Goal: Task Accomplishment & Management: Manage account settings

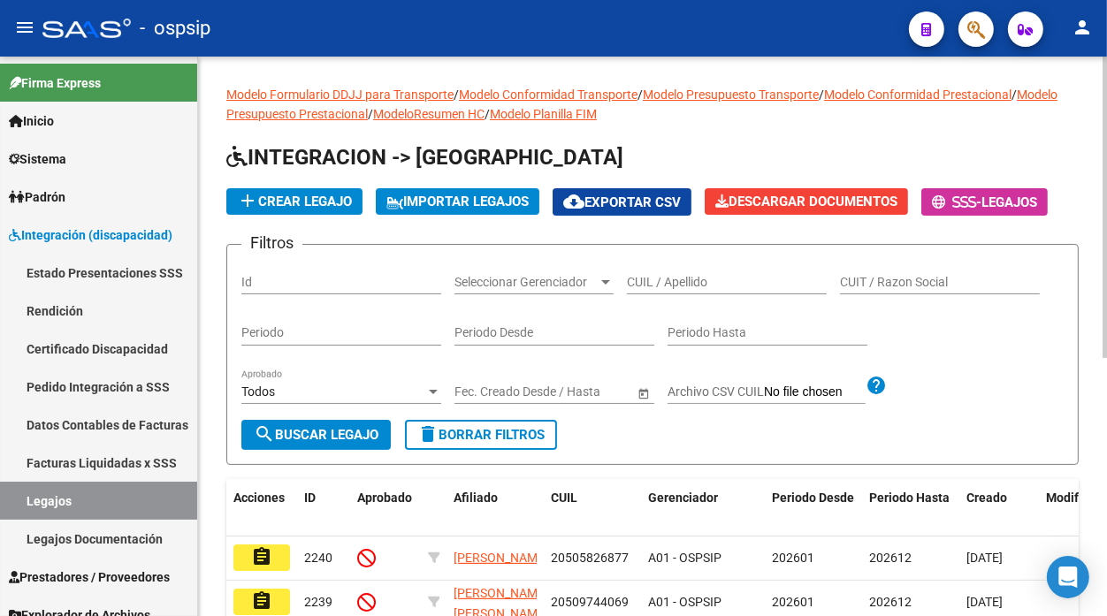
click at [666, 274] on div "CUIL / Apellido" at bounding box center [727, 276] width 200 height 35
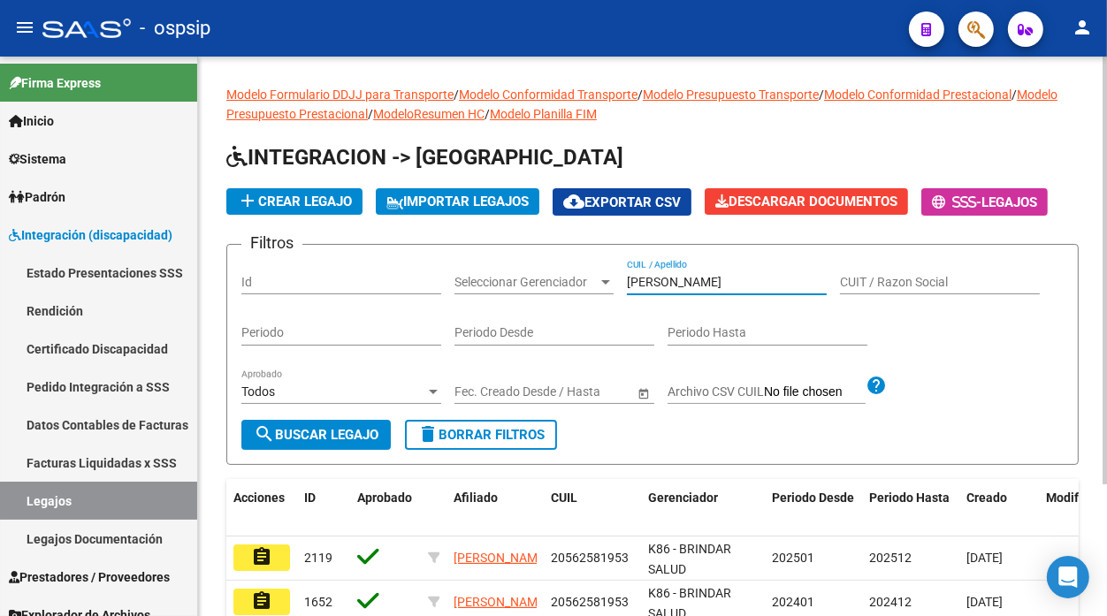
scroll to position [98, 0]
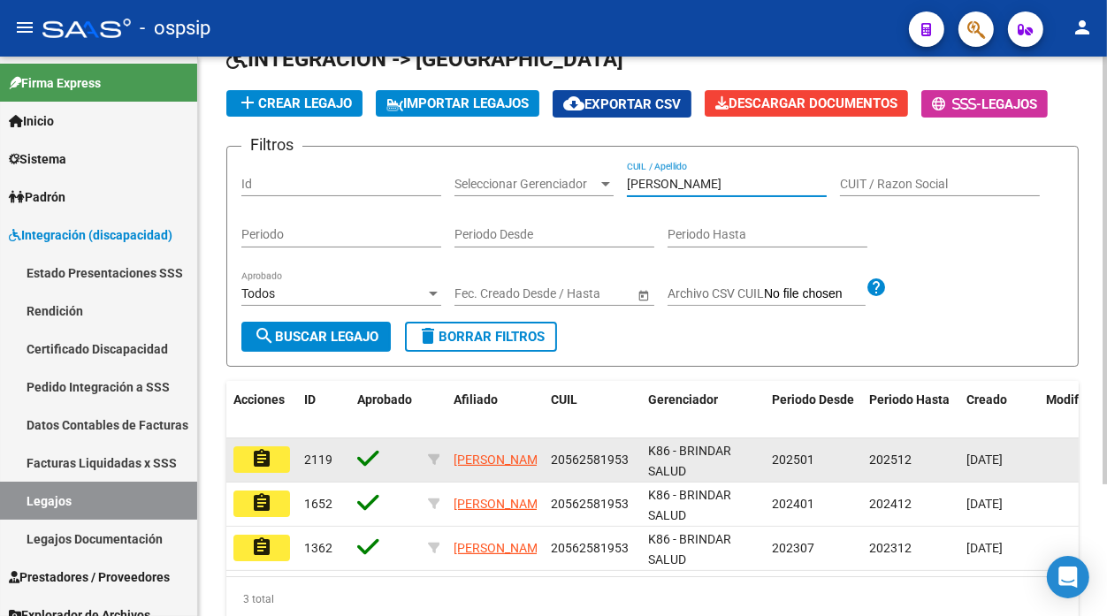
type input "[PERSON_NAME]"
click at [254, 449] on mat-icon "assignment" at bounding box center [261, 458] width 21 height 21
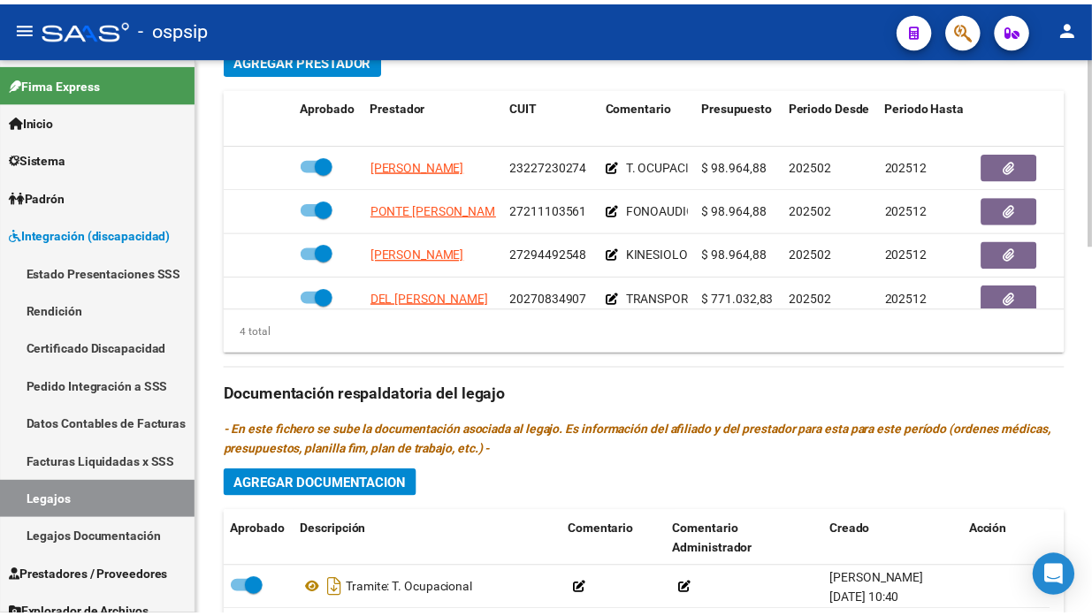
scroll to position [33, 0]
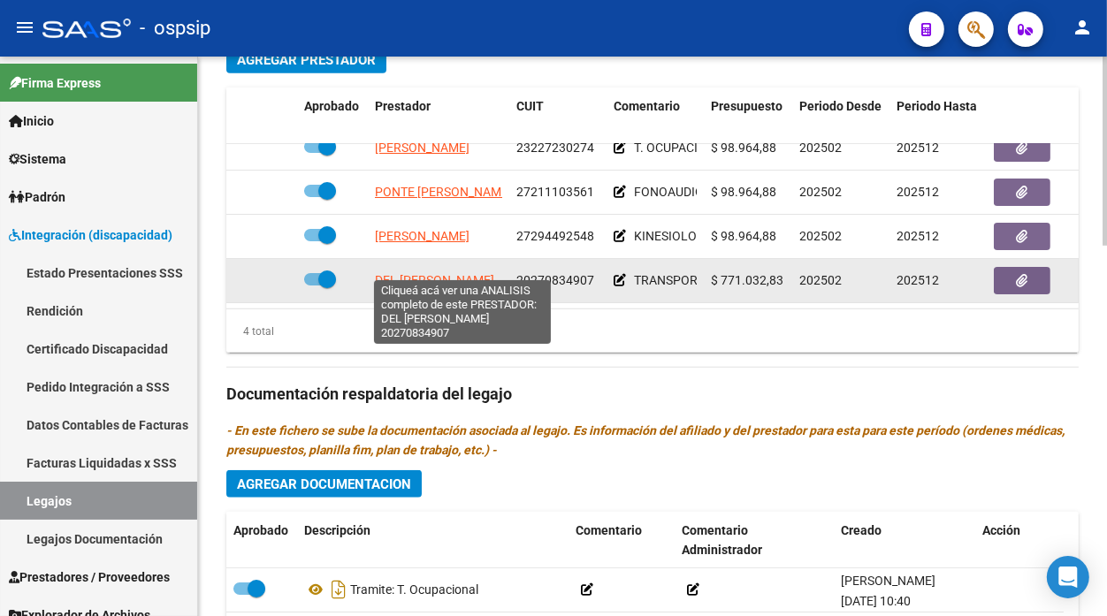
click at [462, 273] on span "DEL [PERSON_NAME]" at bounding box center [434, 280] width 119 height 14
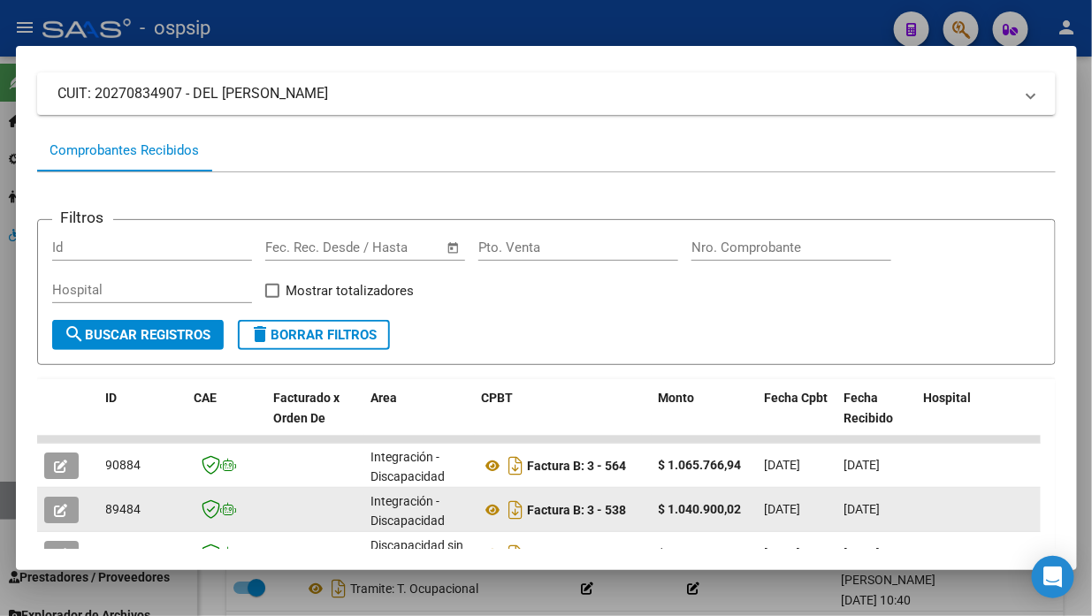
scroll to position [201, 0]
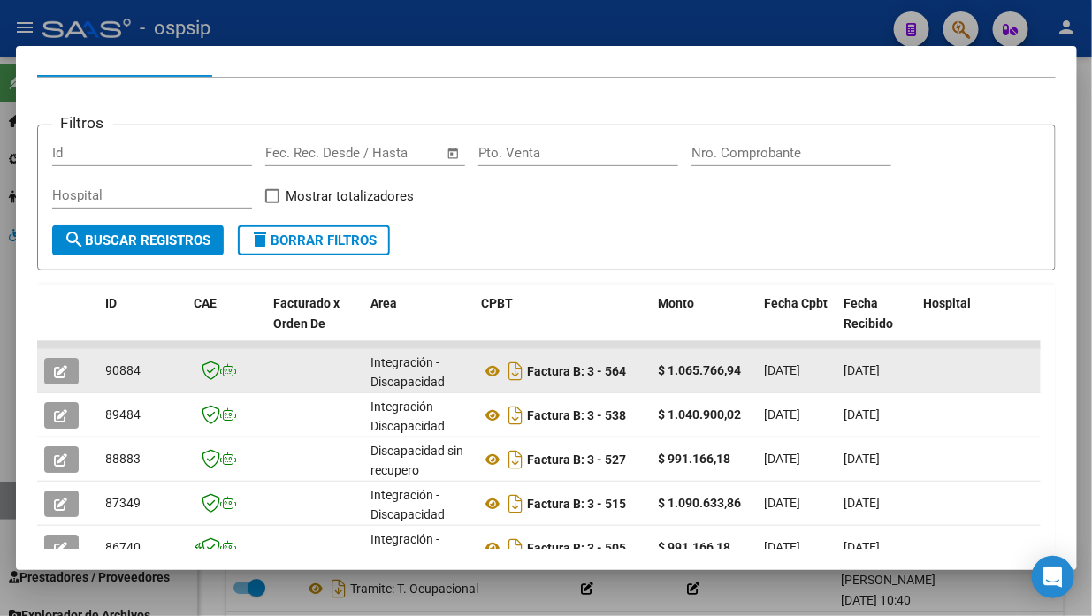
click at [57, 373] on icon "button" at bounding box center [61, 371] width 13 height 13
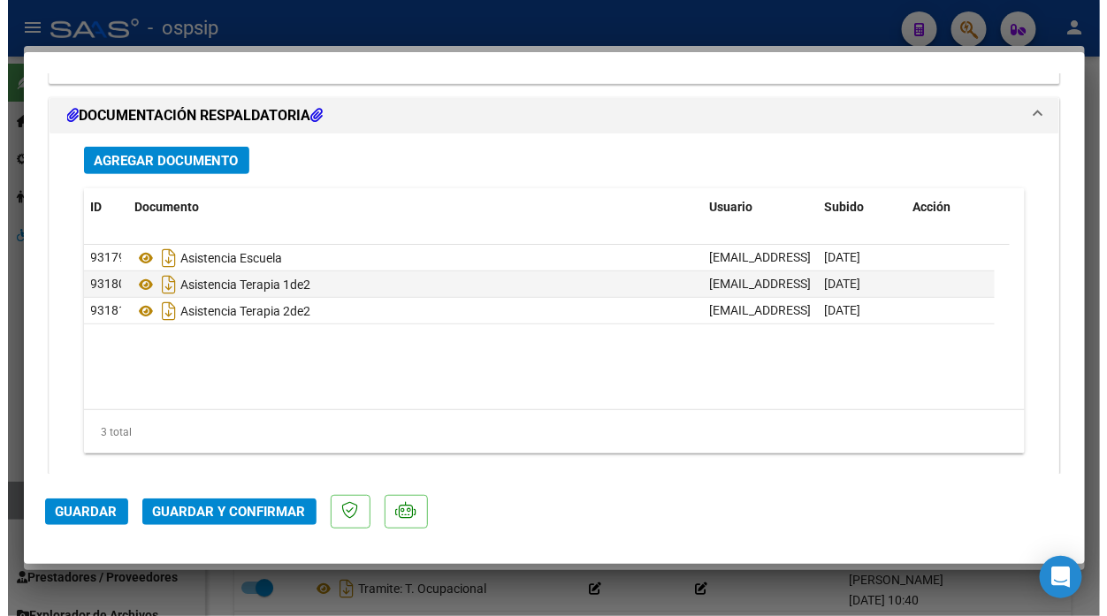
scroll to position [2162, 0]
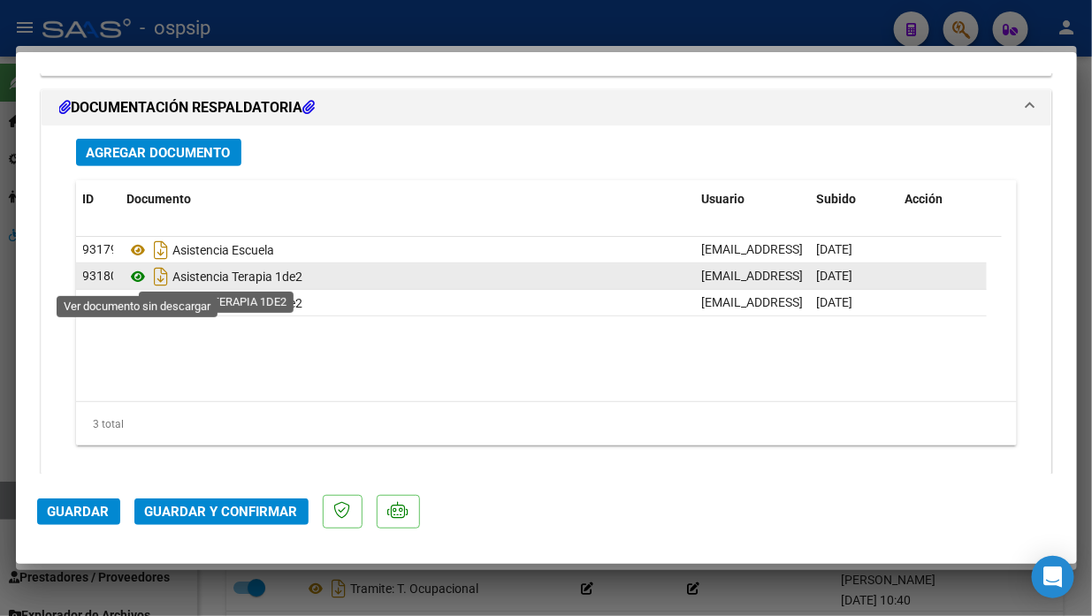
click at [142, 275] on icon at bounding box center [138, 276] width 23 height 21
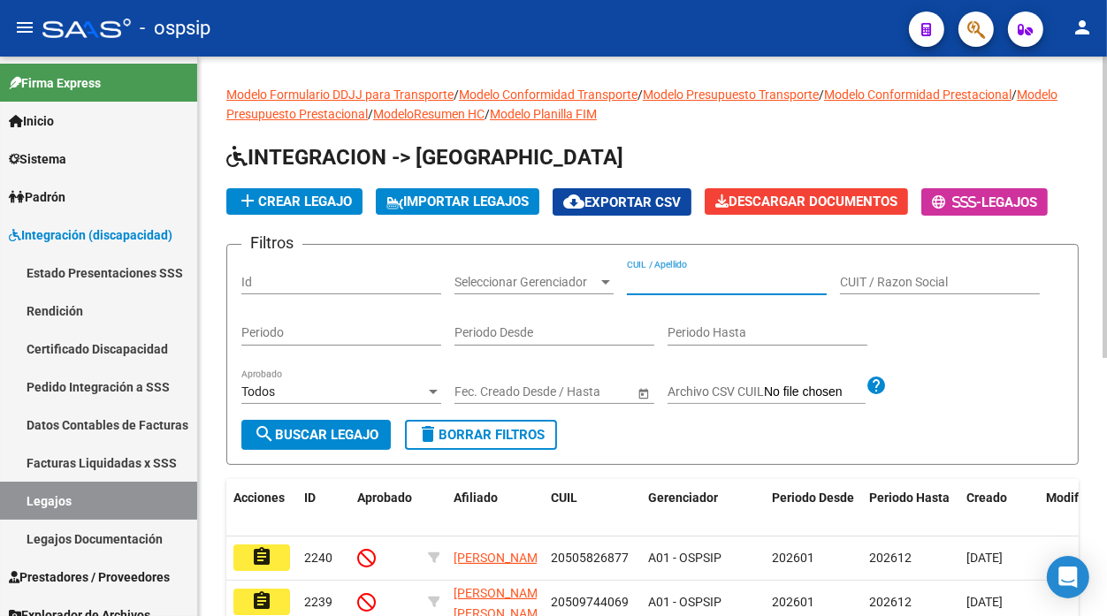
click at [644, 286] on input "CUIL / Apellido" at bounding box center [727, 282] width 200 height 15
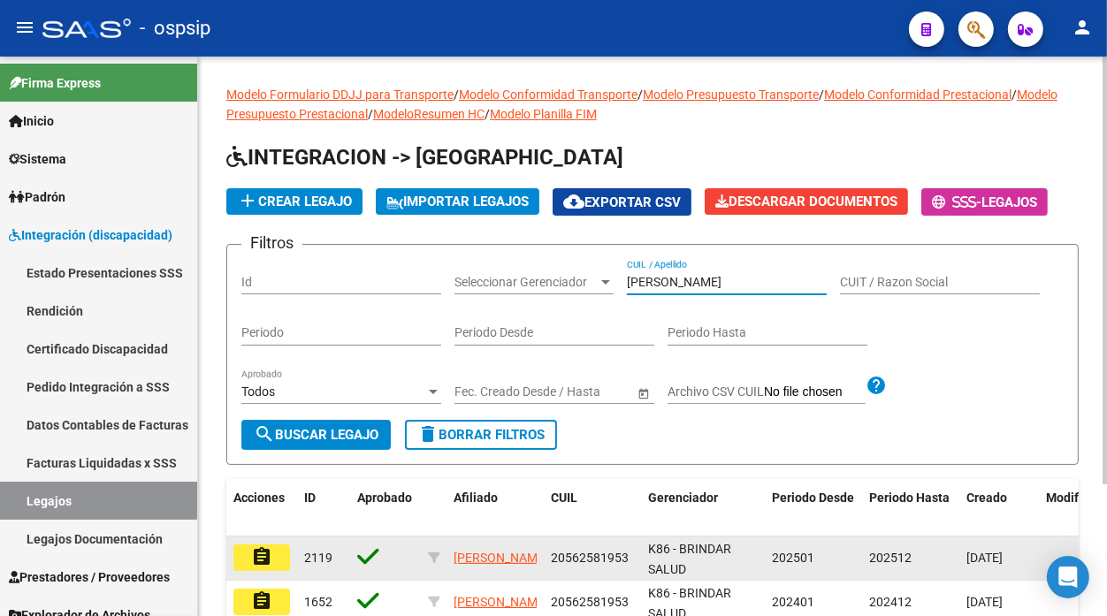
type input "[PERSON_NAME]"
click at [277, 553] on button "assignment" at bounding box center [261, 558] width 57 height 27
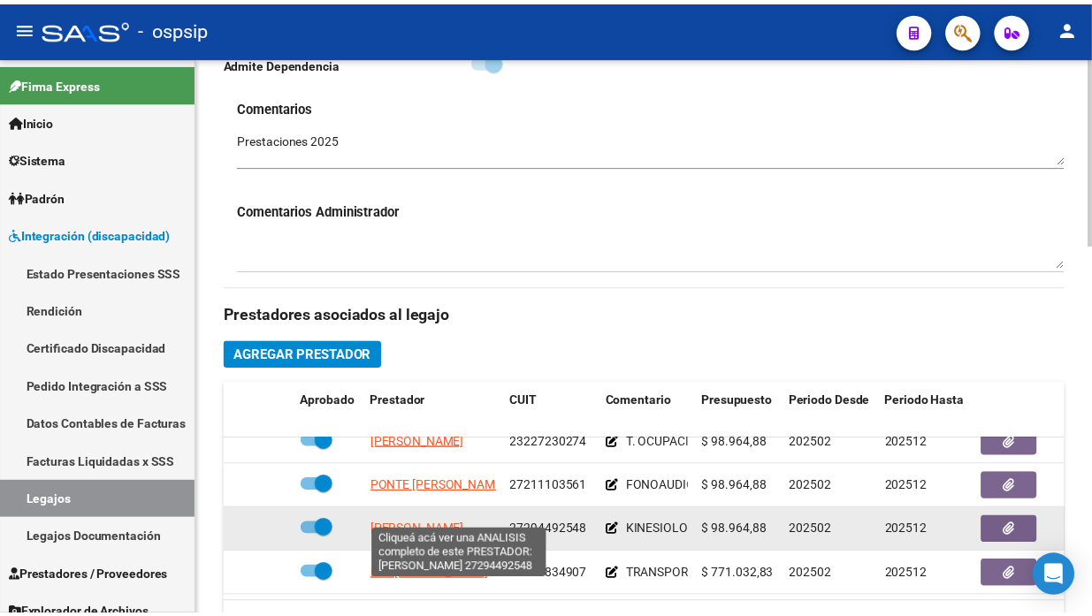
scroll to position [687, 0]
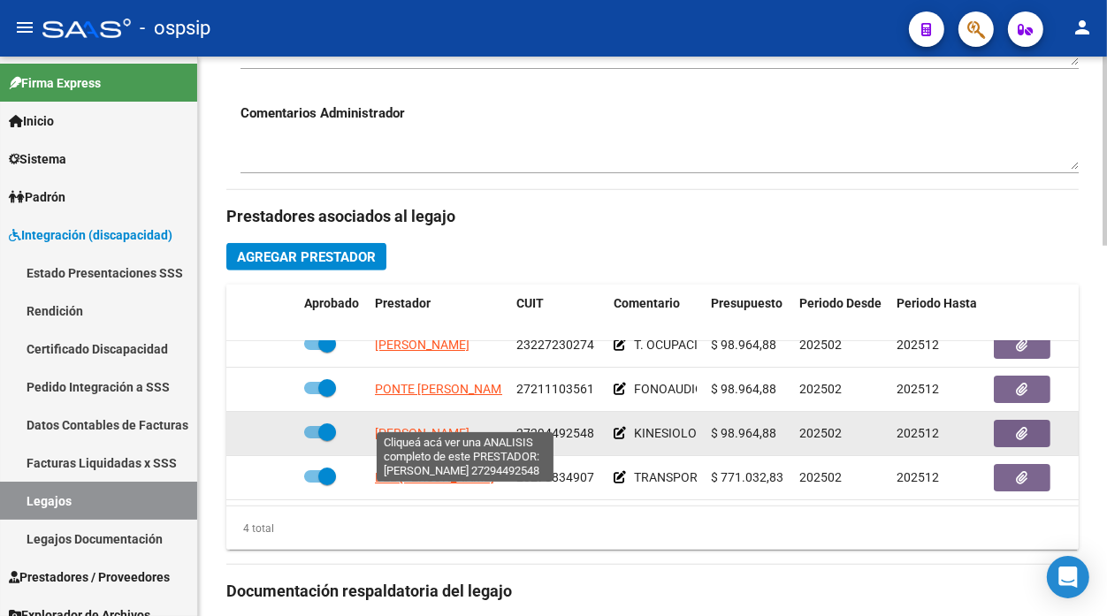
click at [423, 426] on span "[PERSON_NAME]" at bounding box center [422, 433] width 95 height 14
type textarea "27294492548"
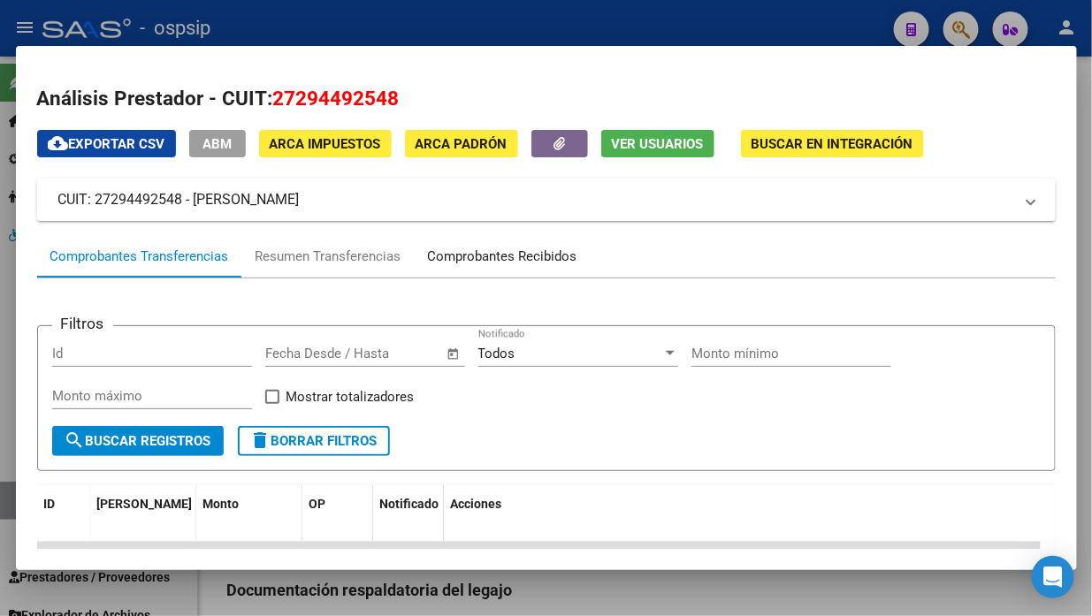
click at [537, 265] on div "Comprobantes Recibidos" at bounding box center [502, 257] width 149 height 20
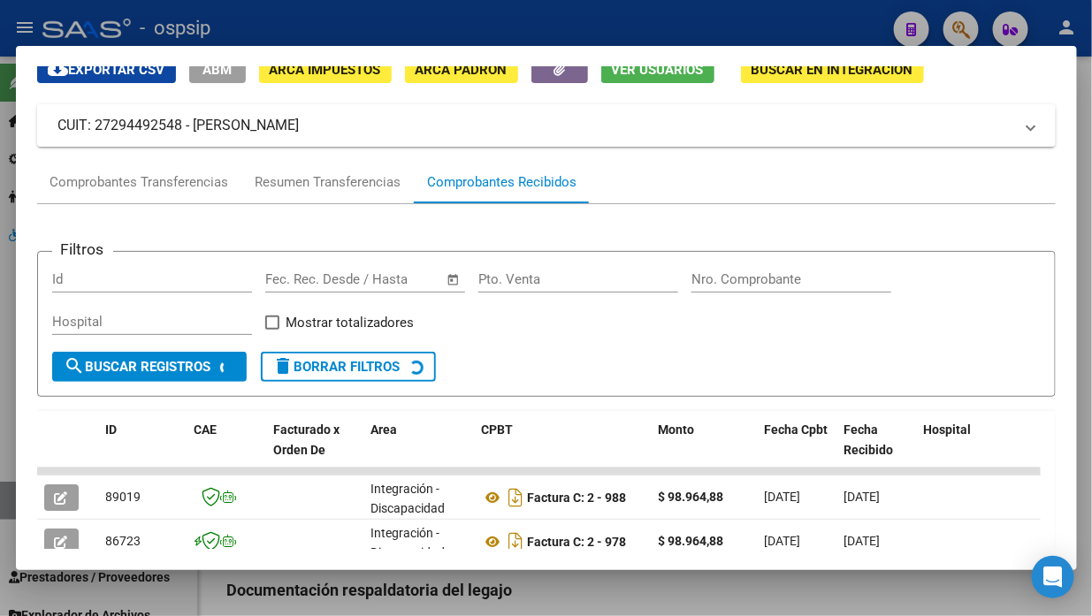
scroll to position [172, 0]
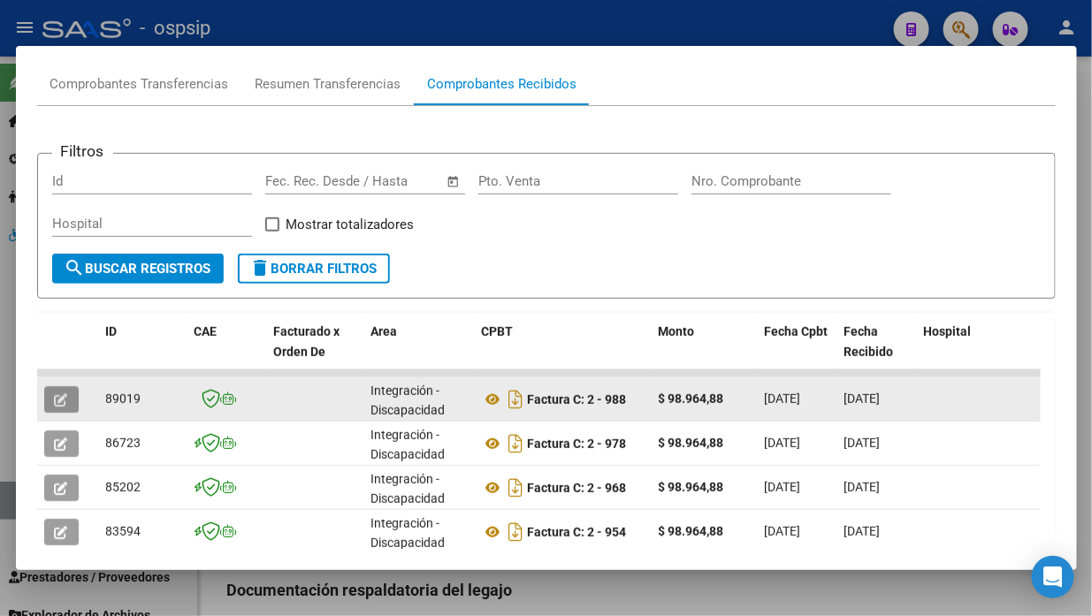
click at [66, 402] on icon "button" at bounding box center [61, 400] width 13 height 13
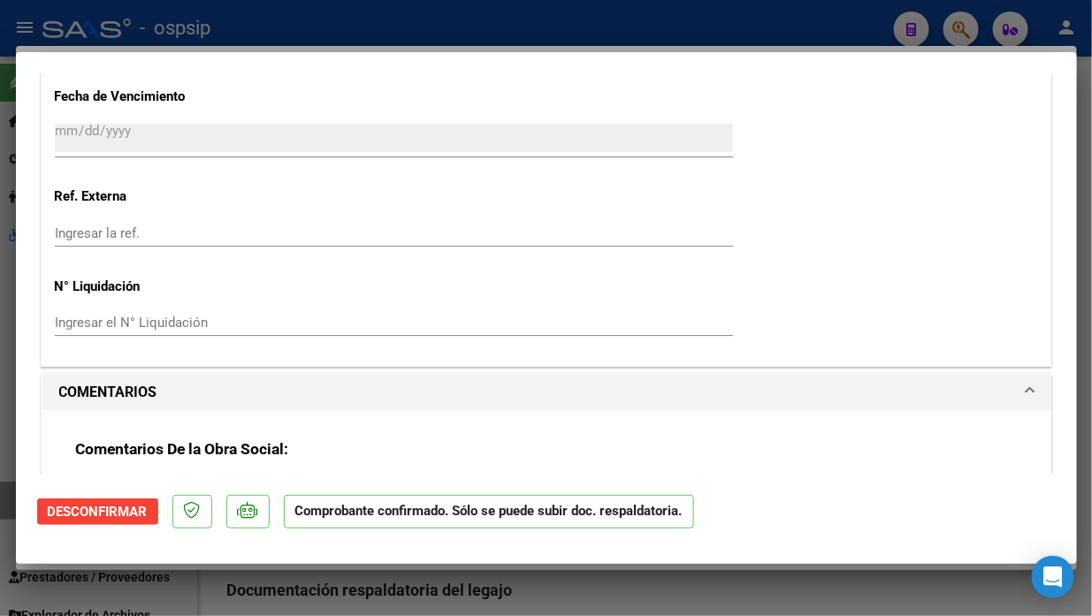
scroll to position [1769, 0]
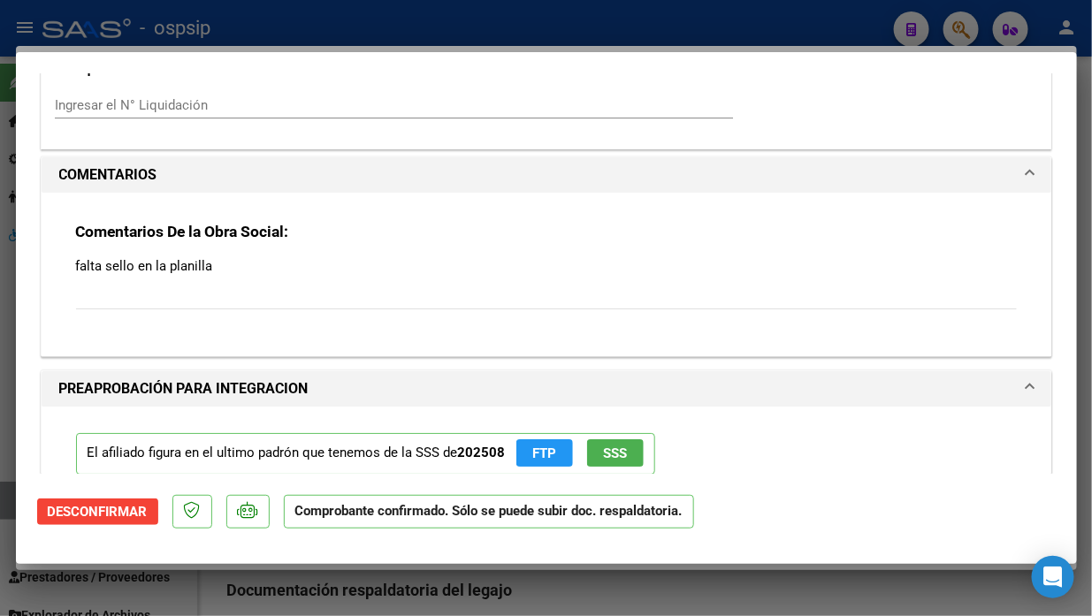
type input "$ 0,00"
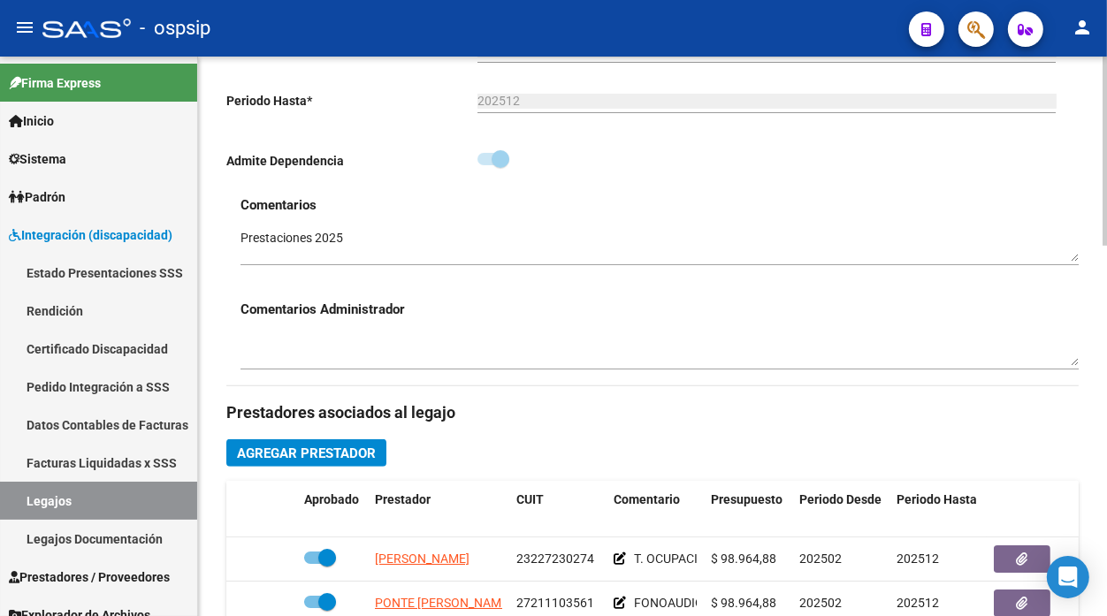
scroll to position [295, 0]
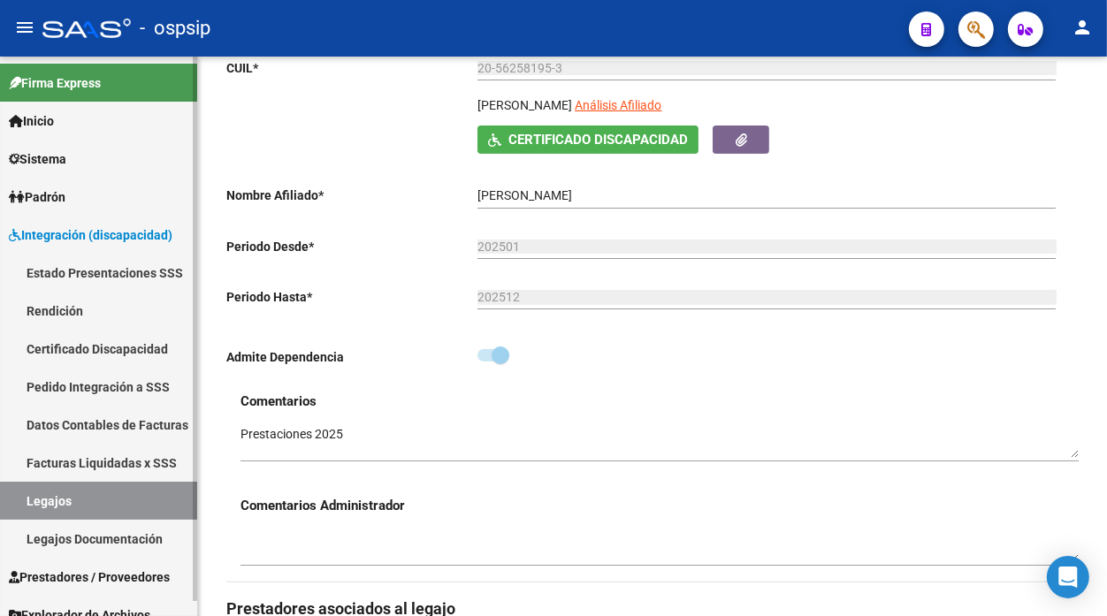
click at [55, 500] on link "Legajos" at bounding box center [98, 501] width 197 height 38
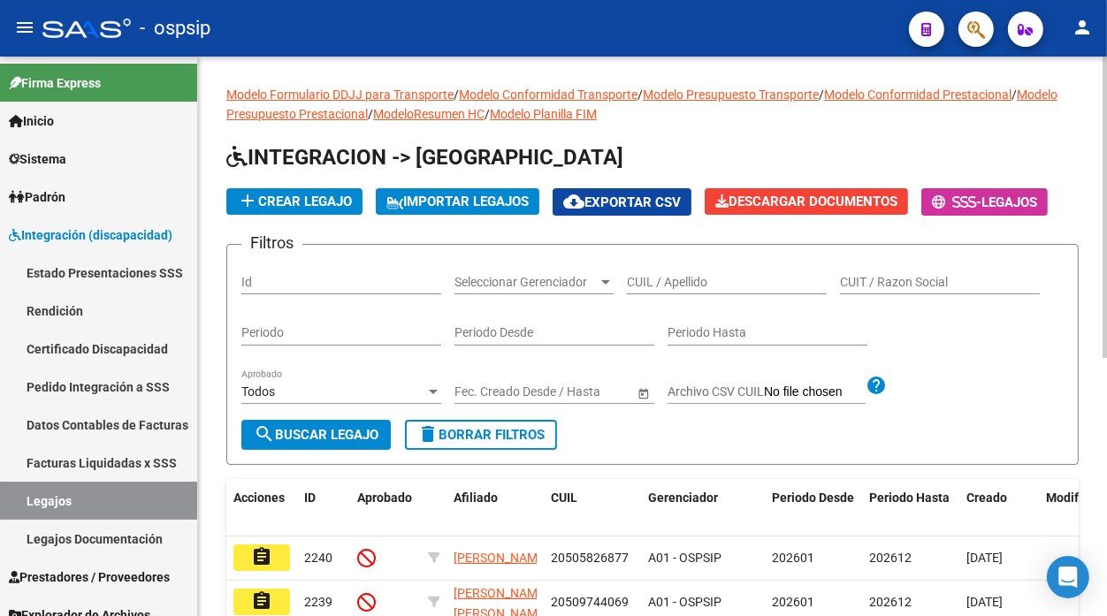
click at [651, 283] on input "CUIL / Apellido" at bounding box center [727, 282] width 200 height 15
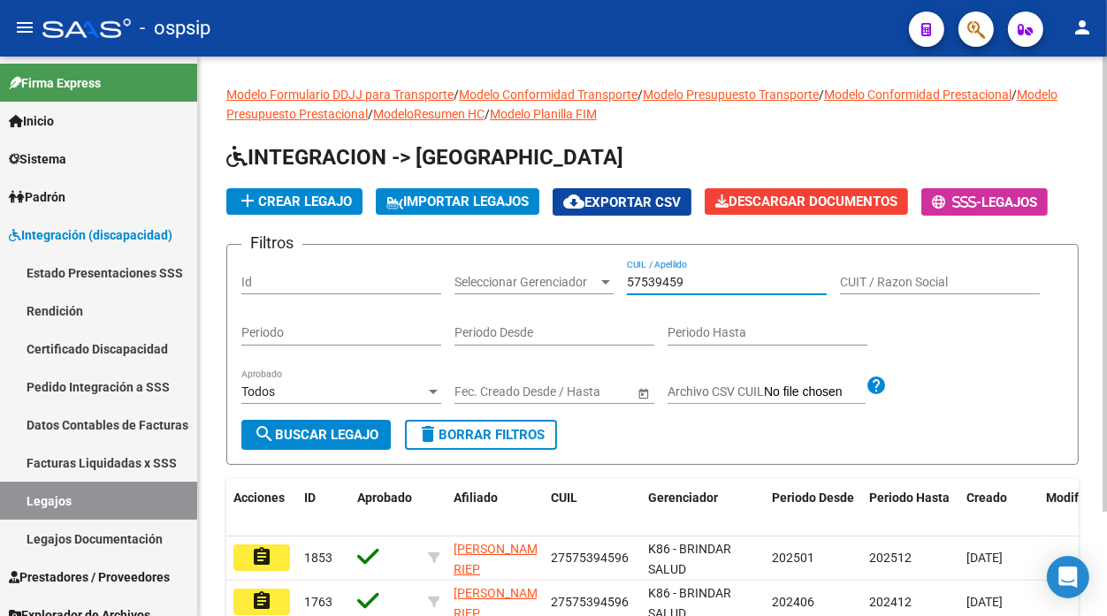
scroll to position [128, 0]
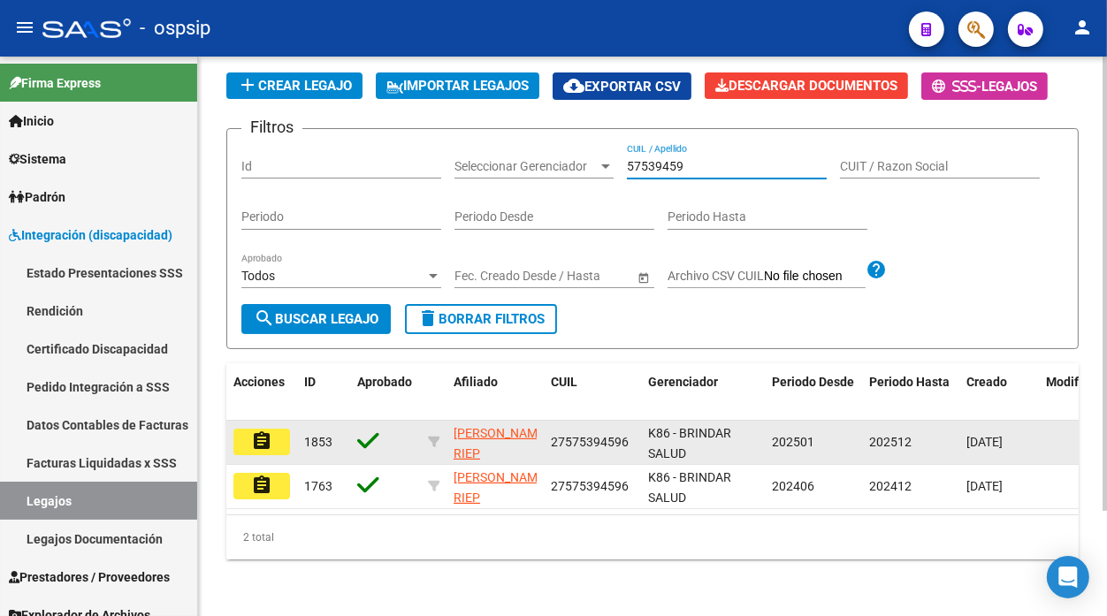
type input "57539459"
click at [251, 431] on mat-icon "assignment" at bounding box center [261, 441] width 21 height 21
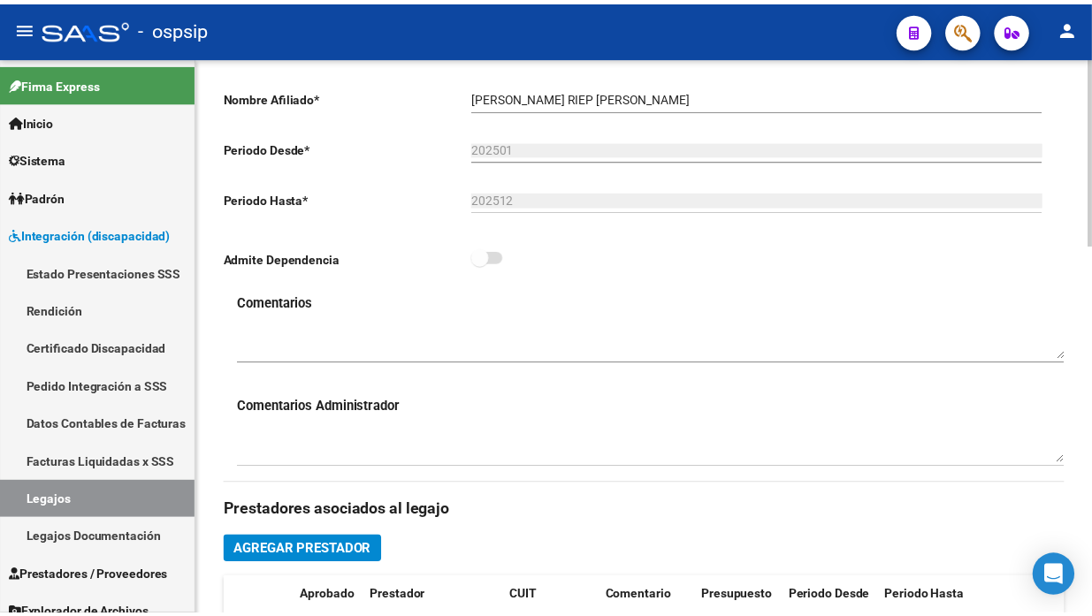
scroll to position [785, 0]
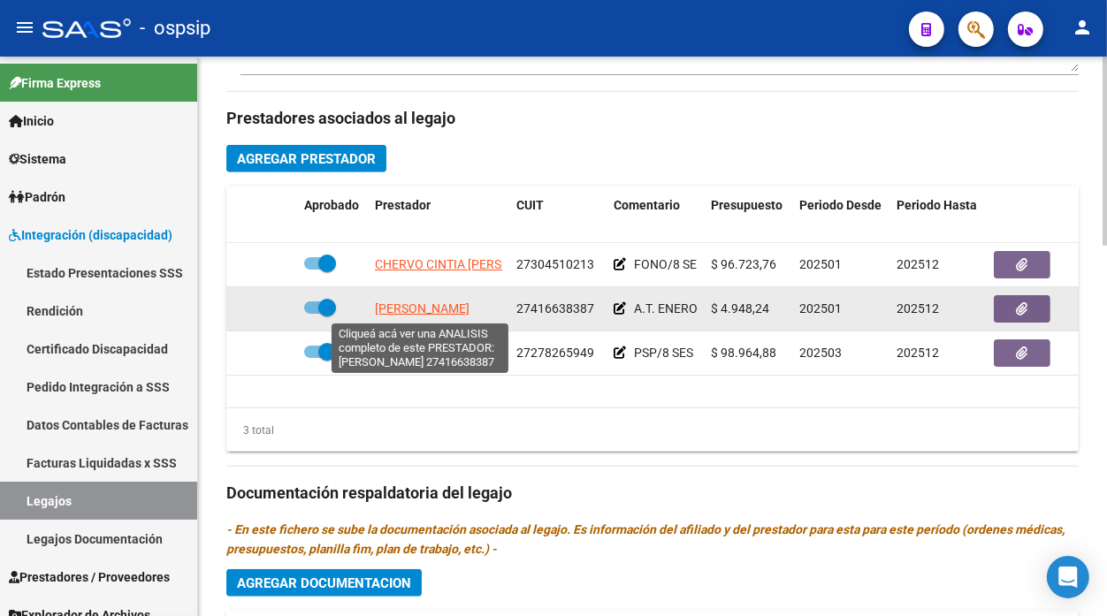
click at [440, 312] on span "[PERSON_NAME]" at bounding box center [422, 309] width 95 height 14
type textarea "27416638387"
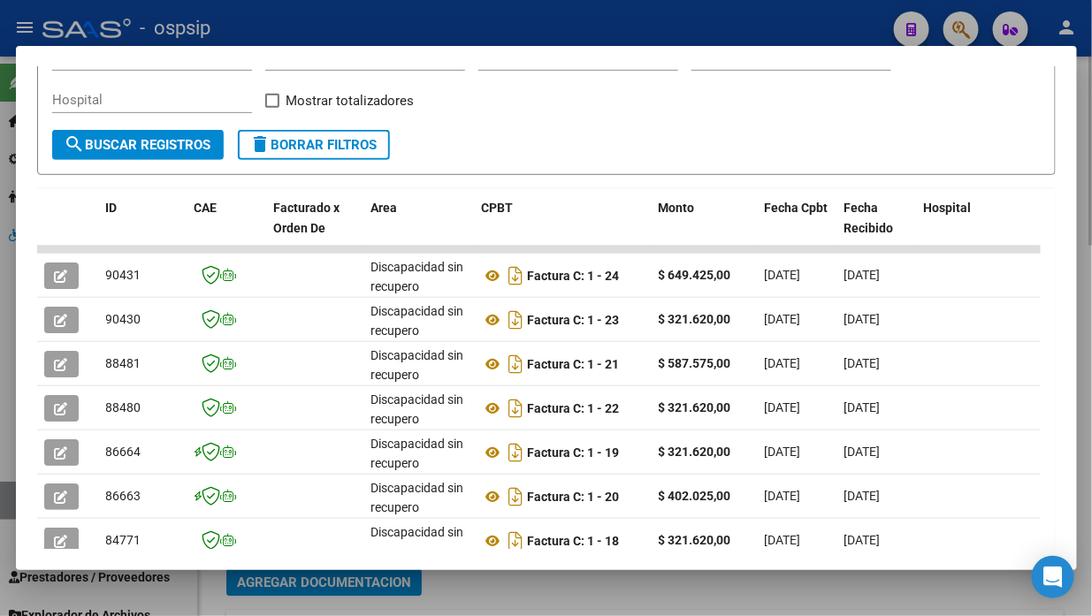
scroll to position [369, 0]
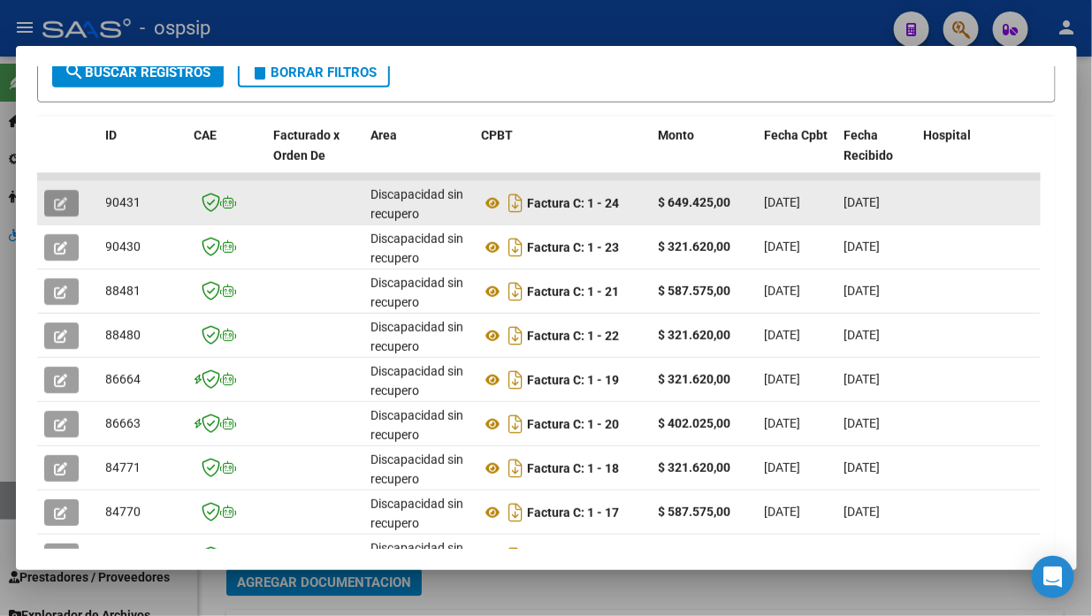
click at [65, 195] on span "button" at bounding box center [61, 203] width 13 height 16
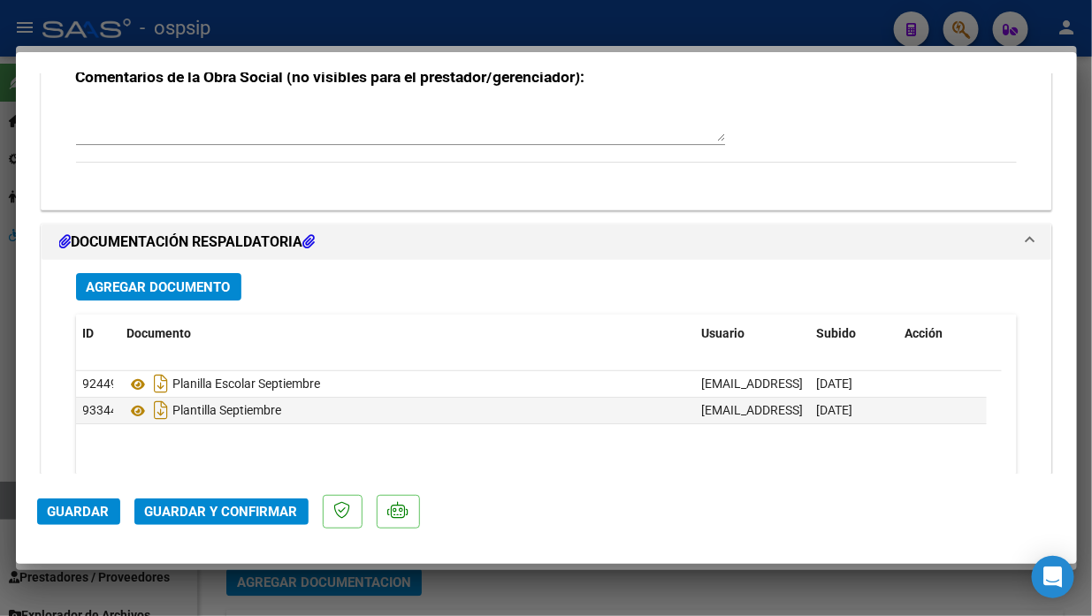
scroll to position [1903, 0]
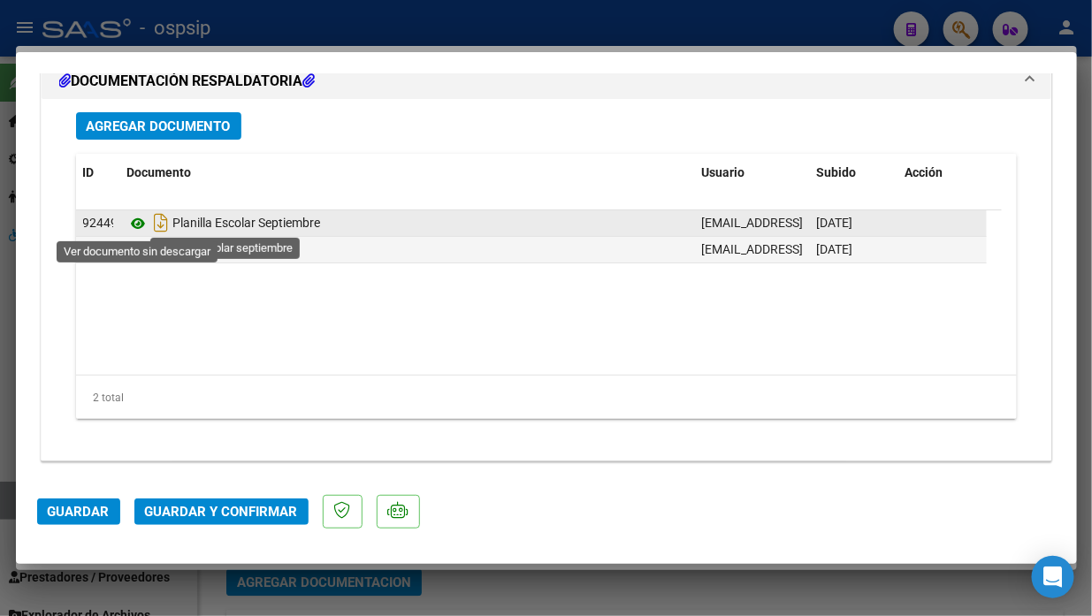
click at [140, 225] on icon at bounding box center [138, 223] width 23 height 21
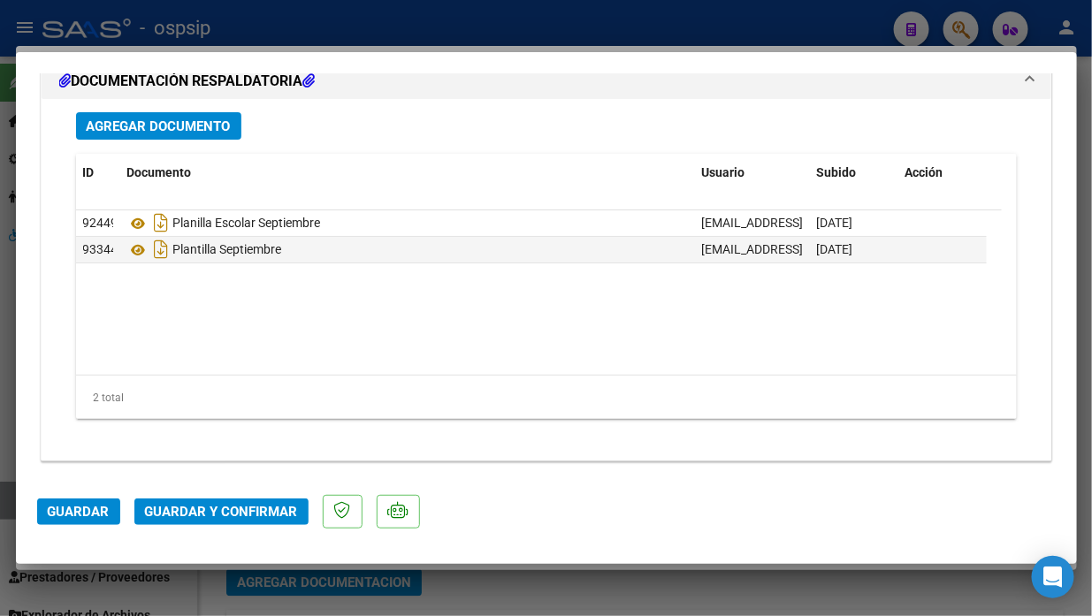
type input "$ 0,00"
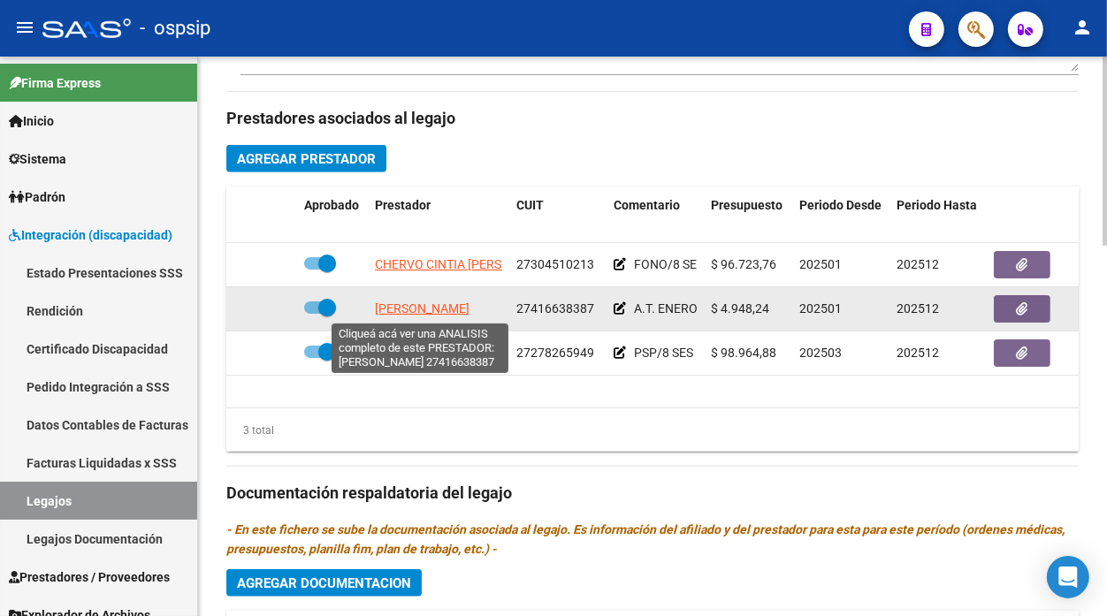
click at [422, 311] on span "[PERSON_NAME]" at bounding box center [422, 309] width 95 height 14
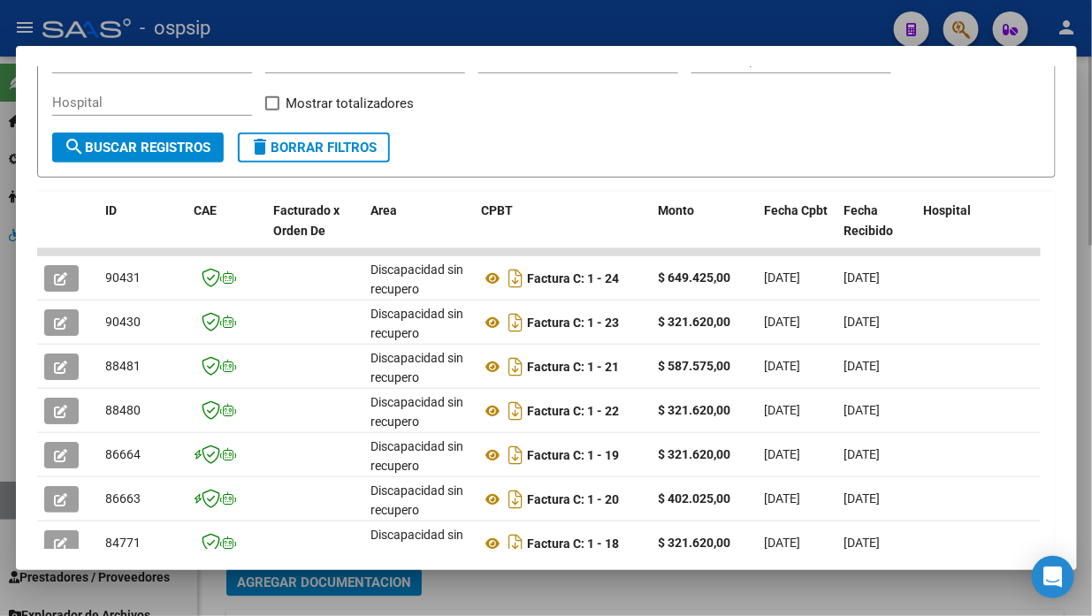
scroll to position [295, 0]
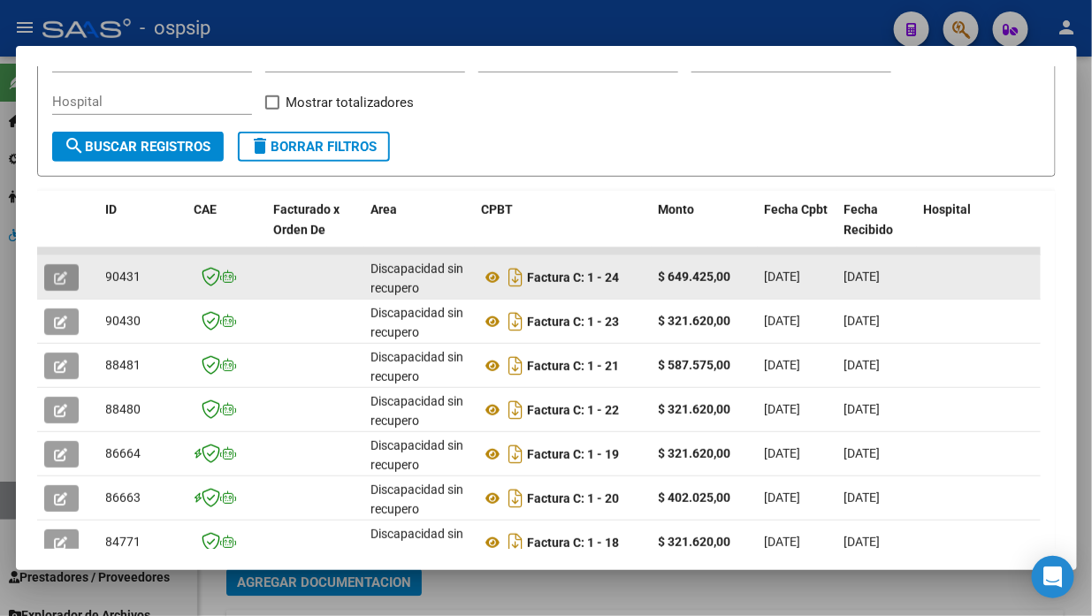
click at [62, 272] on icon "button" at bounding box center [61, 278] width 13 height 13
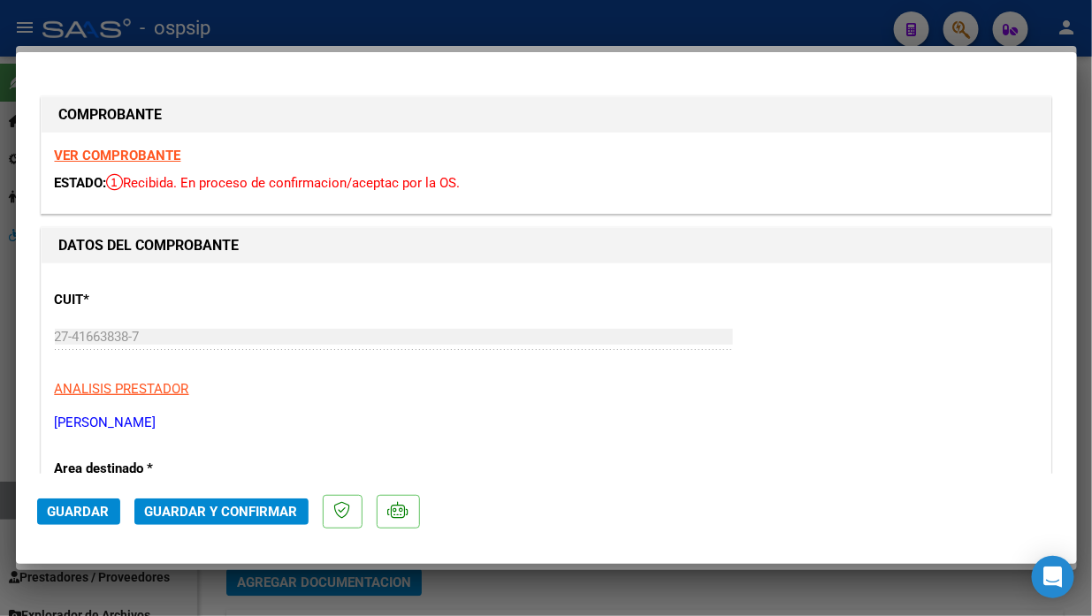
type input "$ 0,00"
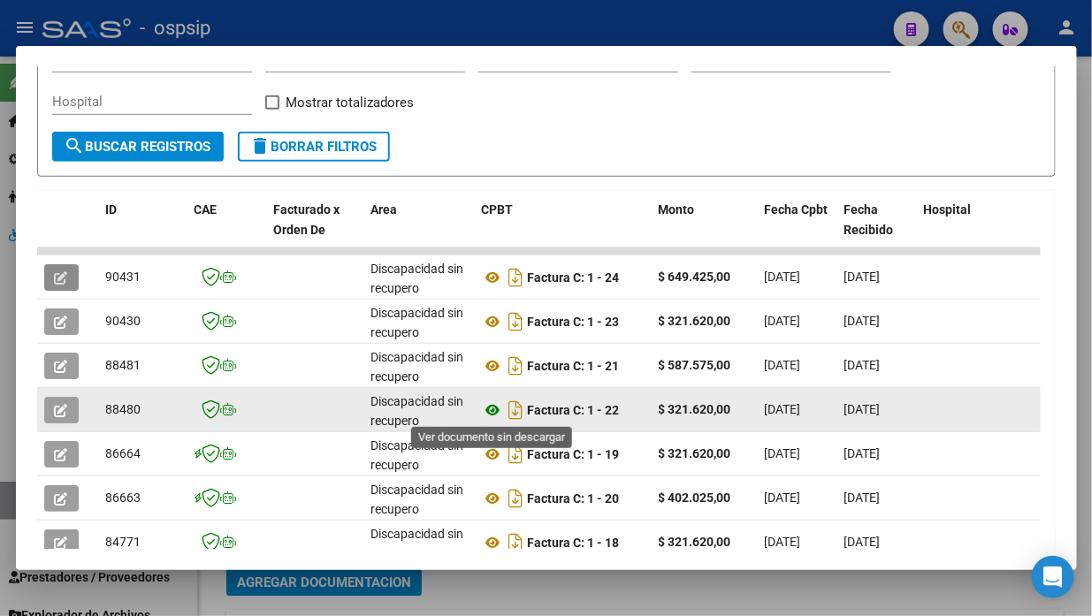
click at [491, 409] on icon at bounding box center [493, 410] width 23 height 21
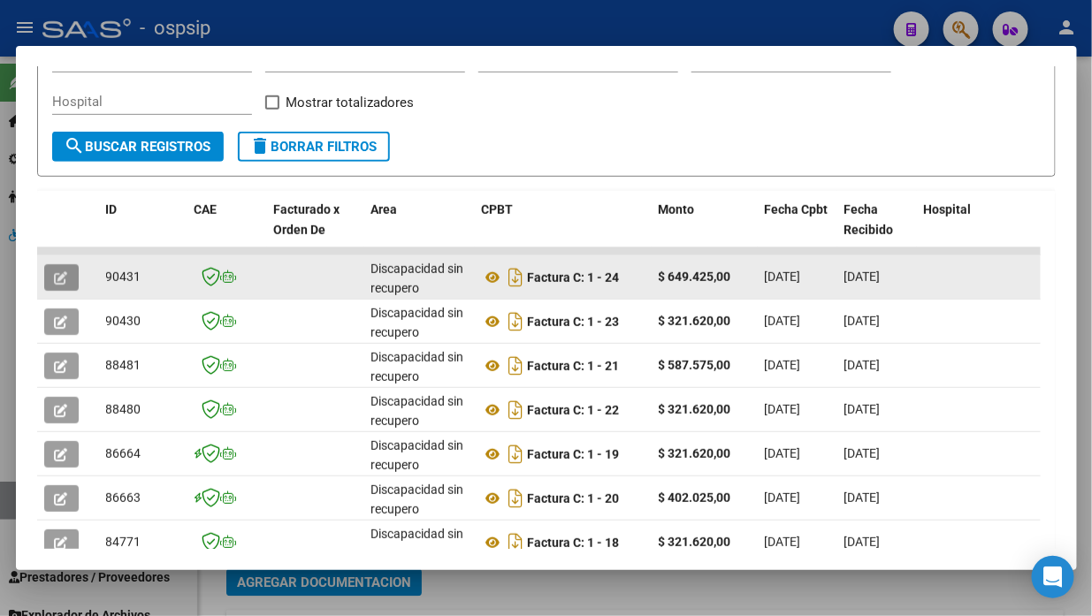
click at [50, 265] on button "button" at bounding box center [61, 277] width 34 height 27
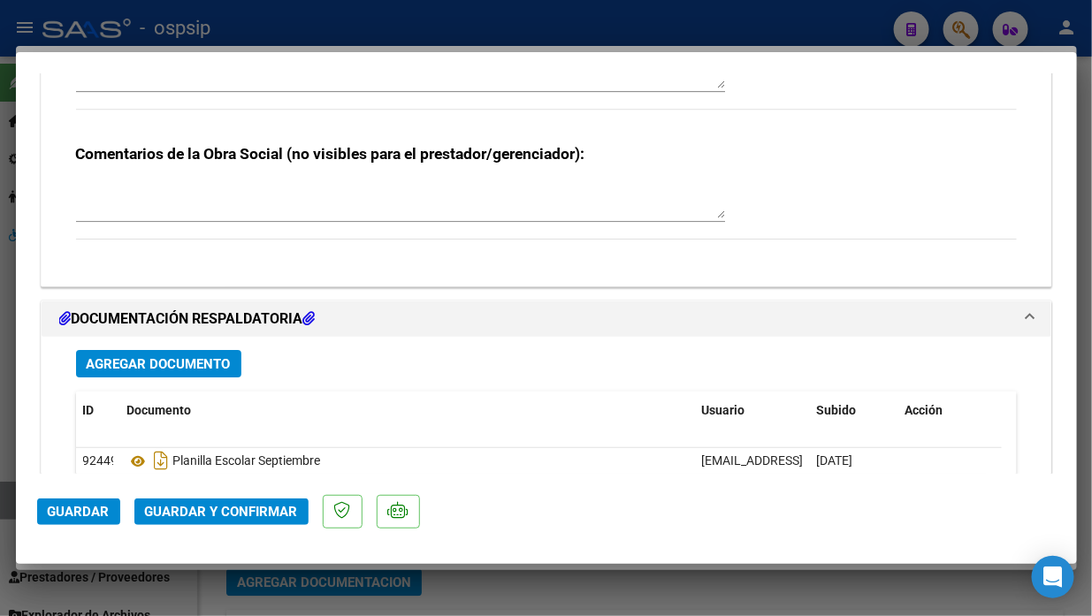
scroll to position [1899, 0]
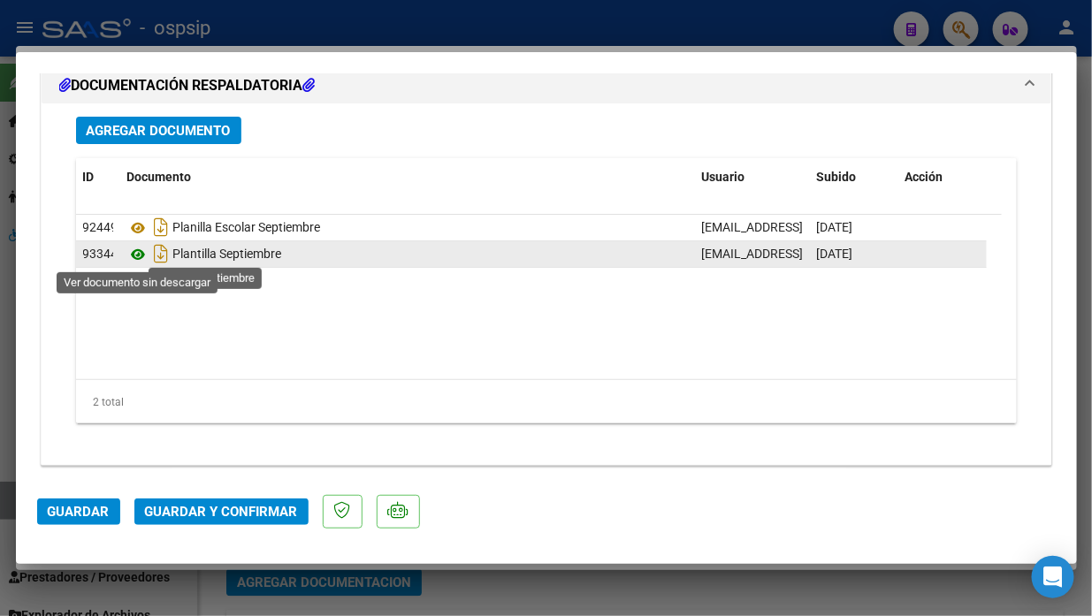
click at [139, 258] on icon at bounding box center [138, 254] width 23 height 21
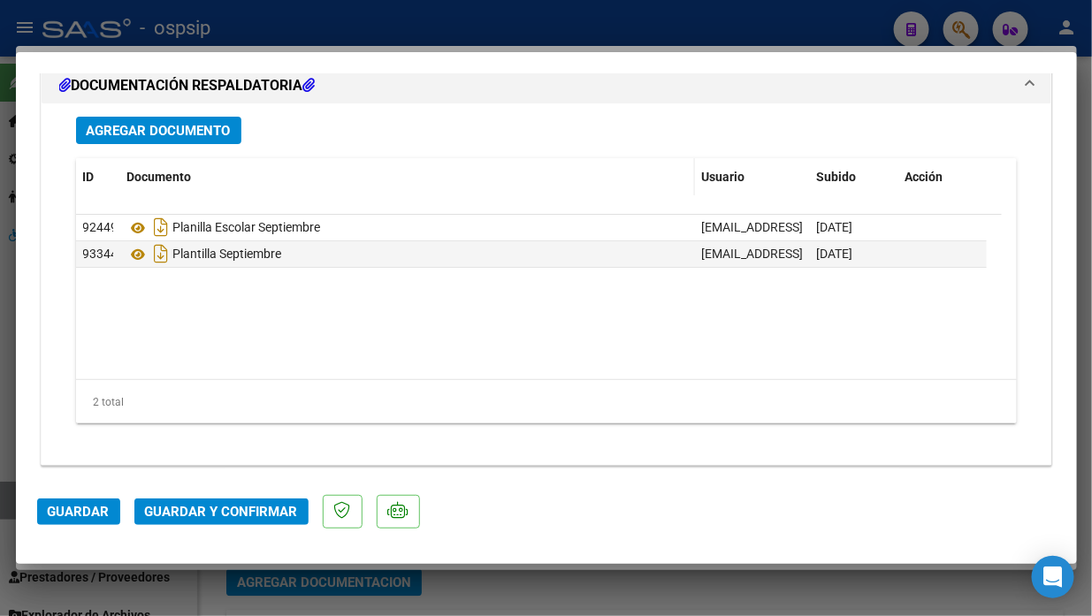
click at [408, 181] on div "Documento" at bounding box center [407, 177] width 561 height 20
type input "$ 0,00"
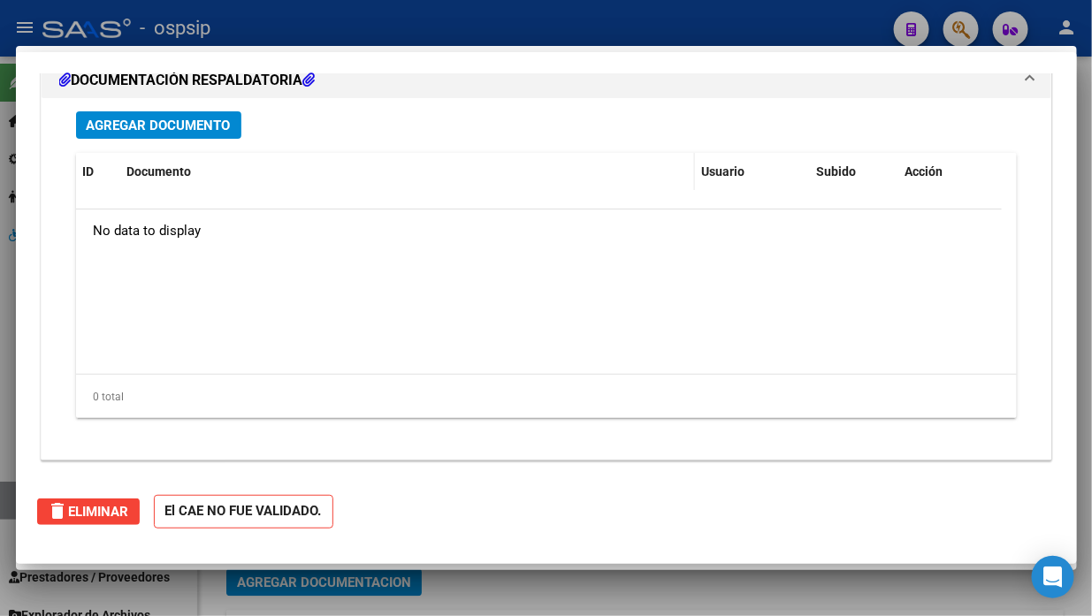
scroll to position [0, 0]
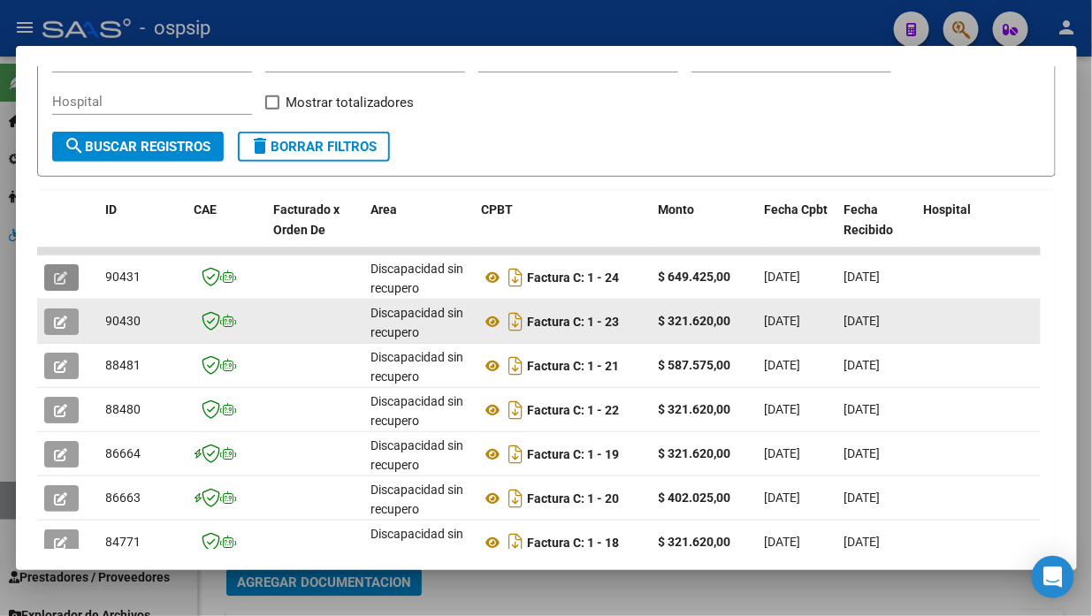
click at [57, 309] on button "button" at bounding box center [61, 322] width 34 height 27
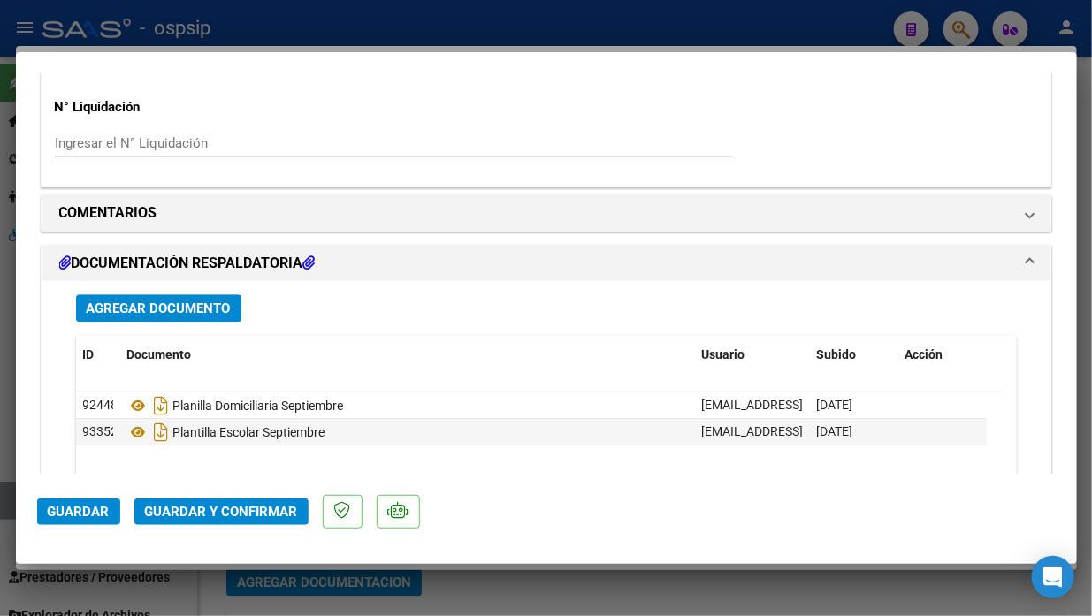
scroll to position [1603, 0]
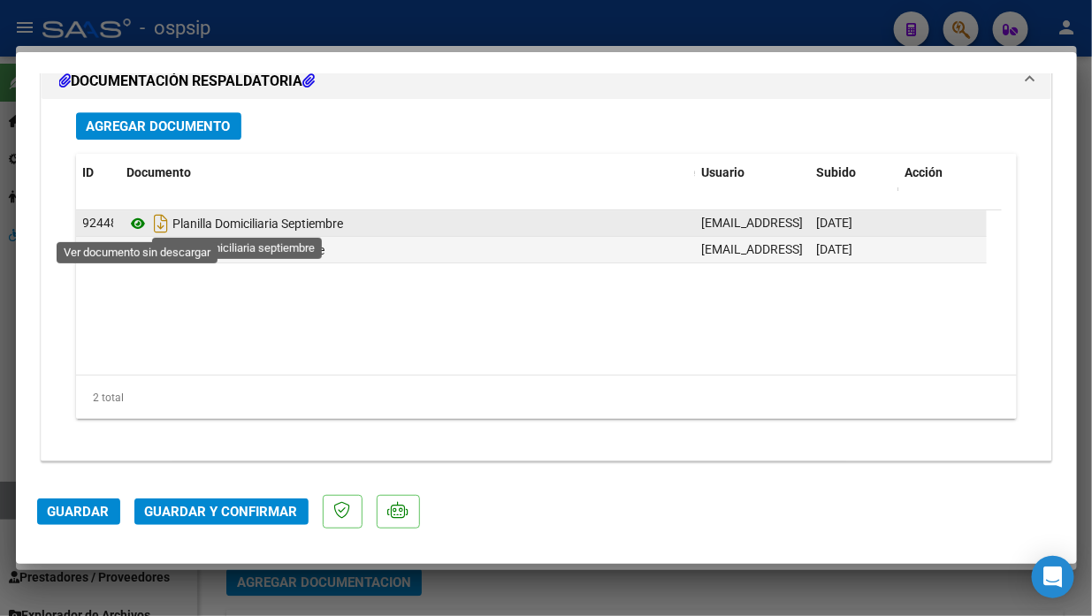
click at [147, 226] on icon at bounding box center [138, 223] width 23 height 21
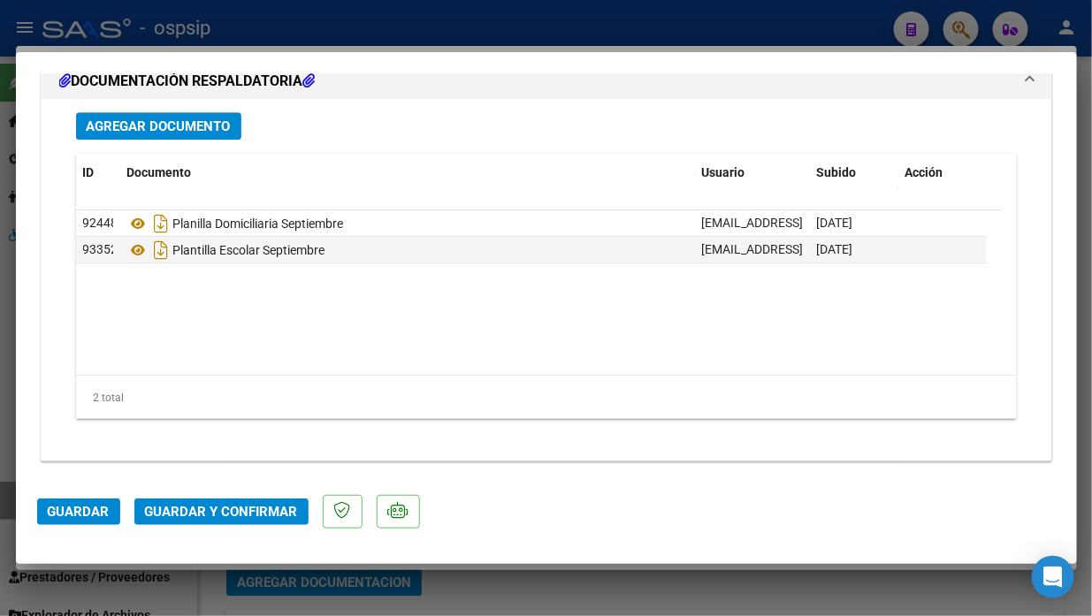
type input "$ 0,00"
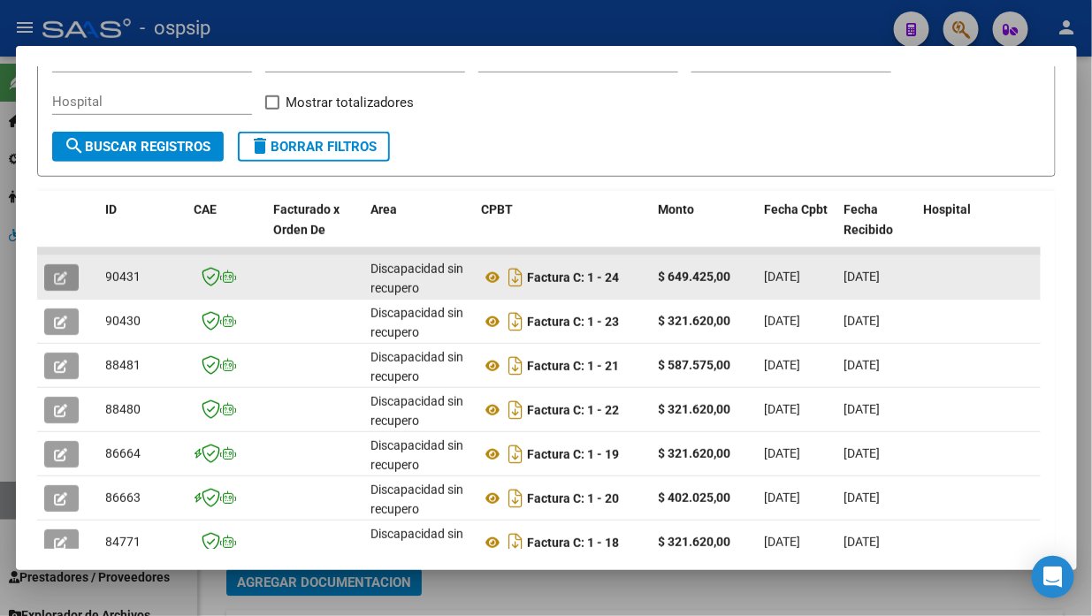
click at [57, 272] on icon "button" at bounding box center [61, 278] width 13 height 13
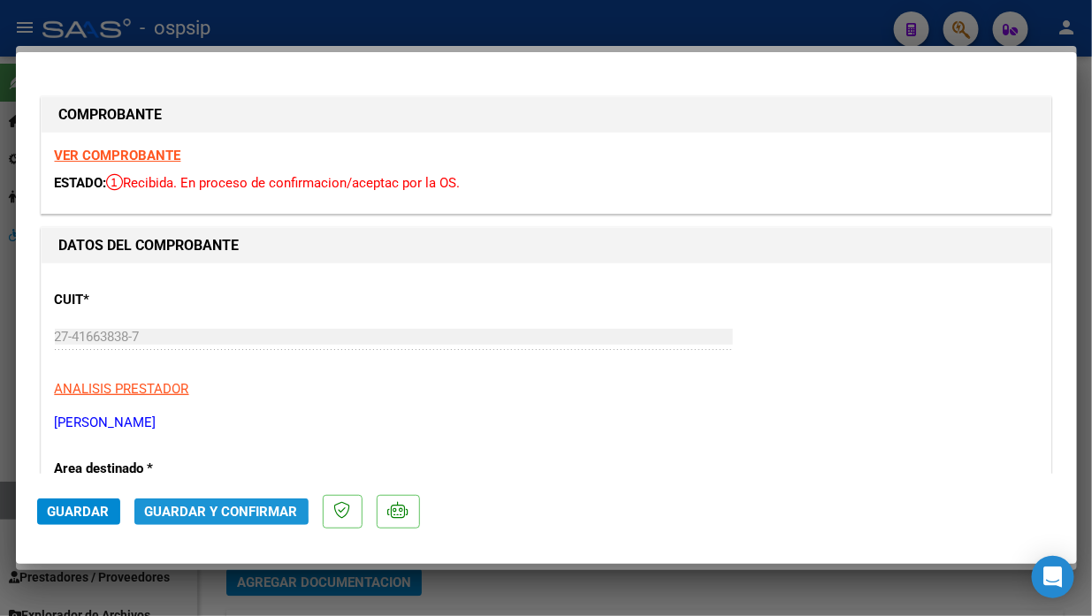
click at [181, 502] on button "Guardar y Confirmar" at bounding box center [221, 512] width 174 height 27
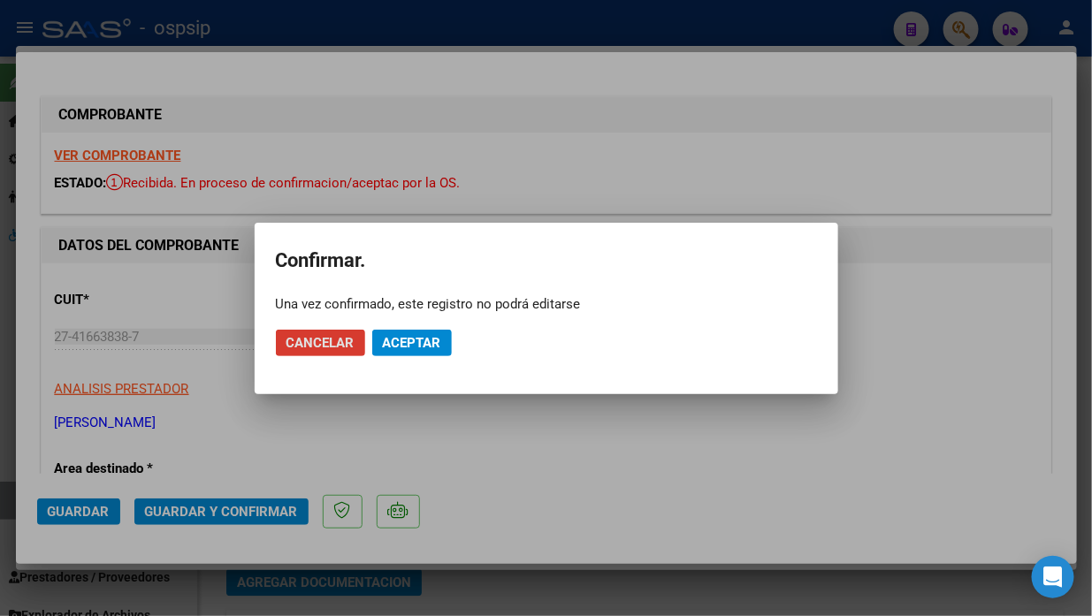
click at [392, 346] on span "Aceptar" at bounding box center [412, 343] width 58 height 16
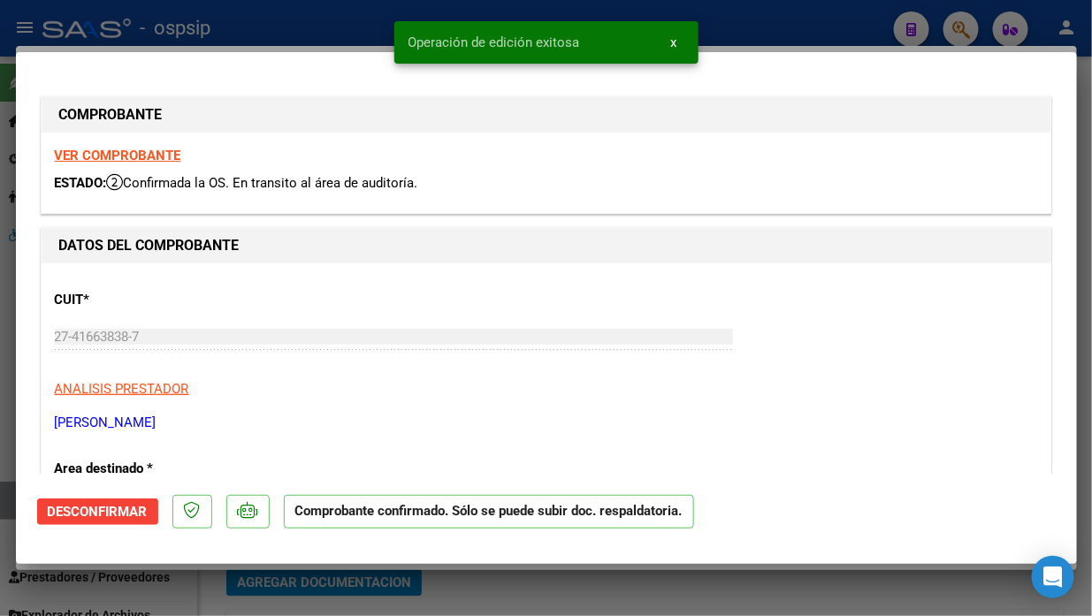
type input "$ 0,00"
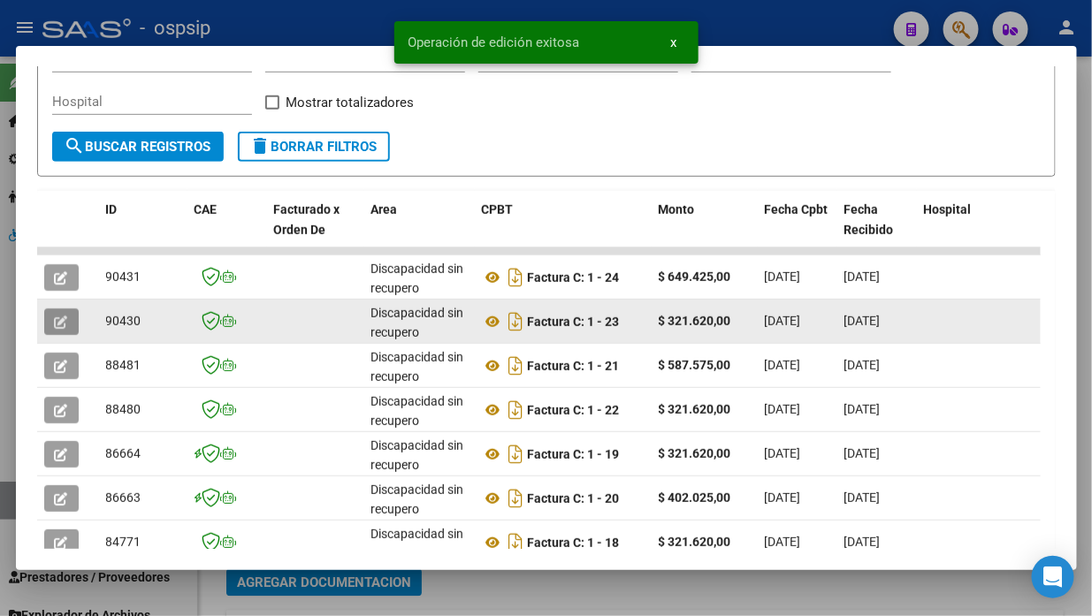
click at [64, 323] on icon "button" at bounding box center [61, 322] width 13 height 13
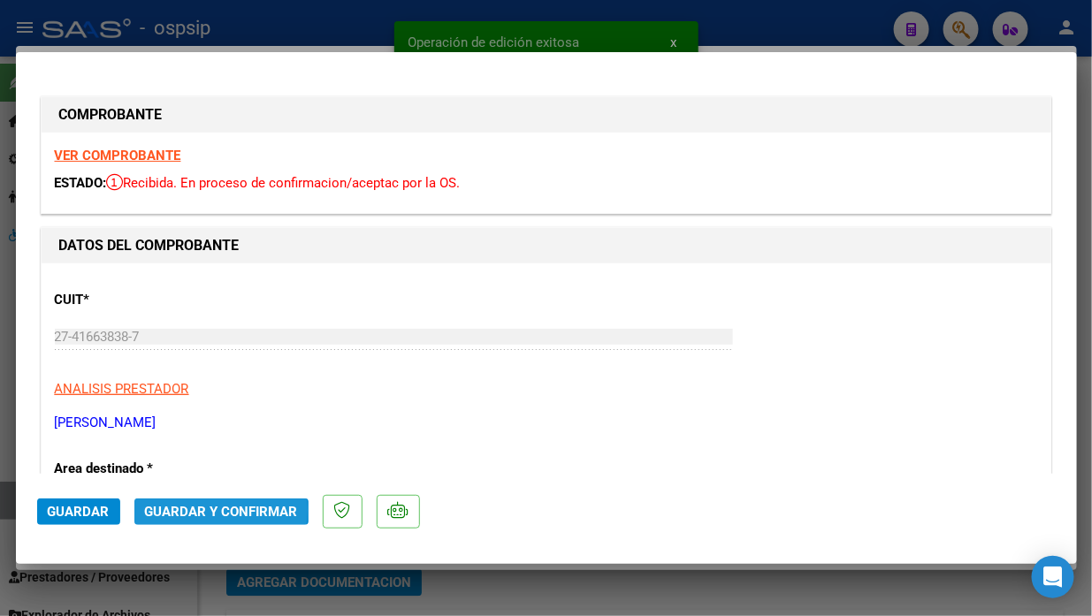
click at [203, 511] on span "Guardar y Confirmar" at bounding box center [221, 512] width 153 height 16
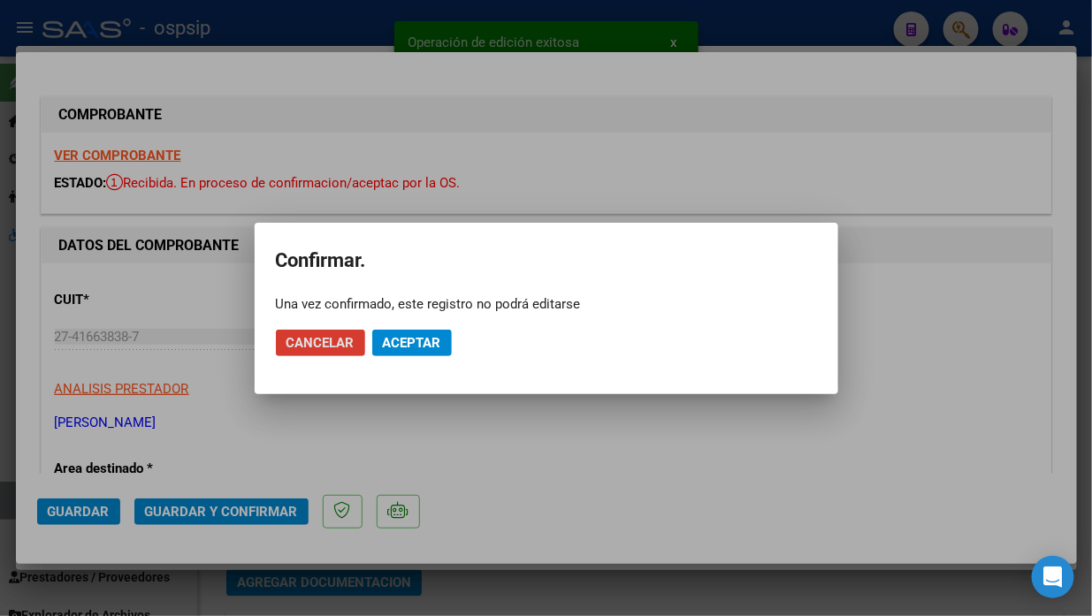
click at [410, 348] on span "Aceptar" at bounding box center [412, 343] width 58 height 16
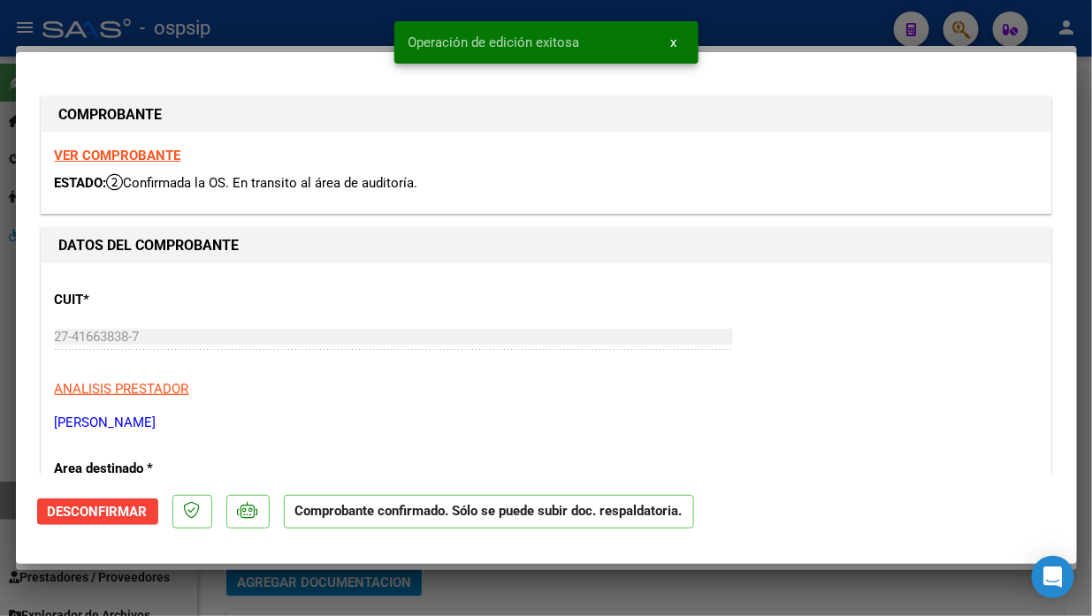
type input "$ 0,00"
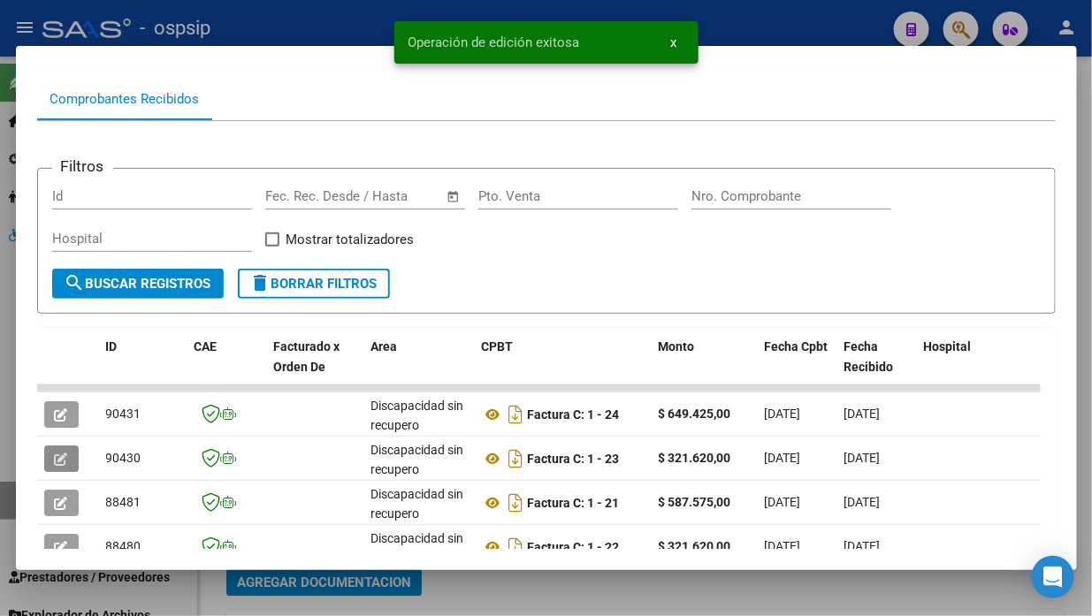
scroll to position [295, 0]
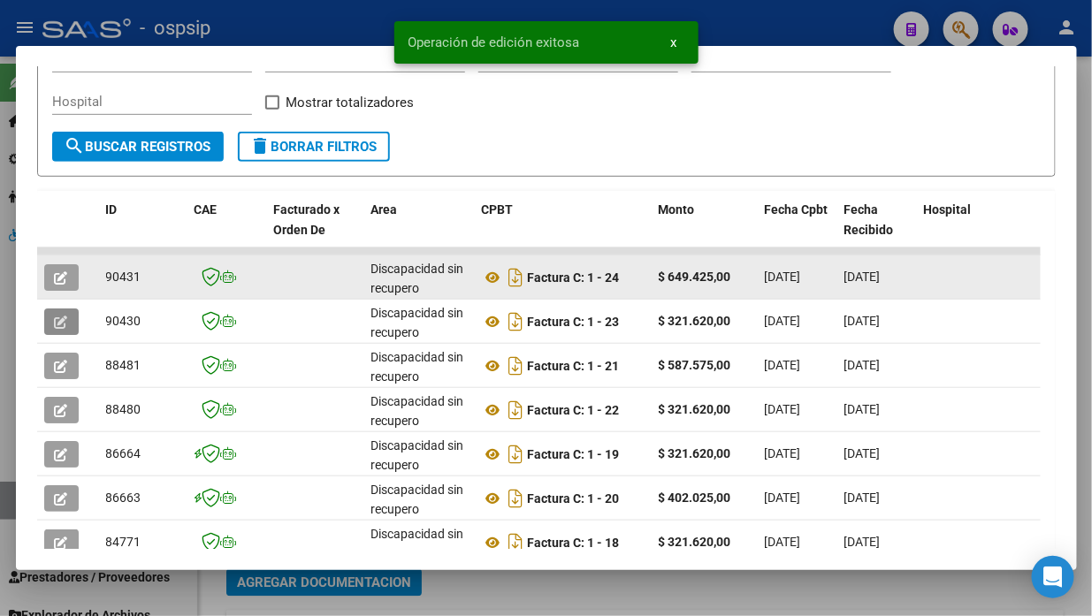
click at [55, 275] on icon "button" at bounding box center [61, 278] width 13 height 13
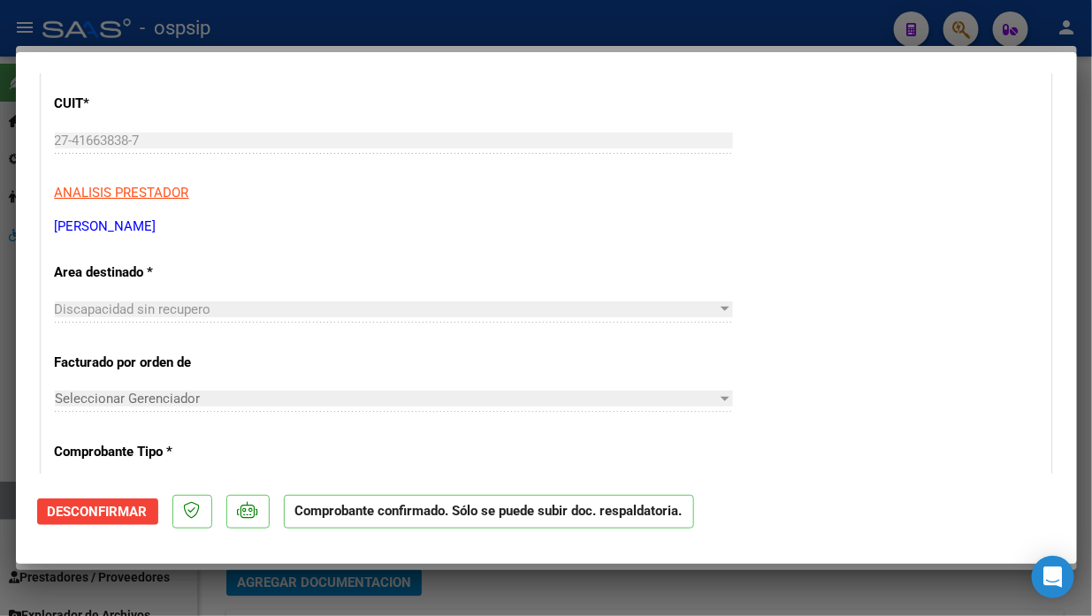
scroll to position [491, 0]
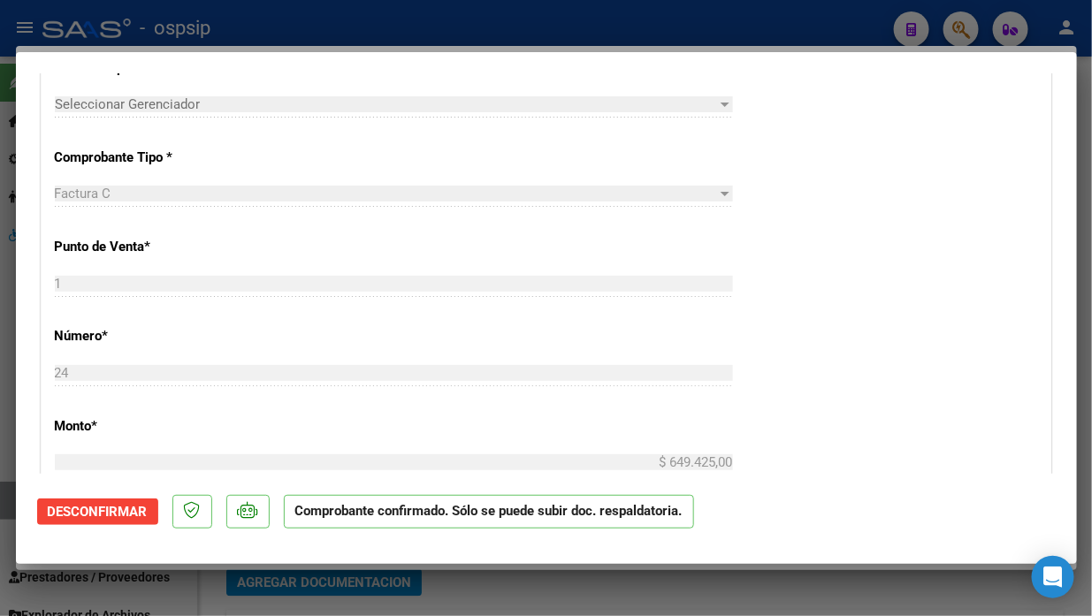
type input "$ 0,00"
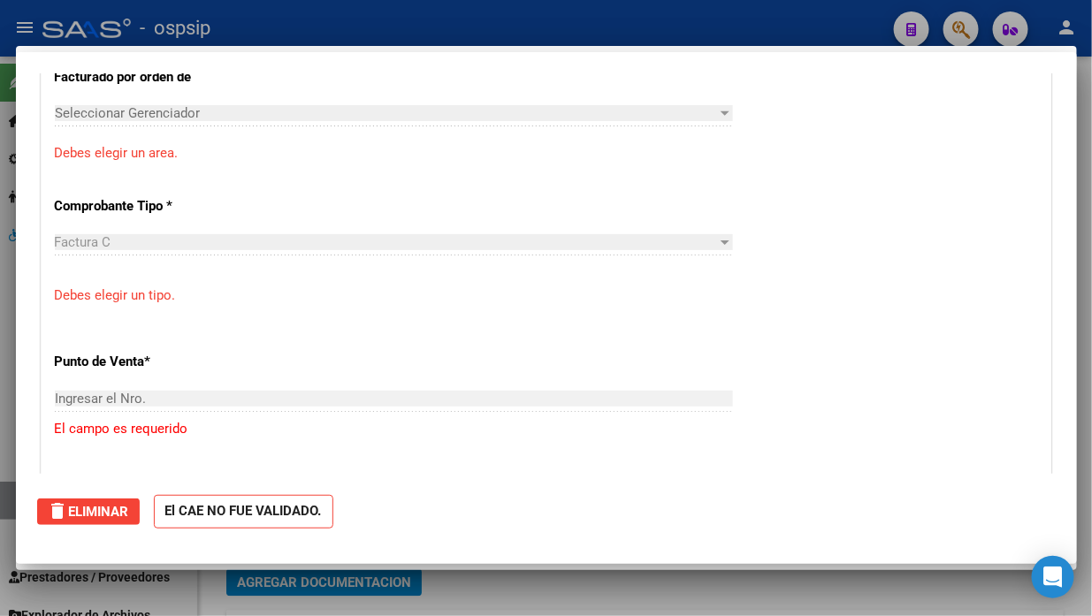
scroll to position [0, 0]
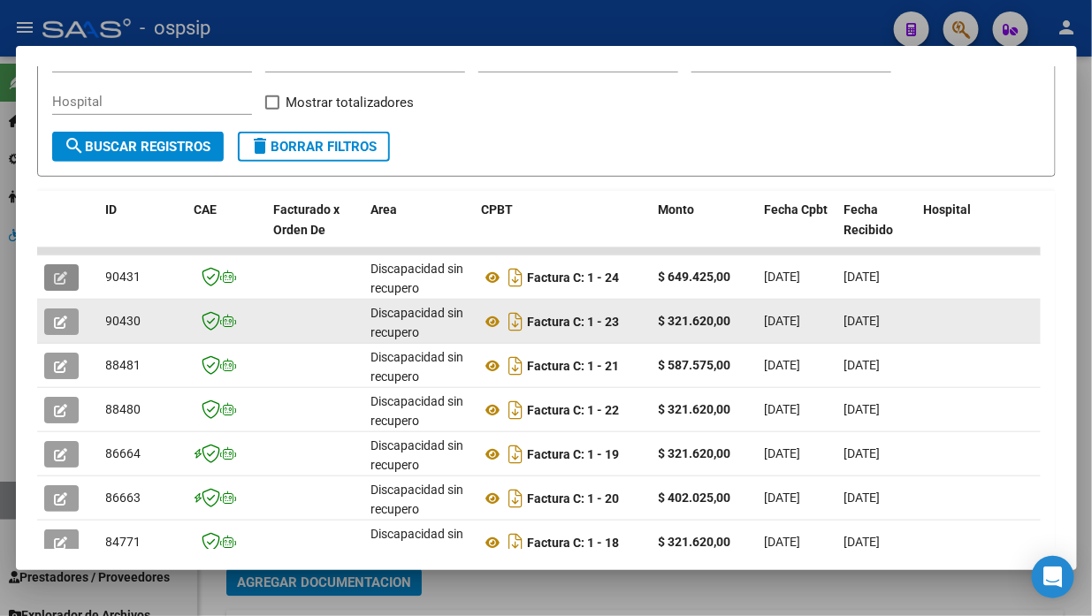
click at [58, 323] on icon "button" at bounding box center [61, 322] width 13 height 13
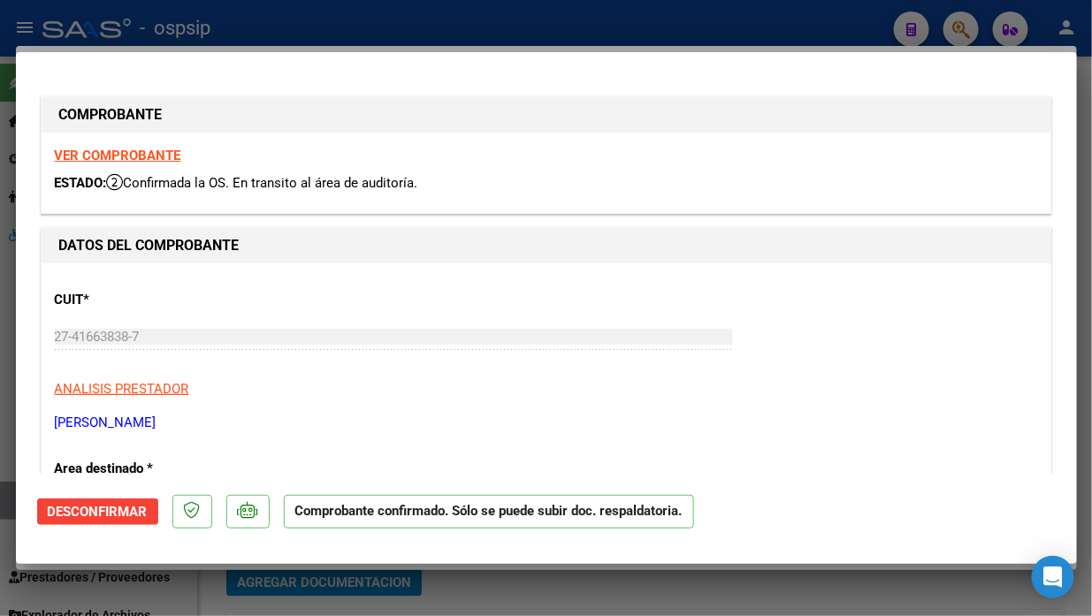
scroll to position [295, 0]
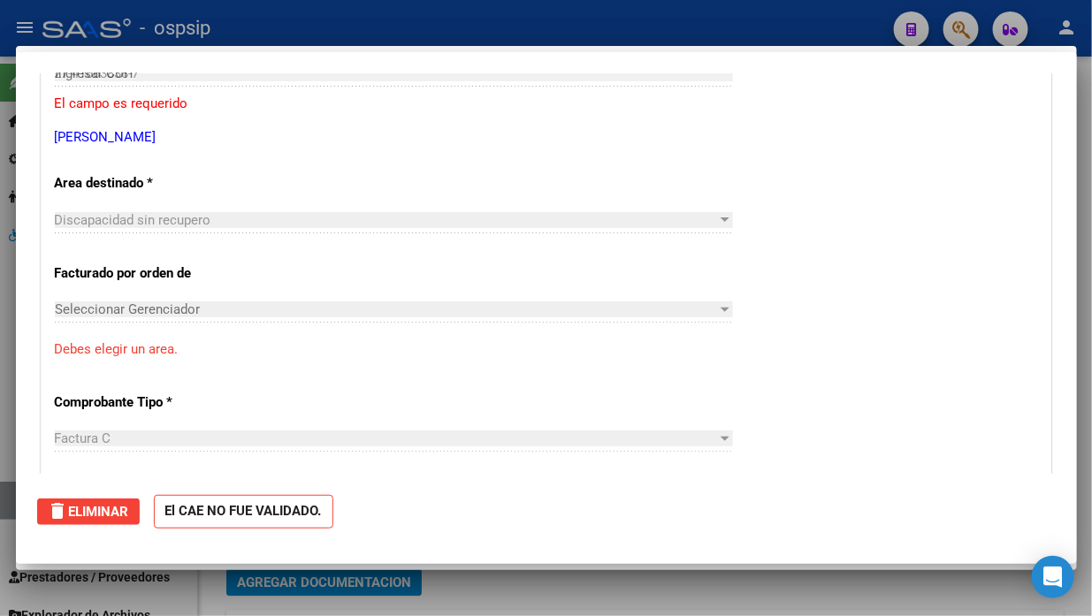
type input "$ 0,00"
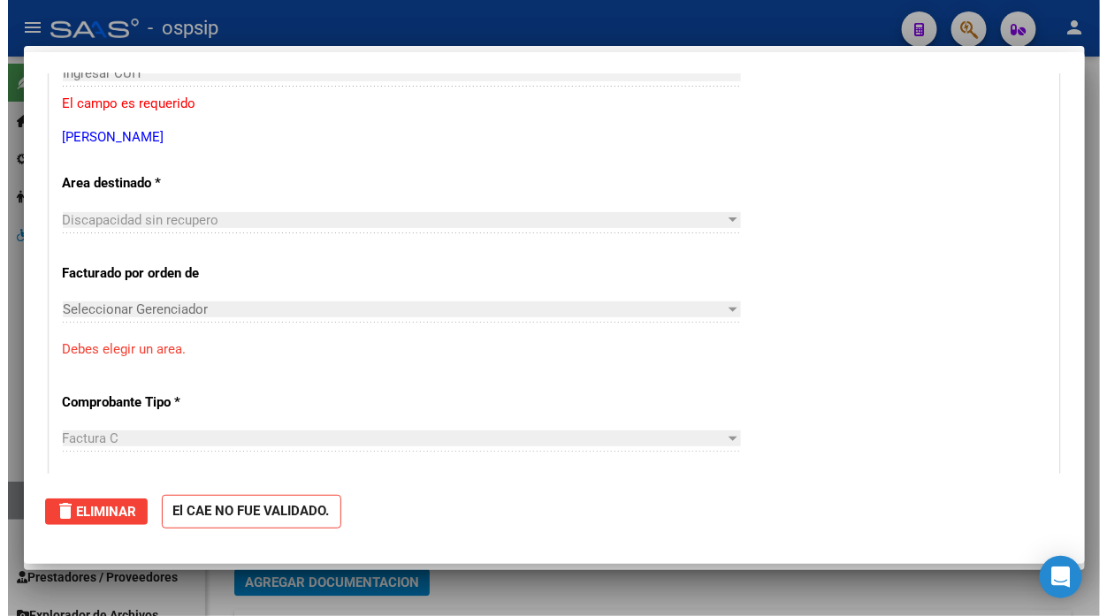
scroll to position [0, 0]
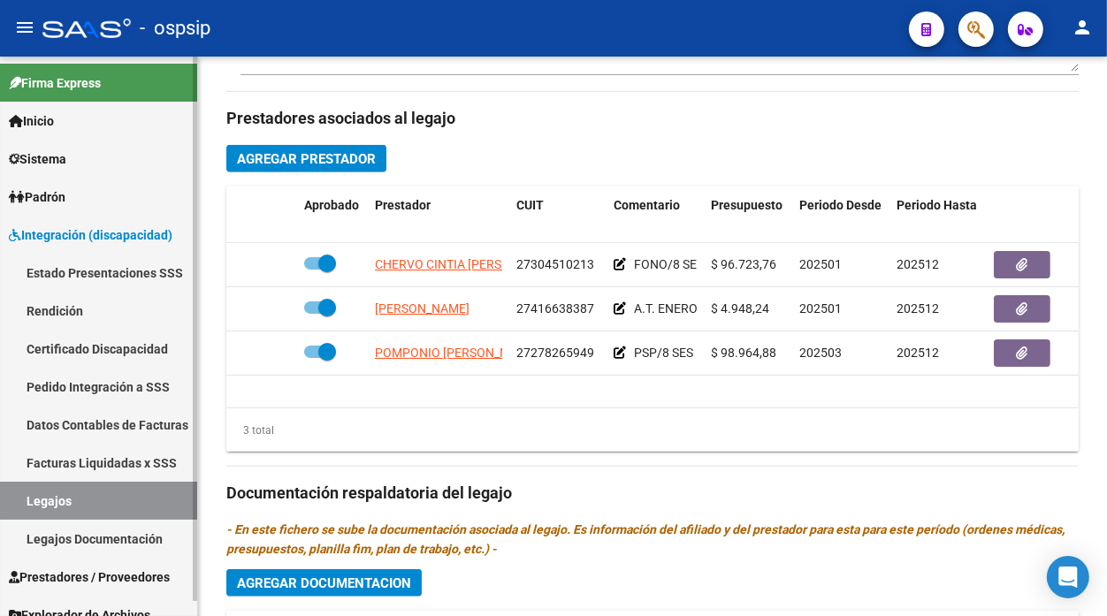
click at [49, 502] on link "Legajos" at bounding box center [98, 501] width 197 height 38
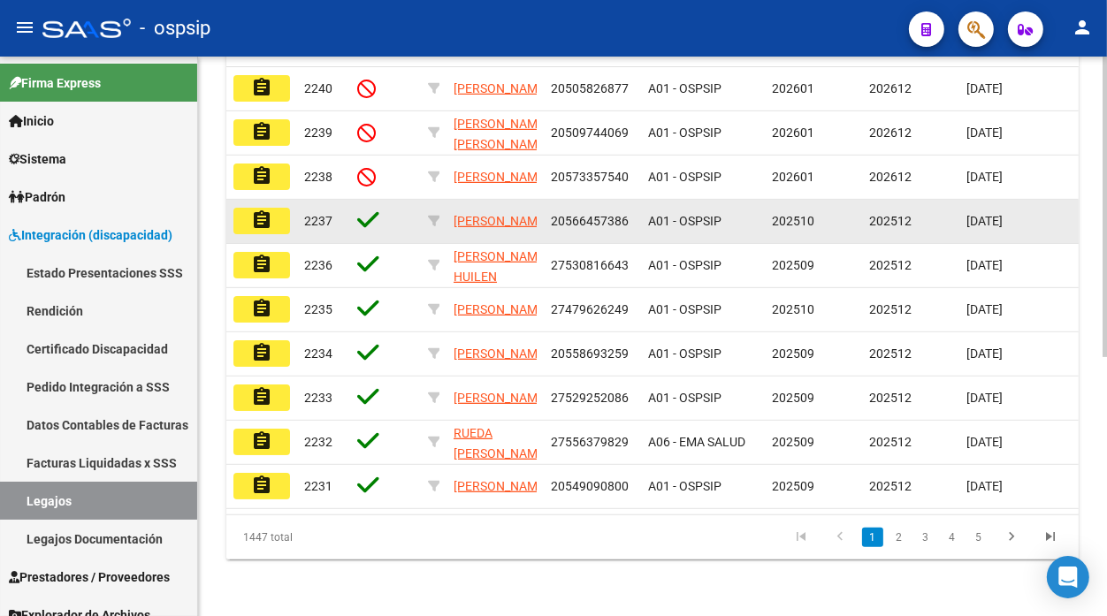
scroll to position [188, 0]
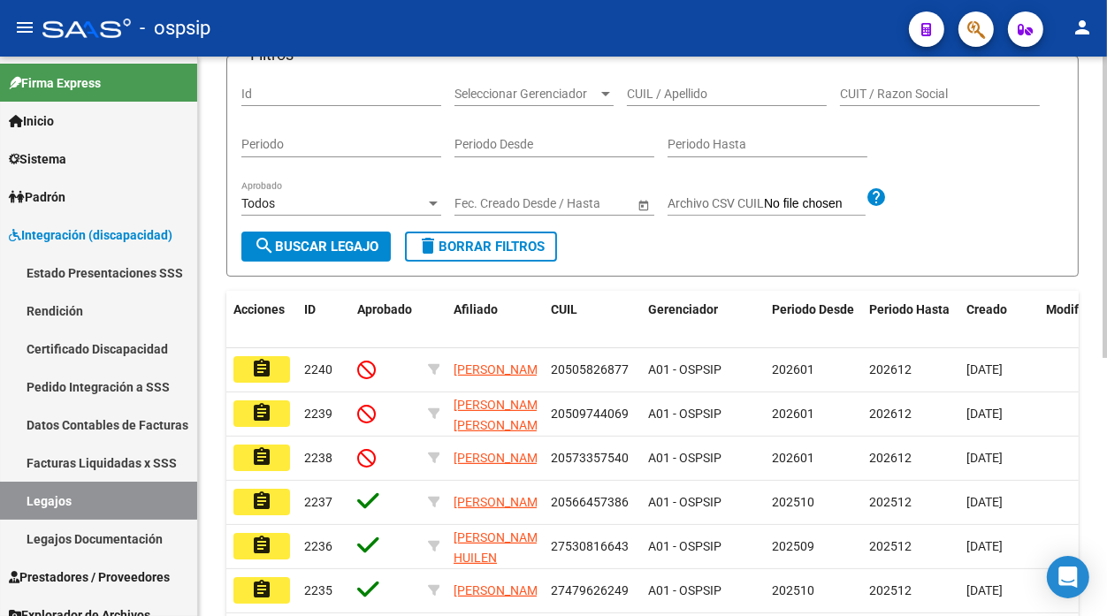
click at [652, 102] on div "CUIL / Apellido" at bounding box center [727, 88] width 200 height 35
click at [650, 89] on input "CUIL / Apellido" at bounding box center [727, 94] width 200 height 15
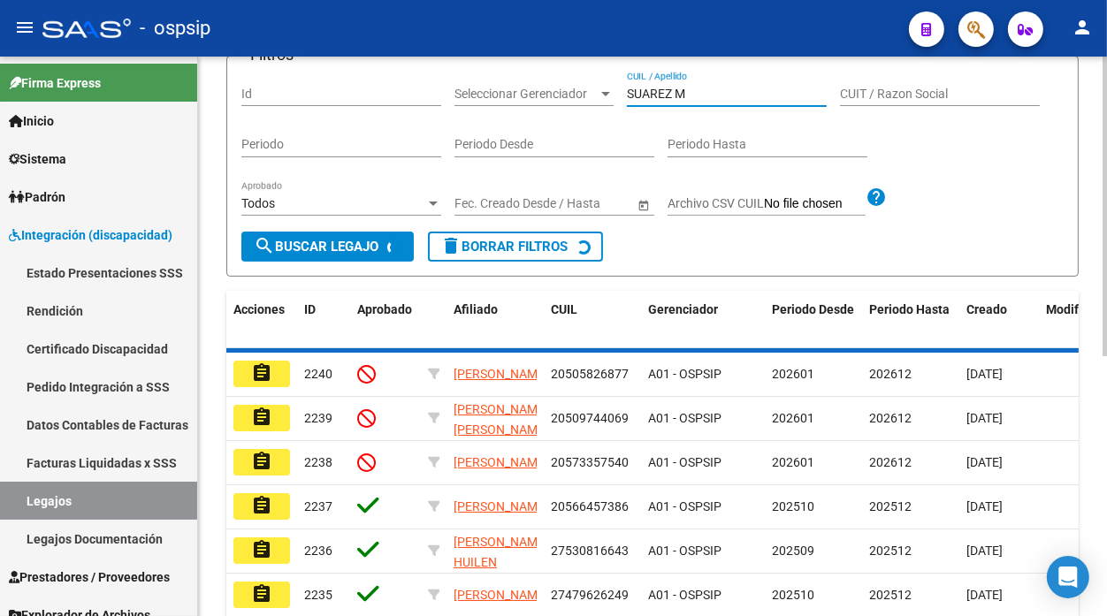
scroll to position [129, 0]
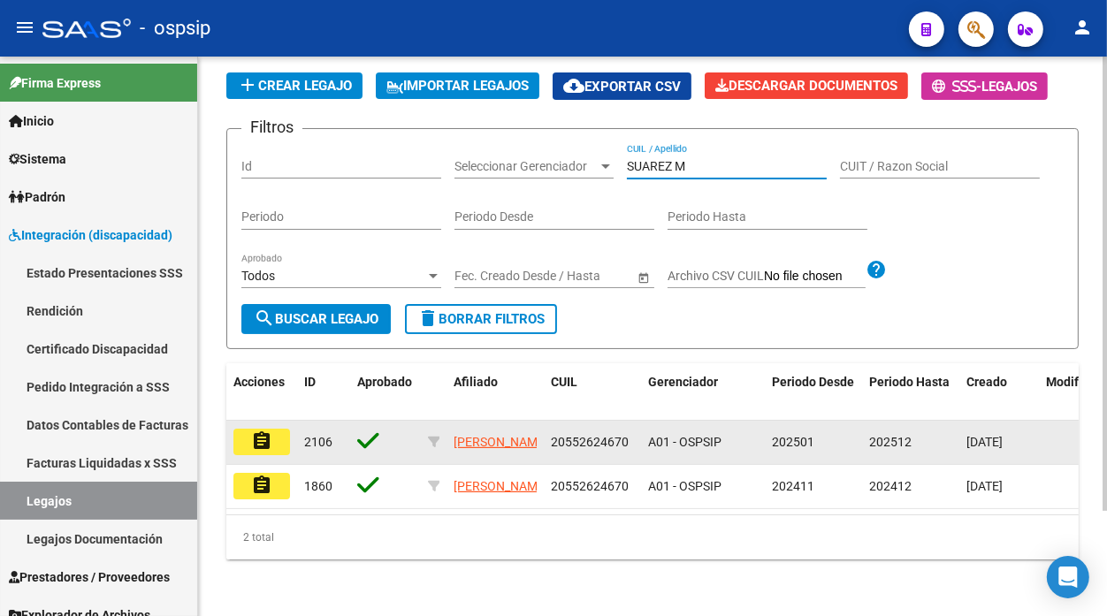
type input "SUAREZ M"
click at [276, 429] on button "assignment" at bounding box center [261, 442] width 57 height 27
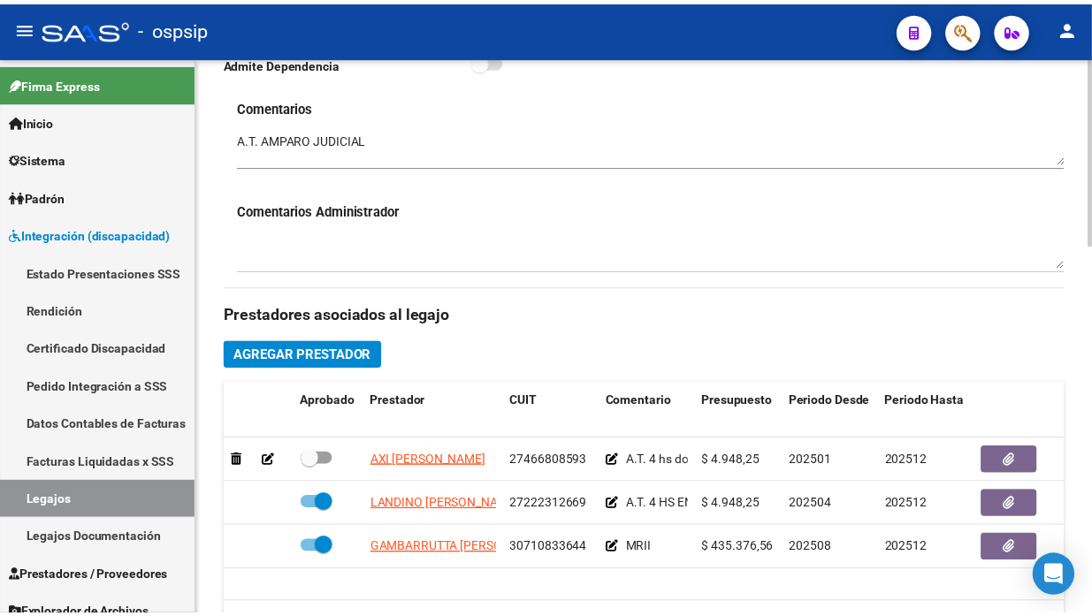
scroll to position [785, 0]
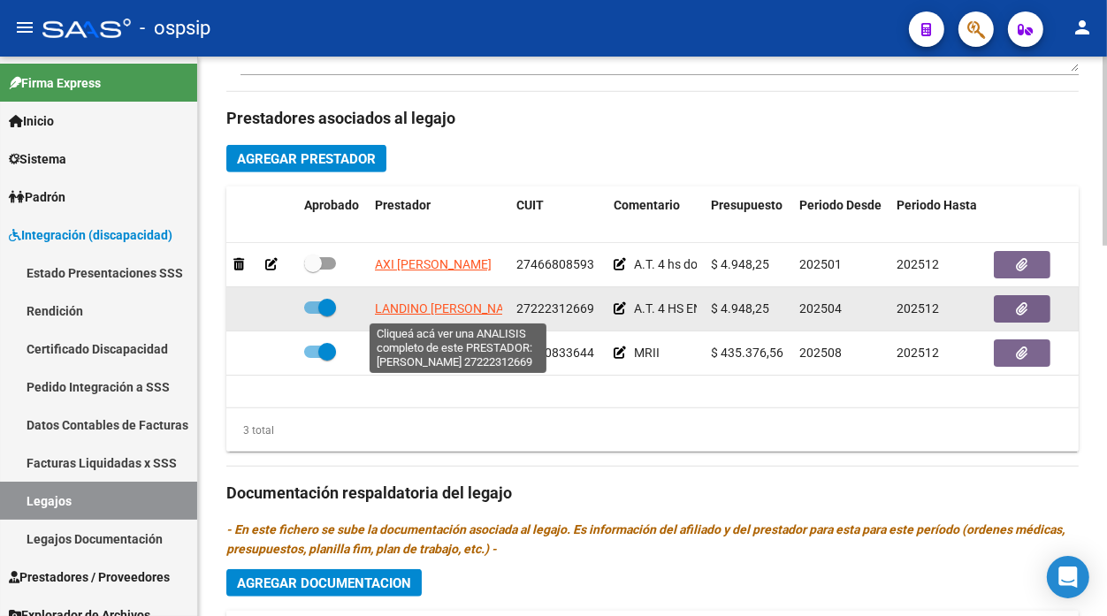
click at [444, 316] on span "LANDINO [PERSON_NAME]" at bounding box center [450, 309] width 150 height 14
type textarea "27222312669"
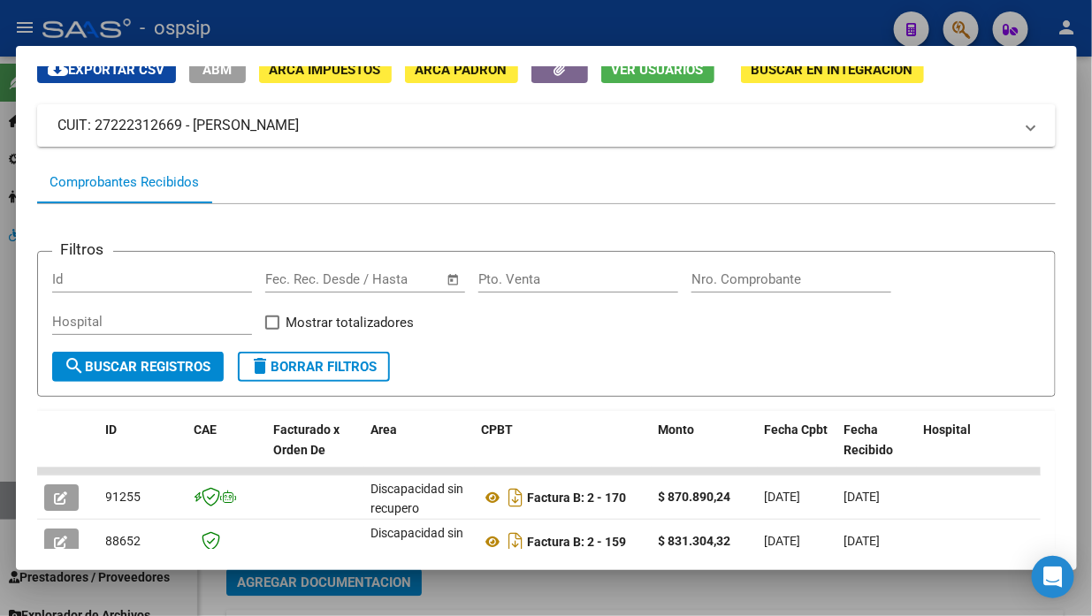
scroll to position [271, 0]
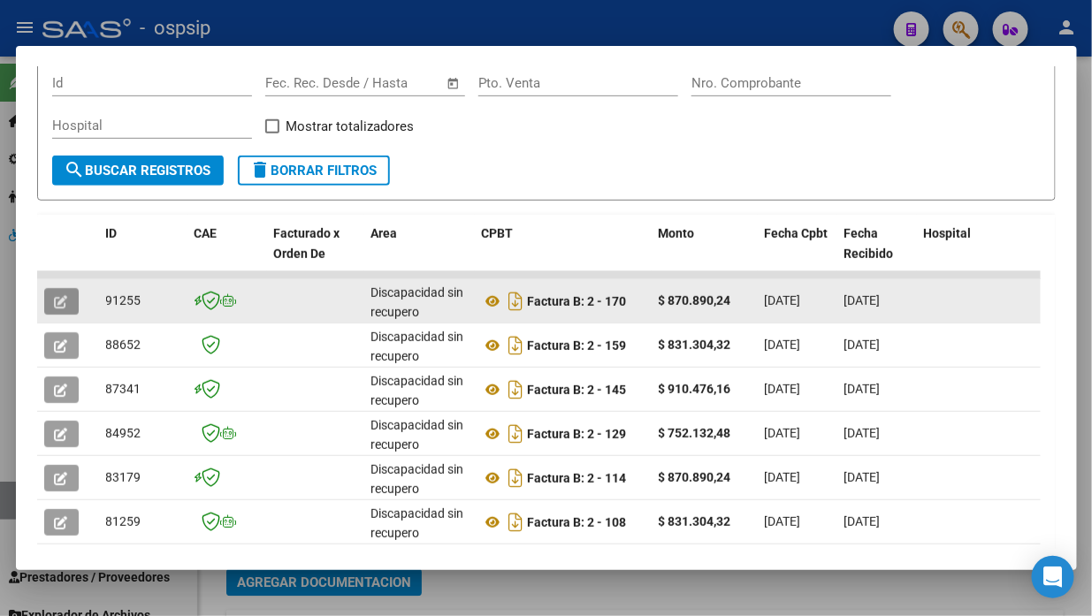
click at [57, 301] on icon "button" at bounding box center [61, 301] width 13 height 13
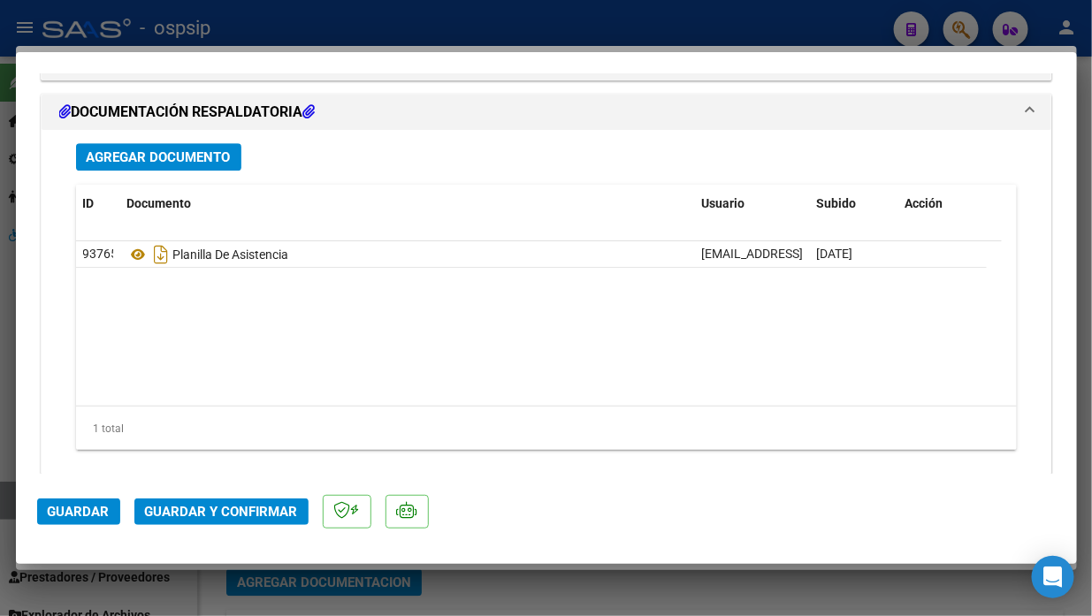
scroll to position [1603, 0]
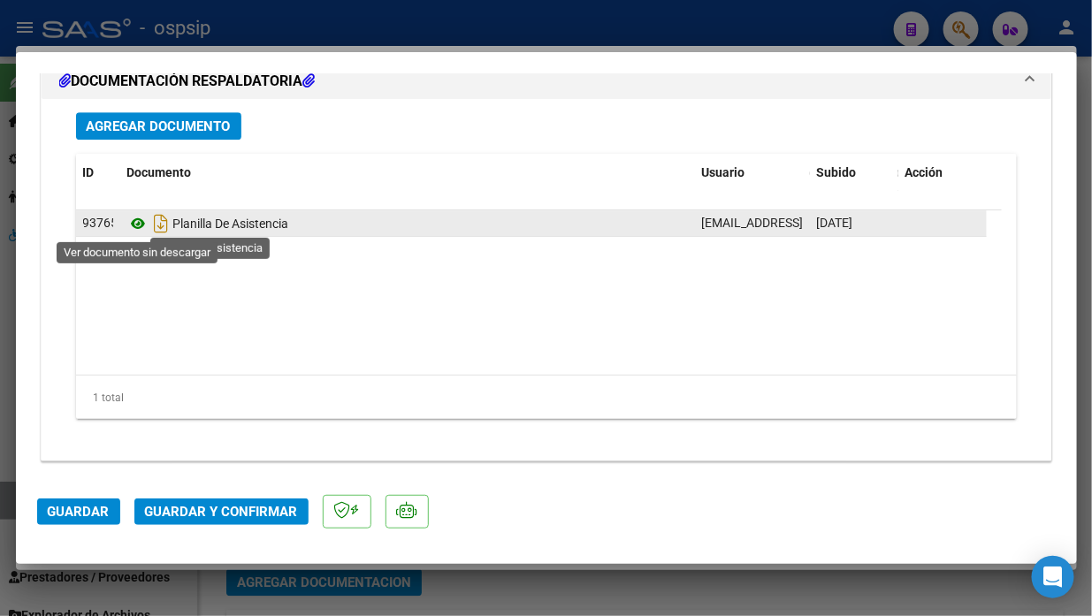
click at [142, 218] on icon at bounding box center [138, 223] width 23 height 21
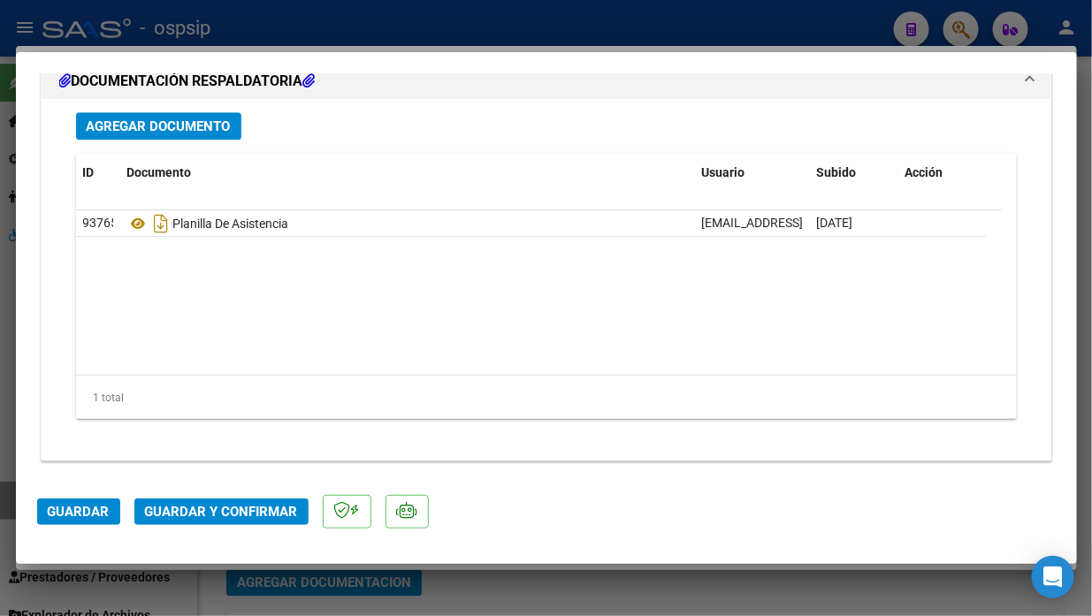
type input "$ 0,00"
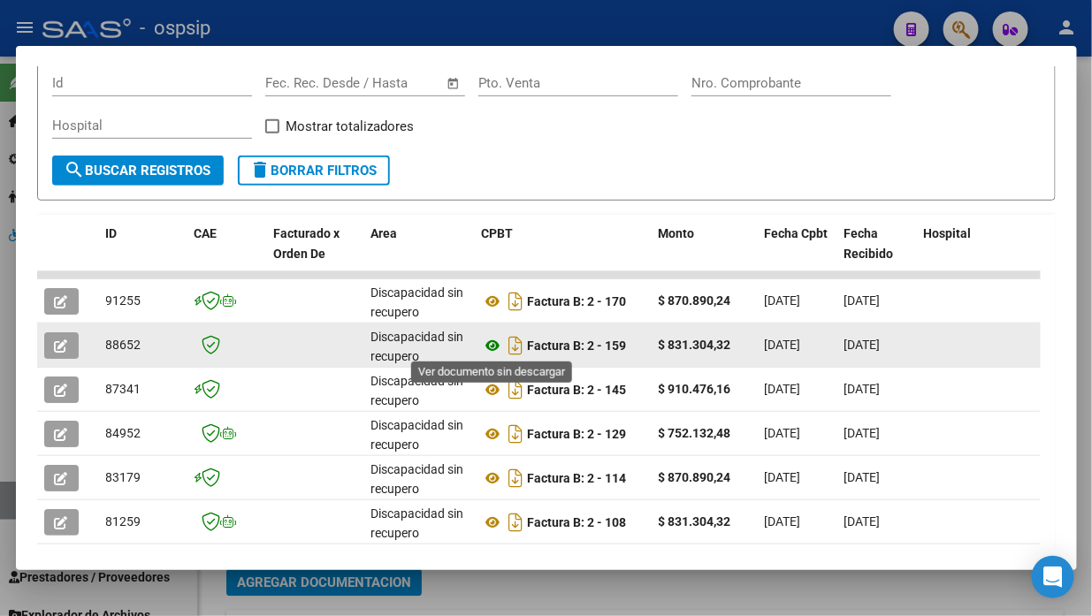
click at [489, 347] on icon at bounding box center [493, 345] width 23 height 21
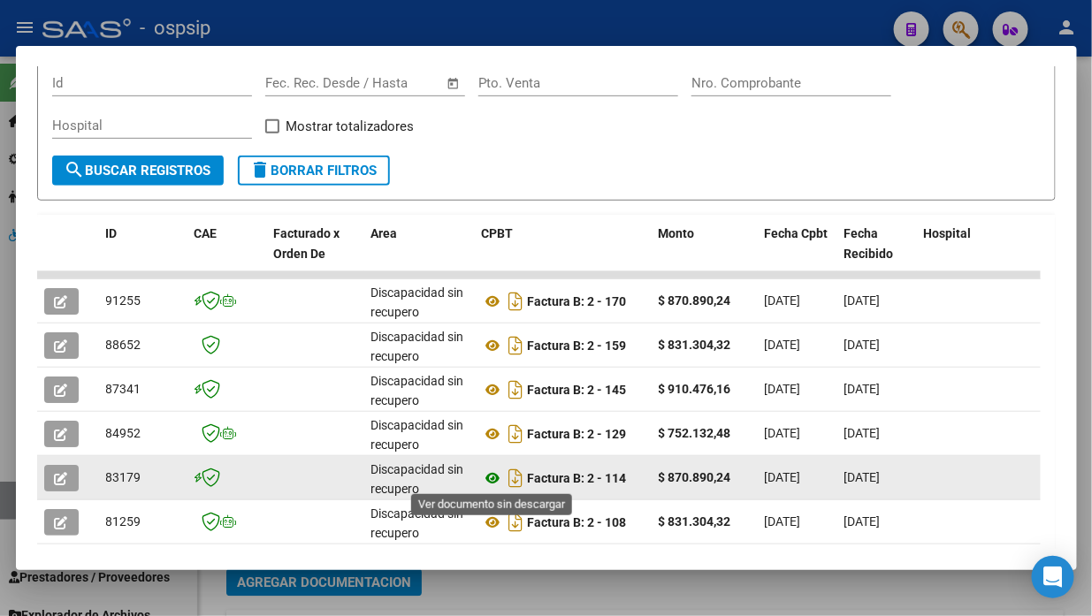
click at [492, 473] on icon at bounding box center [493, 478] width 23 height 21
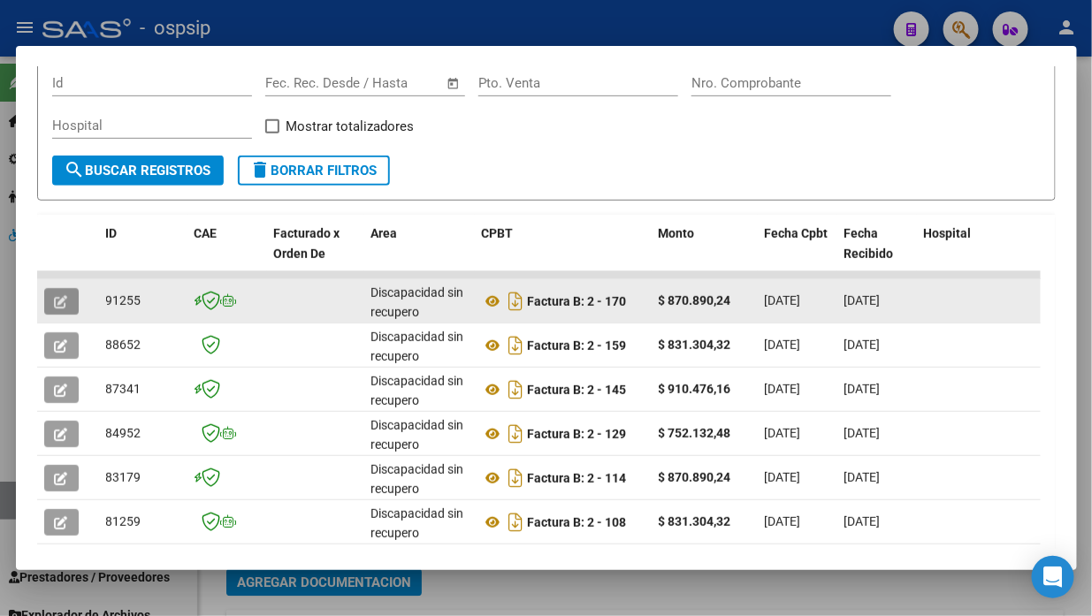
click at [62, 297] on icon "button" at bounding box center [61, 301] width 13 height 13
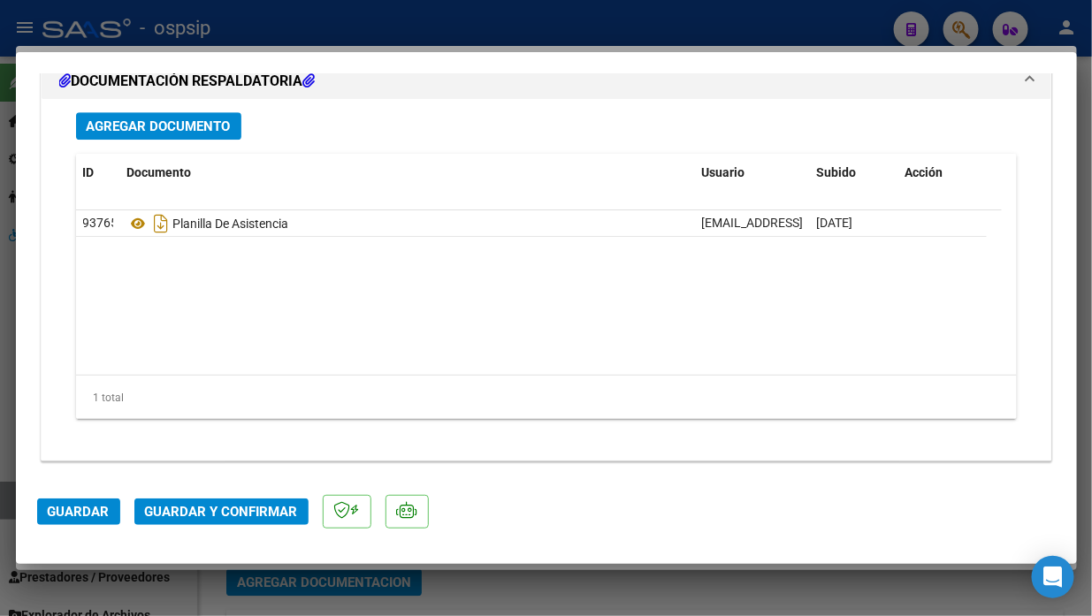
click at [212, 509] on span "Guardar y Confirmar" at bounding box center [221, 512] width 153 height 16
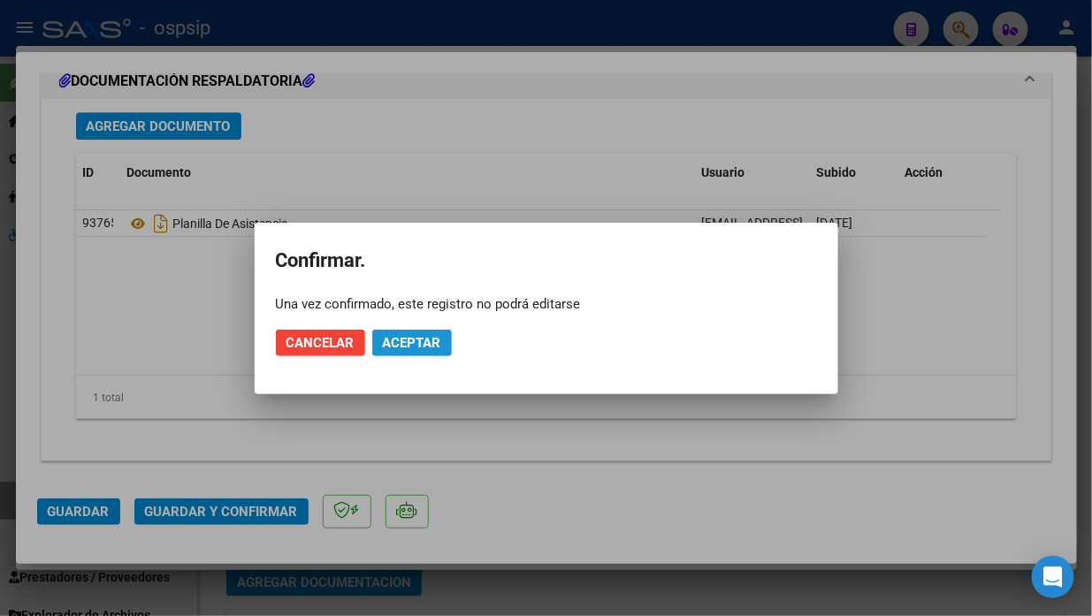
click at [417, 343] on span "Aceptar" at bounding box center [412, 343] width 58 height 16
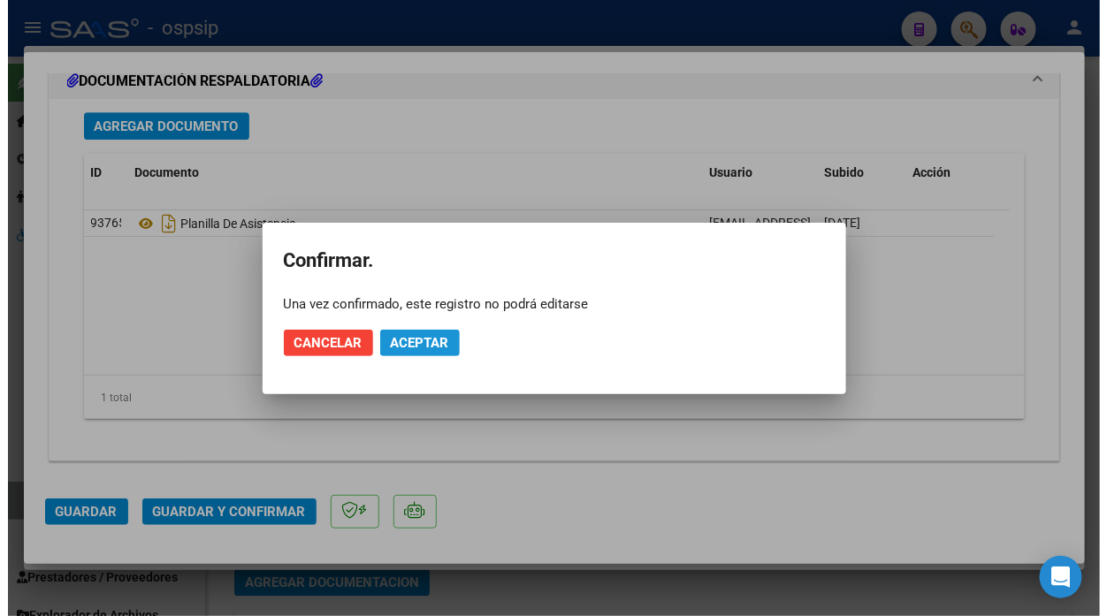
scroll to position [1551, 0]
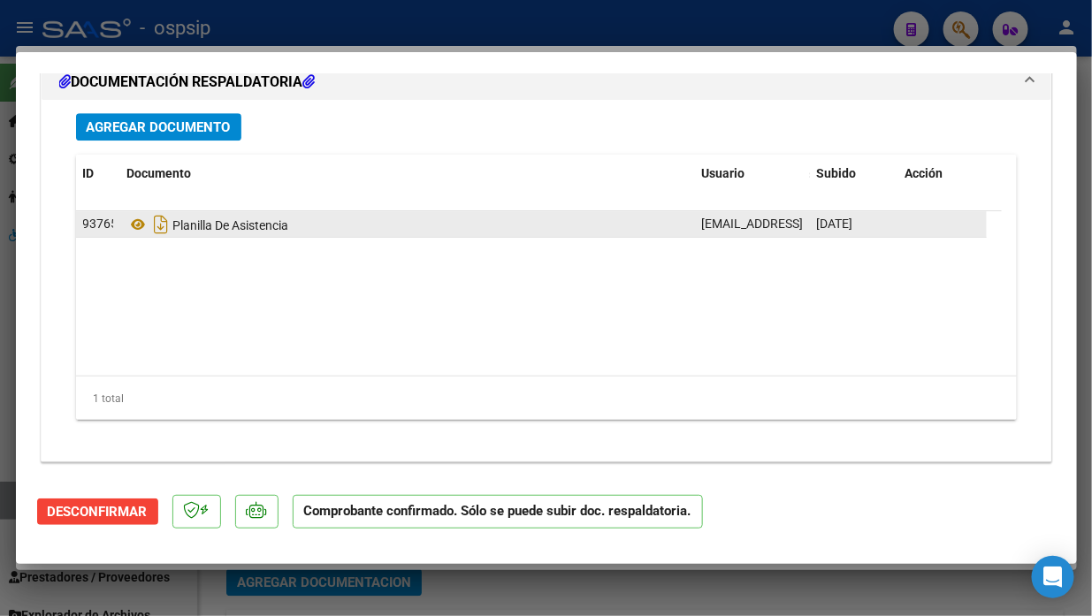
type input "$ 0,00"
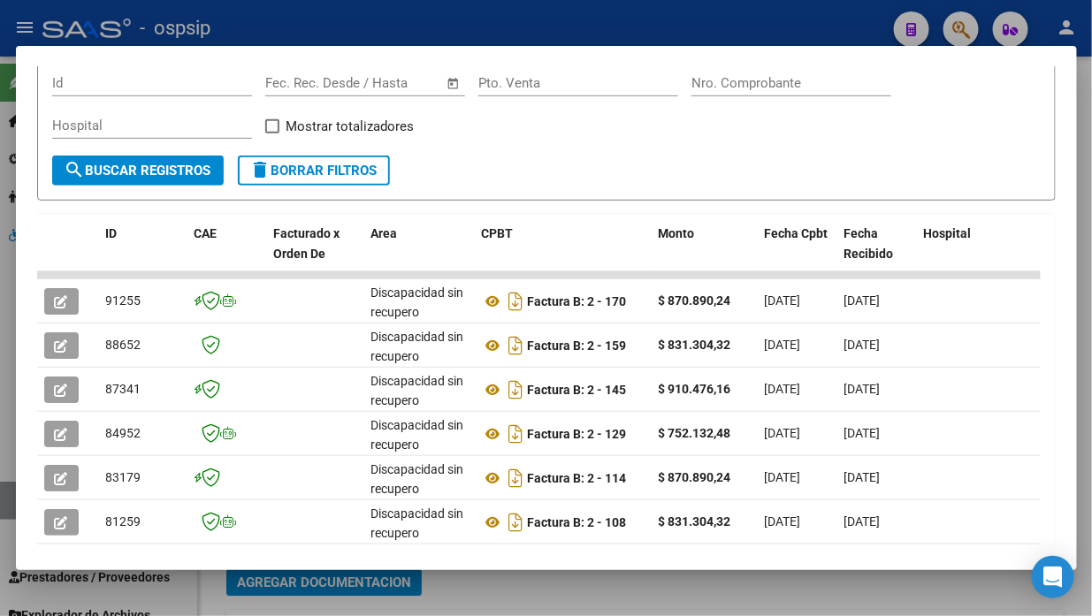
click at [10, 500] on div at bounding box center [546, 308] width 1092 height 616
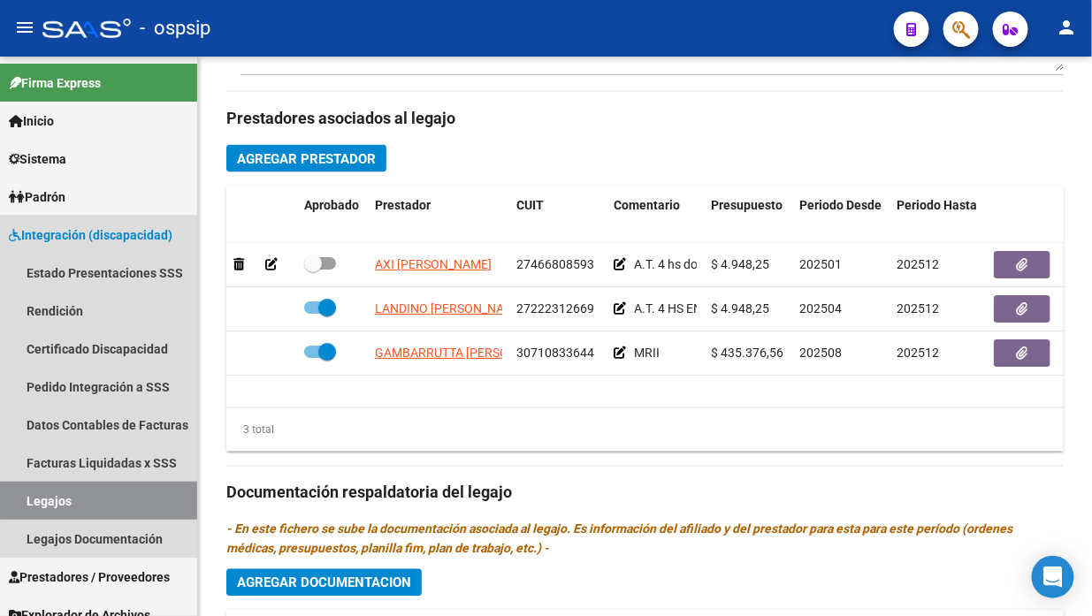
click at [10, 500] on link "Legajos" at bounding box center [98, 501] width 197 height 38
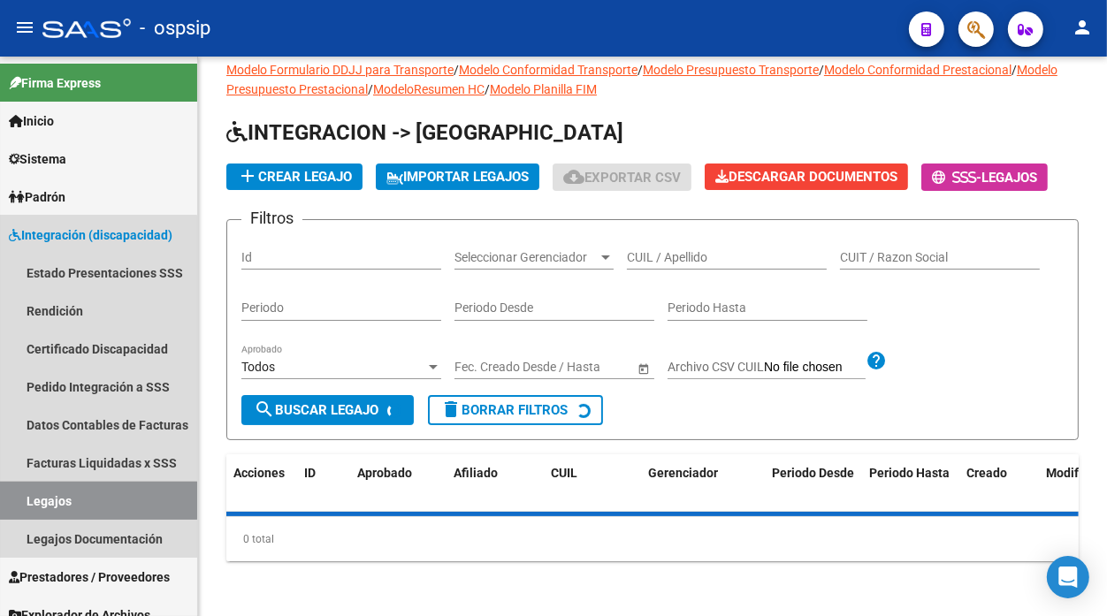
click at [10, 500] on link "Legajos" at bounding box center [98, 501] width 197 height 38
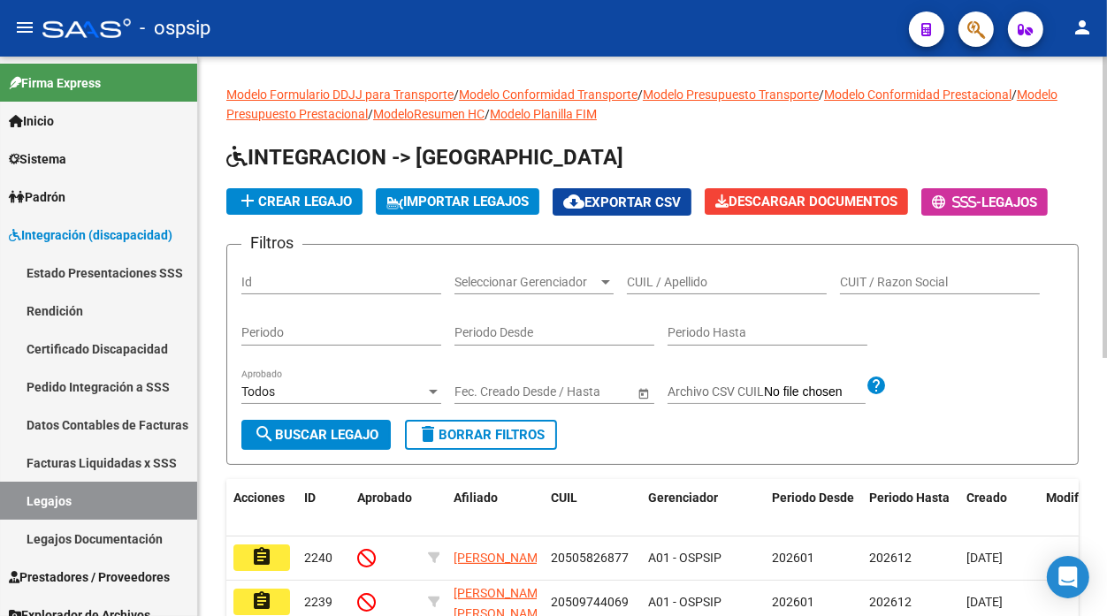
click at [668, 288] on input "CUIL / Apellido" at bounding box center [727, 282] width 200 height 15
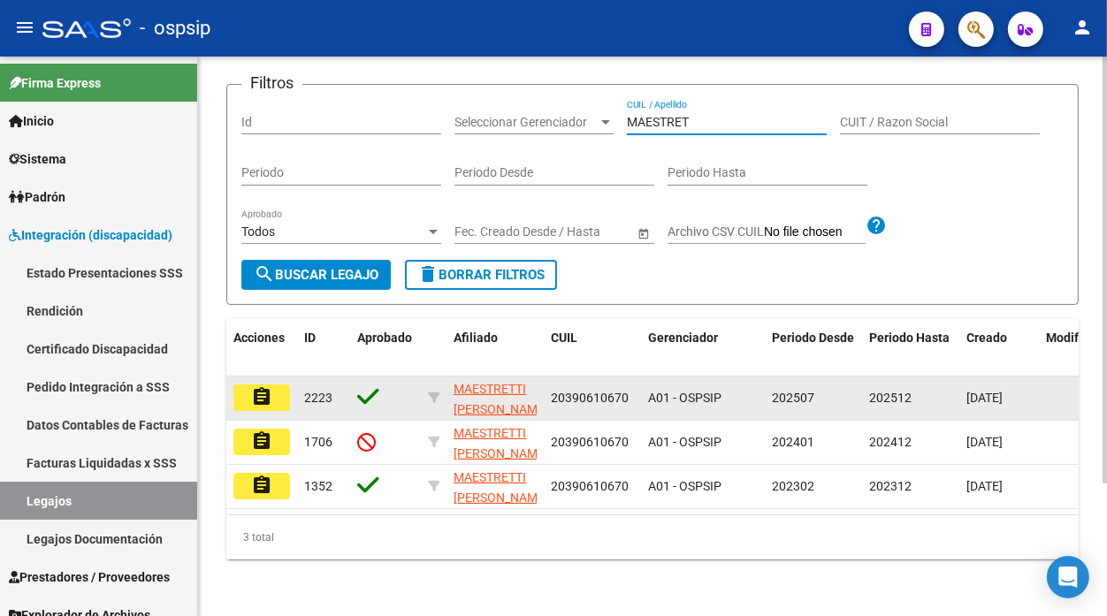
scroll to position [172, 0]
type input "MAESTRET"
click at [265, 387] on mat-icon "assignment" at bounding box center [261, 397] width 21 height 21
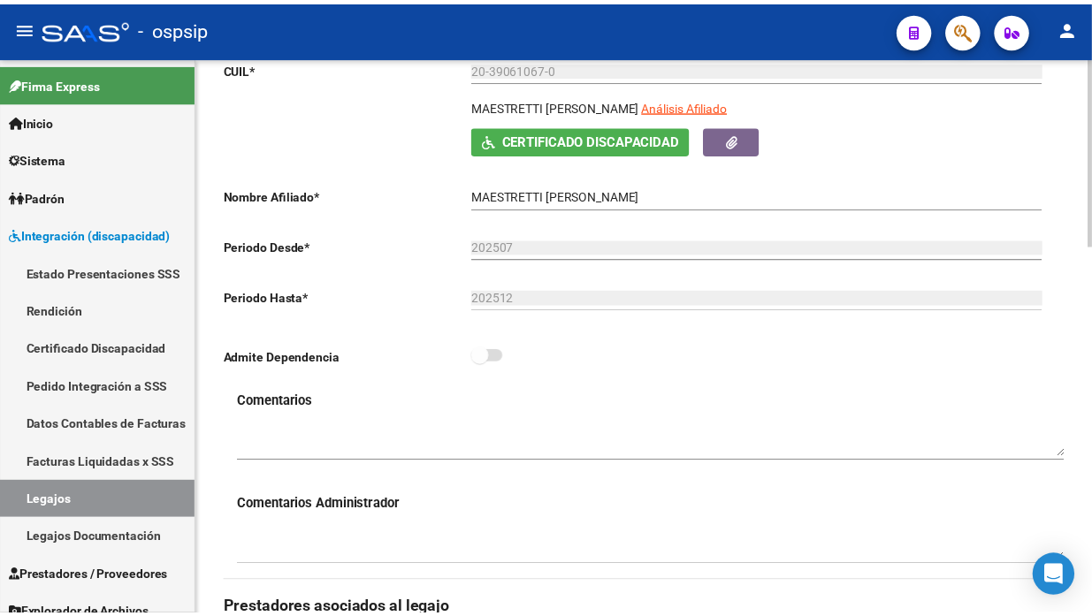
scroll to position [687, 0]
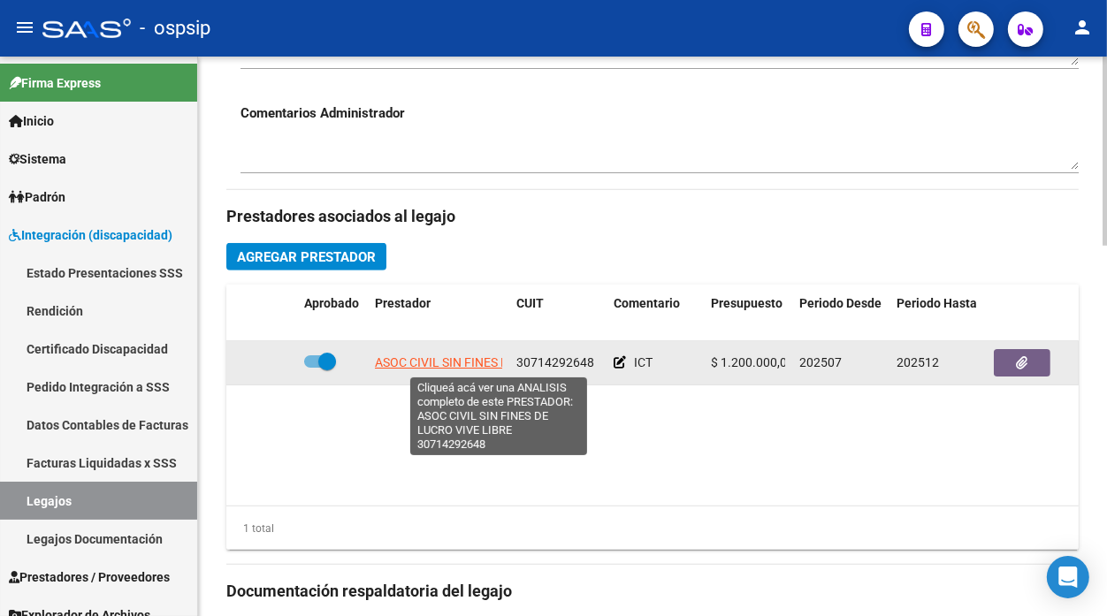
click at [417, 361] on span "ASOC CIVIL SIN FINES DE LUCRO VIVE LIBRE" at bounding box center [499, 363] width 249 height 14
type textarea "30714292648"
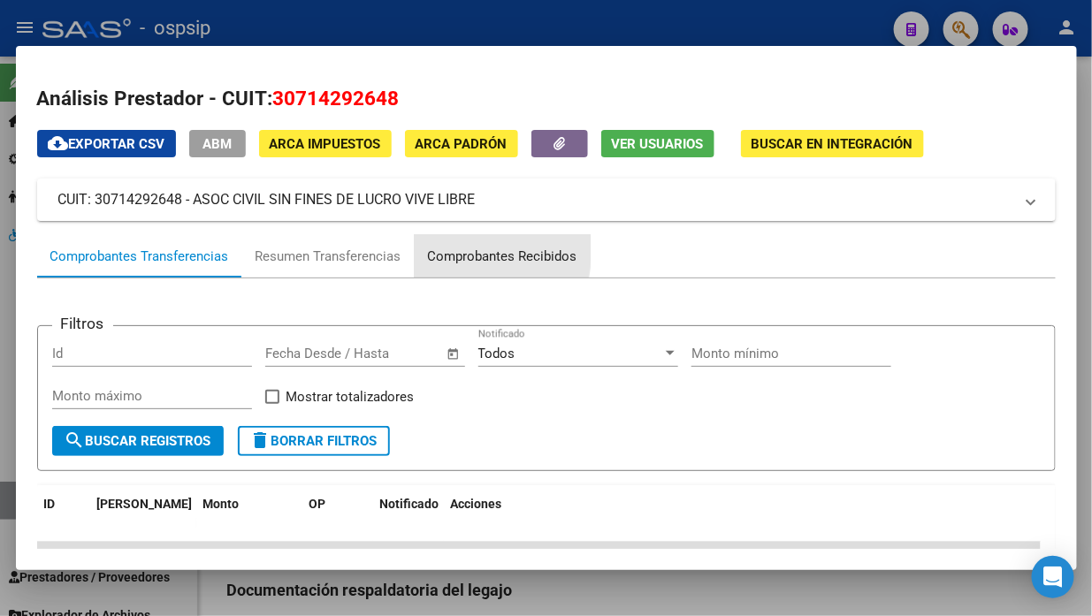
click at [431, 247] on div "Comprobantes Recibidos" at bounding box center [502, 257] width 149 height 20
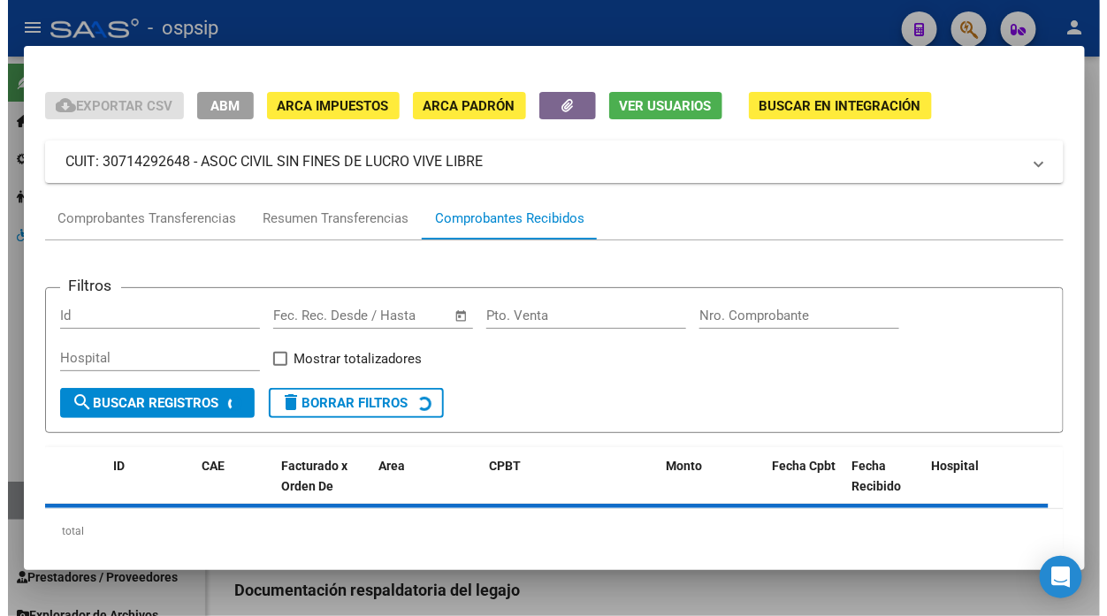
scroll to position [74, 0]
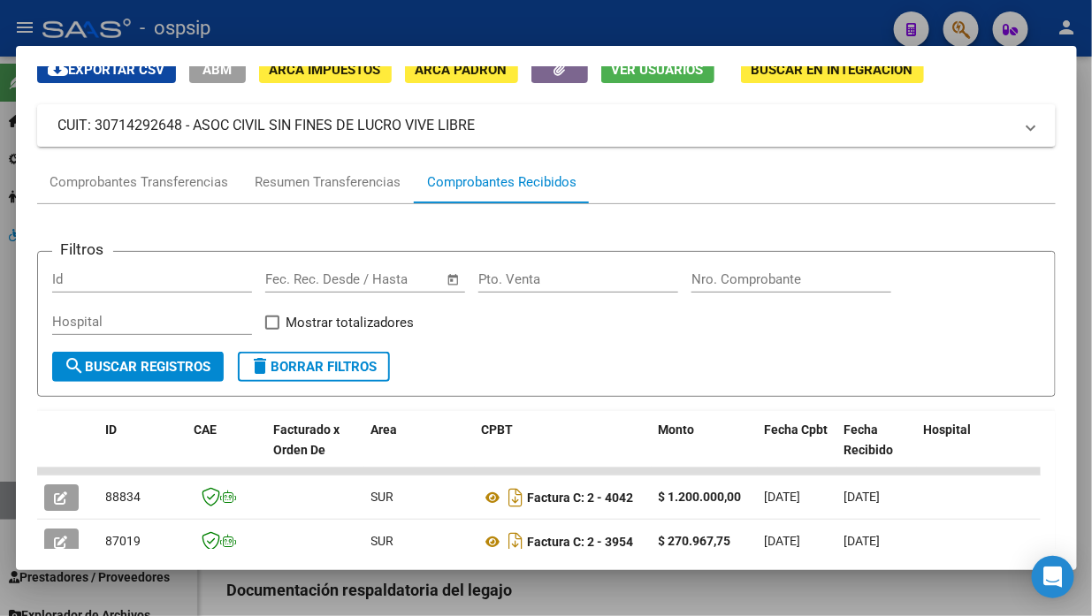
click at [9, 502] on div at bounding box center [546, 308] width 1092 height 616
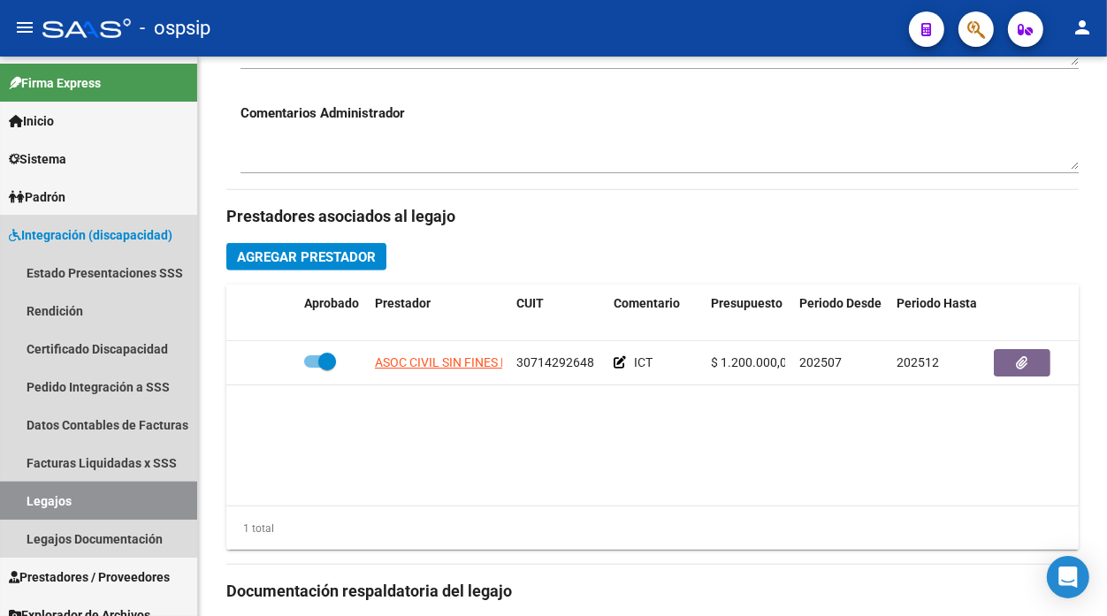
click at [9, 502] on link "Legajos" at bounding box center [98, 501] width 197 height 38
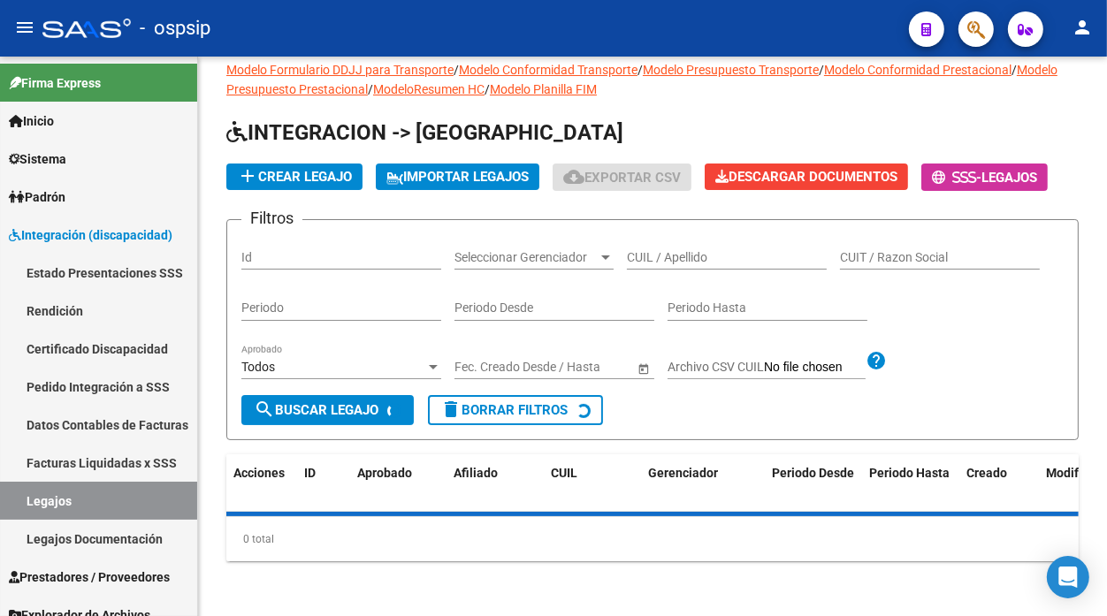
click at [9, 502] on link "Legajos" at bounding box center [98, 501] width 197 height 38
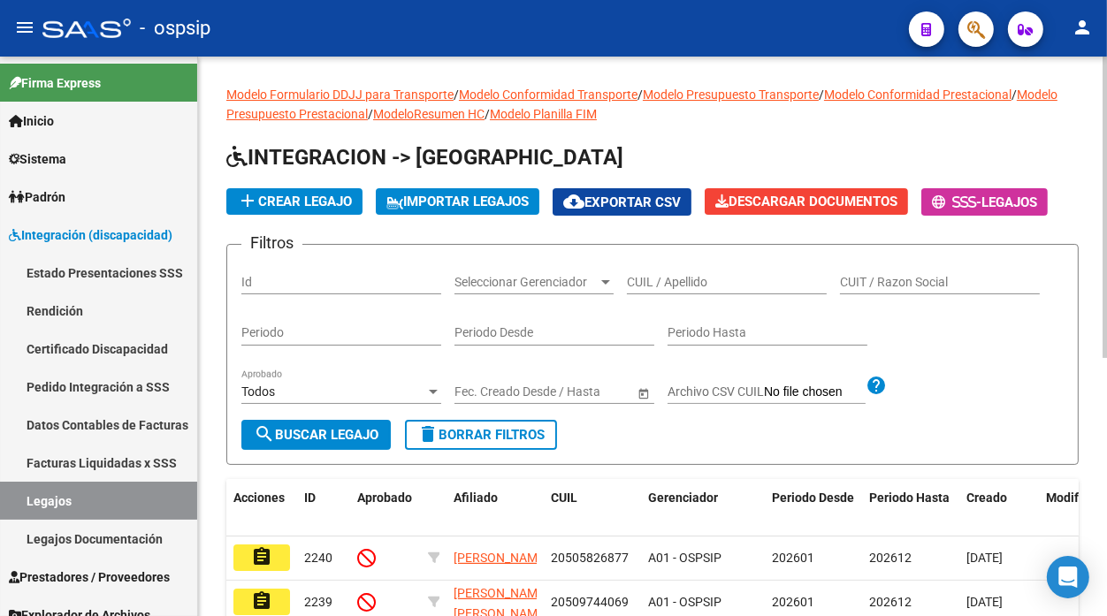
click at [655, 287] on input "CUIL / Apellido" at bounding box center [727, 282] width 200 height 15
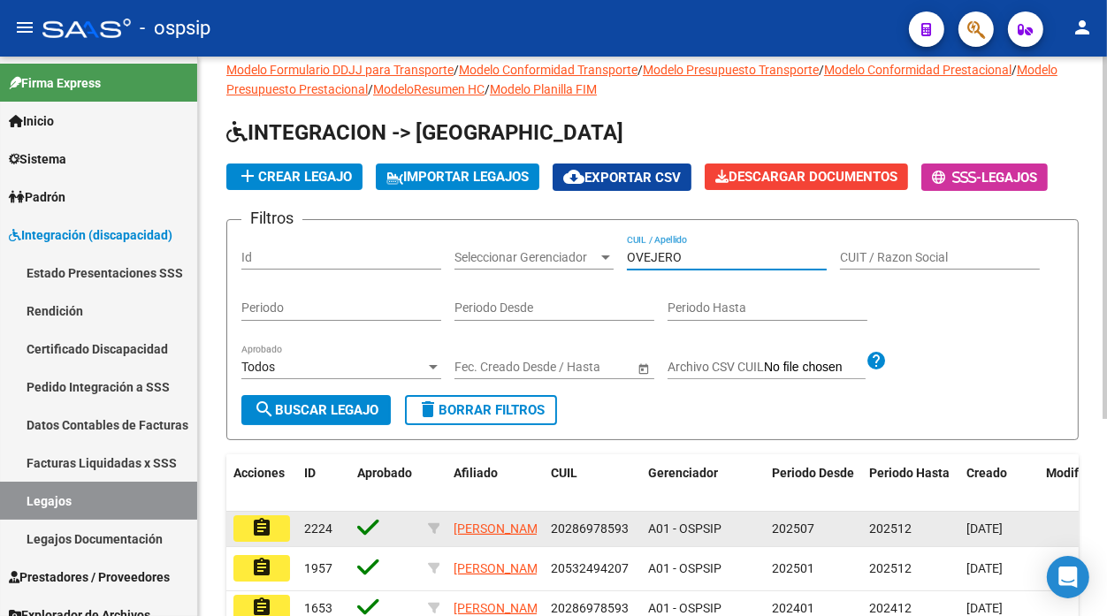
scroll to position [98, 0]
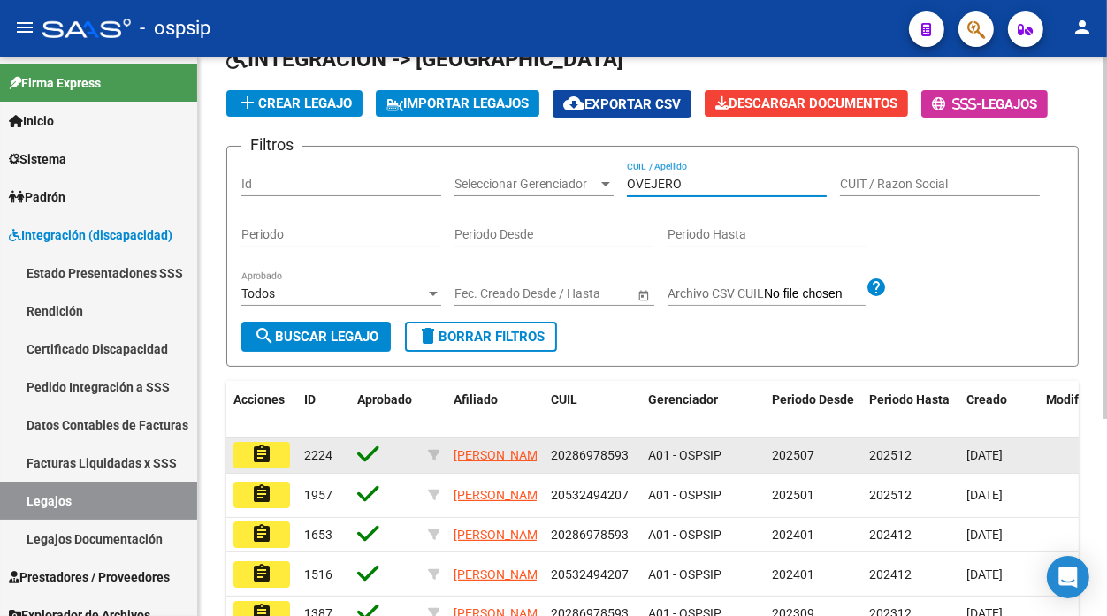
type input "OVEJERO"
click at [264, 448] on mat-icon "assignment" at bounding box center [261, 454] width 21 height 21
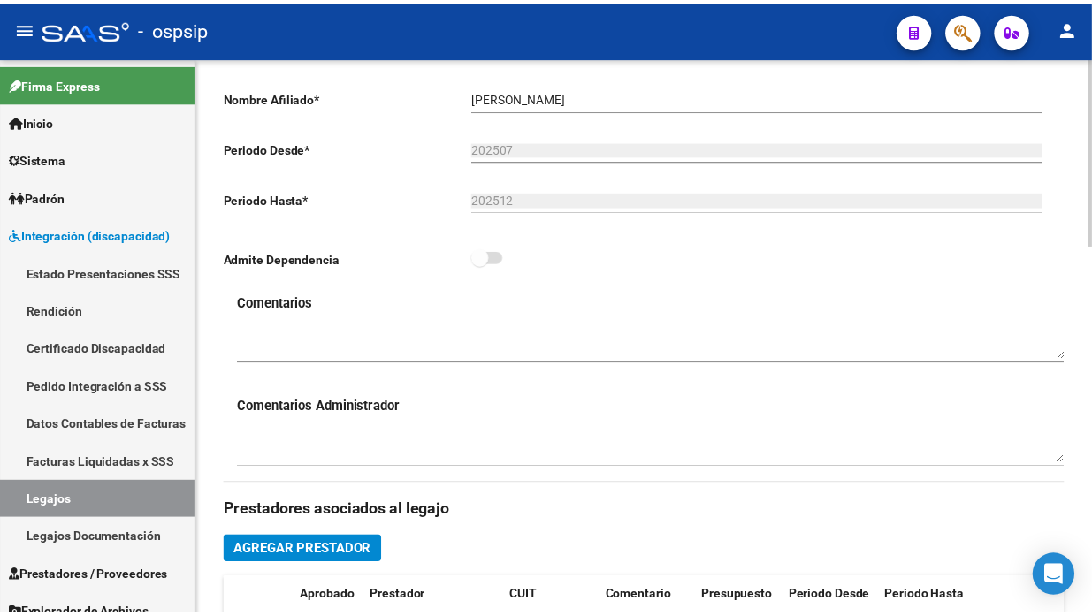
scroll to position [687, 0]
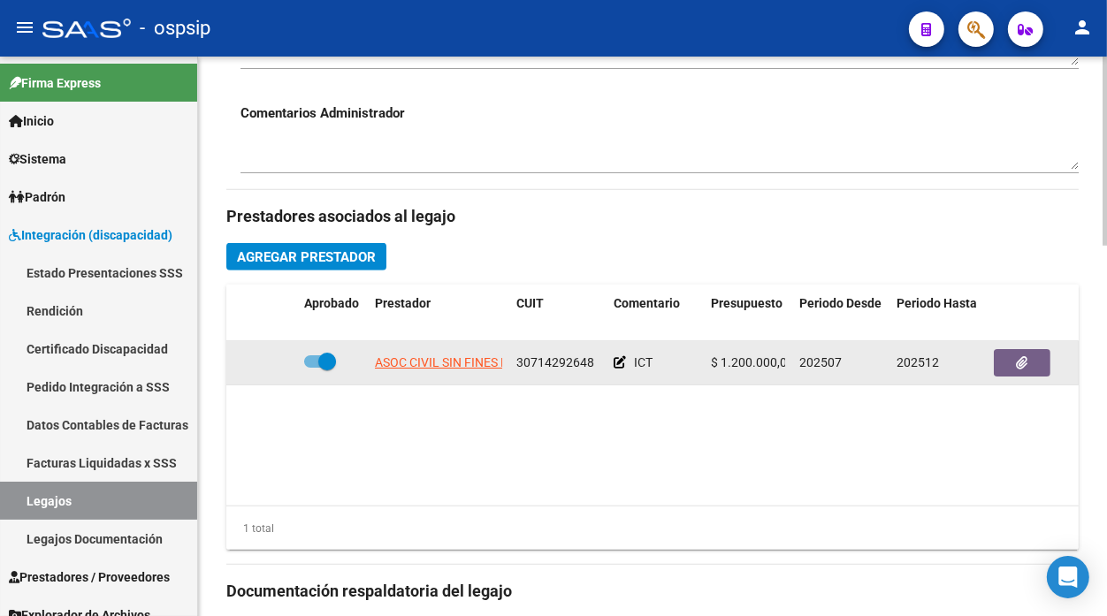
click at [448, 380] on datatable-body-cell "ASOC CIVIL SIN FINES DE LUCRO VIVE LIBRE" at bounding box center [439, 362] width 142 height 43
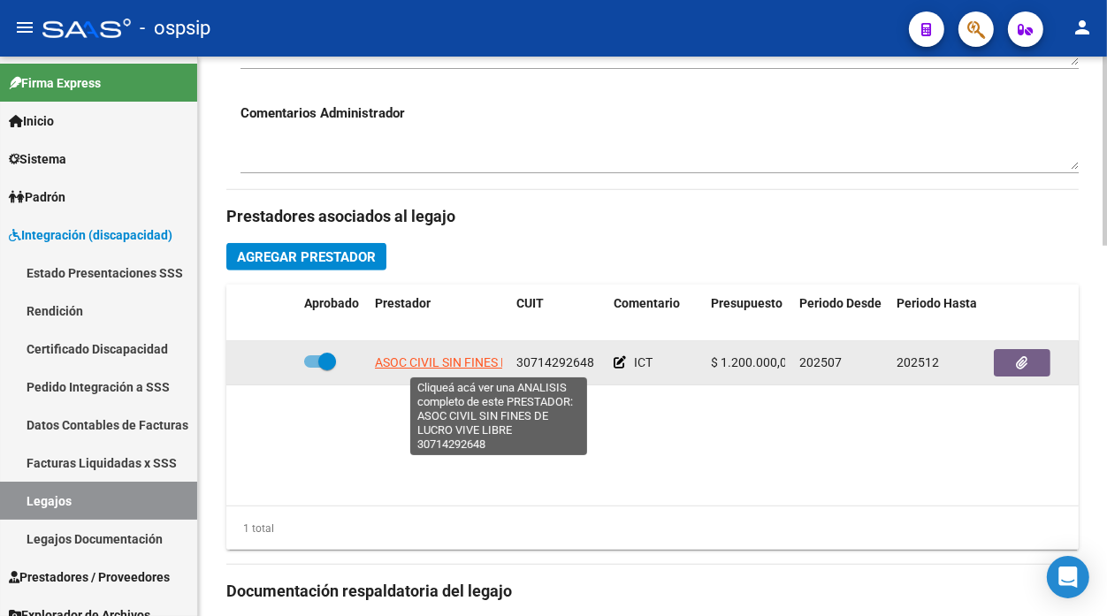
click at [448, 367] on span "ASOC CIVIL SIN FINES DE LUCRO VIVE LIBRE" at bounding box center [499, 363] width 249 height 14
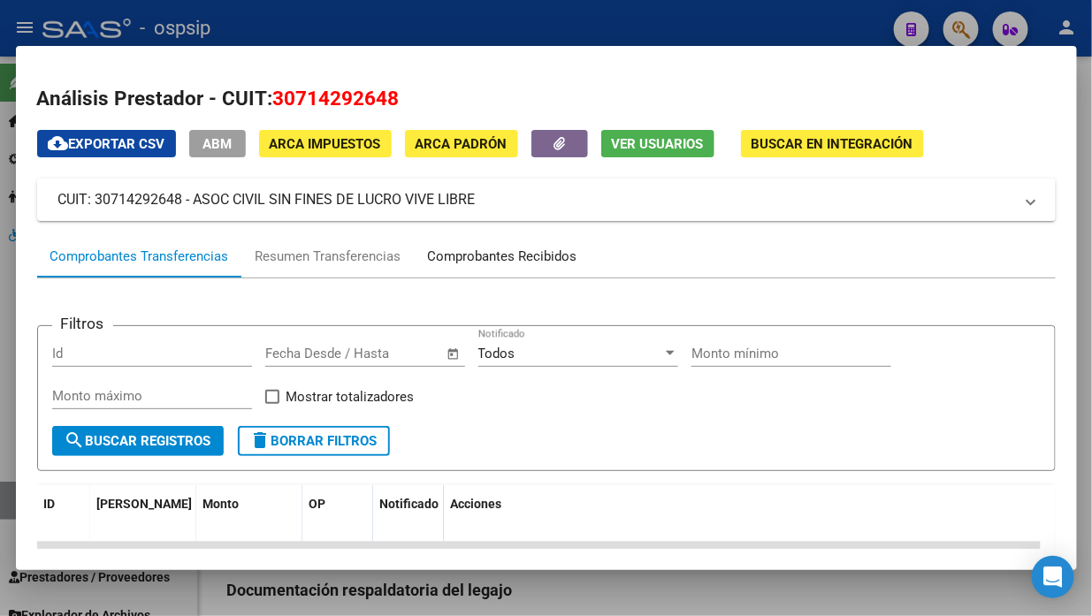
click at [509, 257] on div "Comprobantes Recibidos" at bounding box center [502, 257] width 149 height 20
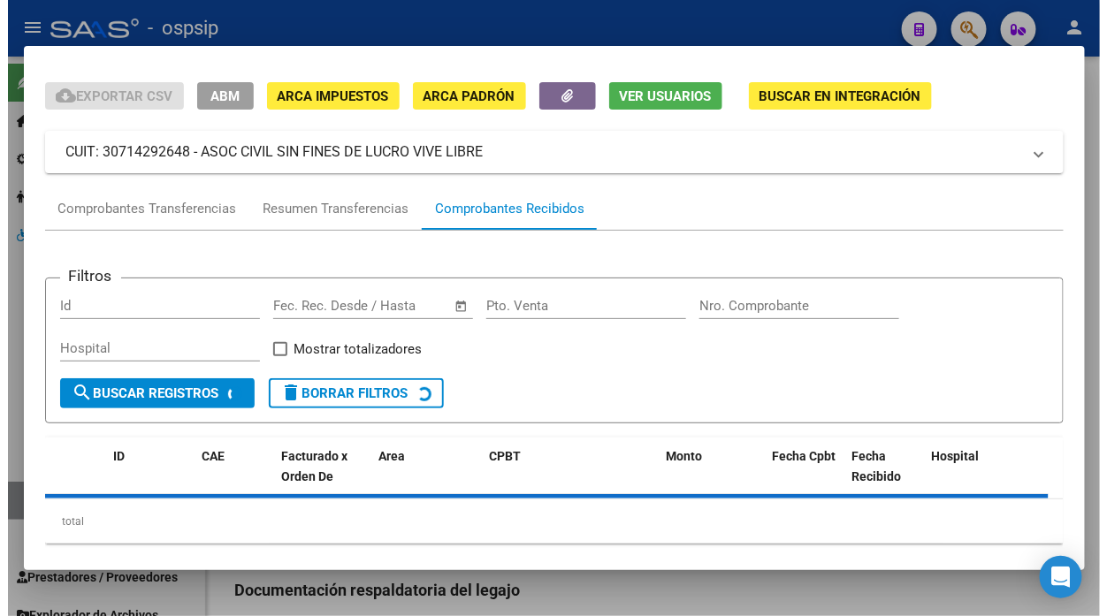
scroll to position [74, 0]
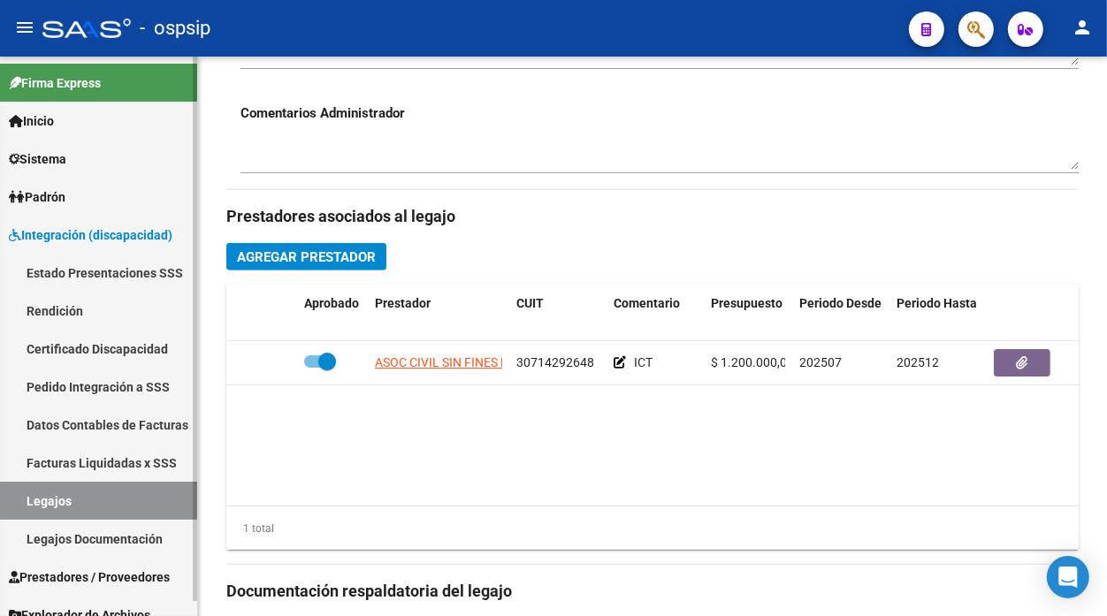
click at [14, 499] on link "Legajos" at bounding box center [98, 501] width 197 height 38
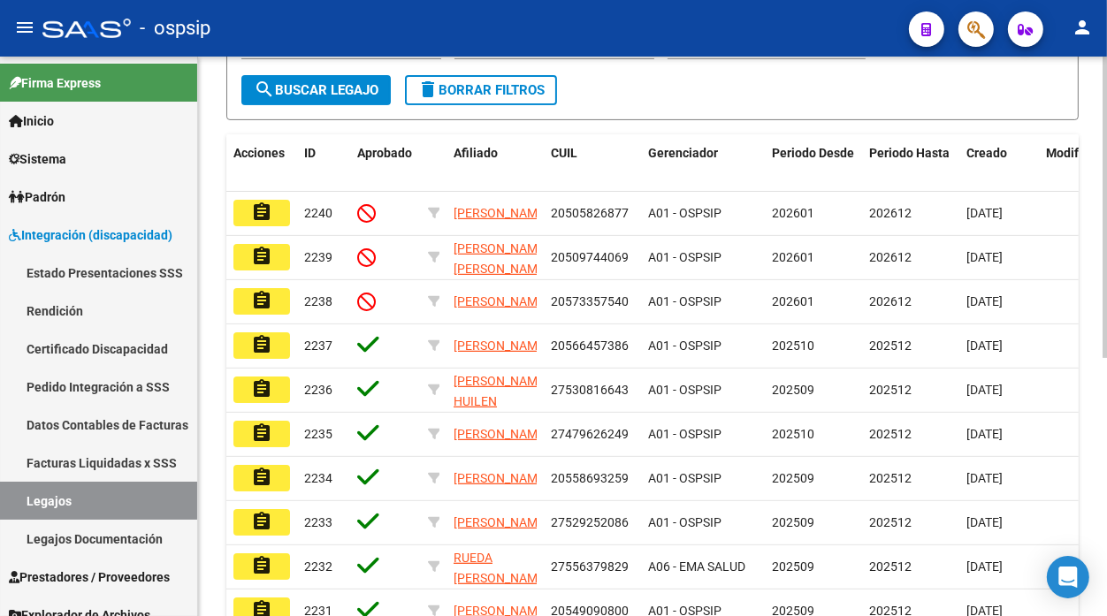
scroll to position [188, 0]
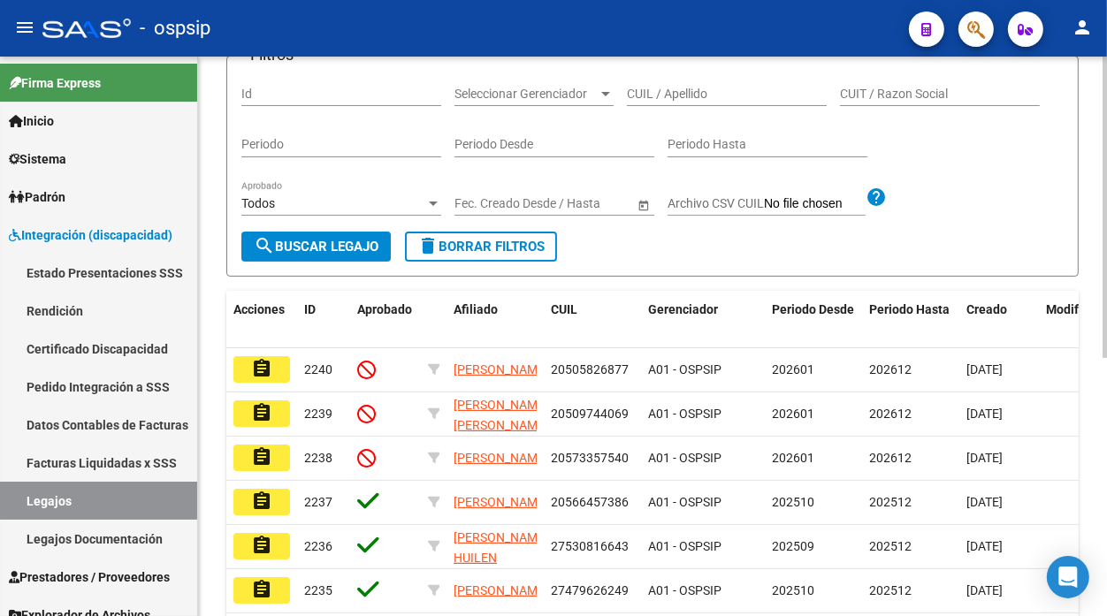
click at [652, 94] on input "CUIL / Apellido" at bounding box center [727, 94] width 200 height 15
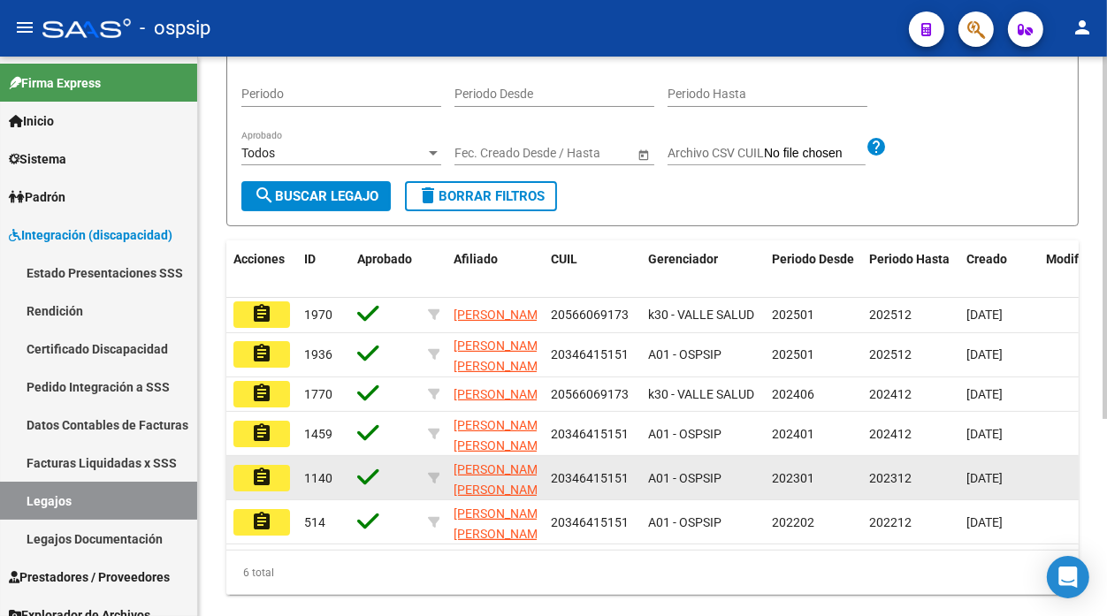
scroll to position [287, 0]
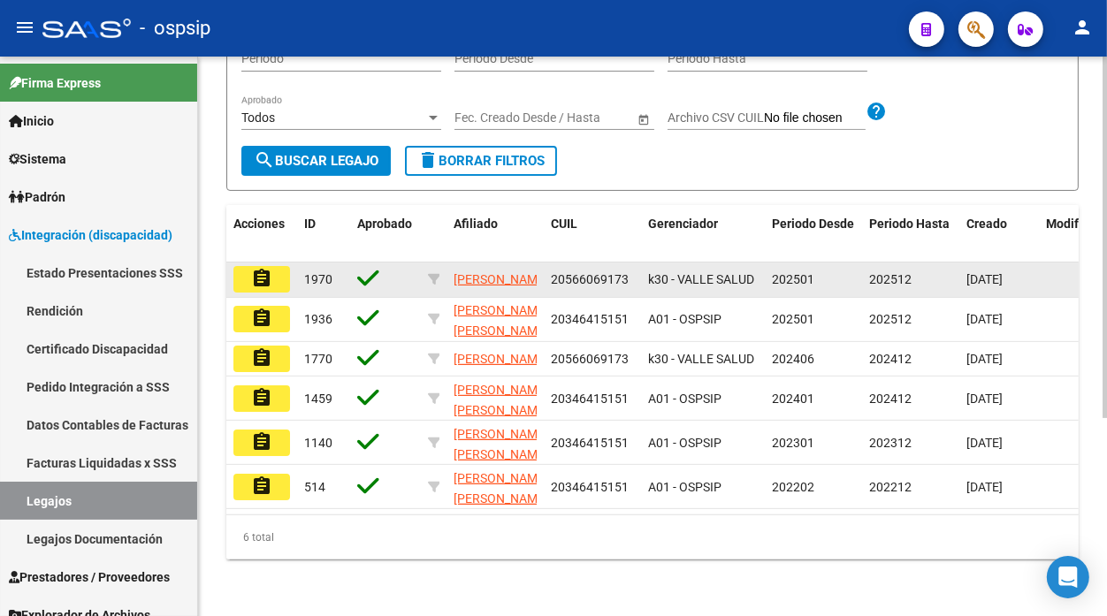
type input "TORRES"
click at [281, 266] on button "assignment" at bounding box center [261, 279] width 57 height 27
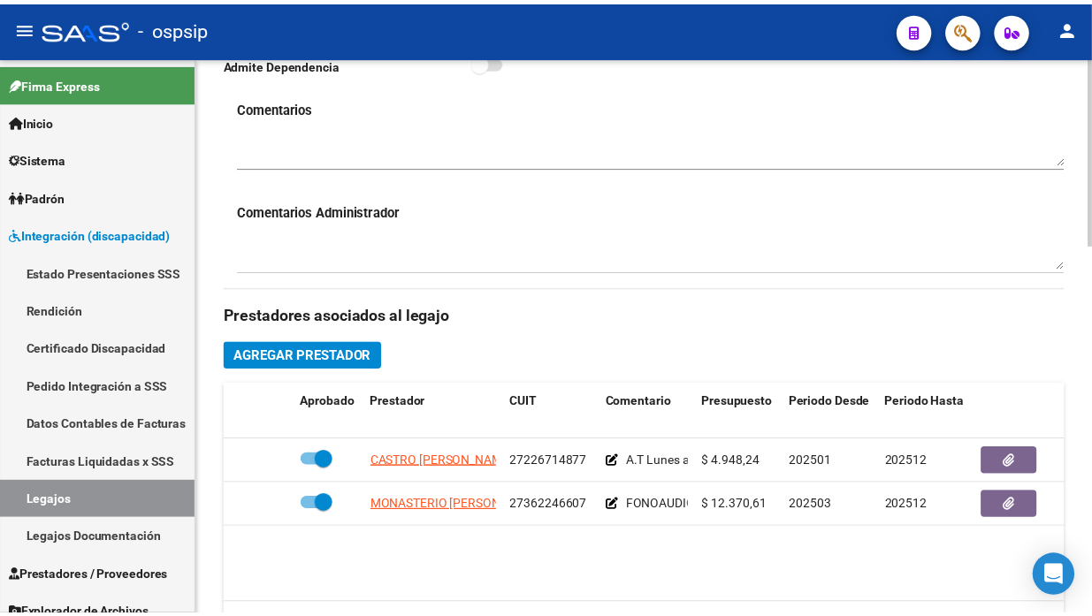
scroll to position [589, 0]
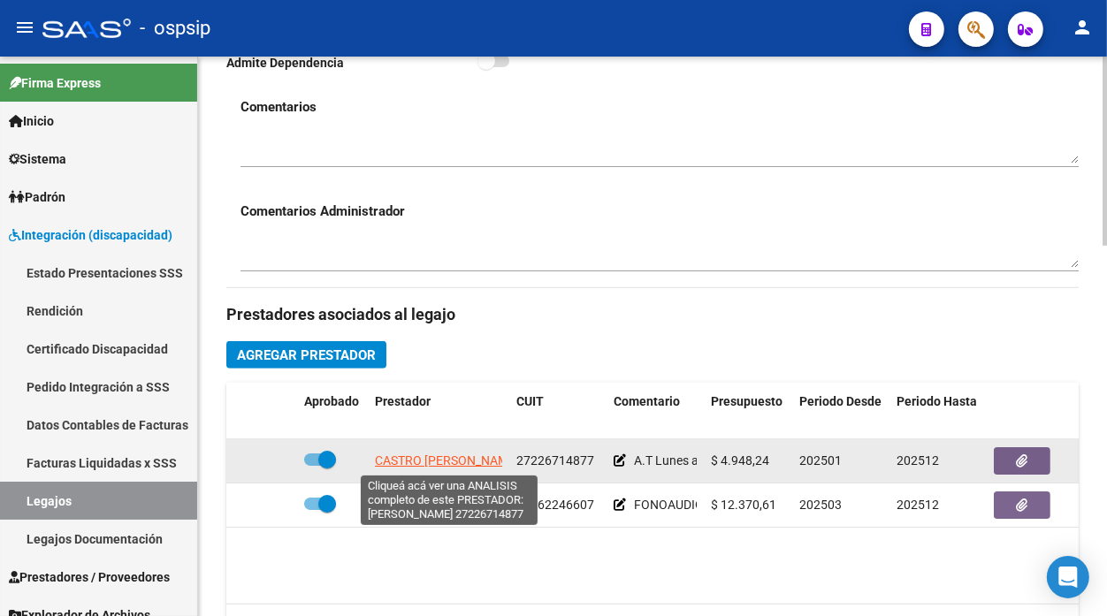
click at [418, 463] on span "CASTRO [PERSON_NAME]" at bounding box center [447, 461] width 144 height 14
type textarea "27226714877"
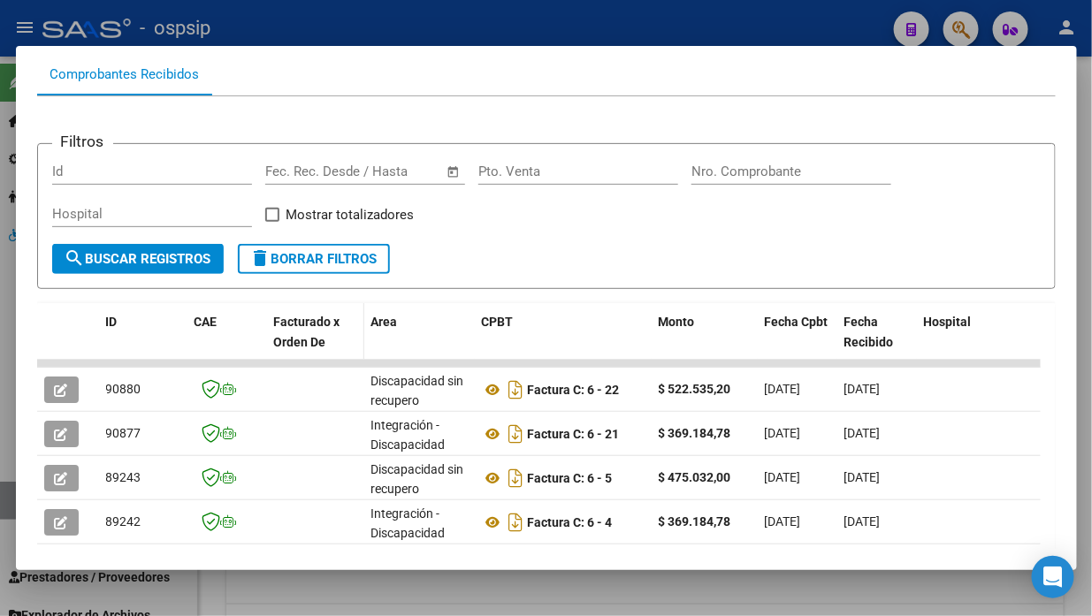
scroll to position [271, 0]
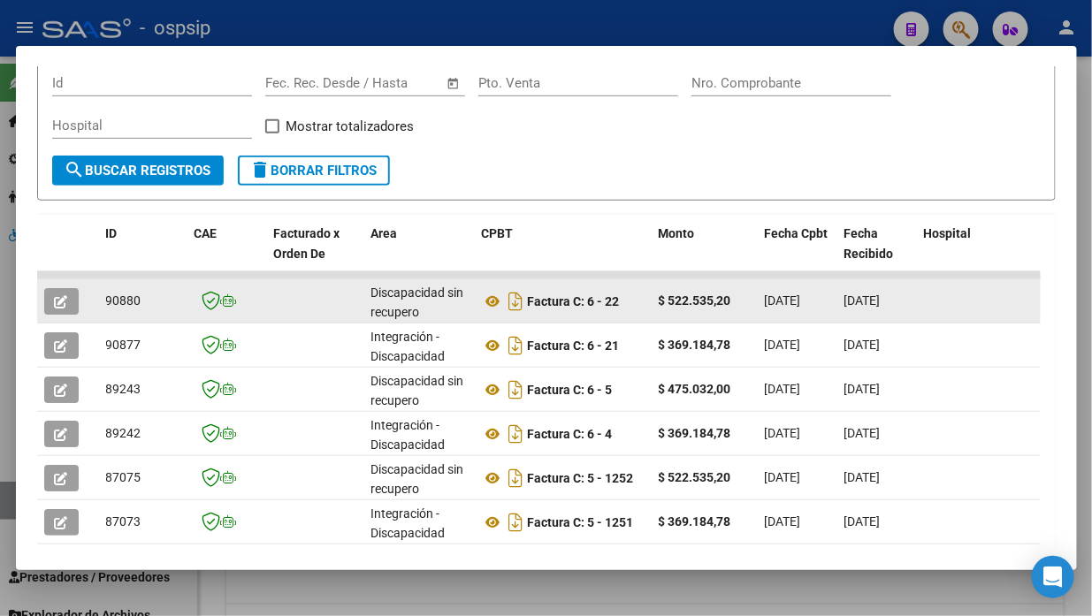
click at [66, 298] on icon "button" at bounding box center [61, 301] width 13 height 13
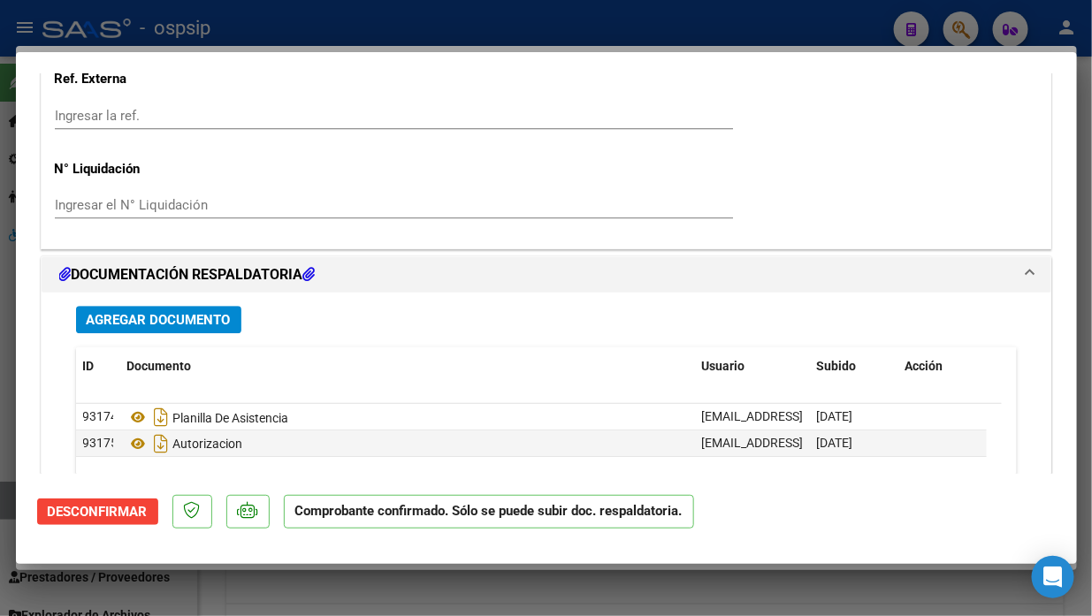
scroll to position [1454, 0]
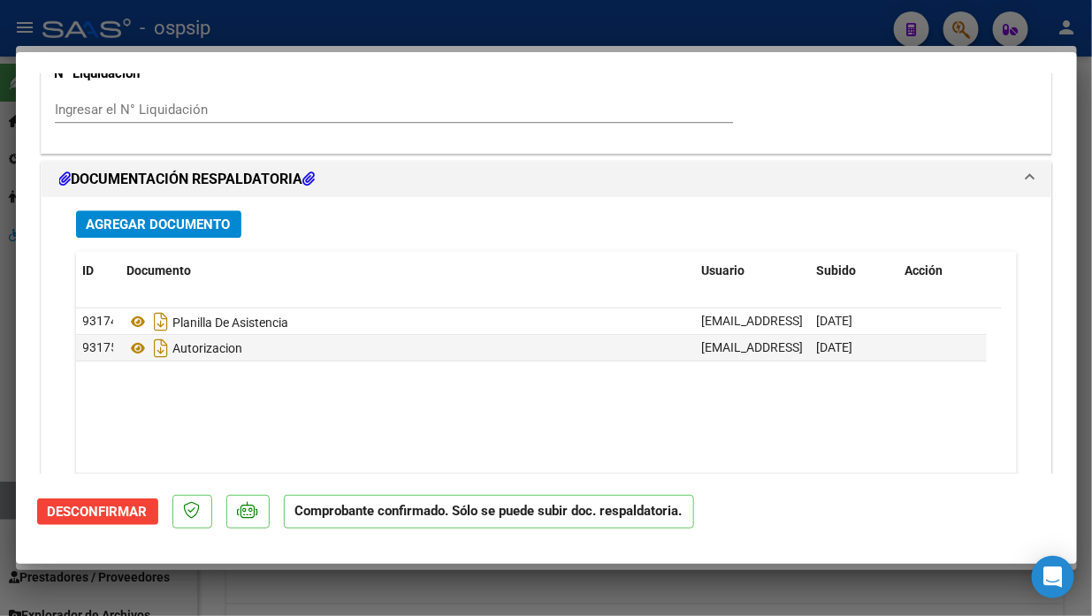
click at [6, 507] on div at bounding box center [546, 308] width 1092 height 616
type input "$ 0,00"
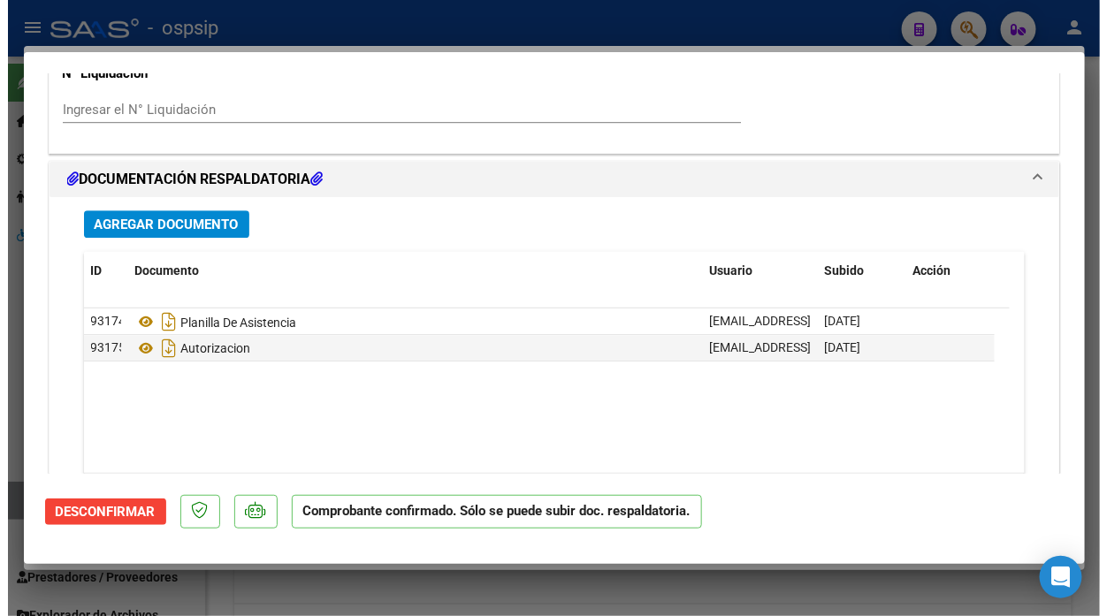
scroll to position [0, 0]
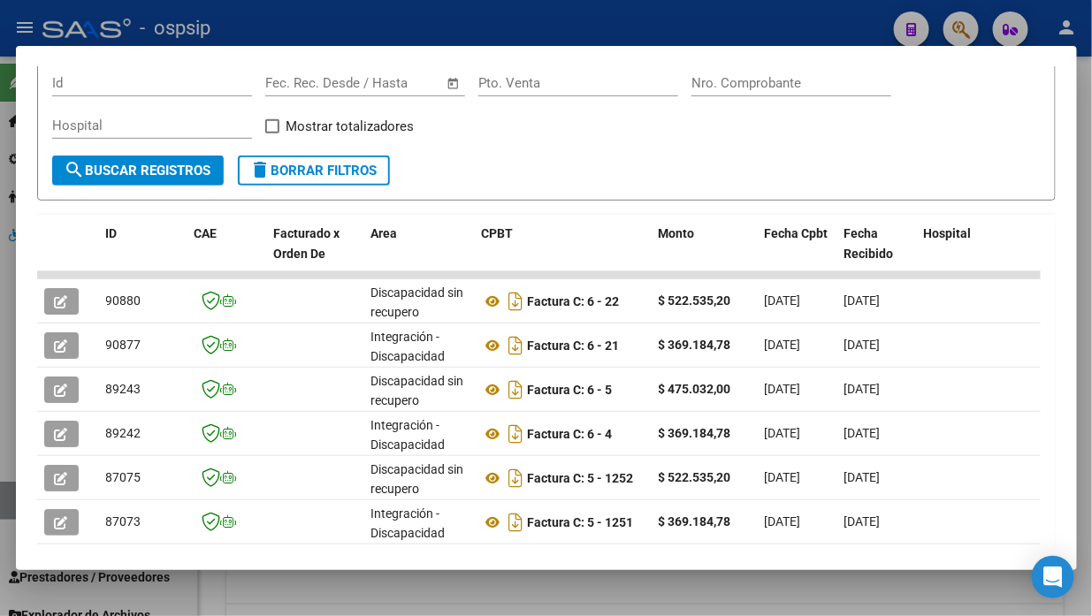
click at [6, 507] on div at bounding box center [546, 308] width 1092 height 616
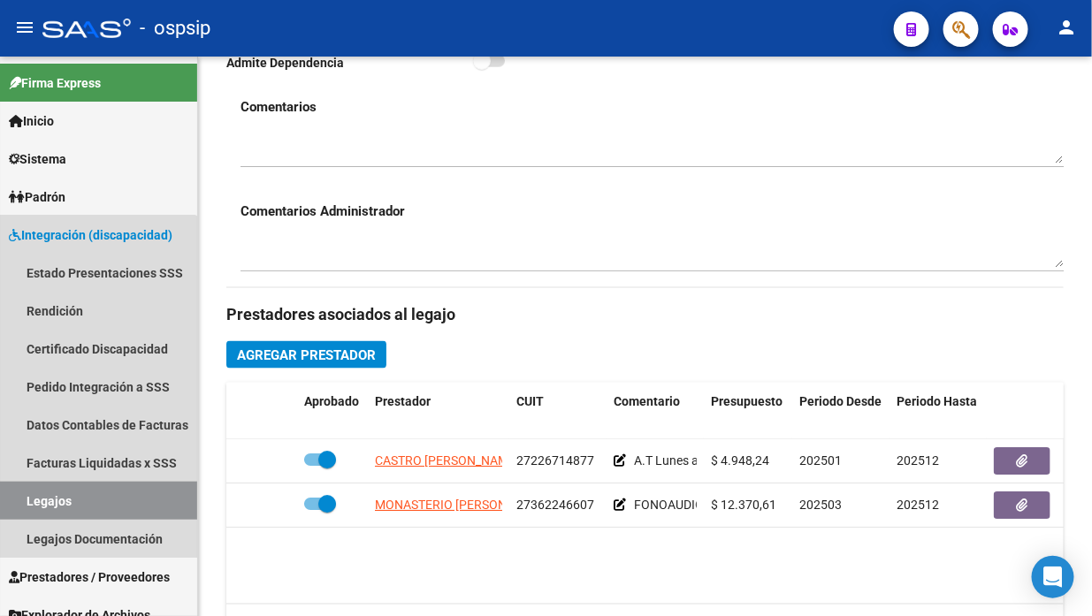
click at [6, 507] on link "Legajos" at bounding box center [98, 501] width 197 height 38
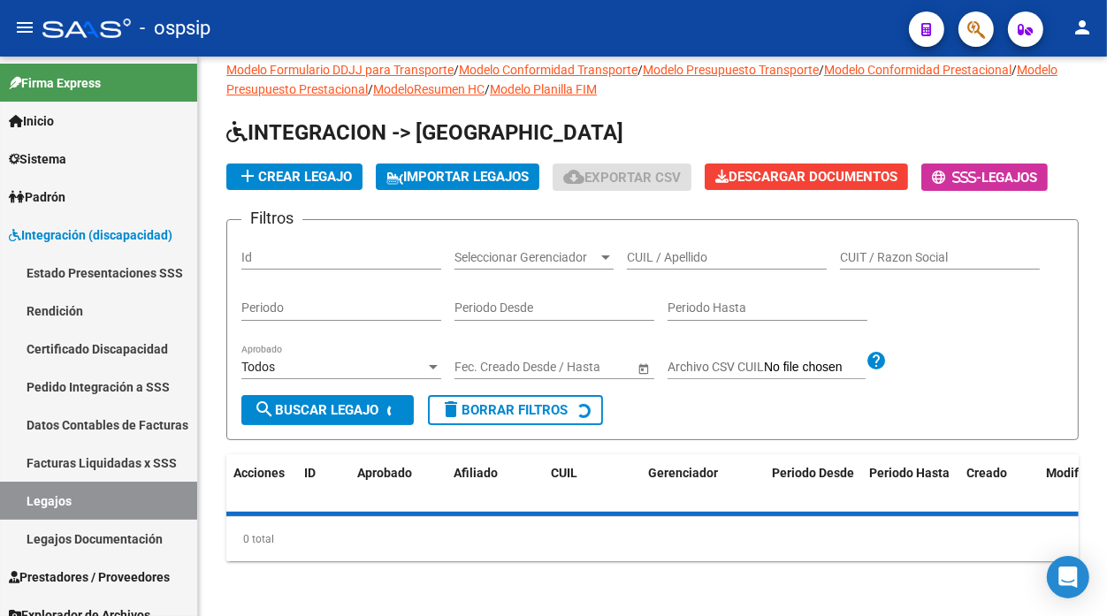
click at [6, 507] on link "Legajos" at bounding box center [98, 501] width 197 height 38
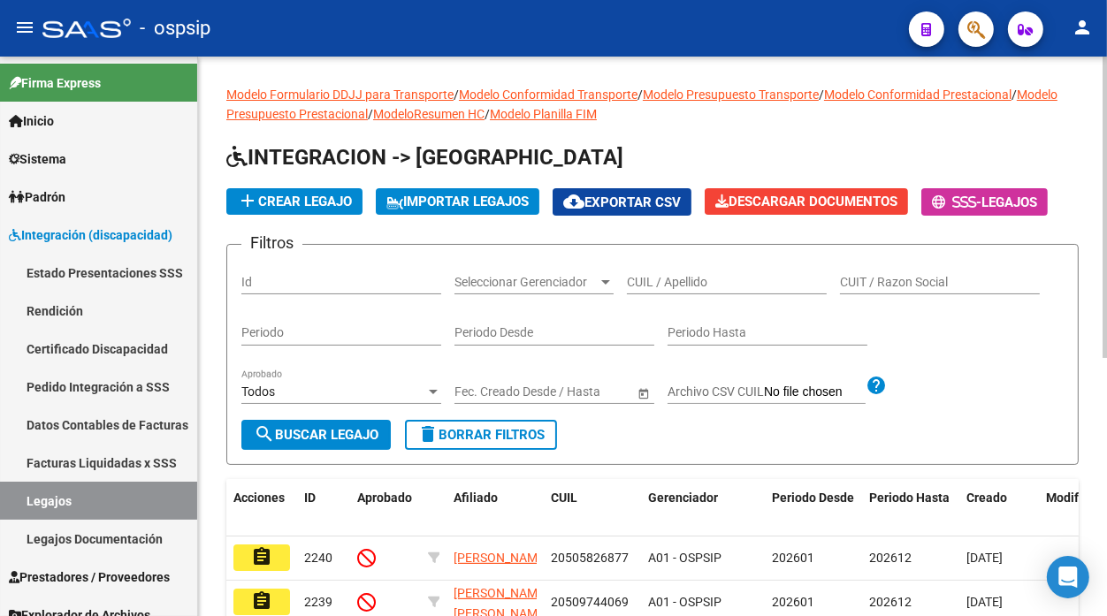
click at [681, 279] on input "CUIL / Apellido" at bounding box center [727, 282] width 200 height 15
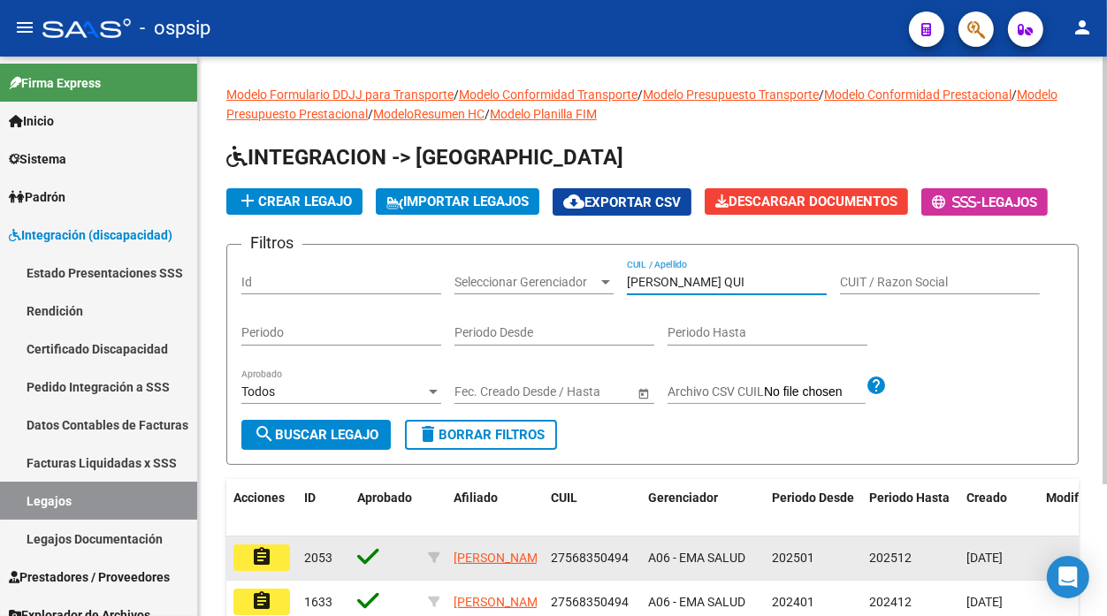
type input "[PERSON_NAME] QUI"
click at [256, 558] on mat-icon "assignment" at bounding box center [261, 557] width 21 height 21
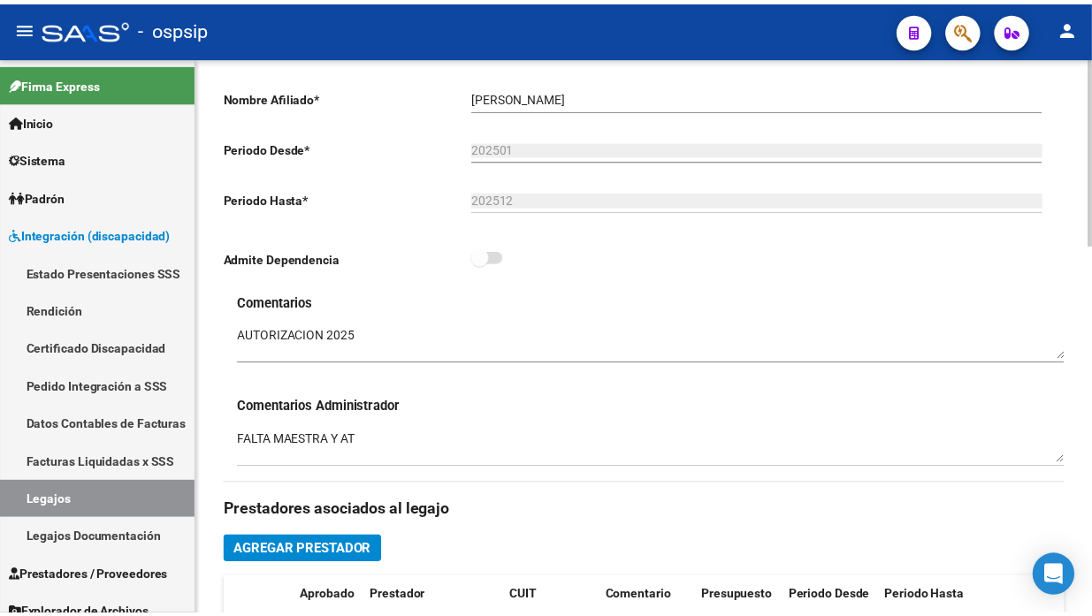
scroll to position [687, 0]
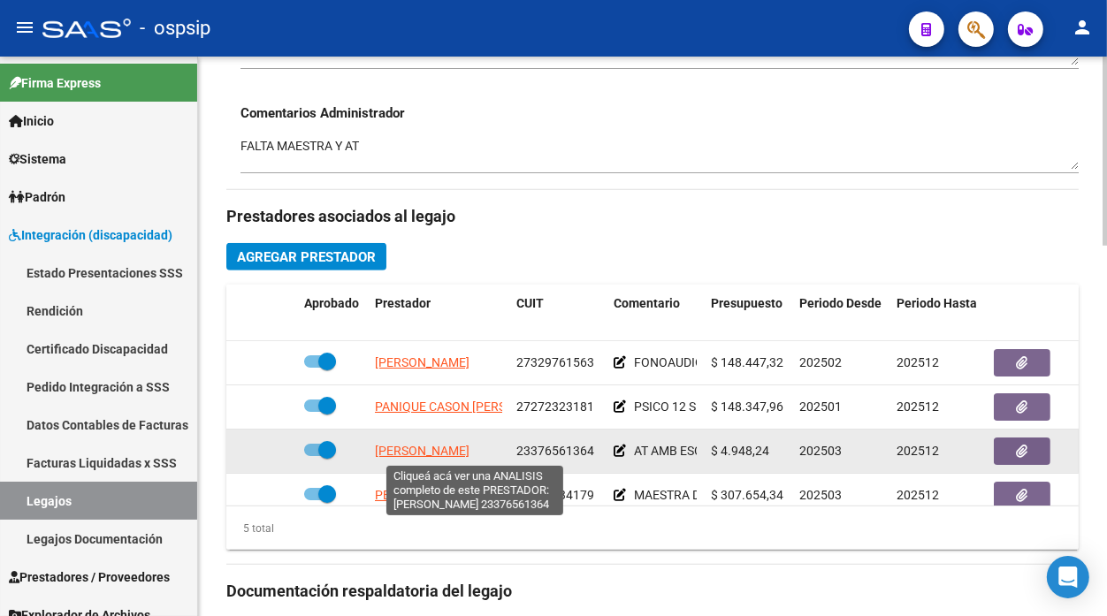
click at [446, 454] on span "[PERSON_NAME]" at bounding box center [422, 451] width 95 height 14
type textarea "23376561364"
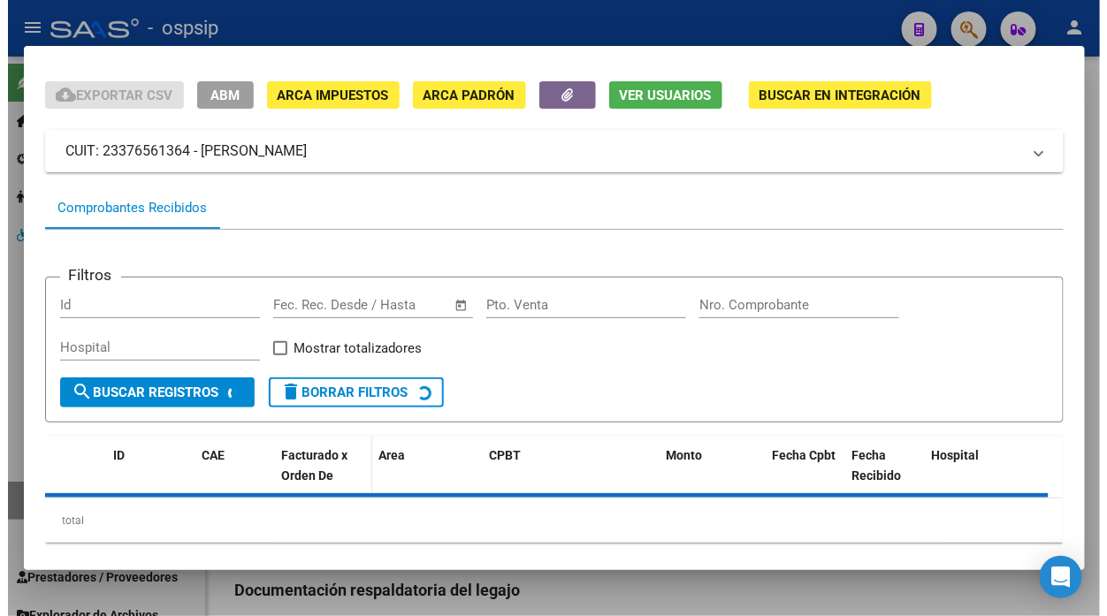
scroll to position [74, 0]
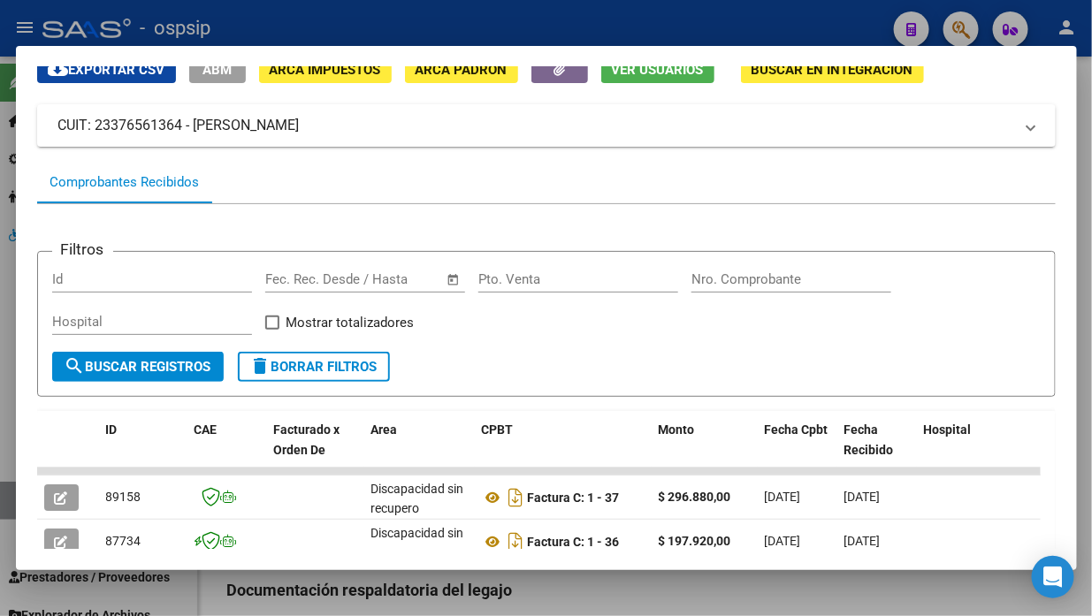
click at [3, 500] on div at bounding box center [546, 308] width 1092 height 616
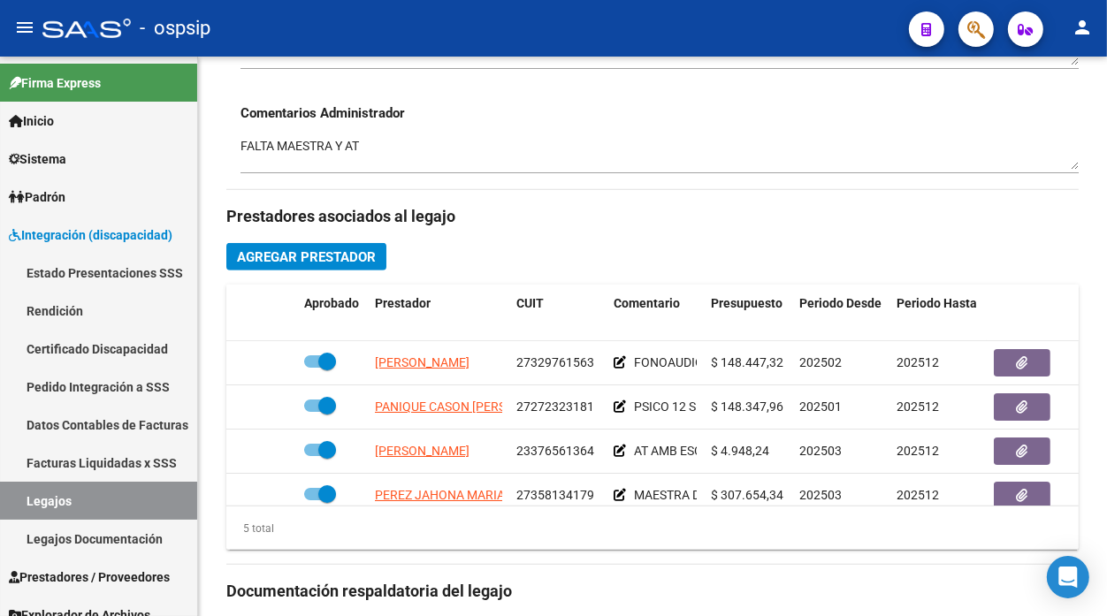
click at [3, 500] on link "Legajos" at bounding box center [98, 501] width 197 height 38
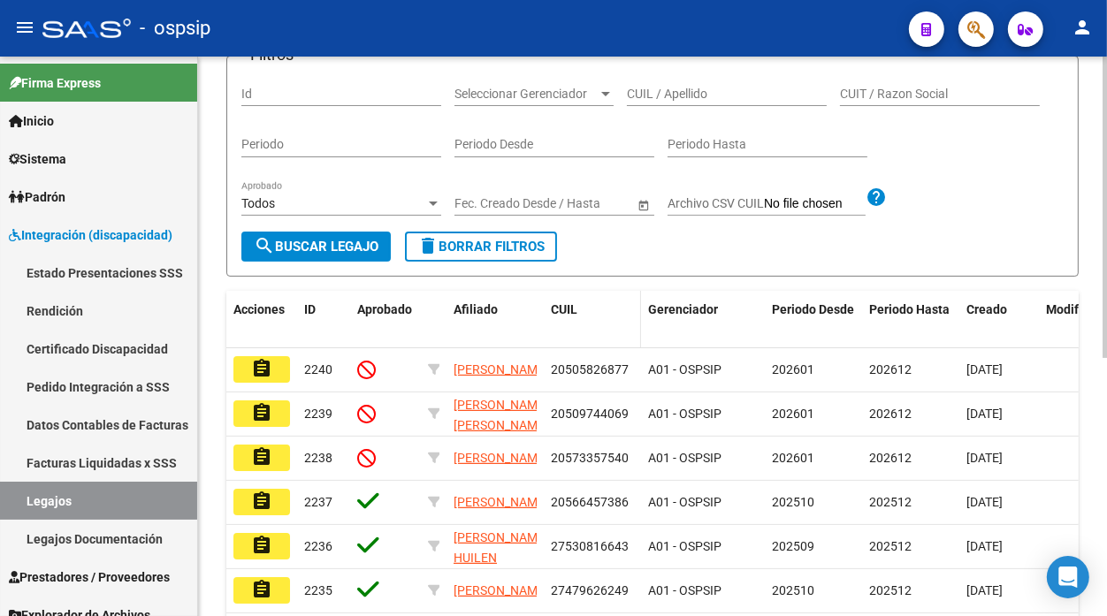
scroll to position [90, 0]
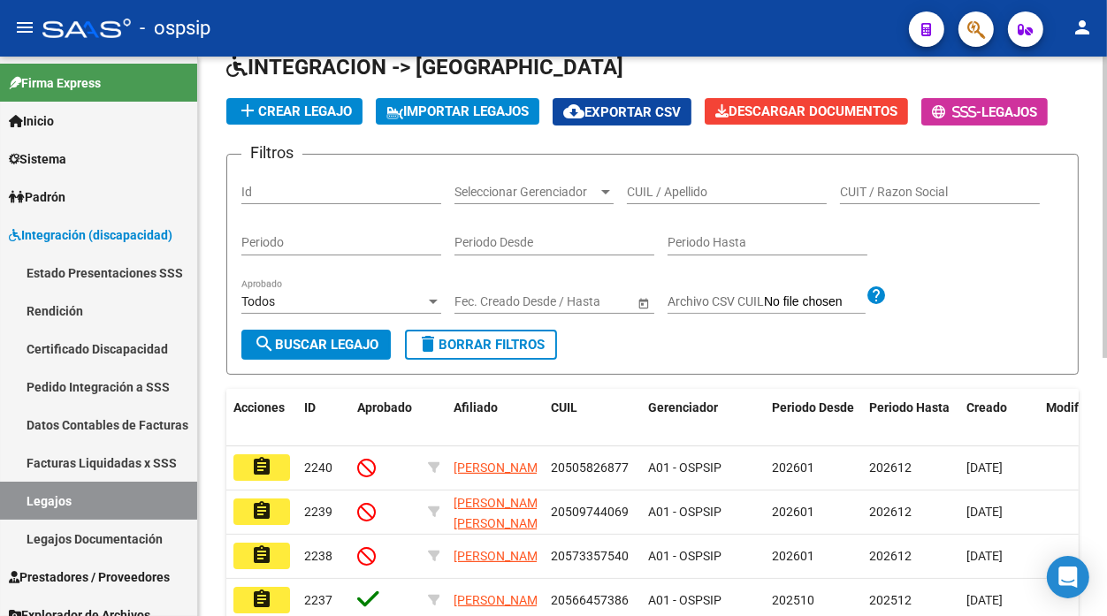
click at [675, 204] on div "CUIL / Apellido" at bounding box center [727, 186] width 200 height 35
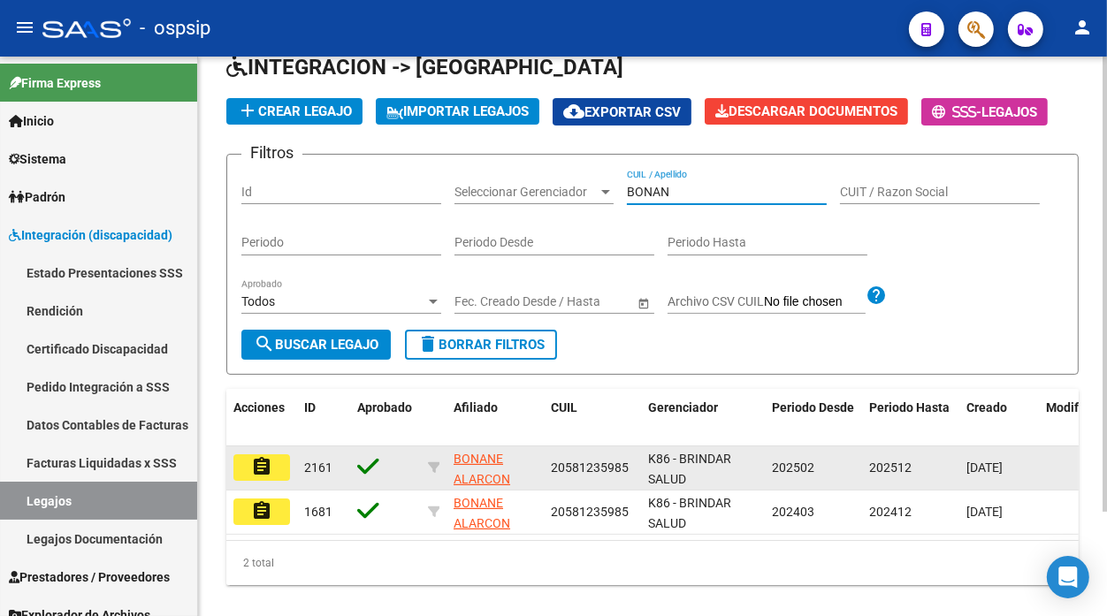
type input "BONAN"
click at [275, 471] on button "assignment" at bounding box center [261, 468] width 57 height 27
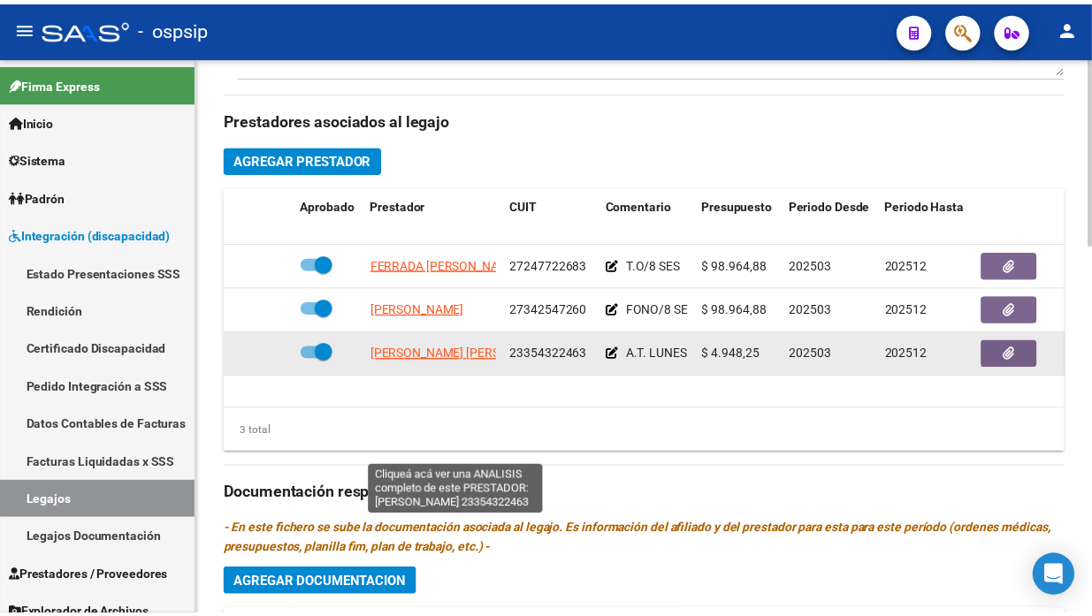
scroll to position [785, 0]
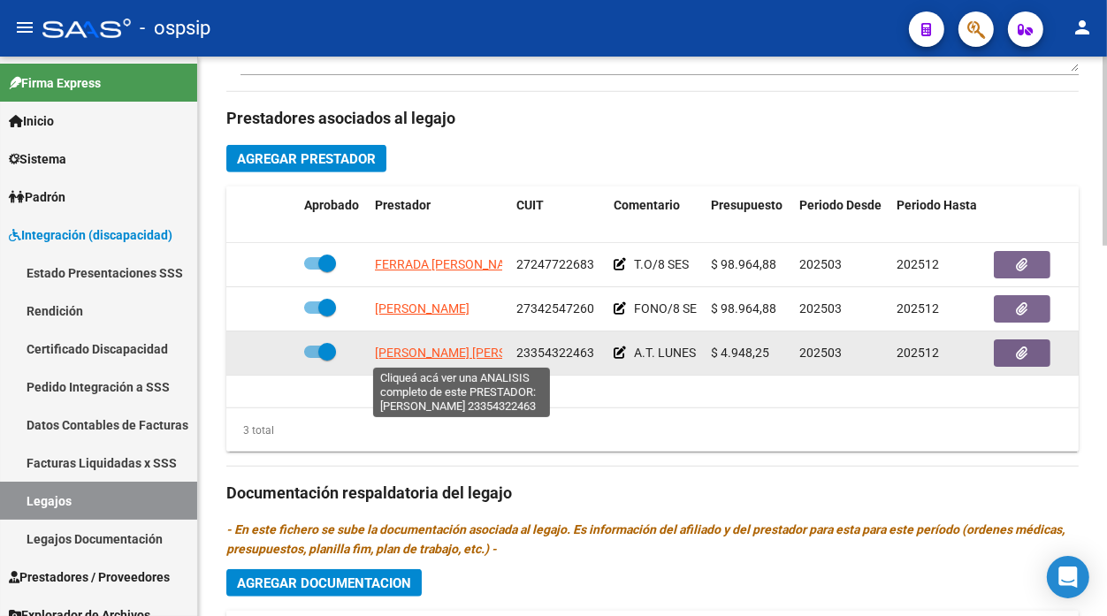
click at [465, 358] on span "[PERSON_NAME] [PERSON_NAME]" at bounding box center [471, 353] width 192 height 14
type textarea "23354322463"
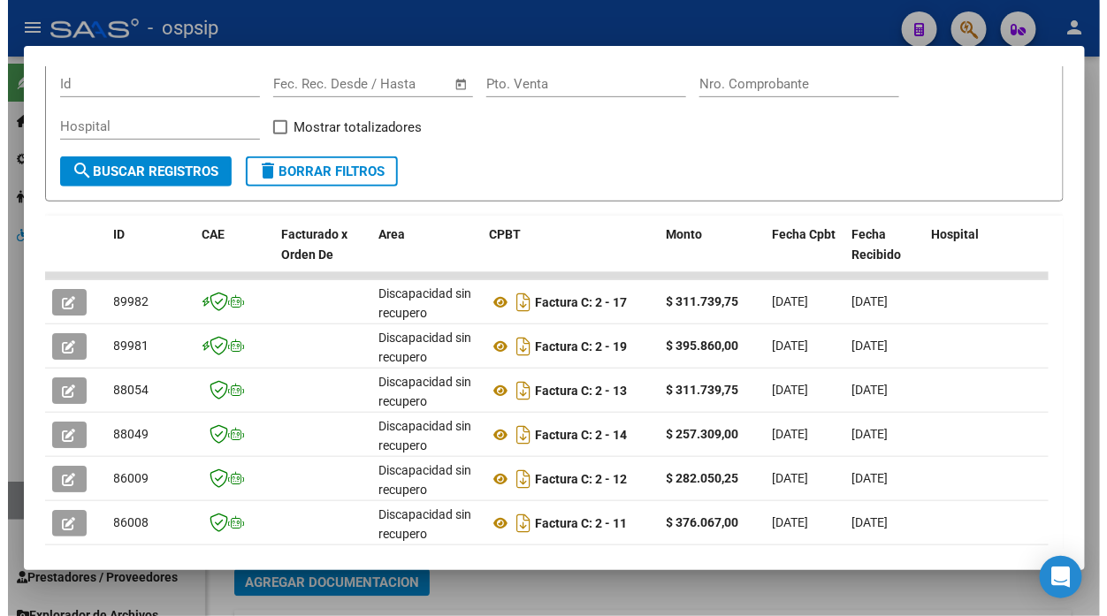
scroll to position [271, 0]
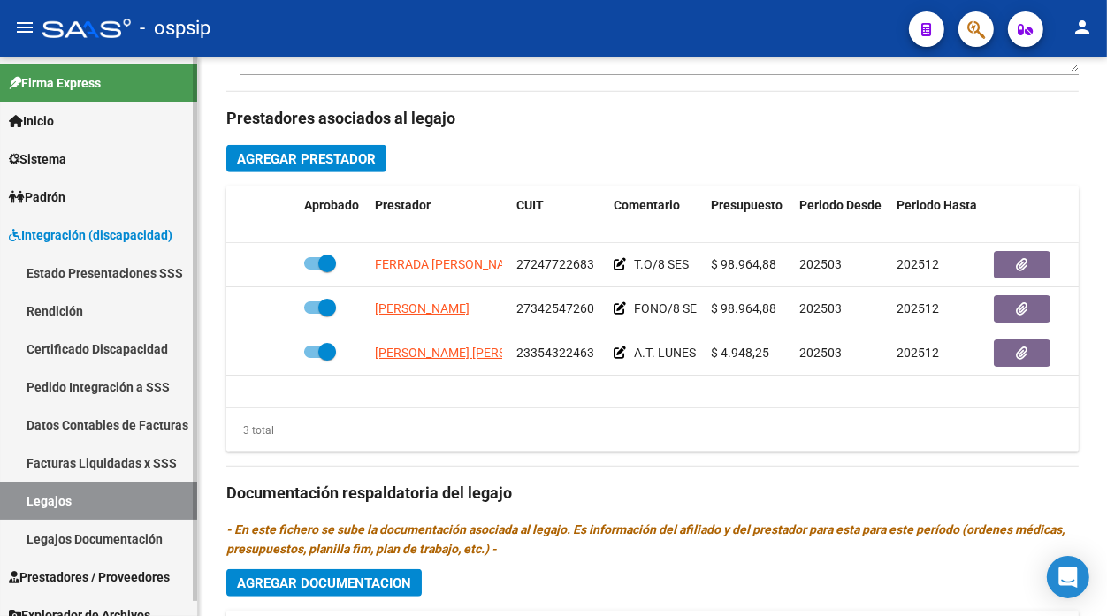
click at [32, 501] on link "Legajos" at bounding box center [98, 501] width 197 height 38
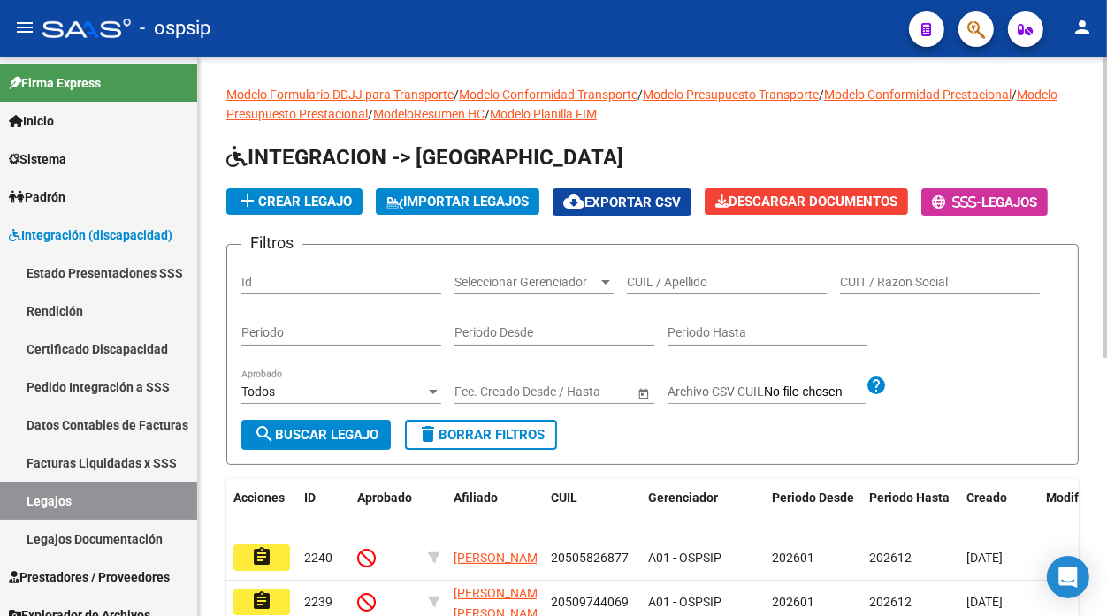
click at [639, 286] on input "CUIL / Apellido" at bounding box center [727, 282] width 200 height 15
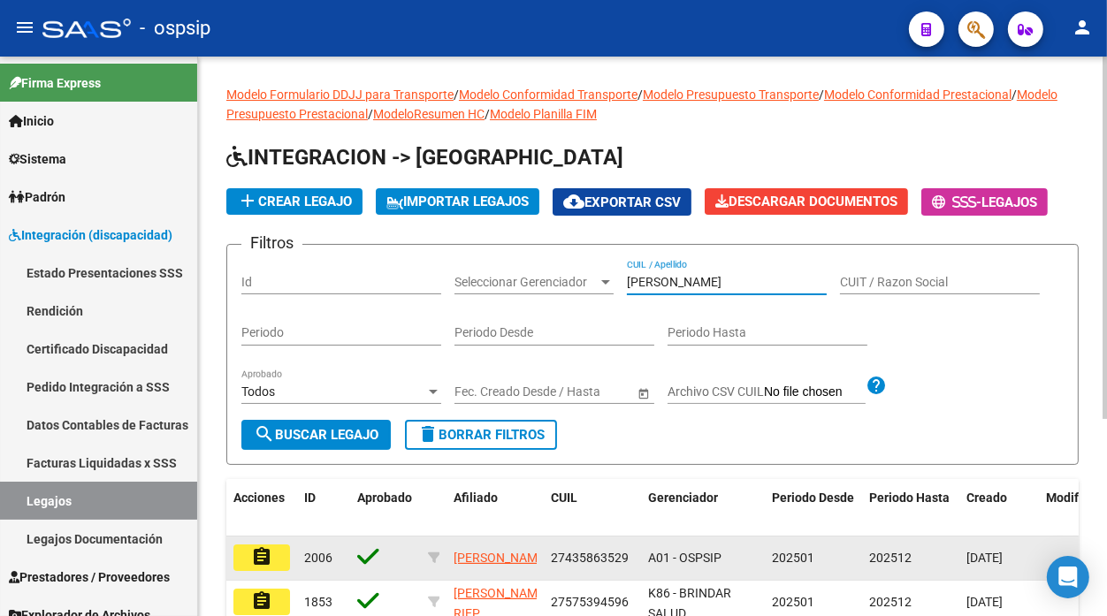
type input "[PERSON_NAME]"
click at [249, 562] on button "assignment" at bounding box center [261, 558] width 57 height 27
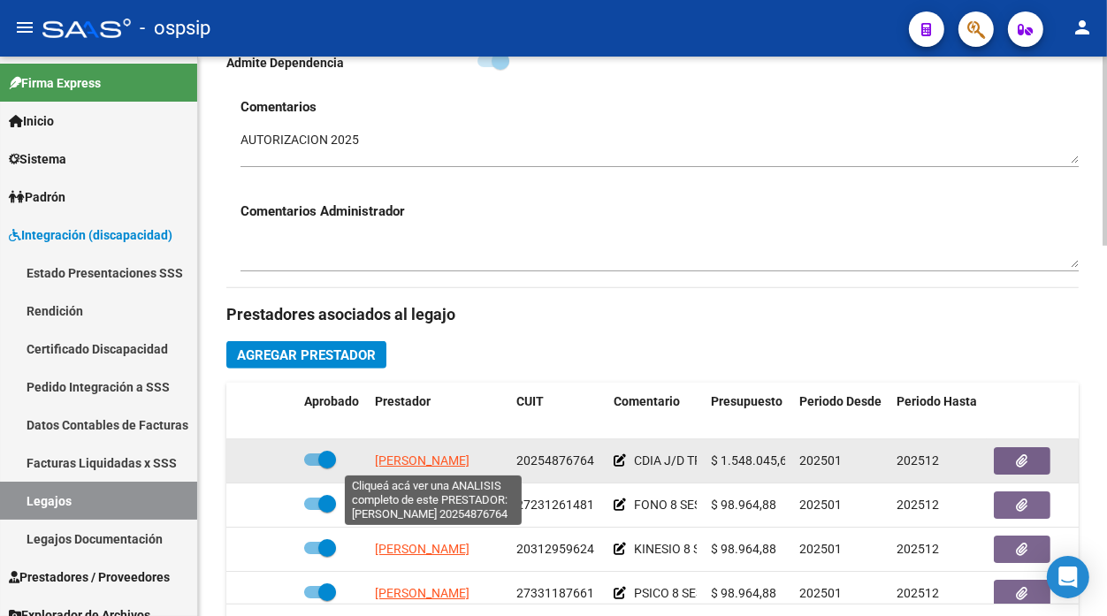
click at [448, 467] on span "[PERSON_NAME]" at bounding box center [422, 461] width 95 height 14
type textarea "20254876764"
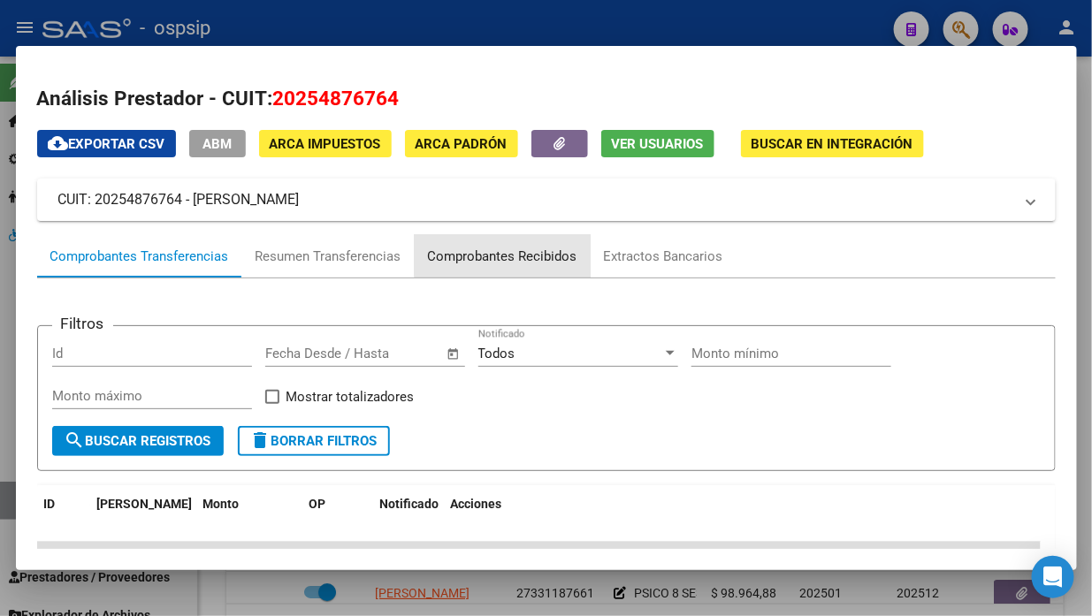
click at [507, 250] on div "Comprobantes Recibidos" at bounding box center [502, 257] width 149 height 20
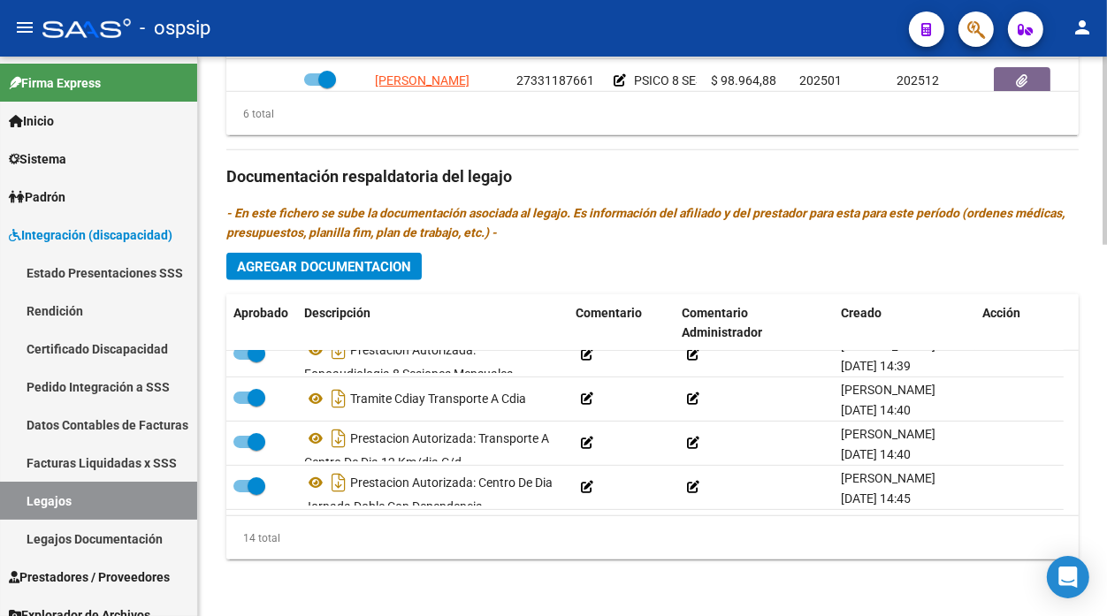
scroll to position [461, 0]
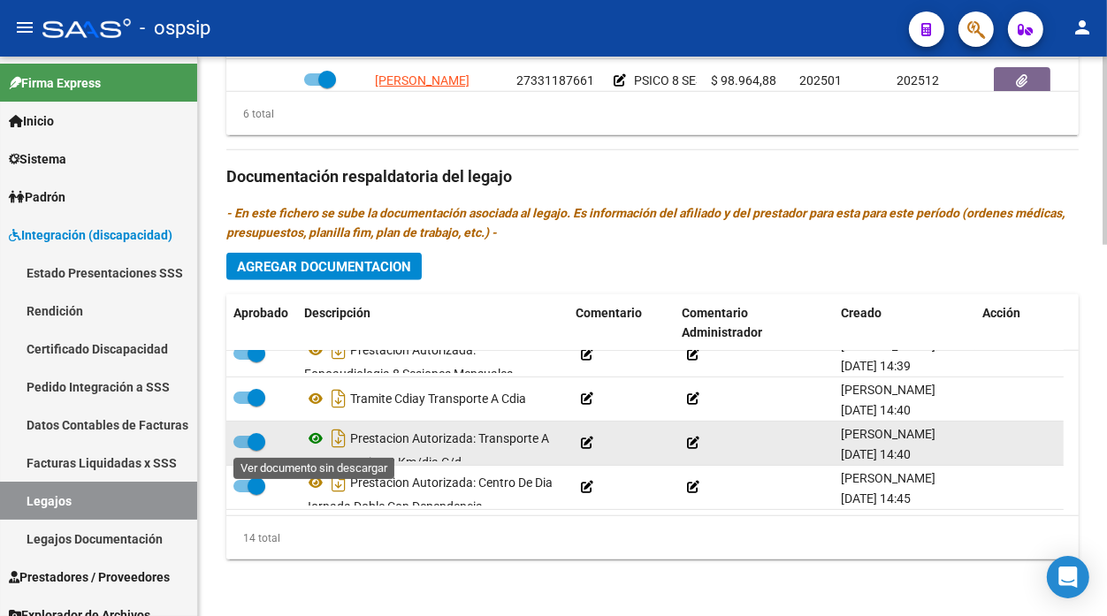
click at [310, 440] on icon at bounding box center [315, 438] width 23 height 21
click at [325, 440] on icon at bounding box center [315, 438] width 23 height 21
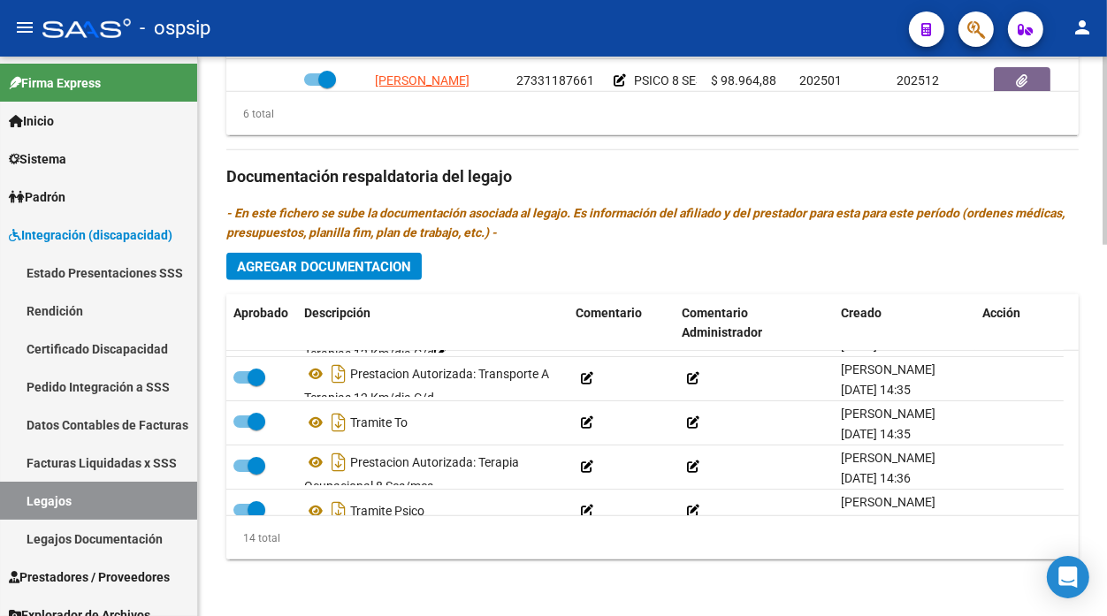
scroll to position [67, 0]
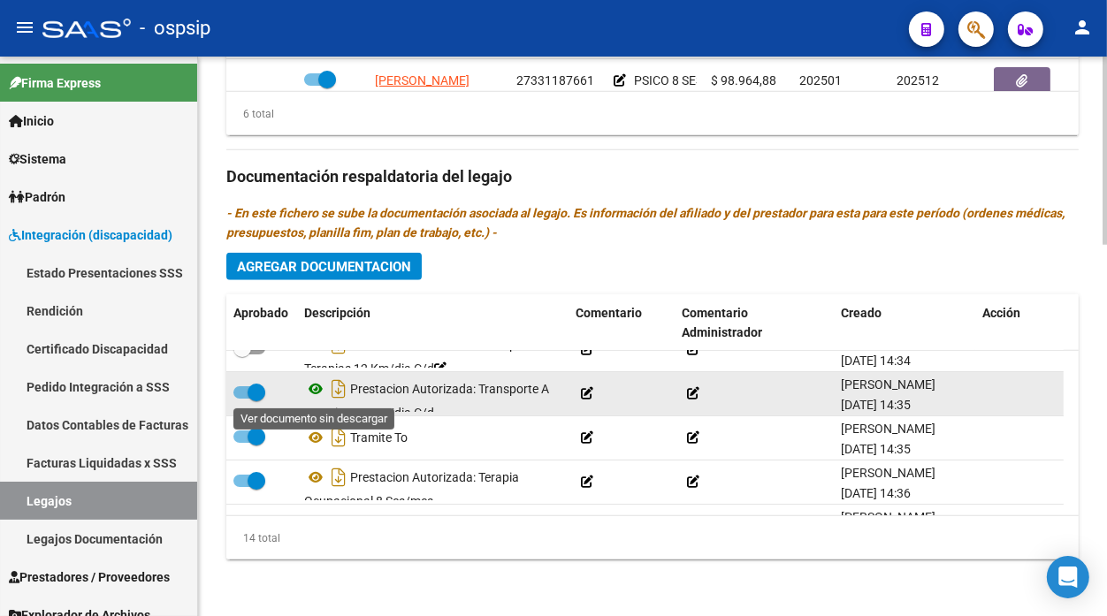
click at [316, 384] on icon at bounding box center [315, 389] width 23 height 21
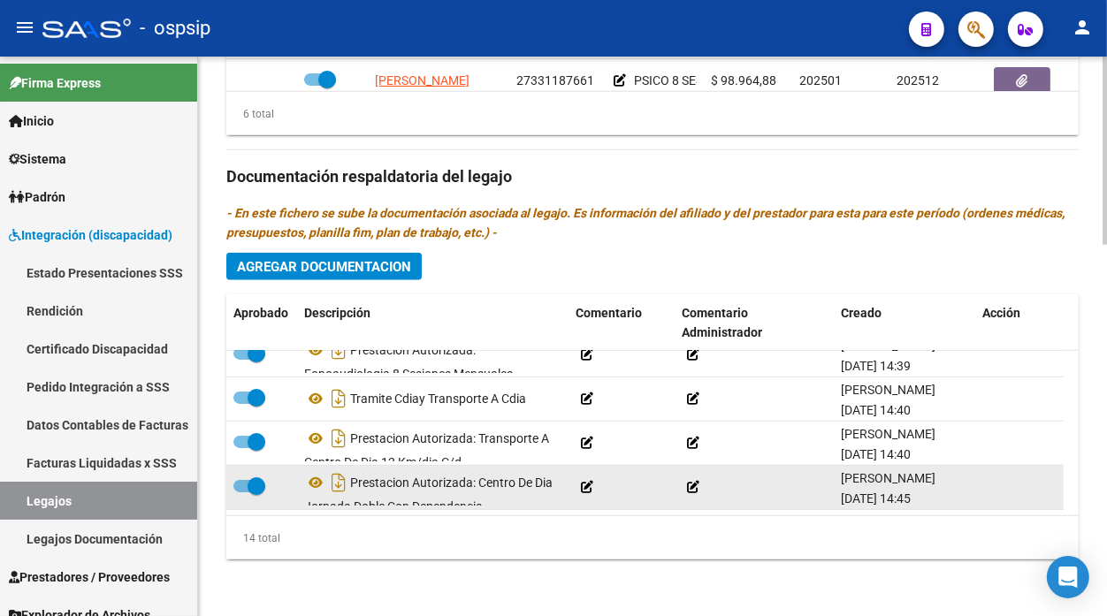
scroll to position [11, 0]
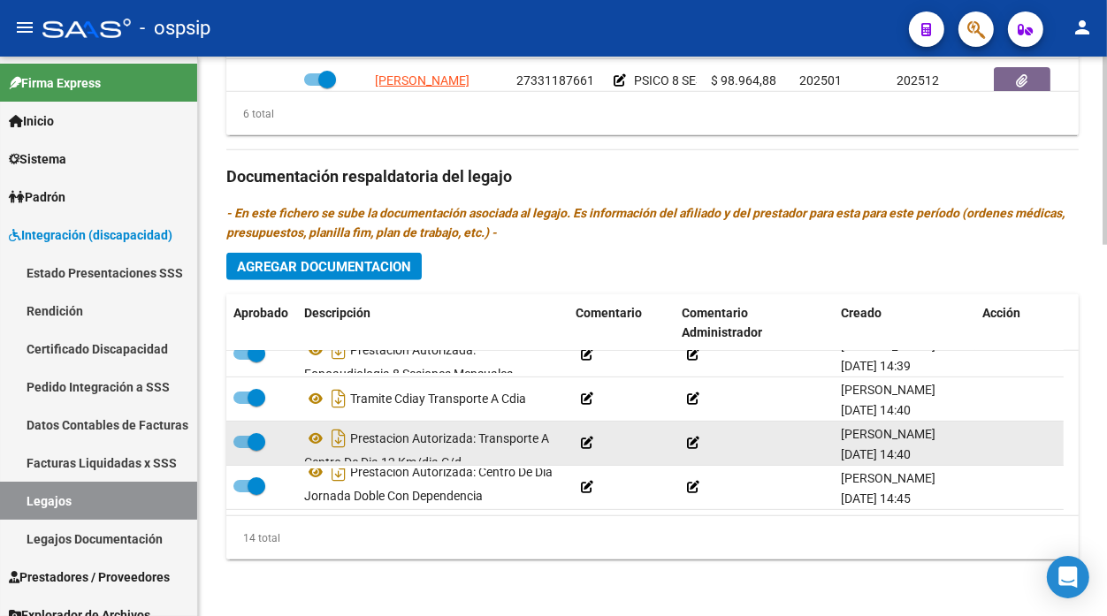
click at [250, 442] on span at bounding box center [257, 442] width 18 height 18
click at [242, 448] on input "checkbox" at bounding box center [241, 448] width 1 height 1
checkbox input "false"
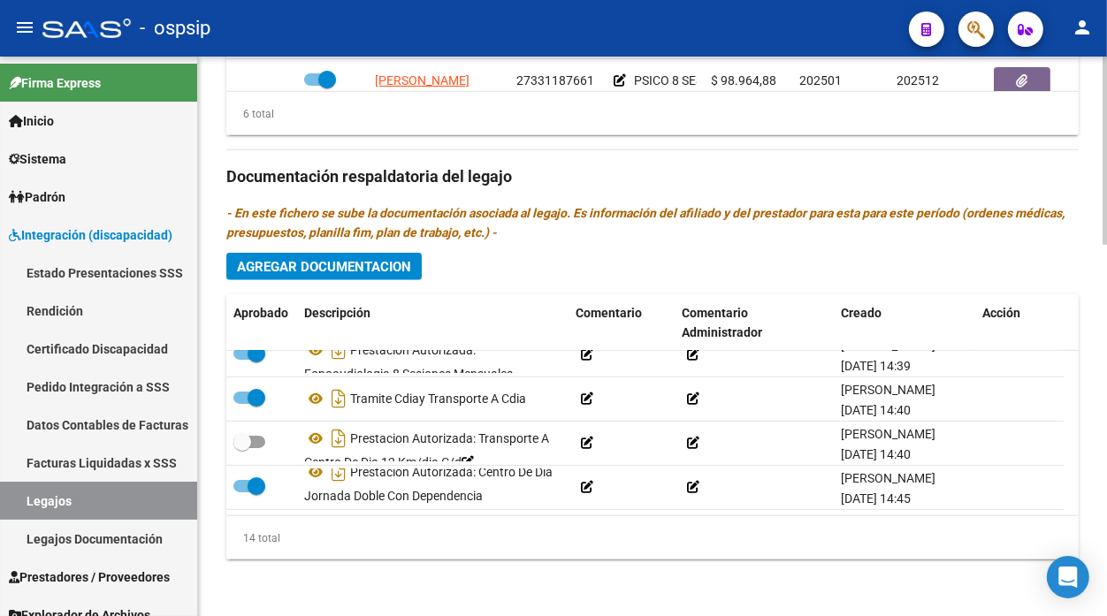
click at [325, 258] on span "Agregar Documentacion" at bounding box center [324, 266] width 174 height 16
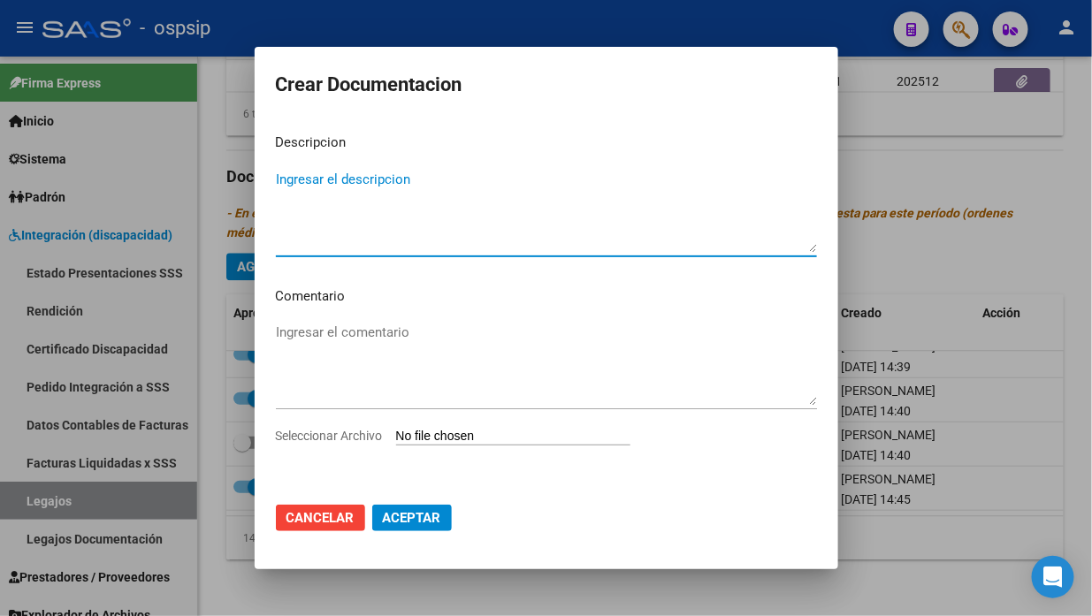
click at [303, 177] on textarea "Ingresar el descripcion" at bounding box center [546, 211] width 541 height 83
click at [432, 179] on textarea "Autorizacion transportea aCDDDIA" at bounding box center [546, 211] width 541 height 83
click at [520, 183] on textarea "Autorizacion transportea a CDDDIA" at bounding box center [546, 211] width 541 height 83
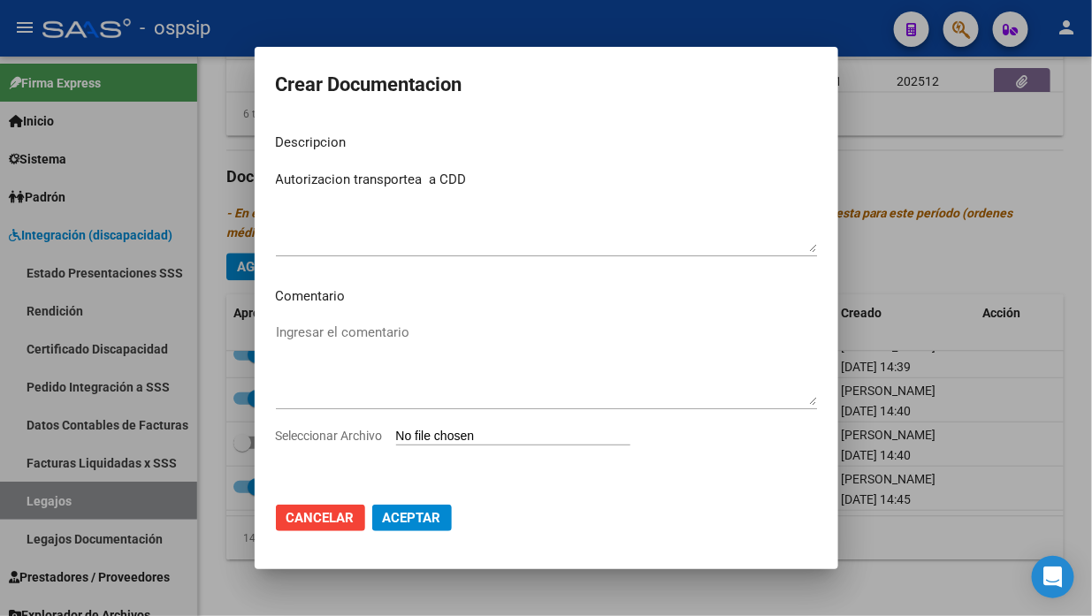
click at [509, 181] on textarea "Autorizacion transportea a CDD" at bounding box center [546, 211] width 541 height 83
type textarea "Autorizacion transportea a CDD 15,2 km diarios cd"
type input "C:\fakepath\AUT TR [PERSON_NAME].pdf"
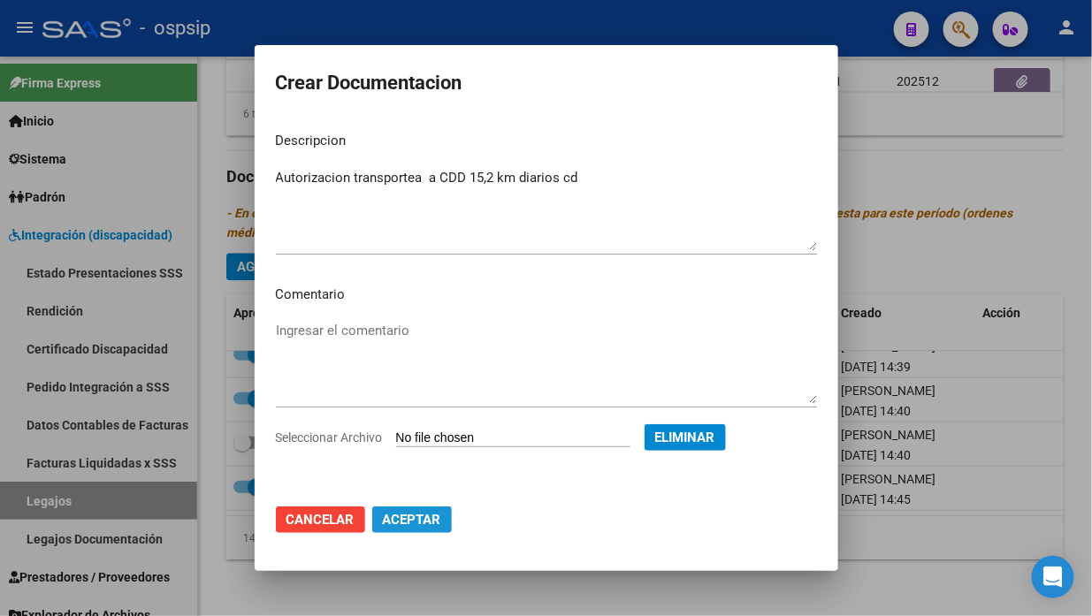
click at [422, 524] on span "Aceptar" at bounding box center [412, 520] width 58 height 16
checkbox input "true"
checkbox input "false"
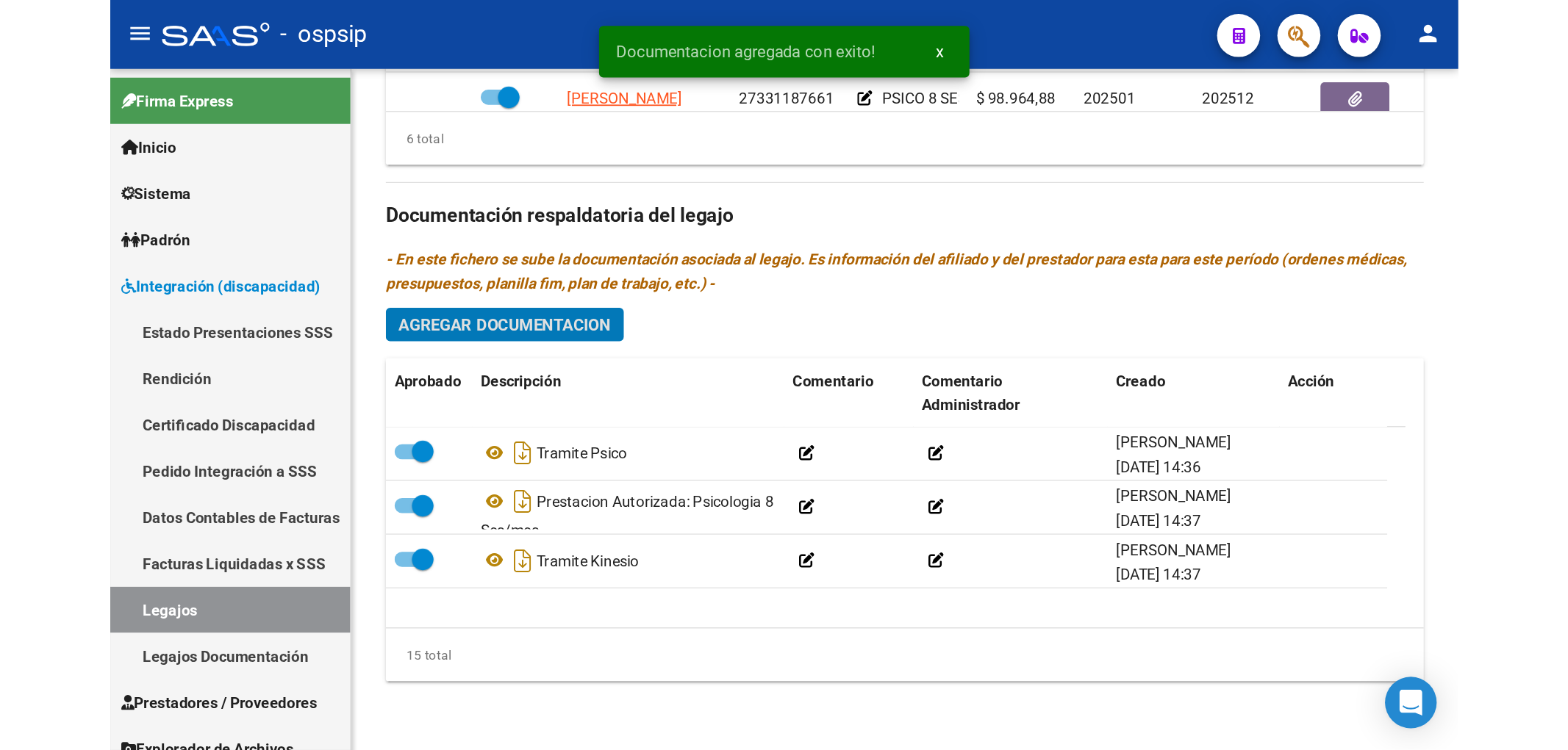
scroll to position [0, 0]
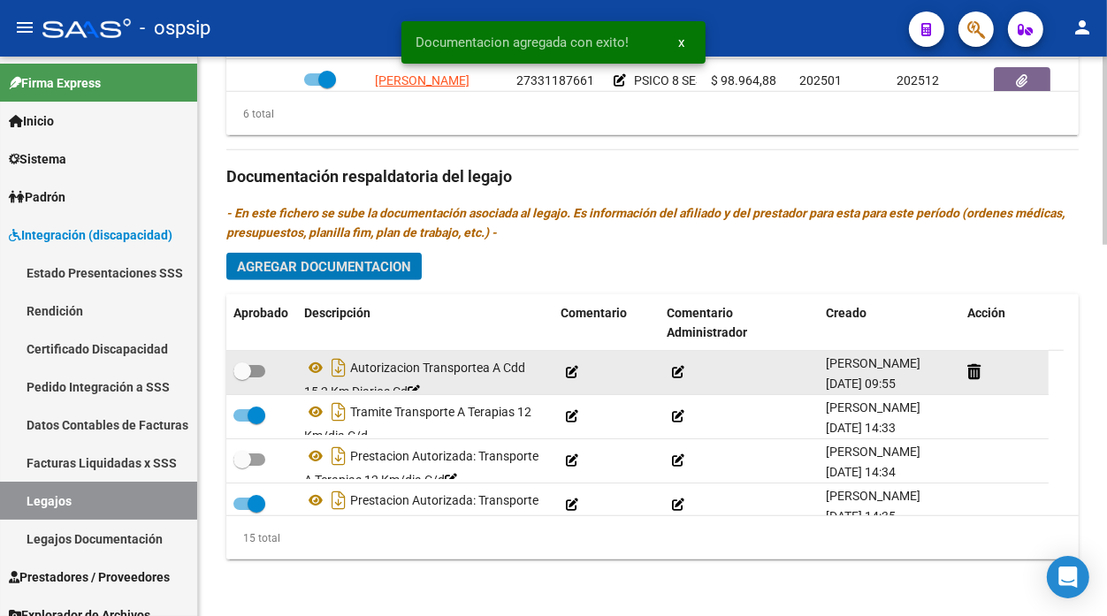
click at [244, 373] on span at bounding box center [242, 372] width 18 height 18
click at [242, 378] on input "checkbox" at bounding box center [241, 378] width 1 height 1
checkbox input "true"
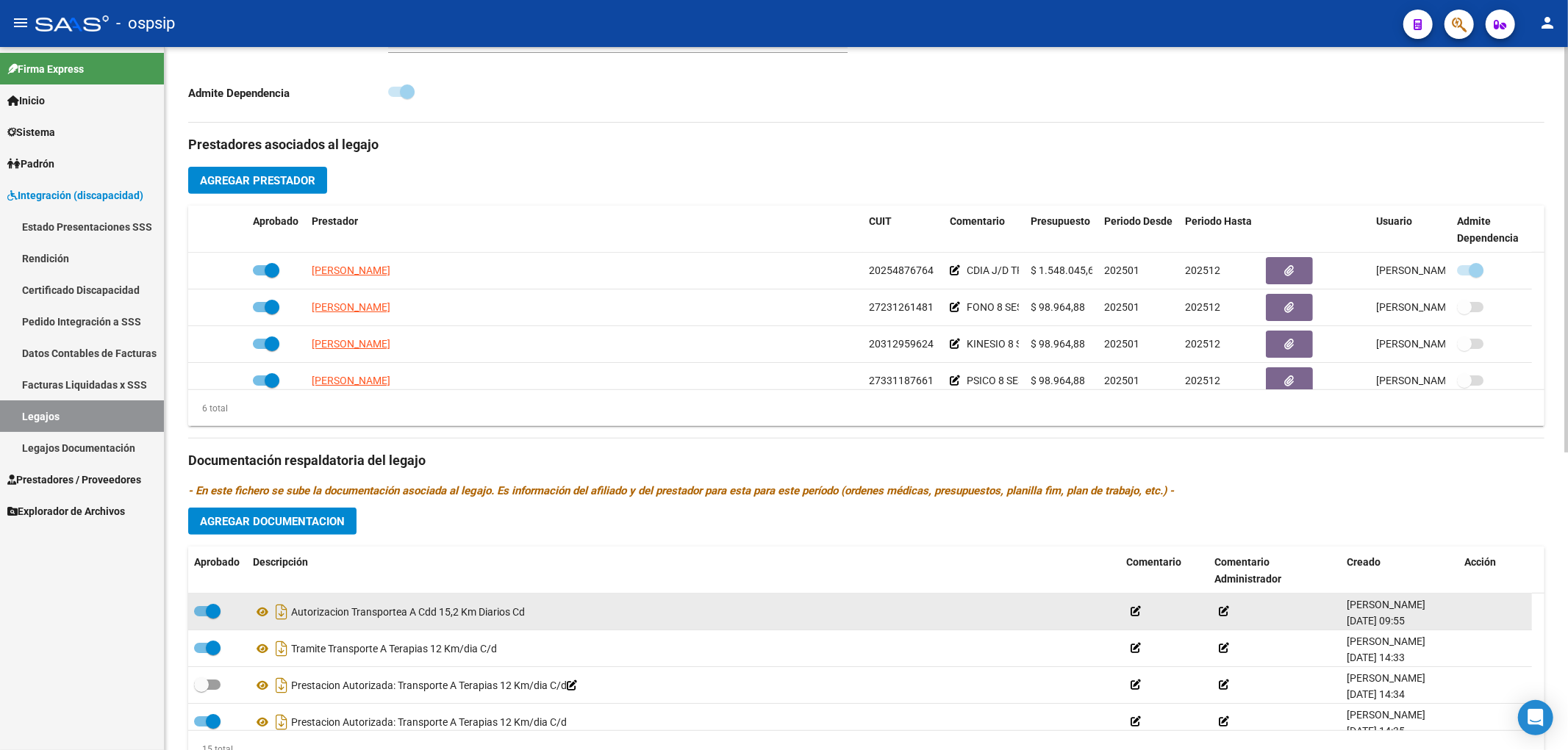
scroll to position [353, 0]
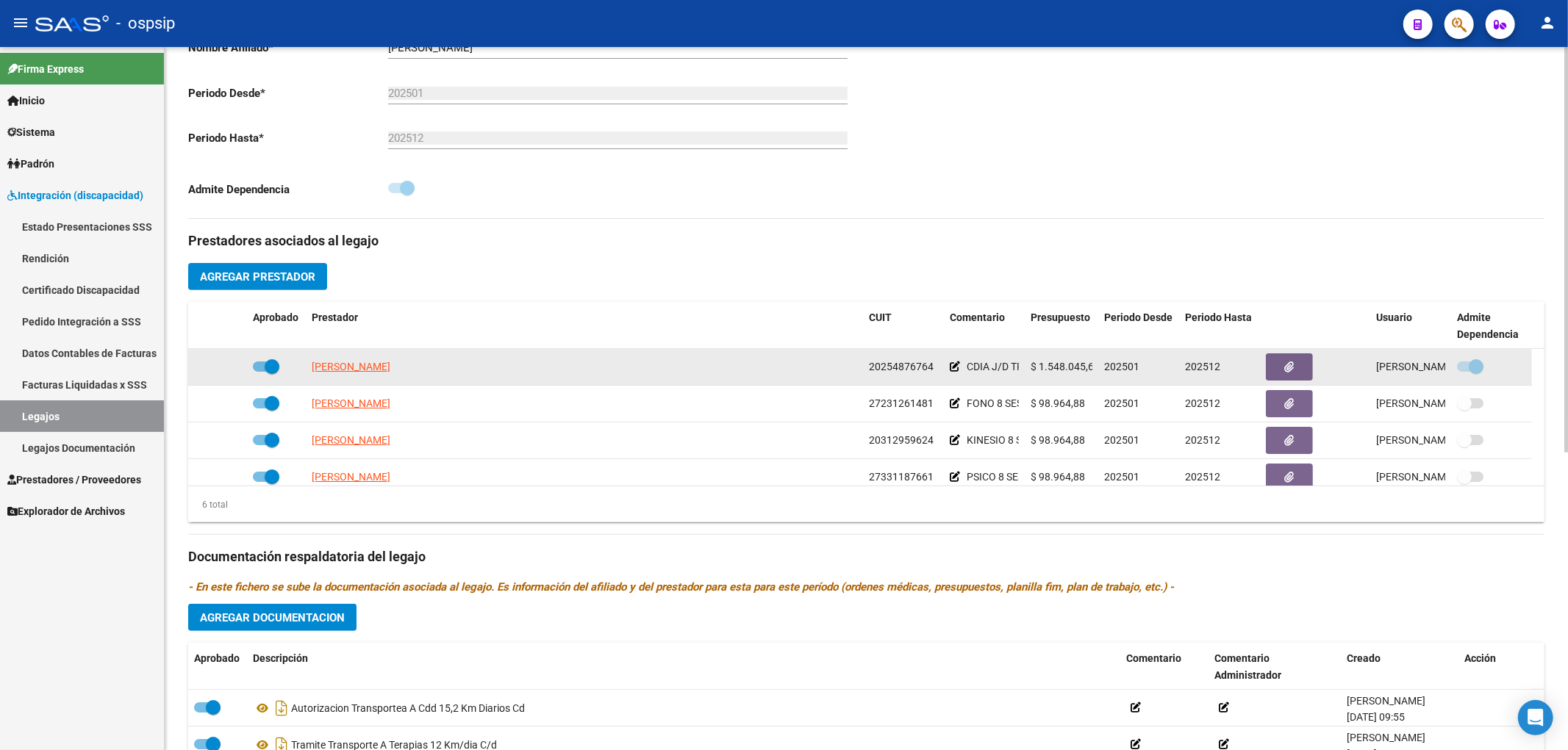
click at [355, 359] on datatable-body-cell "[PERSON_NAME]" at bounding box center [584, 366] width 557 height 36
click at [355, 365] on span "[PERSON_NAME]" at bounding box center [351, 366] width 79 height 12
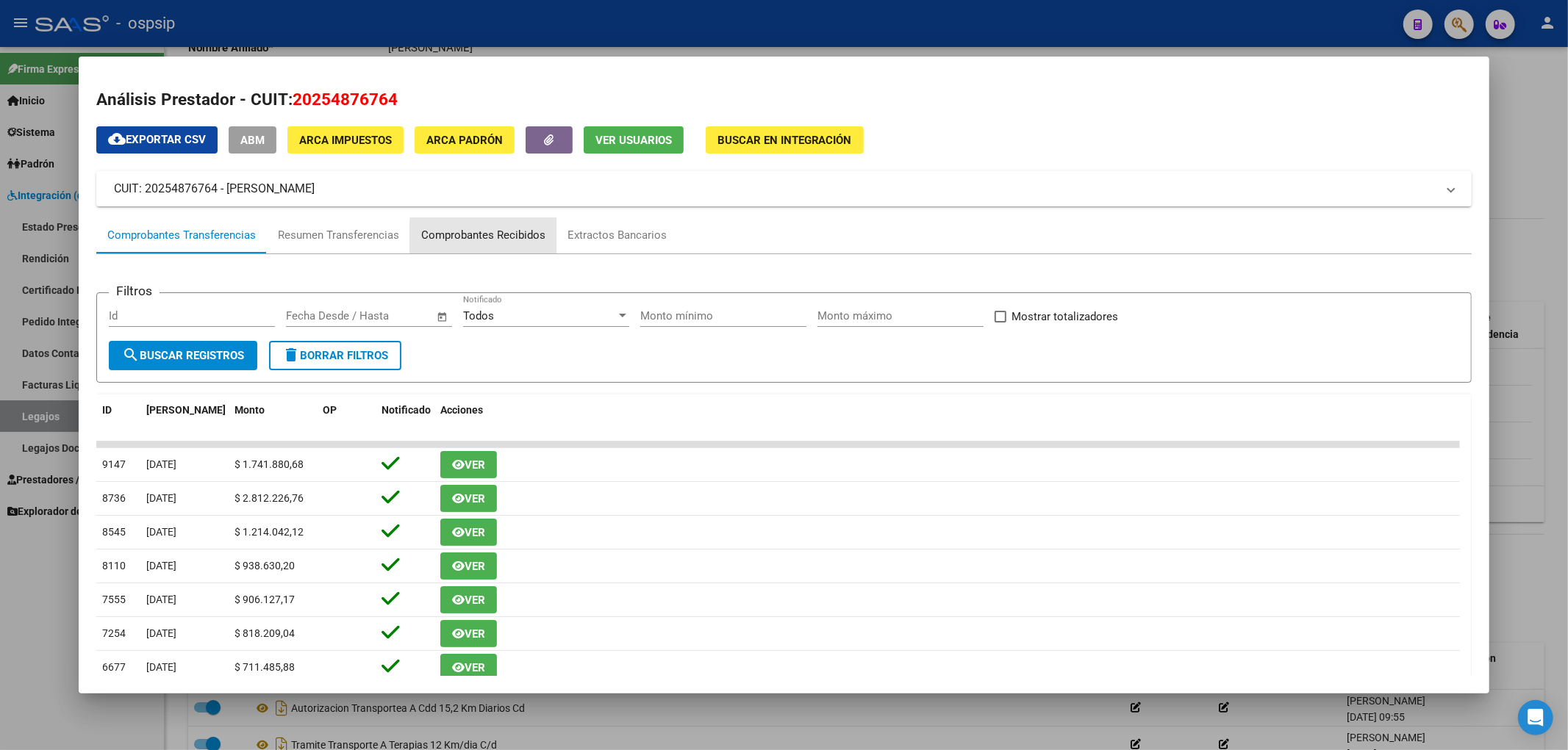
click at [509, 238] on div "Comprobantes Recibidos" at bounding box center [483, 235] width 124 height 17
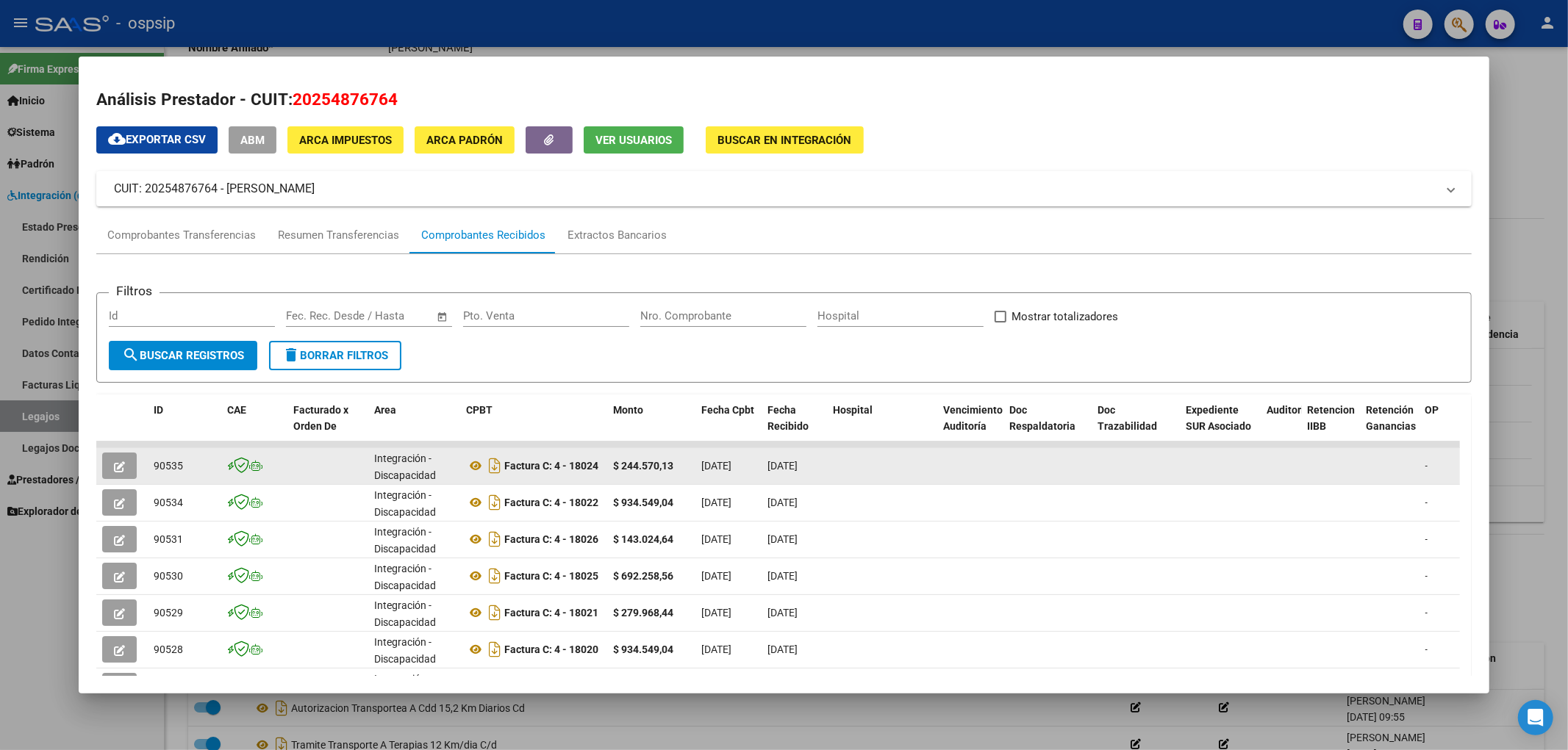
click at [122, 464] on icon "button" at bounding box center [119, 466] width 11 height 11
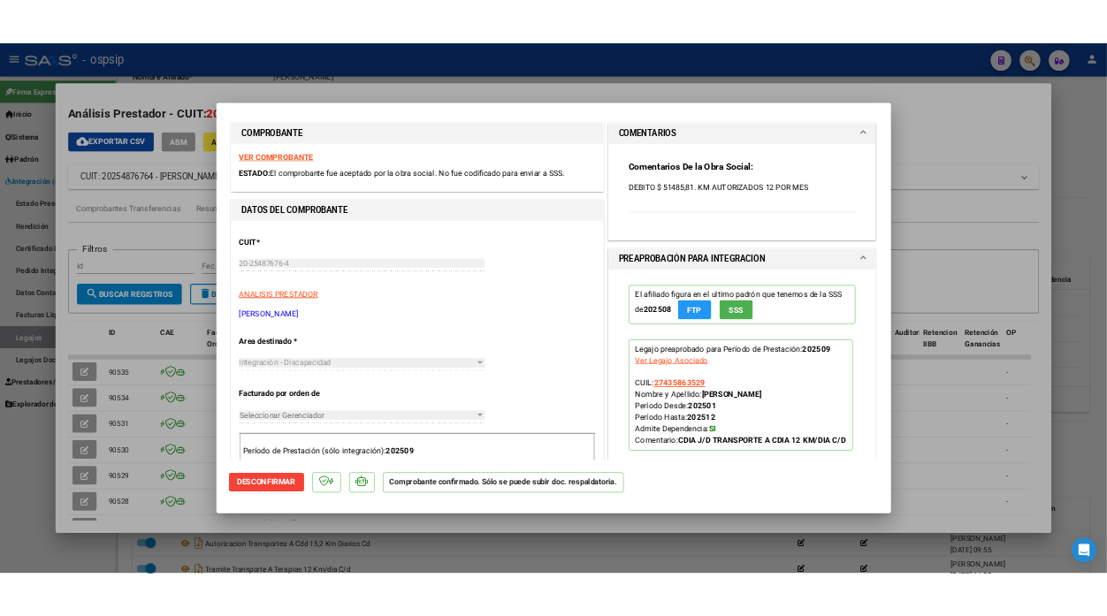
scroll to position [0, 0]
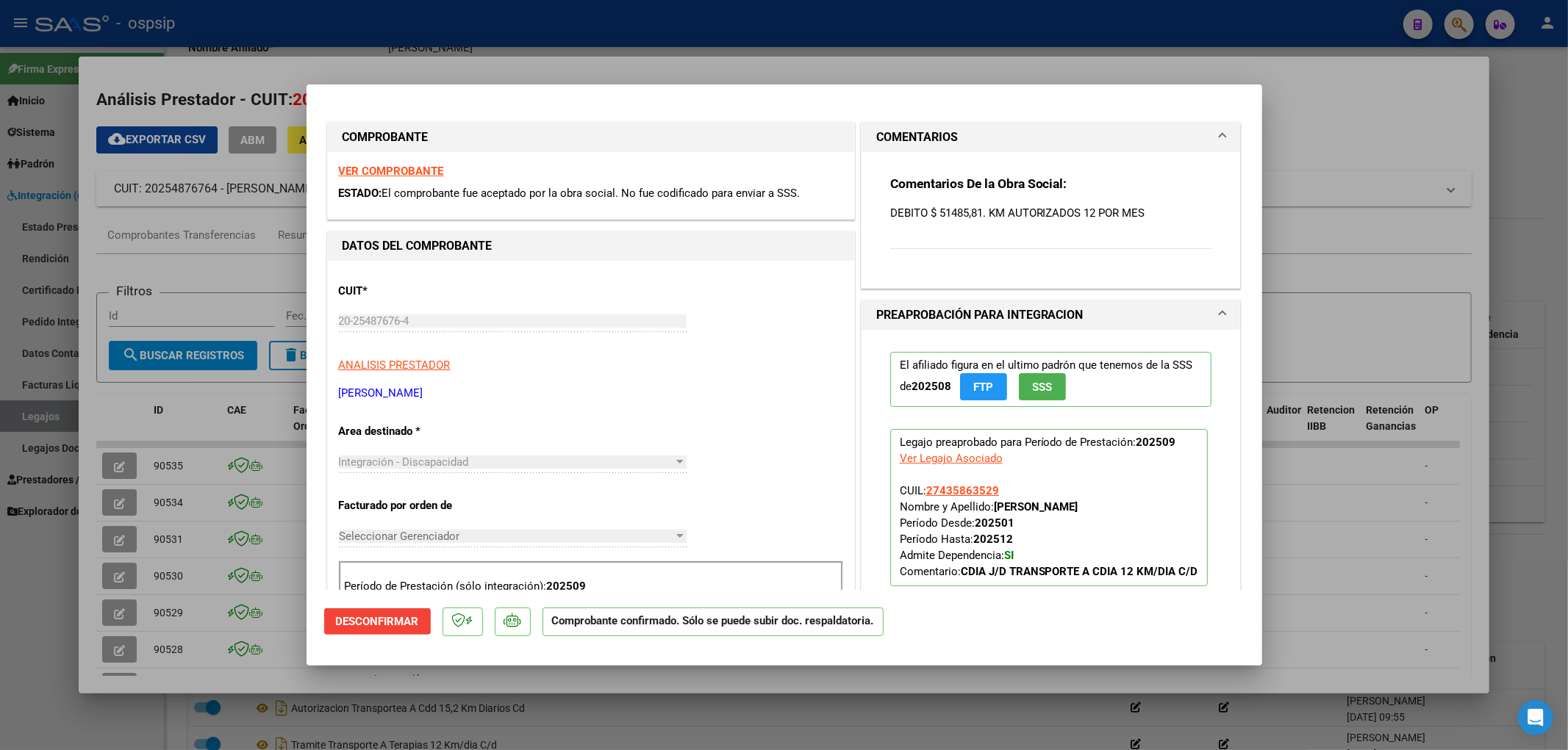
click at [424, 512] on mat-dialog-actions "Desconfirmar Comprobante confirmado. Sólo se puede subir doc. respaldatoria." at bounding box center [784, 619] width 920 height 58
click at [397, 512] on button "Desconfirmar" at bounding box center [377, 621] width 106 height 27
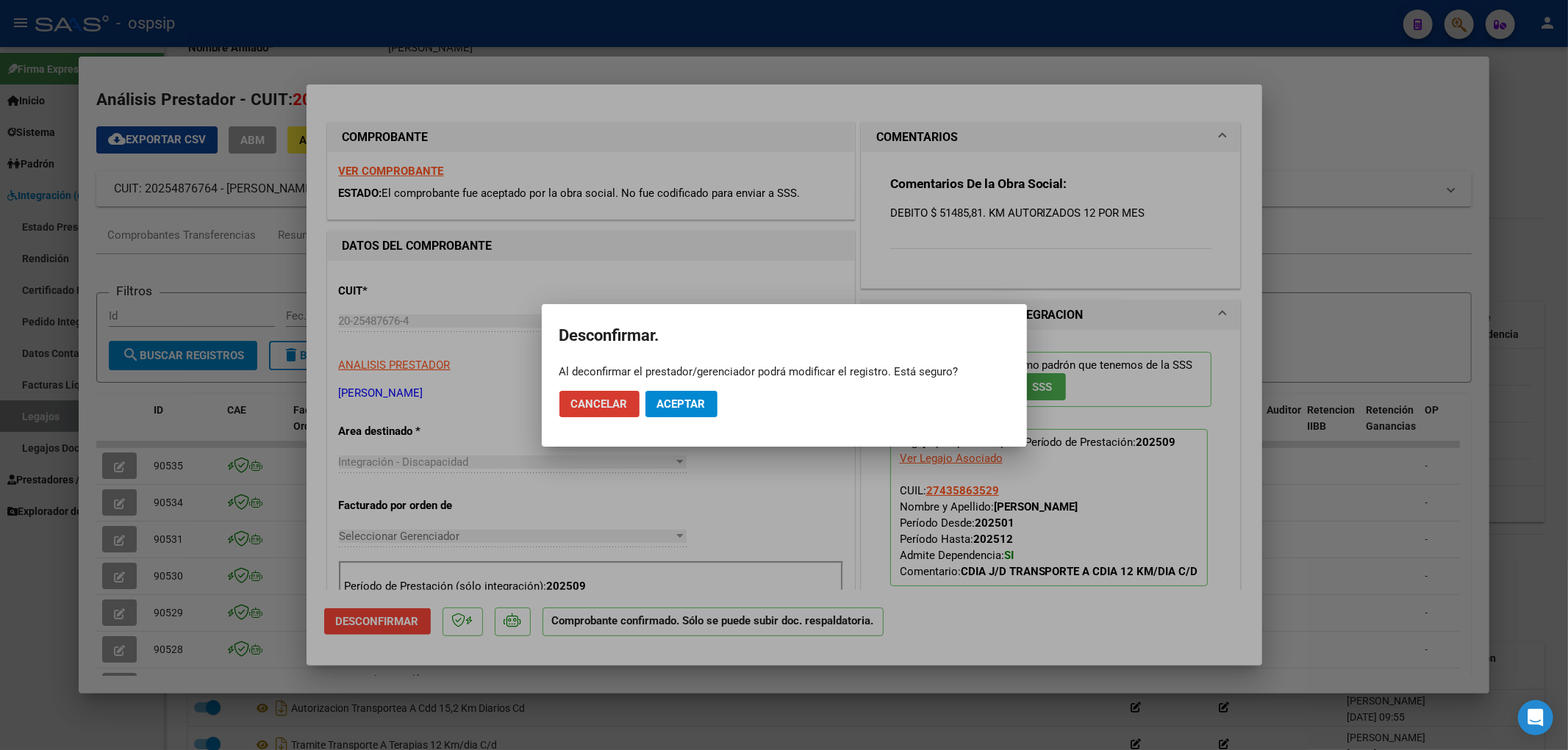
click at [695, 404] on span "Aceptar" at bounding box center [681, 404] width 48 height 13
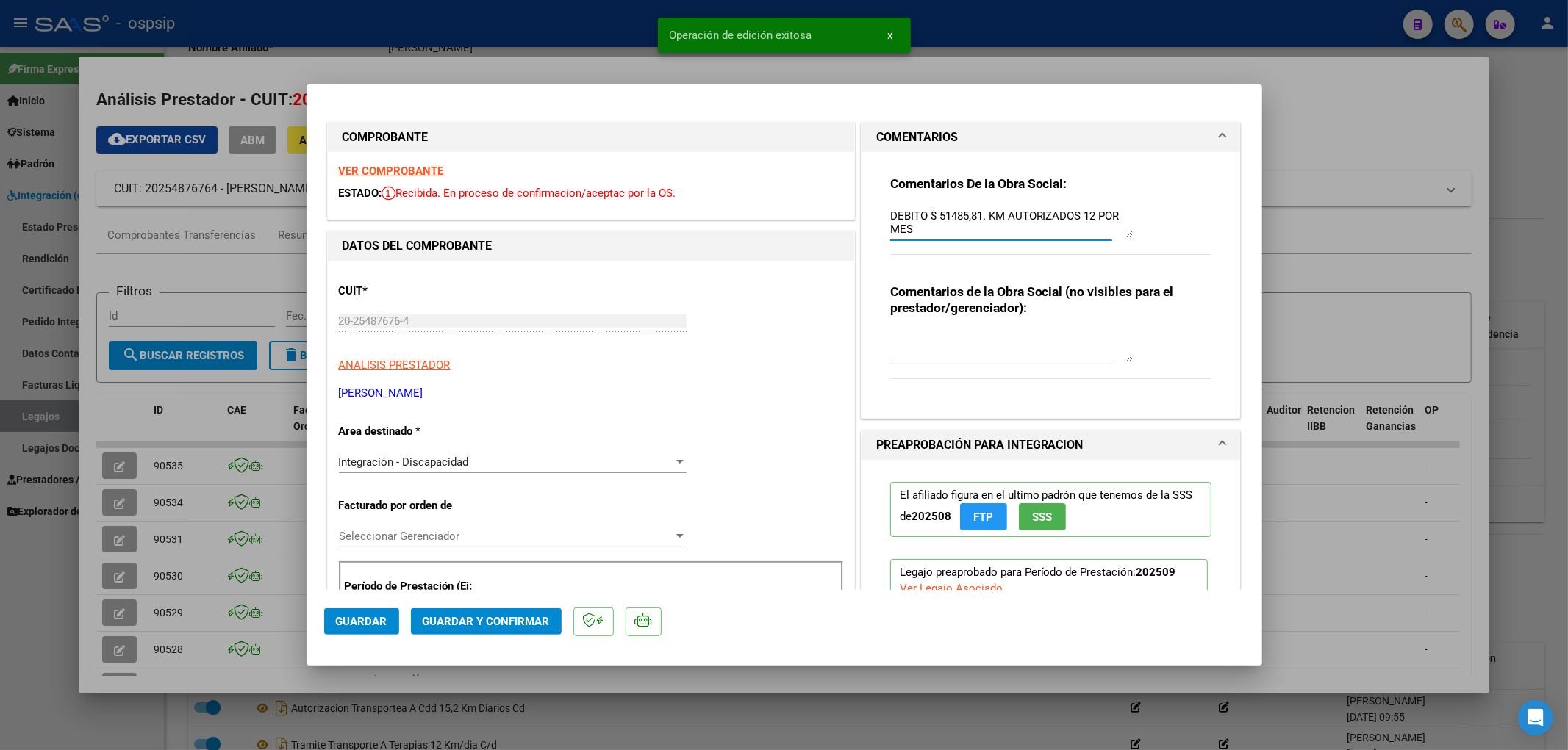
drag, startPoint x: 927, startPoint y: 226, endPoint x: 858, endPoint y: 218, distance: 69.5
click at [862, 218] on div "Comentarios De la Obra Social: DEBITO $ 51485,81. KM AUTORIZADOS 12 POR MES Com…" at bounding box center [1051, 285] width 379 height 266
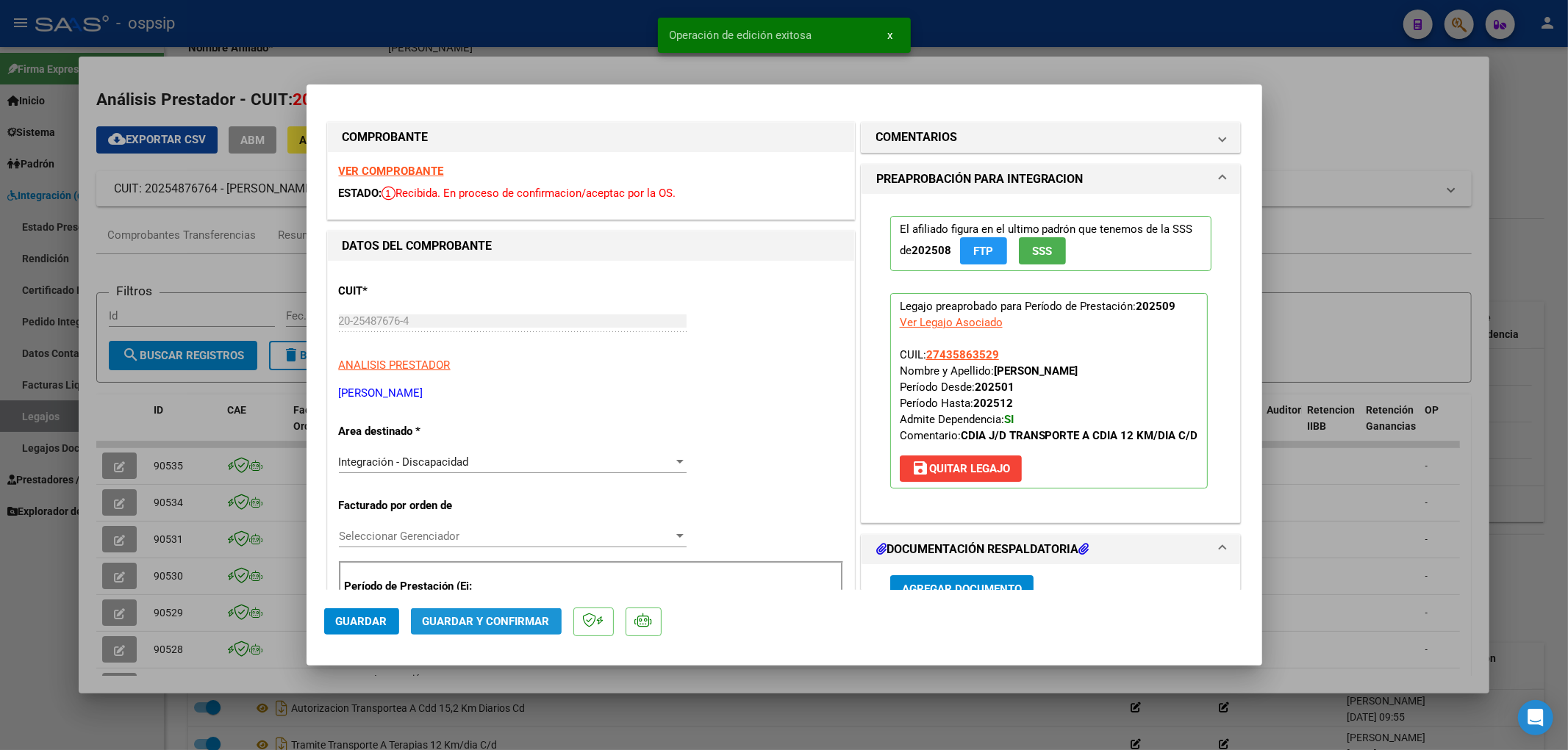
click at [527, 512] on span "Guardar y Confirmar" at bounding box center [486, 621] width 127 height 13
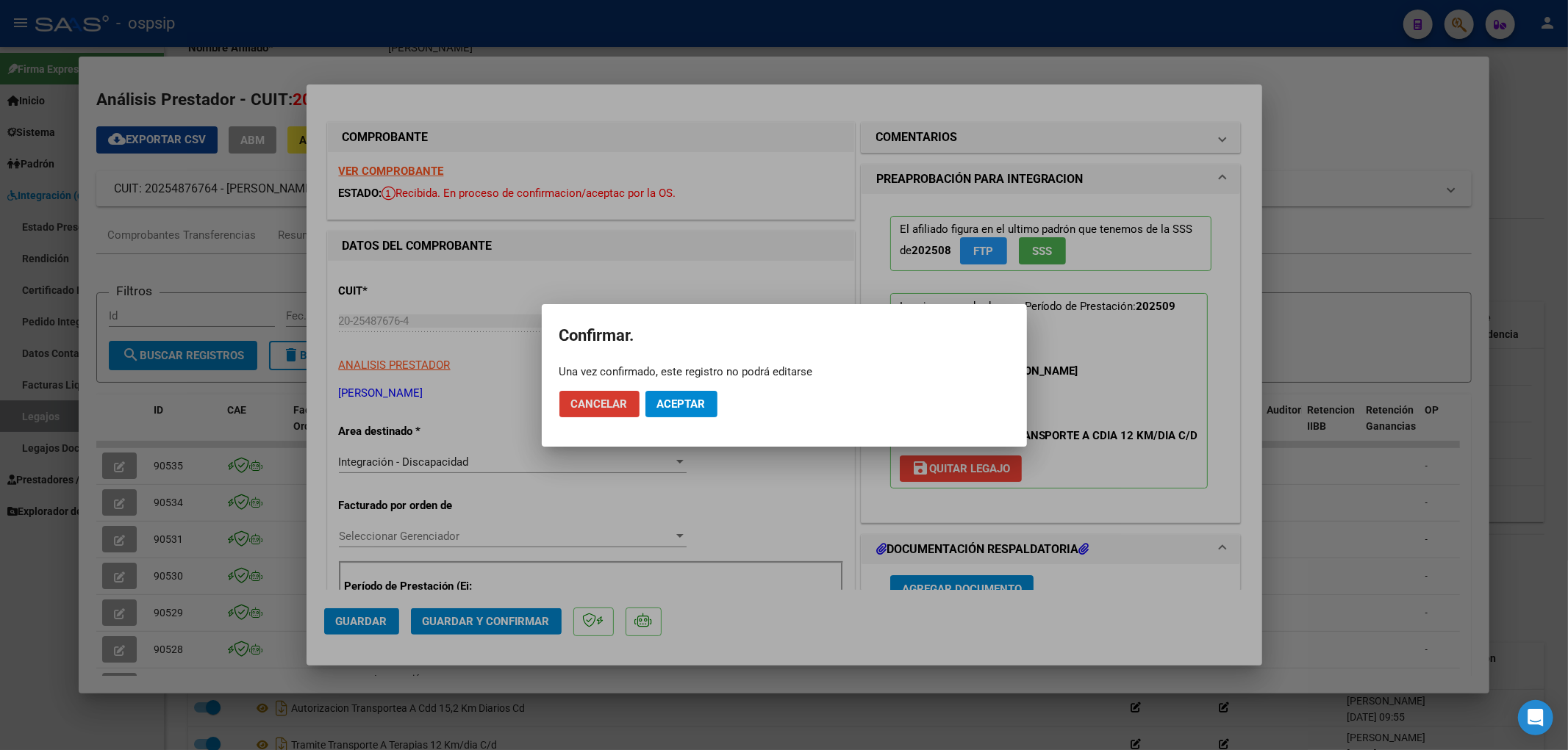
click at [664, 408] on span "Aceptar" at bounding box center [681, 404] width 48 height 13
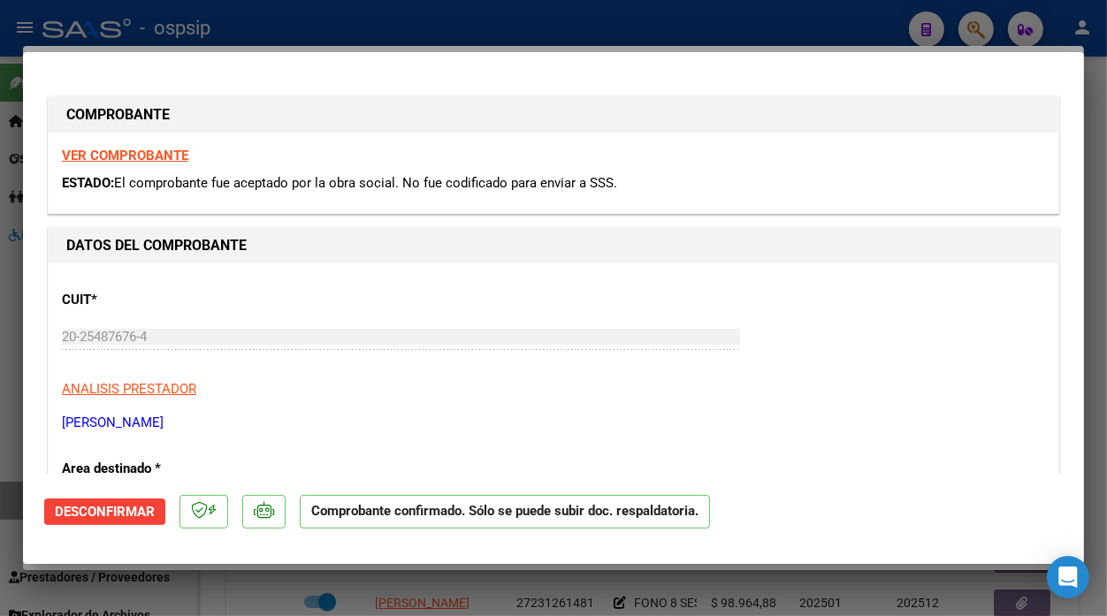
scroll to position [295, 0]
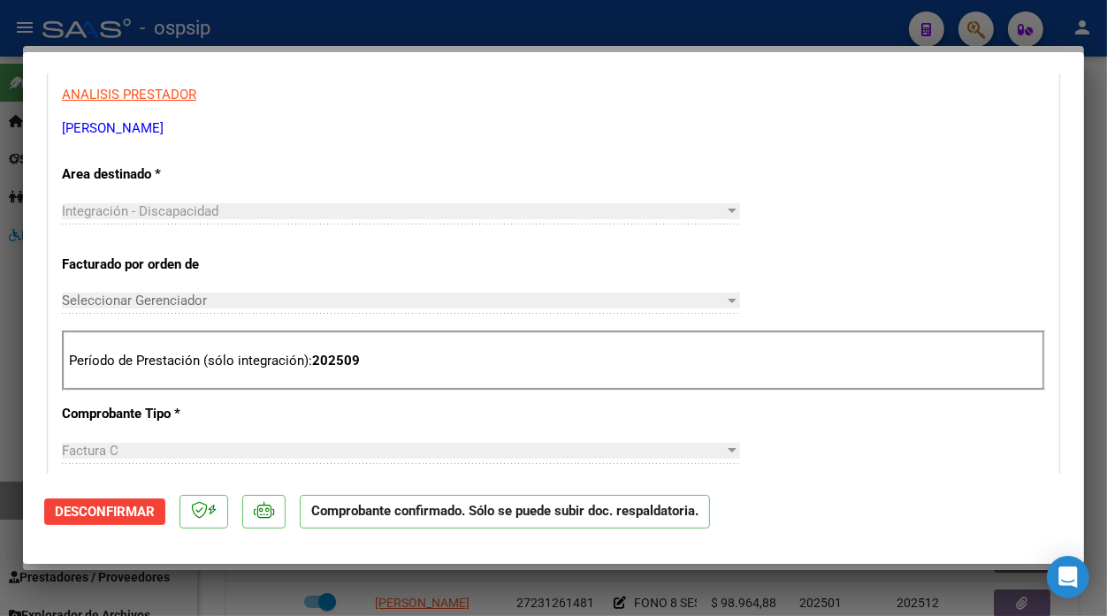
type input "$ 0,00"
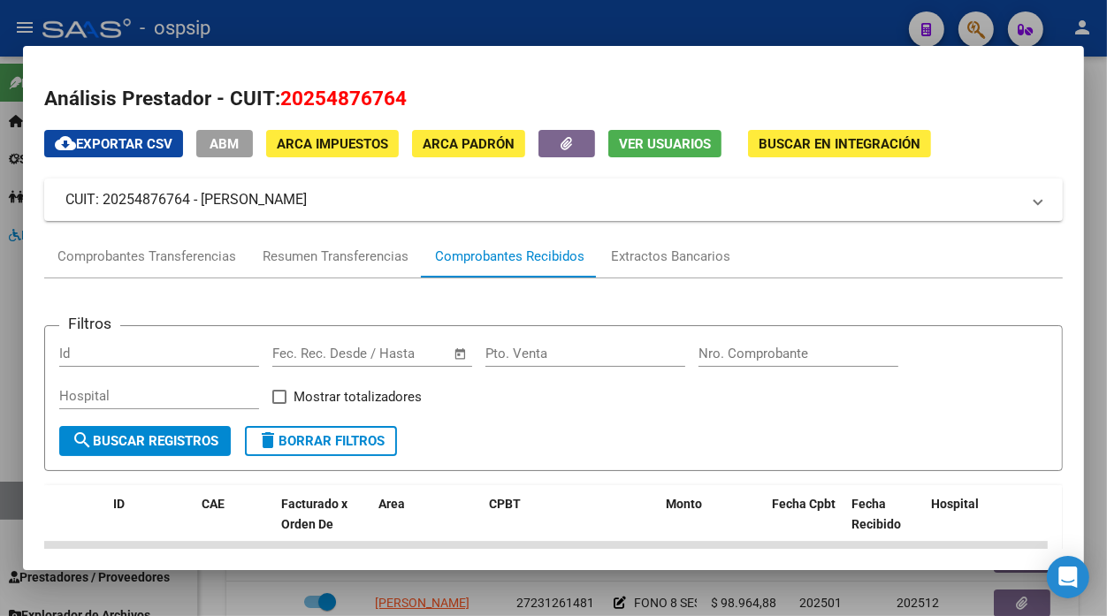
scroll to position [261, 0]
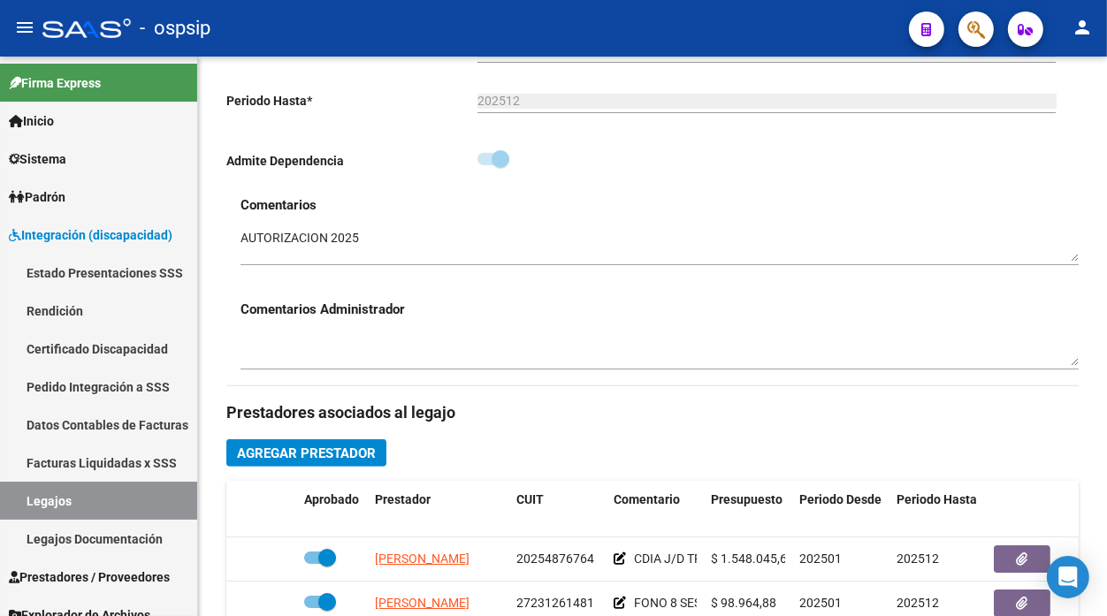
click at [19, 499] on link "Legajos" at bounding box center [98, 501] width 197 height 38
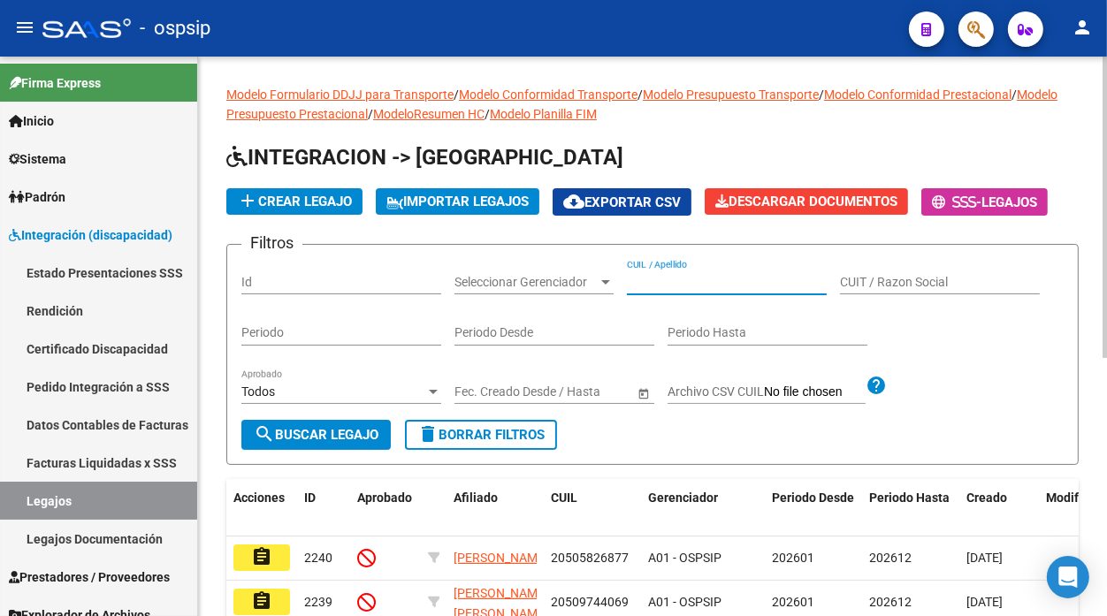
click at [652, 285] on input "CUIL / Apellido" at bounding box center [727, 282] width 200 height 15
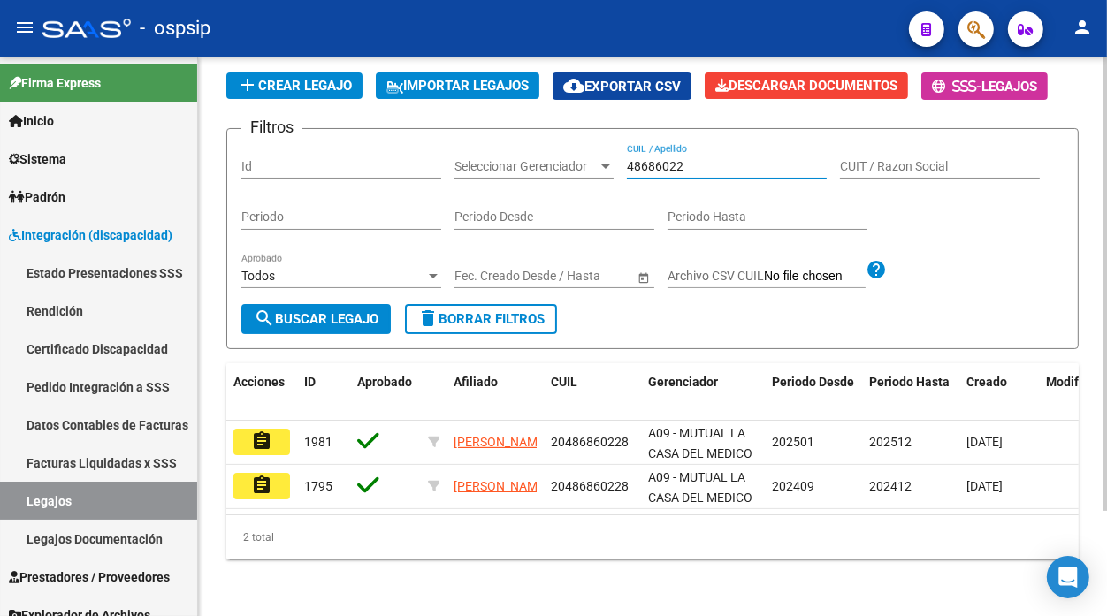
scroll to position [128, 0]
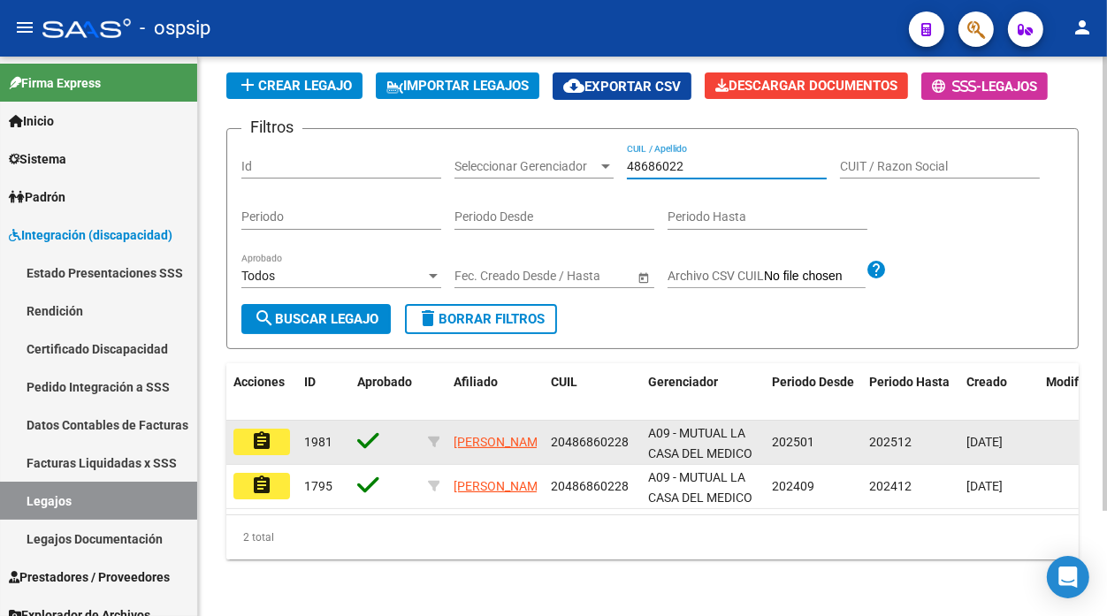
type input "48686022"
click at [267, 433] on mat-icon "assignment" at bounding box center [261, 441] width 21 height 21
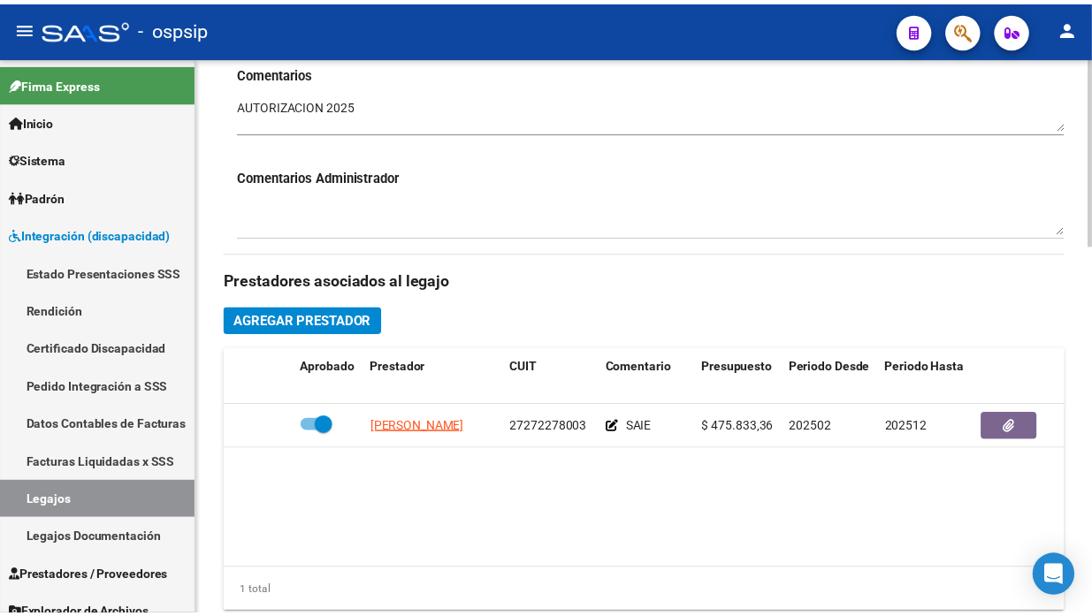
scroll to position [785, 0]
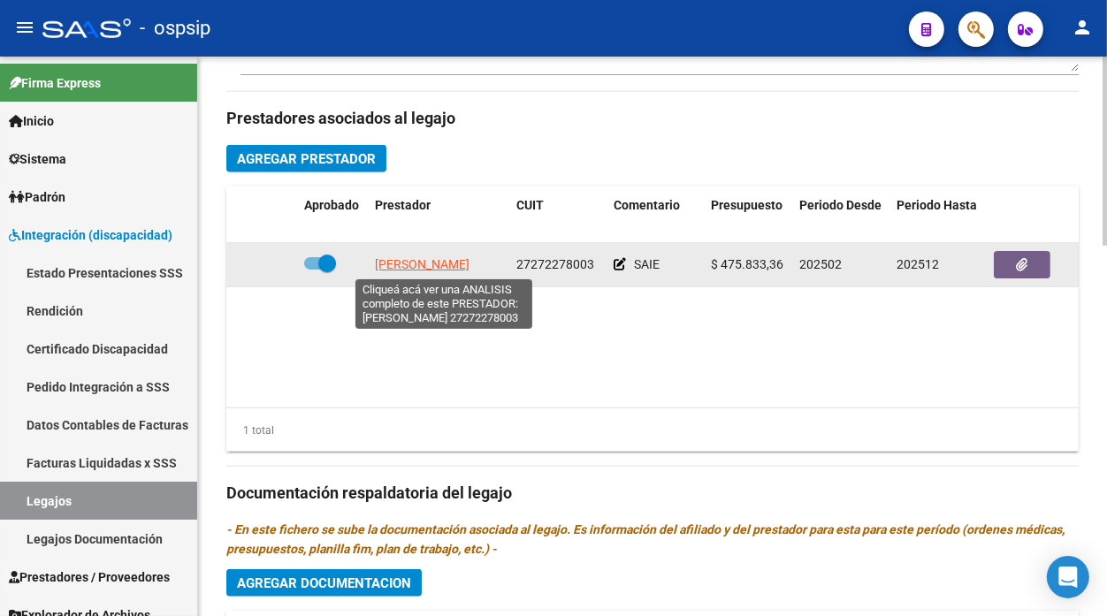
click at [445, 263] on span "[PERSON_NAME]" at bounding box center [422, 264] width 95 height 14
type textarea "27272278003"
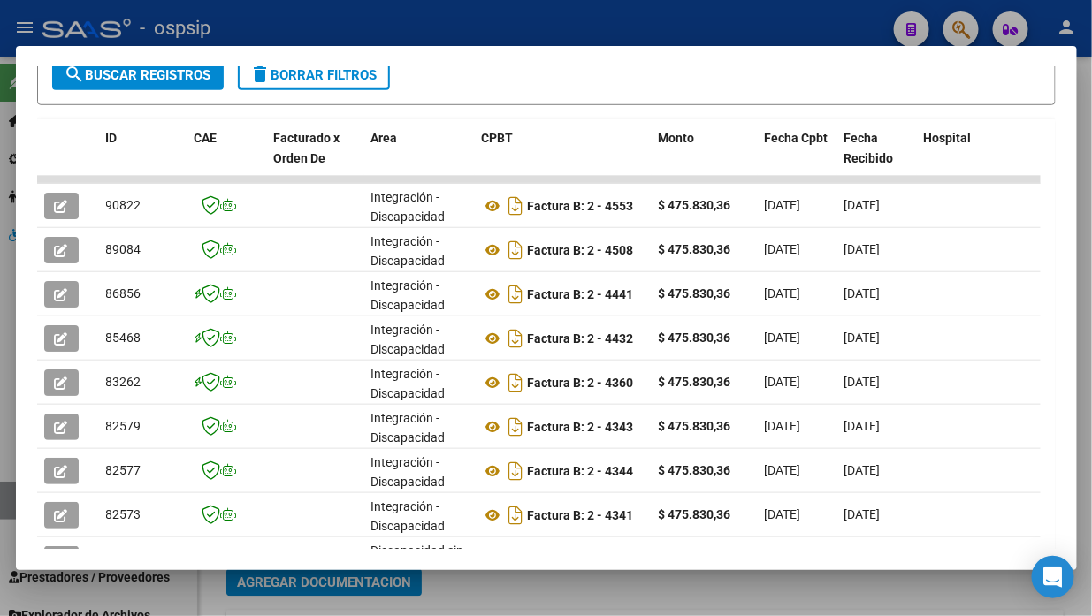
scroll to position [369, 0]
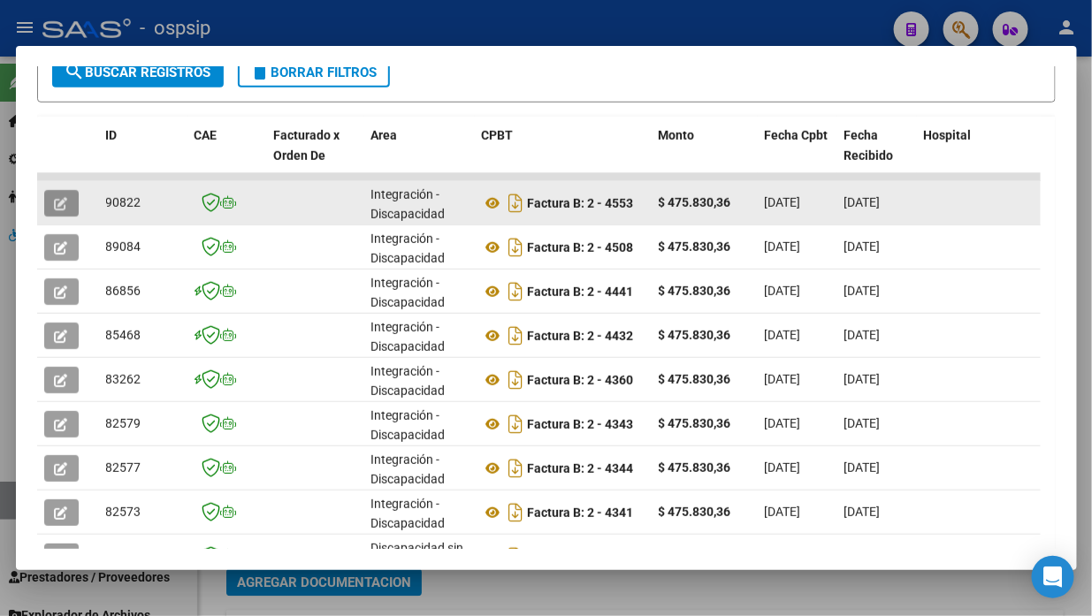
click at [63, 204] on icon "button" at bounding box center [61, 203] width 13 height 13
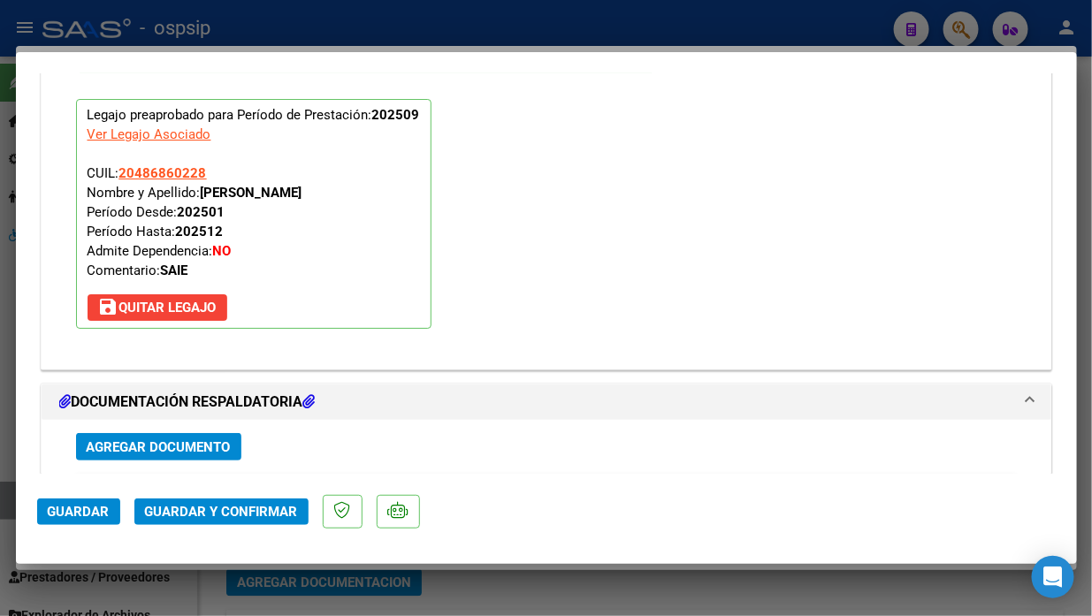
scroll to position [2190, 0]
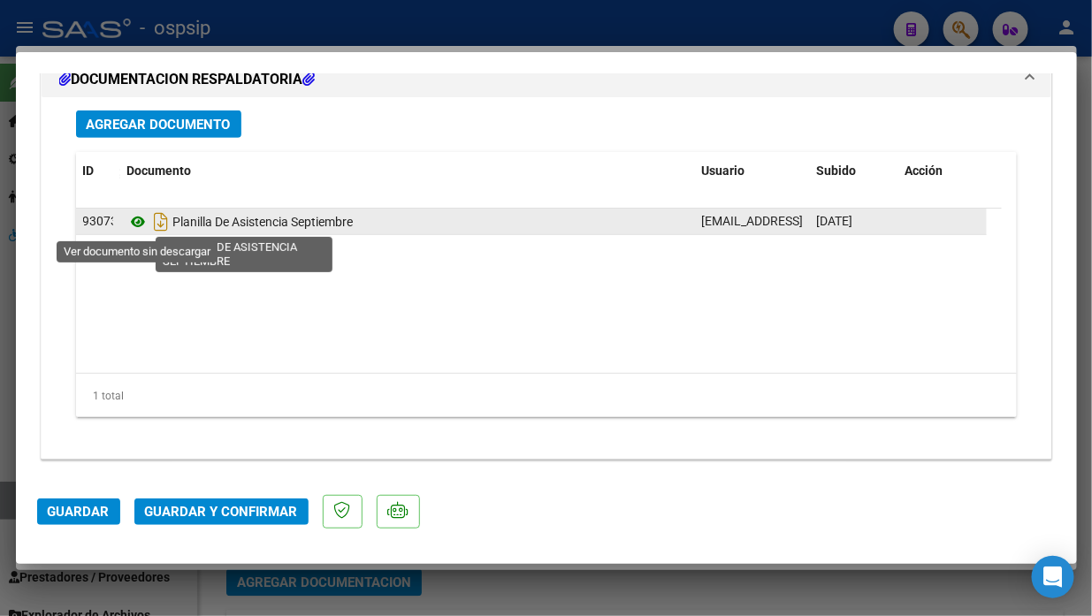
click at [134, 218] on icon at bounding box center [138, 221] width 23 height 21
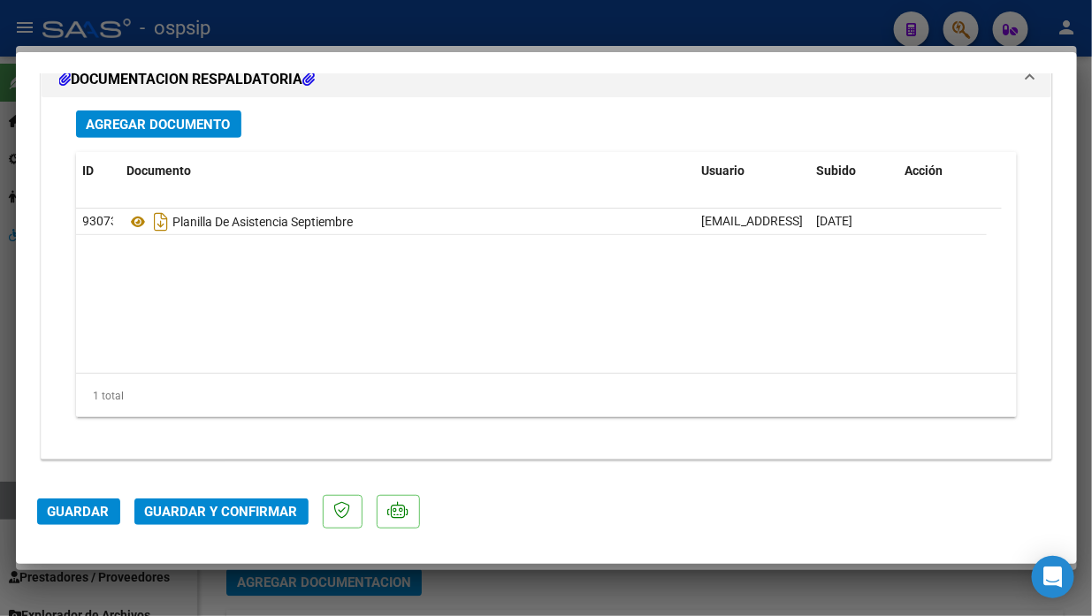
click at [217, 517] on span "Guardar y Confirmar" at bounding box center [221, 512] width 153 height 16
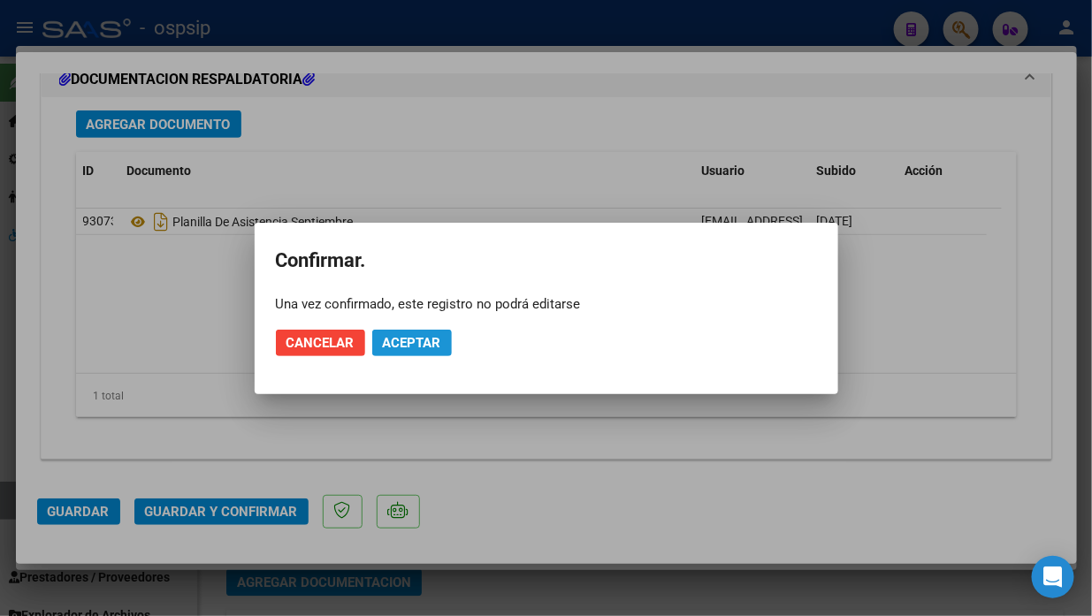
click at [391, 339] on span "Aceptar" at bounding box center [412, 343] width 58 height 16
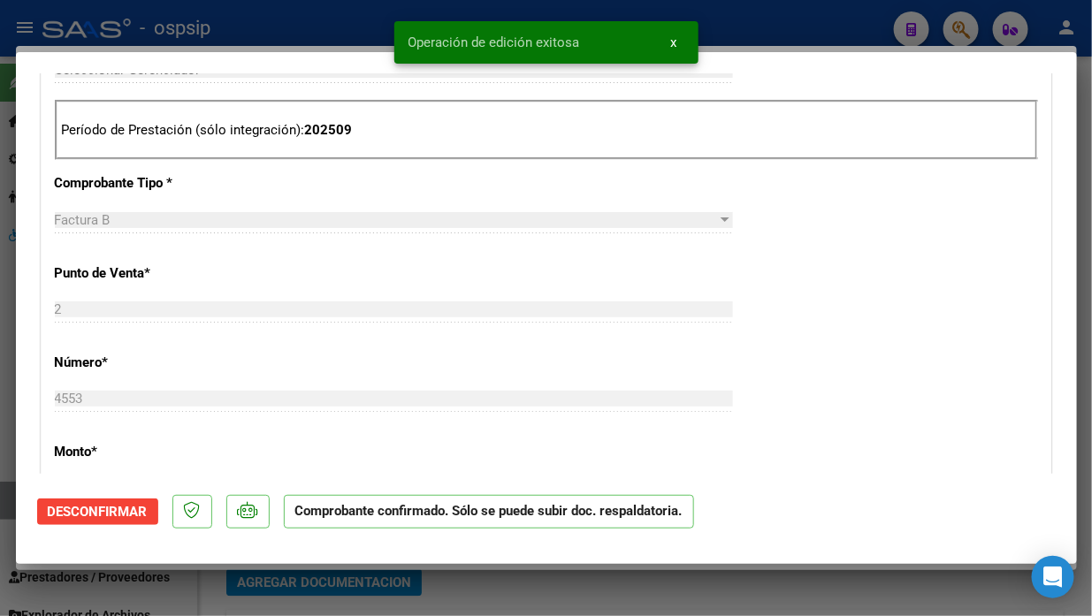
scroll to position [430, 0]
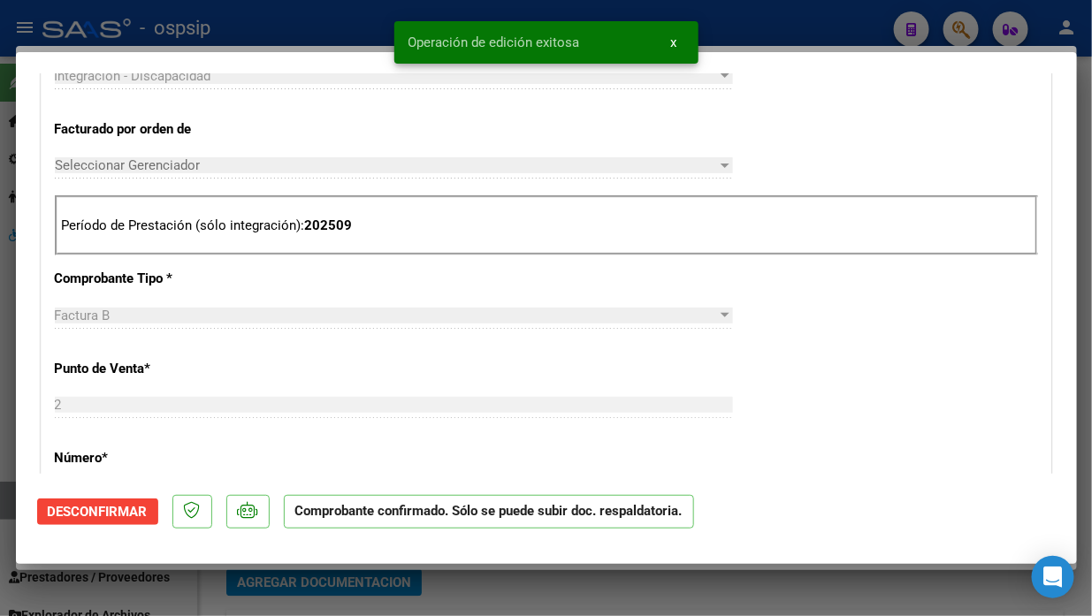
type input "$ 0,00"
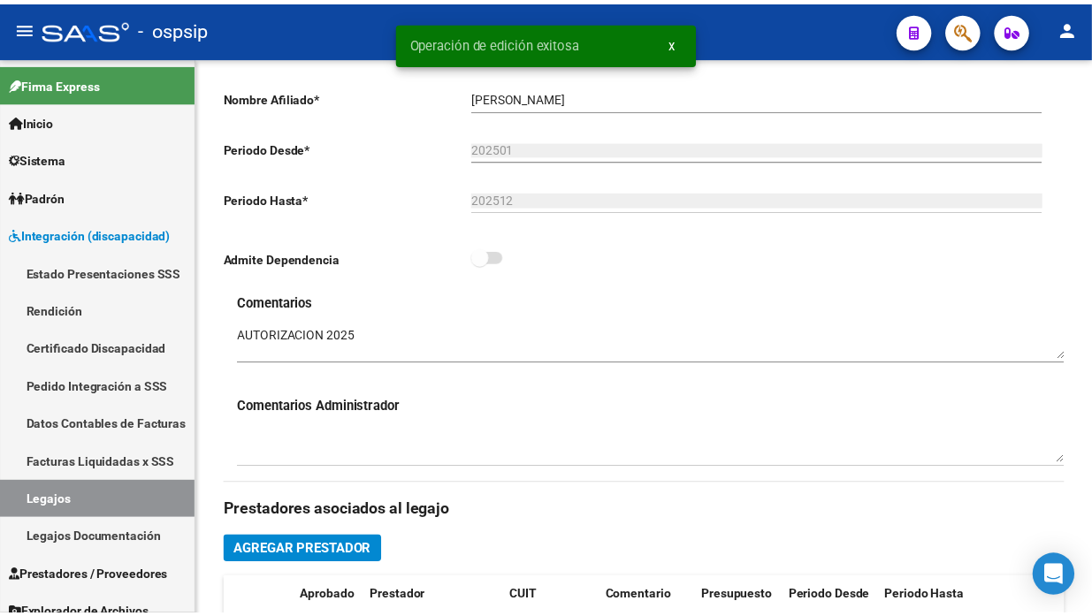
scroll to position [295, 0]
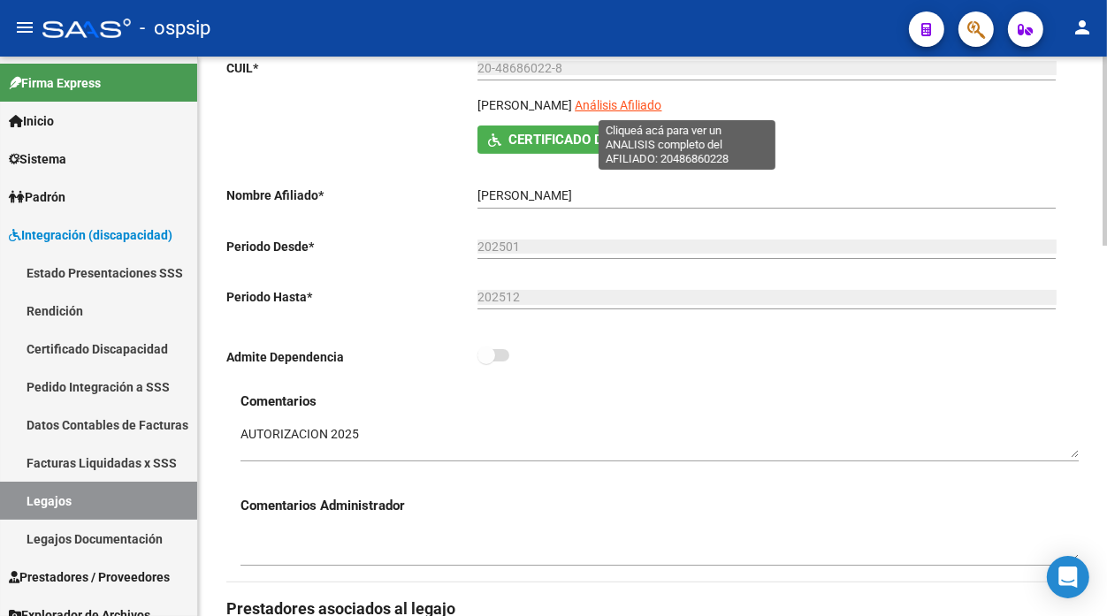
click at [662, 111] on span "Análisis Afiliado" at bounding box center [618, 105] width 87 height 14
type textarea "20486860228"
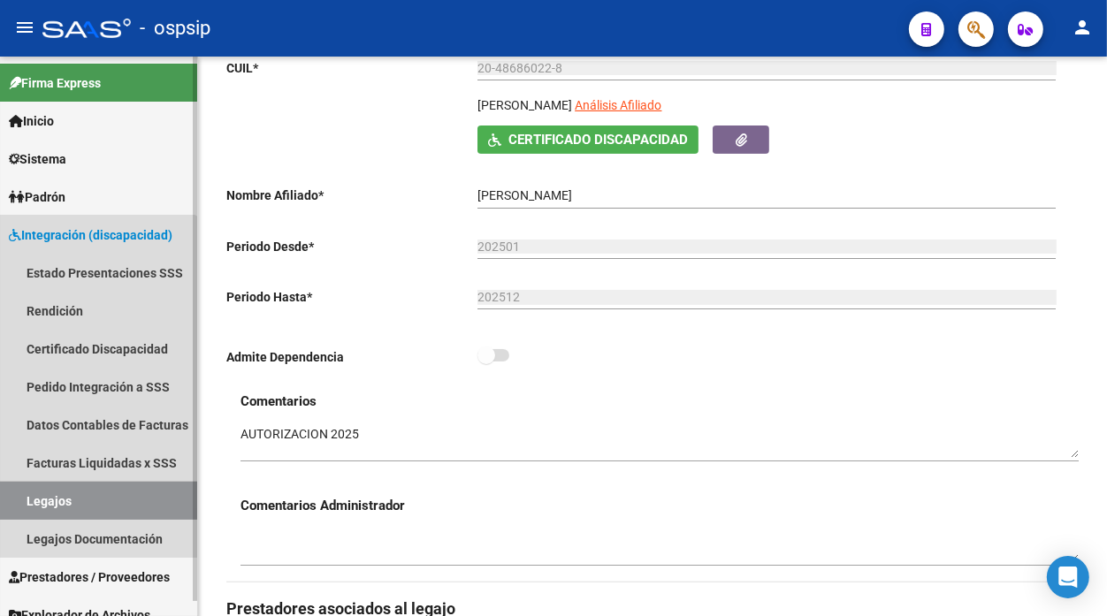
click at [42, 497] on link "Legajos" at bounding box center [98, 501] width 197 height 38
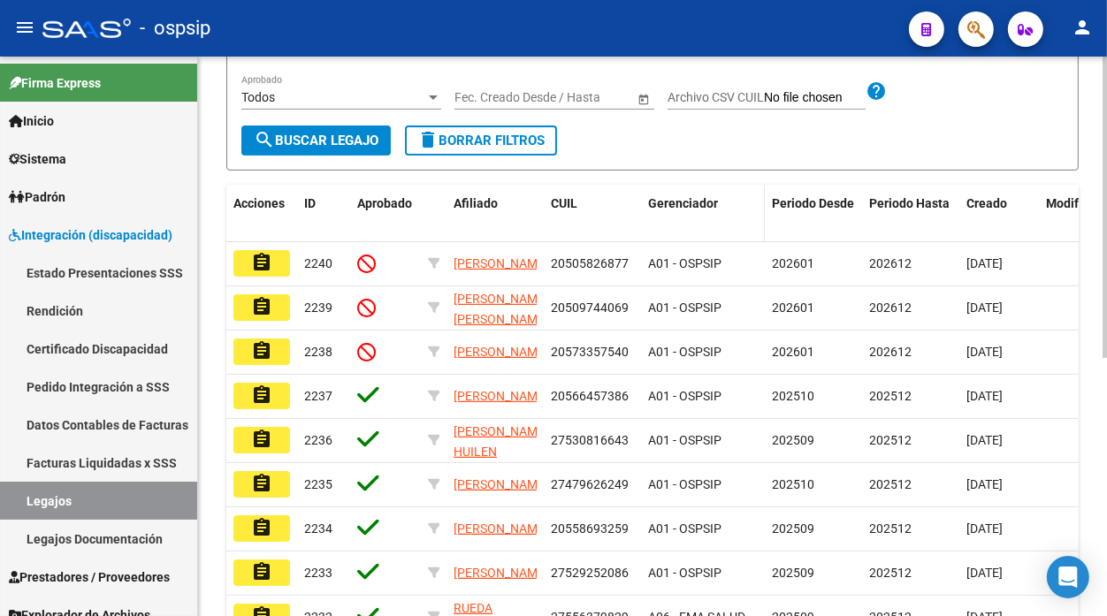
scroll to position [98, 0]
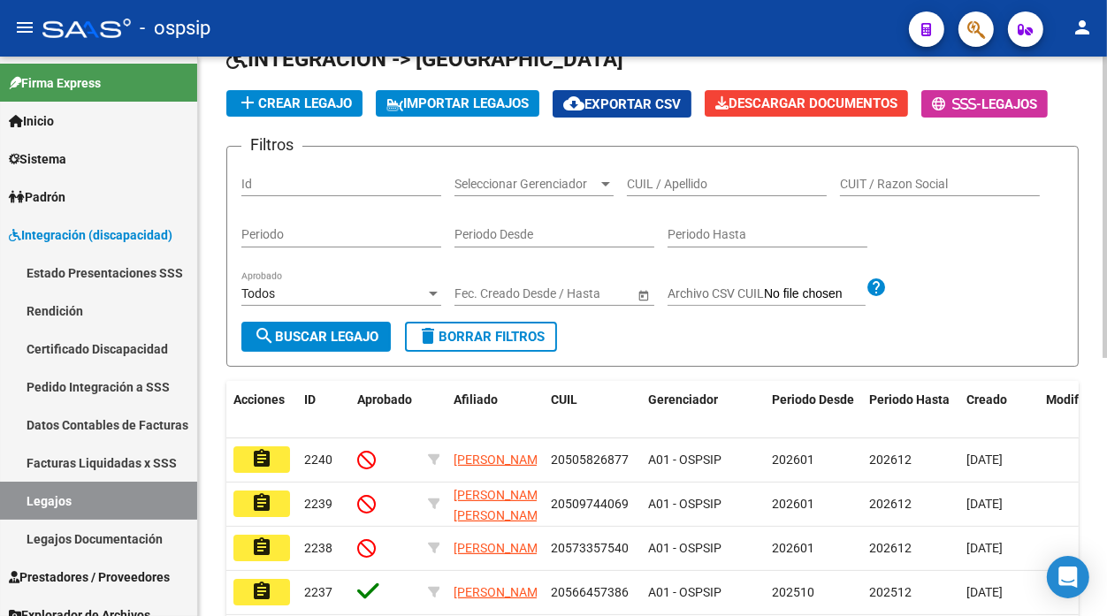
click at [670, 182] on input "CUIL / Apellido" at bounding box center [727, 184] width 200 height 15
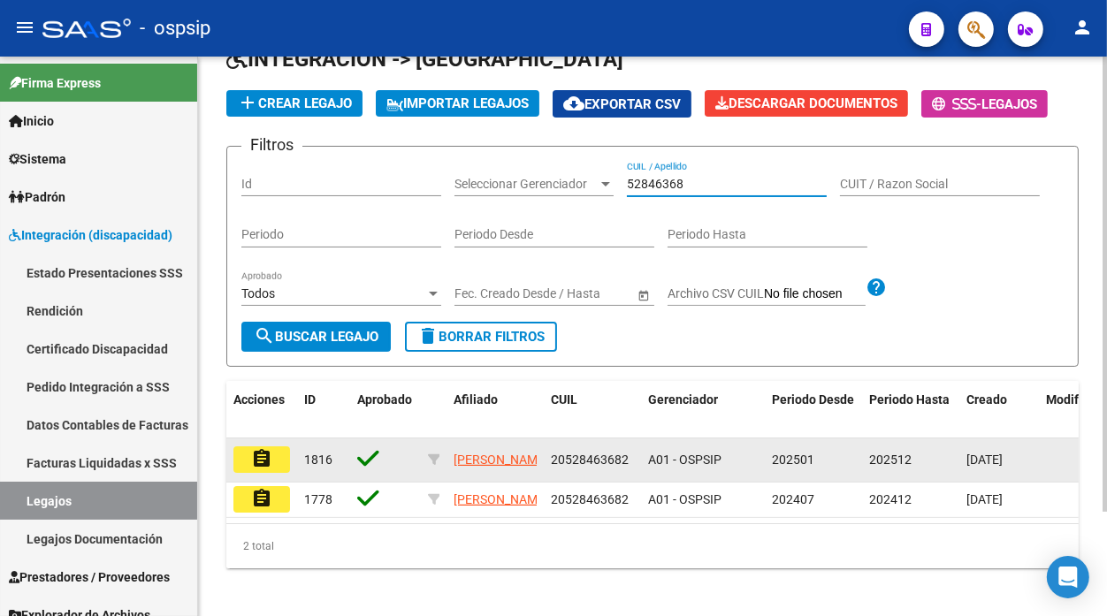
type input "52846368"
click at [265, 467] on mat-icon "assignment" at bounding box center [261, 458] width 21 height 21
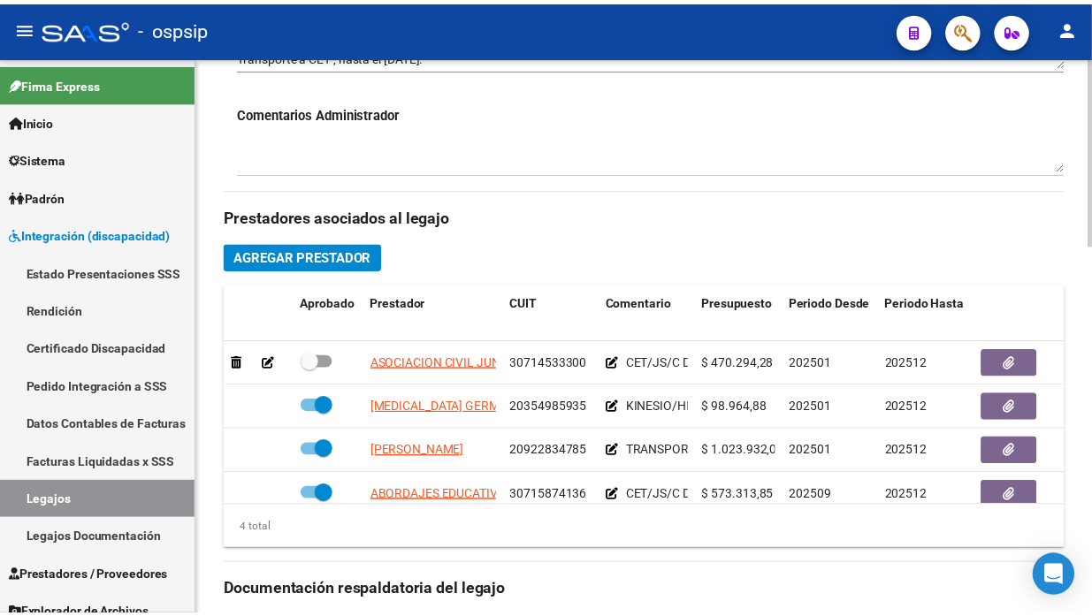
scroll to position [884, 0]
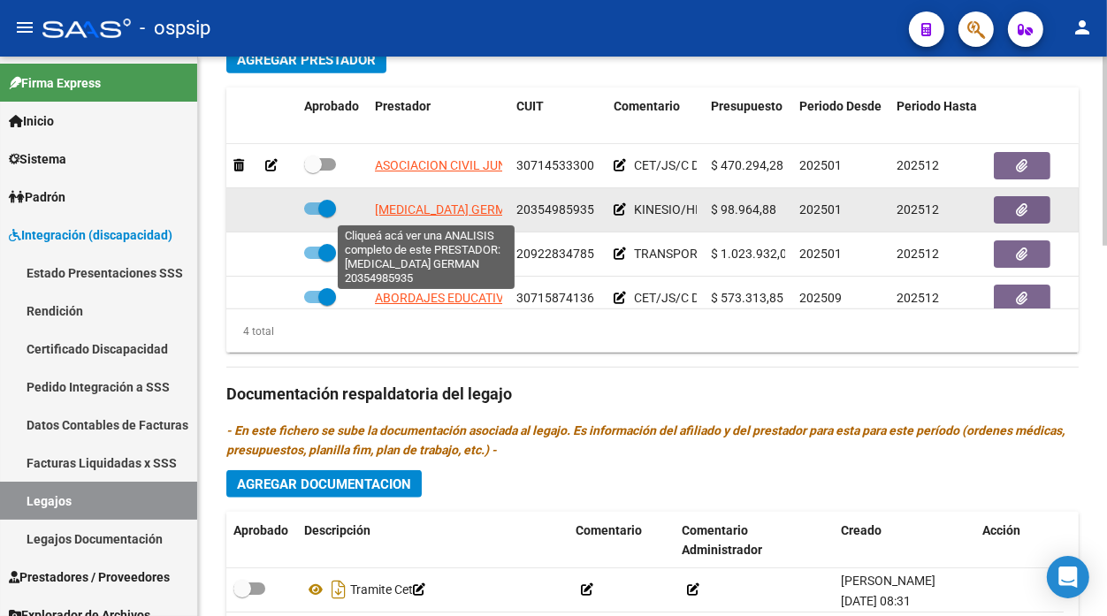
click at [428, 205] on span "[MEDICAL_DATA] GERMAN" at bounding box center [449, 210] width 148 height 14
type textarea "20354985935"
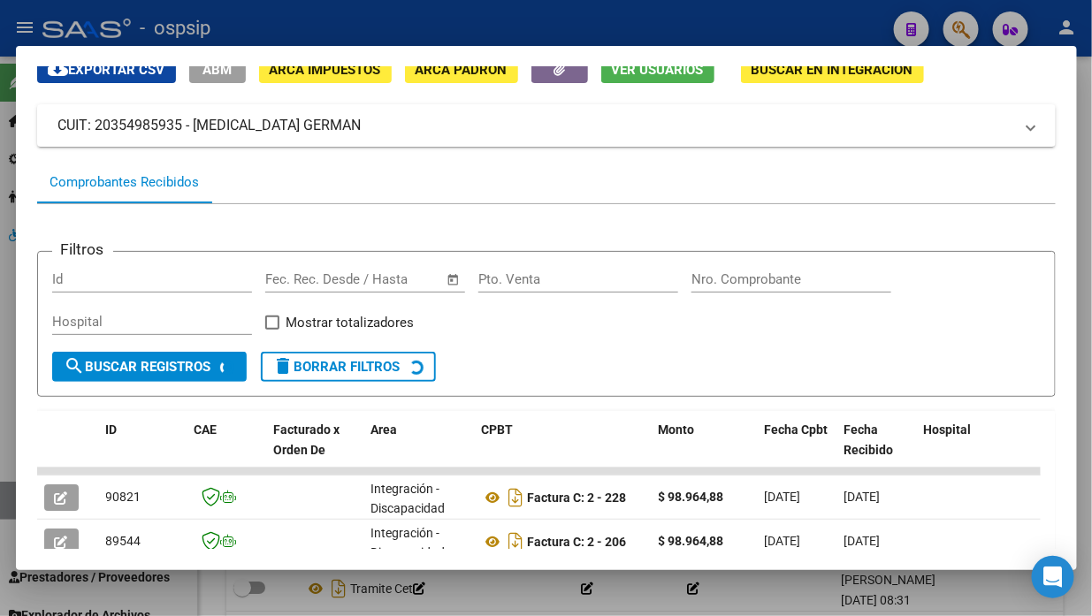
scroll to position [172, 0]
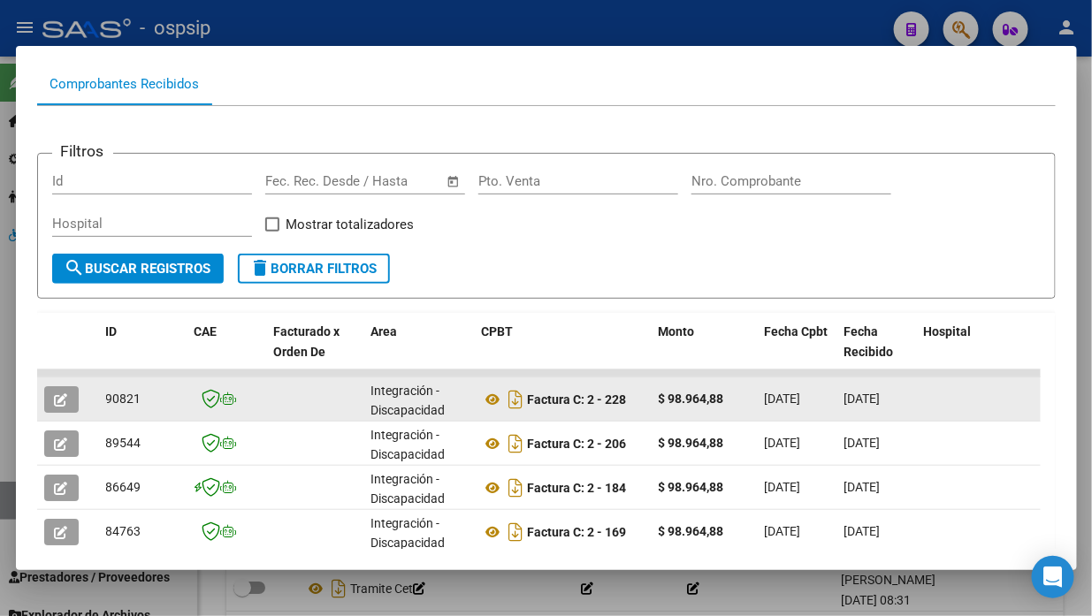
click at [65, 394] on icon "button" at bounding box center [61, 400] width 13 height 13
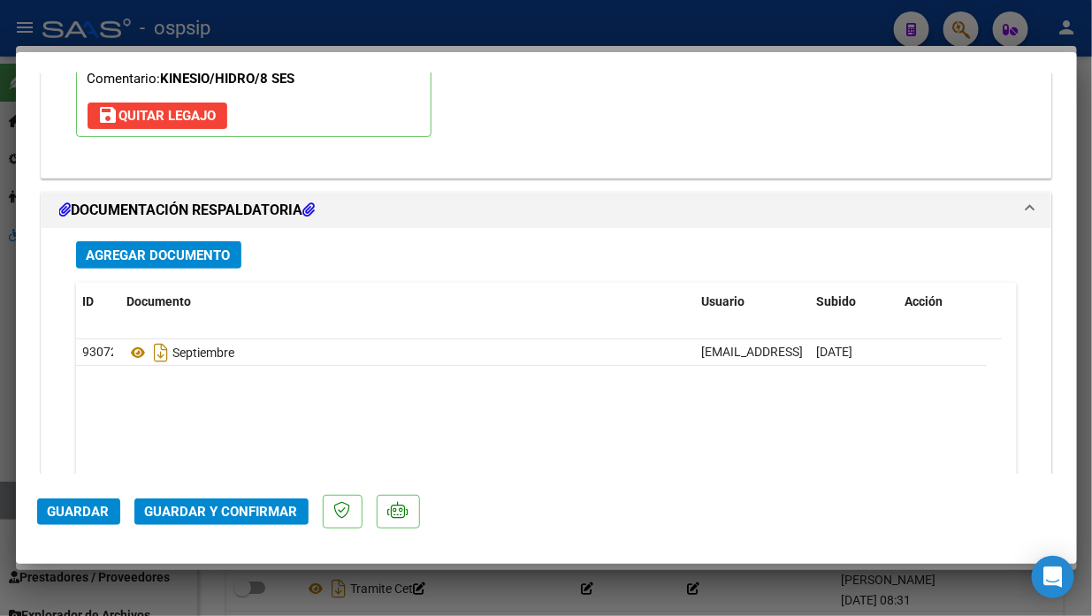
scroll to position [2063, 0]
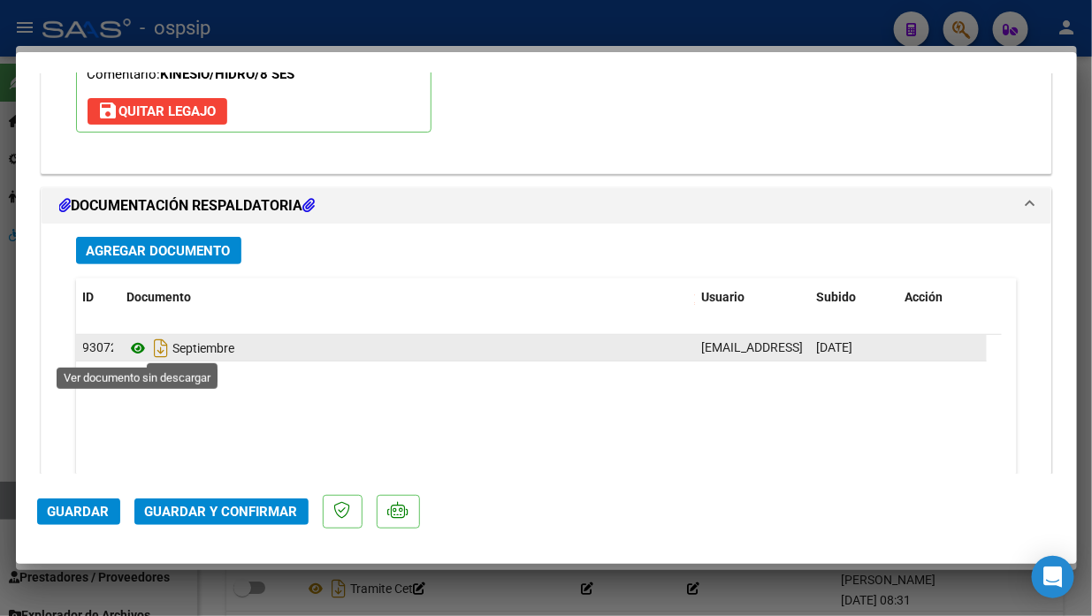
click at [142, 349] on icon at bounding box center [138, 348] width 23 height 21
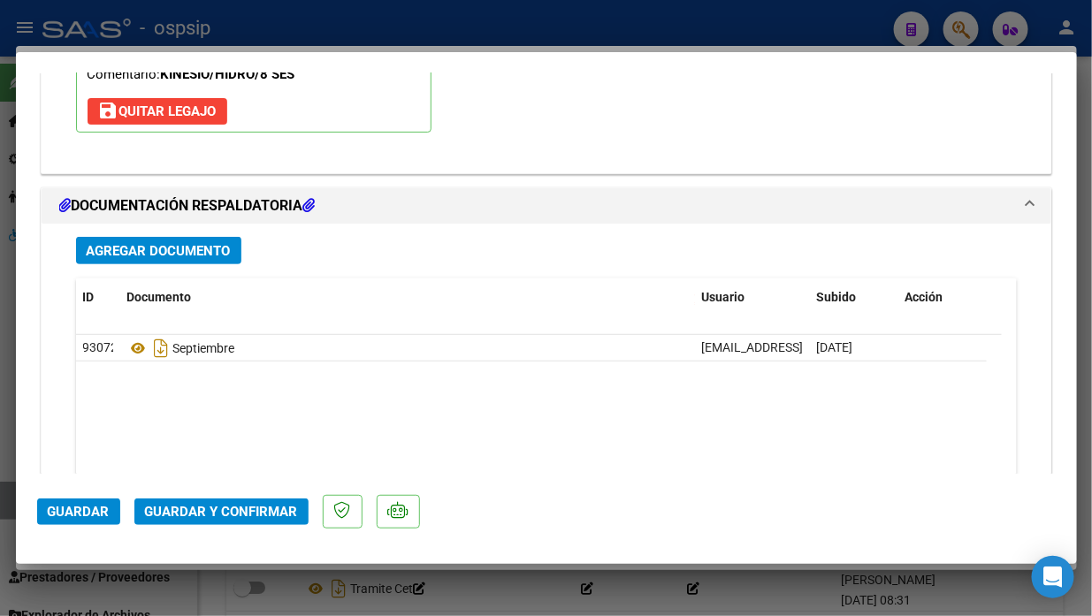
click at [246, 505] on span "Guardar y Confirmar" at bounding box center [221, 512] width 153 height 16
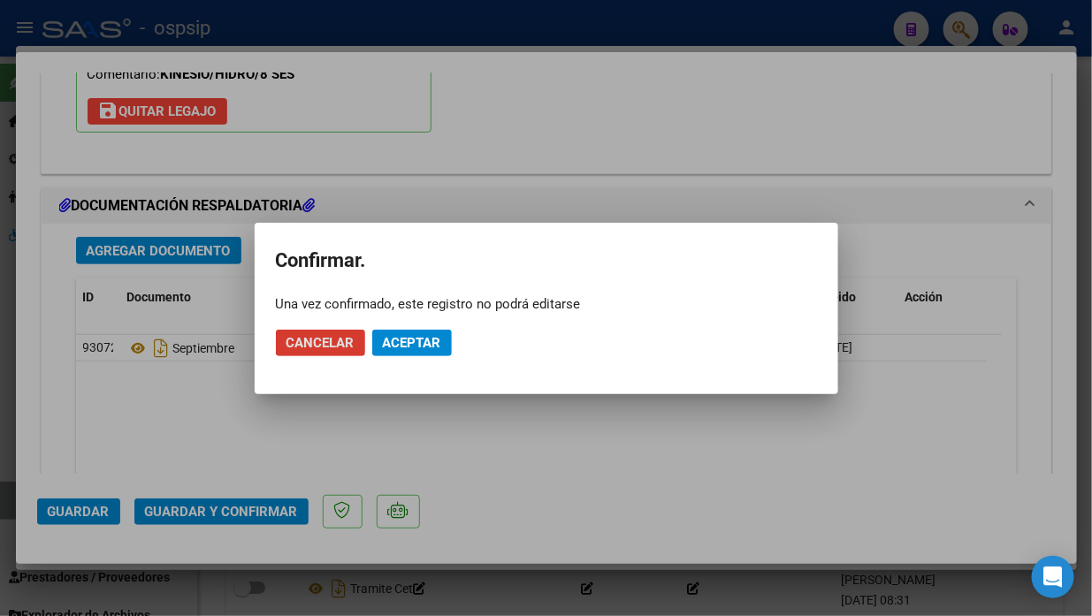
click at [402, 349] on span "Aceptar" at bounding box center [412, 343] width 58 height 16
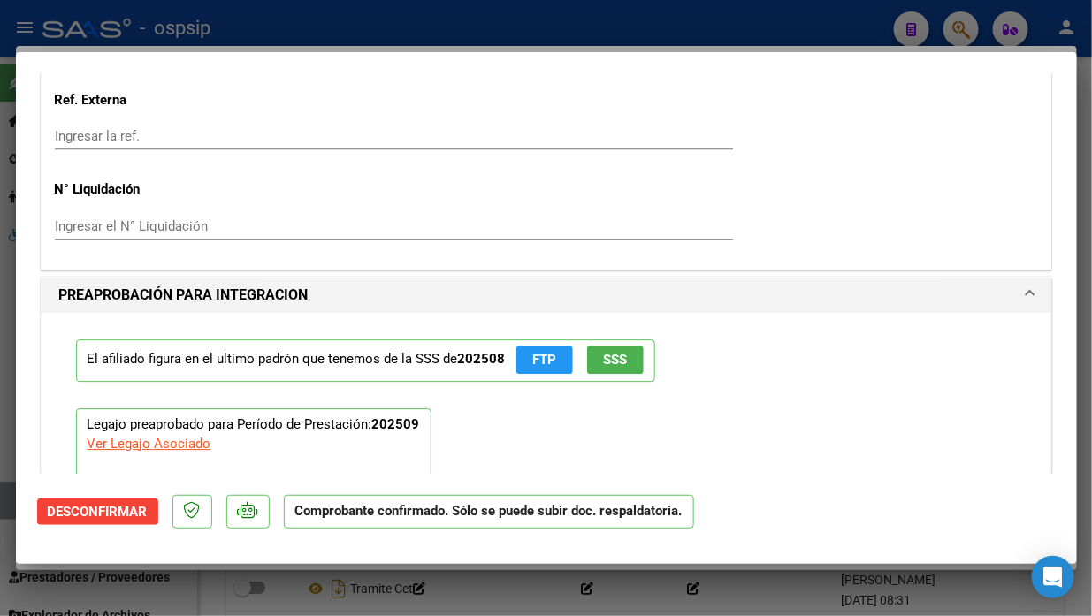
scroll to position [1313, 0]
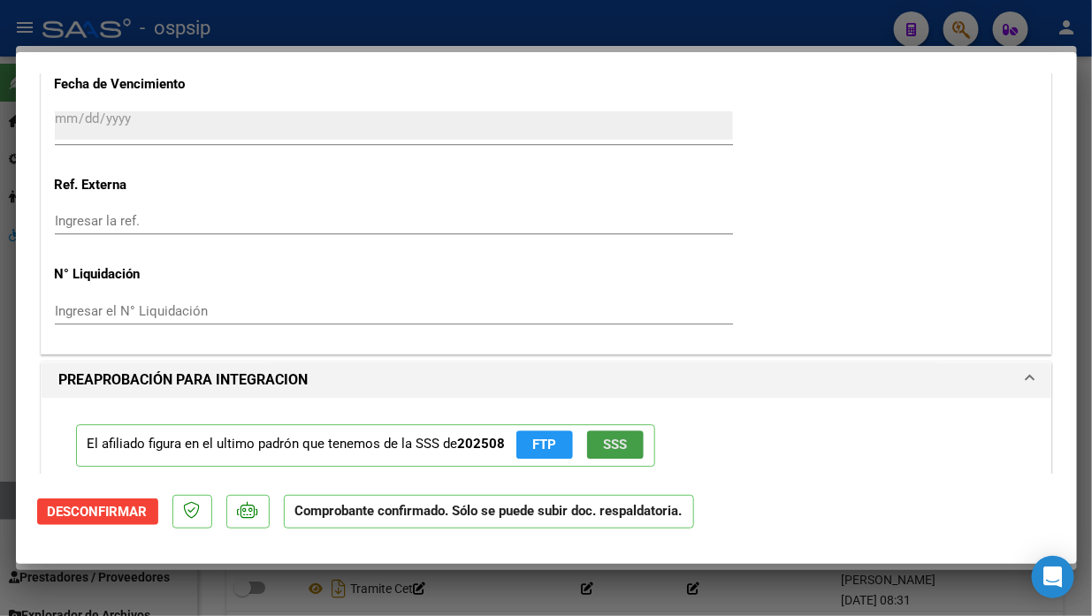
click at [611, 457] on button "SSS" at bounding box center [615, 444] width 57 height 27
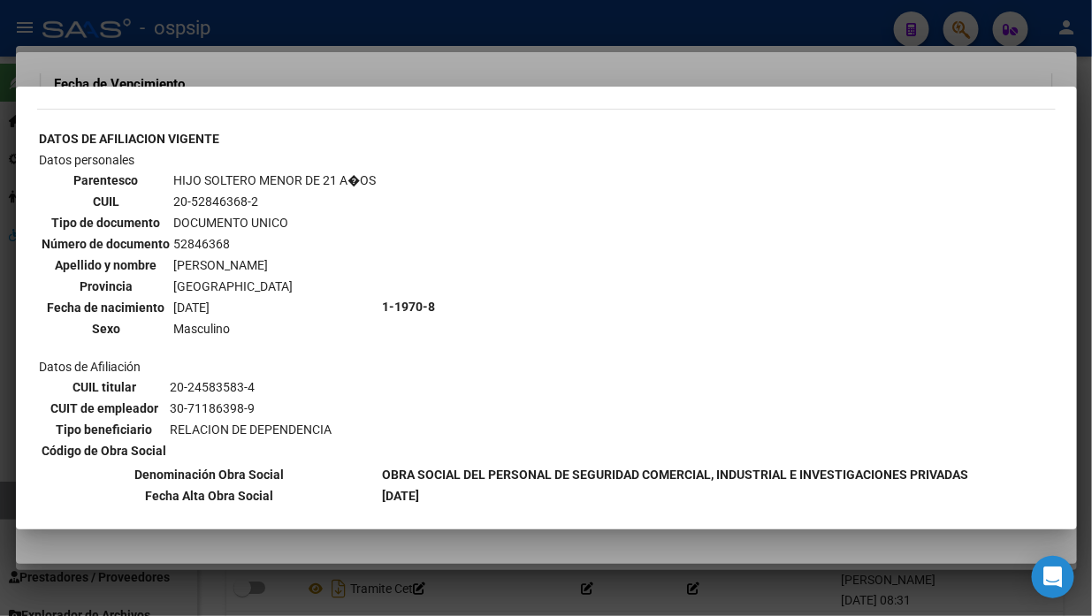
scroll to position [195, 0]
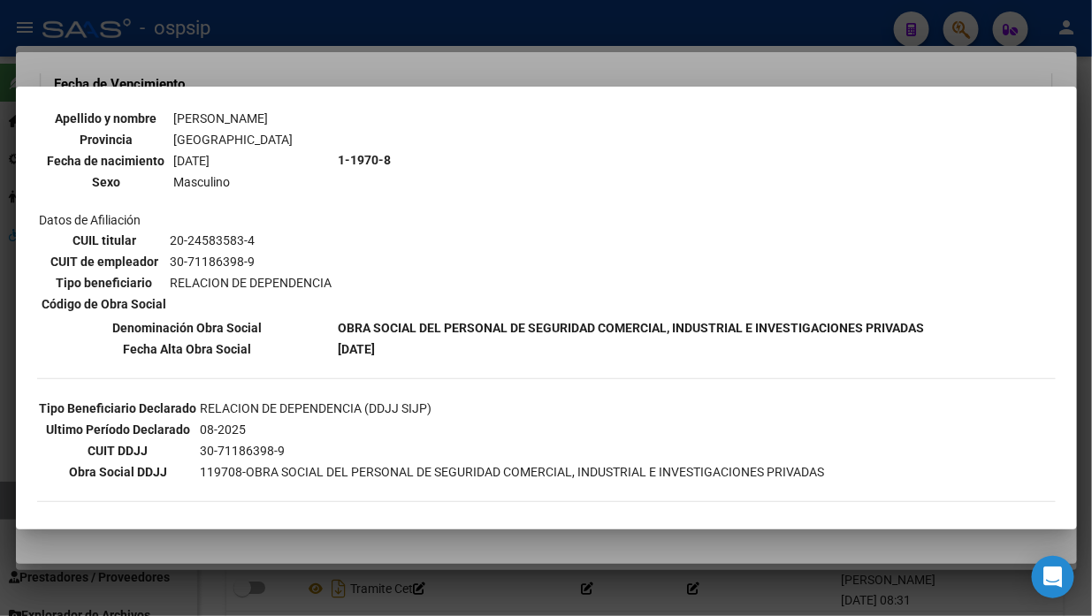
click at [7, 505] on div at bounding box center [546, 308] width 1092 height 616
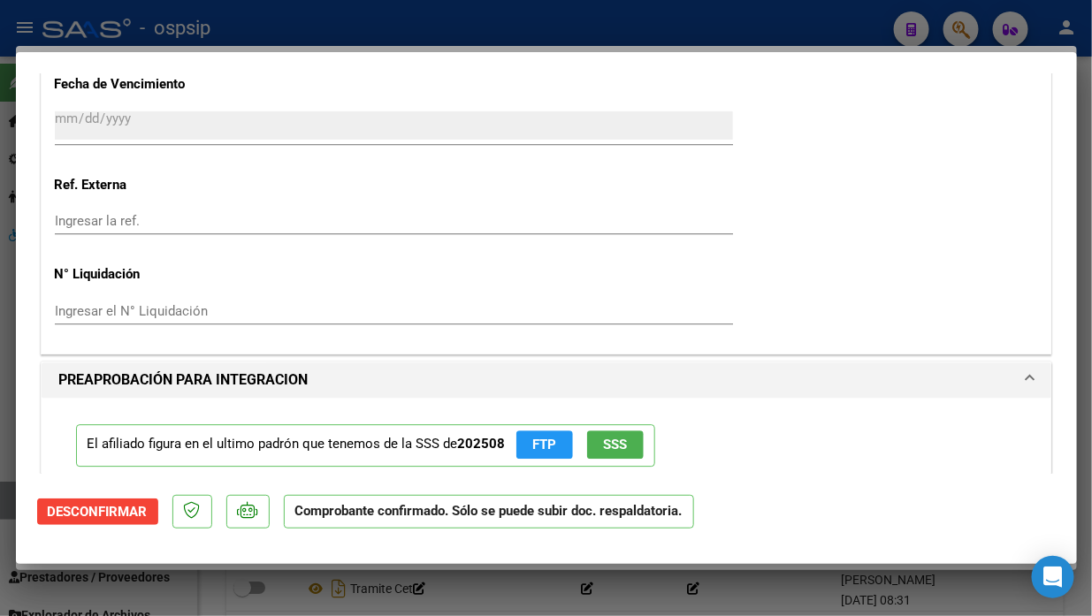
click at [7, 505] on div at bounding box center [546, 308] width 1092 height 616
type input "$ 0,00"
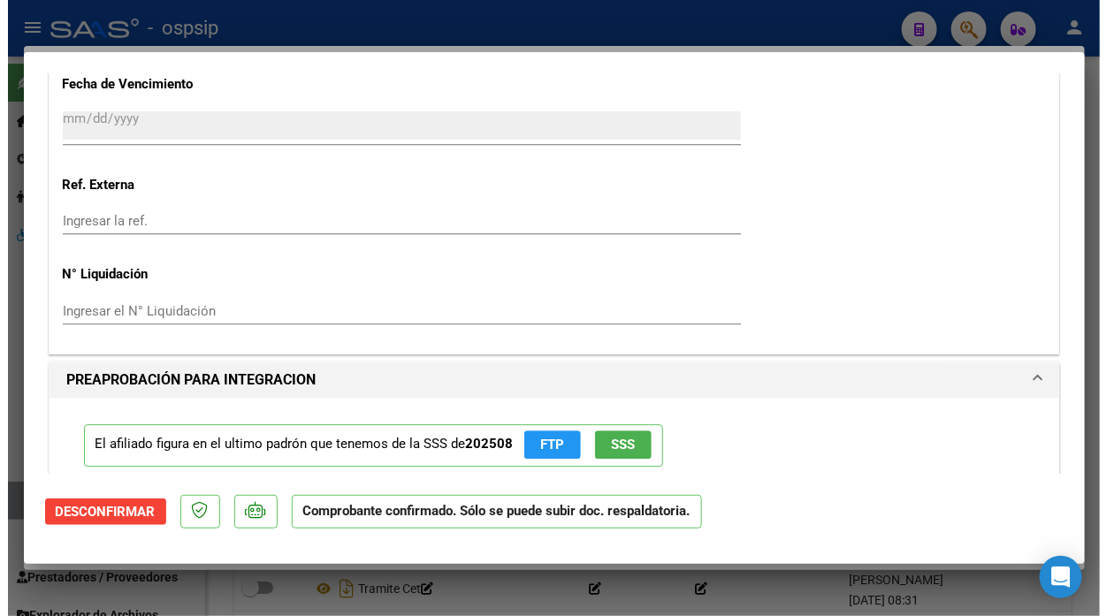
scroll to position [0, 0]
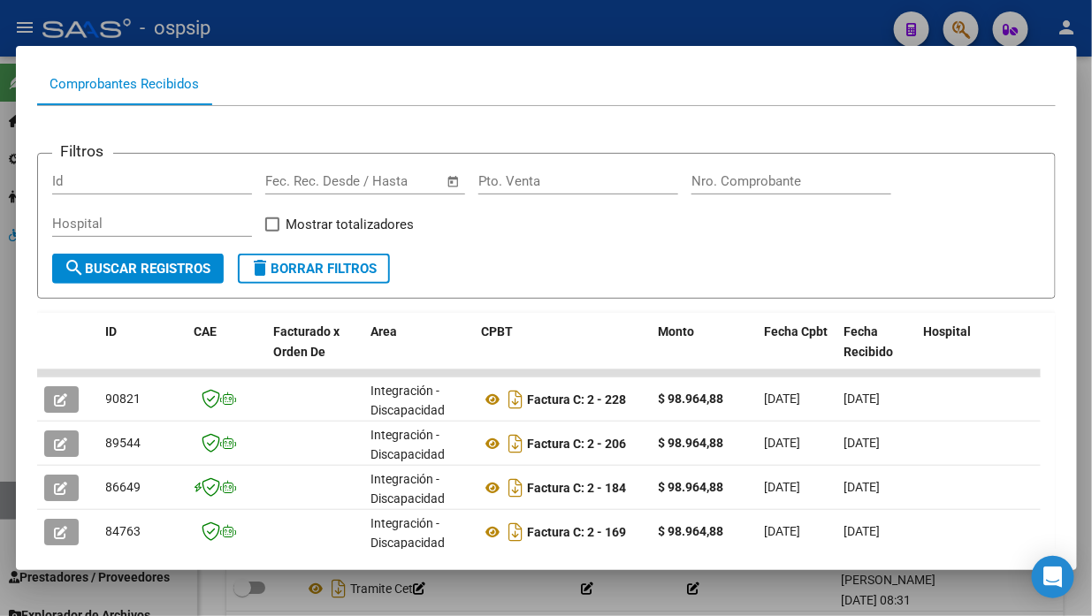
click at [7, 505] on div at bounding box center [546, 308] width 1092 height 616
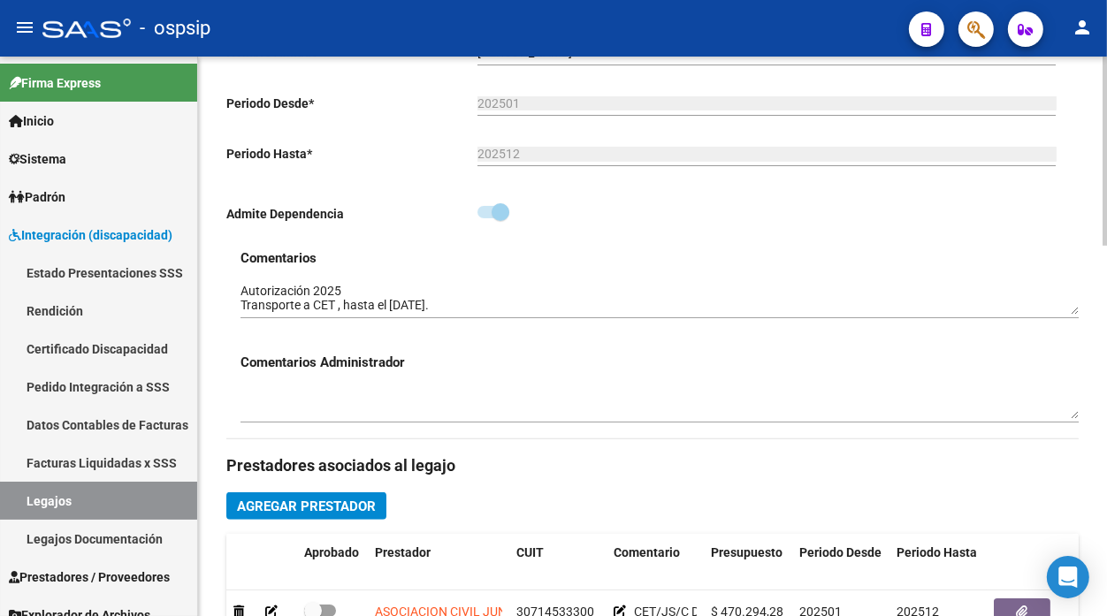
scroll to position [295, 0]
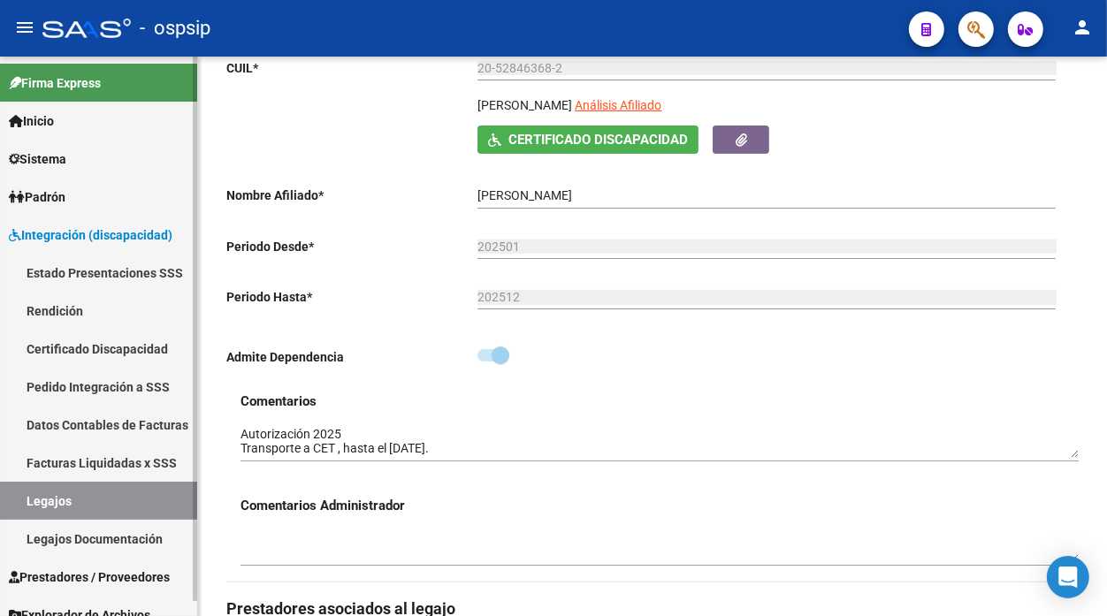
click at [42, 508] on link "Legajos" at bounding box center [98, 501] width 197 height 38
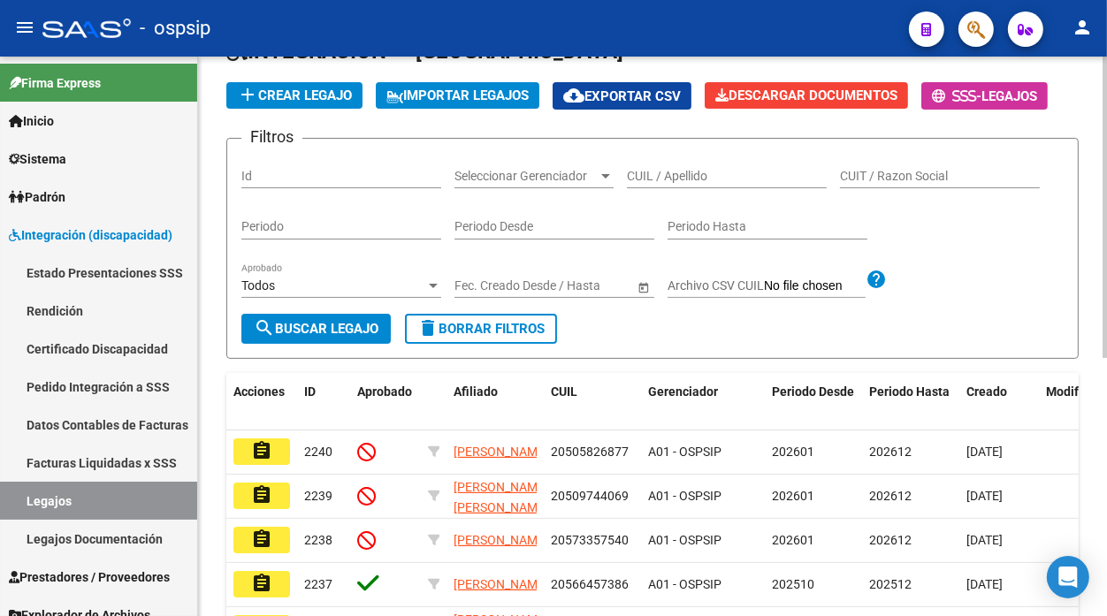
scroll to position [97, 0]
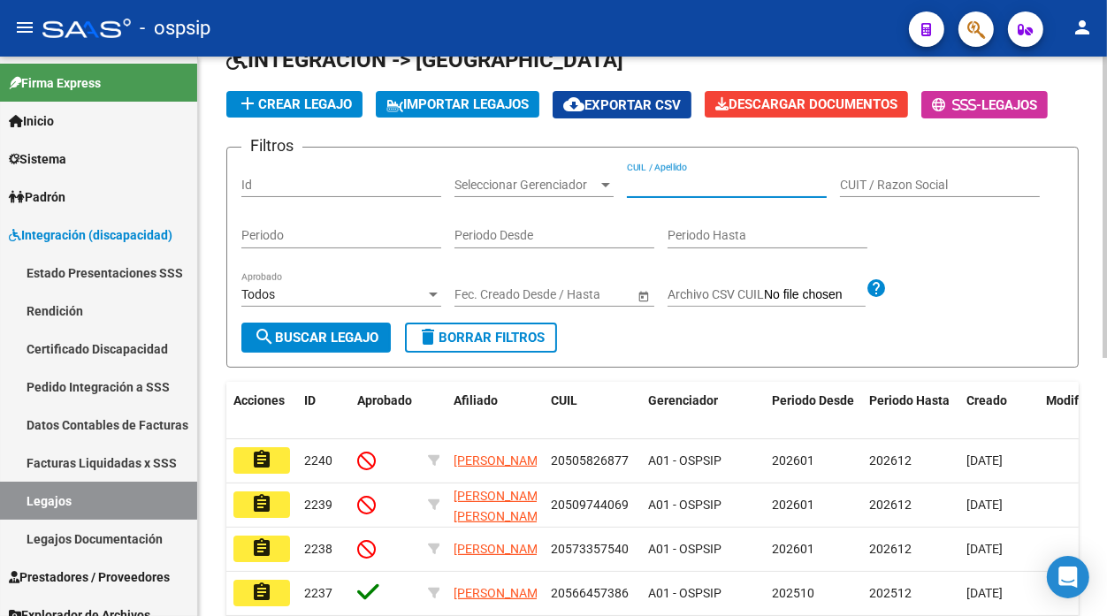
click at [663, 186] on input "CUIL / Apellido" at bounding box center [727, 185] width 200 height 15
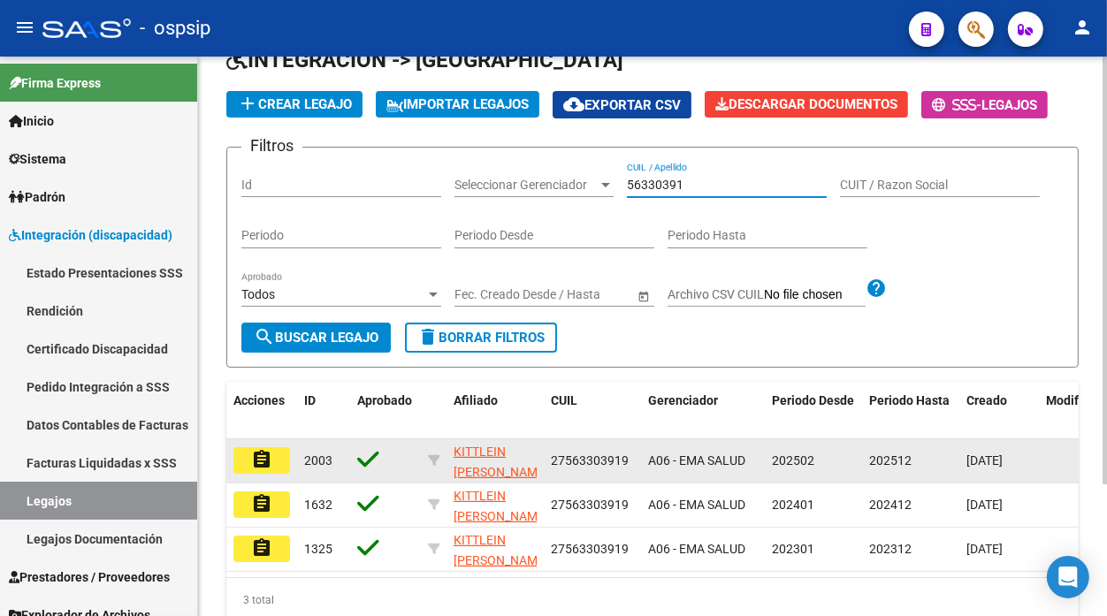
type input "56330391"
click at [260, 456] on mat-icon "assignment" at bounding box center [261, 459] width 21 height 21
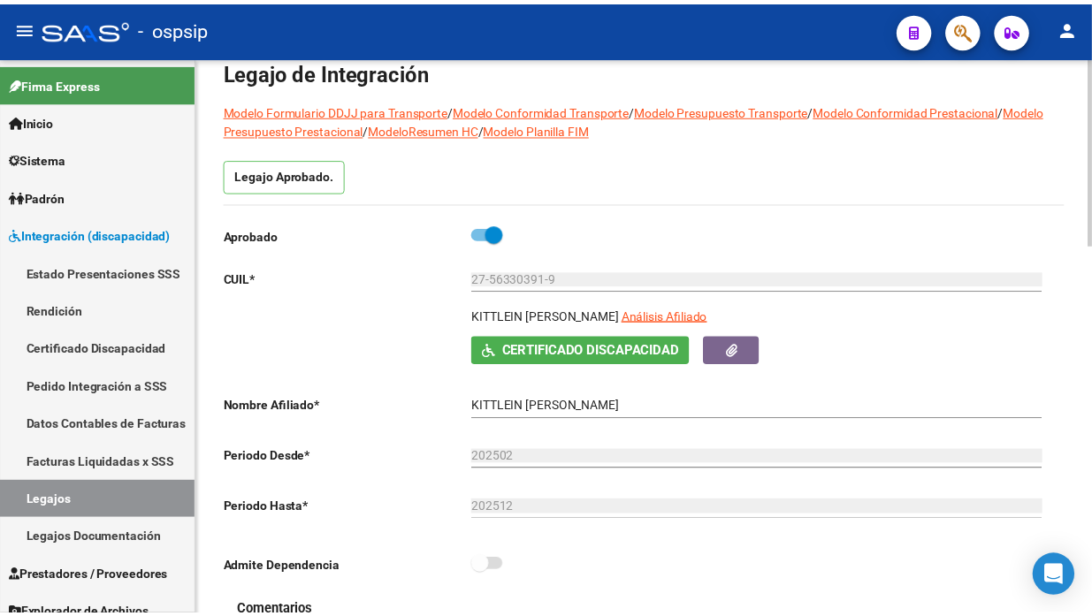
scroll to position [196, 0]
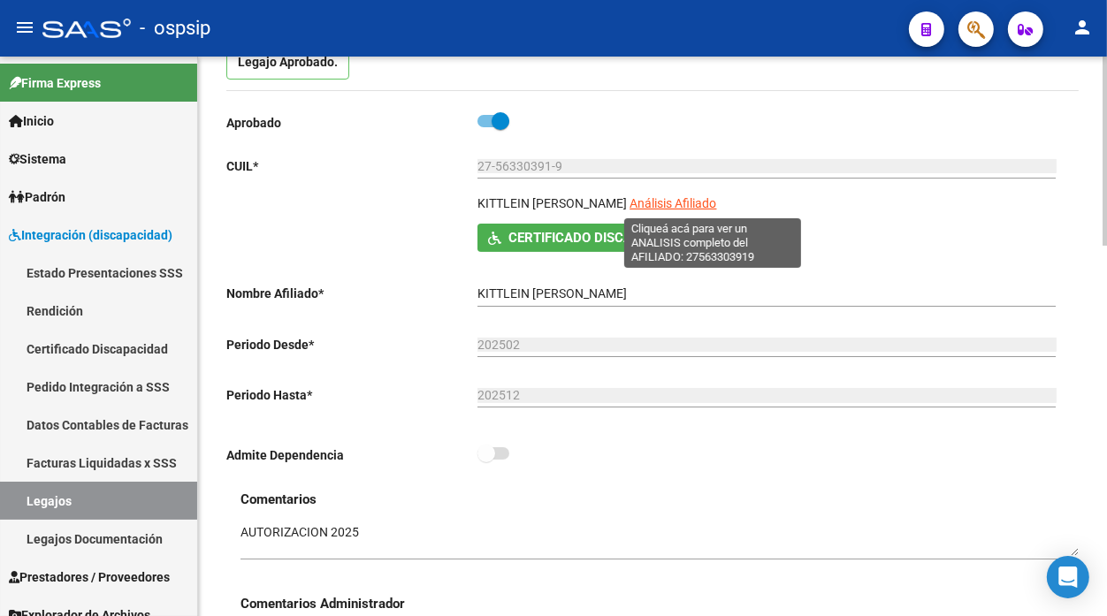
click at [693, 211] on span "Análisis Afiliado" at bounding box center [673, 203] width 87 height 14
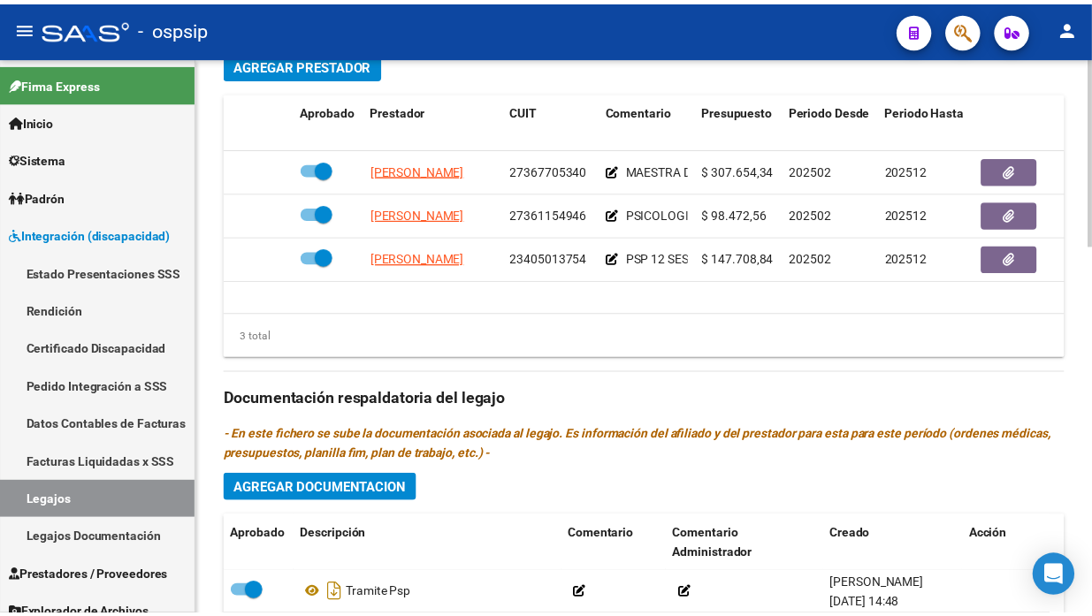
scroll to position [884, 0]
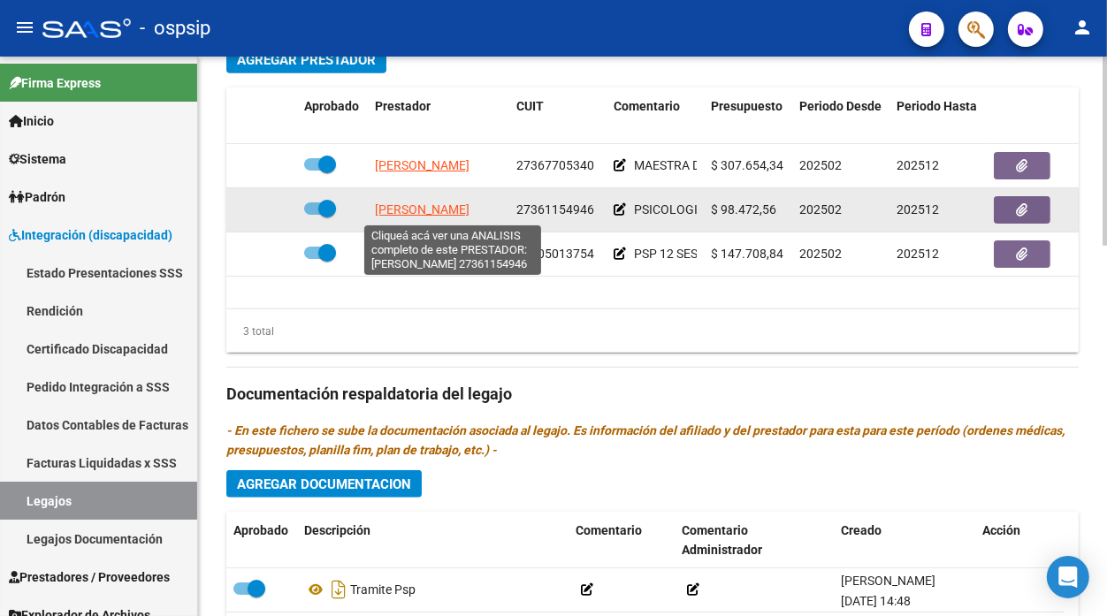
click at [454, 208] on span "[PERSON_NAME]" at bounding box center [422, 210] width 95 height 14
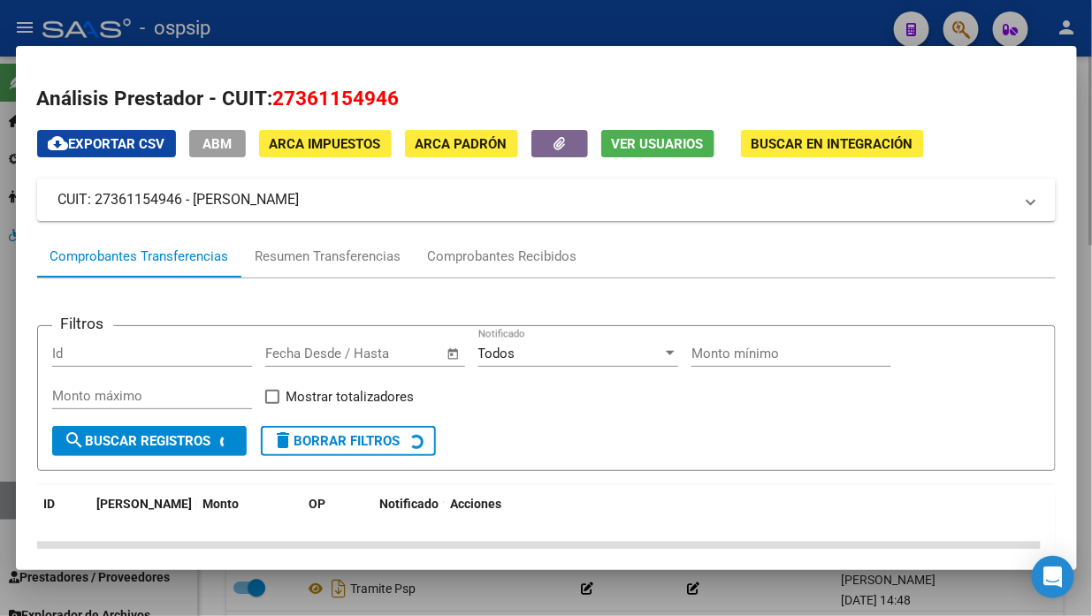
scroll to position [74, 0]
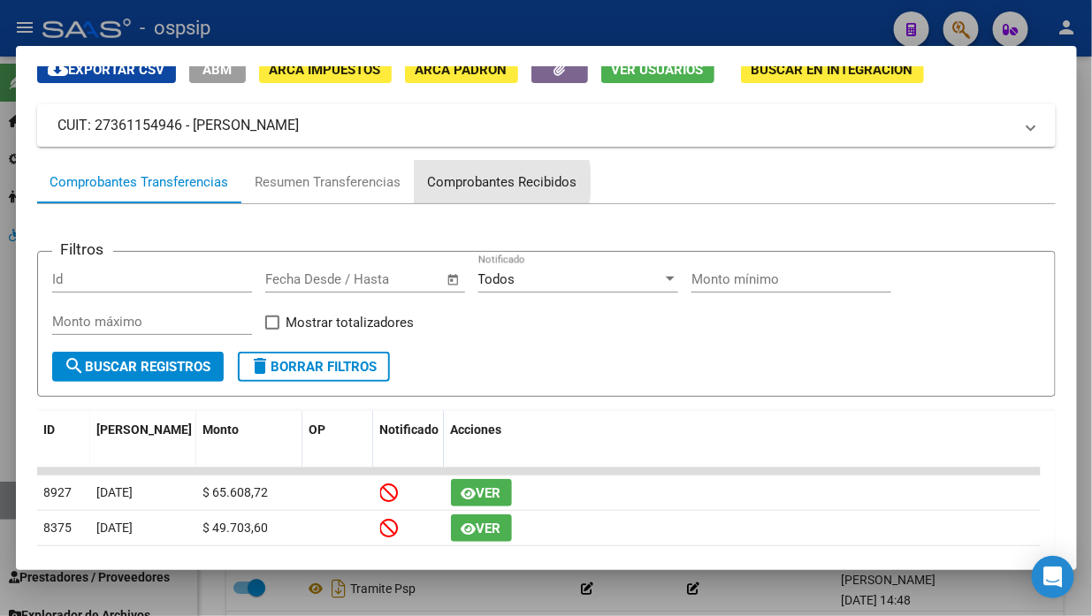
click at [463, 181] on div "Comprobantes Recibidos" at bounding box center [502, 182] width 149 height 20
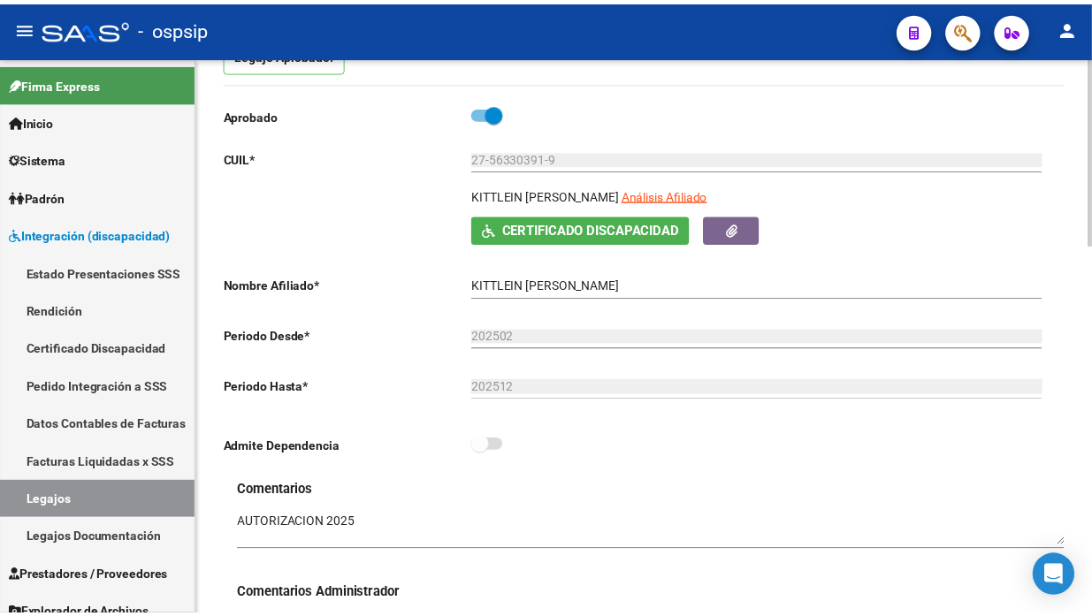
scroll to position [196, 0]
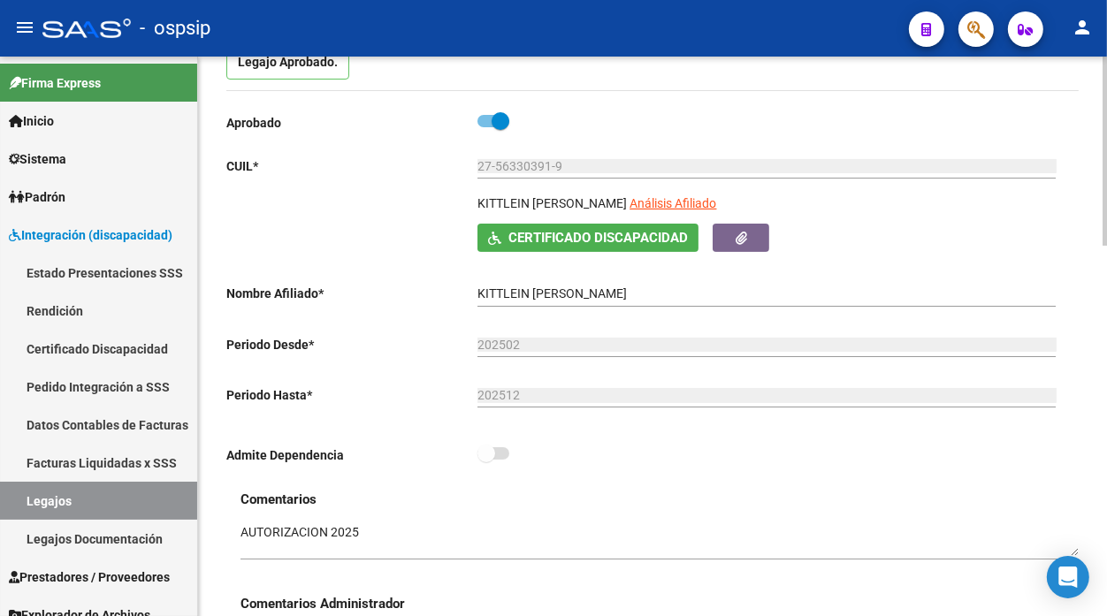
click at [699, 208] on span "Análisis Afiliado" at bounding box center [673, 203] width 87 height 14
type textarea "27563303919"
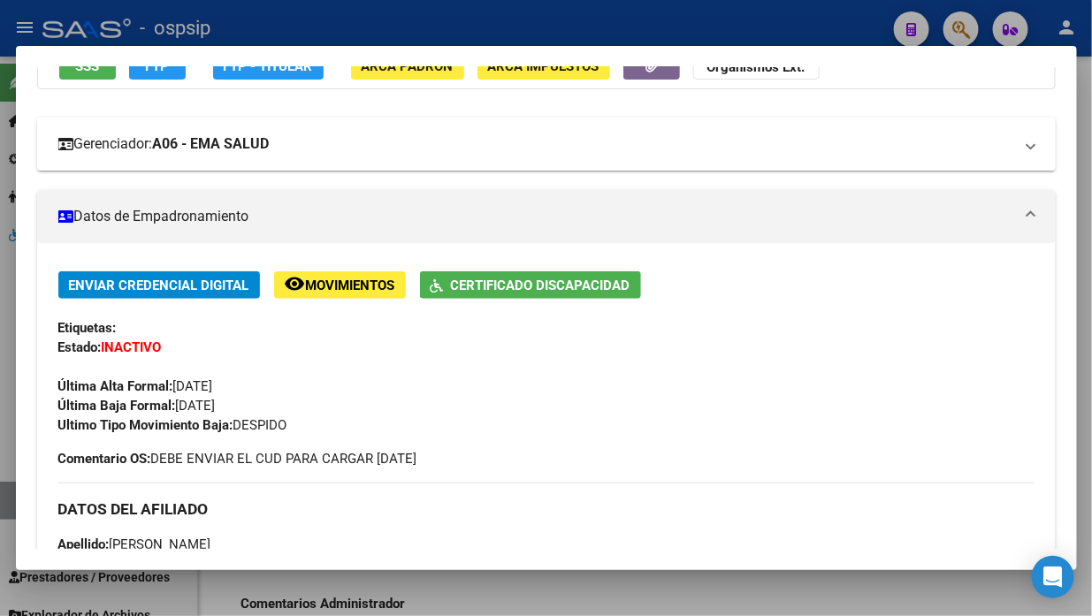
scroll to position [0, 0]
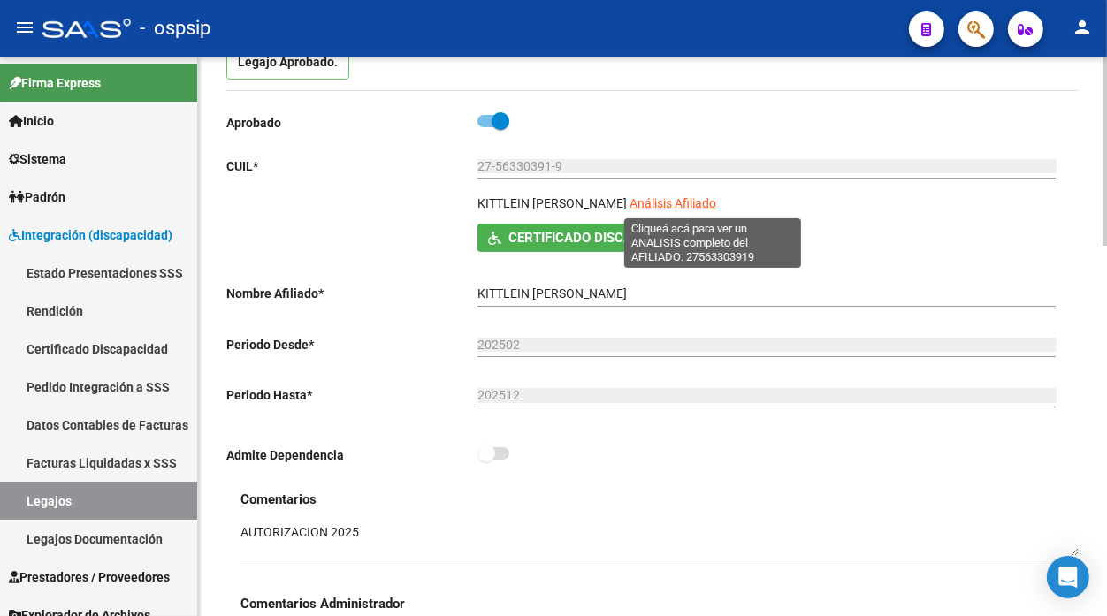
click at [681, 209] on span "Análisis Afiliado" at bounding box center [673, 203] width 87 height 14
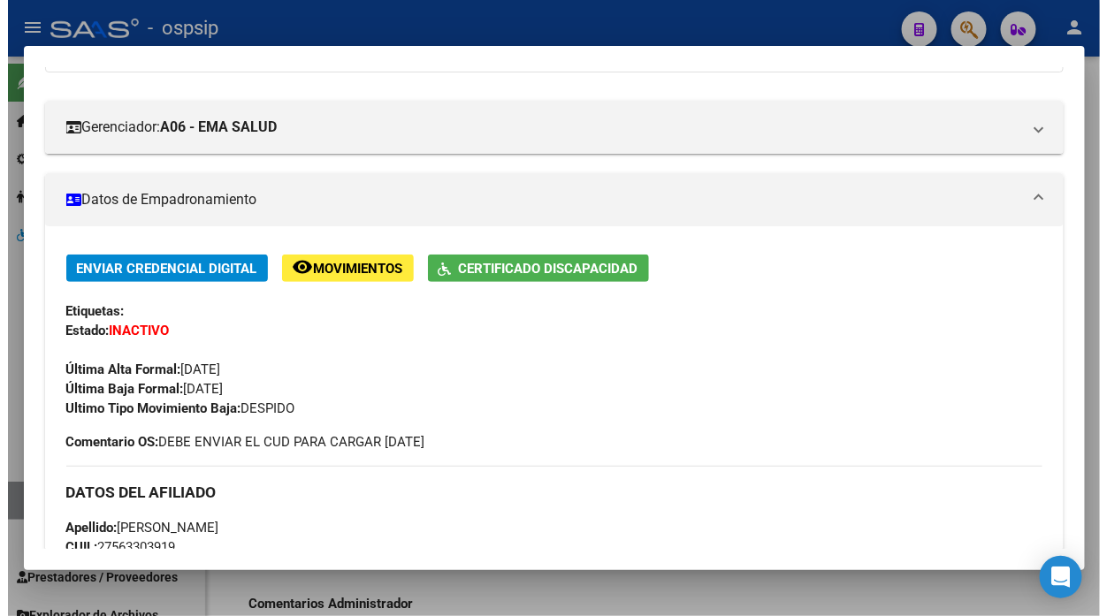
scroll to position [295, 0]
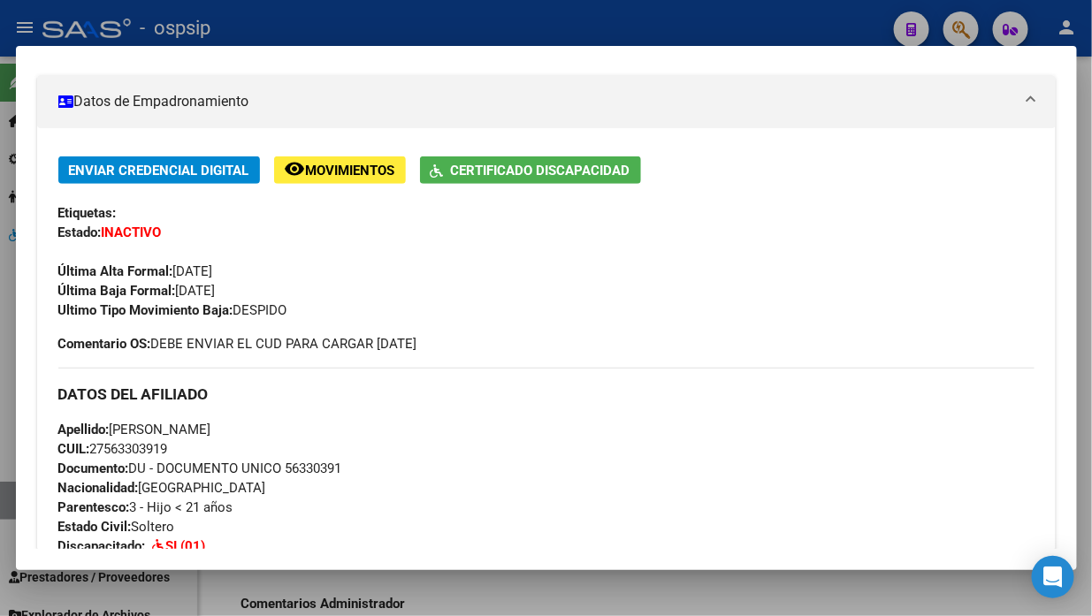
drag, startPoint x: 175, startPoint y: 449, endPoint x: 117, endPoint y: 431, distance: 61.3
click at [117, 431] on div "Apellido: [PERSON_NAME] [PERSON_NAME]: 27563303919 Documento: DU - DOCUMENTO UN…" at bounding box center [546, 517] width 976 height 195
copy div "[PERSON_NAME] [PERSON_NAME]: 27563303919"
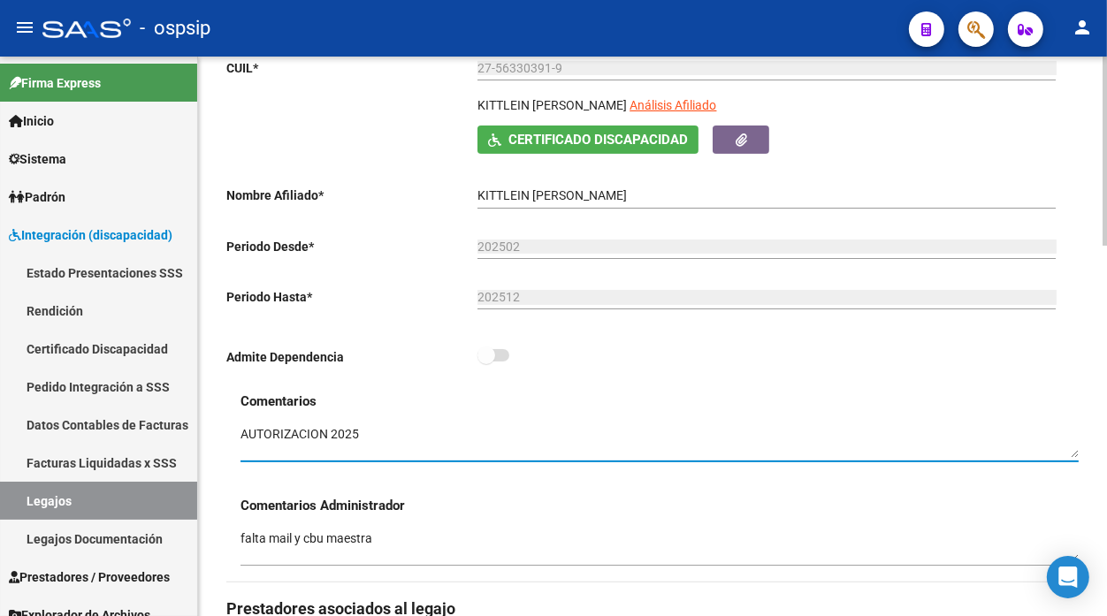
click at [431, 427] on textarea at bounding box center [660, 442] width 838 height 34
drag, startPoint x: 421, startPoint y: 431, endPoint x: 364, endPoint y: 447, distance: 58.8
click at [364, 447] on textarea at bounding box center [660, 442] width 838 height 34
type textarea "AUTORIZACION 2025 BAJA 27/9"
drag, startPoint x: 369, startPoint y: 447, endPoint x: 433, endPoint y: 519, distance: 97.1
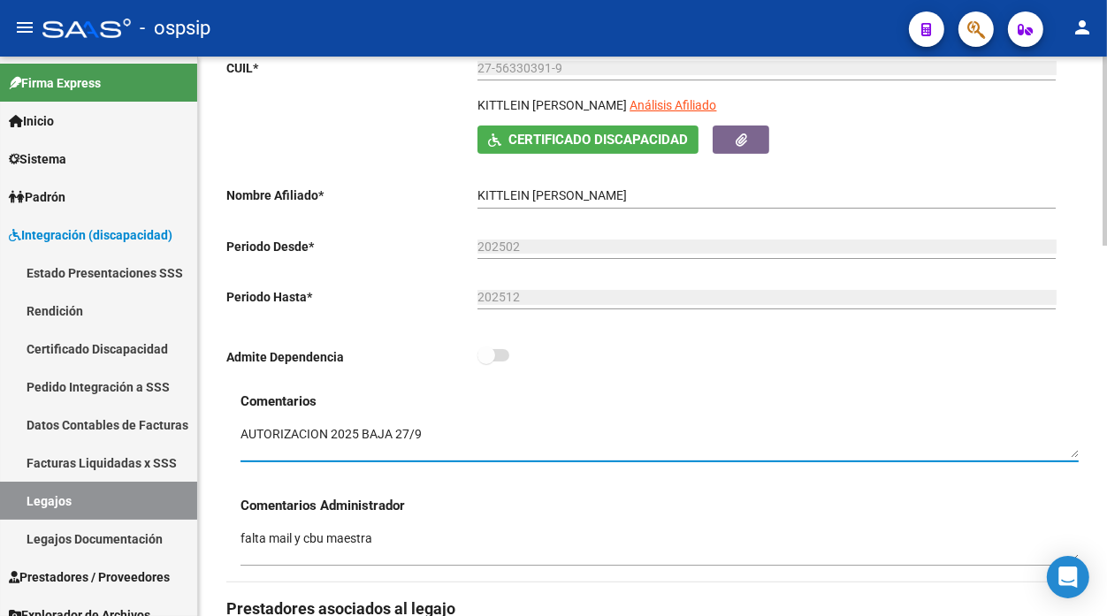
click at [433, 519] on div "falta mail y cbu maestra" at bounding box center [660, 541] width 838 height 50
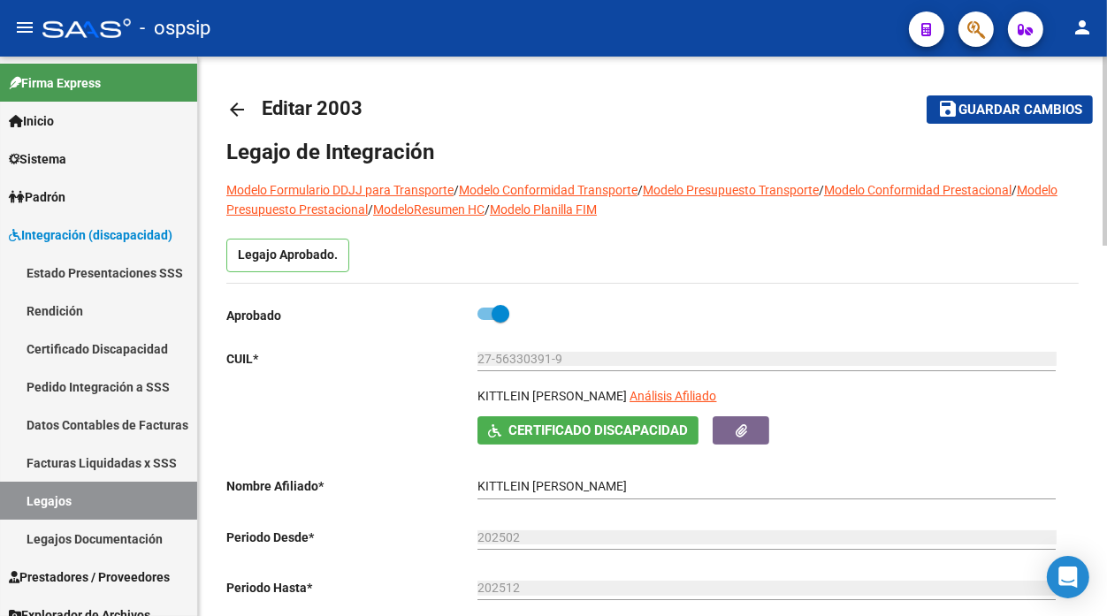
scroll to position [0, 0]
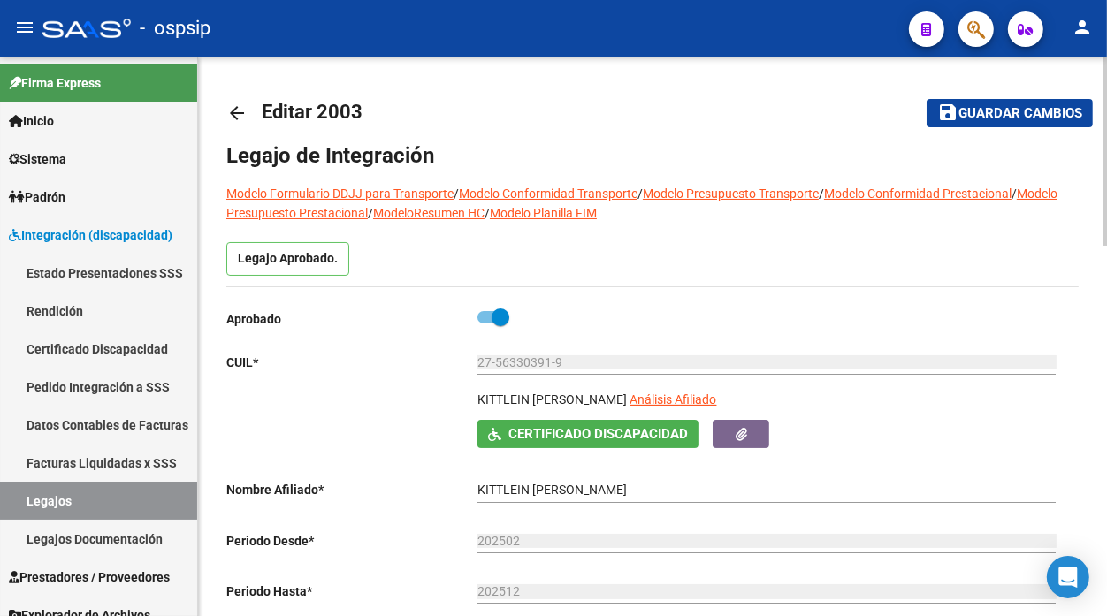
click at [986, 130] on mat-toolbar-row "save Guardar cambios" at bounding box center [975, 113] width 238 height 57
click at [984, 116] on span "Guardar cambios" at bounding box center [1021, 114] width 124 height 16
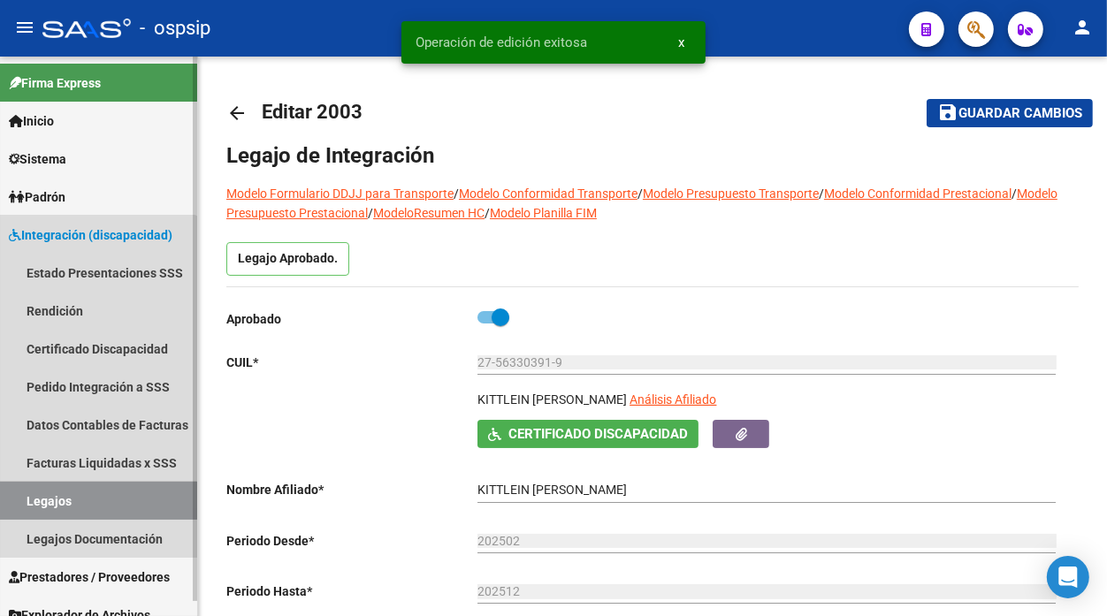
click at [84, 507] on link "Legajos" at bounding box center [98, 501] width 197 height 38
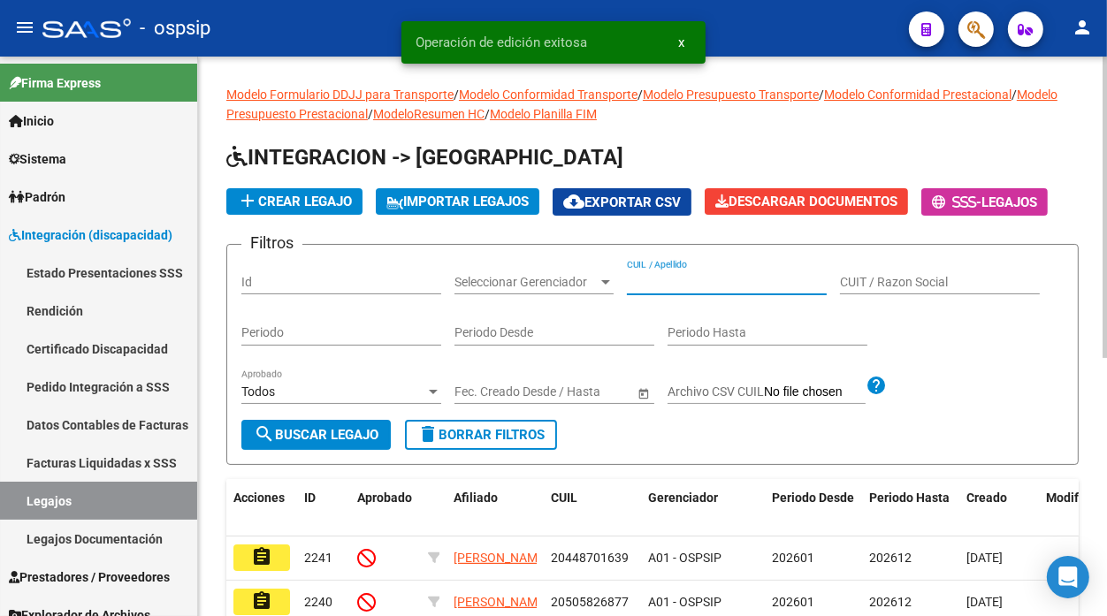
click at [658, 276] on input "CUIL / Apellido" at bounding box center [727, 282] width 200 height 15
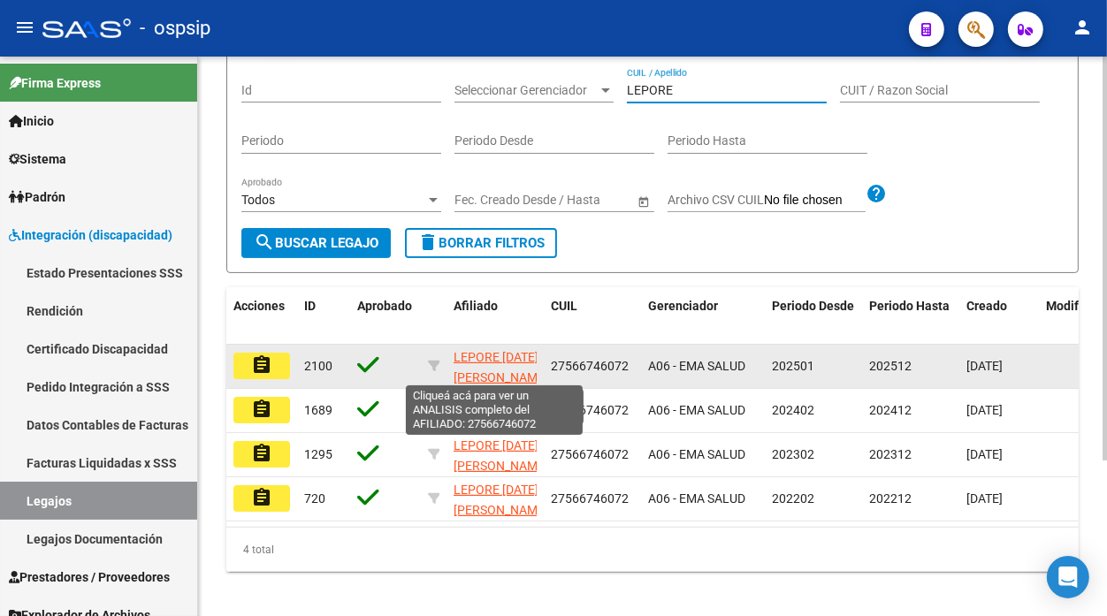
scroll to position [196, 0]
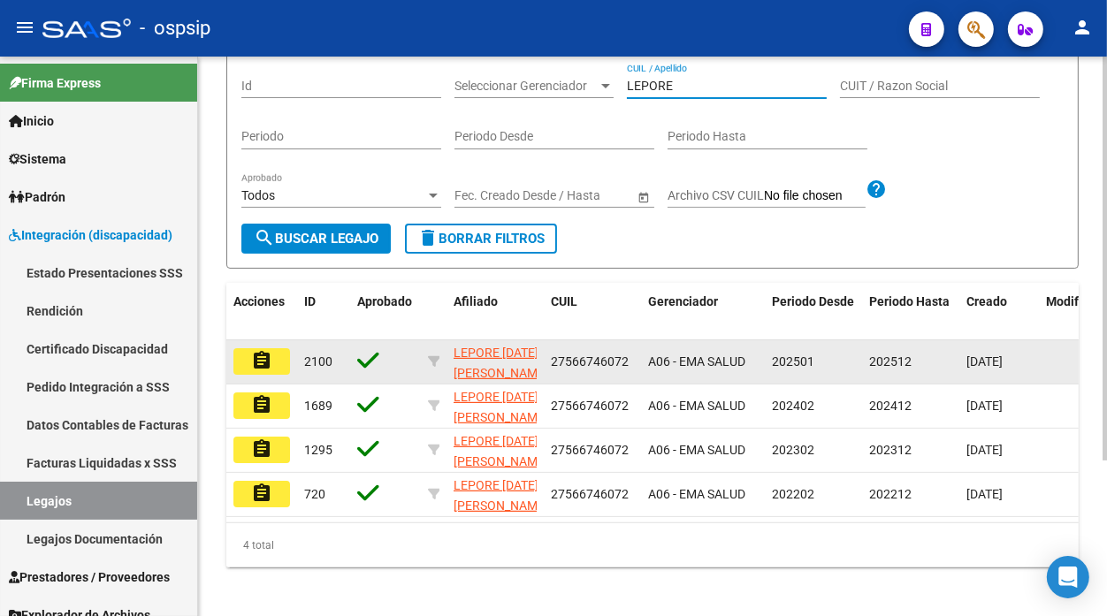
type input "LEPORE"
drag, startPoint x: 231, startPoint y: 360, endPoint x: 251, endPoint y: 360, distance: 20.3
click at [232, 360] on datatable-body-cell "assignment" at bounding box center [261, 362] width 71 height 43
click at [256, 360] on mat-icon "assignment" at bounding box center [261, 360] width 21 height 21
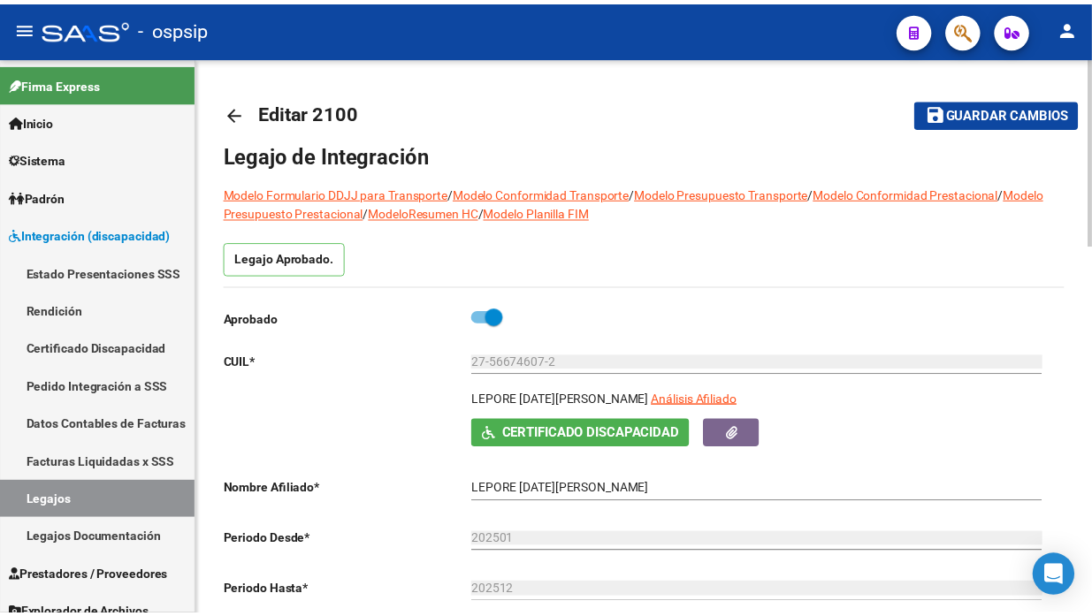
scroll to position [98, 0]
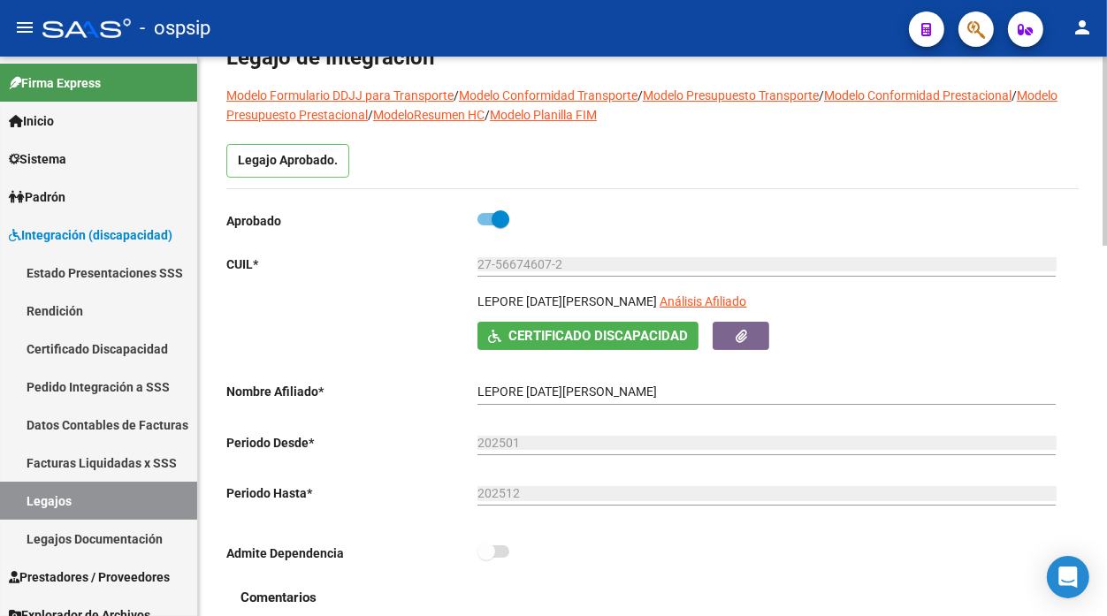
click at [669, 312] on app-link-go-to "Análisis Afiliado" at bounding box center [703, 307] width 87 height 30
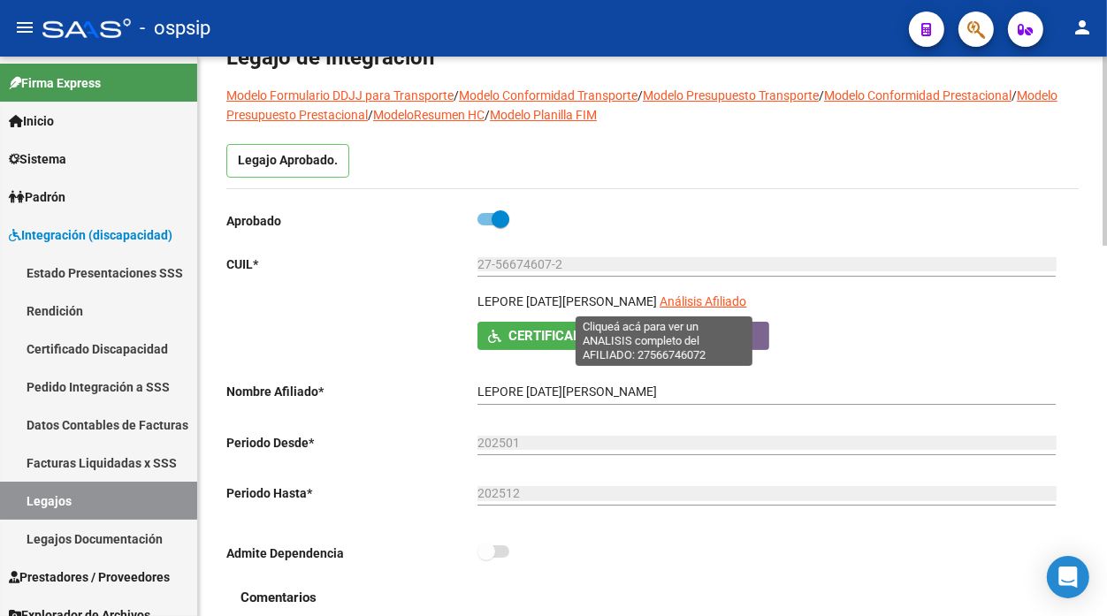
click at [668, 306] on span "Análisis Afiliado" at bounding box center [703, 302] width 87 height 14
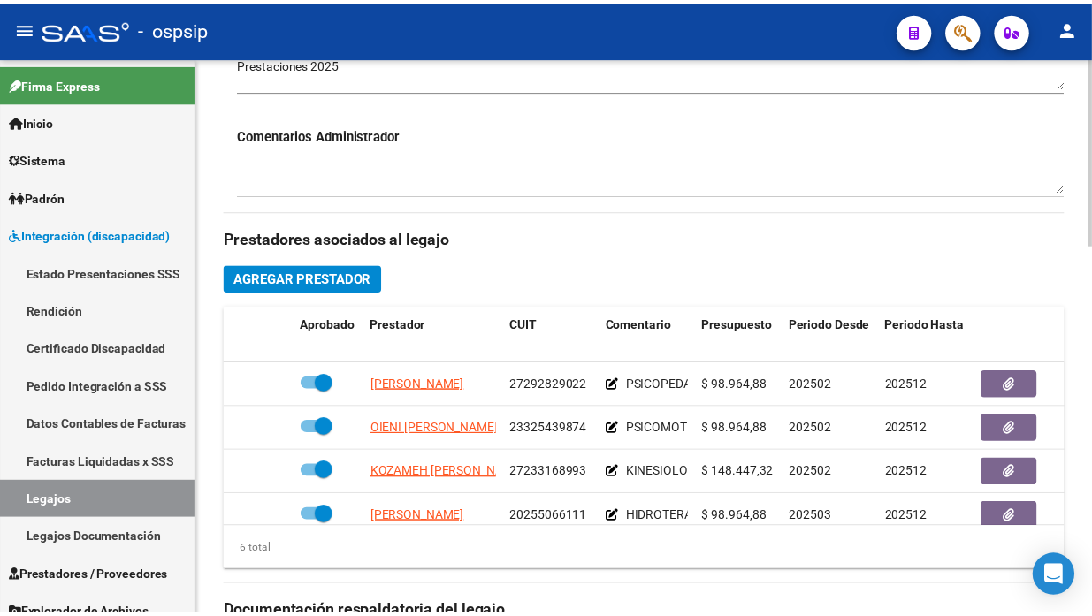
scroll to position [785, 0]
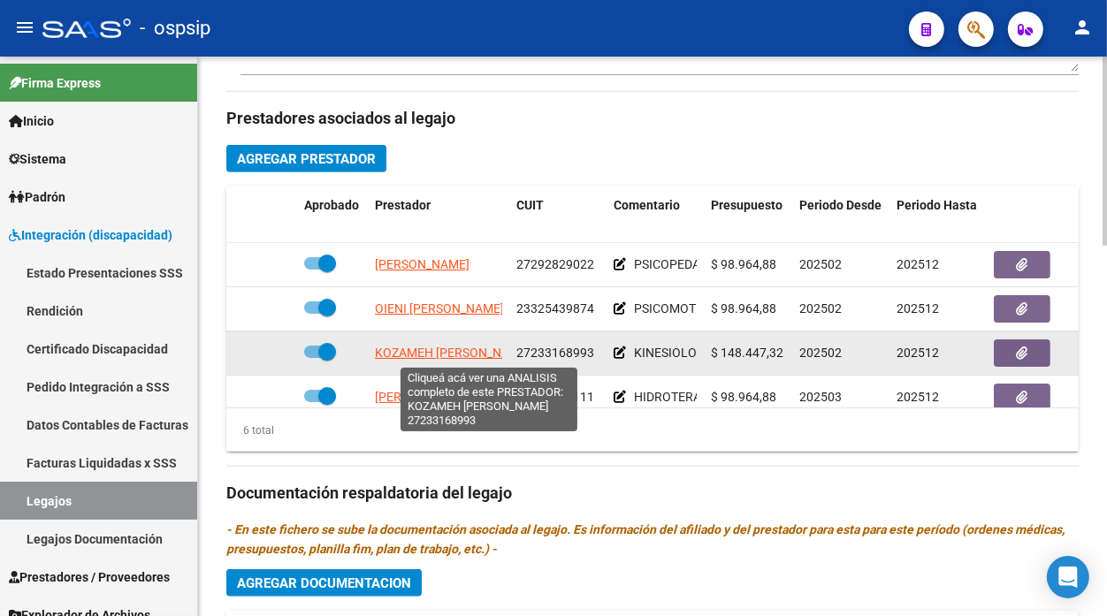
click at [417, 360] on span "KOZAMEH [PERSON_NAME]" at bounding box center [453, 353] width 156 height 14
type textarea "27233168993"
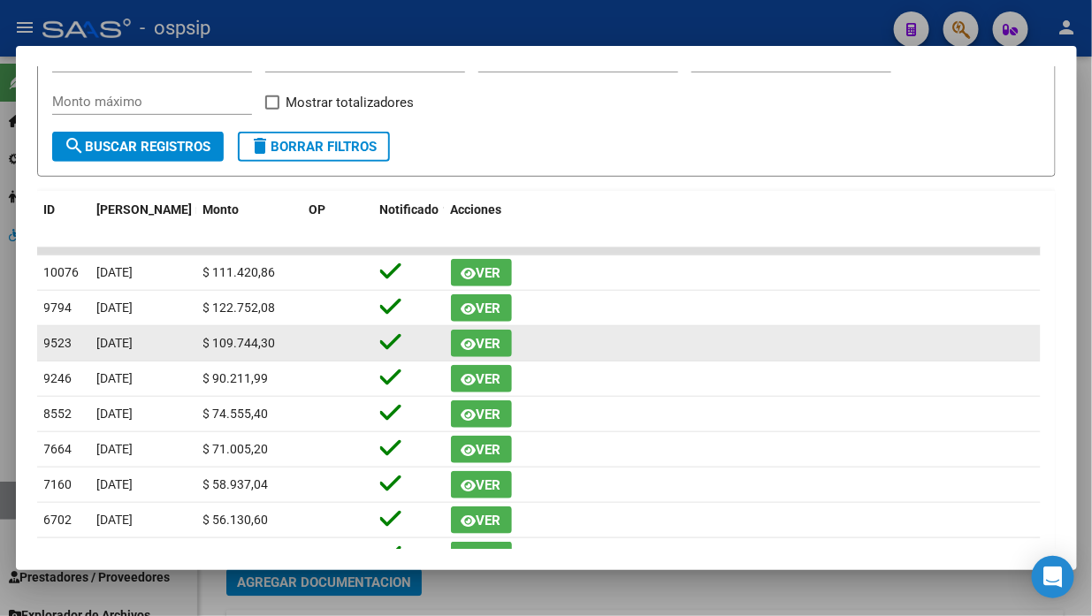
scroll to position [0, 0]
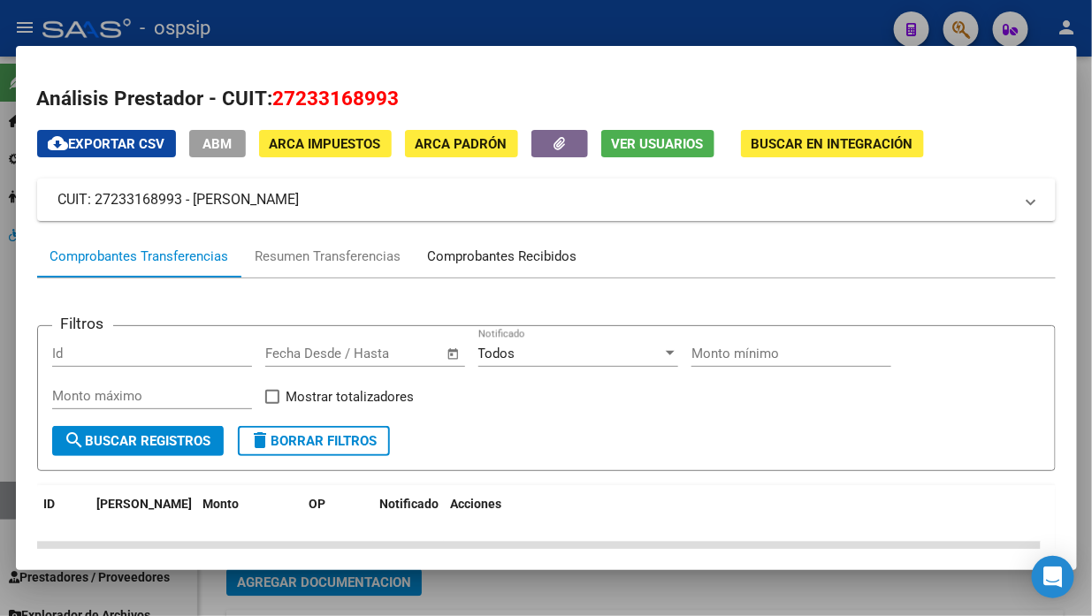
click at [522, 250] on div "Comprobantes Recibidos" at bounding box center [502, 257] width 149 height 20
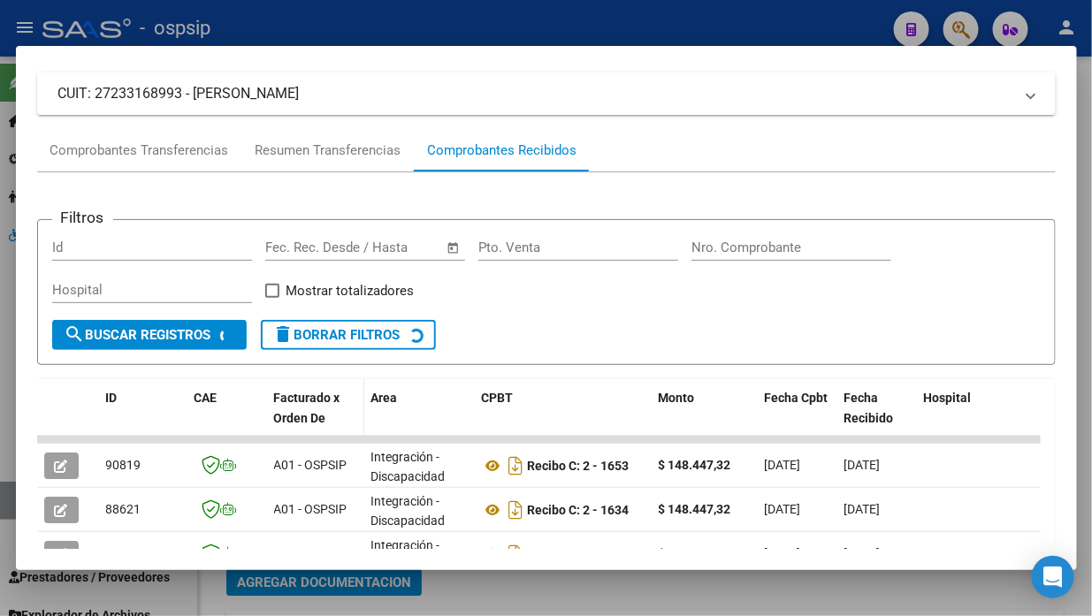
scroll to position [196, 0]
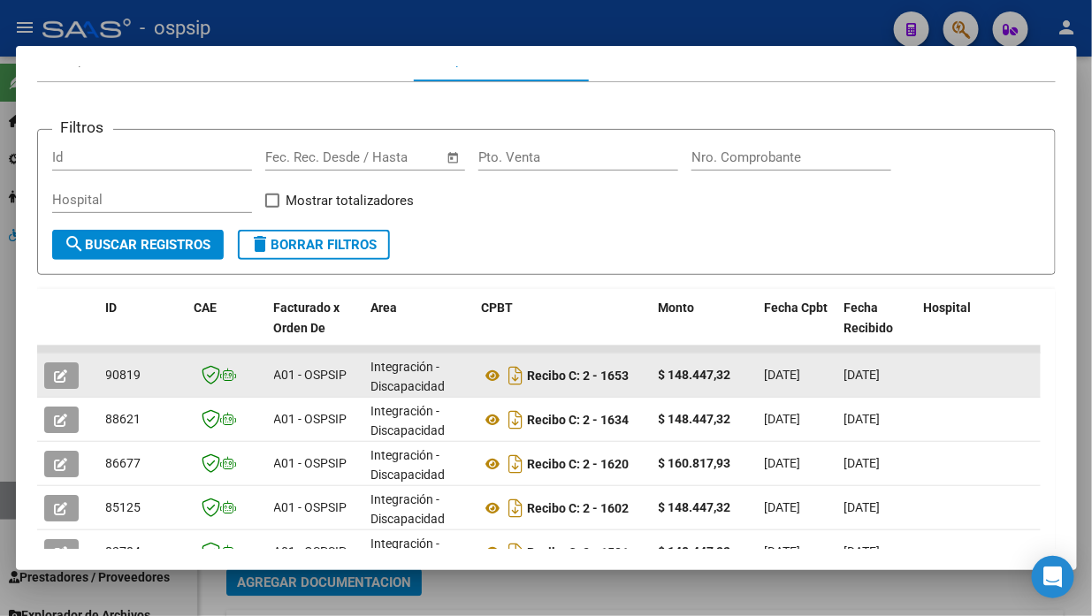
click at [65, 357] on datatable-body-cell at bounding box center [68, 375] width 62 height 43
click at [57, 379] on icon "button" at bounding box center [61, 376] width 13 height 13
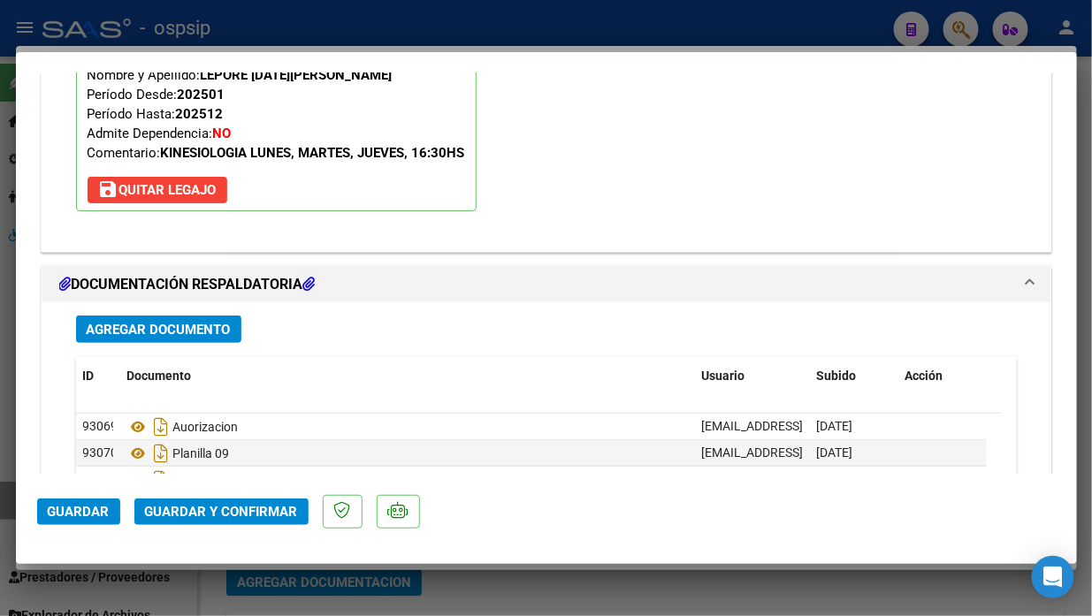
scroll to position [2162, 0]
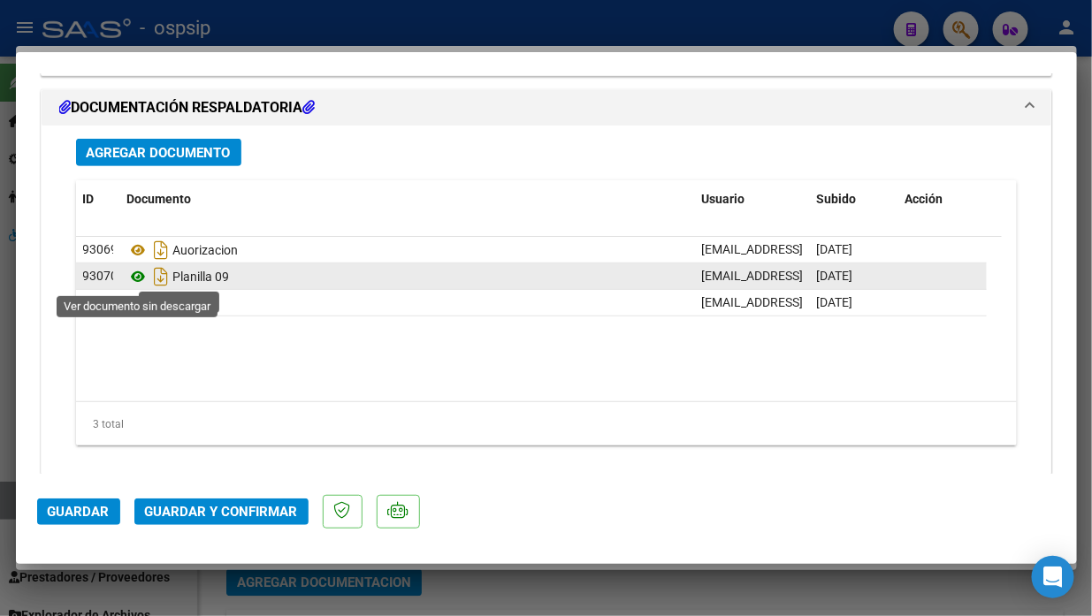
click at [142, 271] on icon at bounding box center [138, 276] width 23 height 21
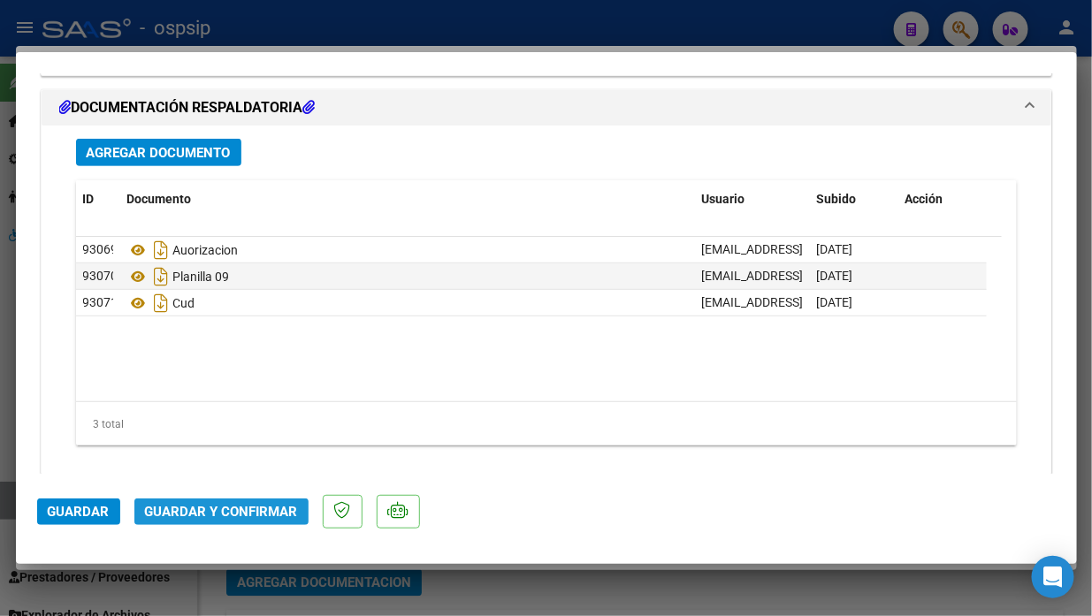
click at [240, 516] on span "Guardar y Confirmar" at bounding box center [221, 512] width 153 height 16
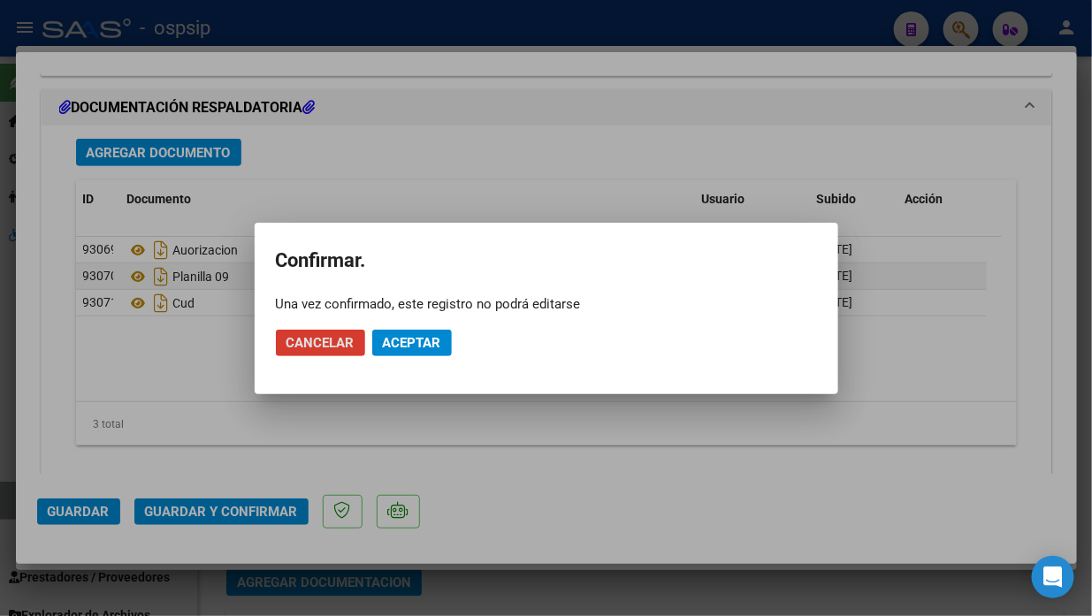
click at [400, 335] on span "Aceptar" at bounding box center [412, 343] width 58 height 16
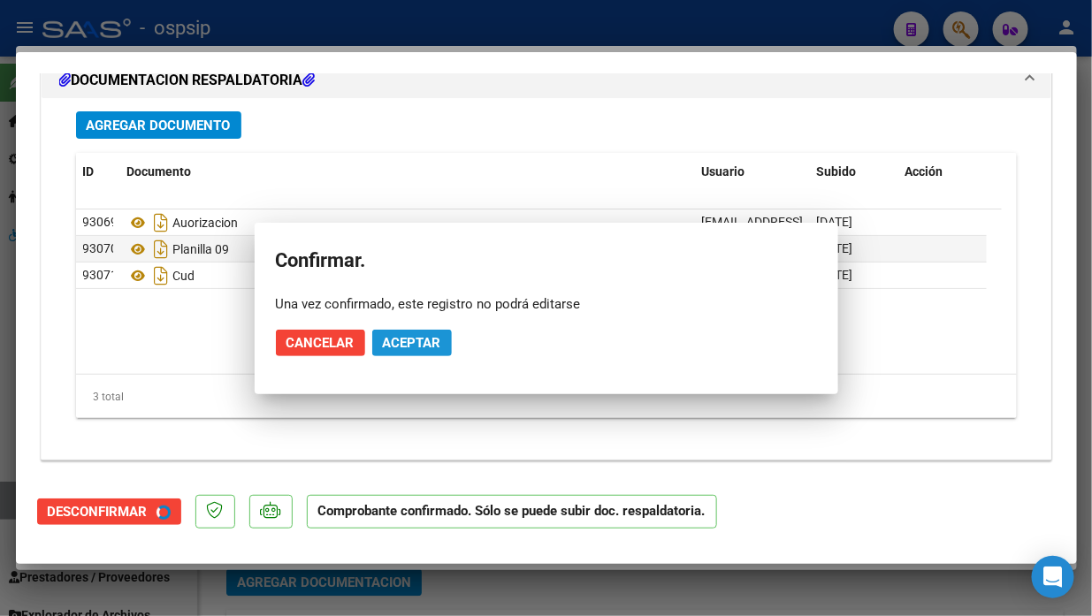
scroll to position [1990, 0]
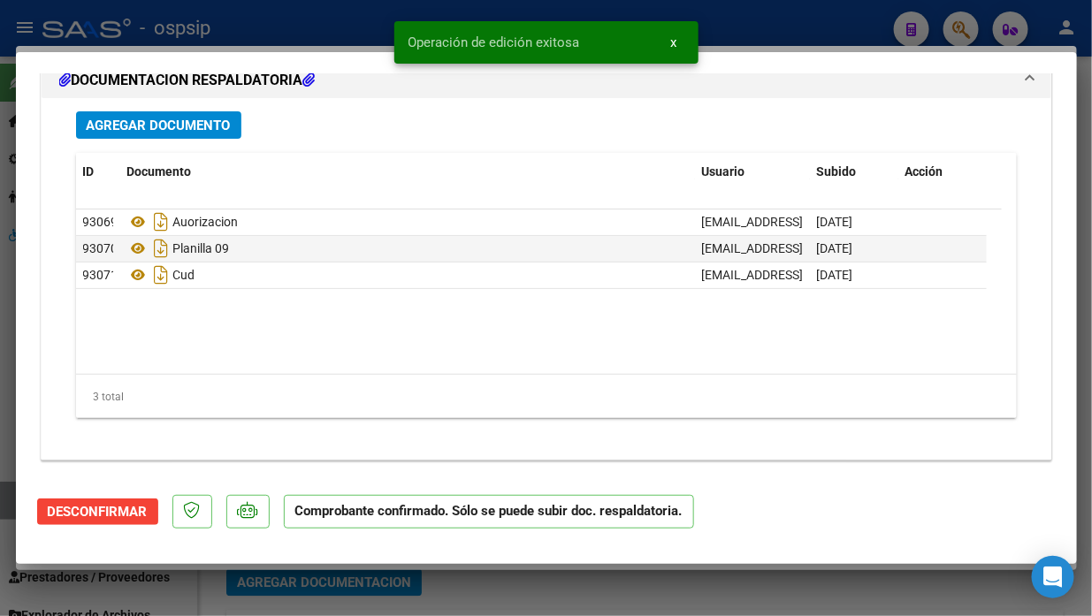
click at [6, 504] on div at bounding box center [546, 308] width 1092 height 616
type input "$ 0,00"
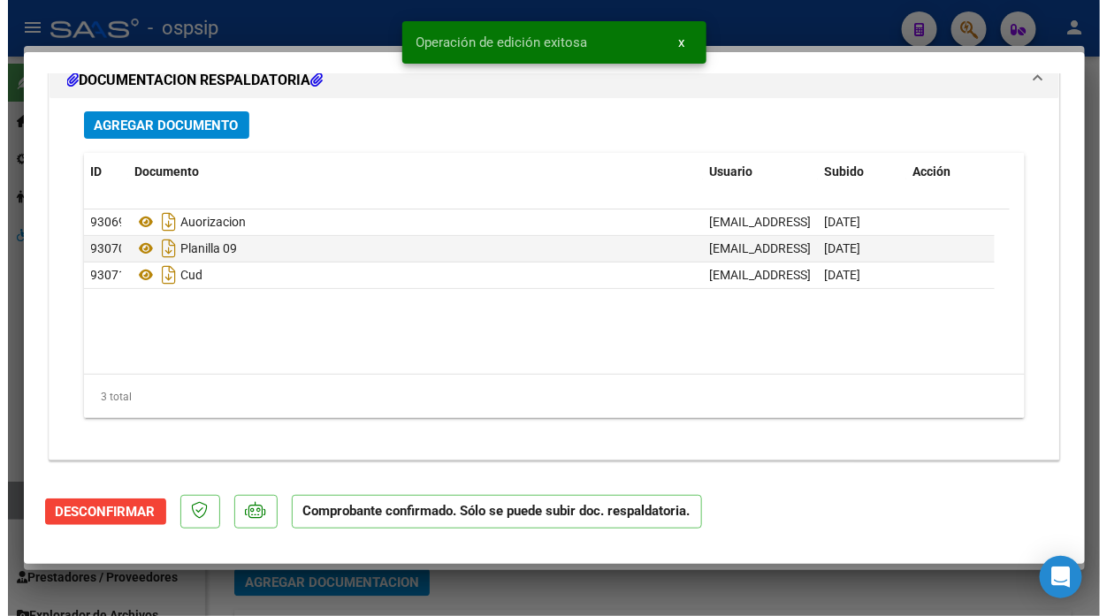
scroll to position [0, 0]
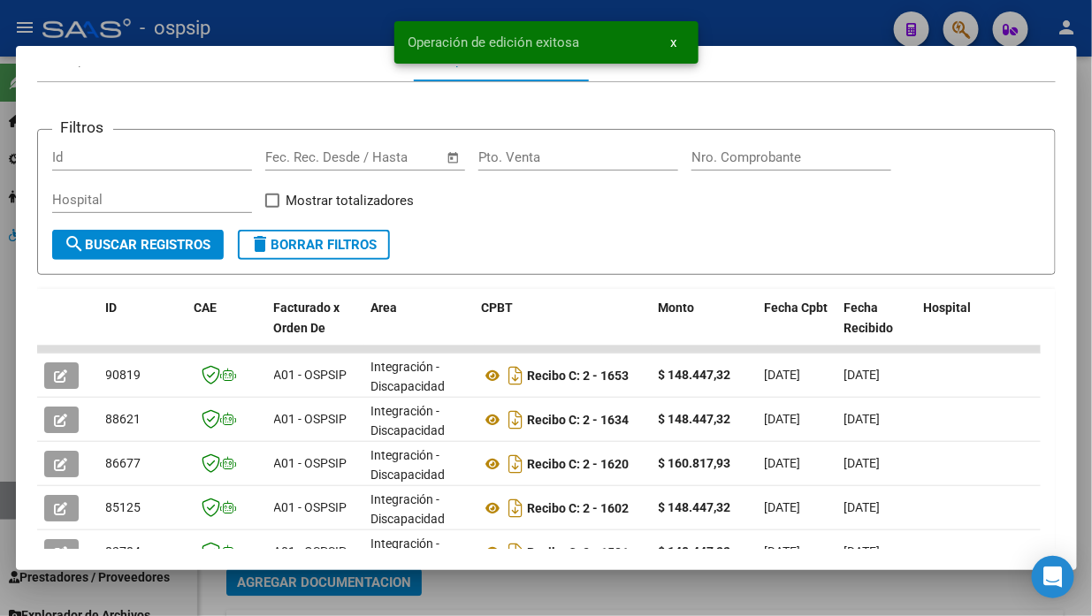
click at [6, 504] on div at bounding box center [546, 308] width 1092 height 616
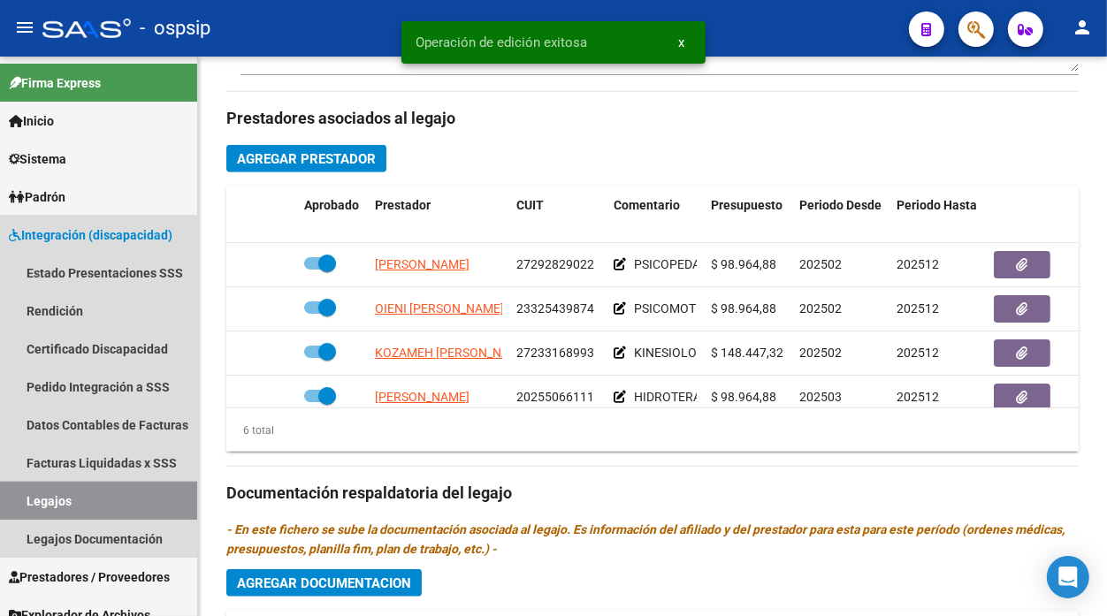
click at [6, 504] on link "Legajos" at bounding box center [98, 501] width 197 height 38
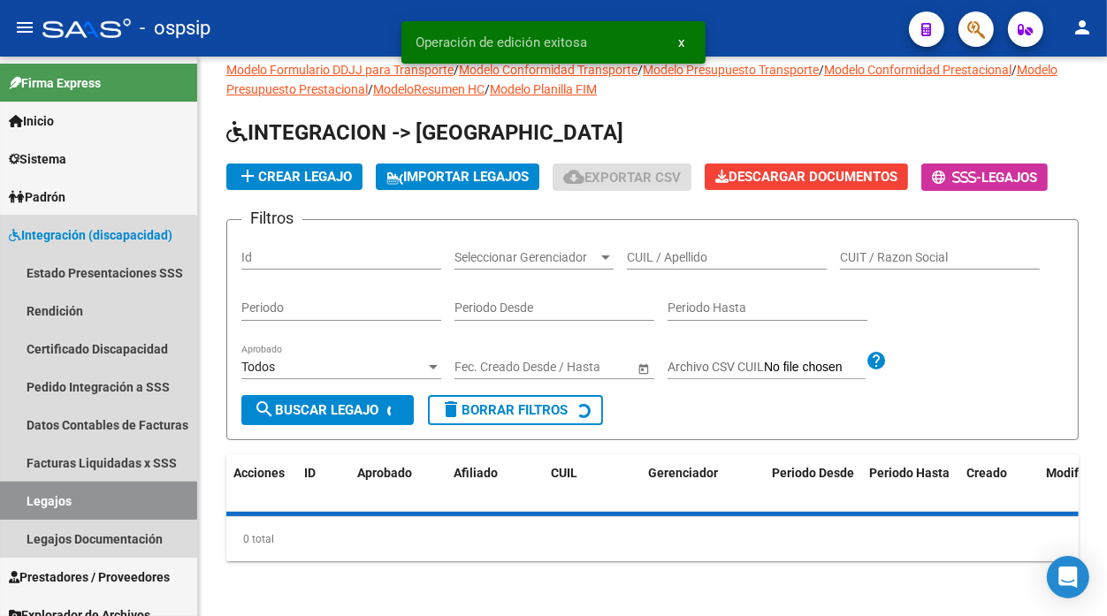
click at [6, 504] on link "Legajos" at bounding box center [98, 501] width 197 height 38
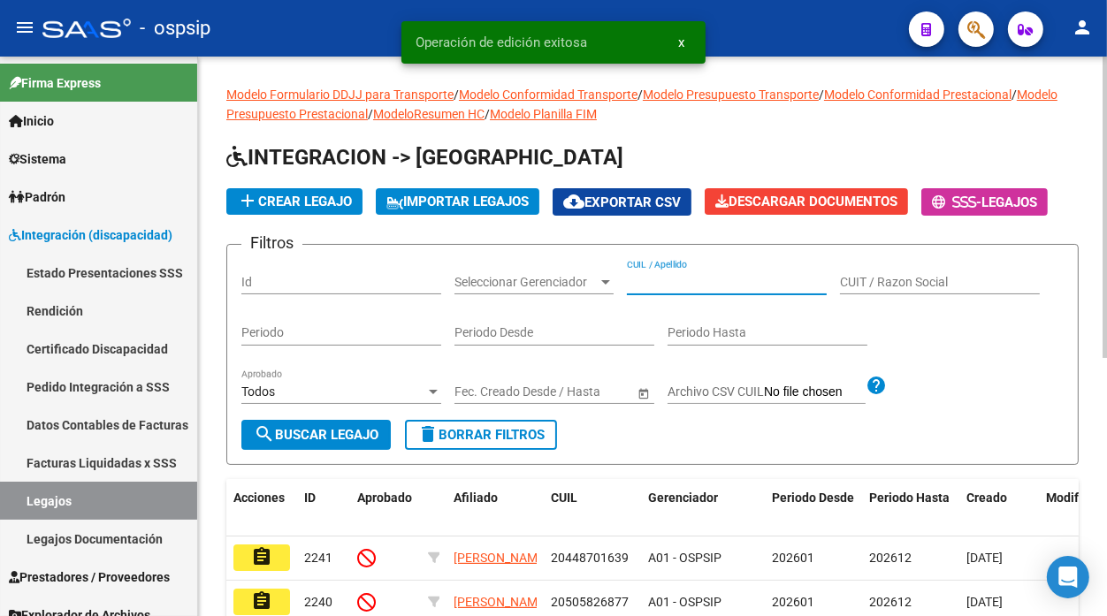
click at [678, 285] on input "CUIL / Apellido" at bounding box center [727, 282] width 200 height 15
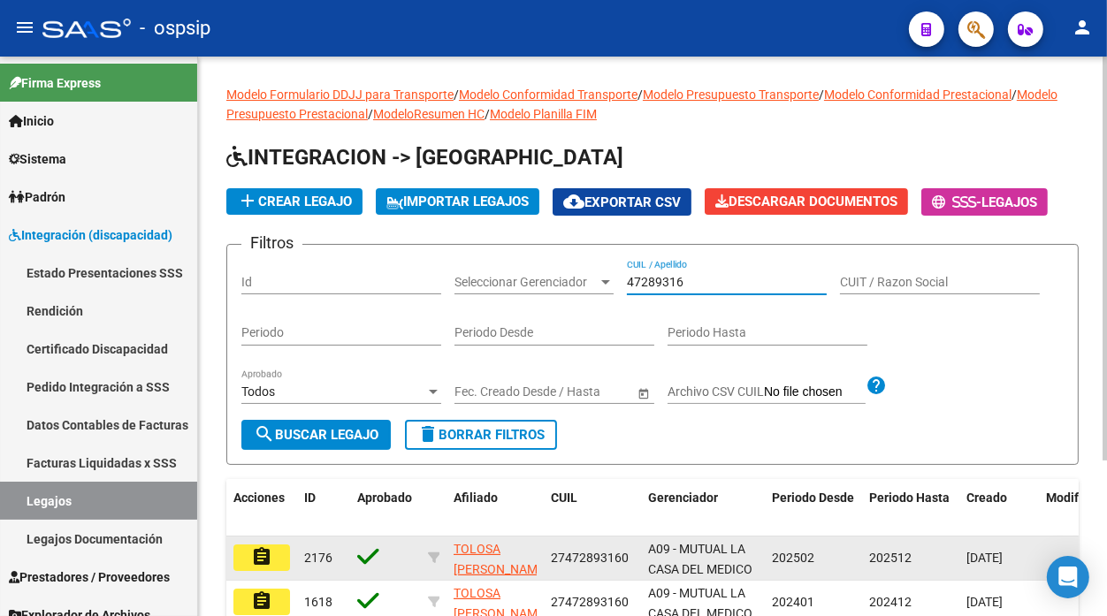
type input "47289316"
click at [266, 557] on mat-icon "assignment" at bounding box center [261, 557] width 21 height 21
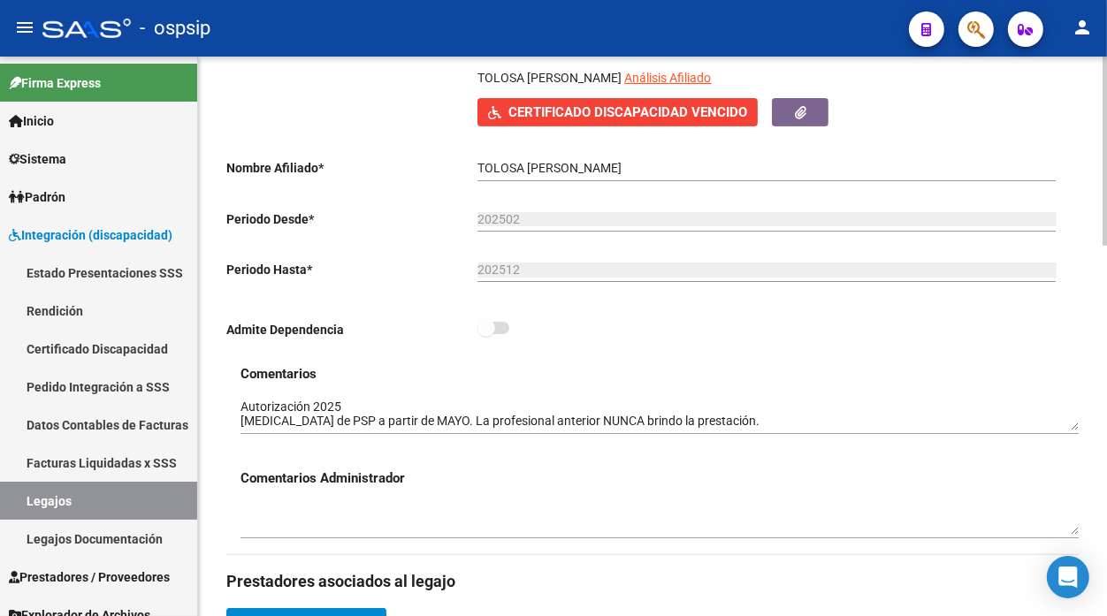
scroll to position [295, 0]
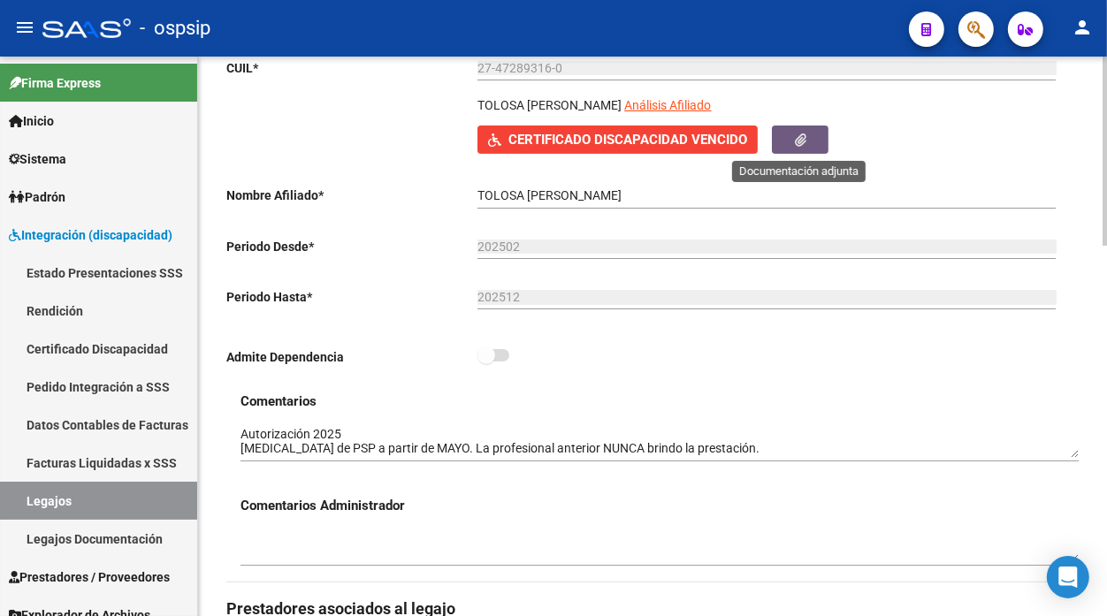
click at [785, 128] on button "button" at bounding box center [800, 139] width 57 height 27
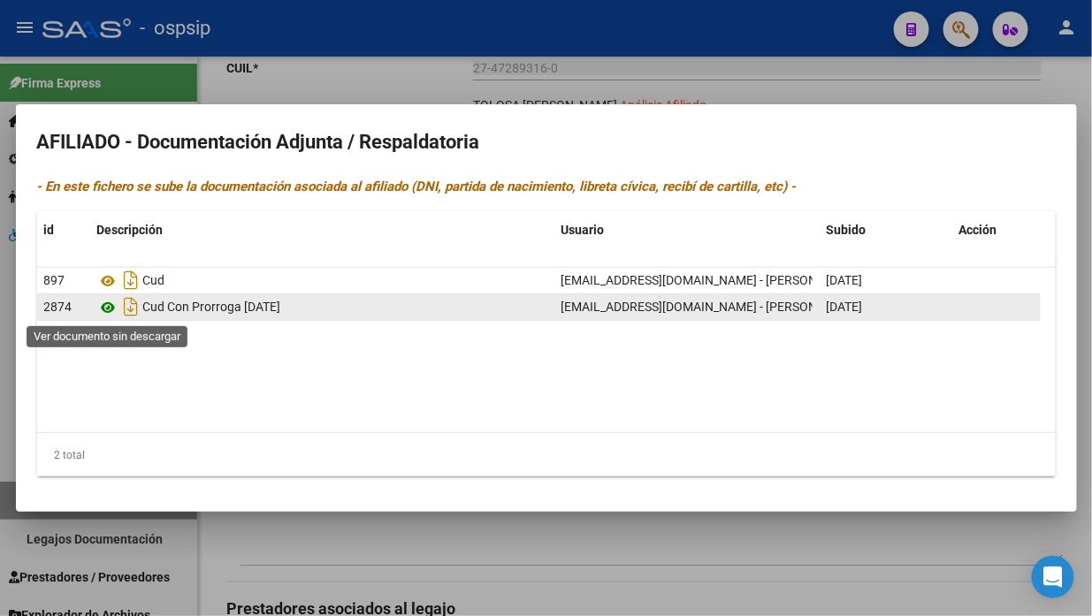
click at [103, 310] on icon at bounding box center [108, 307] width 23 height 21
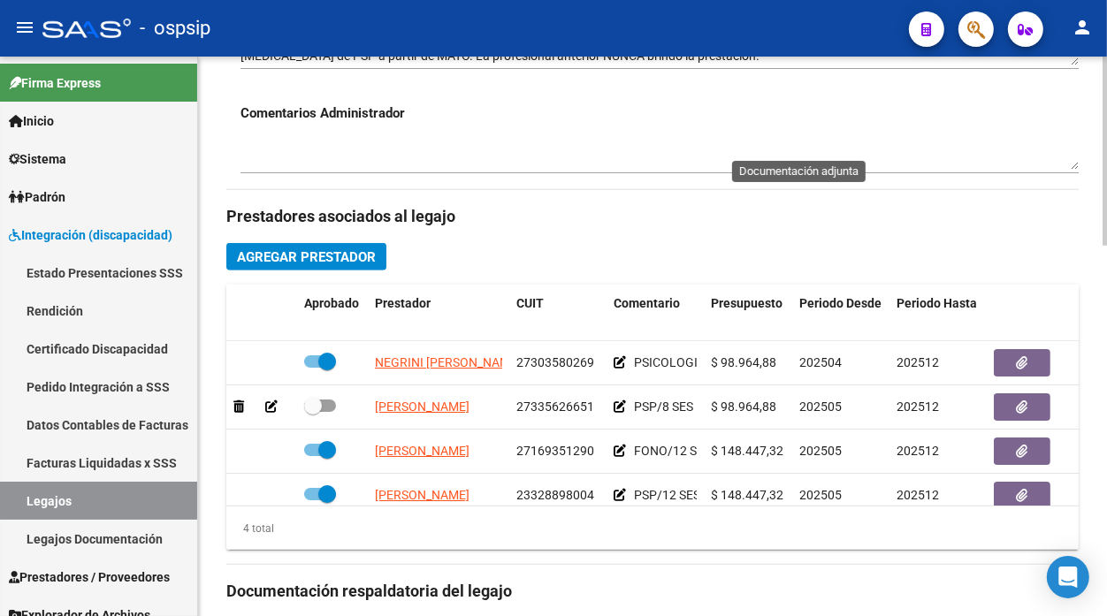
scroll to position [33, 0]
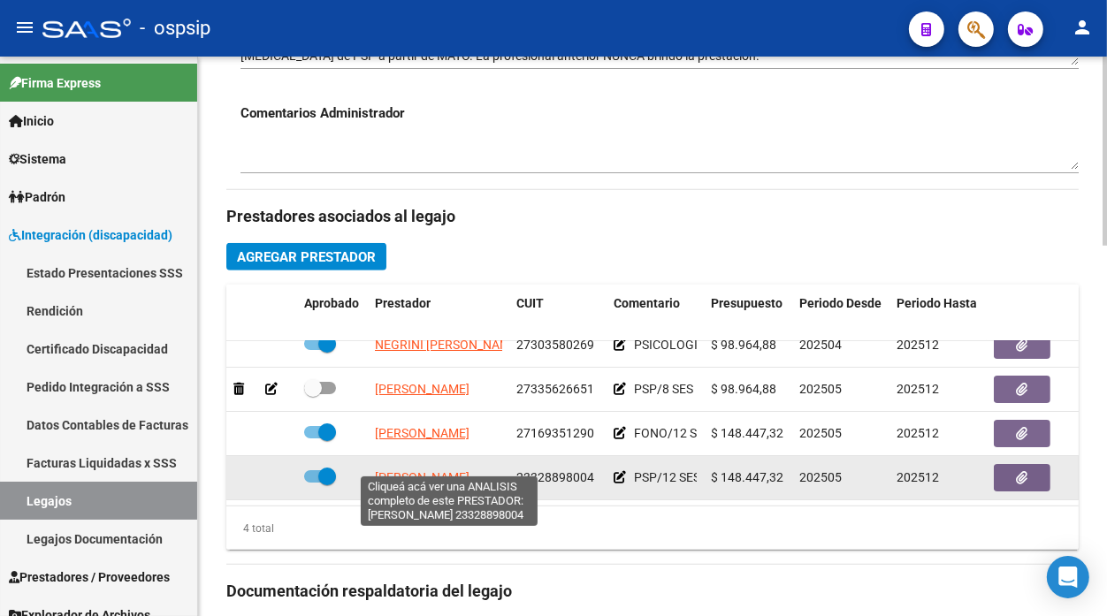
click at [464, 471] on span "[PERSON_NAME]" at bounding box center [422, 478] width 95 height 14
type textarea "23328898004"
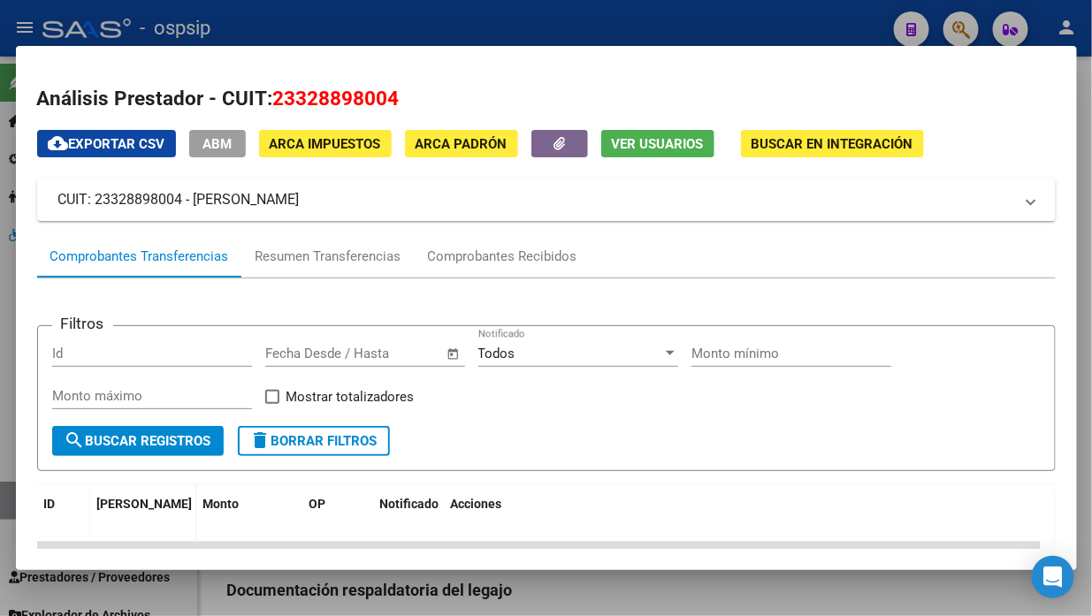
click at [657, 149] on span "Ver Usuarios" at bounding box center [658, 144] width 92 height 16
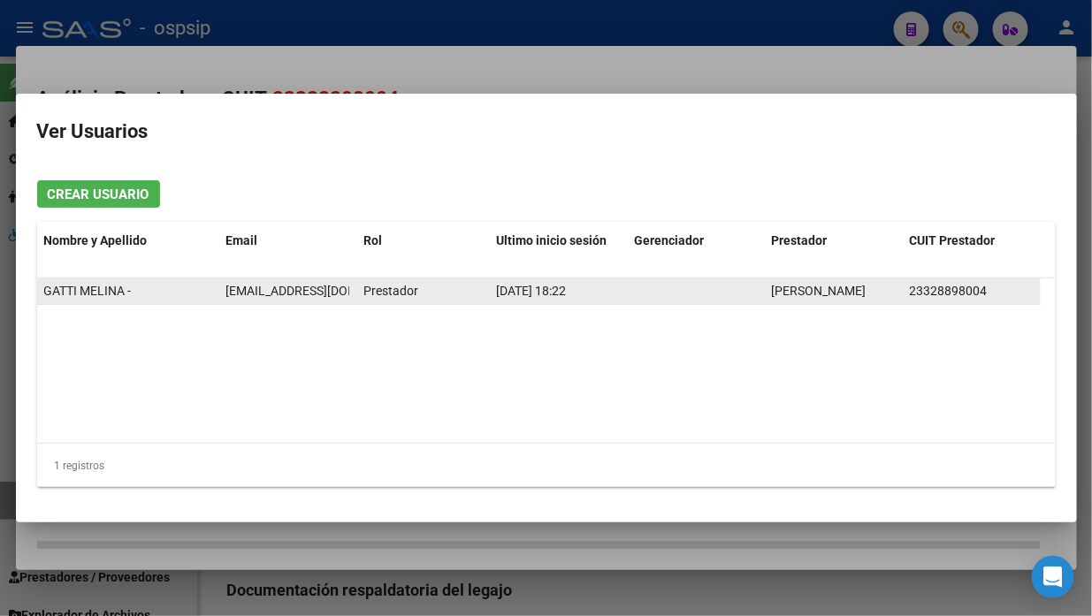
click at [293, 295] on span "[EMAIL_ADDRESS][DOMAIN_NAME]" at bounding box center [324, 291] width 196 height 14
copy span "[EMAIL_ADDRESS][DOMAIN_NAME]"
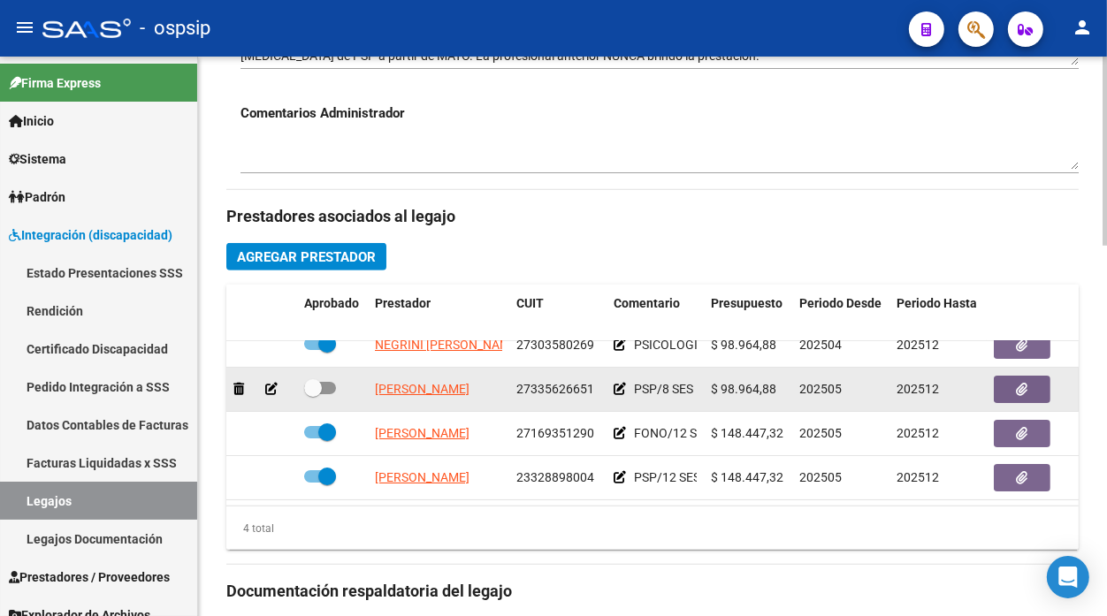
scroll to position [0, 0]
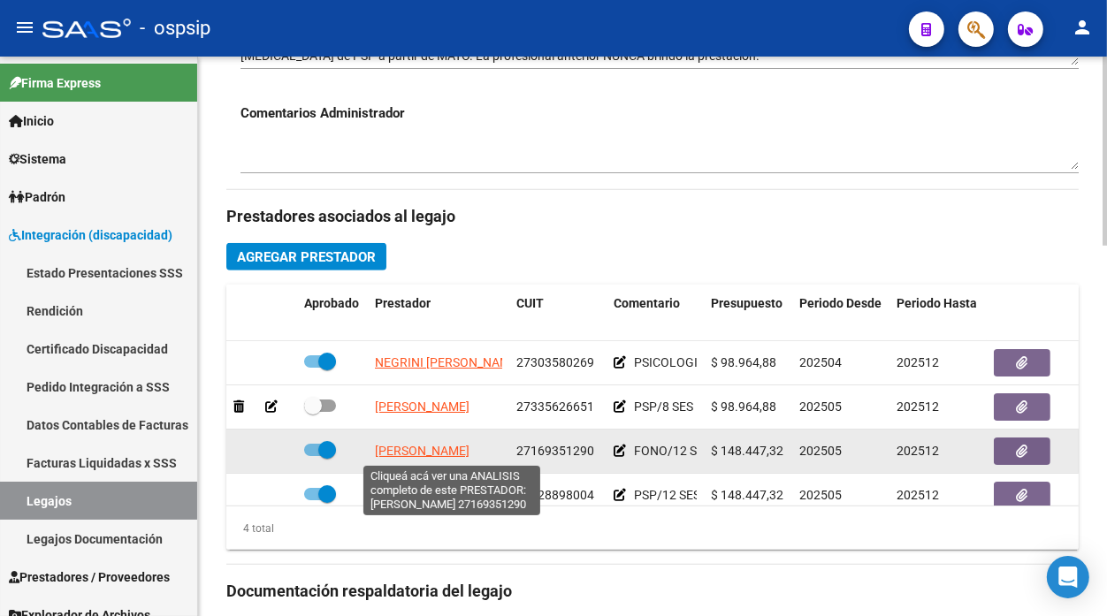
click at [420, 447] on span "[PERSON_NAME]" at bounding box center [422, 451] width 95 height 14
type textarea "27169351290"
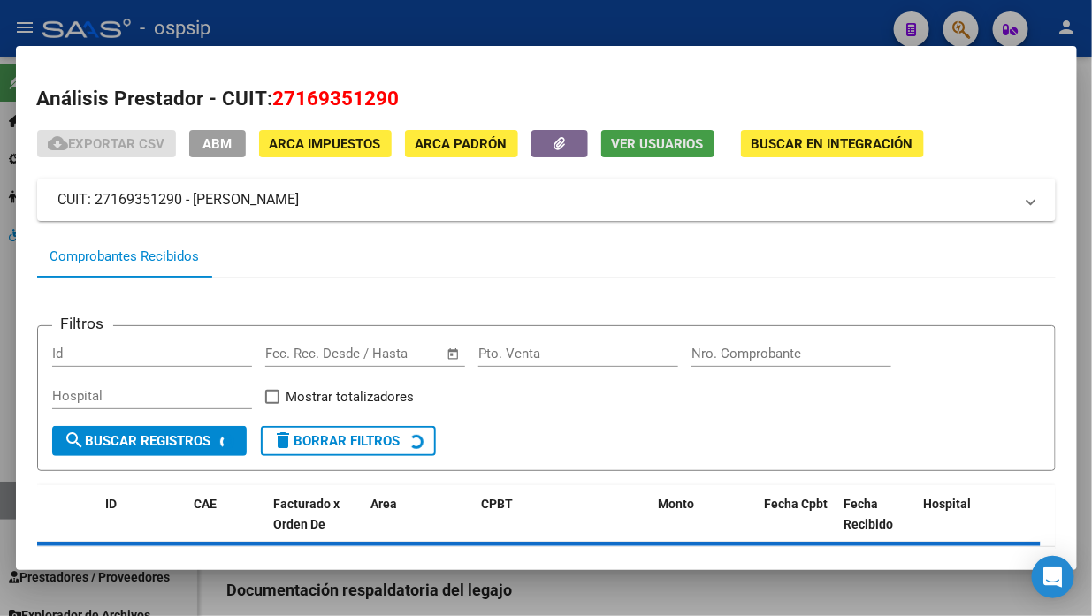
click at [638, 153] on button "Ver Usuarios" at bounding box center [657, 143] width 113 height 27
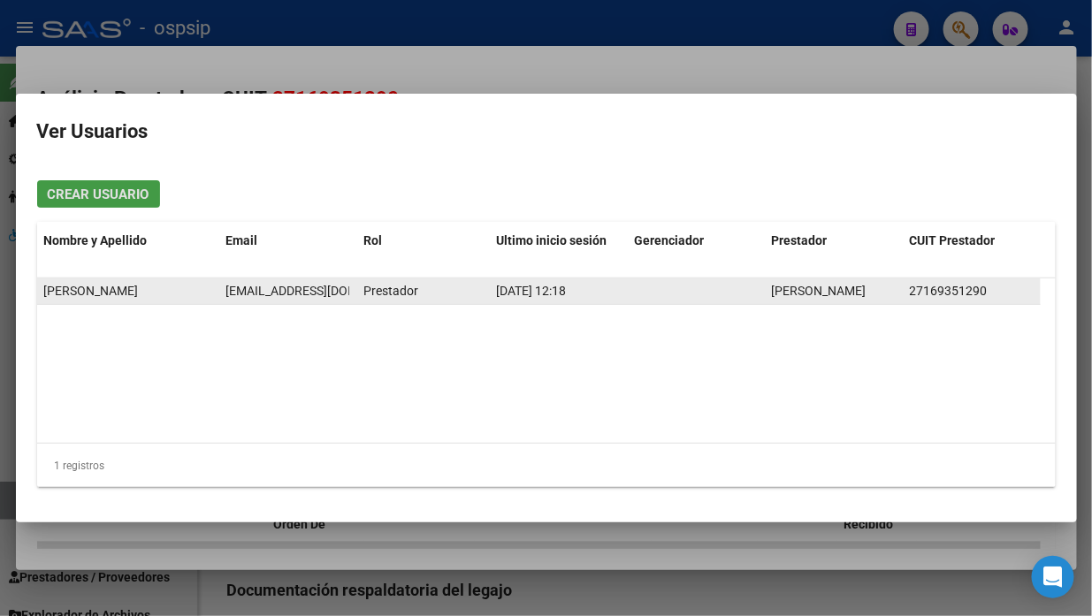
click at [251, 292] on span "[EMAIL_ADDRESS][DOMAIN_NAME]" at bounding box center [324, 291] width 196 height 14
copy span "[EMAIL_ADDRESS][DOMAIN_NAME]"
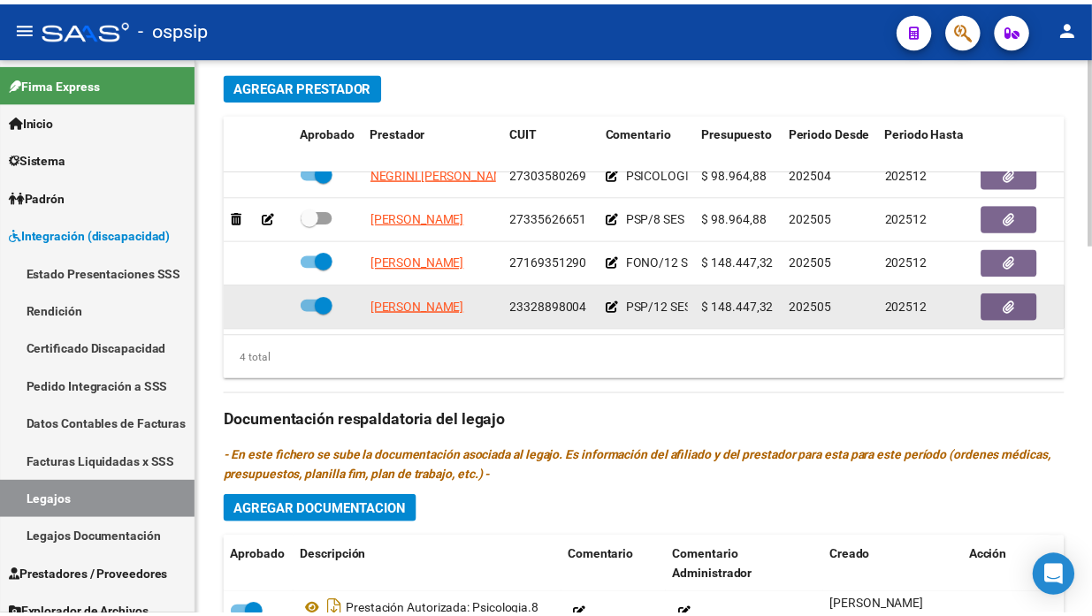
scroll to position [884, 0]
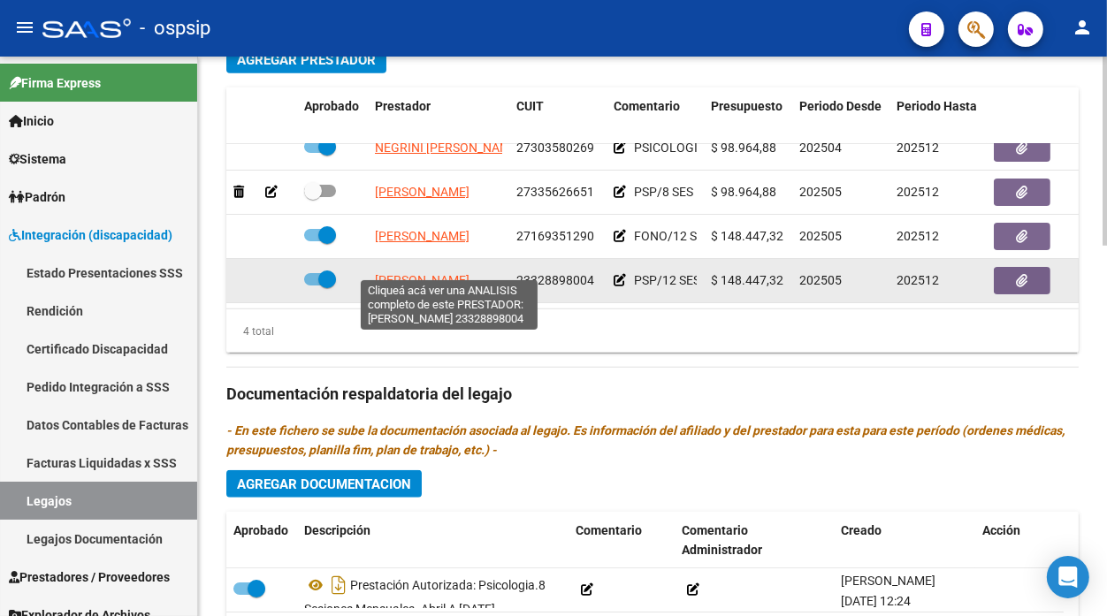
click at [435, 273] on span "[PERSON_NAME]" at bounding box center [422, 280] width 95 height 14
type textarea "23328898004"
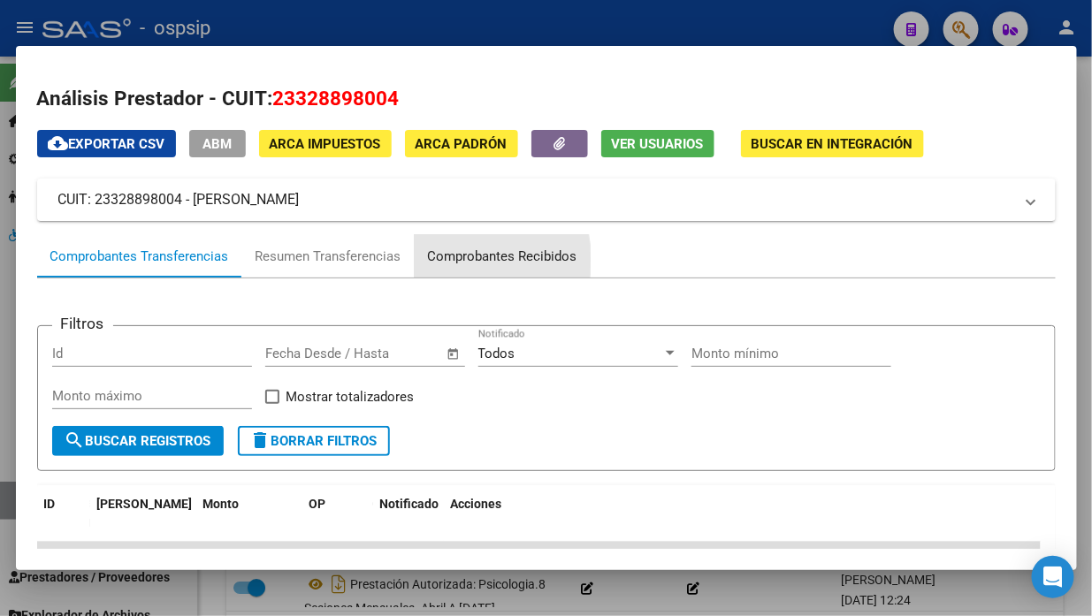
click at [437, 260] on div "Comprobantes Recibidos" at bounding box center [502, 257] width 149 height 20
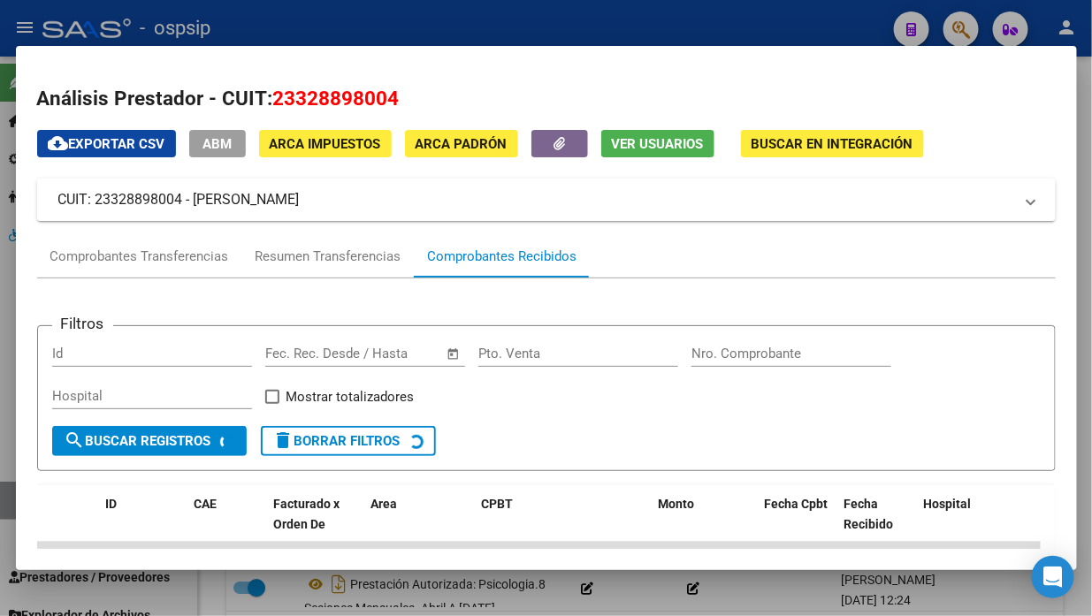
scroll to position [295, 0]
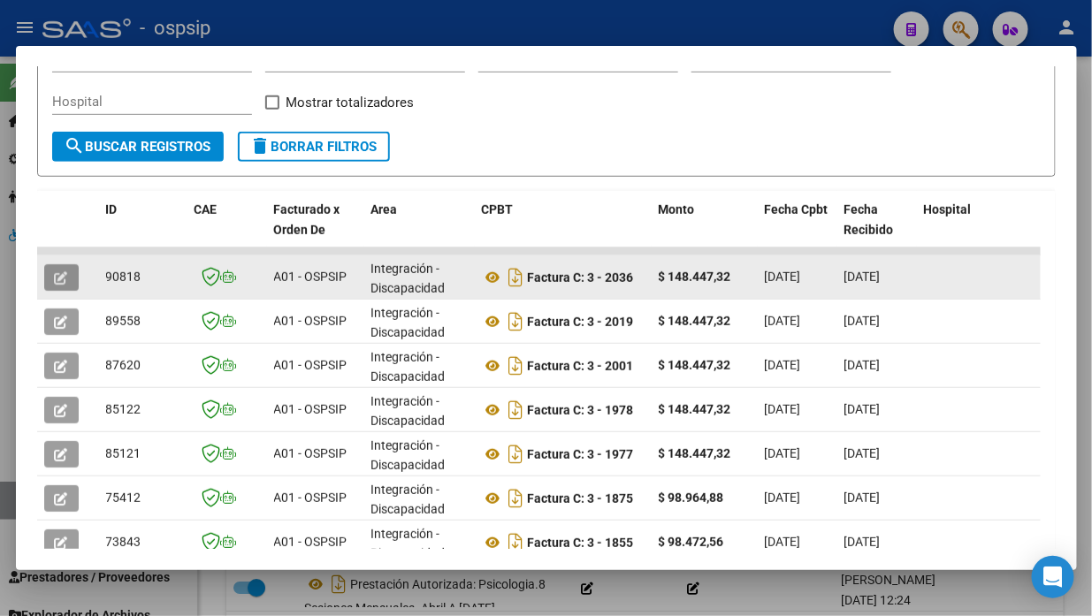
click at [68, 281] on button "button" at bounding box center [61, 277] width 34 height 27
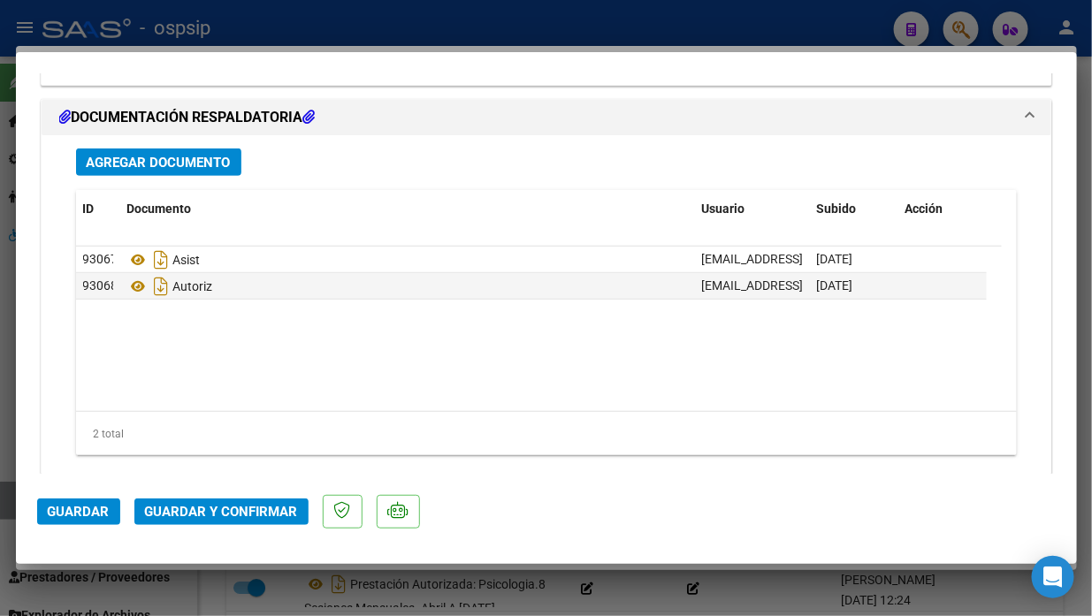
scroll to position [2162, 0]
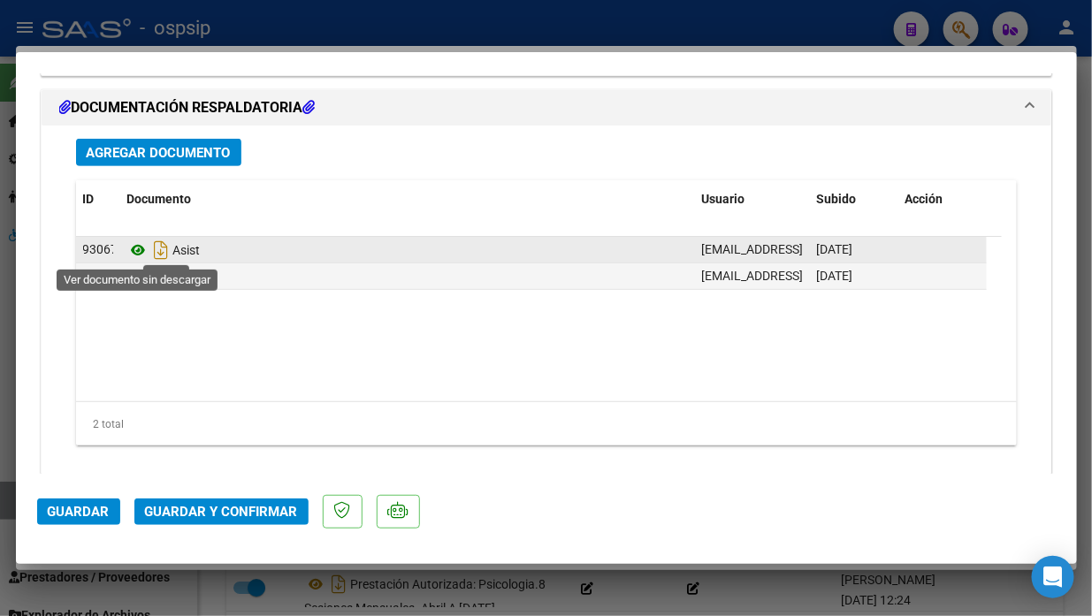
click at [136, 249] on icon at bounding box center [138, 250] width 23 height 21
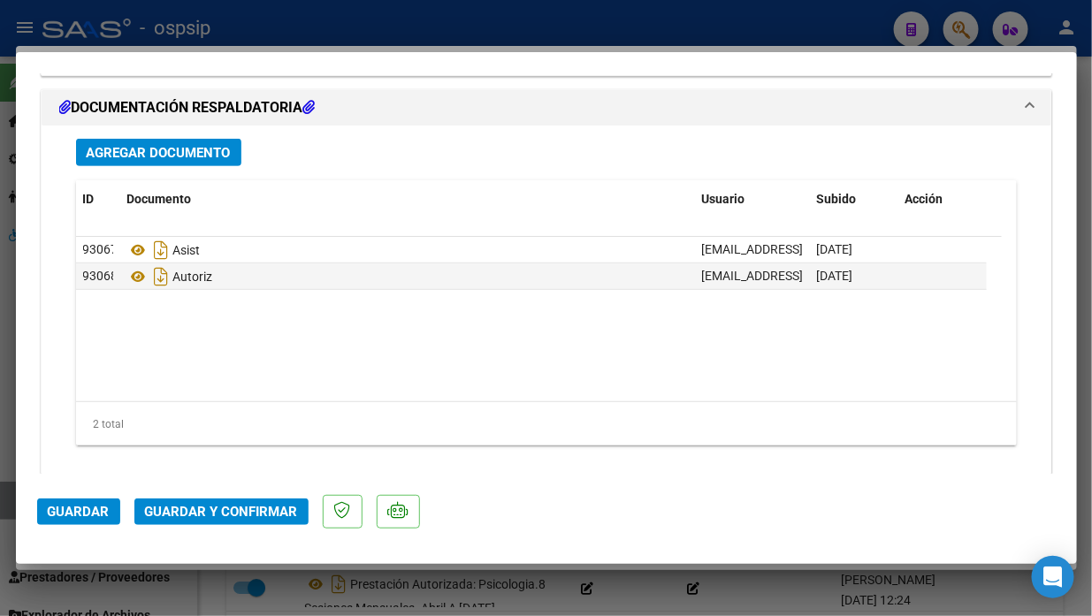
click at [215, 516] on span "Guardar y Confirmar" at bounding box center [221, 512] width 153 height 16
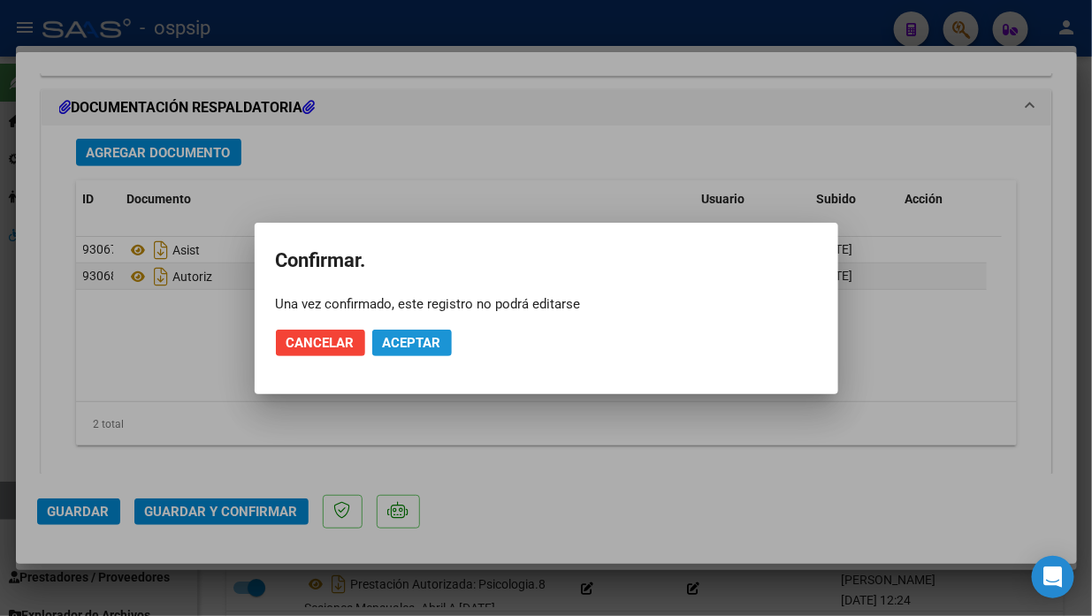
click at [420, 343] on span "Aceptar" at bounding box center [412, 343] width 58 height 16
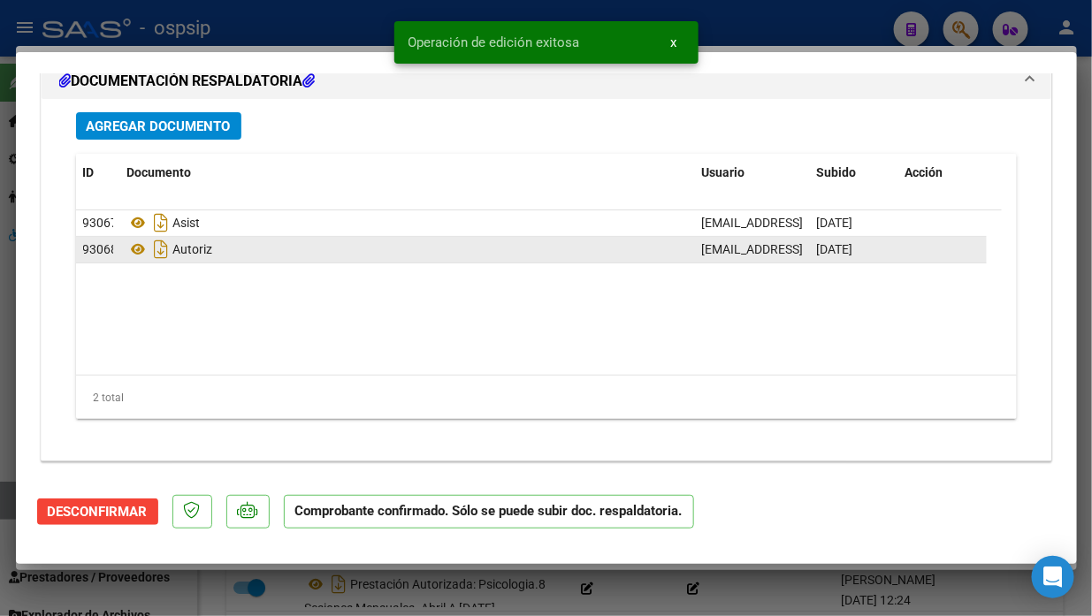
scroll to position [1792, 0]
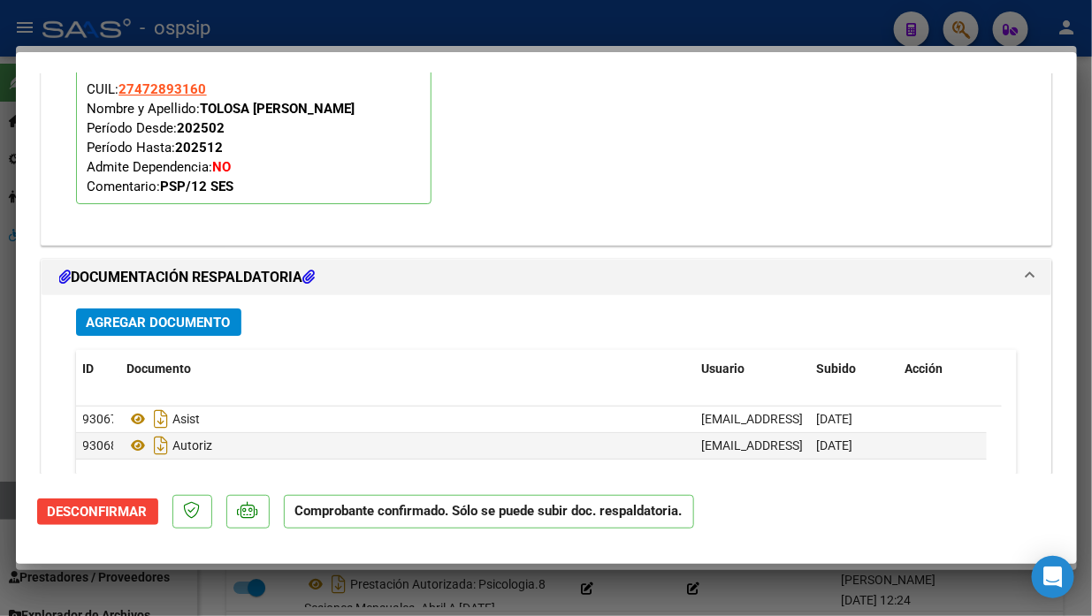
click at [2, 501] on div at bounding box center [546, 308] width 1092 height 616
type input "$ 0,00"
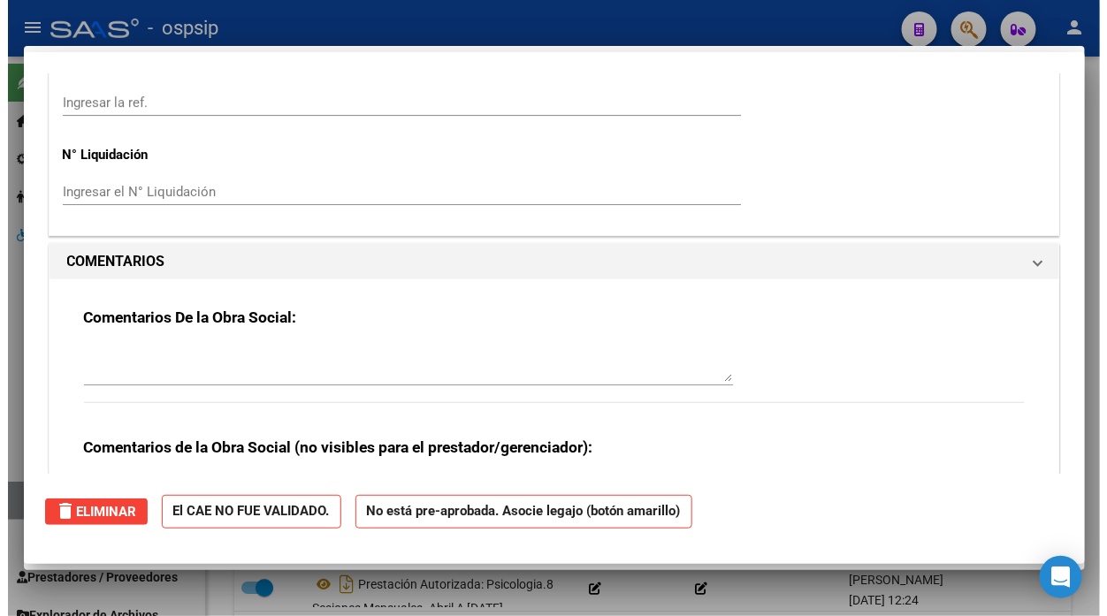
scroll to position [0, 0]
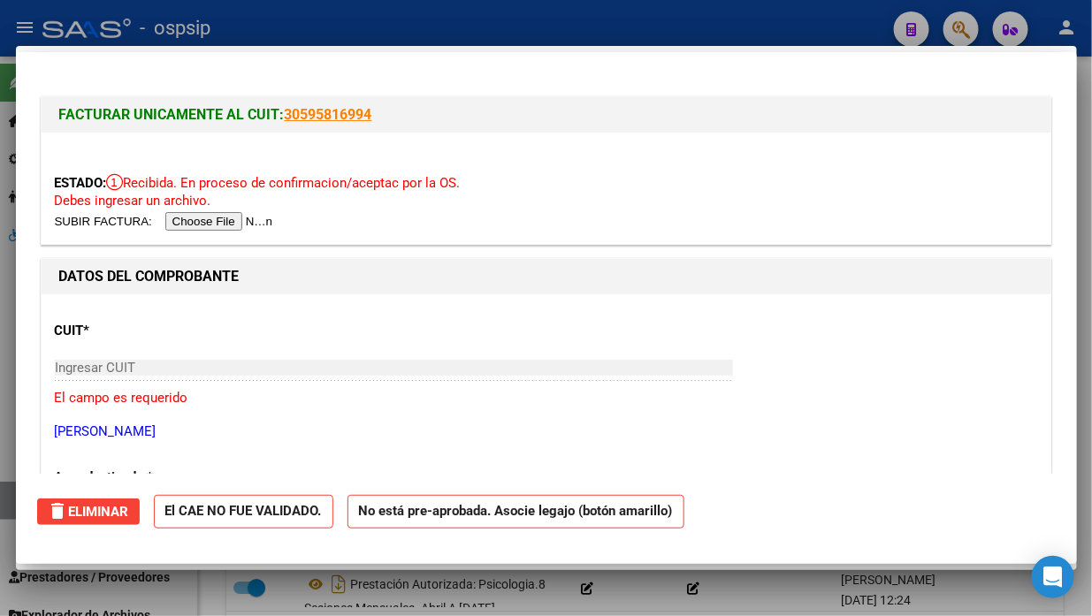
click at [2, 501] on div at bounding box center [546, 308] width 1092 height 616
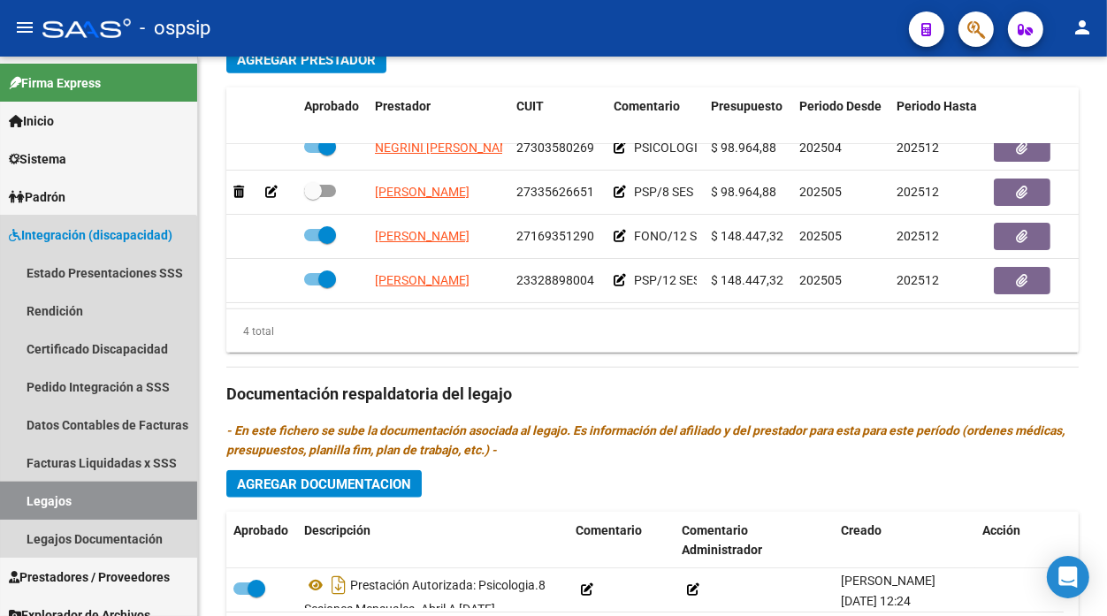
click at [2, 501] on link "Legajos" at bounding box center [98, 501] width 197 height 38
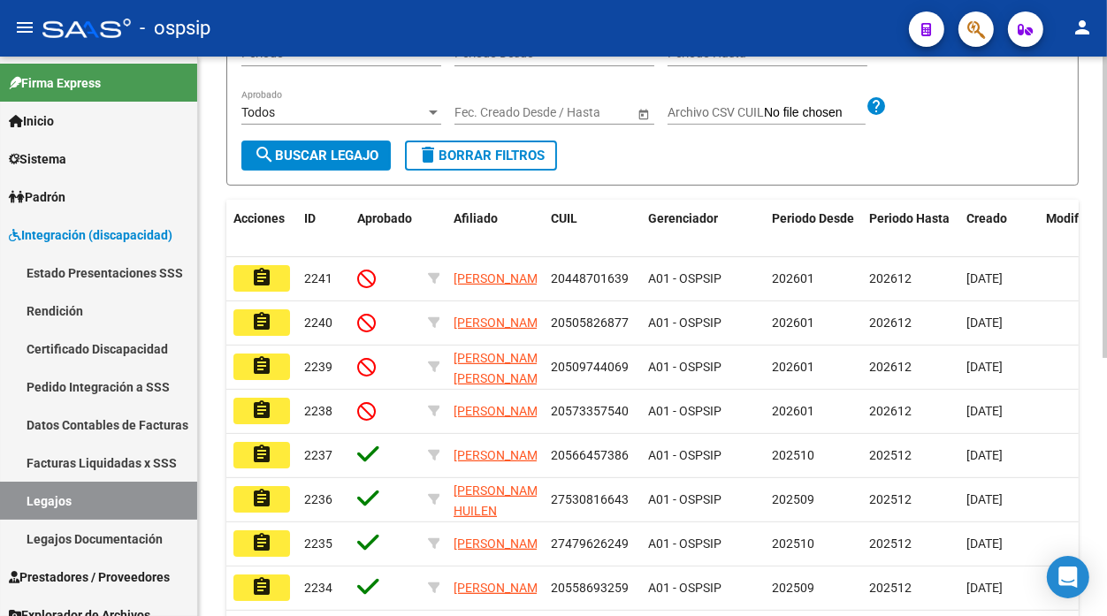
scroll to position [90, 0]
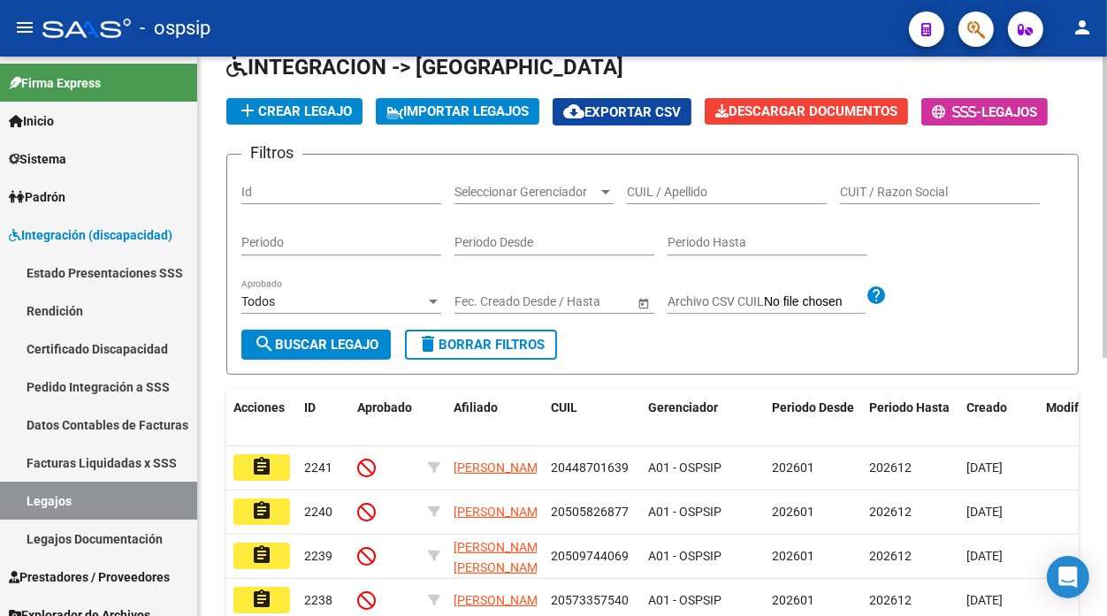
click at [692, 188] on input "CUIL / Apellido" at bounding box center [727, 192] width 200 height 15
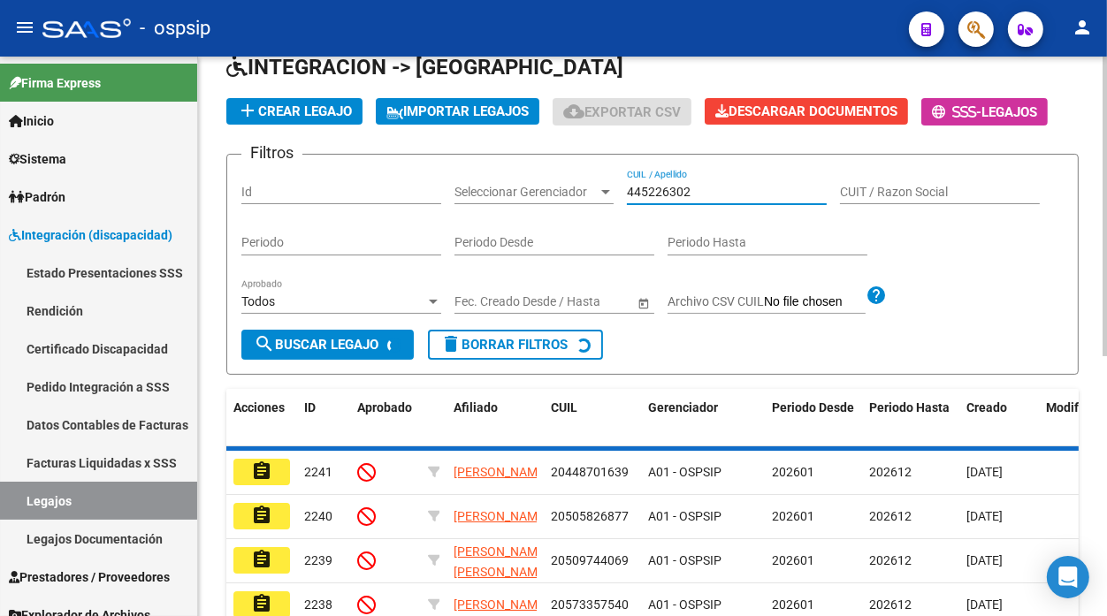
scroll to position [65, 0]
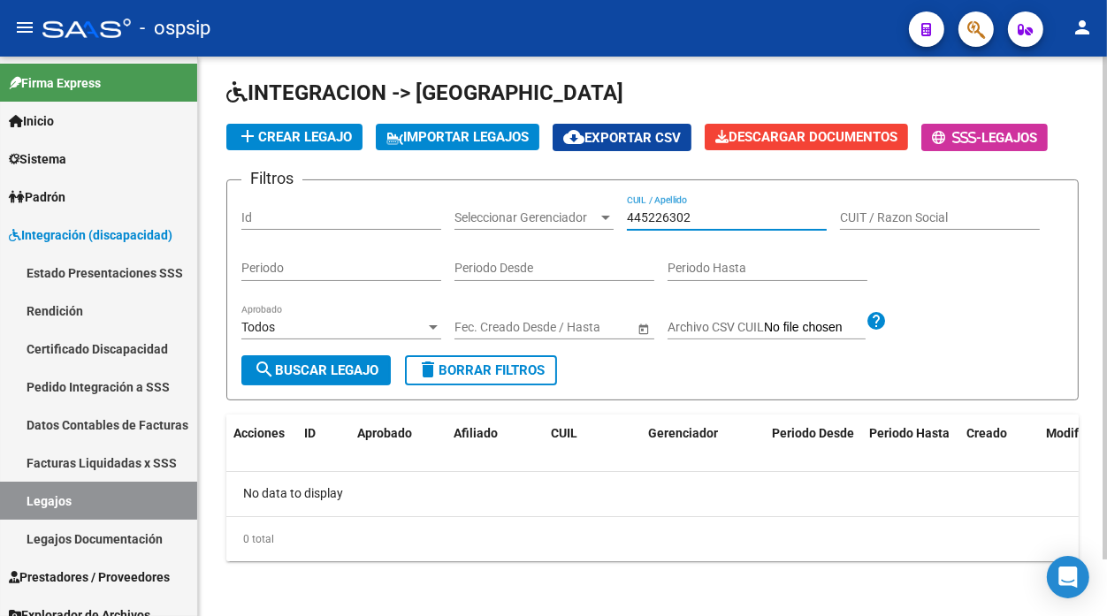
click at [691, 226] on div "445226302 CUIL / Apellido" at bounding box center [727, 212] width 200 height 35
click at [688, 225] on input "445226302" at bounding box center [727, 218] width 200 height 15
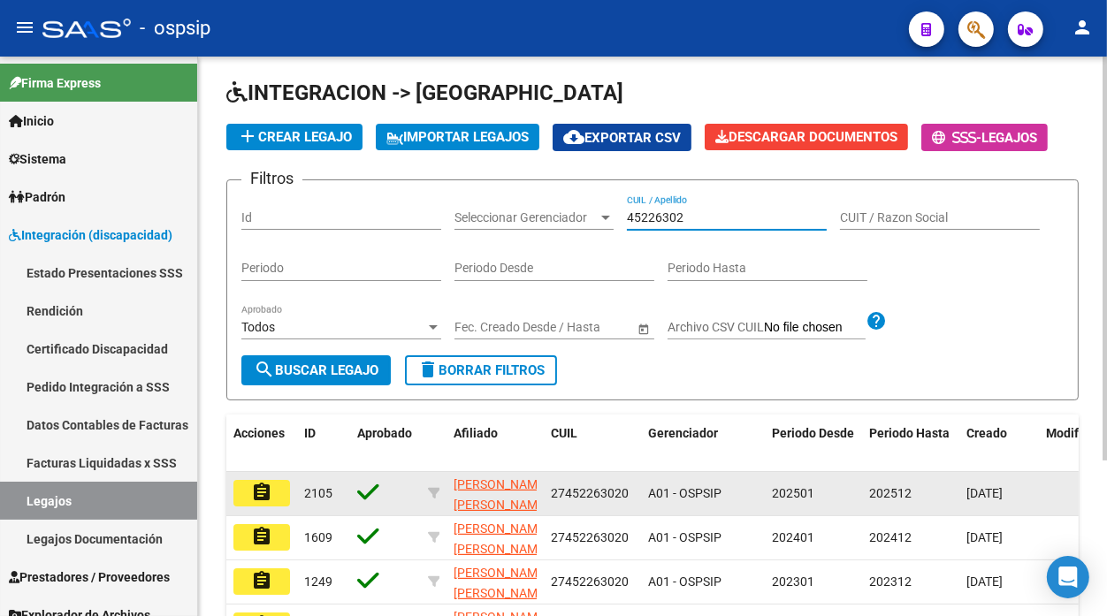
type input "45226302"
click at [260, 493] on mat-icon "assignment" at bounding box center [261, 492] width 21 height 21
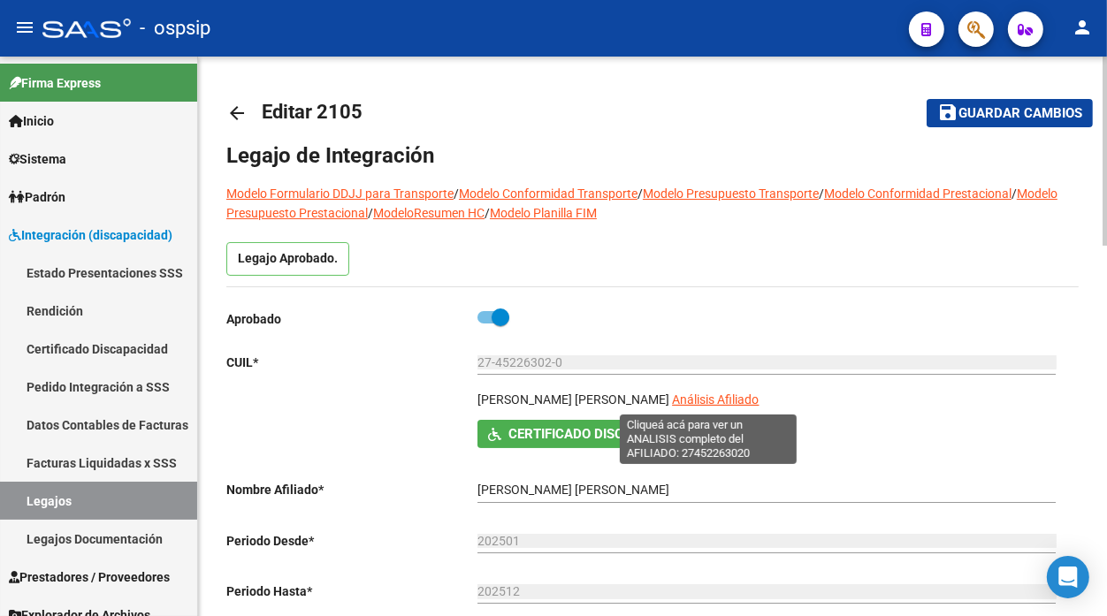
click at [678, 401] on span "Análisis Afiliado" at bounding box center [715, 400] width 87 height 14
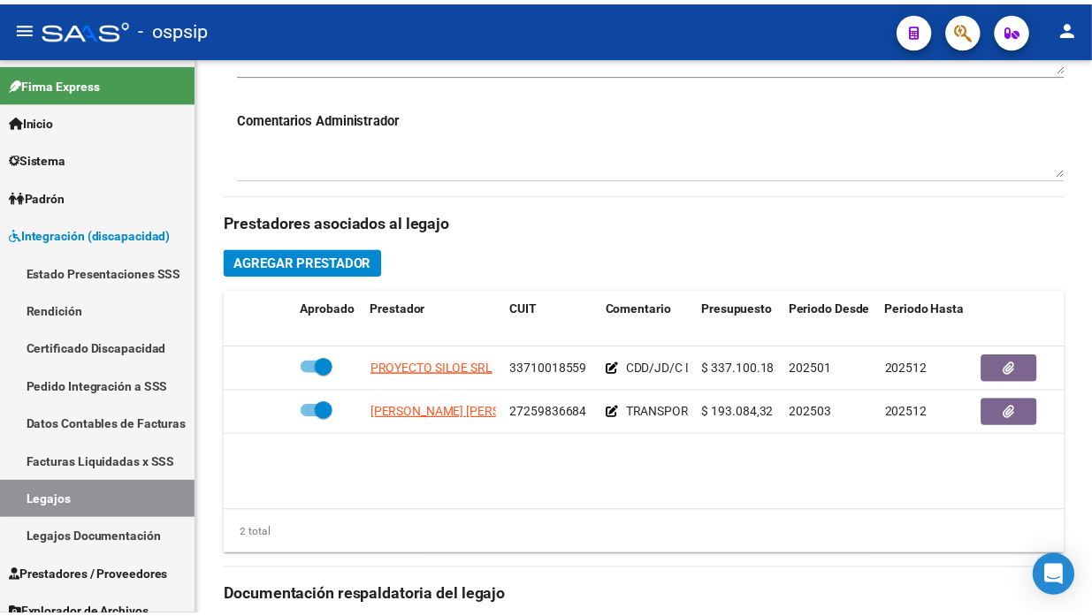
scroll to position [687, 0]
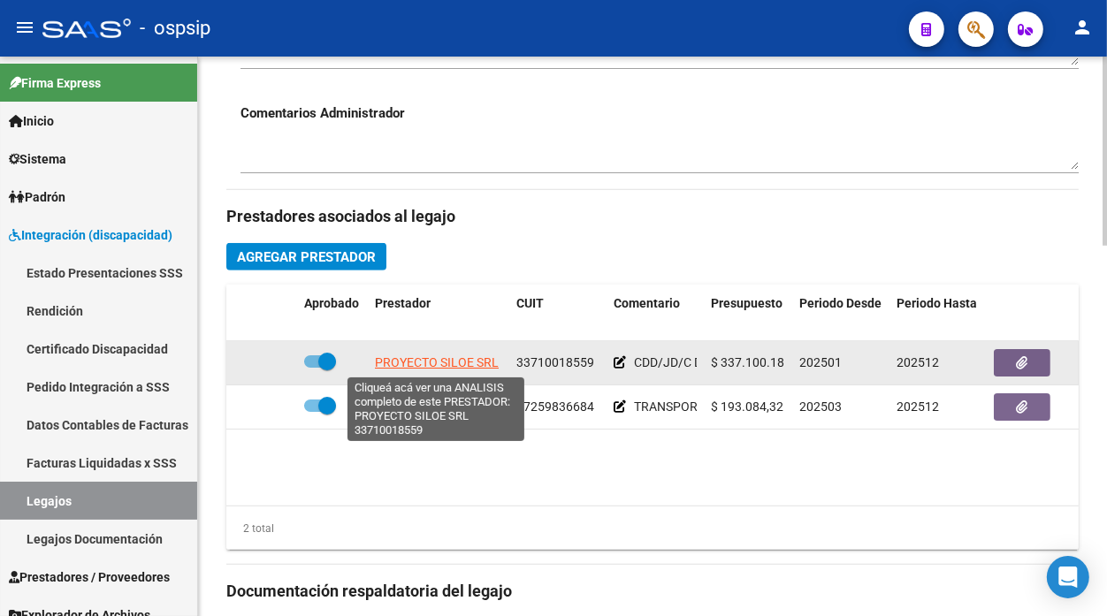
click at [455, 363] on span "PROYECTO SILOE SRL" at bounding box center [437, 363] width 124 height 14
type textarea "33710018559"
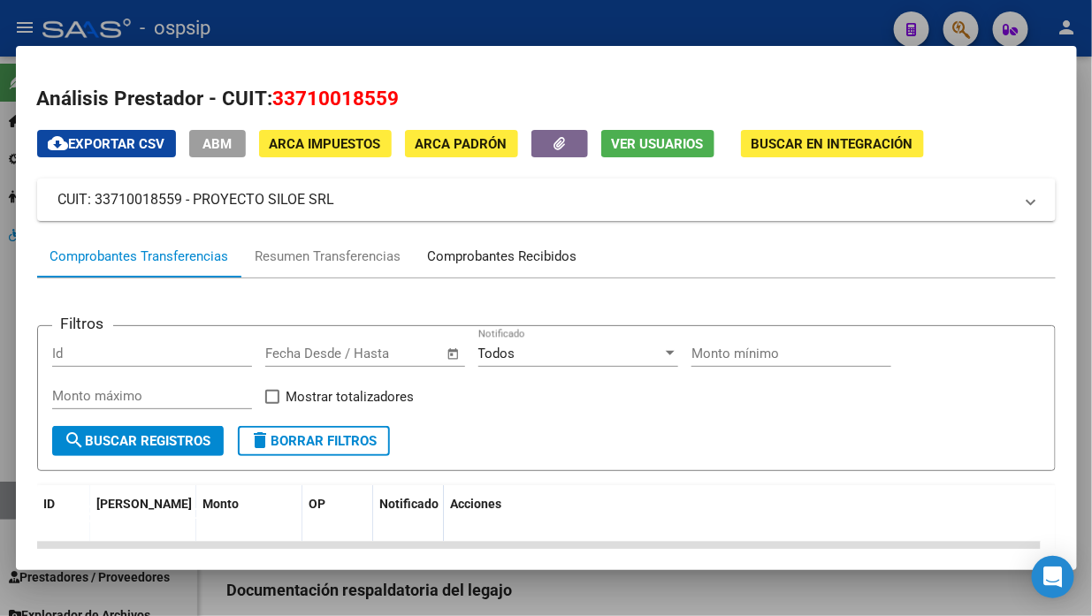
click at [504, 253] on div "Comprobantes Recibidos" at bounding box center [502, 257] width 149 height 20
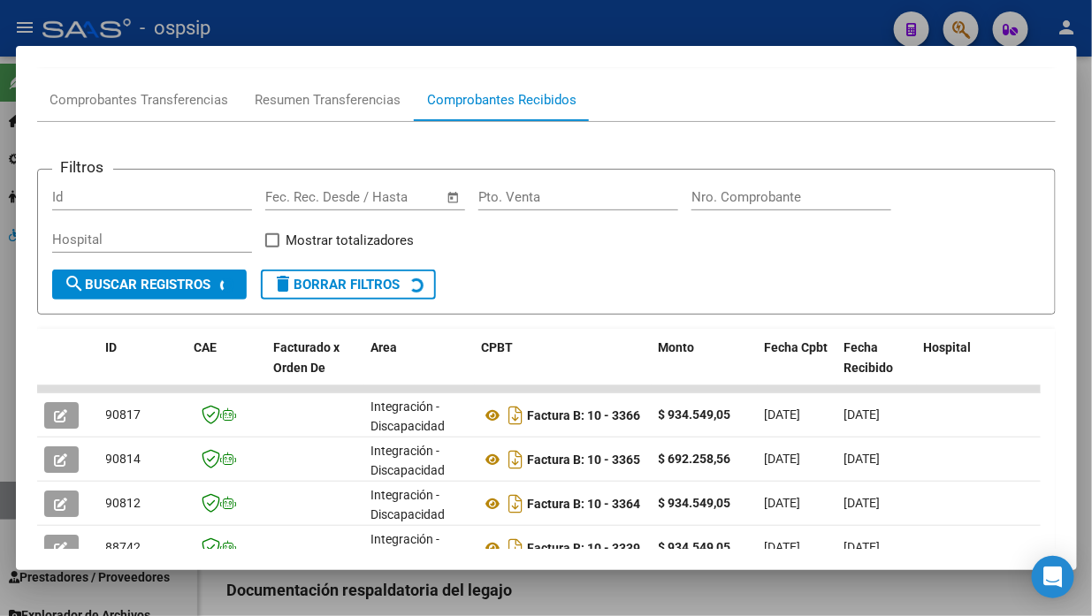
scroll to position [271, 0]
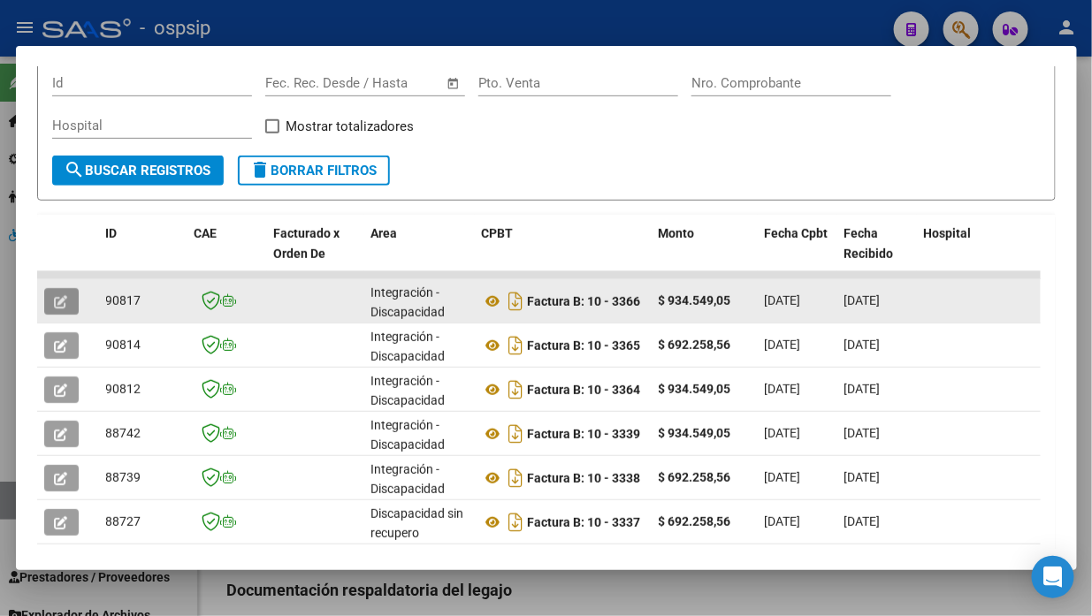
click at [50, 295] on button "button" at bounding box center [61, 301] width 34 height 27
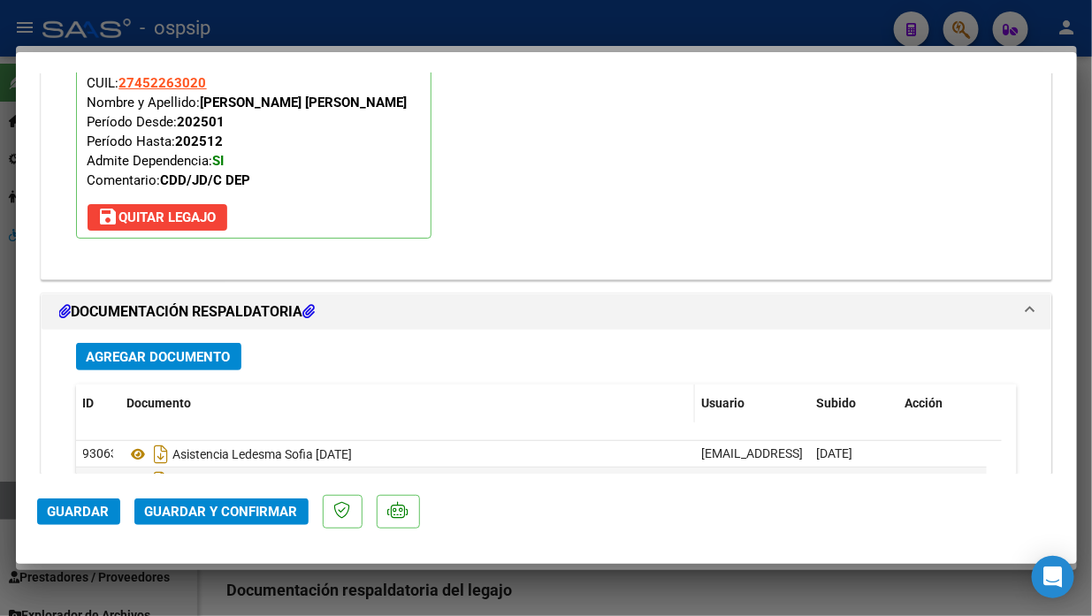
scroll to position [2063, 0]
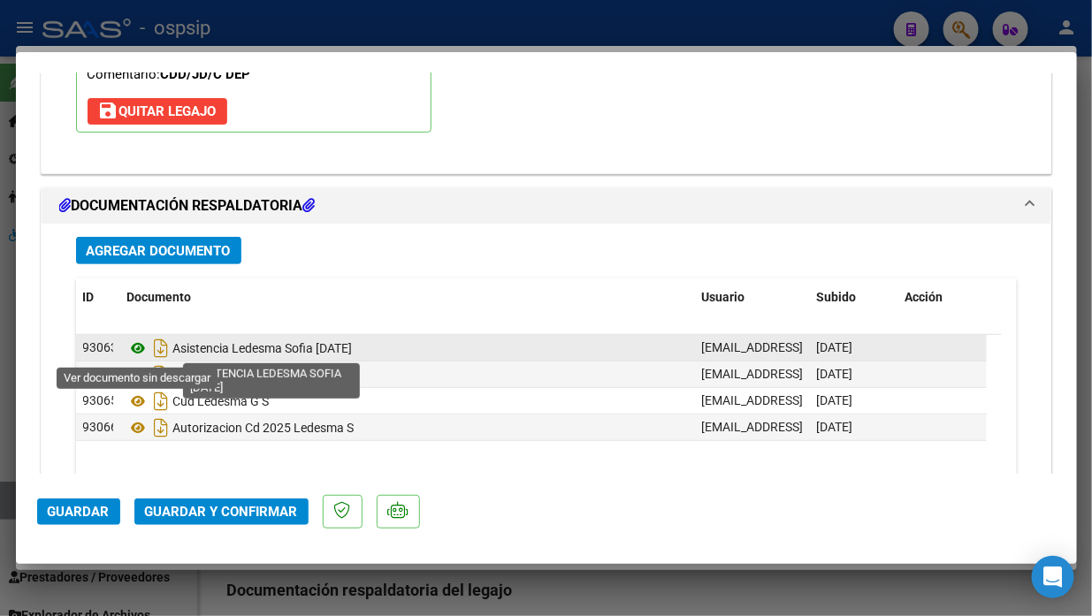
click at [134, 345] on icon at bounding box center [138, 348] width 23 height 21
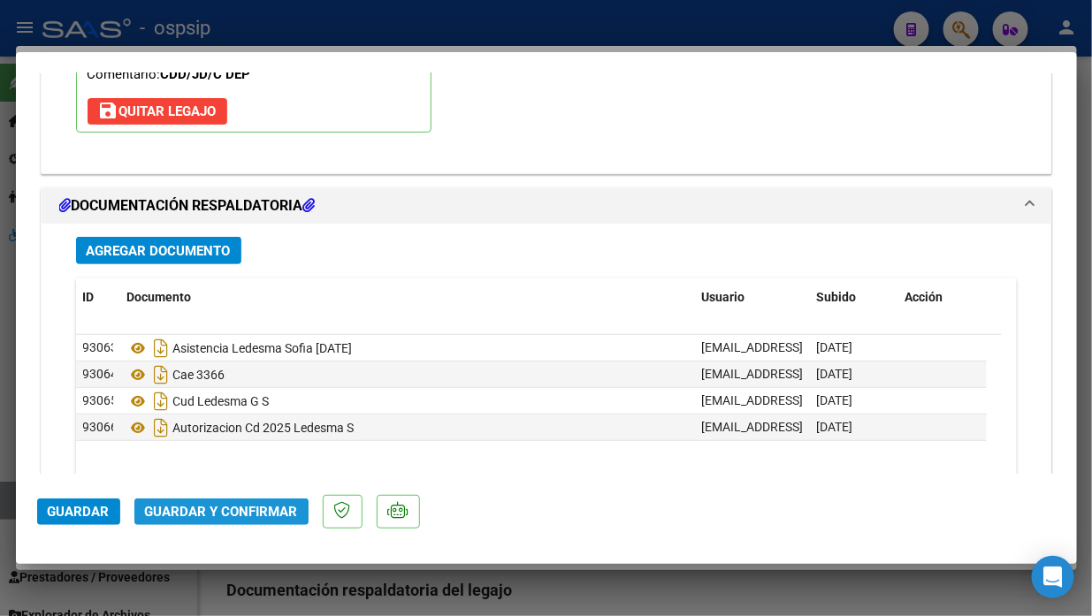
click at [181, 515] on span "Guardar y Confirmar" at bounding box center [221, 512] width 153 height 16
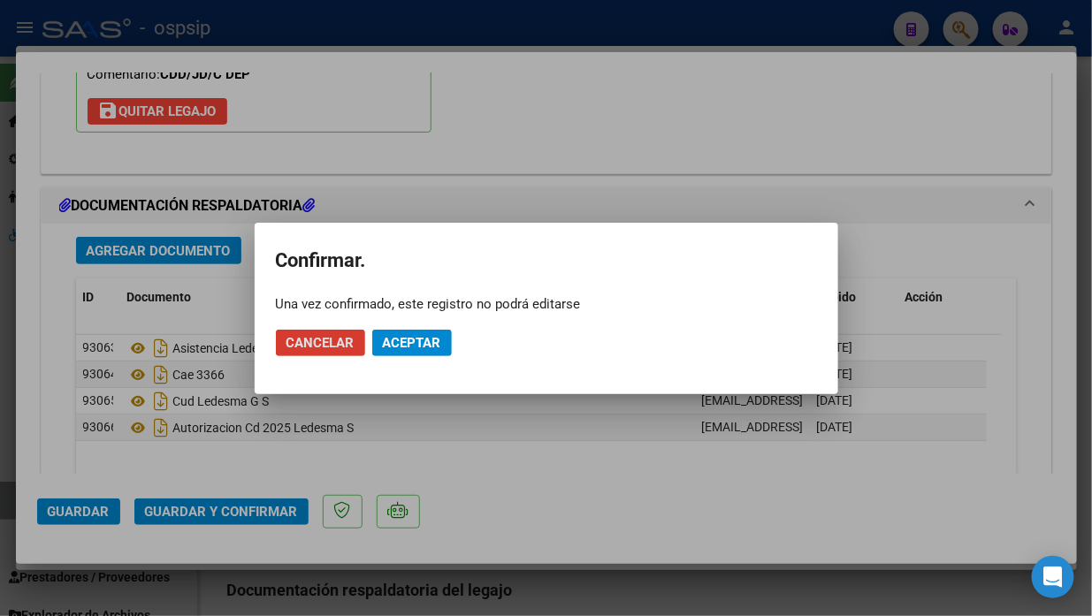
click at [393, 351] on button "Aceptar" at bounding box center [412, 343] width 80 height 27
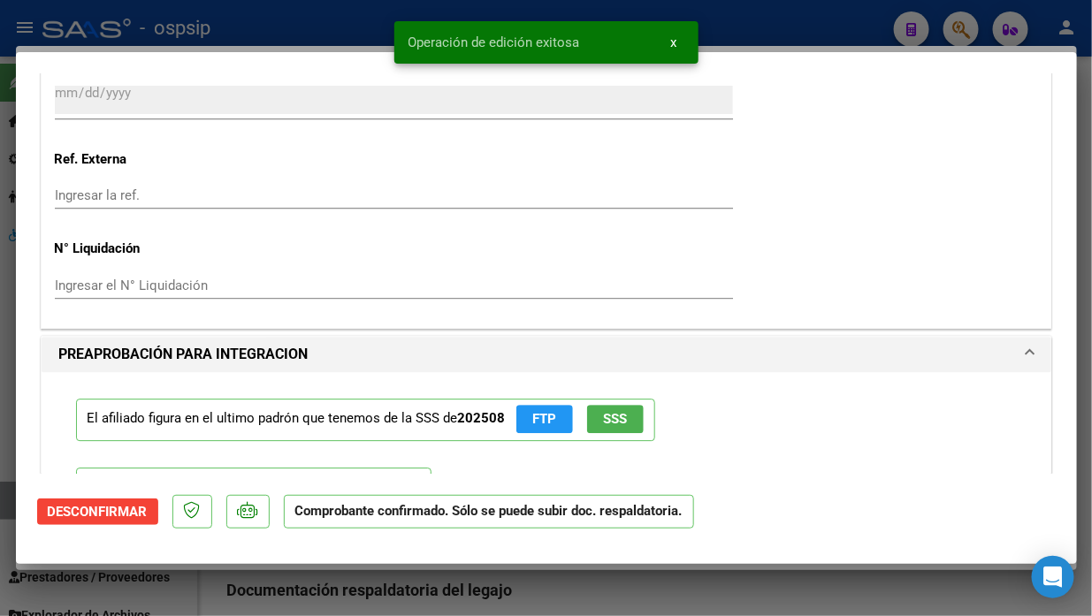
scroll to position [1412, 0]
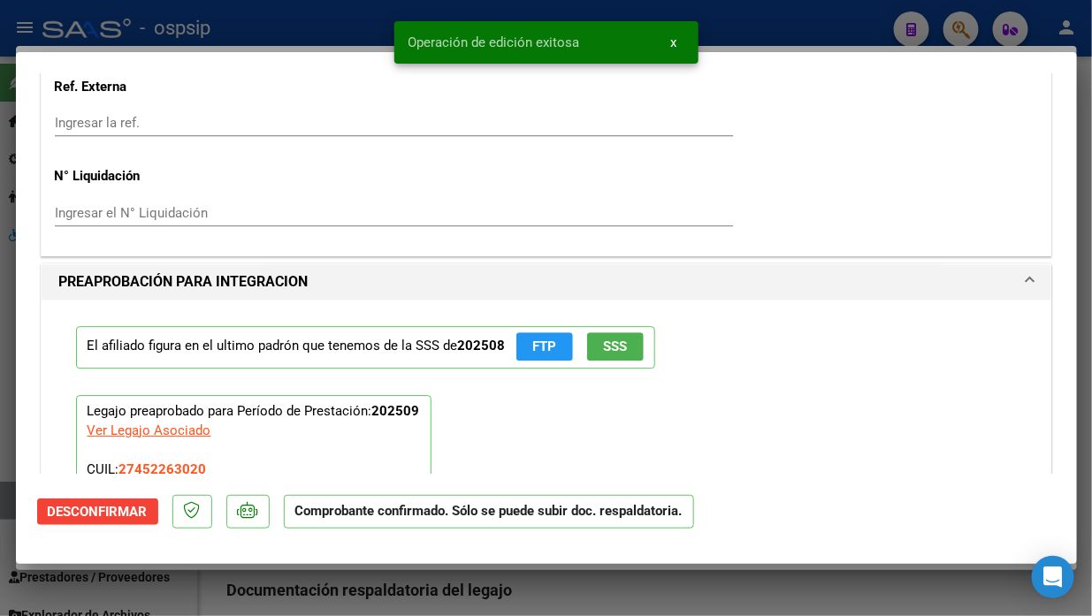
type input "$ 0,00"
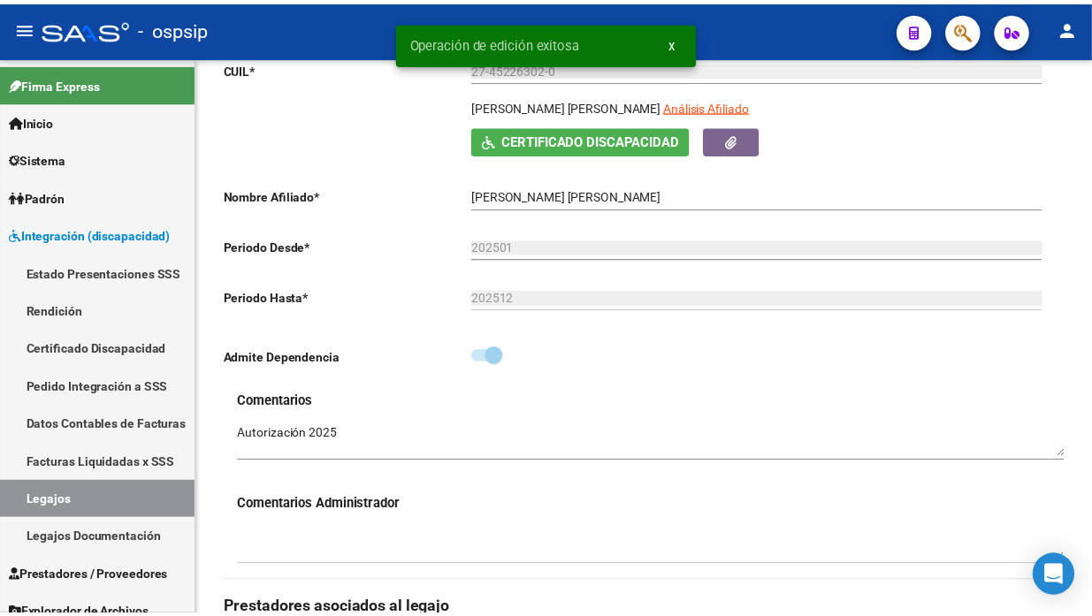
scroll to position [0, 0]
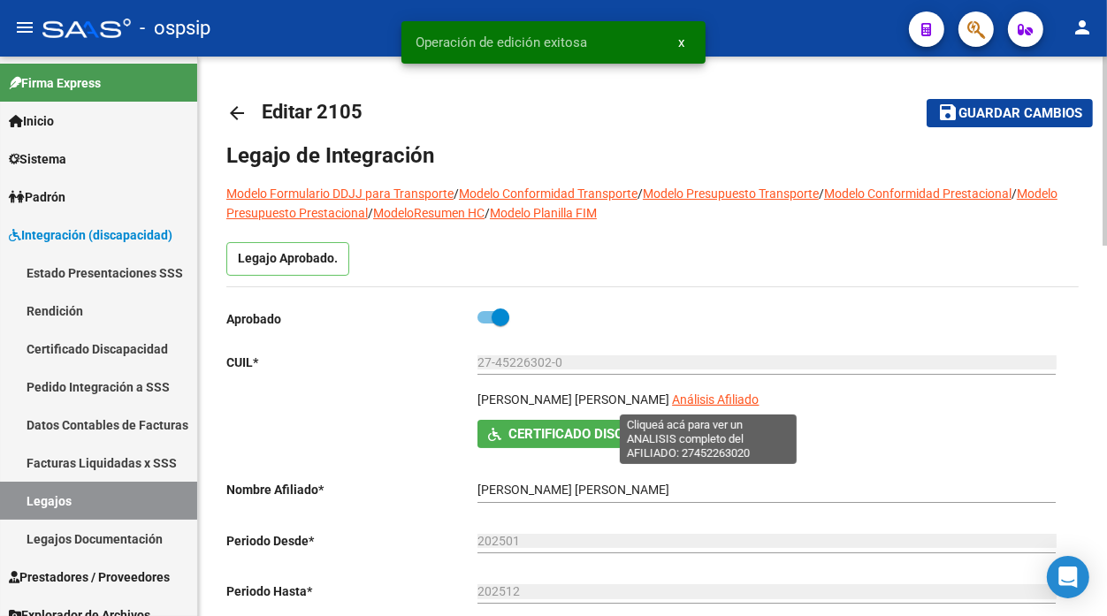
click at [699, 399] on span "Análisis Afiliado" at bounding box center [715, 400] width 87 height 14
type textarea "27452263020"
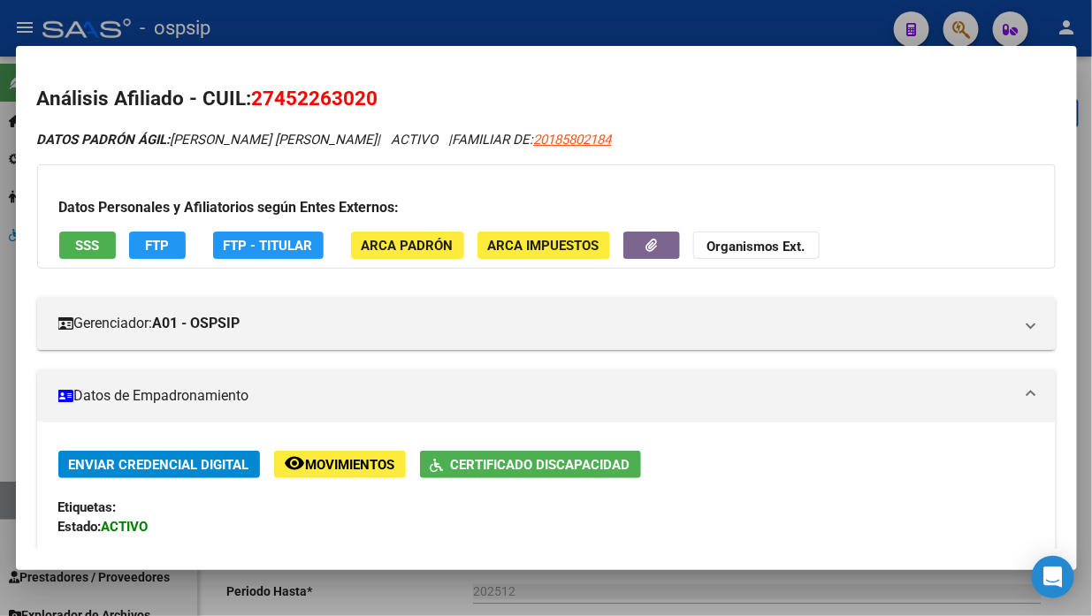
click at [100, 239] on button "SSS" at bounding box center [87, 245] width 57 height 27
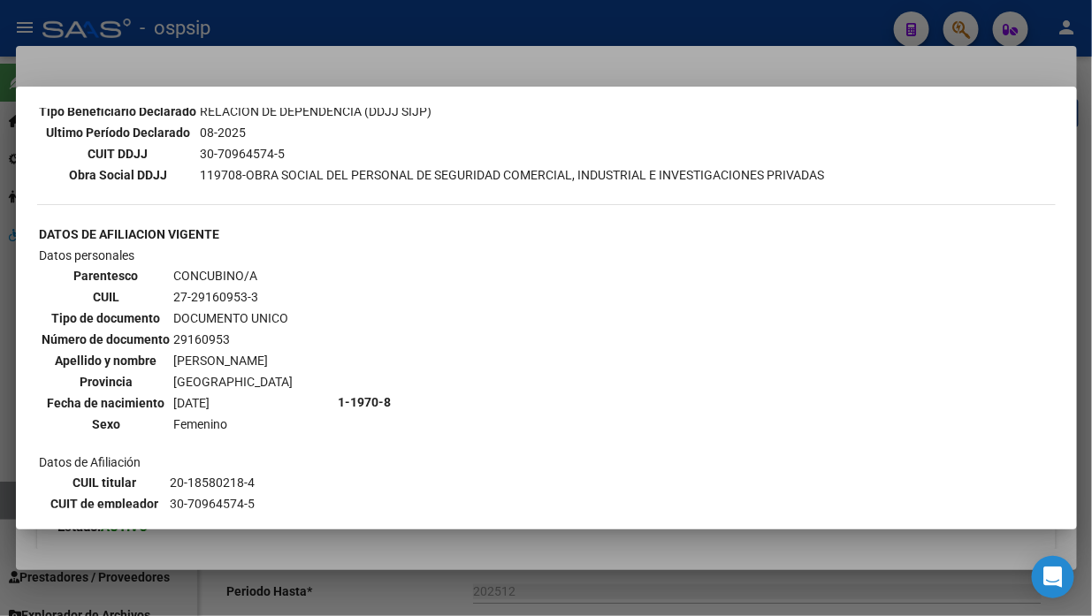
scroll to position [491, 0]
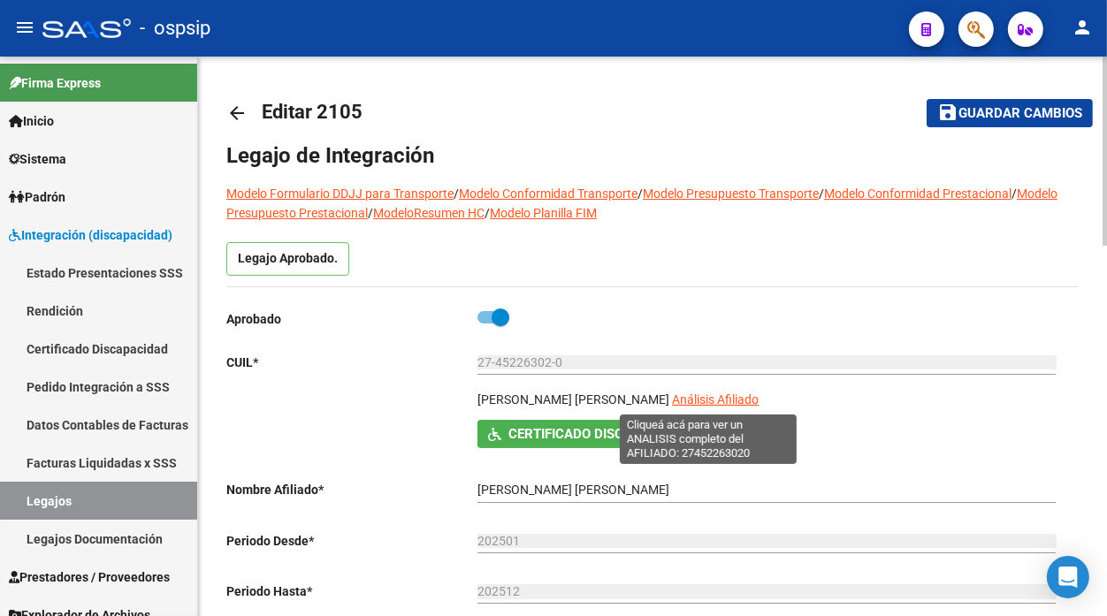
click at [685, 398] on span "Análisis Afiliado" at bounding box center [715, 400] width 87 height 14
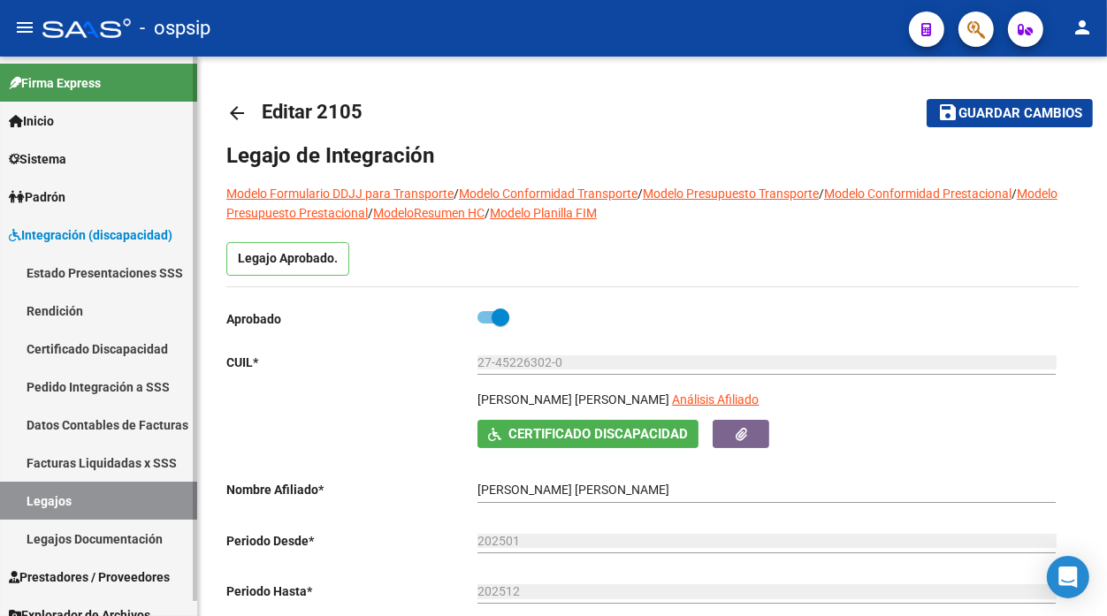
click at [9, 508] on link "Legajos" at bounding box center [98, 501] width 197 height 38
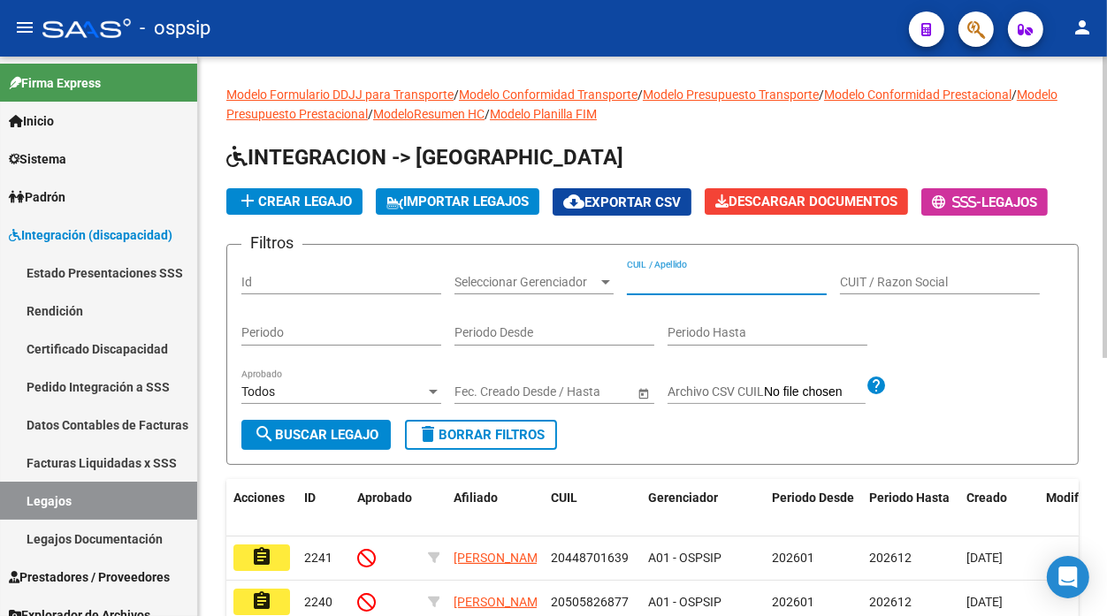
click at [634, 280] on input "CUIL / Apellido" at bounding box center [727, 282] width 200 height 15
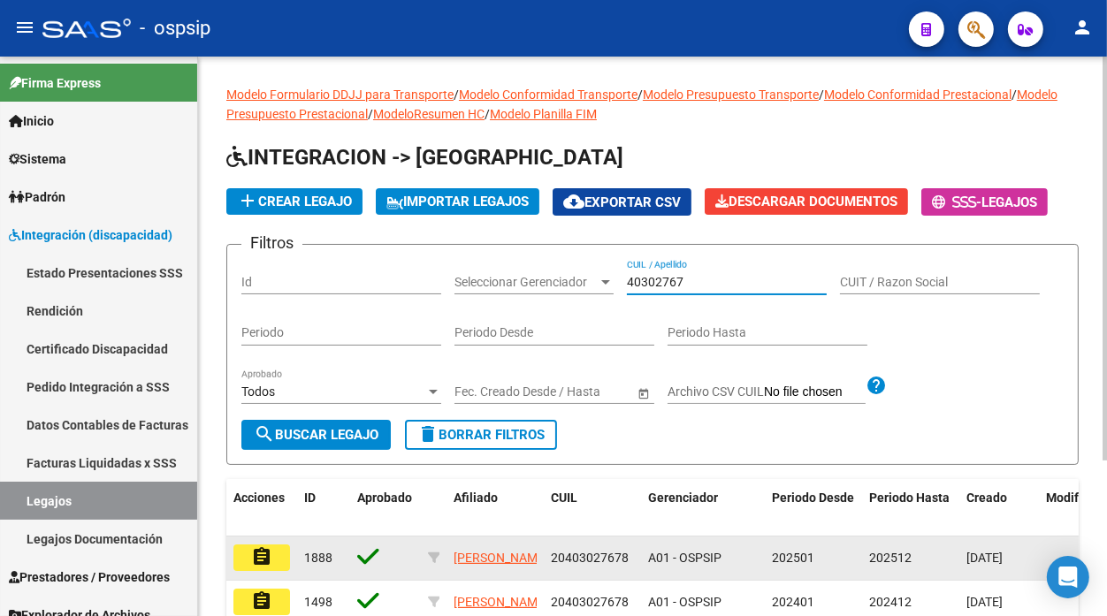
type input "40302767"
click at [261, 548] on mat-icon "assignment" at bounding box center [261, 557] width 21 height 21
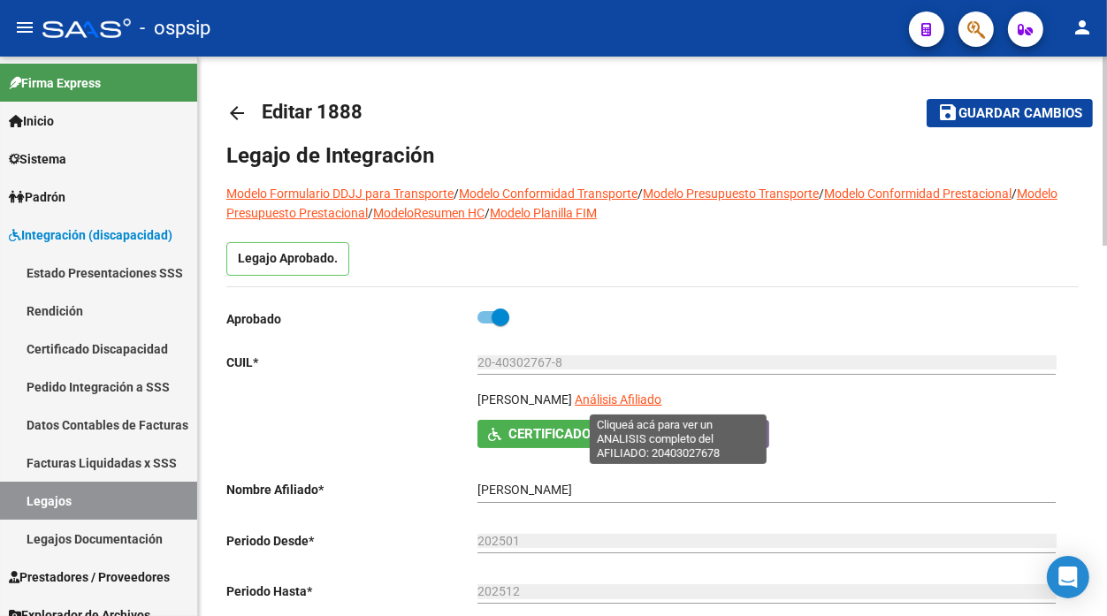
click at [660, 394] on span "Análisis Afiliado" at bounding box center [618, 400] width 87 height 14
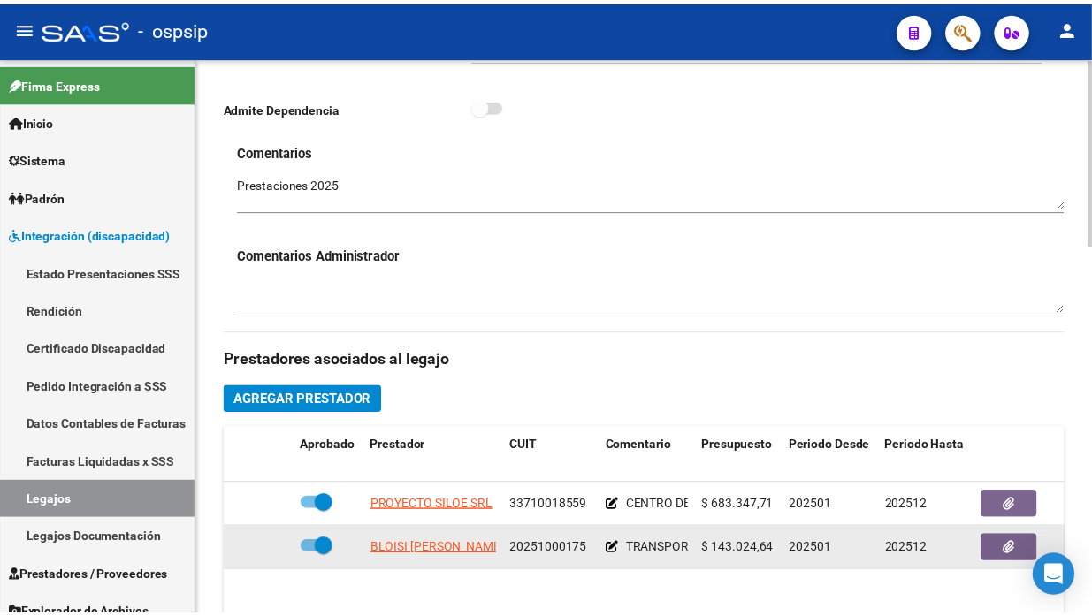
scroll to position [687, 0]
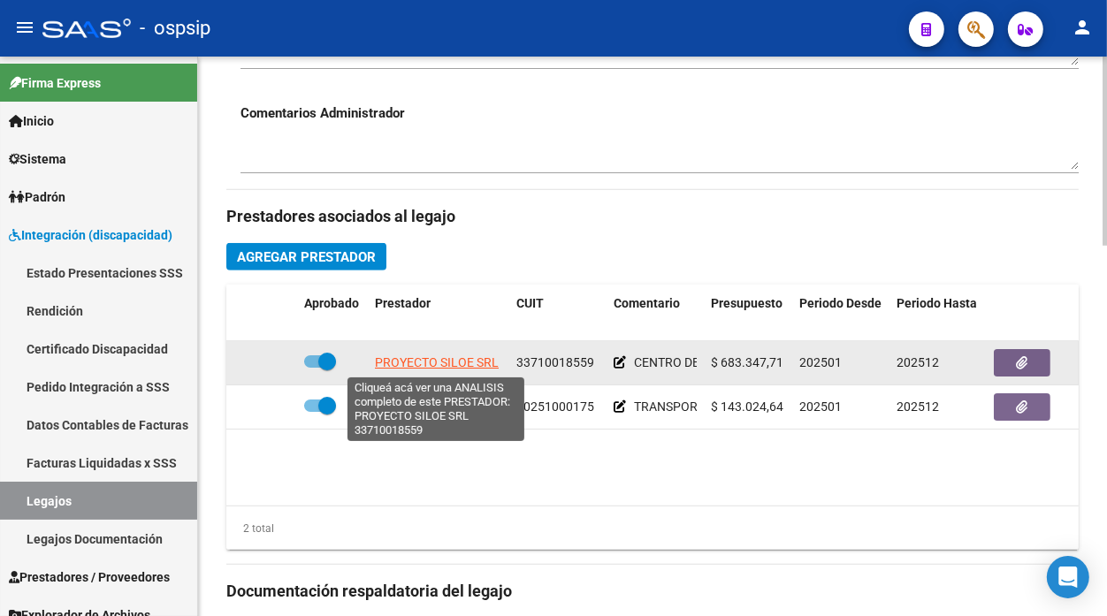
click at [435, 366] on span "PROYECTO SILOE SRL" at bounding box center [437, 363] width 124 height 14
type textarea "33710018559"
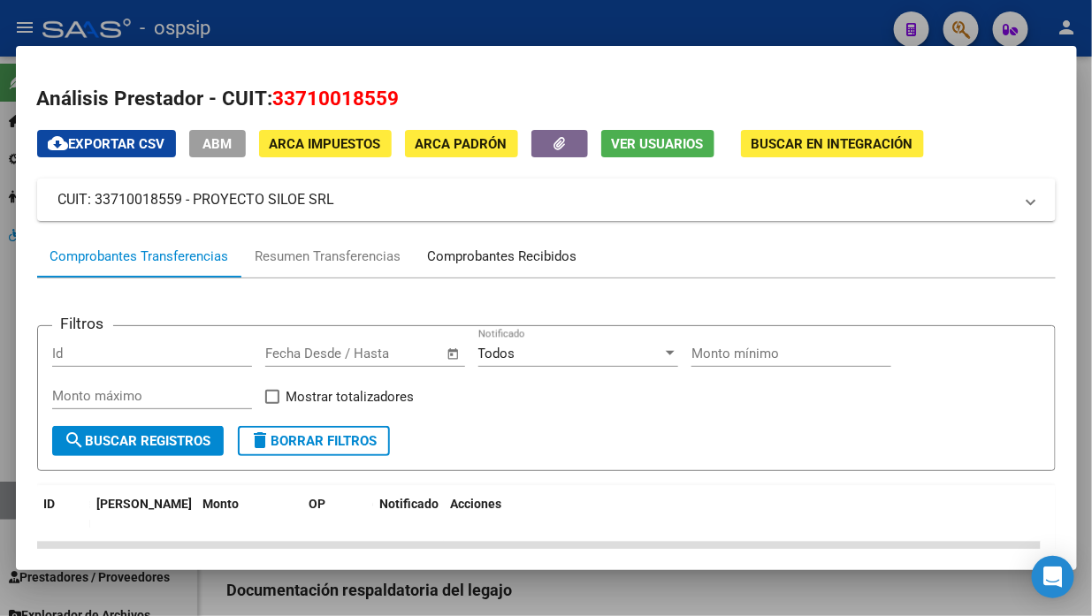
click at [475, 263] on div "Comprobantes Recibidos" at bounding box center [502, 257] width 149 height 20
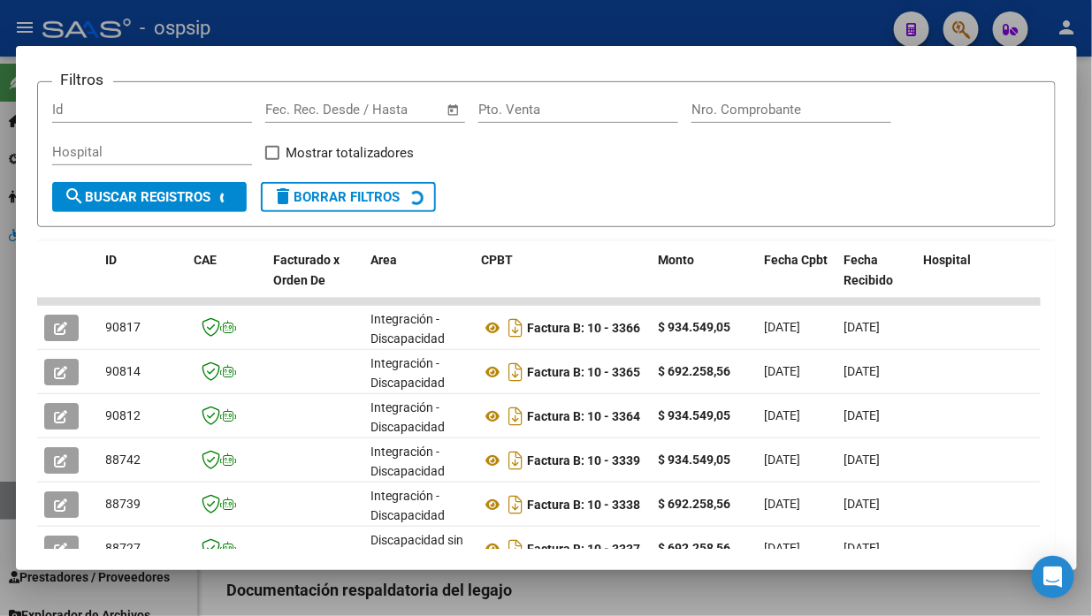
scroll to position [271, 0]
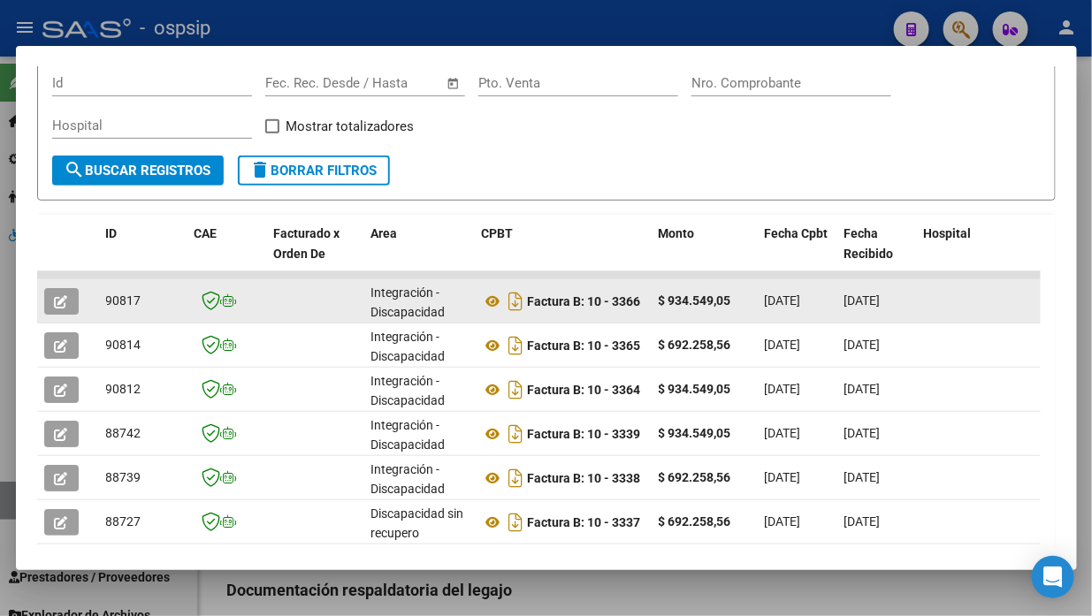
click at [50, 299] on button "button" at bounding box center [61, 301] width 34 height 27
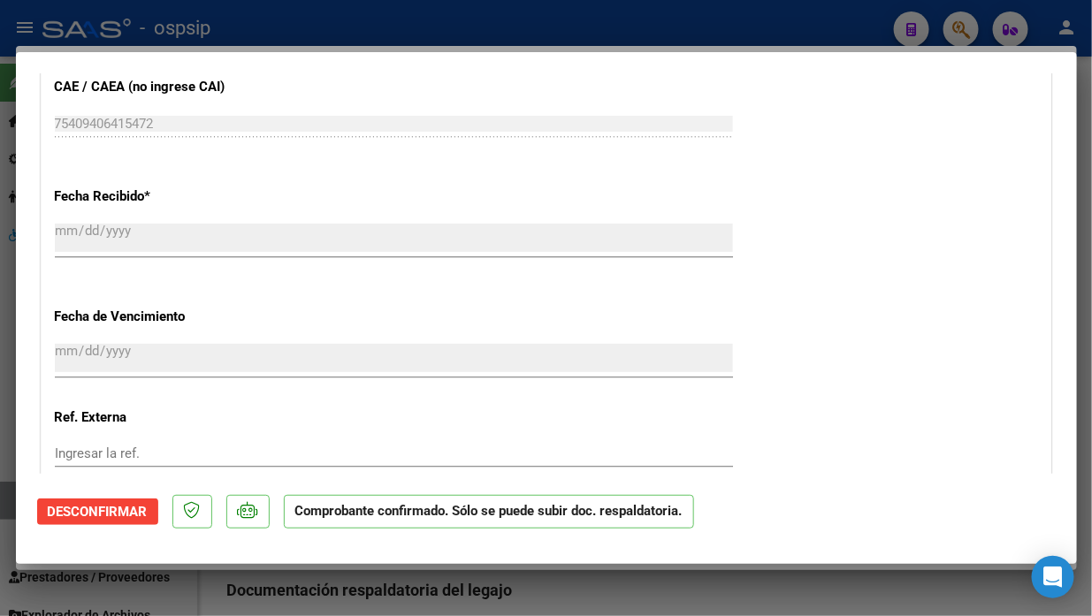
scroll to position [1572, 0]
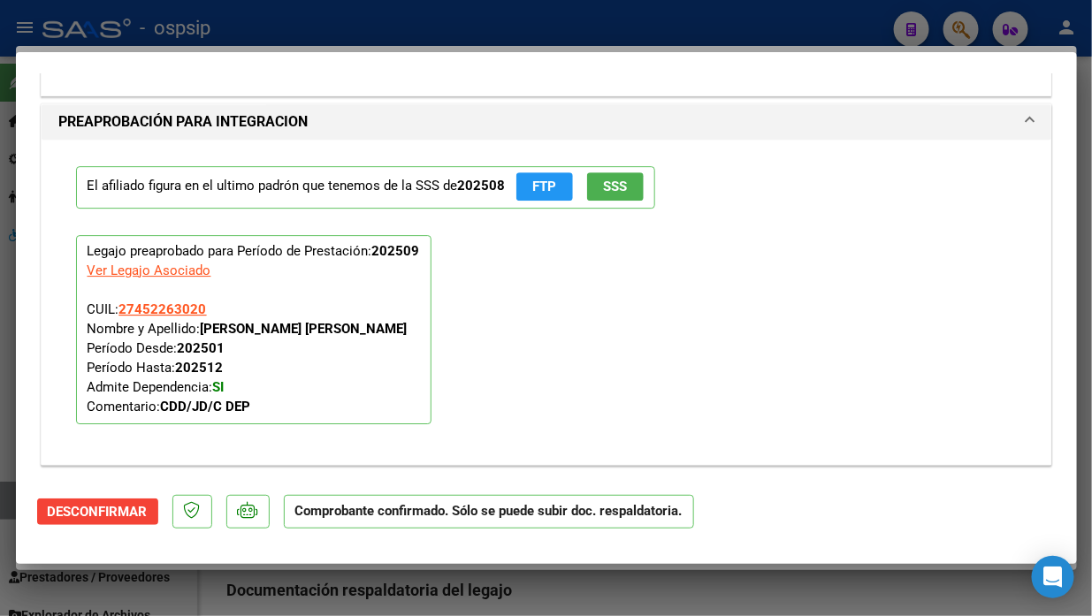
type input "$ 0,00"
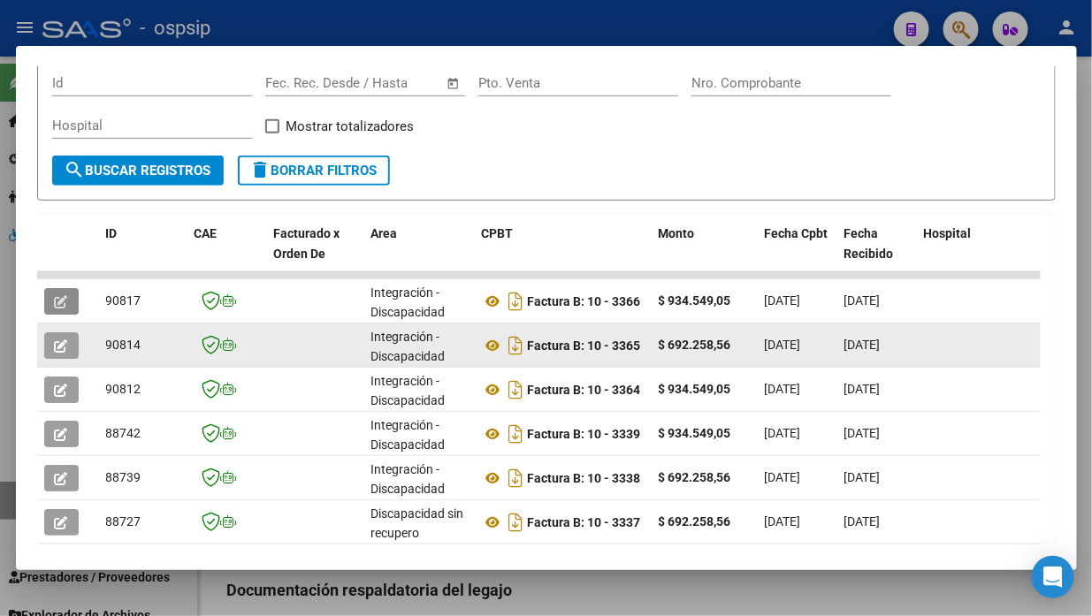
click at [64, 360] on datatable-body-cell at bounding box center [68, 345] width 62 height 43
click at [65, 347] on icon "button" at bounding box center [61, 346] width 13 height 13
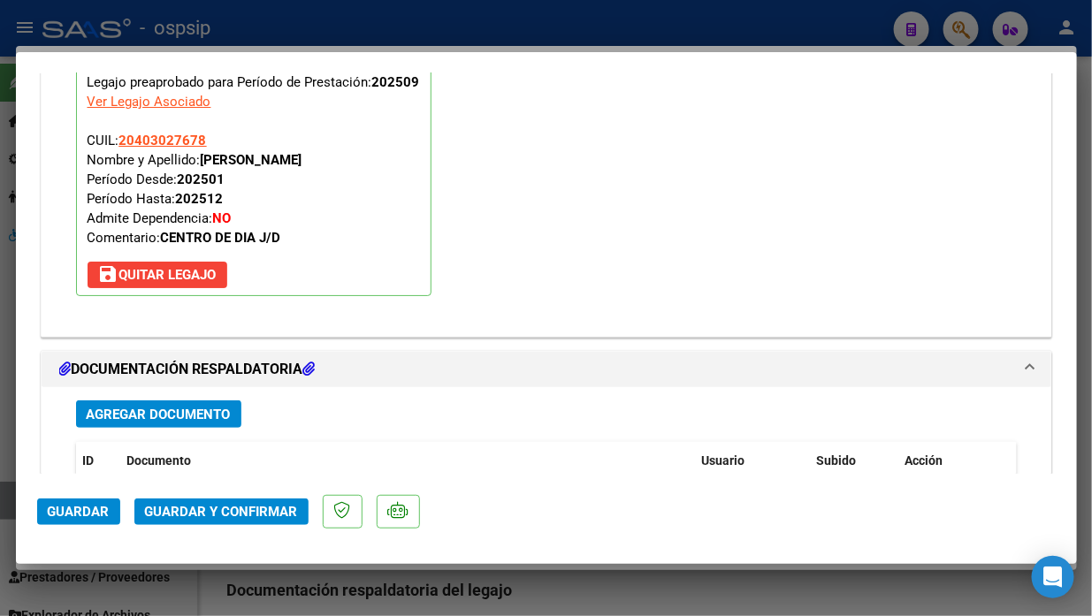
scroll to position [2190, 0]
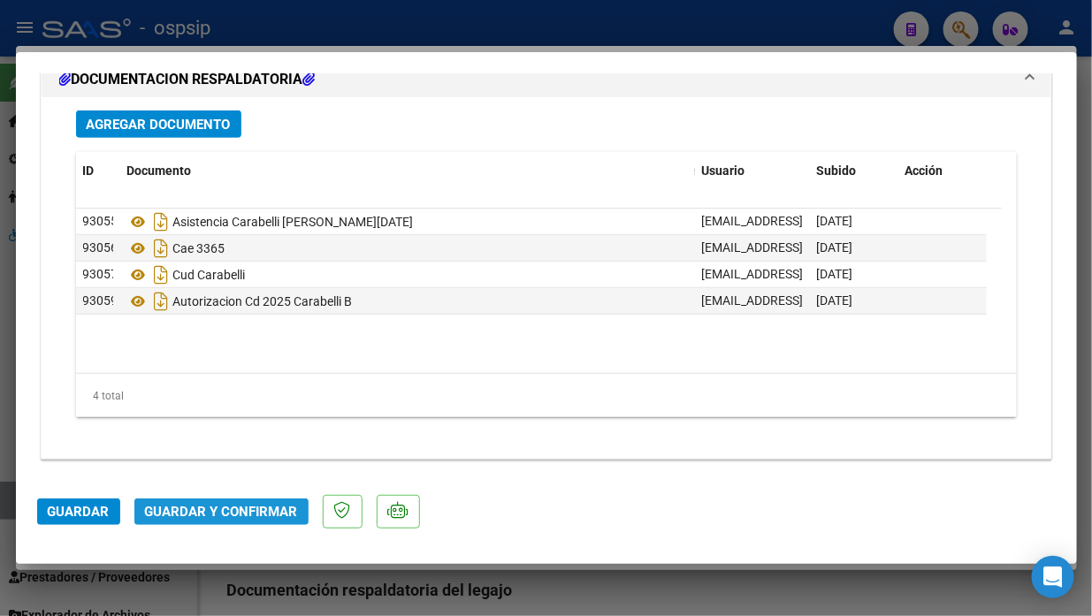
click at [225, 513] on span "Guardar y Confirmar" at bounding box center [221, 512] width 153 height 16
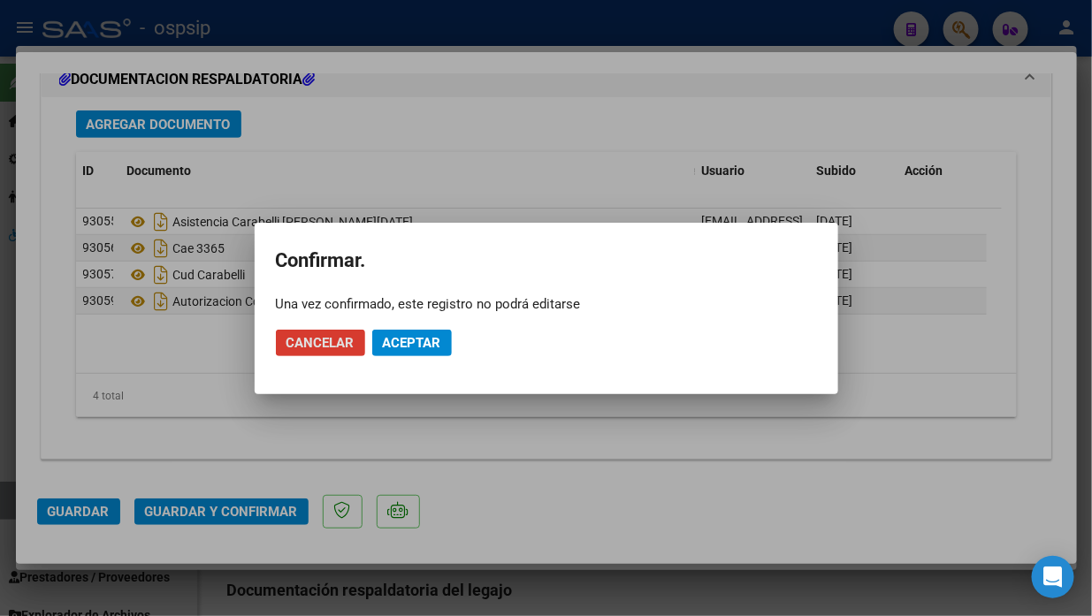
click at [389, 339] on span "Aceptar" at bounding box center [412, 343] width 58 height 16
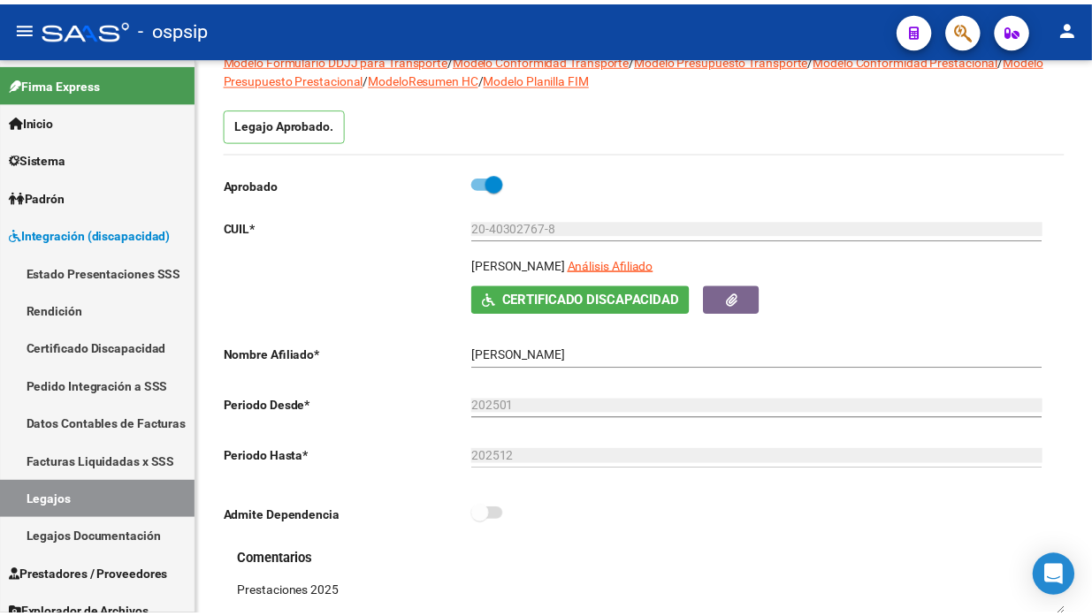
scroll to position [98, 0]
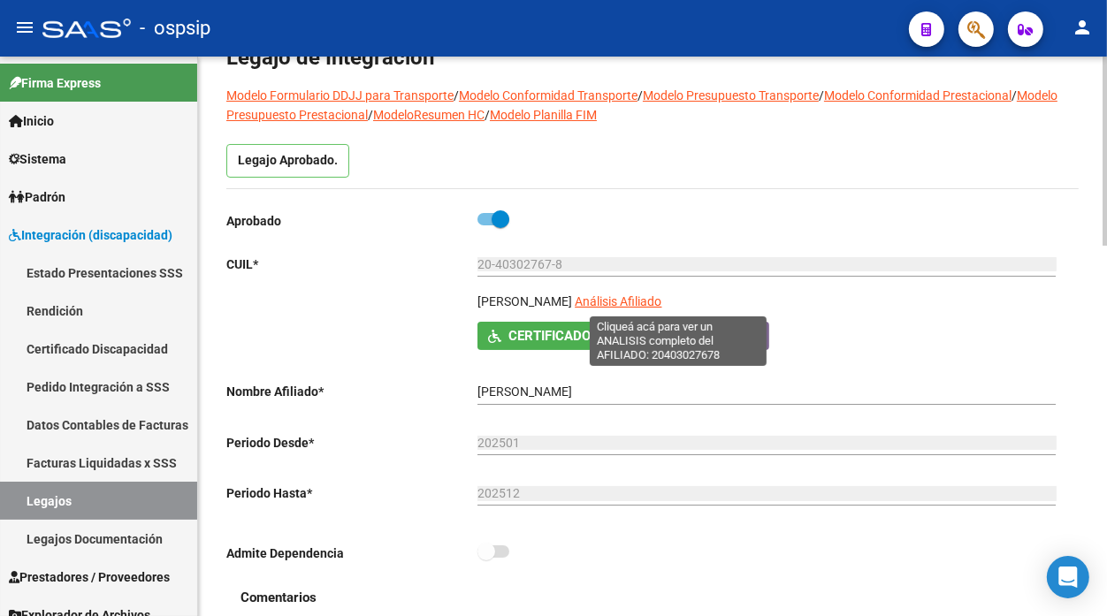
click at [662, 302] on span "Análisis Afiliado" at bounding box center [618, 302] width 87 height 14
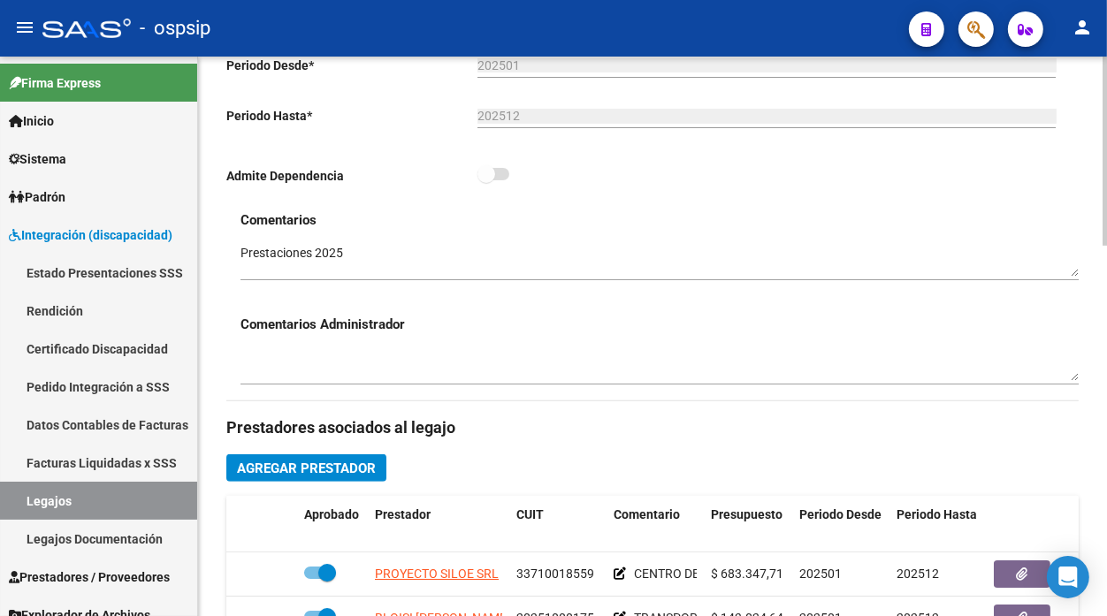
scroll to position [589, 0]
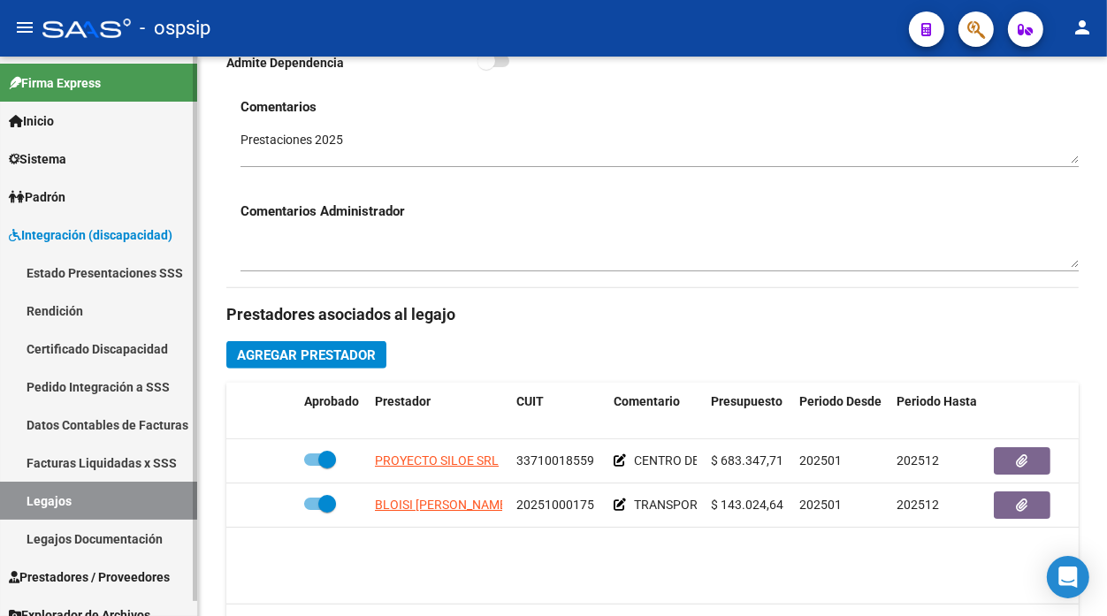
click at [73, 501] on link "Legajos" at bounding box center [98, 501] width 197 height 38
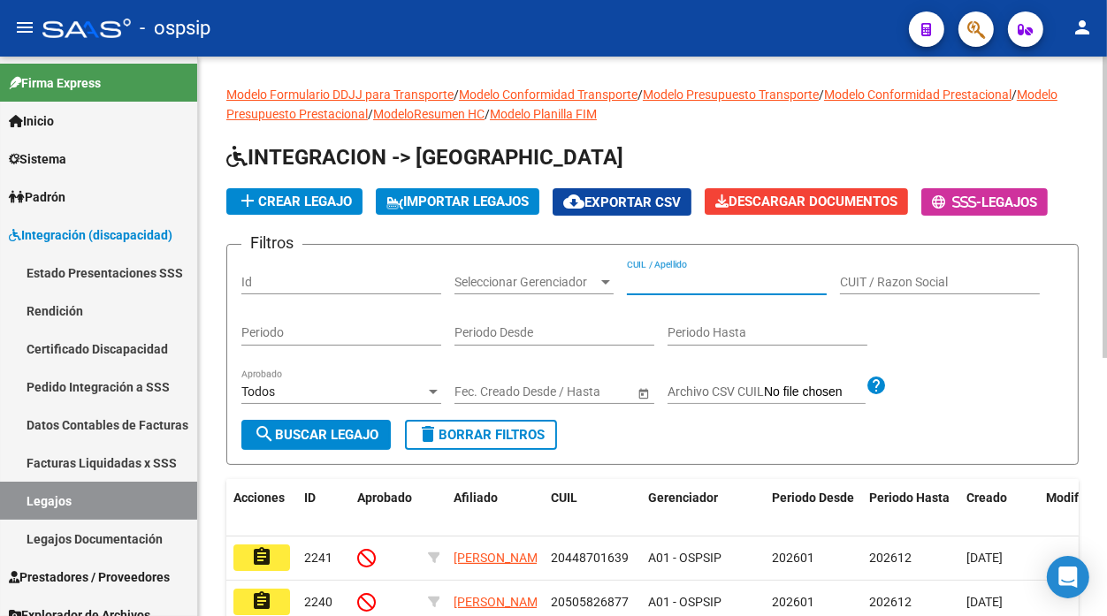
click at [652, 275] on input "CUIL / Apellido" at bounding box center [727, 282] width 200 height 15
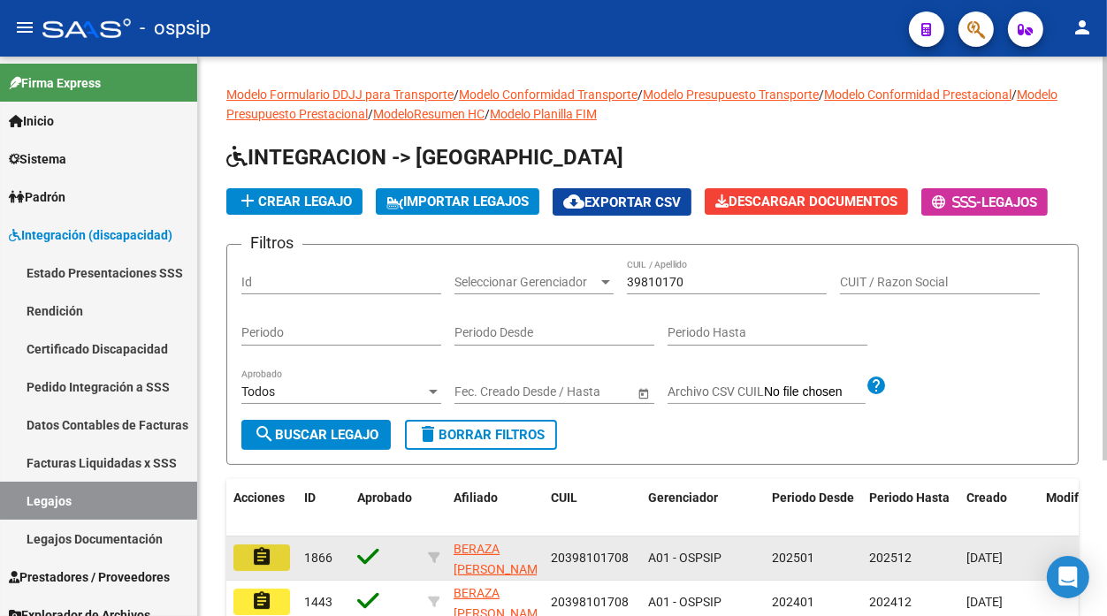
click at [257, 558] on mat-icon "assignment" at bounding box center [261, 557] width 21 height 21
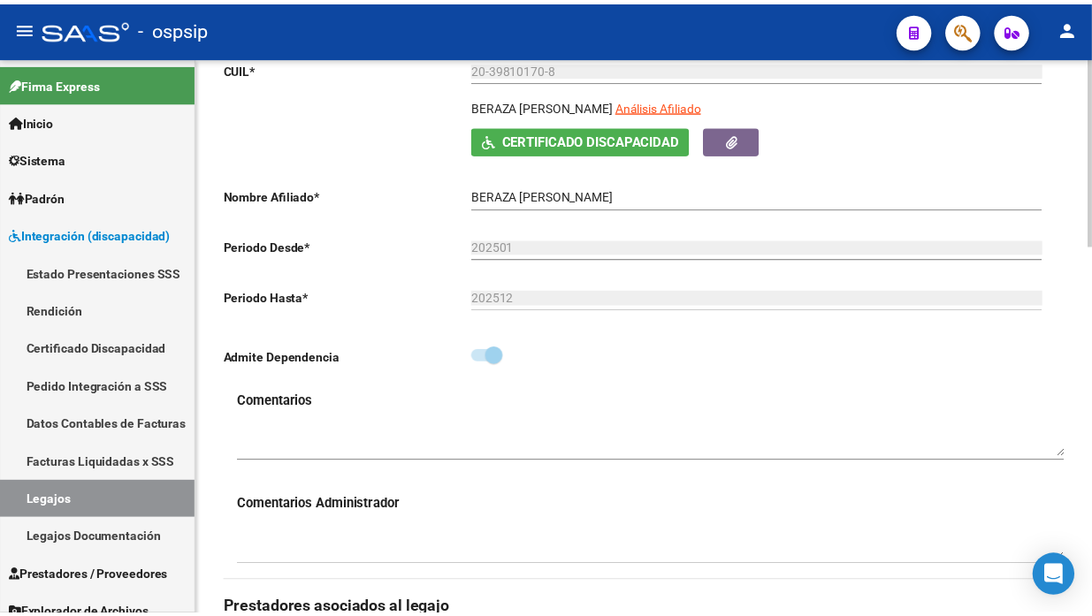
scroll to position [196, 0]
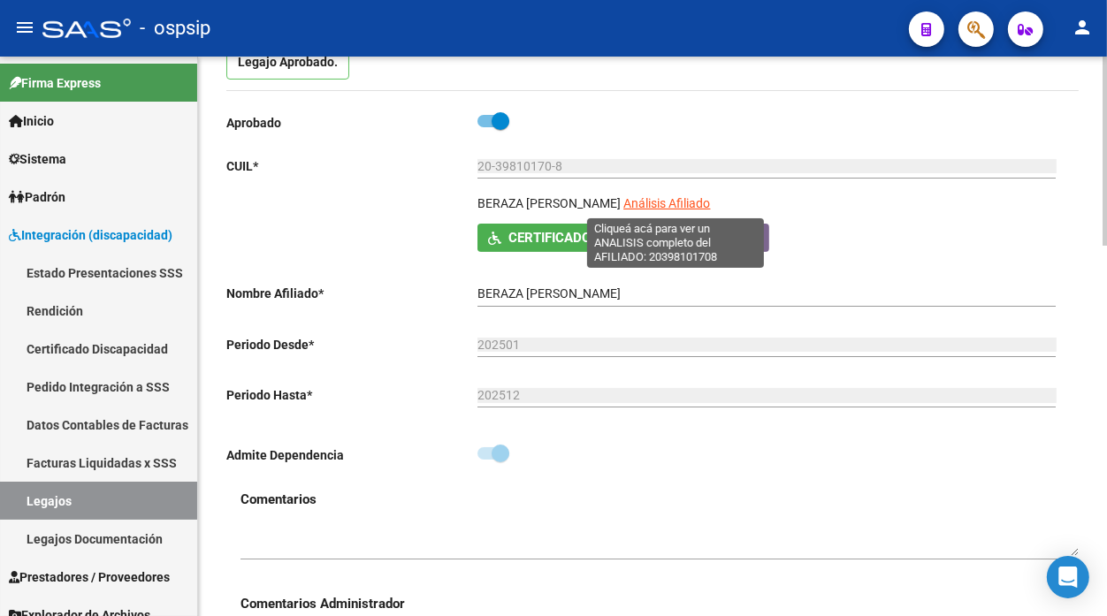
click at [665, 201] on span "Análisis Afiliado" at bounding box center [667, 203] width 87 height 14
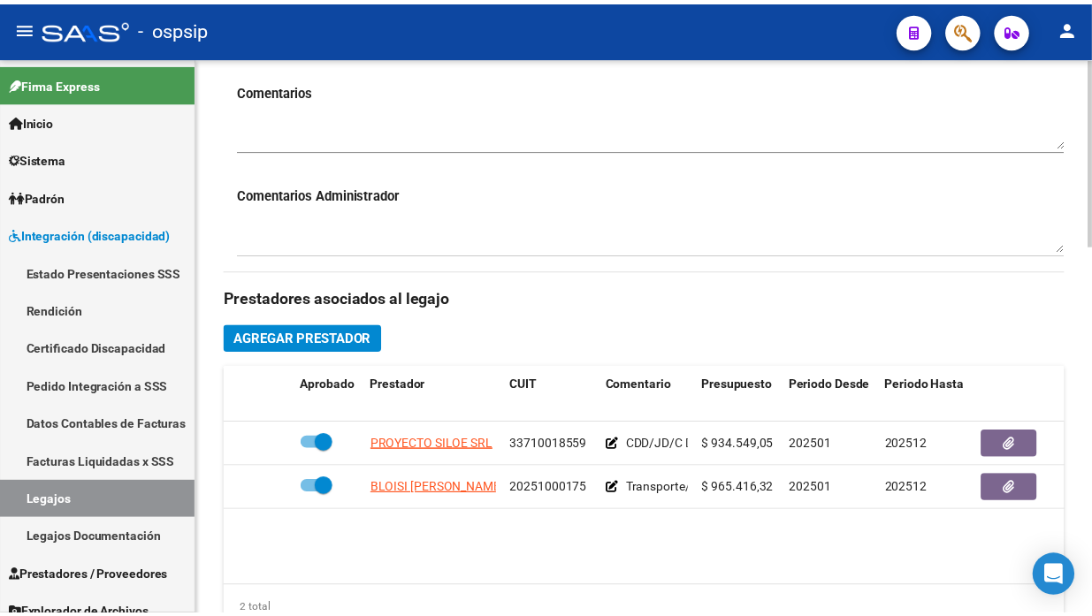
scroll to position [687, 0]
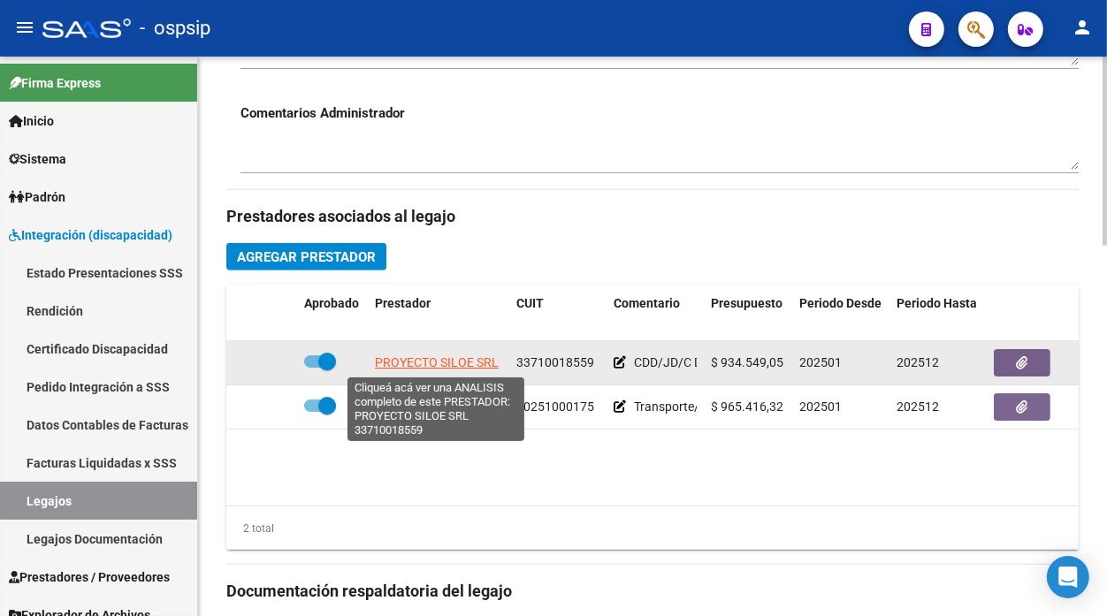
click at [437, 364] on span "PROYECTO SILOE SRL" at bounding box center [437, 363] width 124 height 14
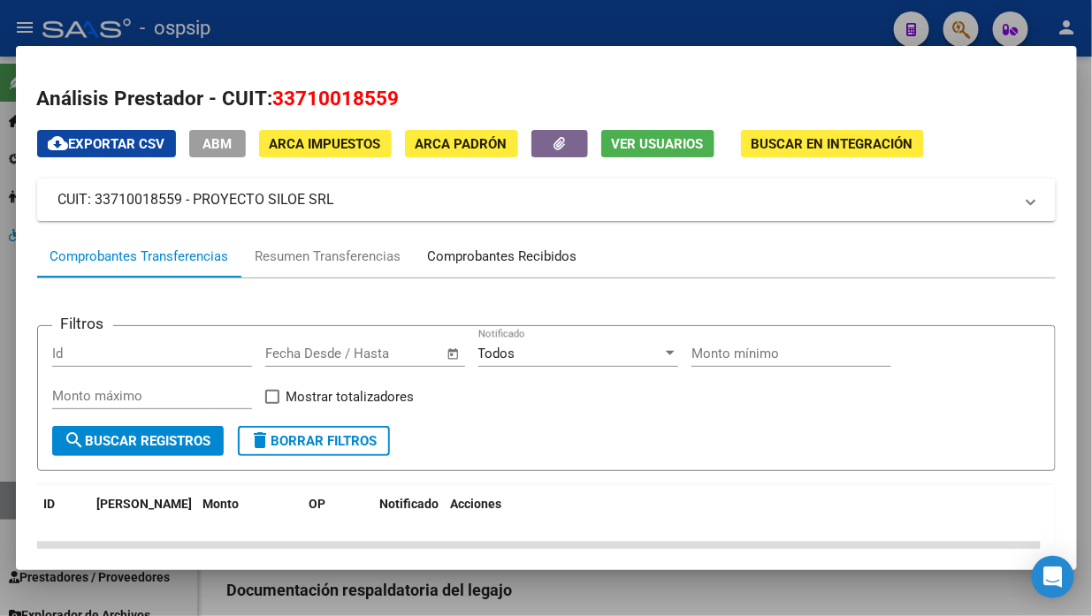
click at [504, 251] on div "Comprobantes Recibidos" at bounding box center [502, 257] width 149 height 20
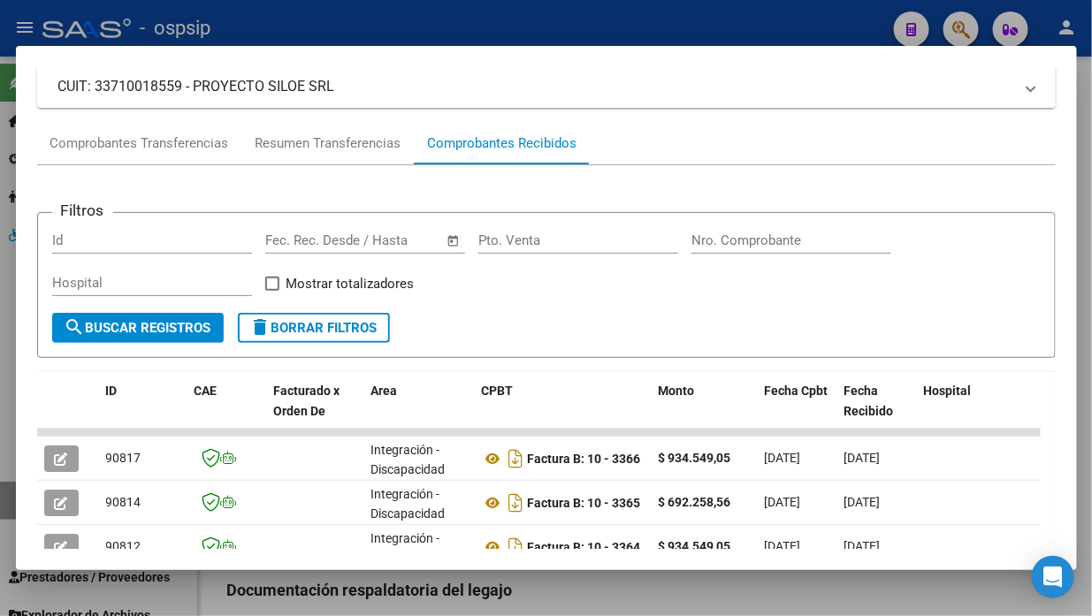
scroll to position [212, 0]
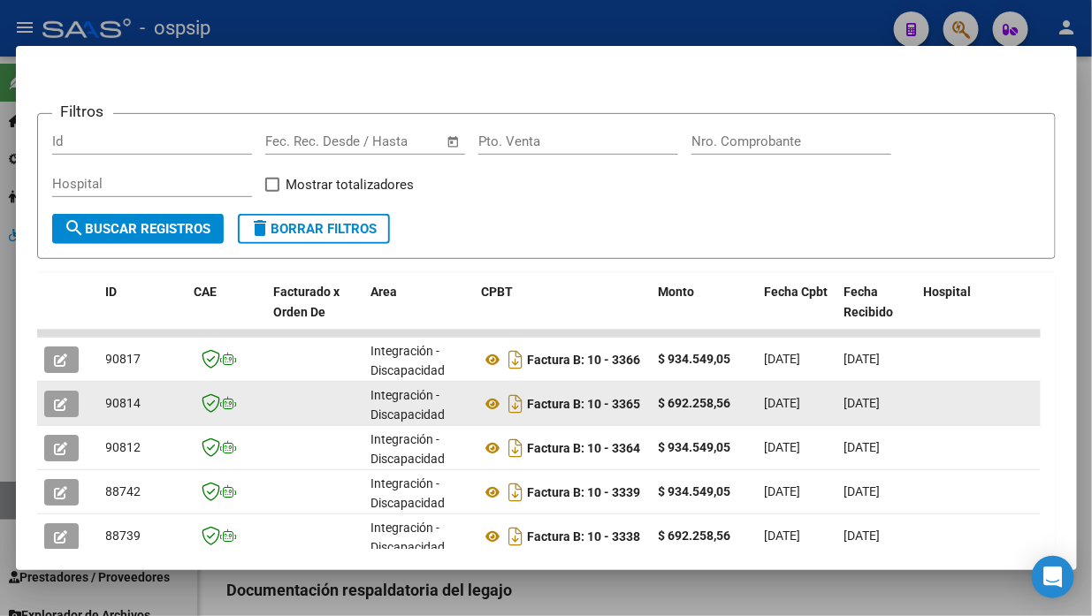
click at [60, 398] on icon "button" at bounding box center [61, 404] width 13 height 13
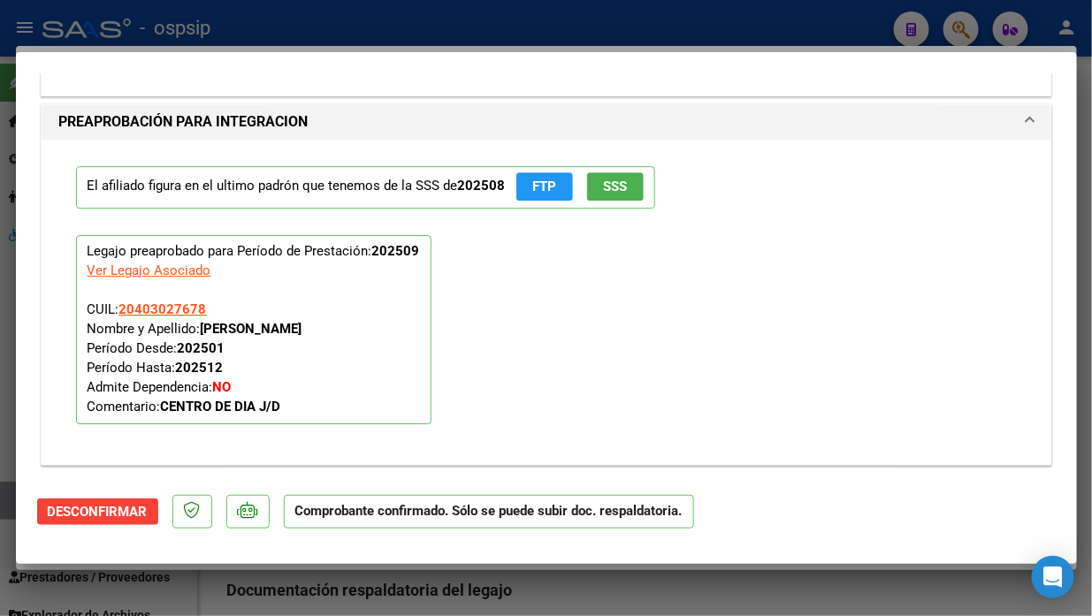
scroll to position [1965, 0]
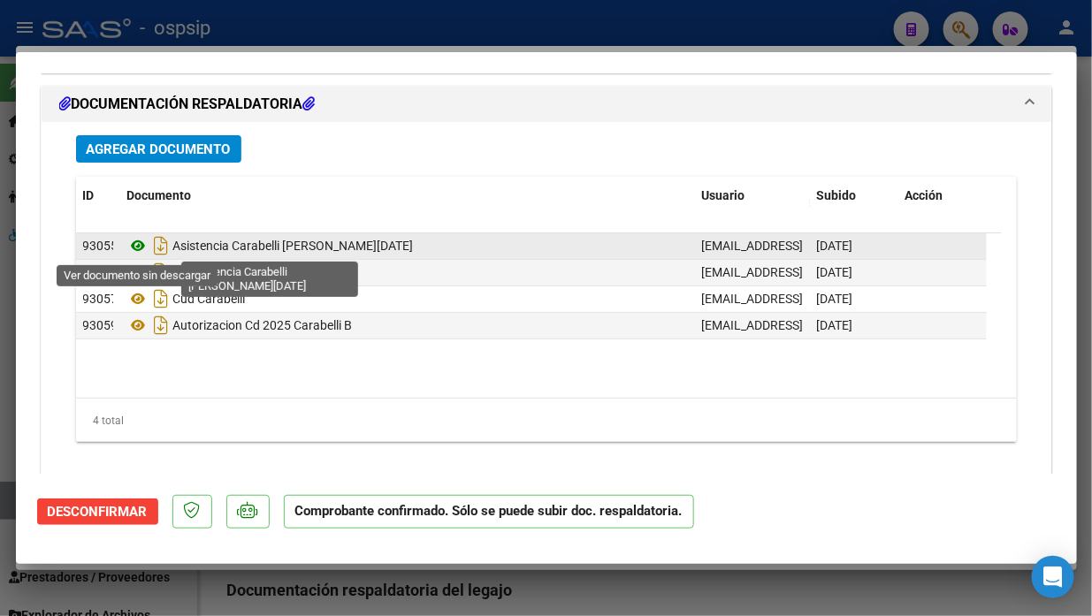
click at [137, 248] on icon at bounding box center [138, 245] width 23 height 21
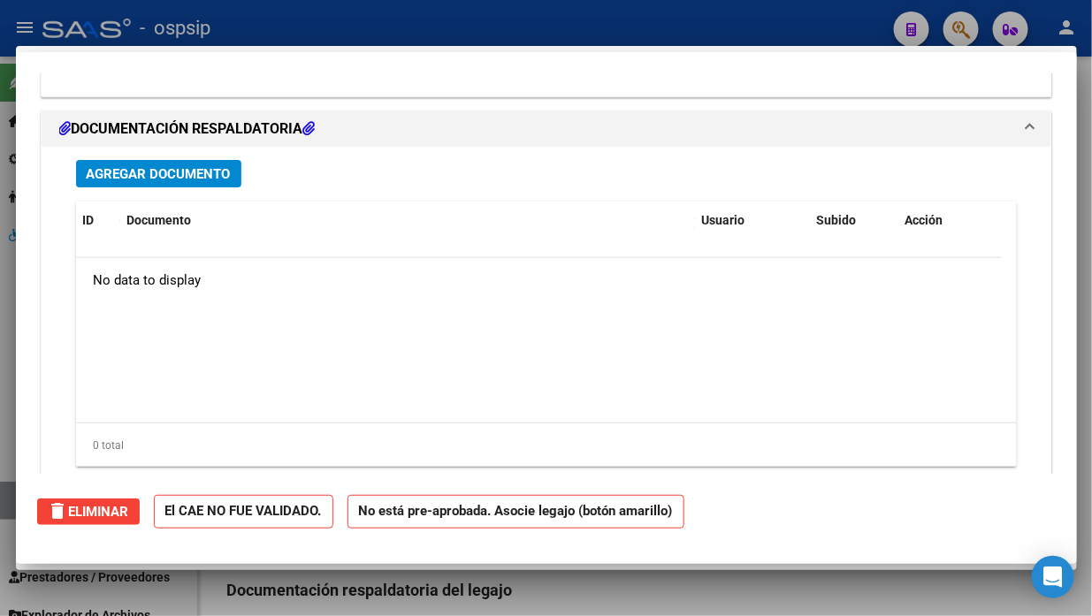
scroll to position [0, 0]
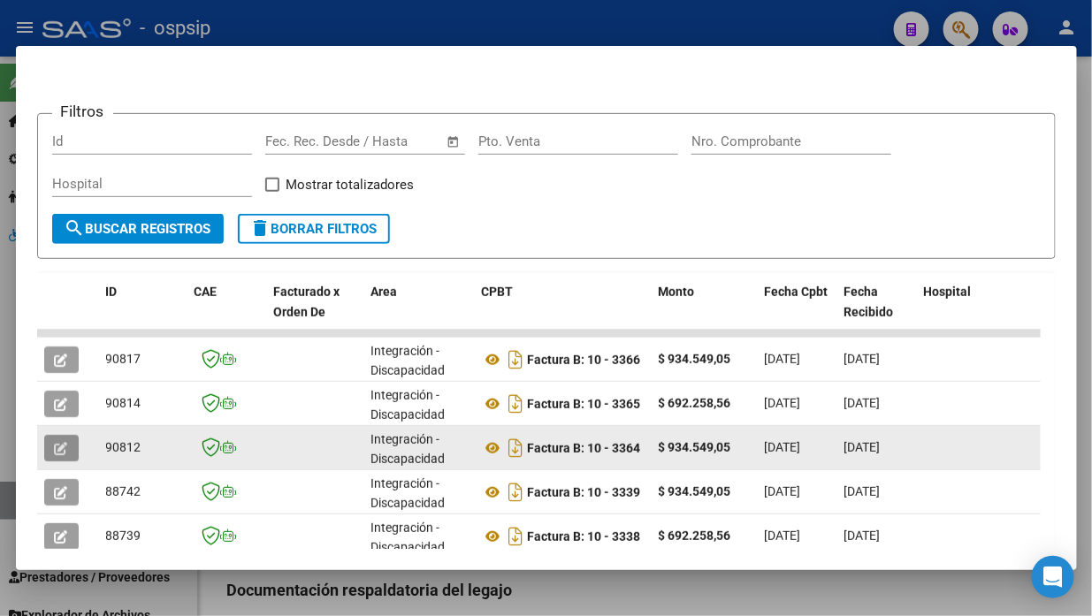
click at [62, 445] on icon "button" at bounding box center [61, 448] width 13 height 13
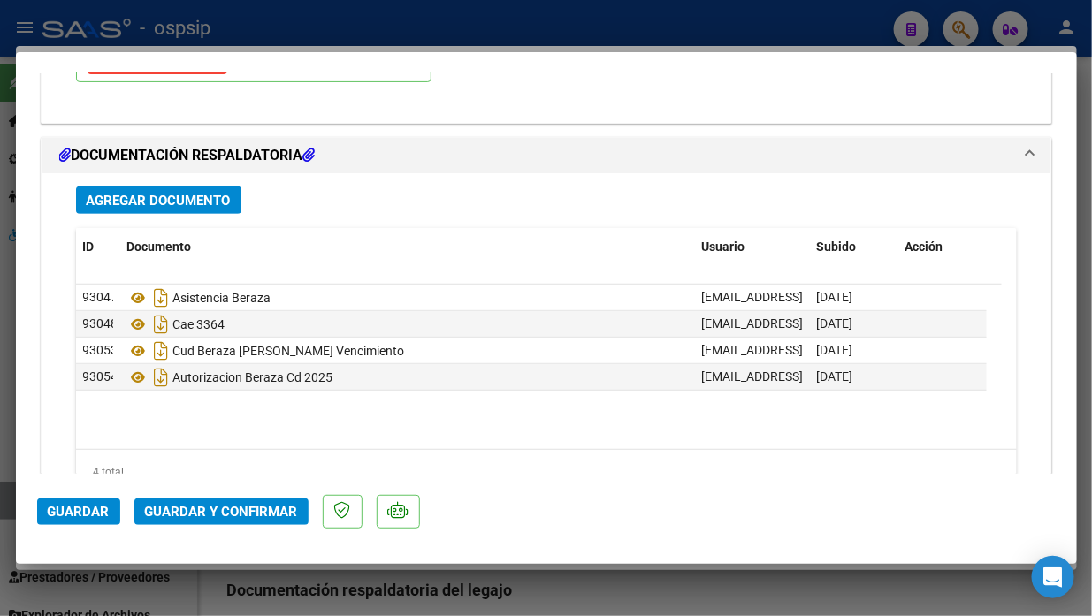
scroll to position [2162, 0]
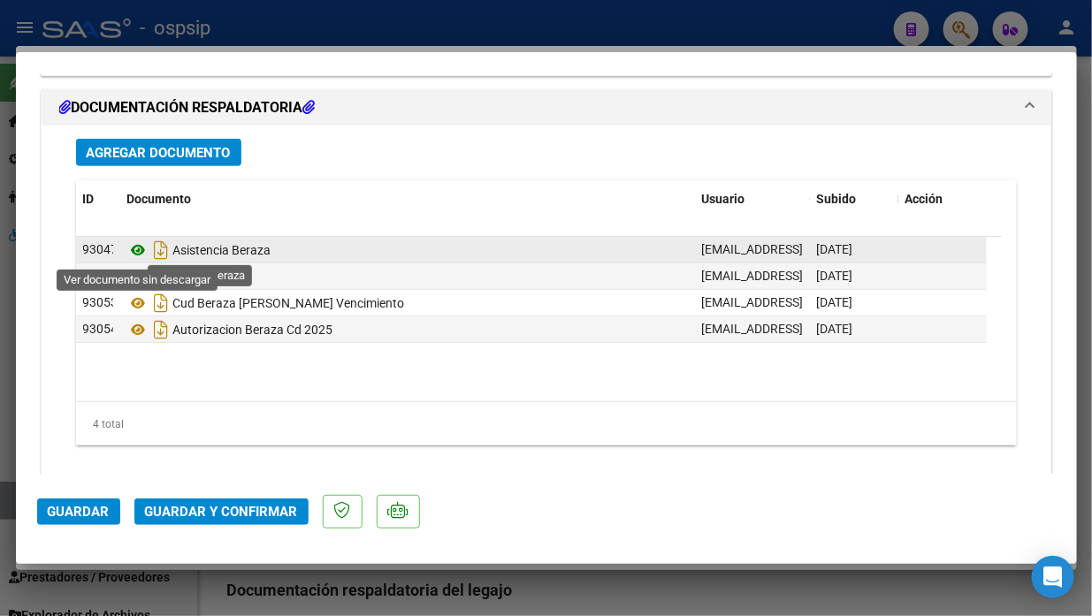
click at [135, 250] on icon at bounding box center [138, 250] width 23 height 21
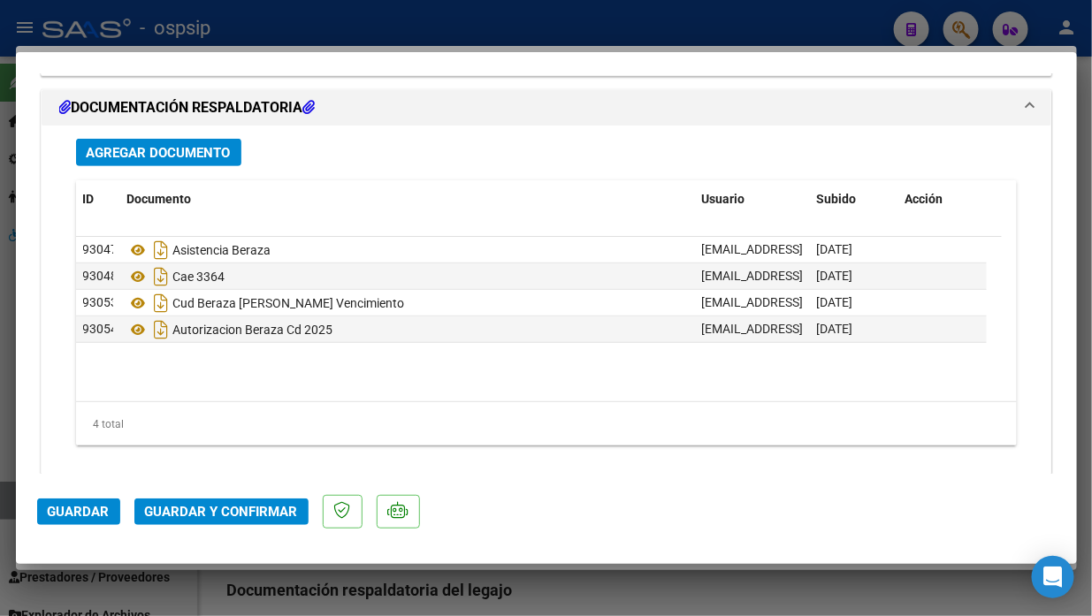
click at [249, 517] on span "Guardar y Confirmar" at bounding box center [221, 512] width 153 height 16
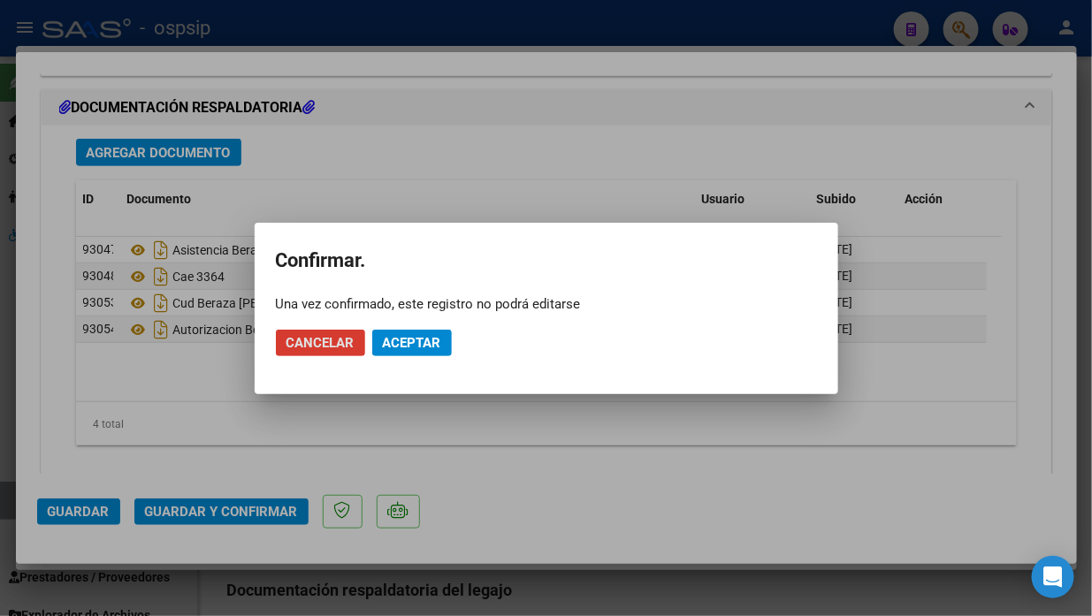
click at [421, 348] on span "Aceptar" at bounding box center [412, 343] width 58 height 16
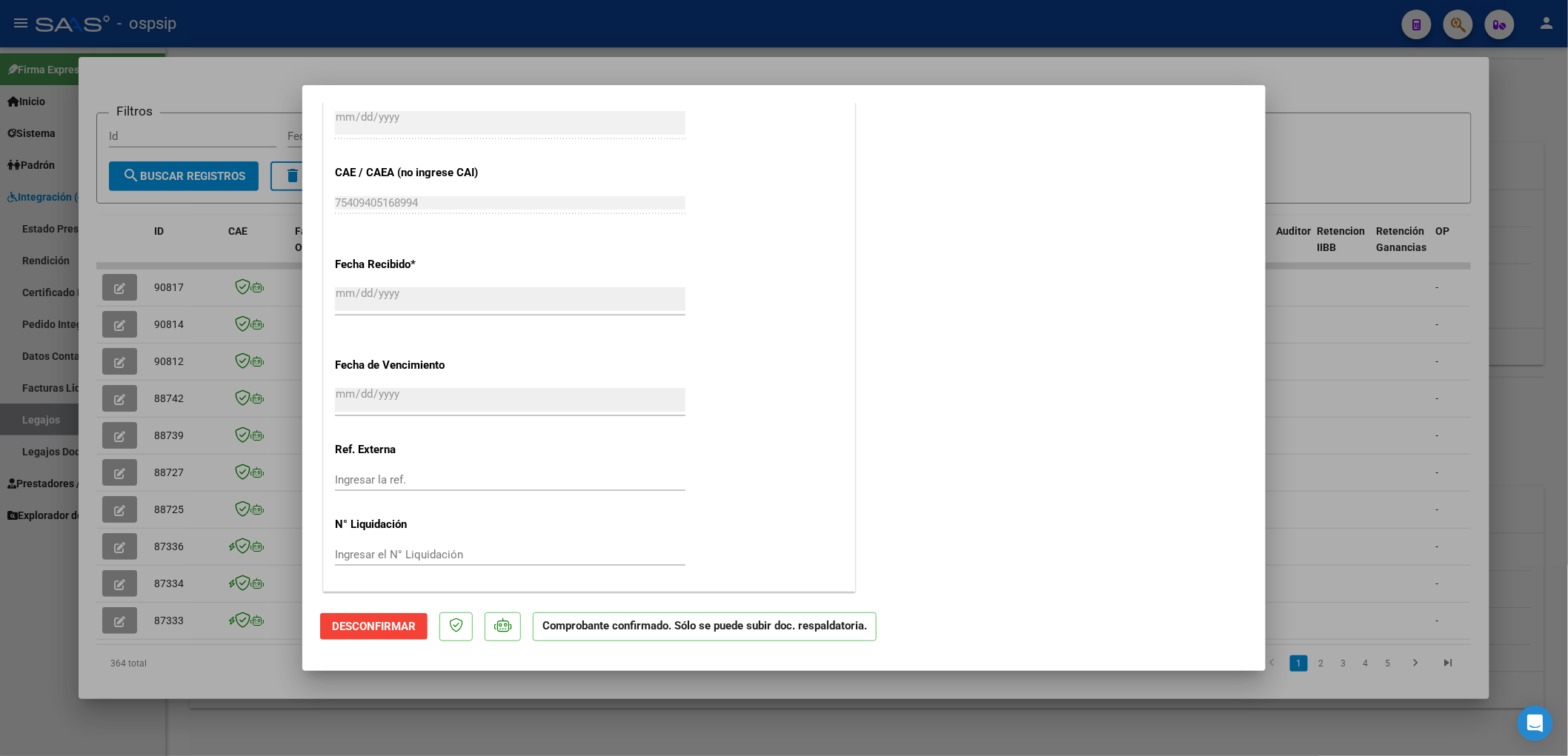
scroll to position [520, 0]
click at [23, 426] on div at bounding box center [784, 378] width 1568 height 756
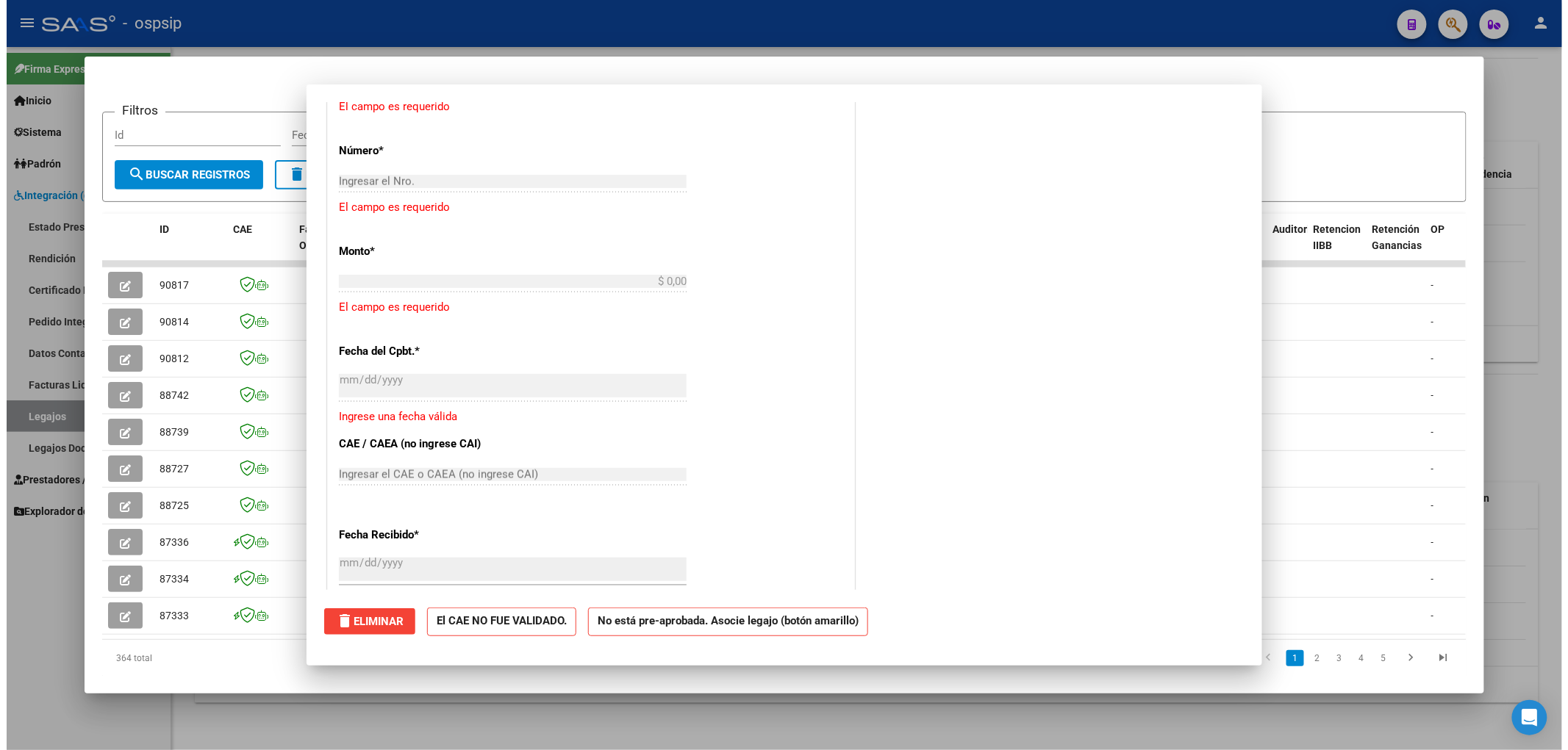
scroll to position [0, 0]
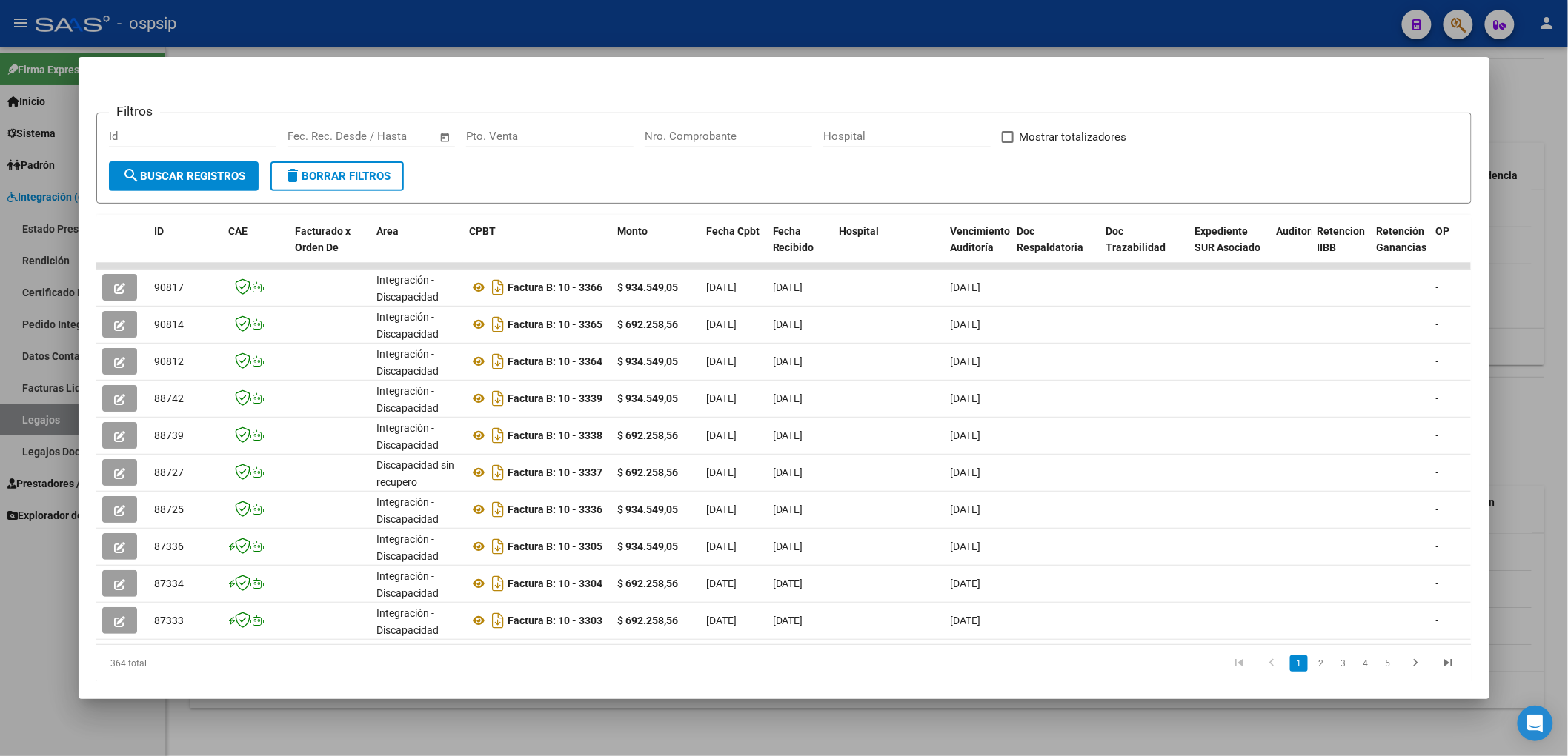
click at [23, 422] on div at bounding box center [784, 378] width 1568 height 756
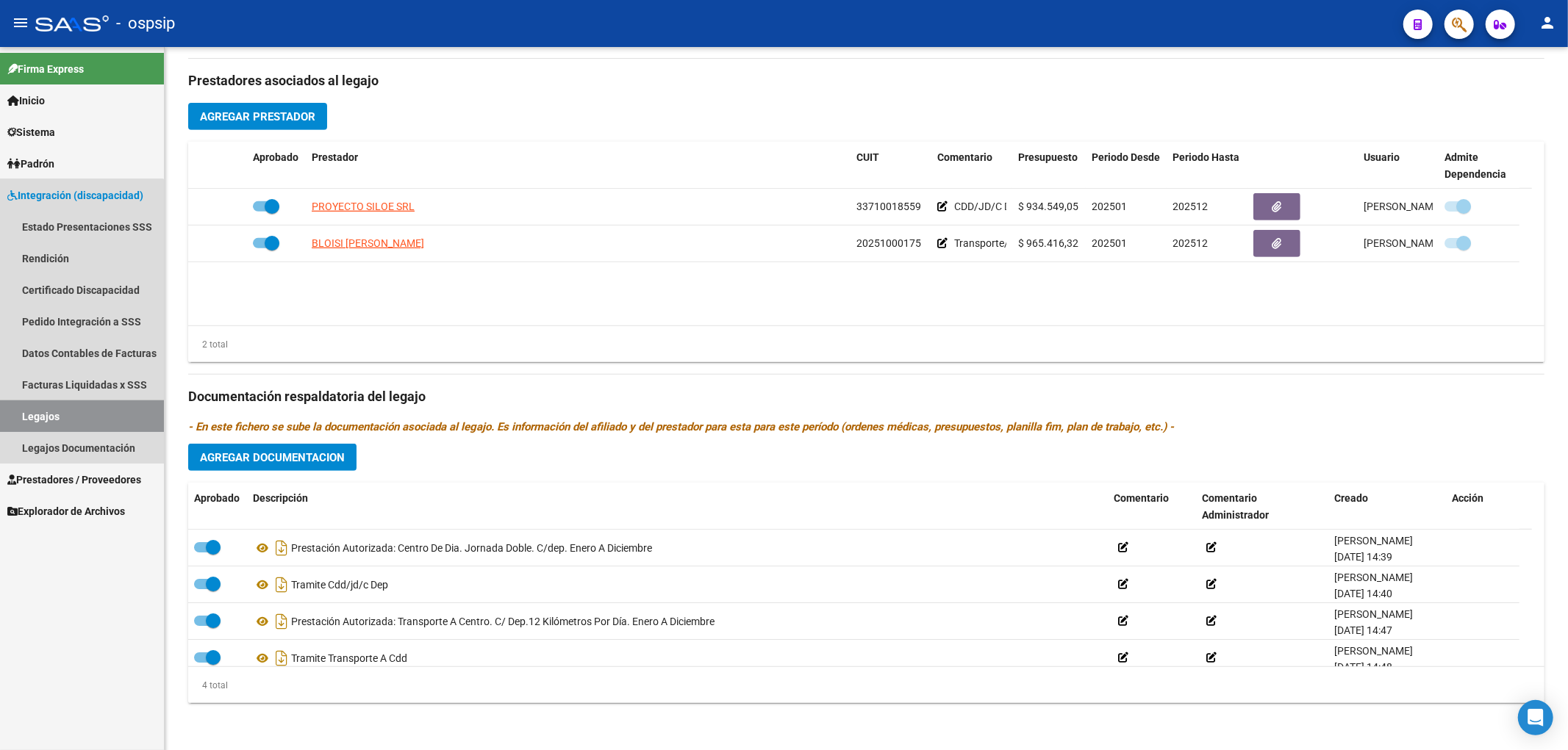
click at [22, 419] on link "Legajos" at bounding box center [81, 416] width 164 height 32
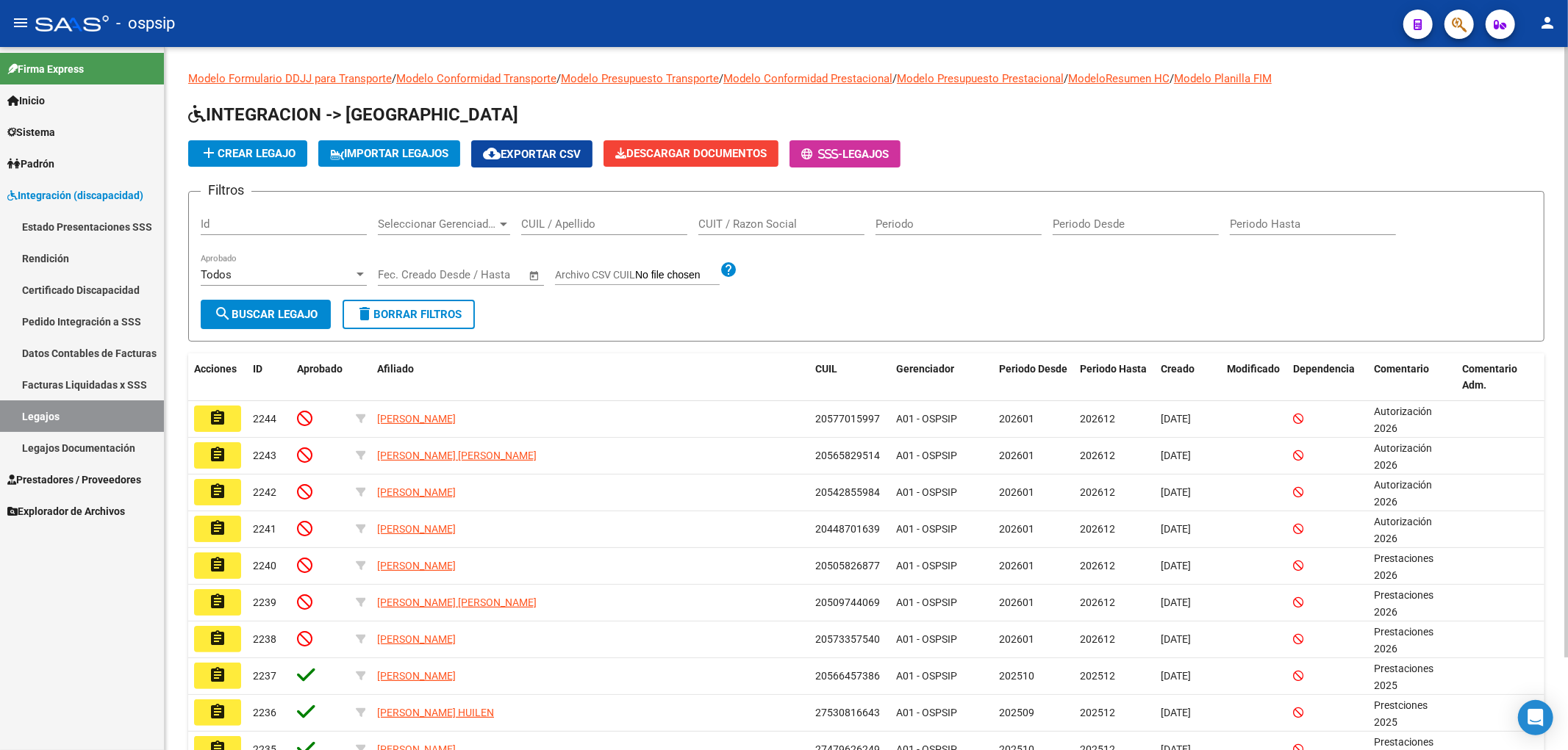
click at [540, 232] on div "CUIL / Apellido" at bounding box center [604, 219] width 166 height 32
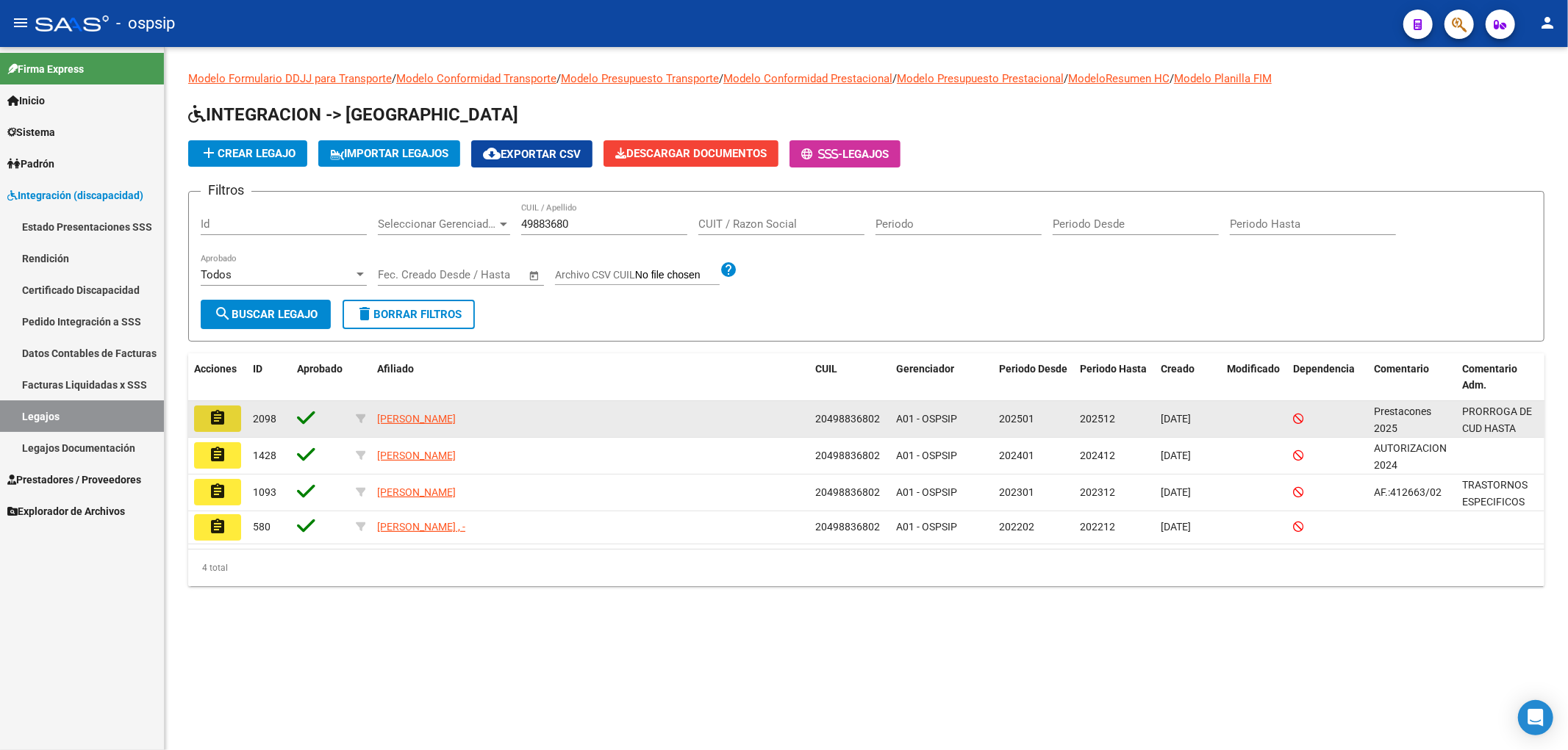
click at [214, 416] on mat-icon "assignment" at bounding box center [217, 418] width 17 height 17
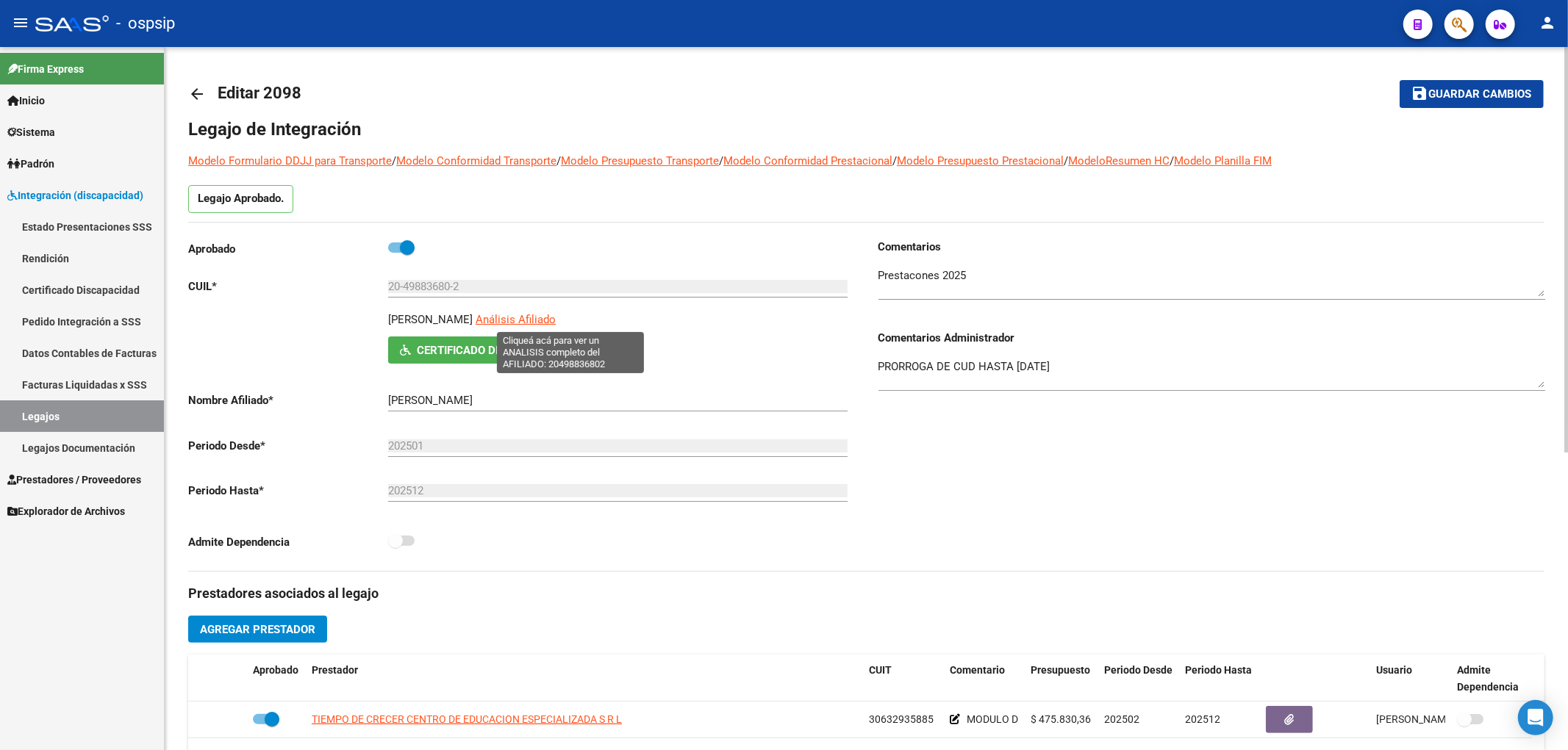
click at [556, 318] on span "Análisis Afiliado" at bounding box center [515, 320] width 80 height 13
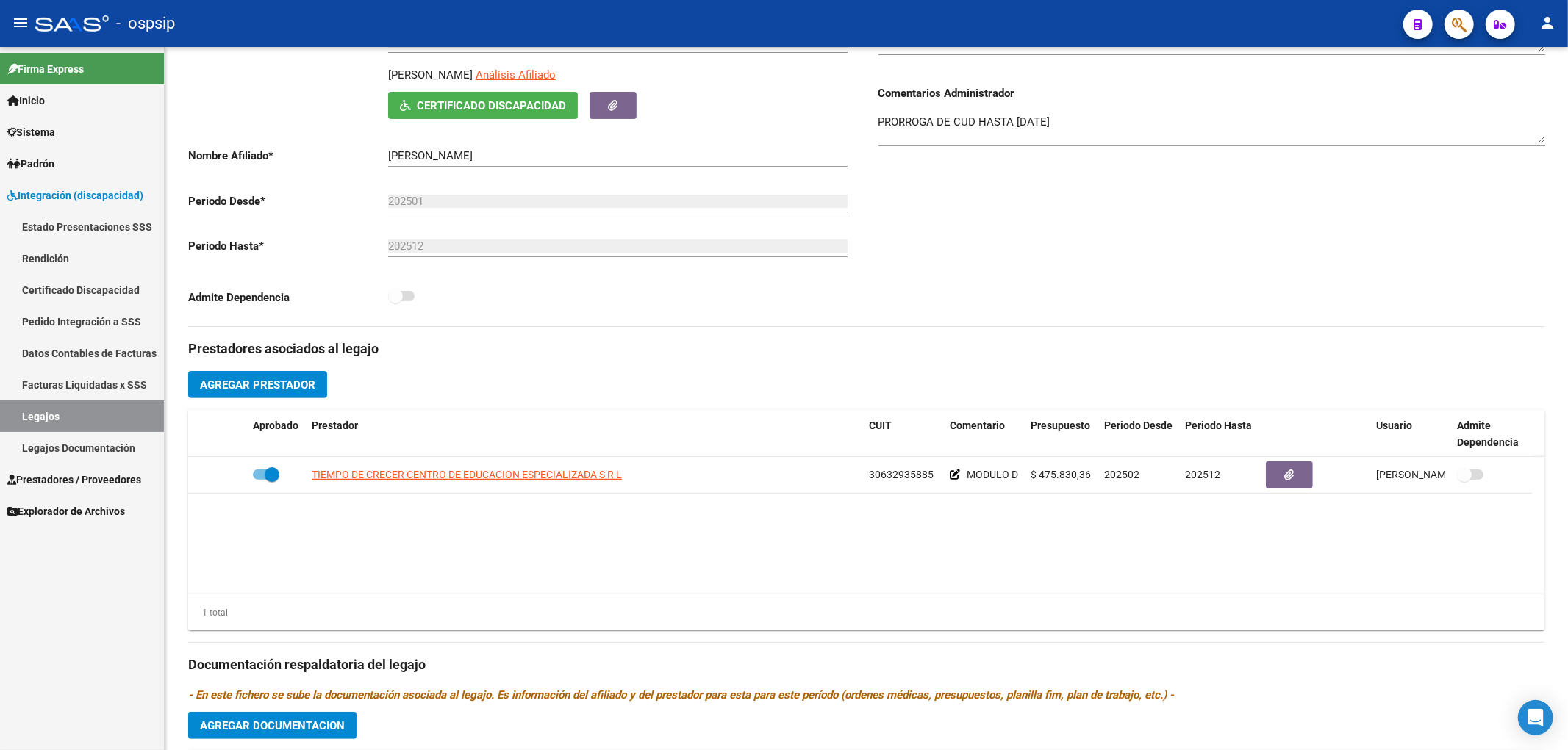
scroll to position [408, 0]
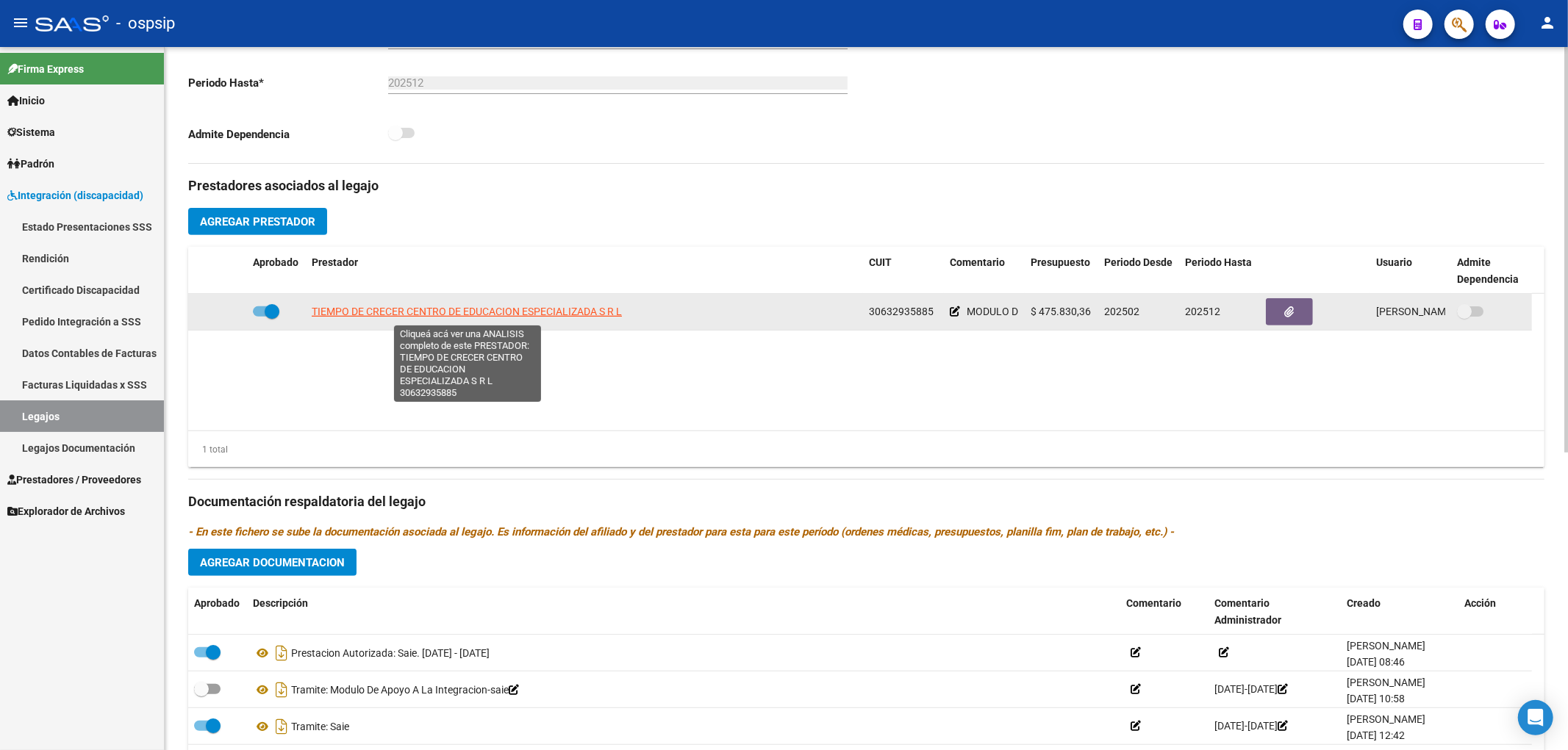
click at [390, 316] on span "TIEMPO DE CRECER CENTRO DE EDUCACION ESPECIALIZADA S R L" at bounding box center [466, 311] width 310 height 12
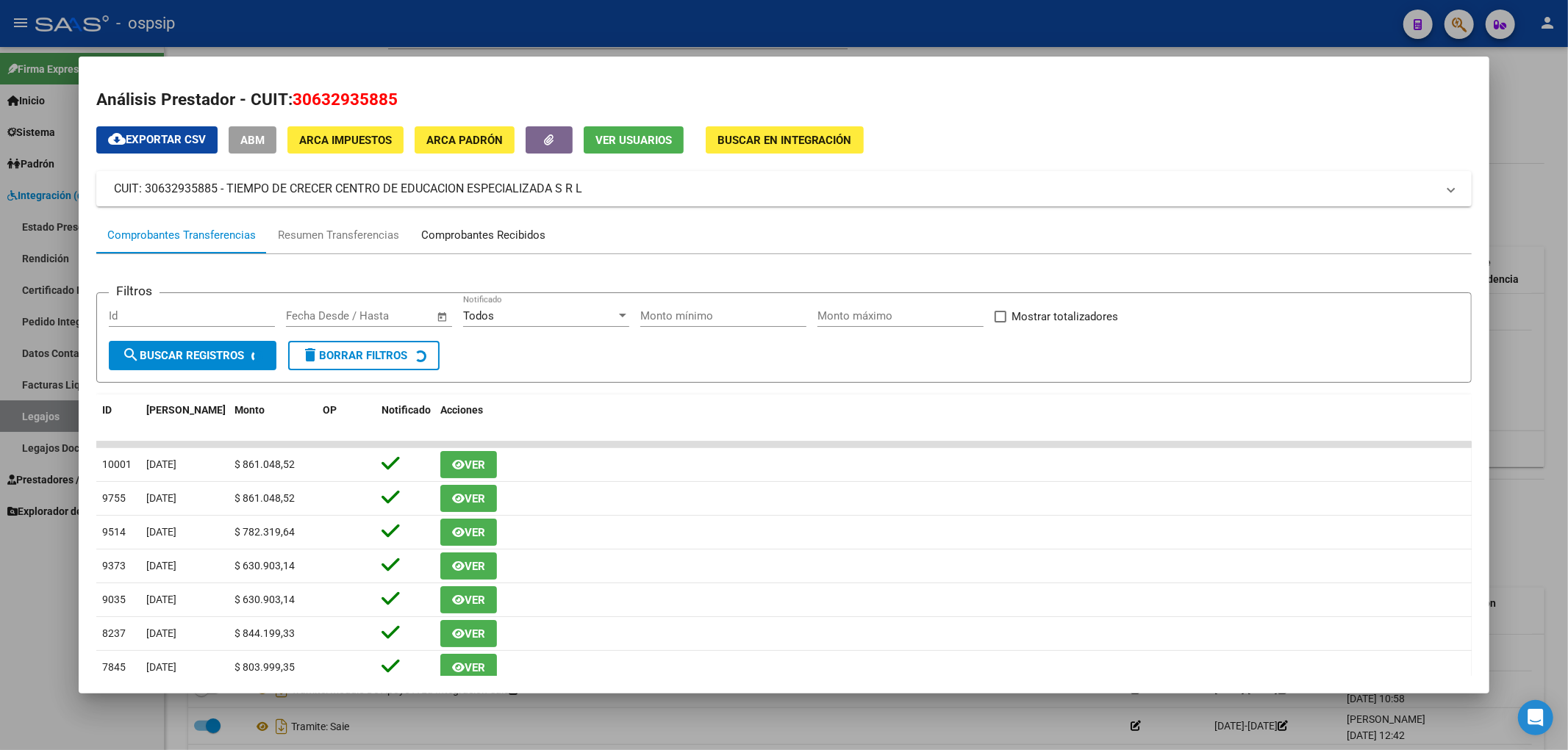
click at [479, 221] on div "Comprobantes Recibidos" at bounding box center [484, 236] width 146 height 35
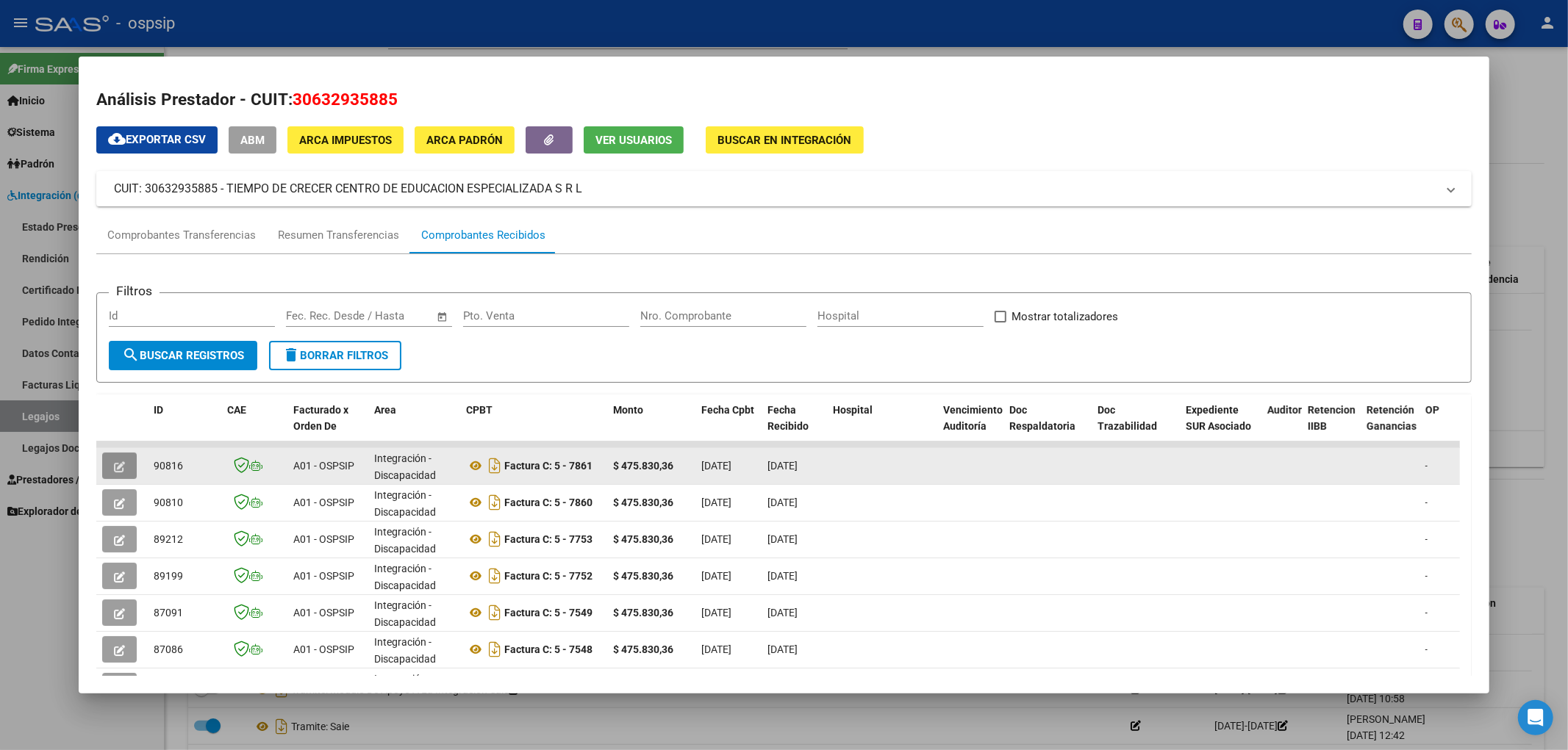
click at [122, 461] on icon "button" at bounding box center [119, 466] width 11 height 11
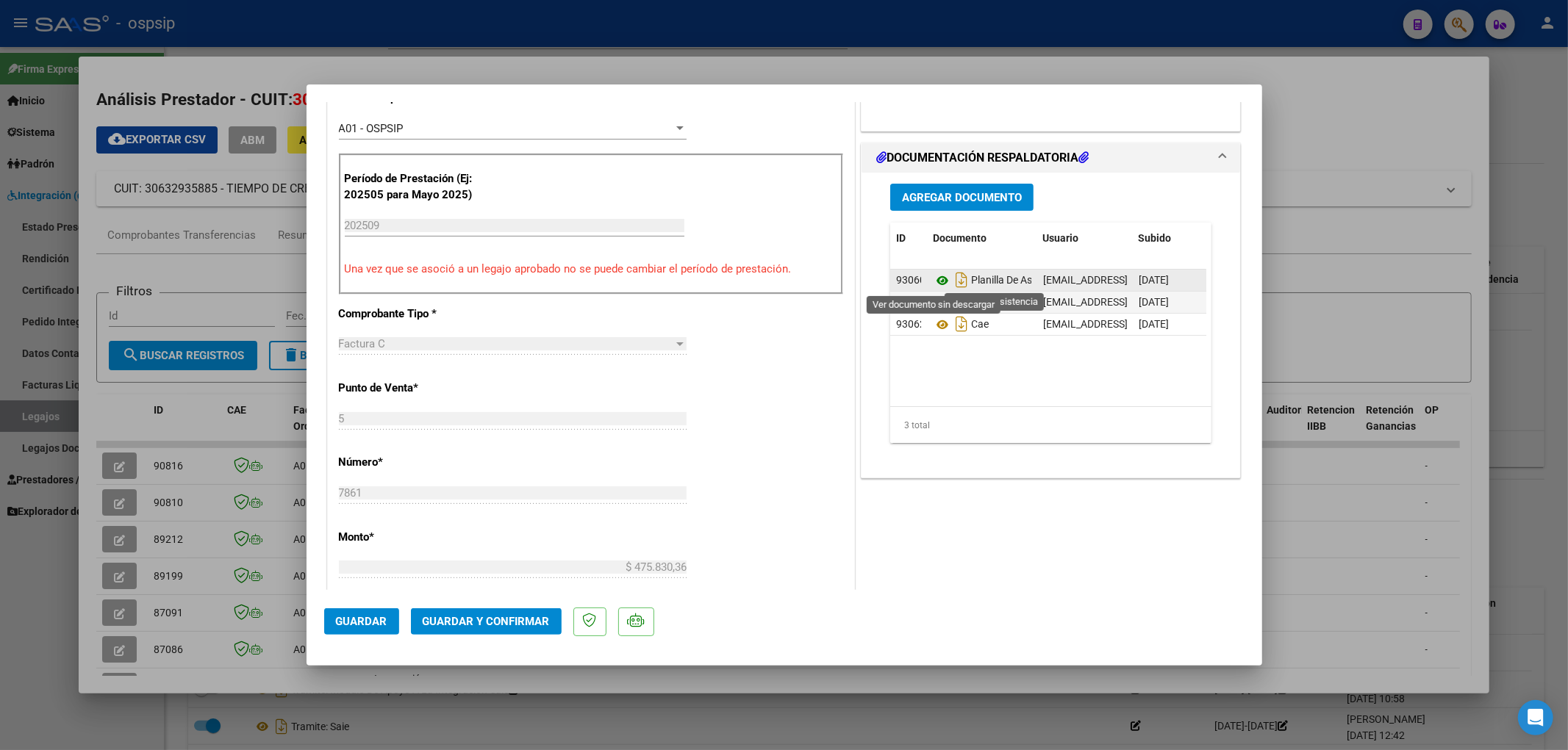
click at [919, 283] on icon at bounding box center [941, 280] width 19 height 17
click at [919, 283] on icon "Descargar documento" at bounding box center [961, 280] width 19 height 23
click at [919, 283] on icon at bounding box center [941, 280] width 19 height 17
click at [447, 512] on span "Guardar y Confirmar" at bounding box center [486, 621] width 127 height 13
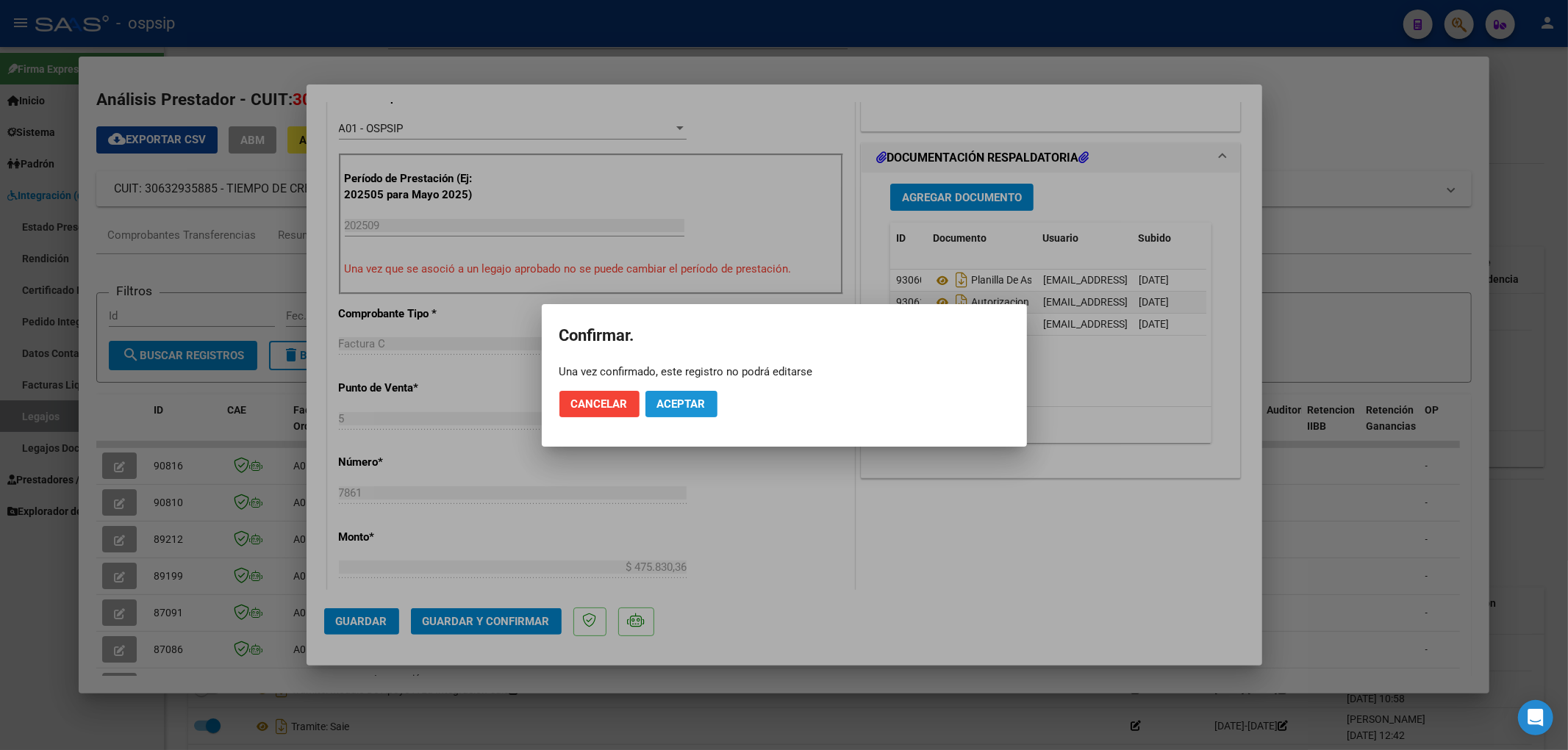
click at [681, 394] on button "Aceptar" at bounding box center [681, 404] width 72 height 27
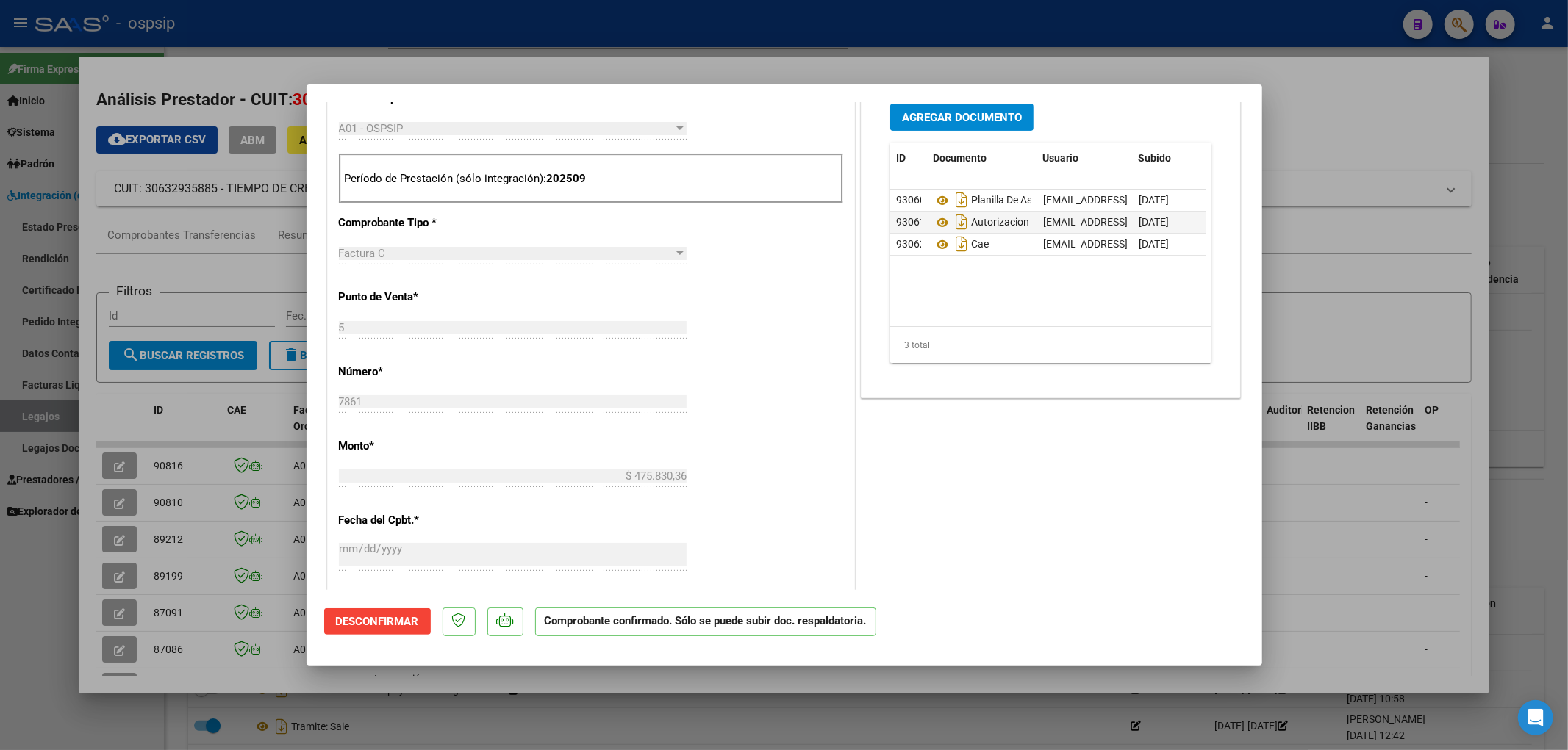
click at [32, 417] on div at bounding box center [784, 375] width 1568 height 750
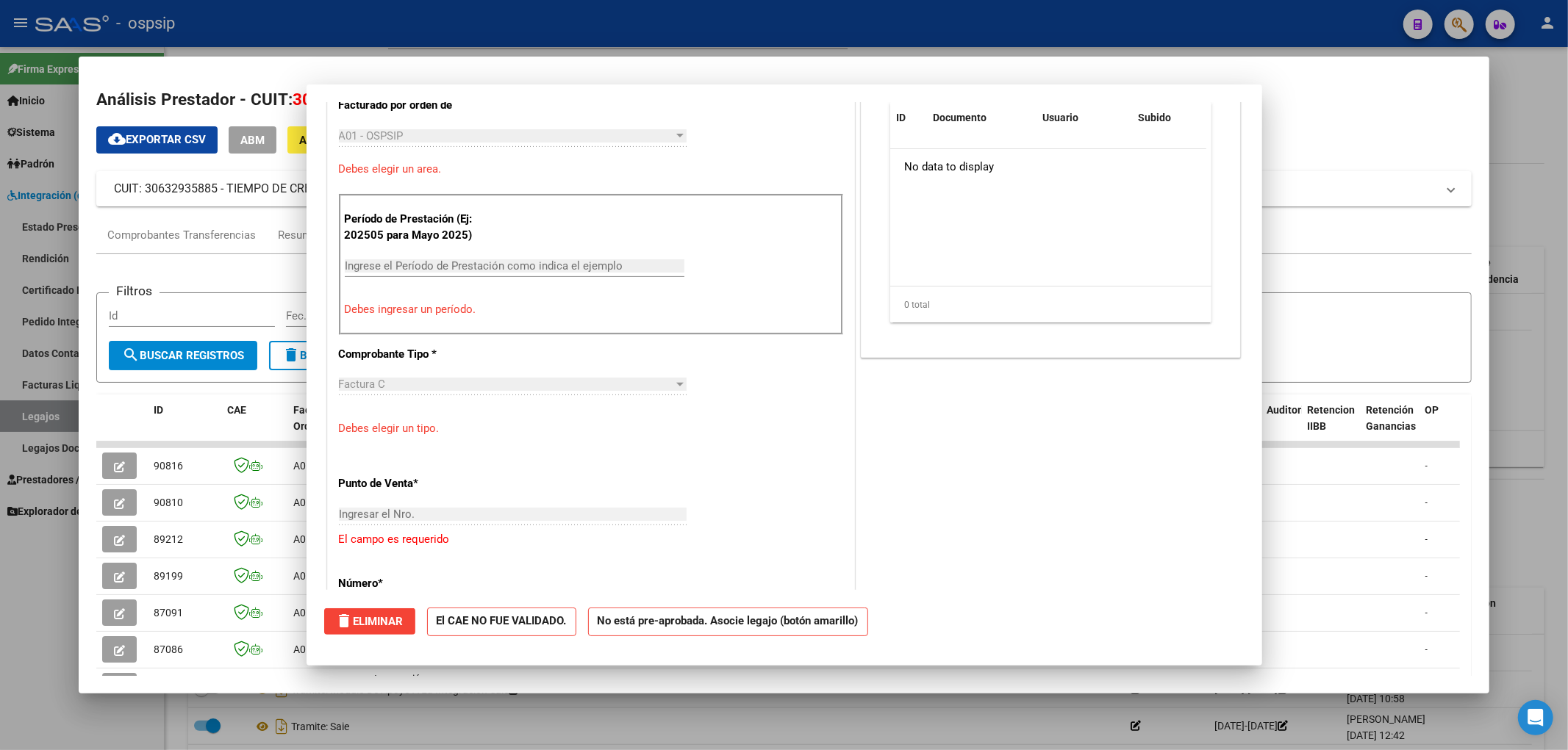
scroll to position [0, 0]
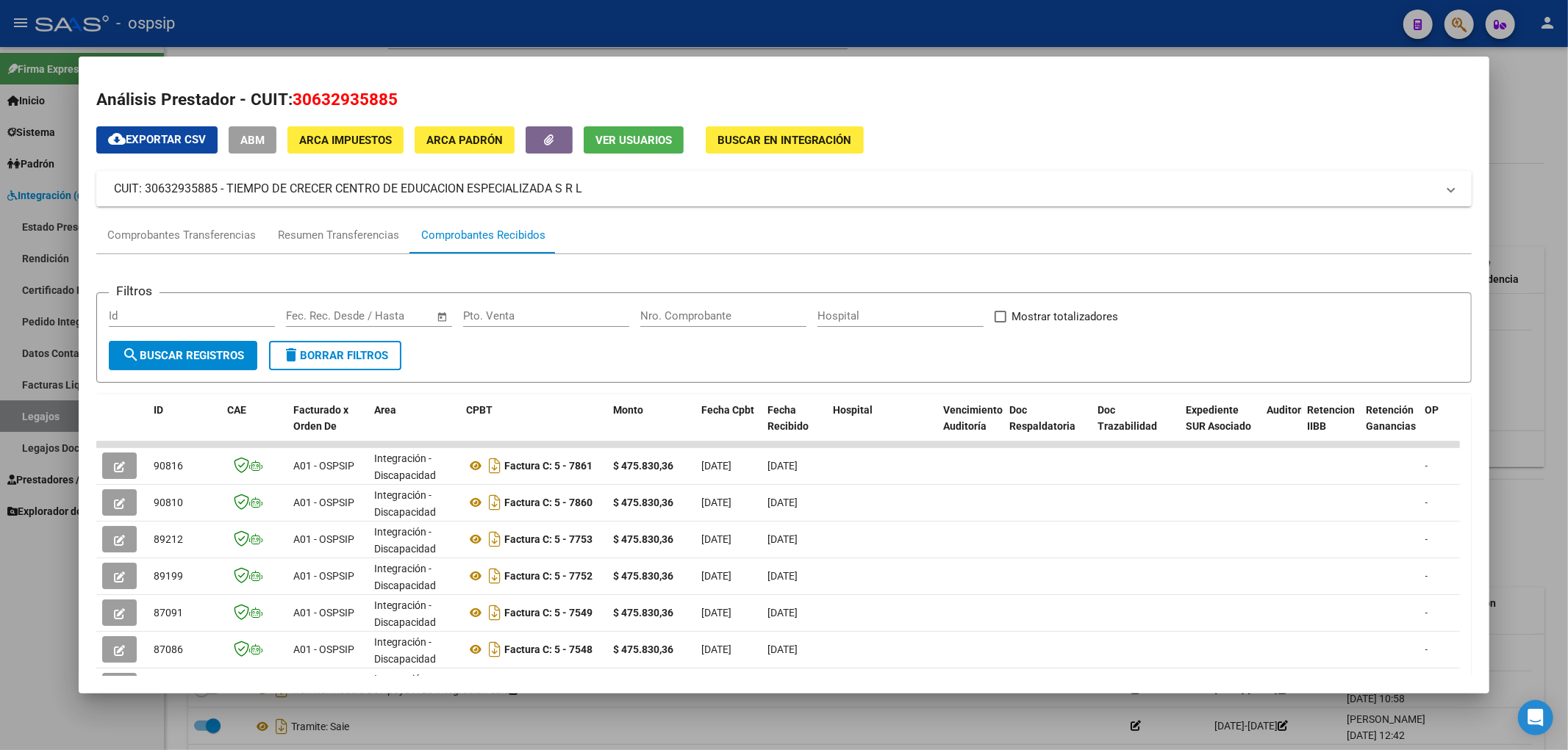
click at [32, 417] on div at bounding box center [784, 375] width 1568 height 750
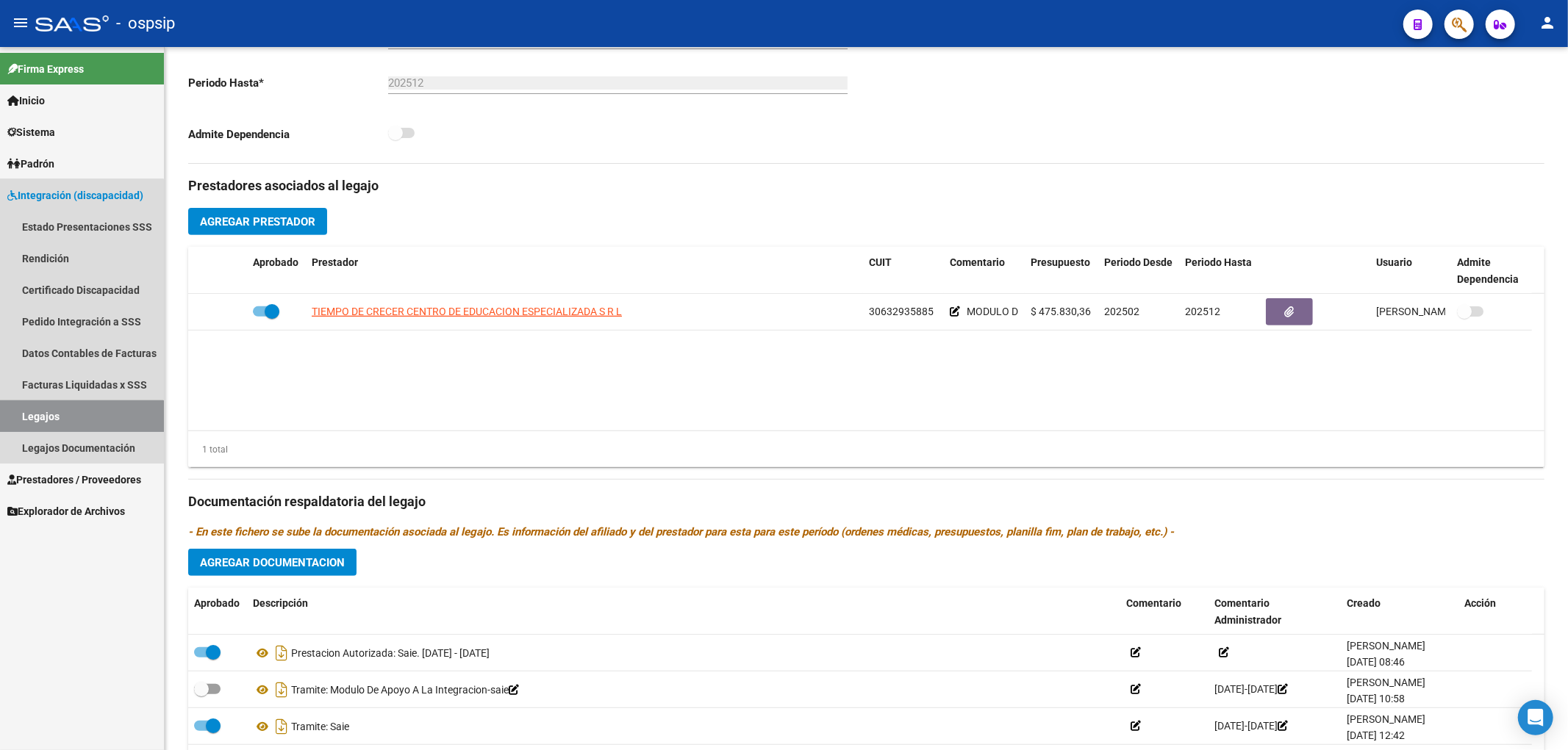
click at [32, 417] on link "Legajos" at bounding box center [81, 416] width 164 height 32
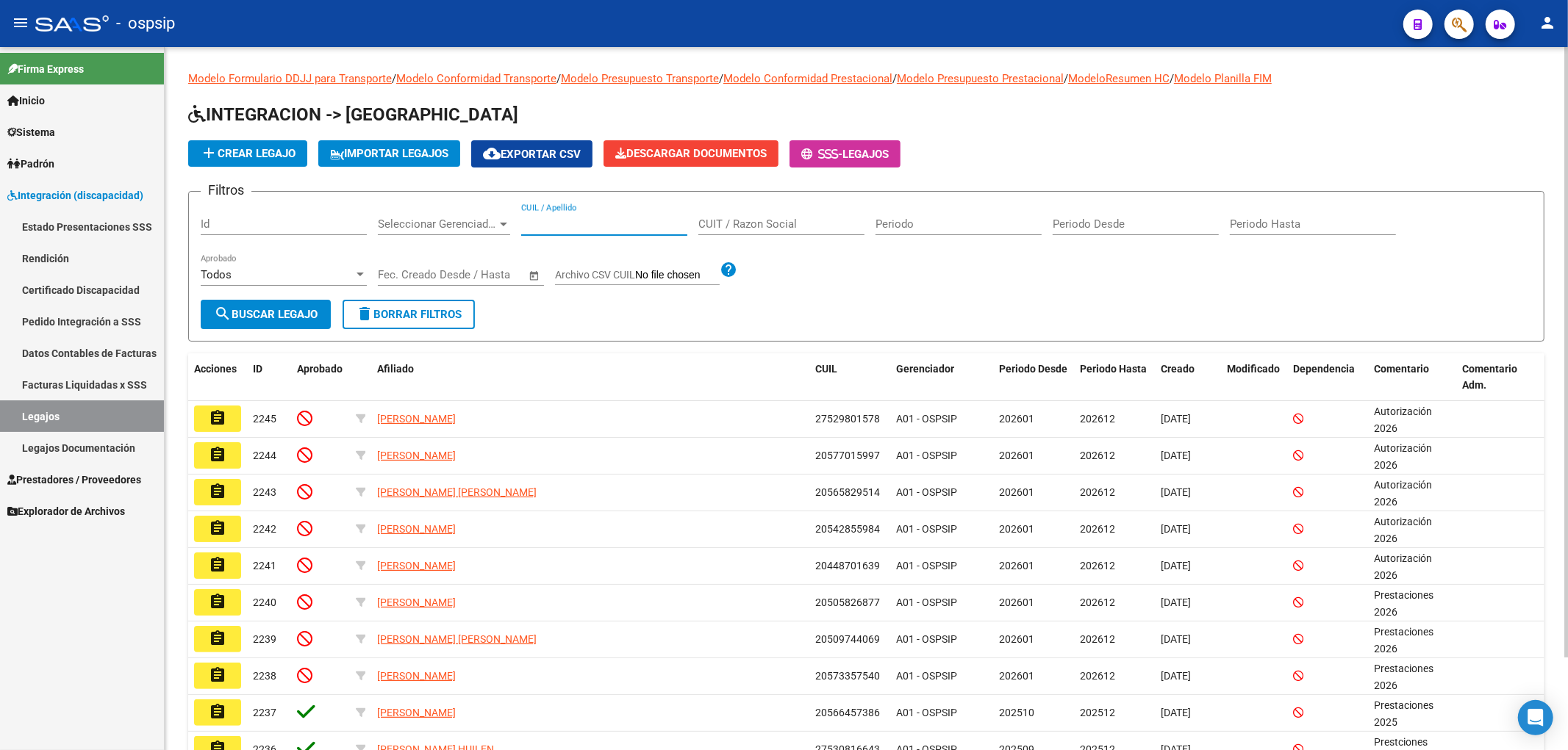
click at [539, 225] on input "CUIL / Apellido" at bounding box center [604, 224] width 166 height 13
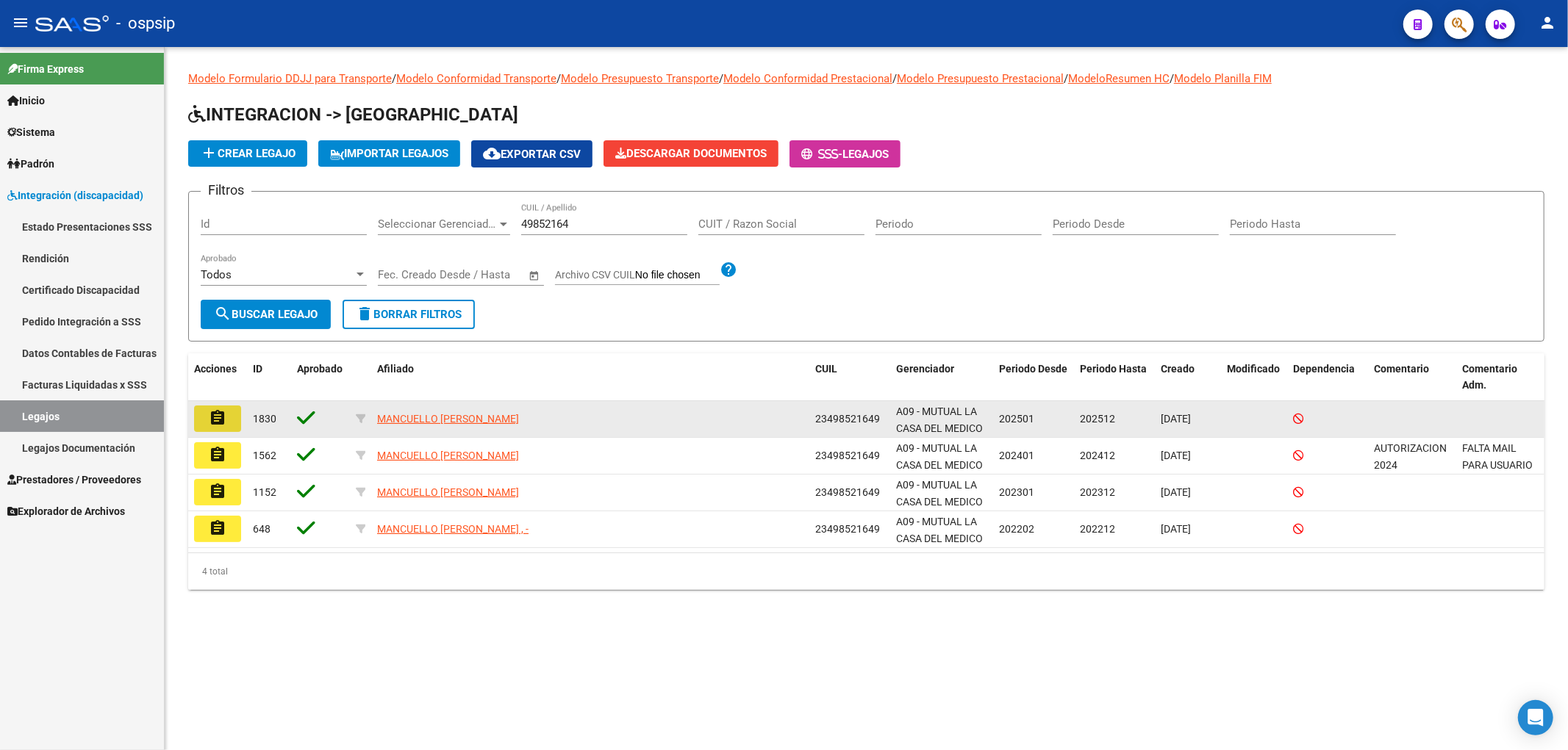
click at [218, 421] on mat-icon "assignment" at bounding box center [217, 418] width 17 height 17
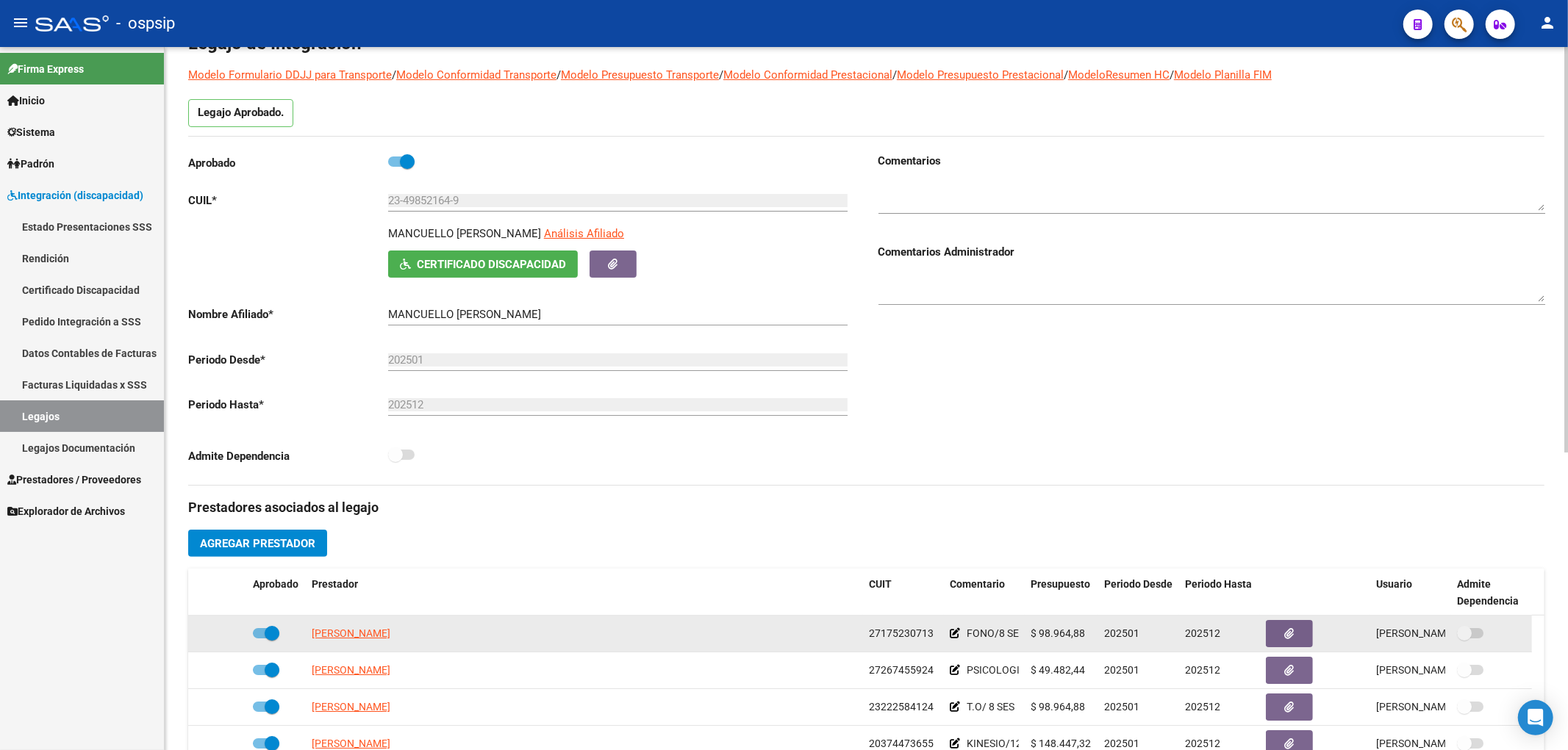
scroll to position [163, 0]
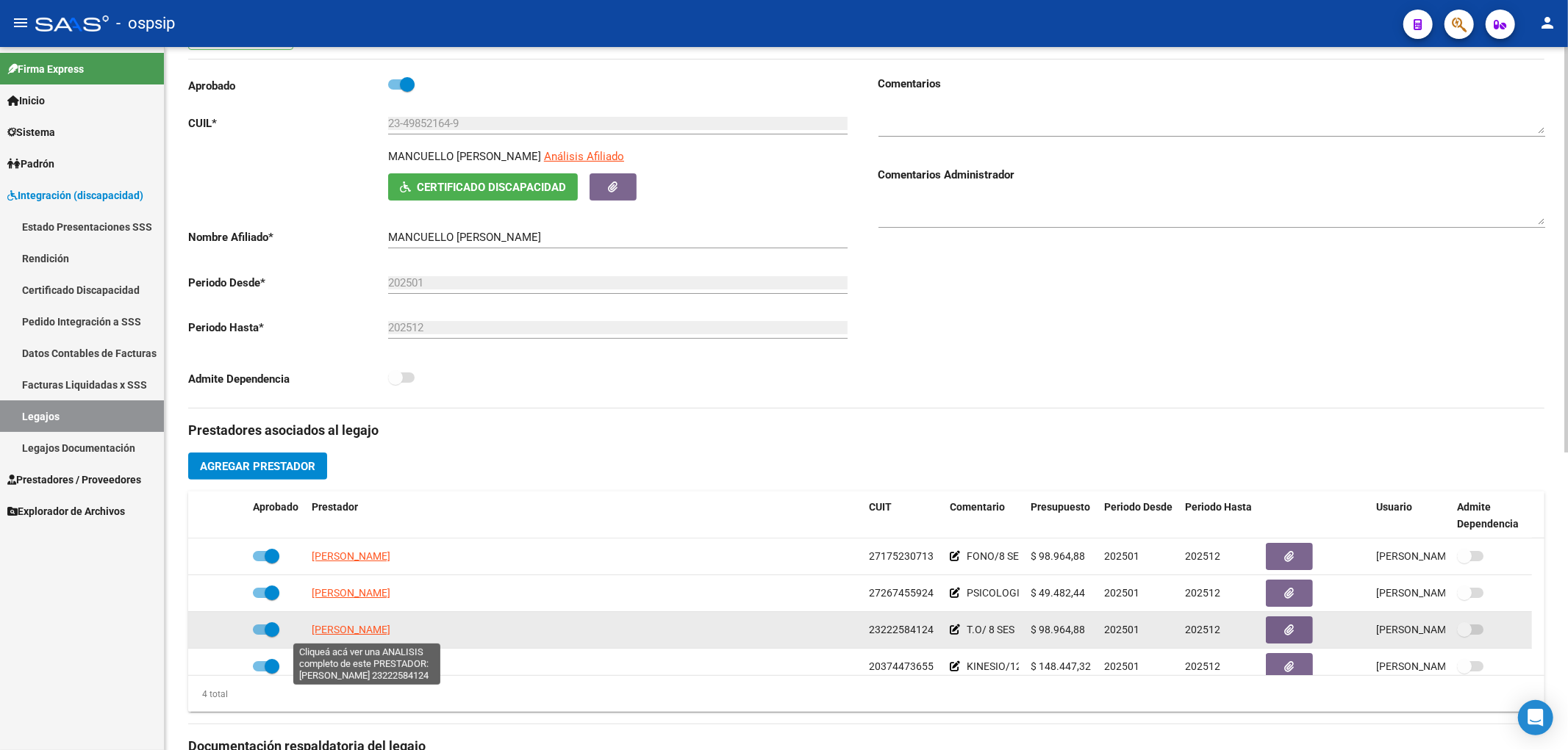
click at [375, 512] on span "[PERSON_NAME]" at bounding box center [351, 630] width 79 height 12
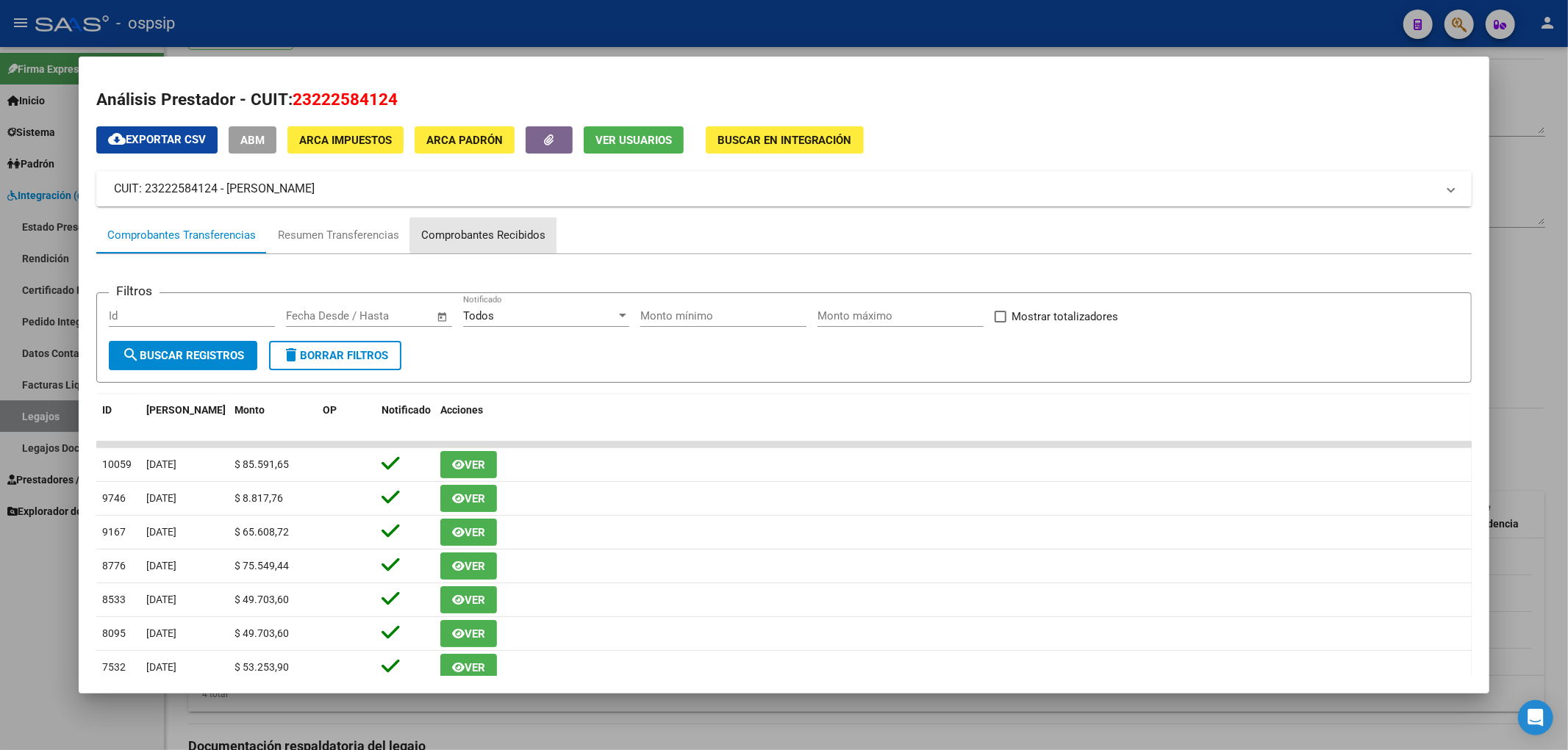
click at [488, 236] on div "Comprobantes Recibidos" at bounding box center [483, 235] width 124 height 17
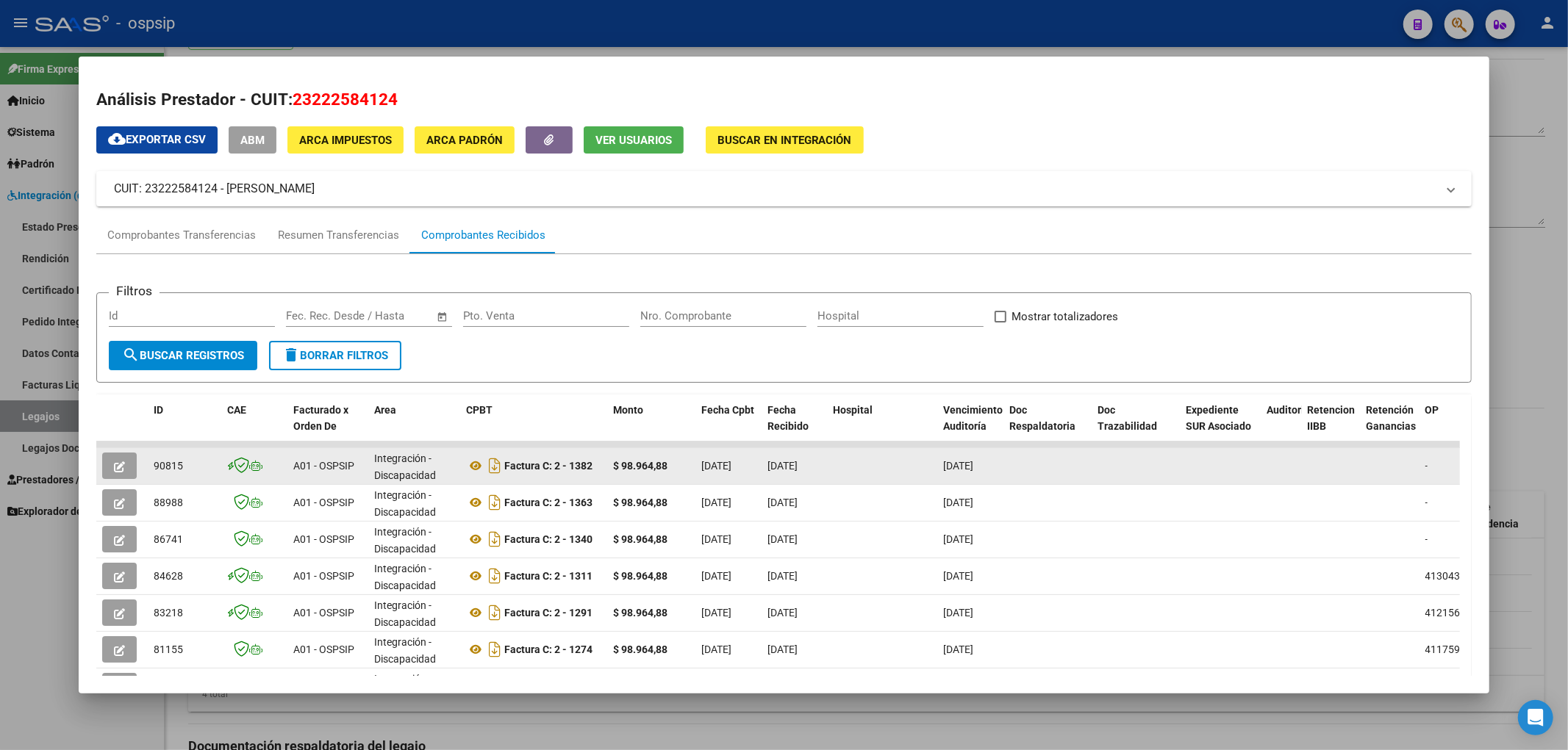
click at [111, 466] on button "button" at bounding box center [120, 466] width 35 height 27
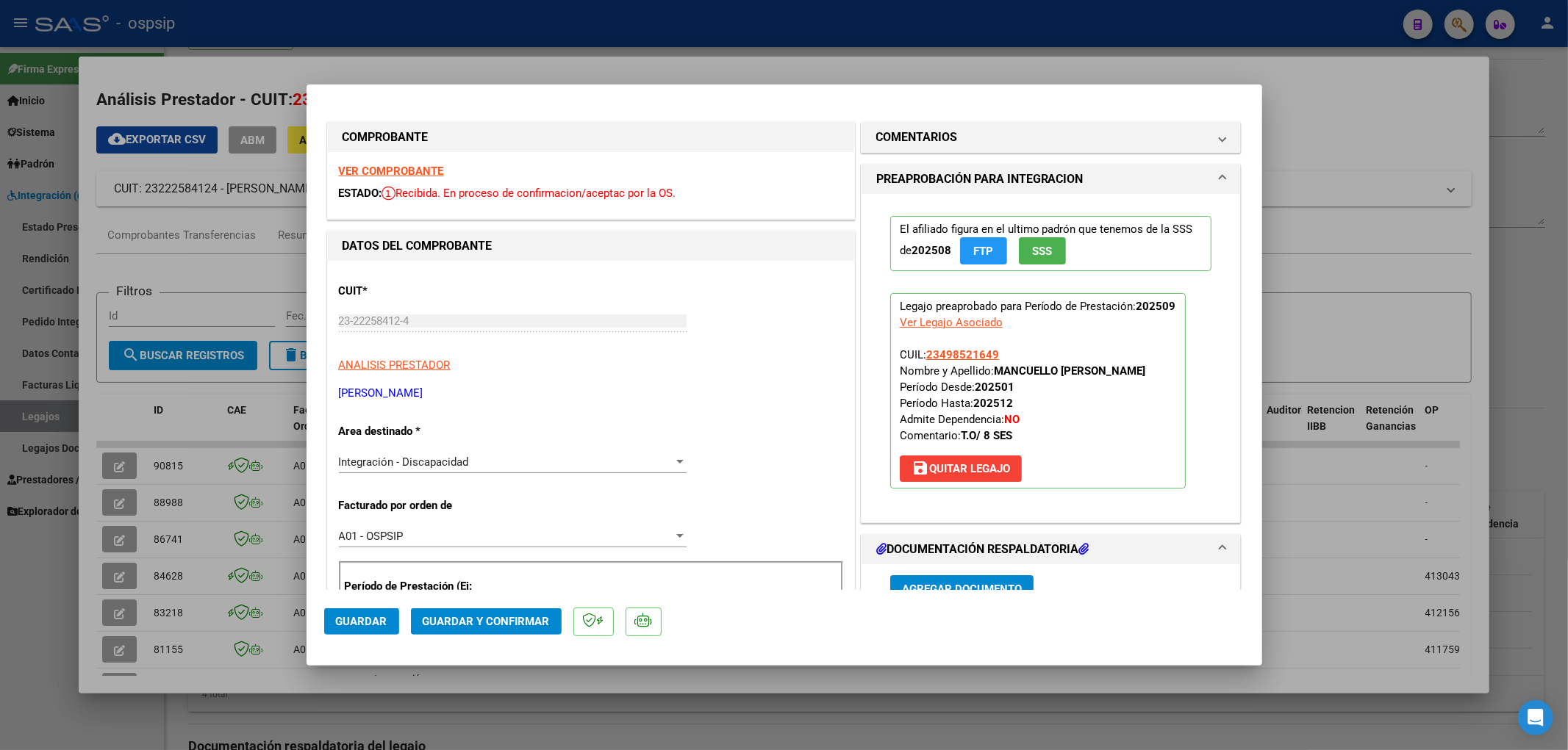
click at [50, 416] on div at bounding box center [784, 375] width 1568 height 750
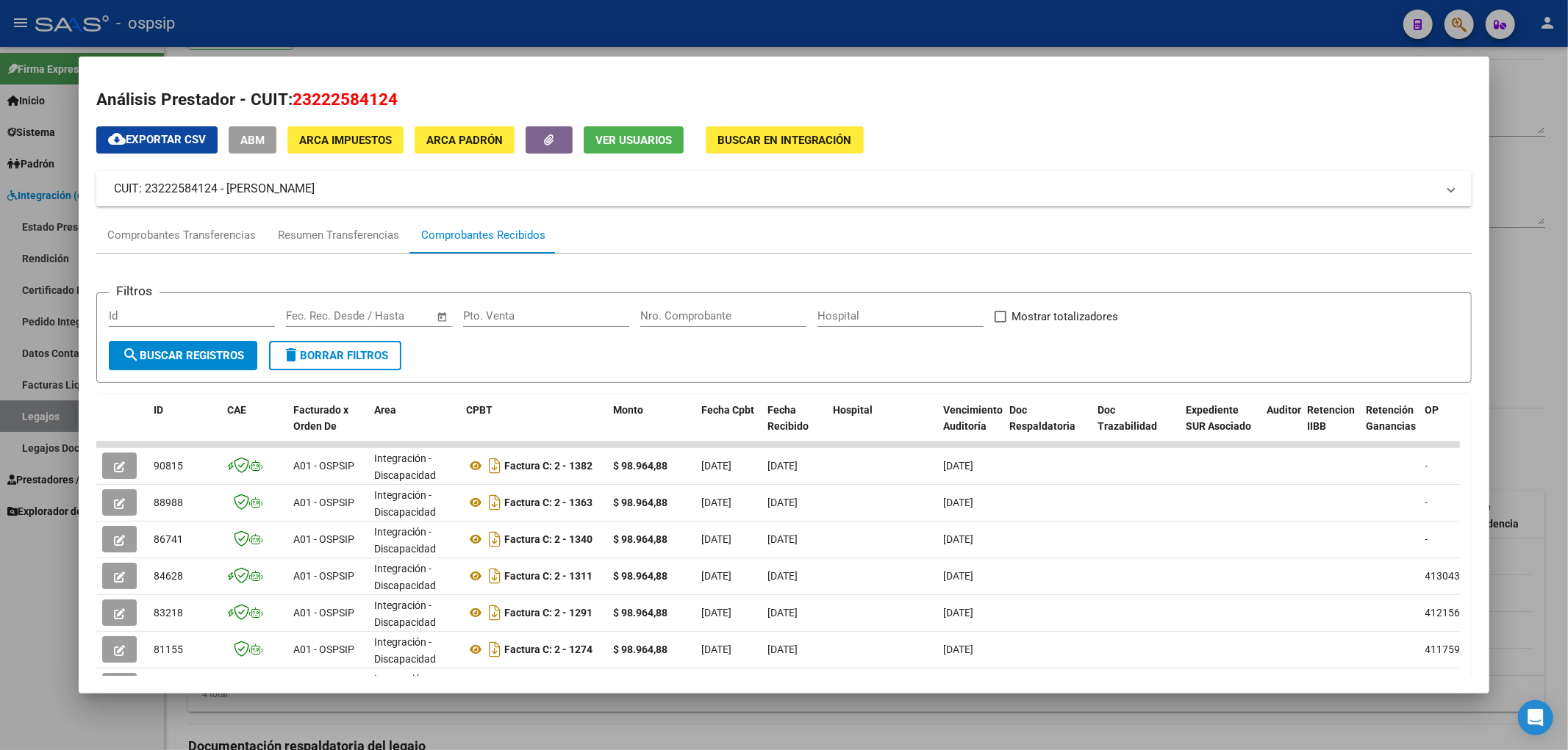
click at [50, 416] on div at bounding box center [784, 375] width 1568 height 750
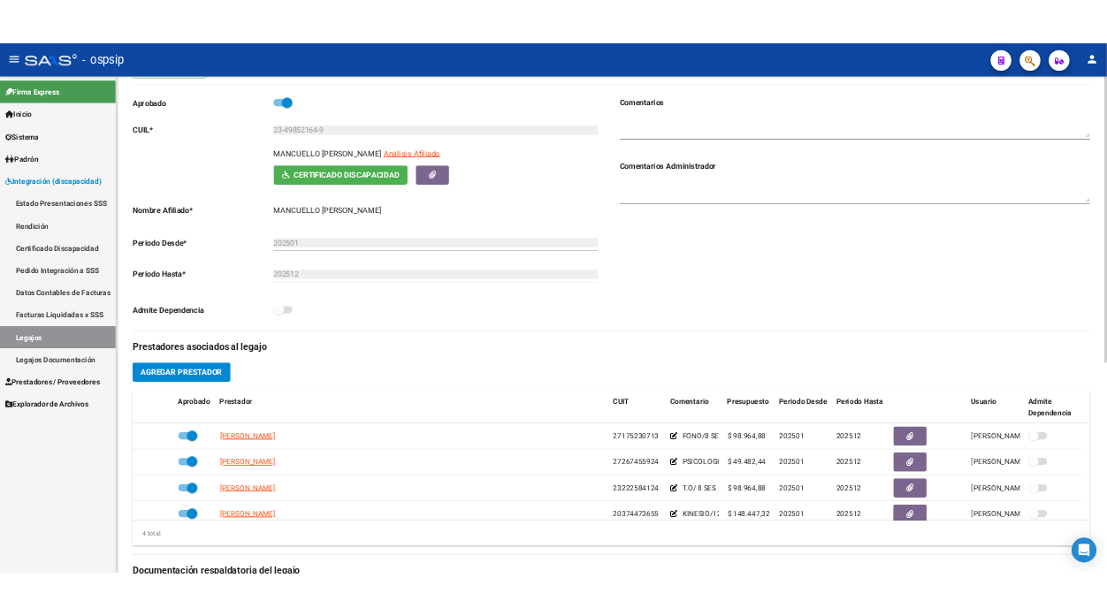
scroll to position [0, 0]
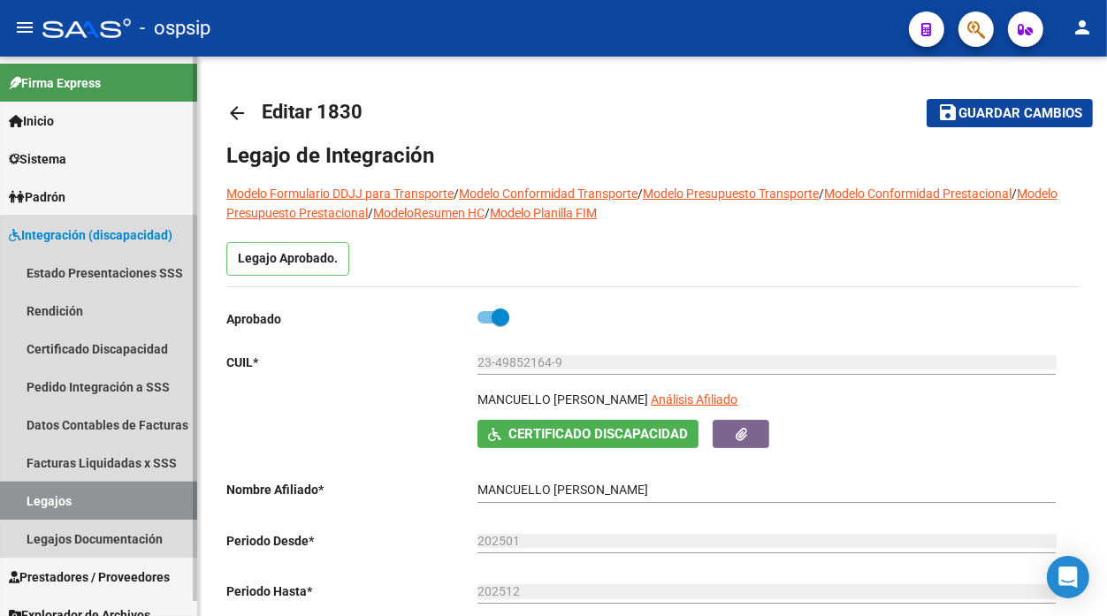
click at [51, 500] on link "Legajos" at bounding box center [98, 501] width 197 height 38
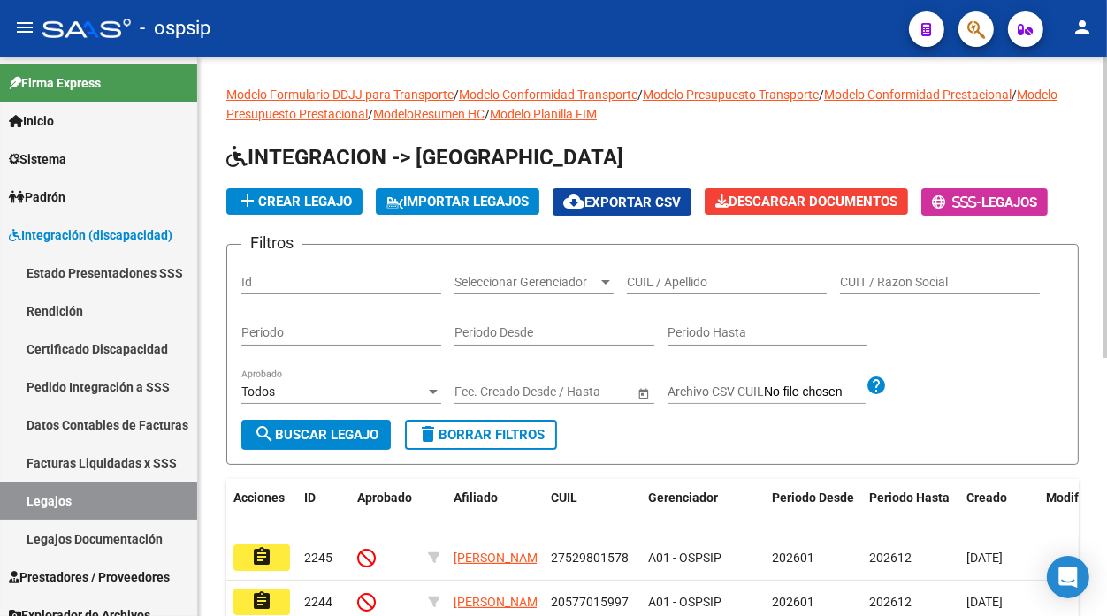
click at [653, 285] on input "CUIL / Apellido" at bounding box center [727, 282] width 200 height 15
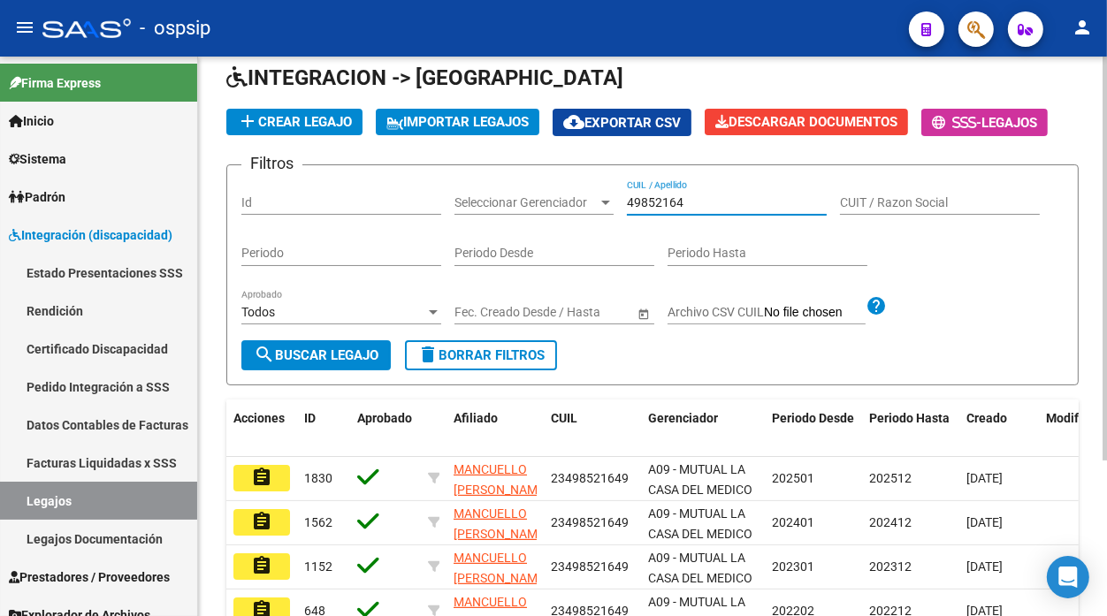
scroll to position [196, 0]
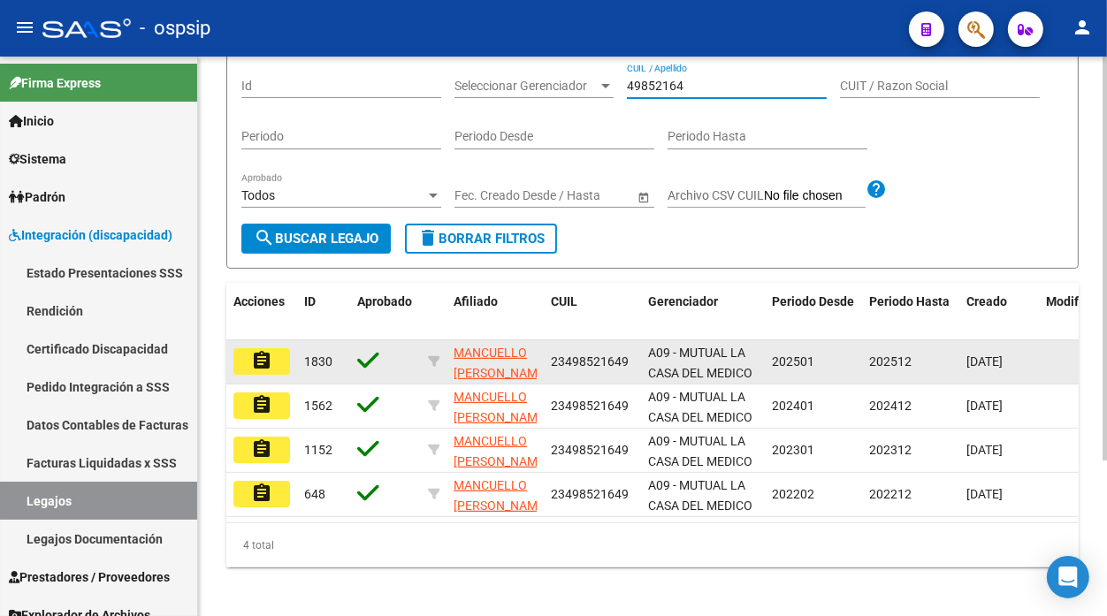
click at [268, 367] on mat-icon "assignment" at bounding box center [261, 360] width 21 height 21
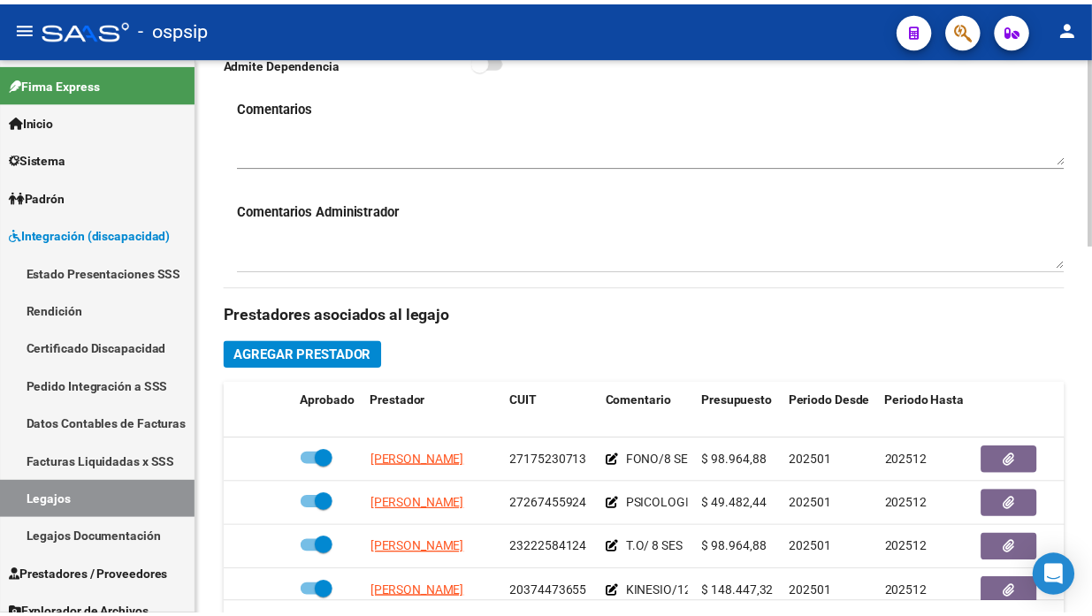
scroll to position [785, 0]
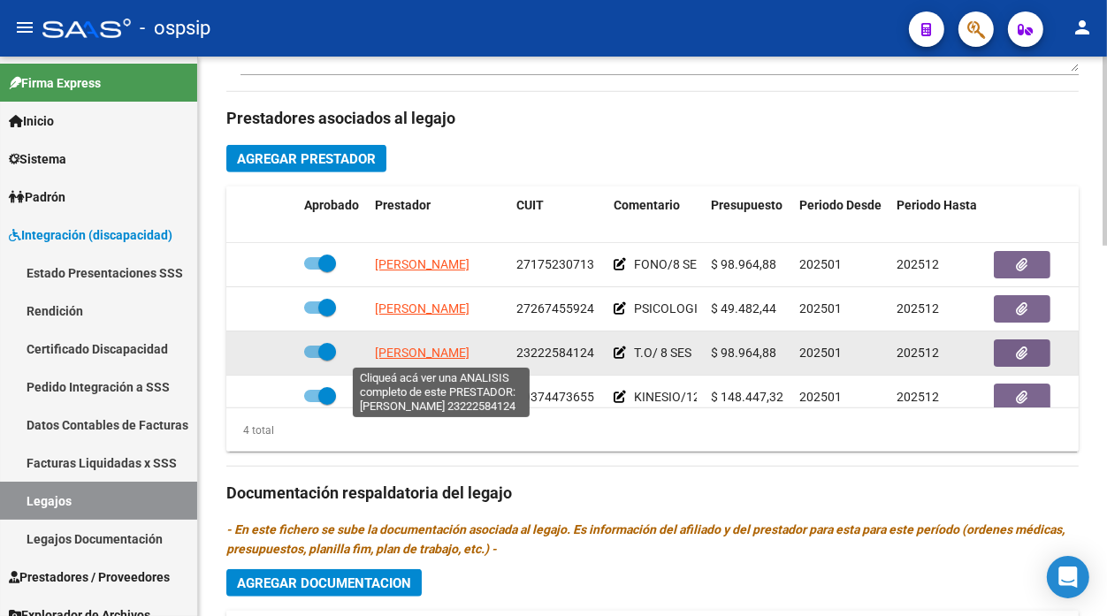
click at [435, 357] on span "[PERSON_NAME]" at bounding box center [422, 353] width 95 height 14
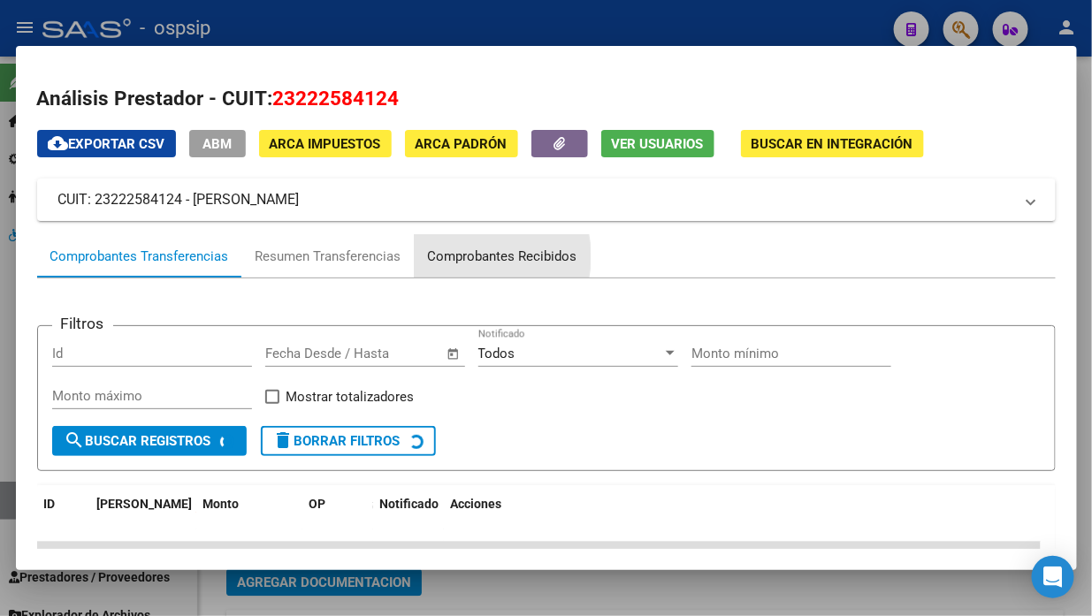
click at [476, 256] on div "Comprobantes Recibidos" at bounding box center [502, 257] width 149 height 20
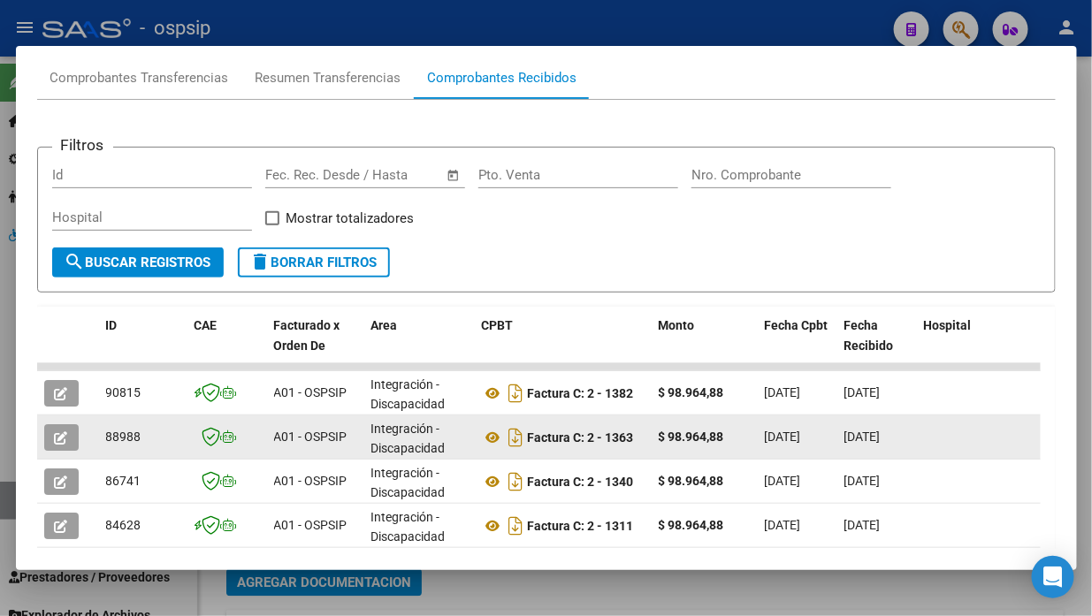
scroll to position [212, 0]
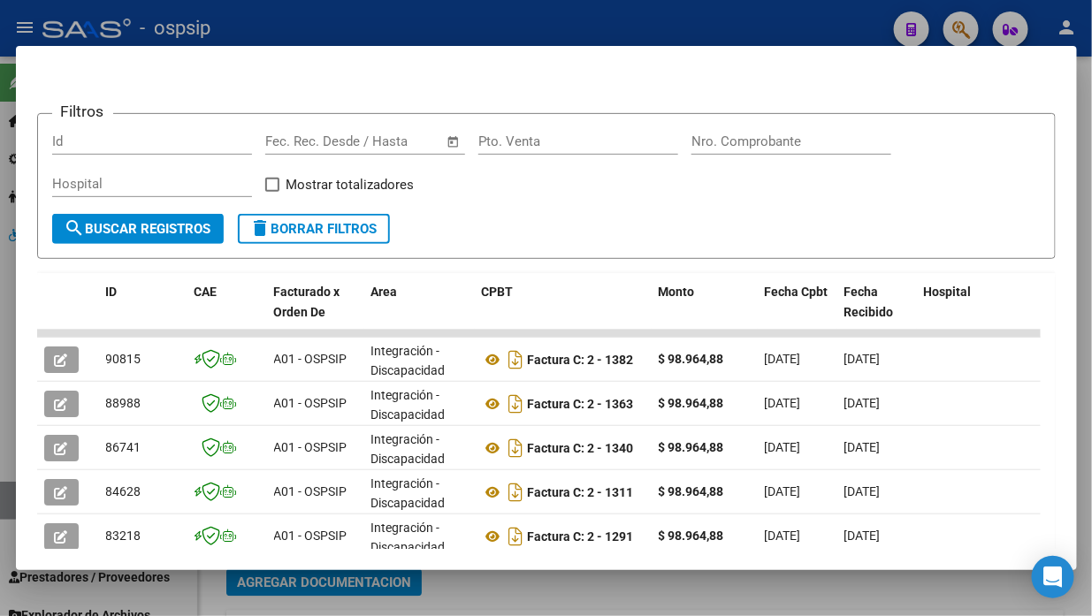
click at [24, 359] on mat-dialog-content "Análisis Prestador - CUIT: 23222584124 cloud_download Exportar CSV ABM ARCA Imp…" at bounding box center [546, 307] width 1061 height 481
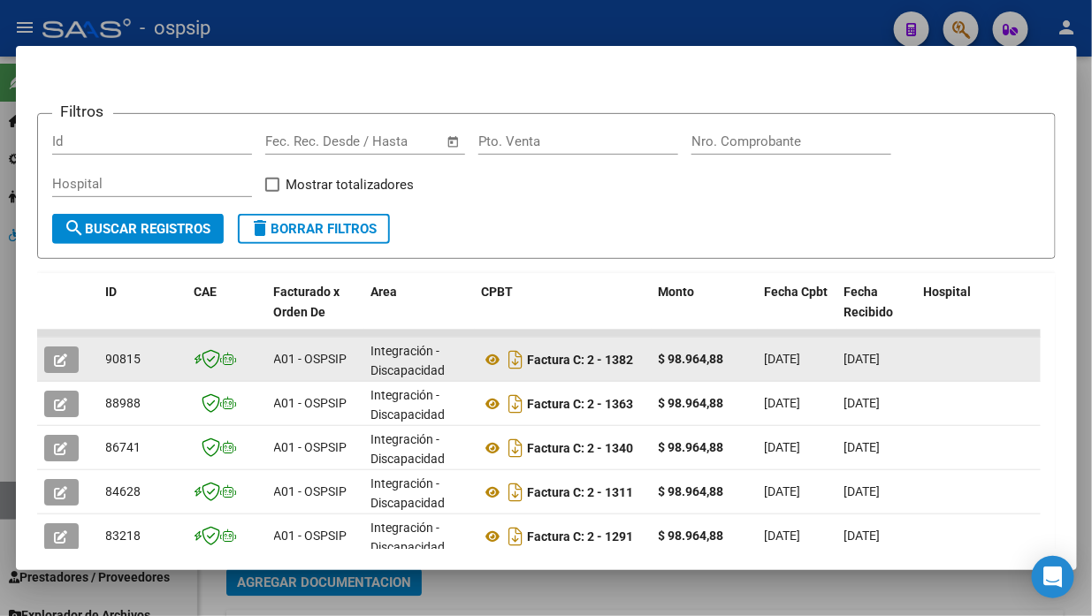
click at [58, 355] on icon "button" at bounding box center [61, 360] width 13 height 13
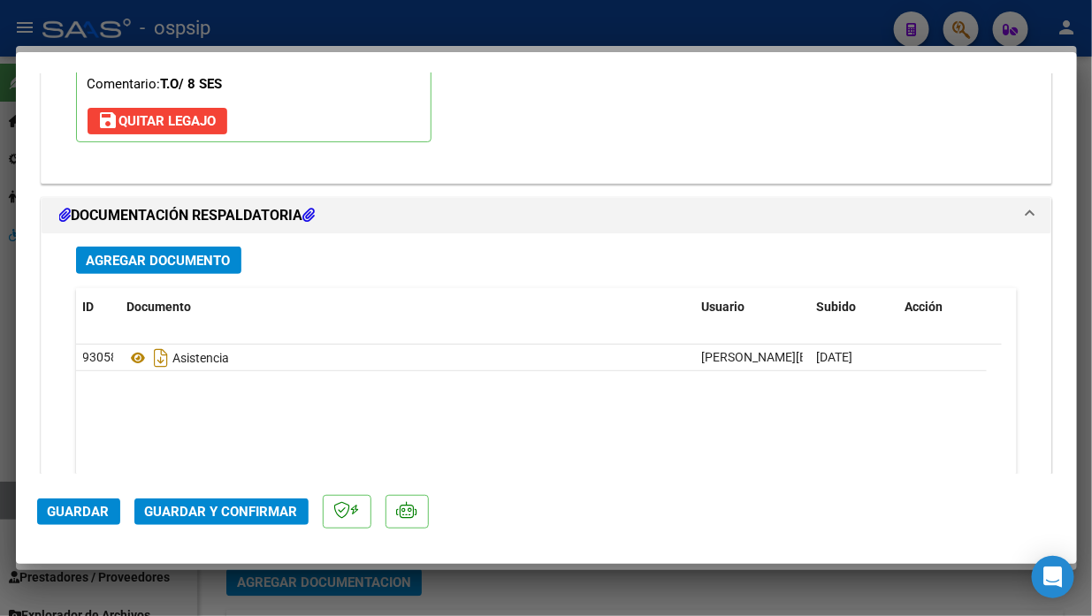
scroll to position [2190, 0]
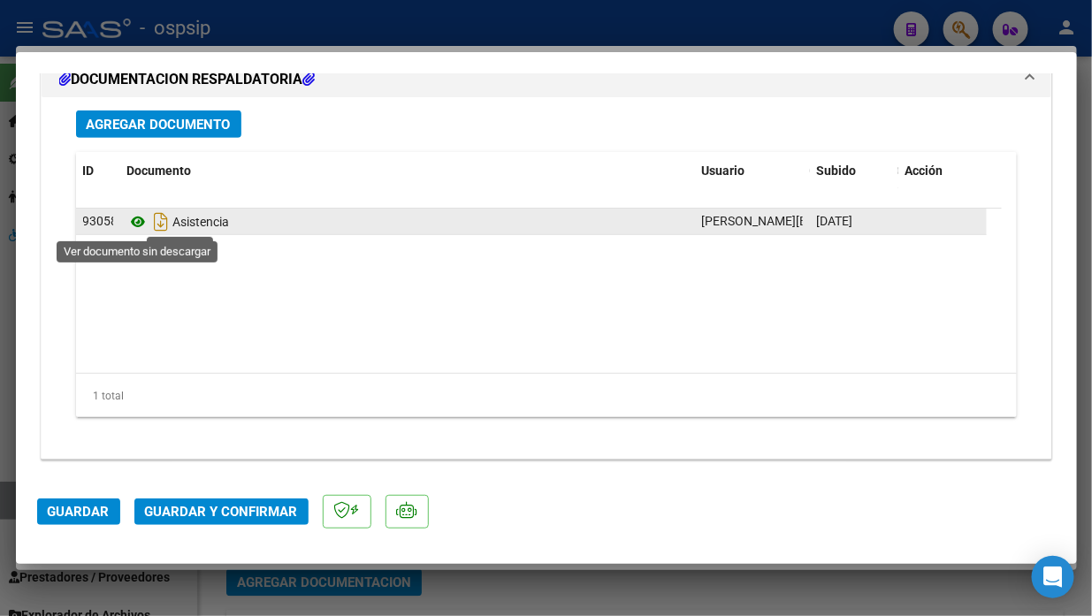
click at [136, 222] on icon at bounding box center [138, 221] width 23 height 21
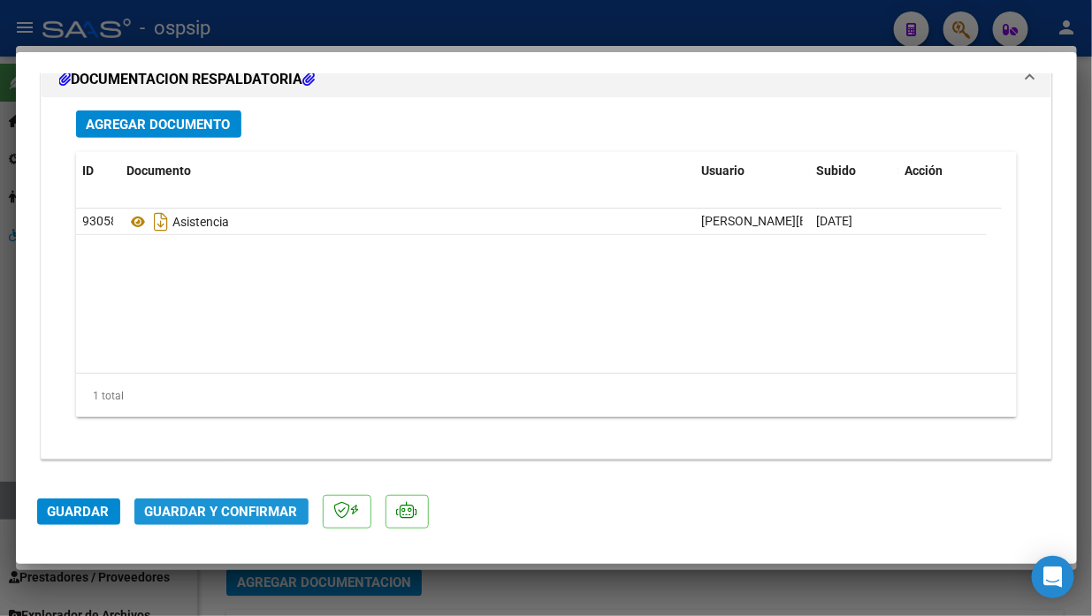
click at [226, 508] on span "Guardar y Confirmar" at bounding box center [221, 512] width 153 height 16
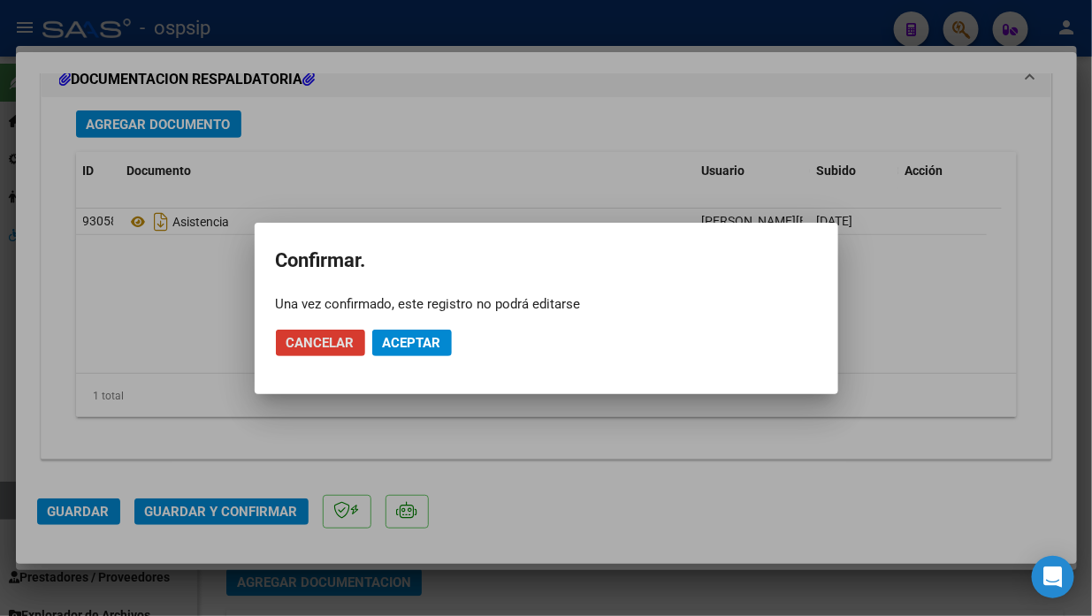
click at [440, 334] on button "Aceptar" at bounding box center [412, 343] width 80 height 27
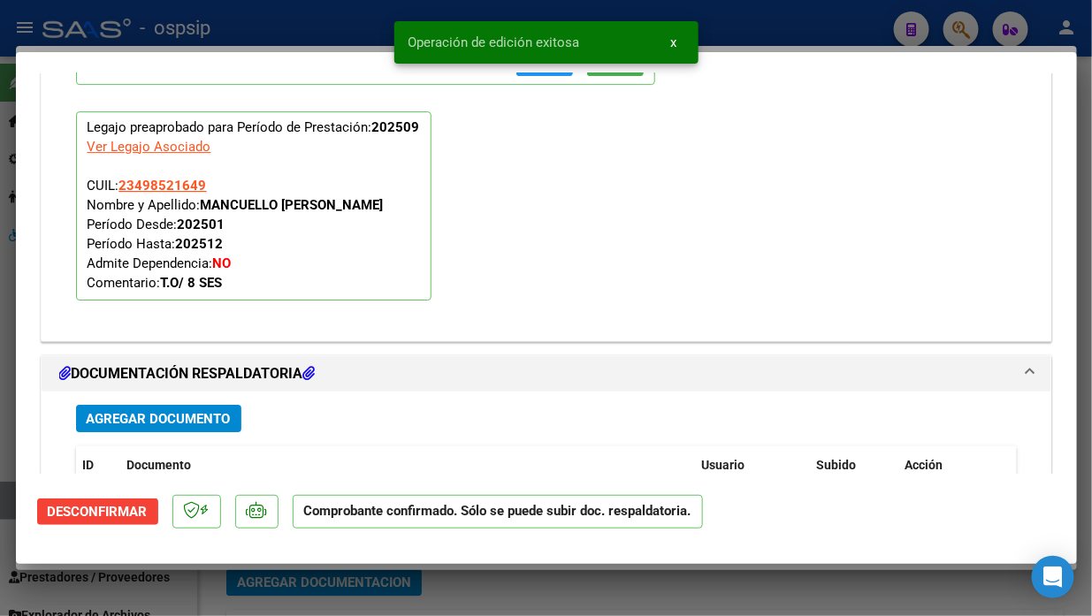
scroll to position [1694, 0]
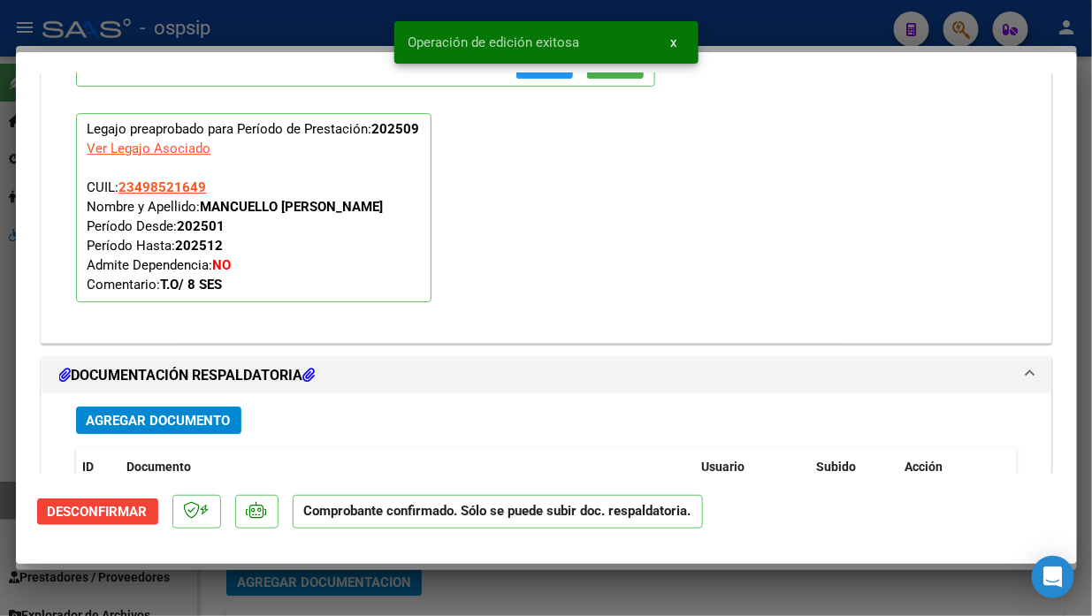
click at [4, 505] on div at bounding box center [546, 308] width 1092 height 616
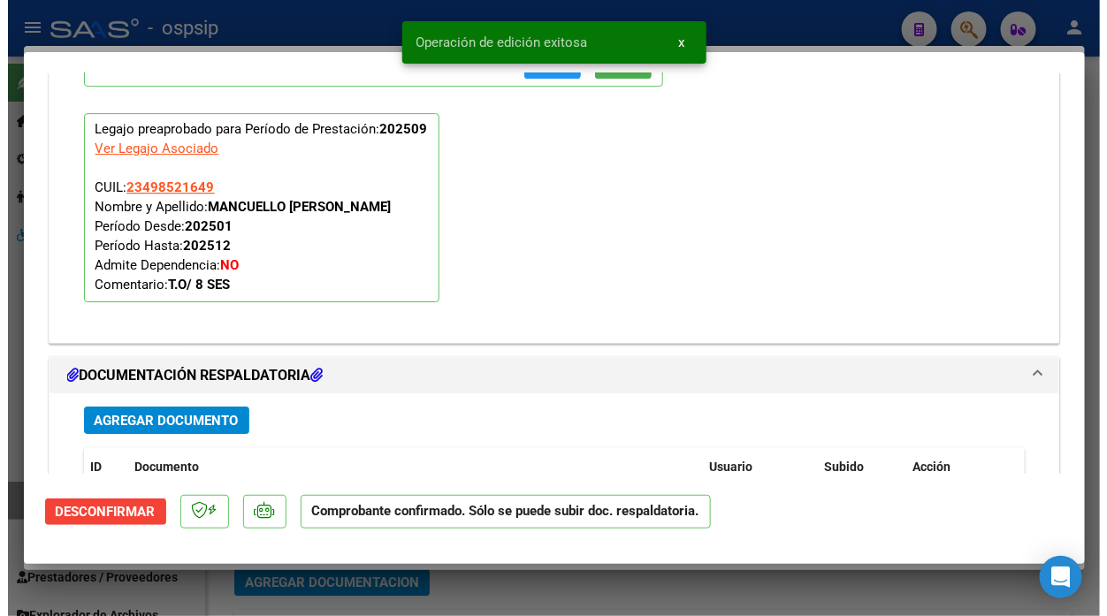
scroll to position [0, 0]
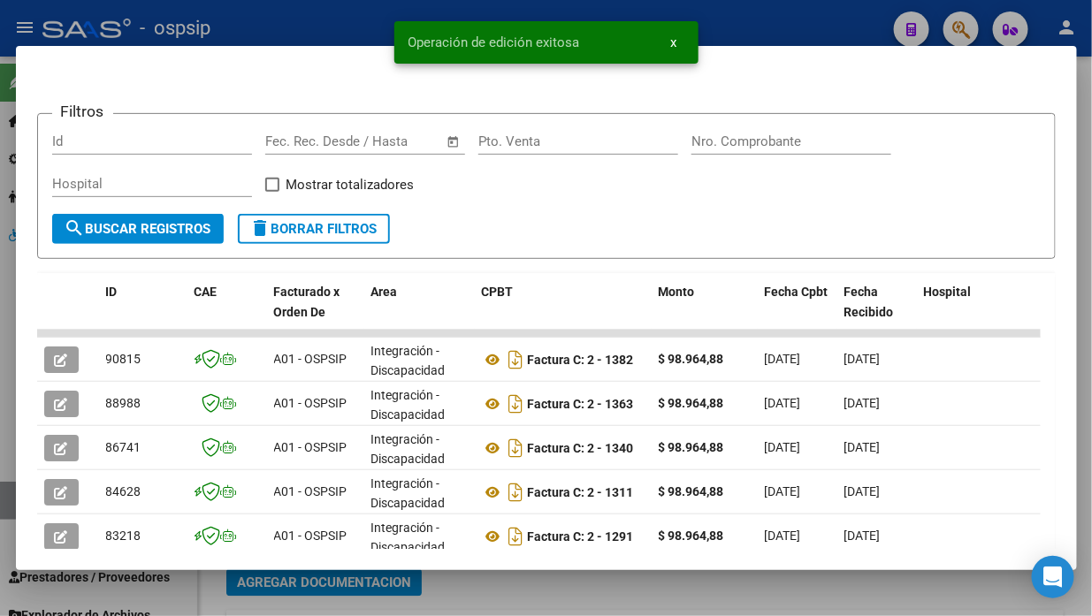
click at [4, 505] on div at bounding box center [546, 308] width 1092 height 616
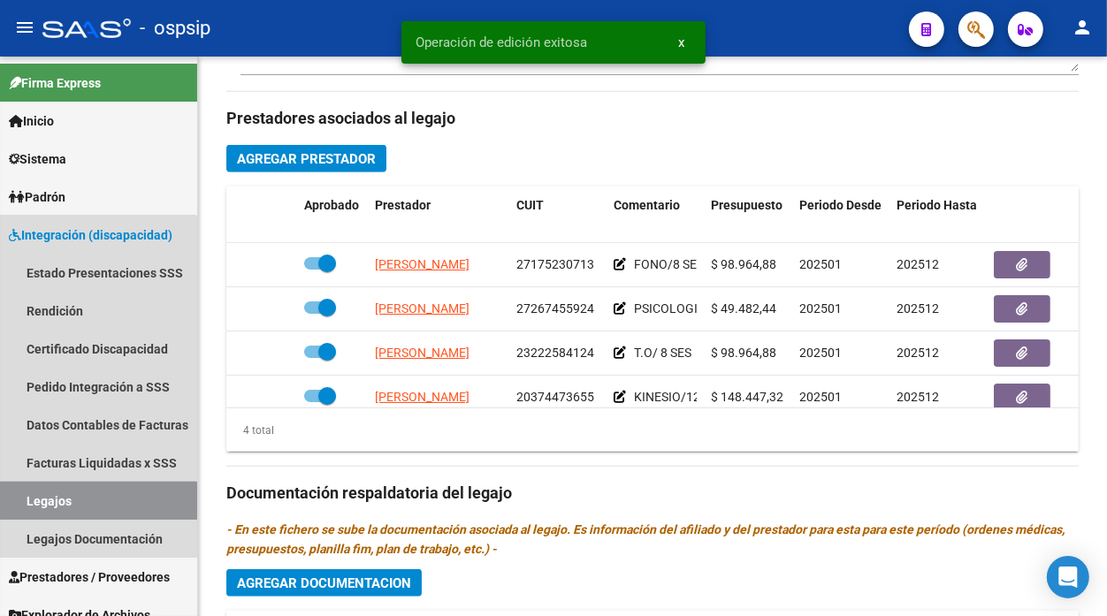
click at [4, 505] on link "Legajos" at bounding box center [98, 501] width 197 height 38
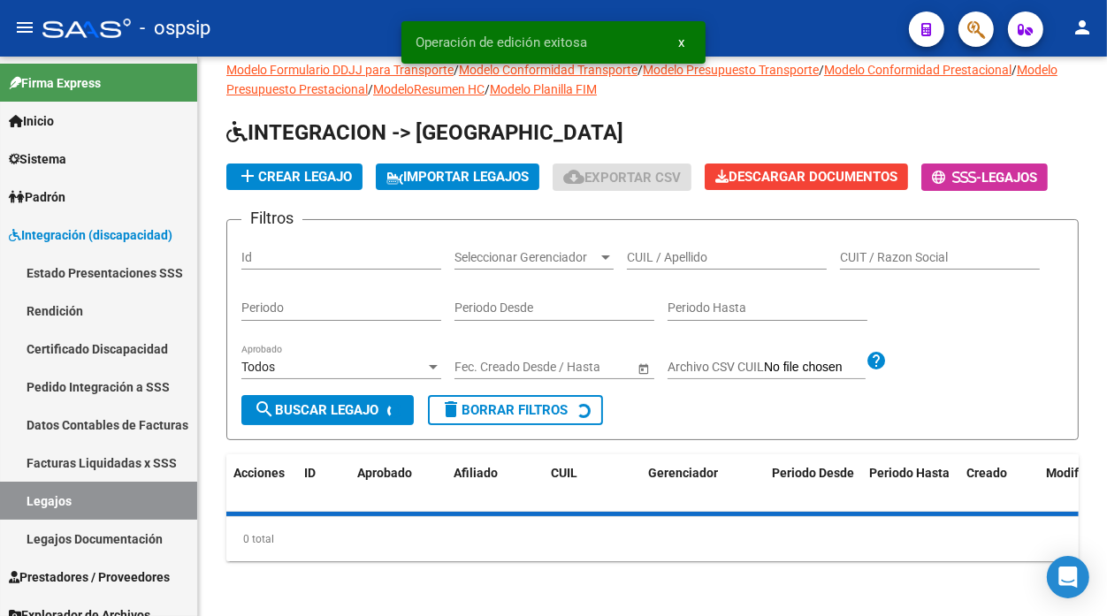
click at [4, 505] on link "Legajos" at bounding box center [98, 501] width 197 height 38
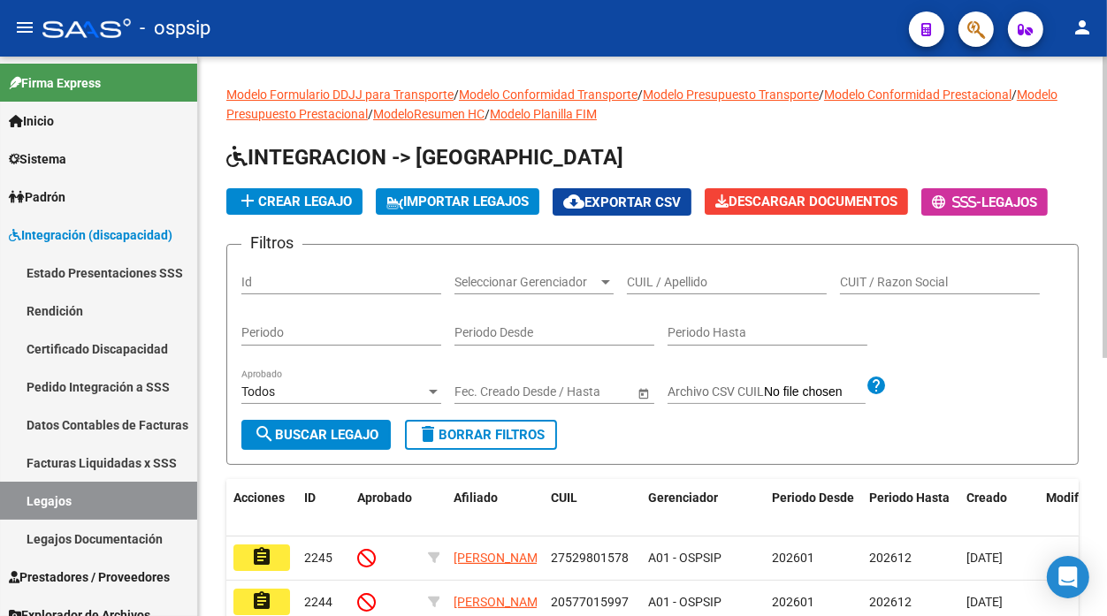
click at [663, 286] on input "CUIL / Apellido" at bounding box center [727, 282] width 200 height 15
click at [651, 284] on input "CUIL / Apellido" at bounding box center [727, 282] width 200 height 15
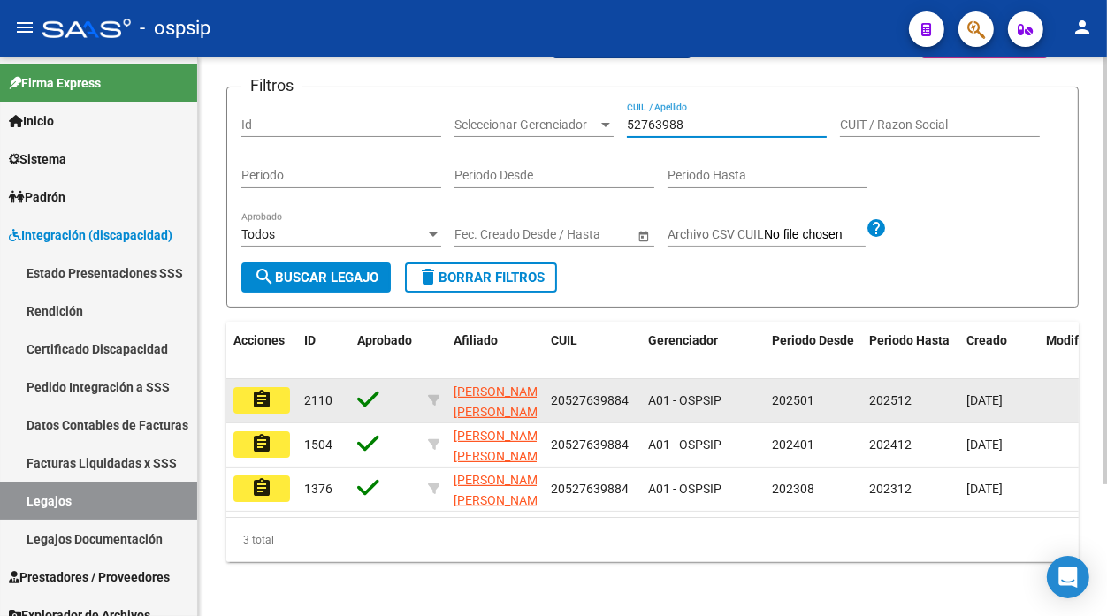
scroll to position [172, 0]
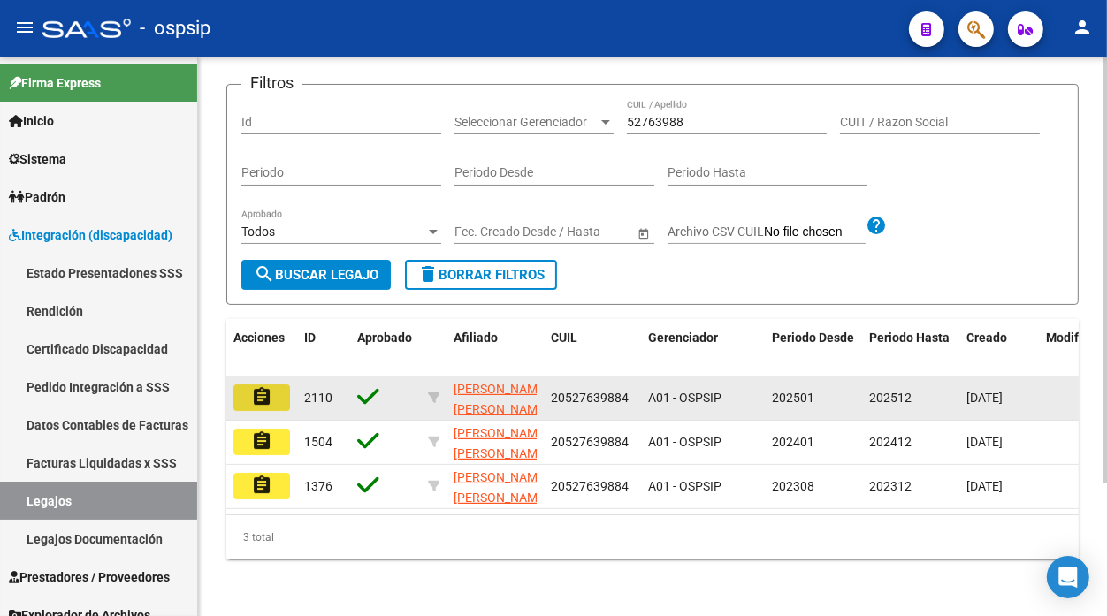
click at [279, 385] on button "assignment" at bounding box center [261, 398] width 57 height 27
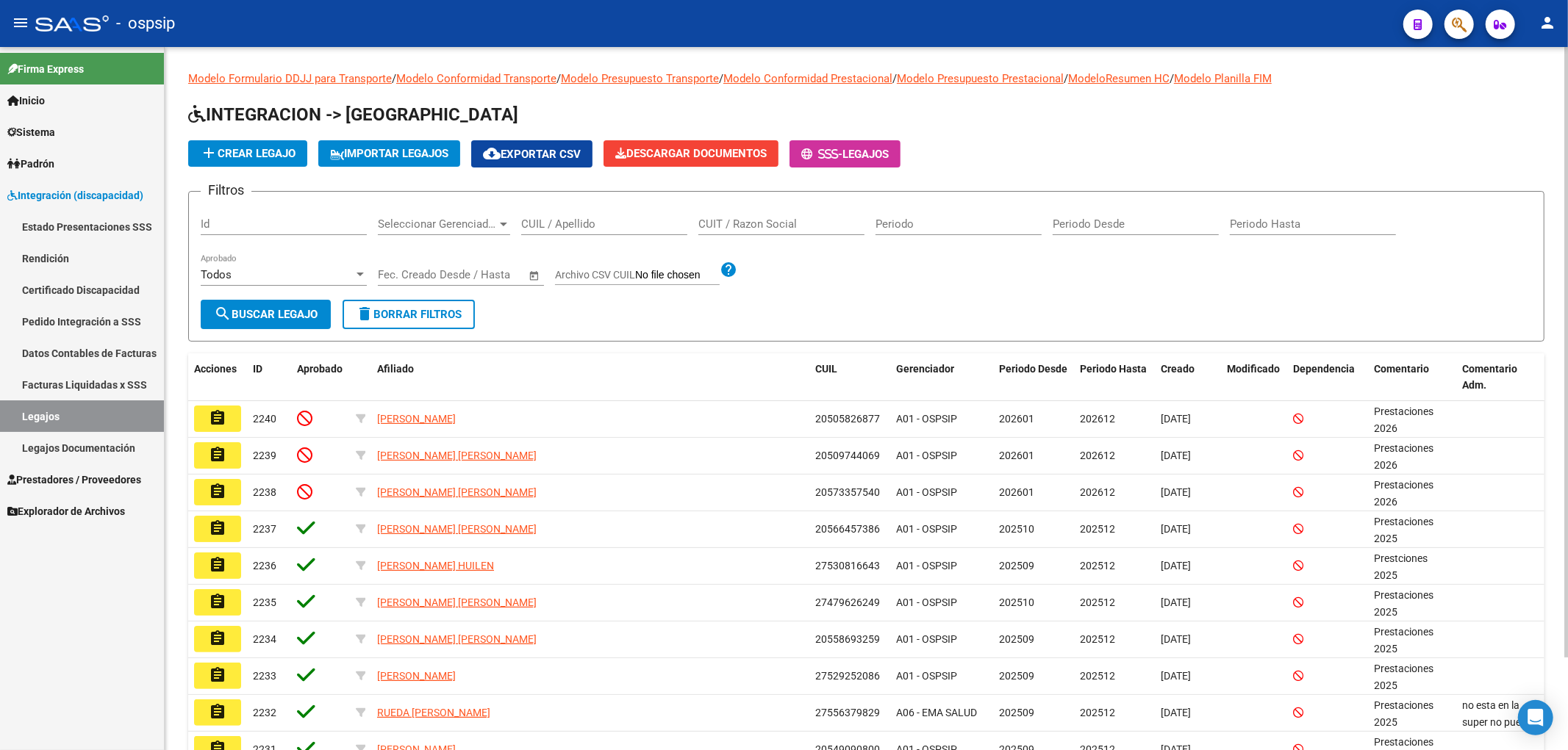
click at [574, 223] on input "CUIL / Apellido" at bounding box center [604, 224] width 166 height 13
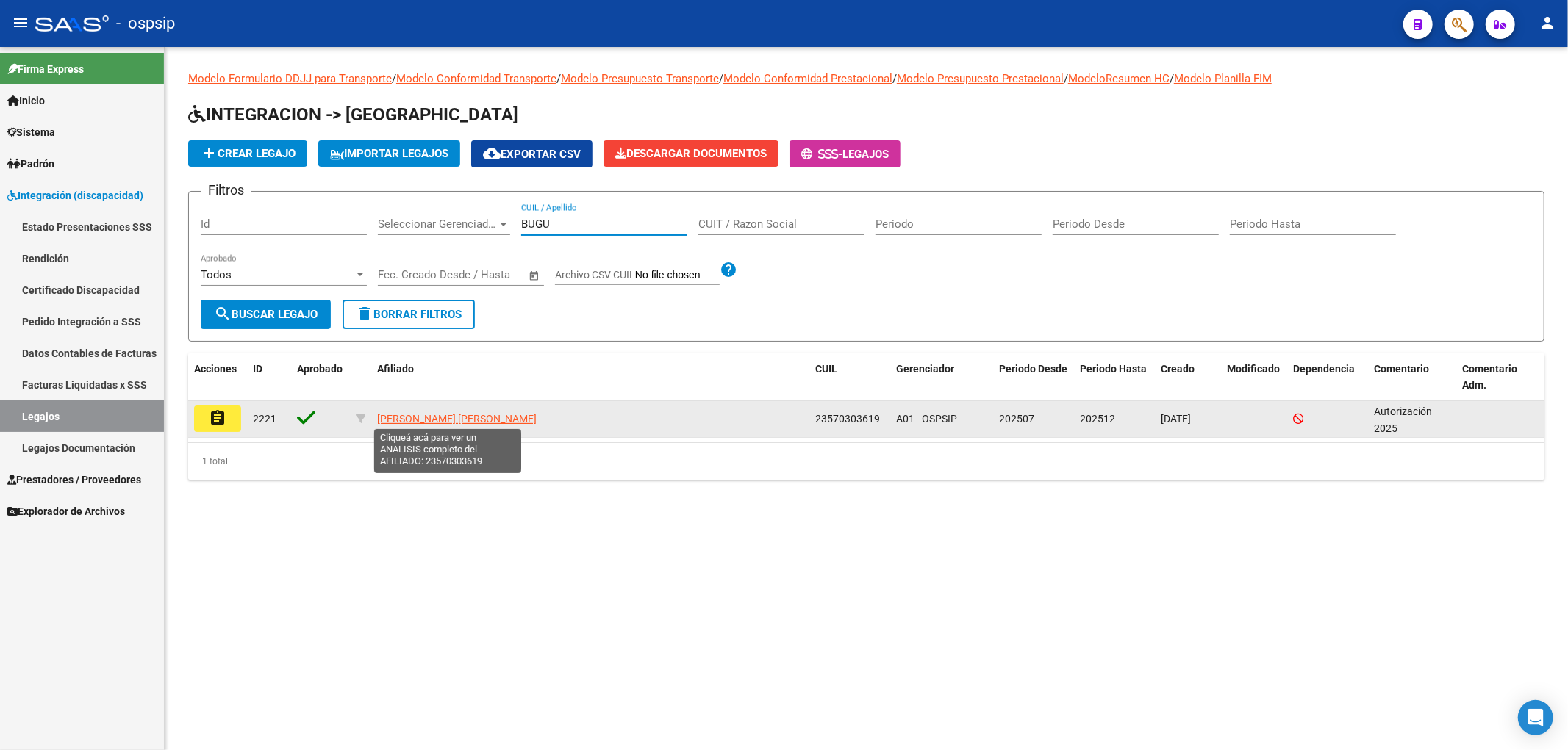
type input "BUGU"
click at [408, 416] on span "BUGUEYRO SANTIAGO ADRIEL" at bounding box center [457, 419] width 160 height 12
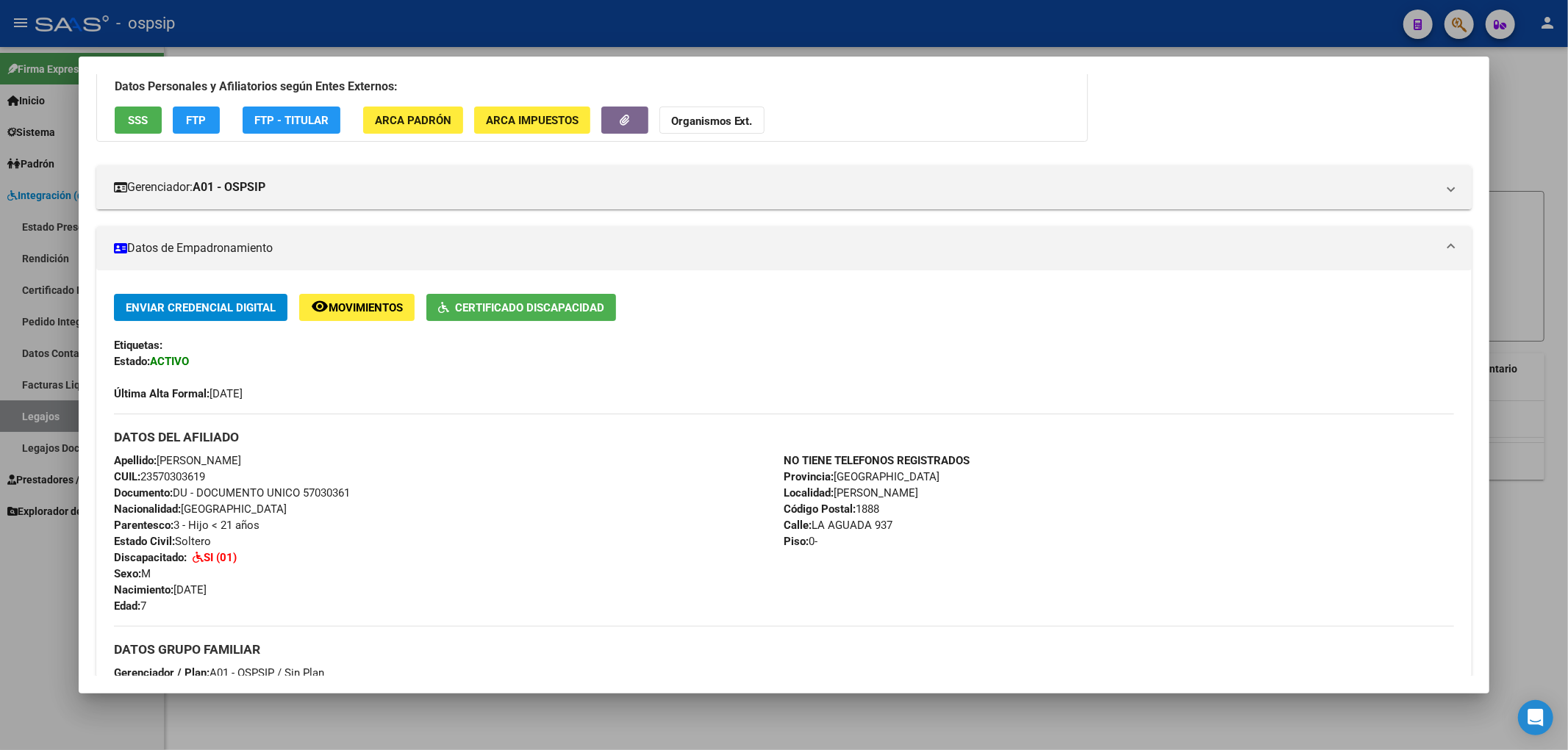
scroll to position [163, 0]
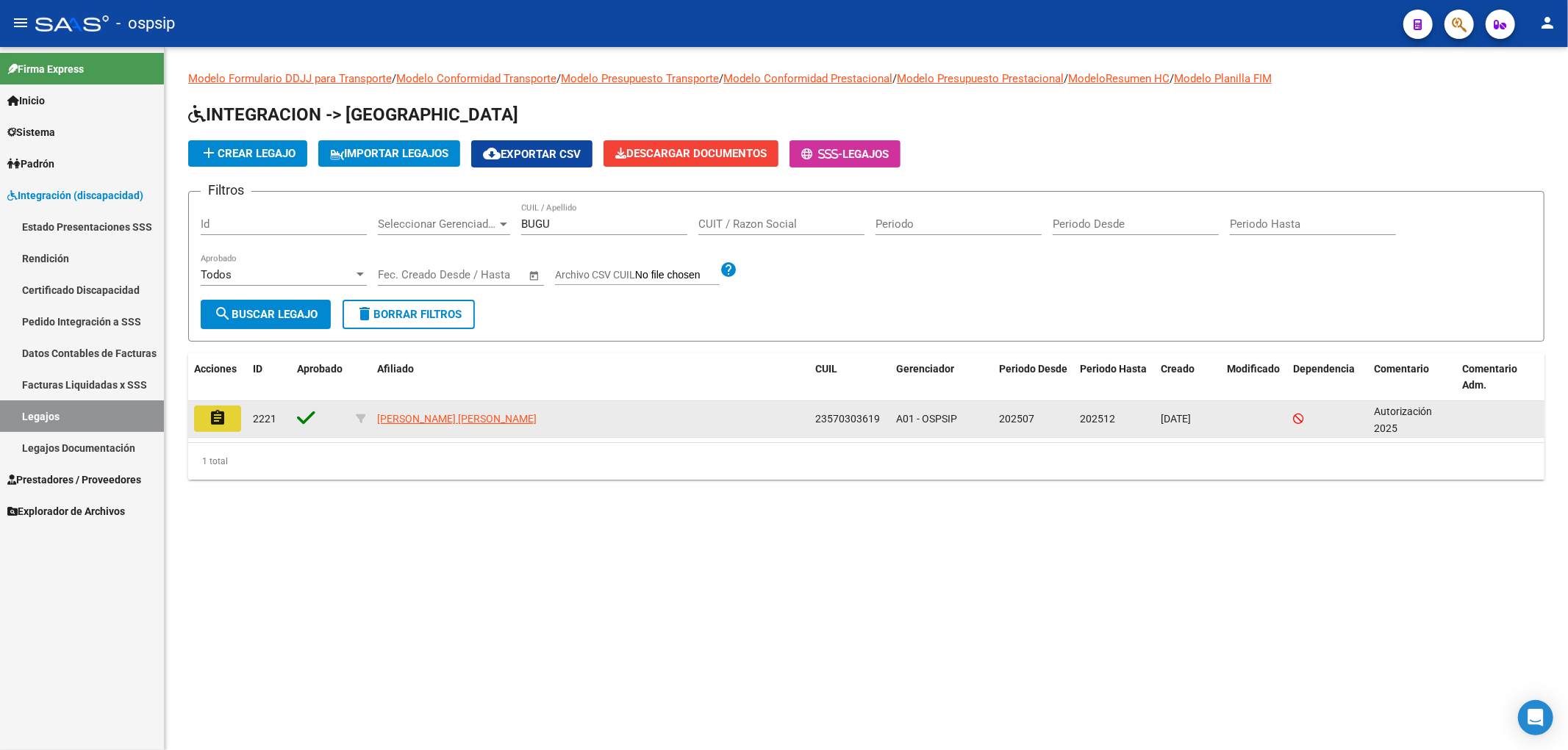
click at [225, 414] on mat-icon "assignment" at bounding box center [217, 418] width 17 height 17
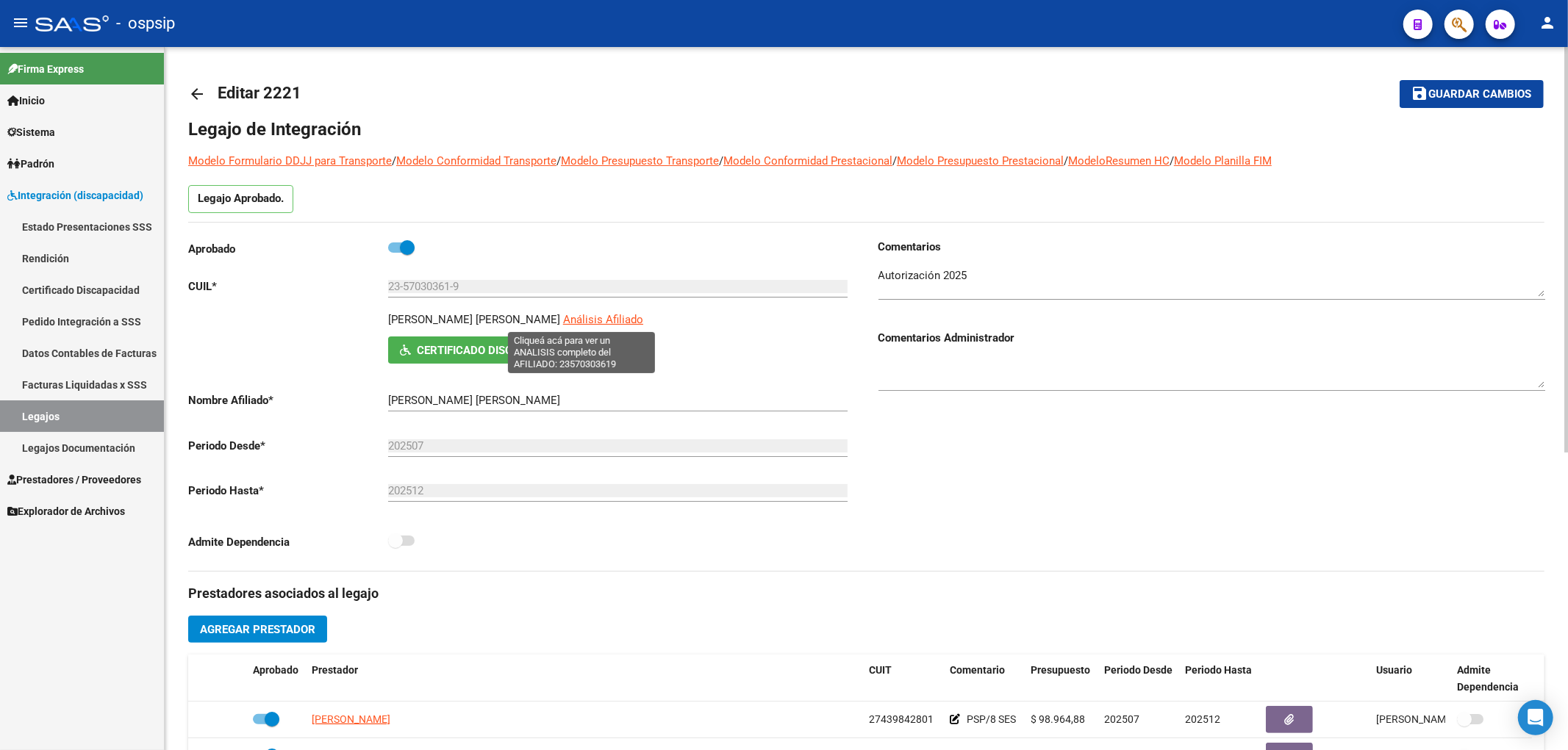
click at [592, 319] on span "Análisis Afiliado" at bounding box center [603, 320] width 80 height 13
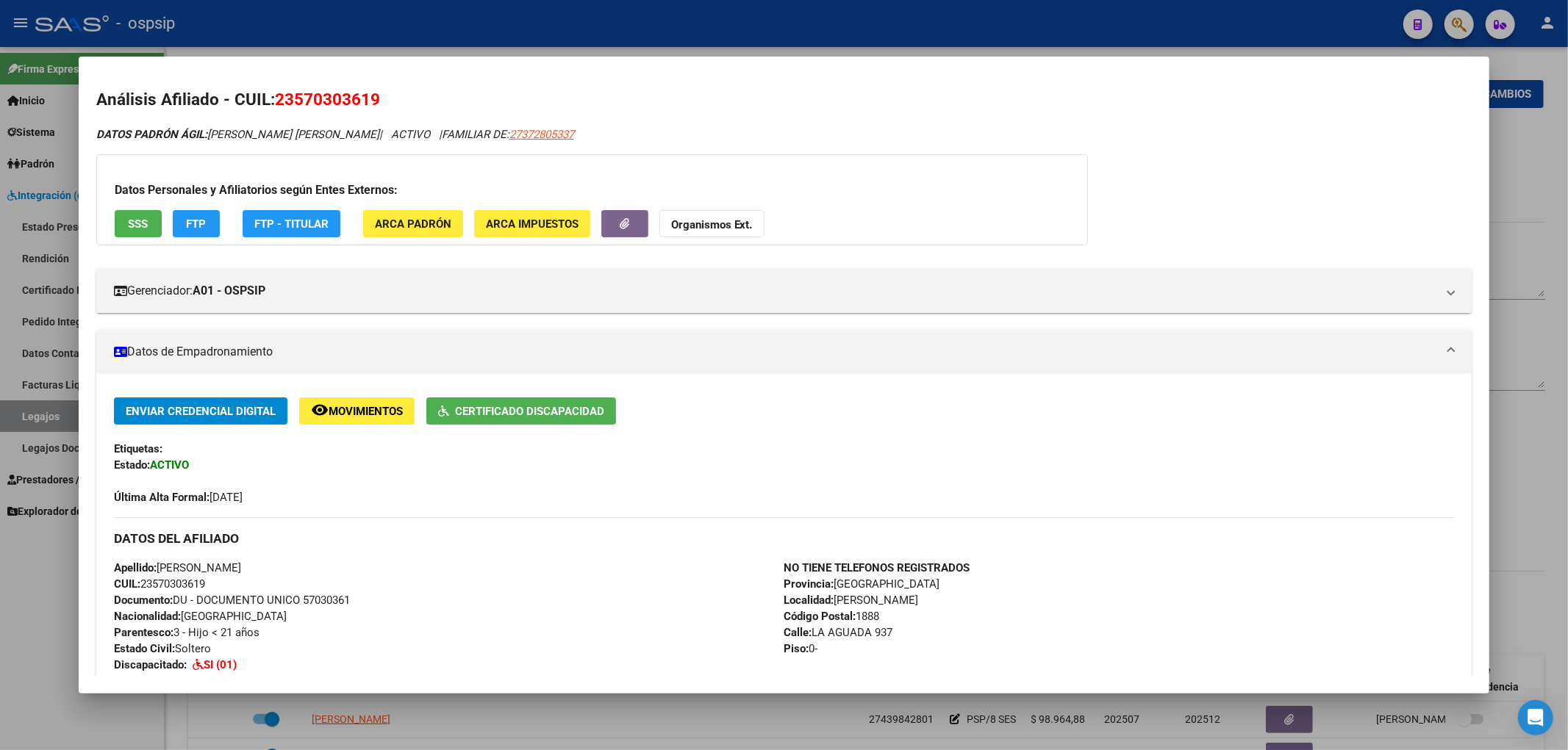
click at [150, 221] on button "SSS" at bounding box center [138, 223] width 47 height 27
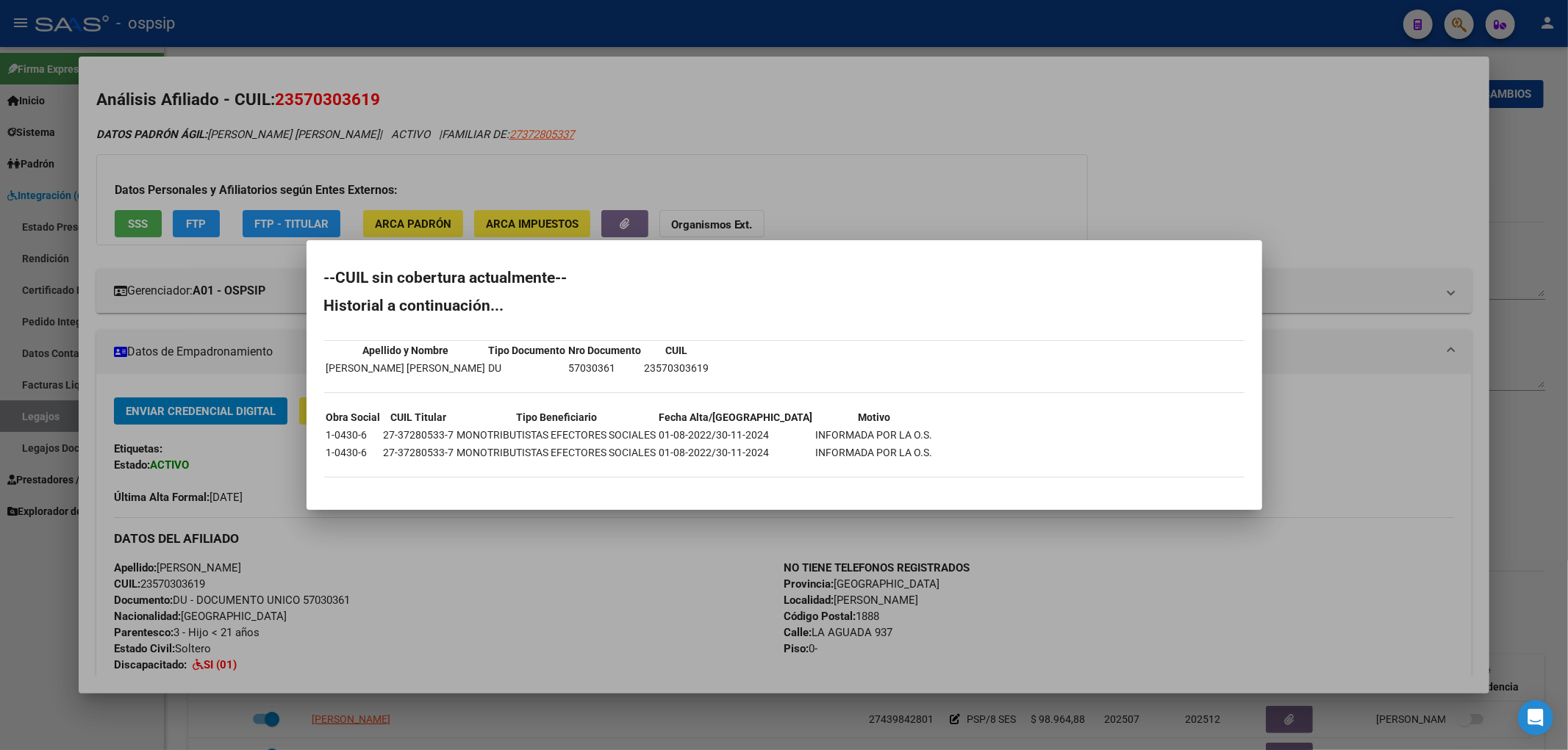
click at [380, 608] on div at bounding box center [784, 375] width 1568 height 750
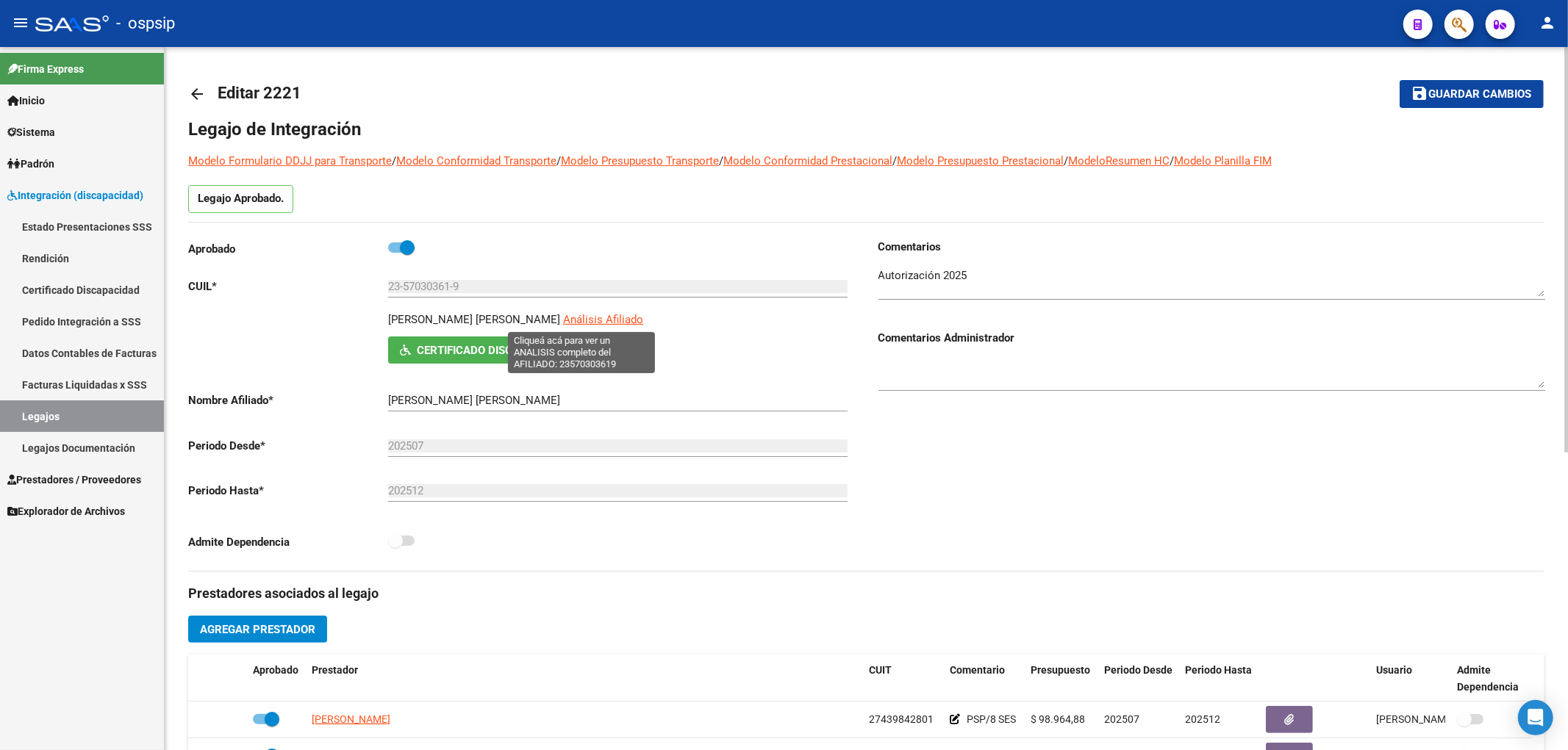
click at [563, 321] on span "Análisis Afiliado" at bounding box center [603, 320] width 80 height 13
click at [566, 320] on span "Análisis Afiliado" at bounding box center [603, 320] width 80 height 13
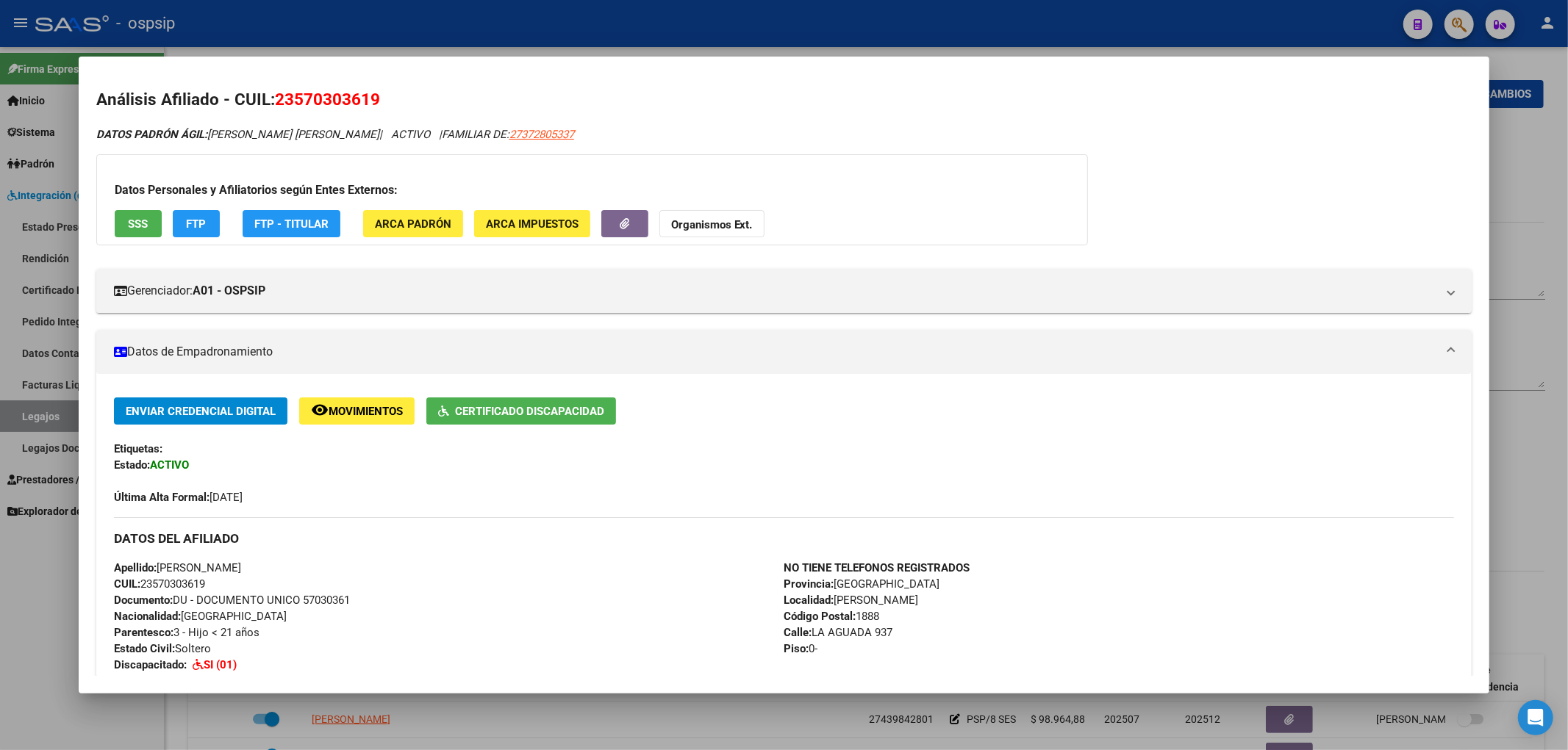
click at [143, 225] on span "SSS" at bounding box center [138, 224] width 20 height 13
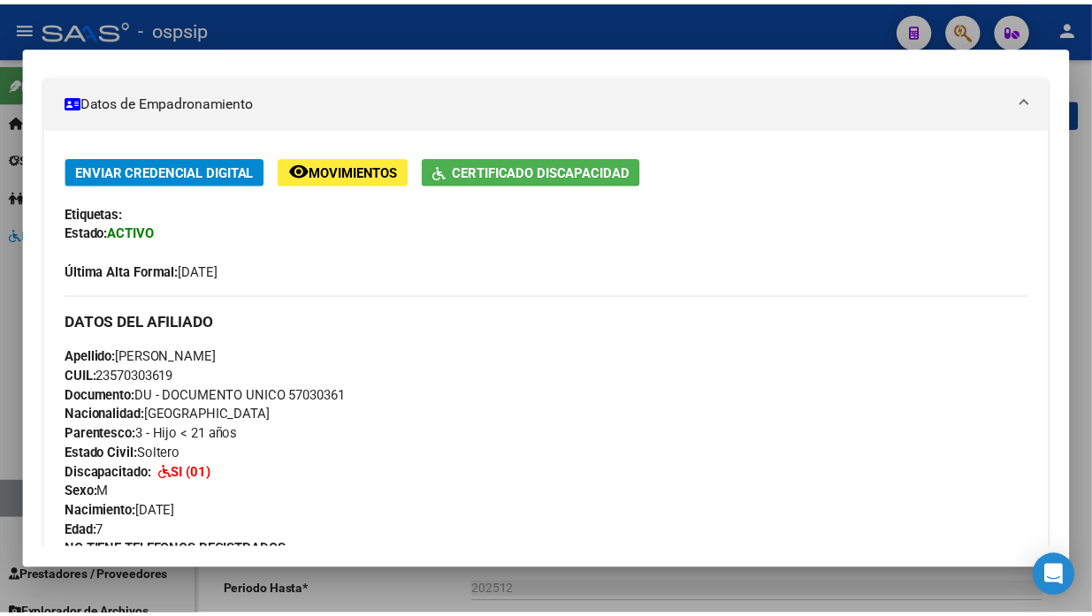
scroll to position [288, 0]
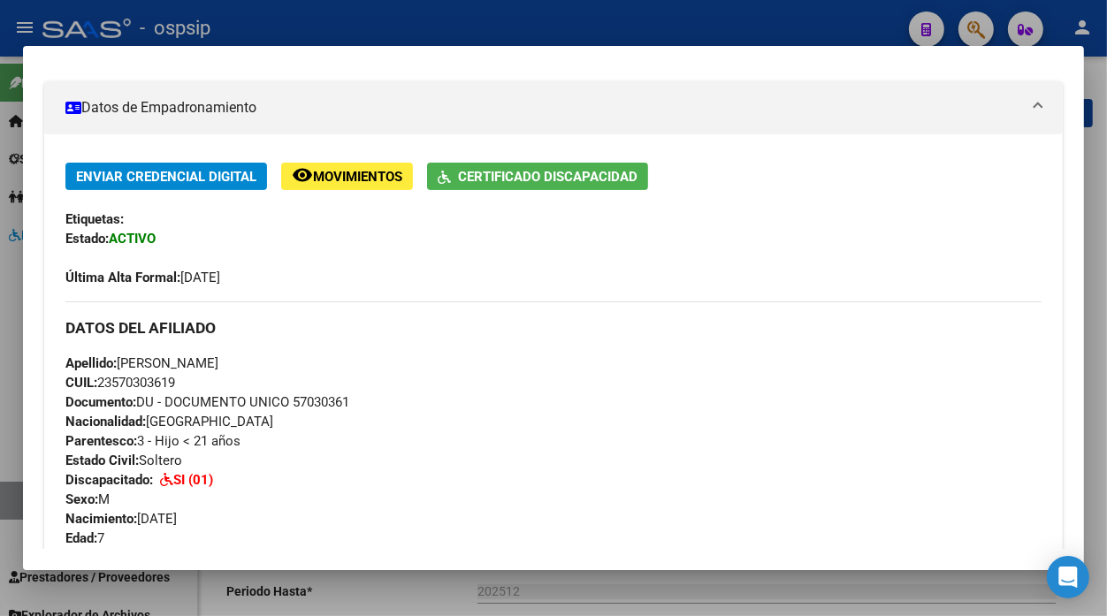
click at [969, 29] on div at bounding box center [553, 308] width 1107 height 616
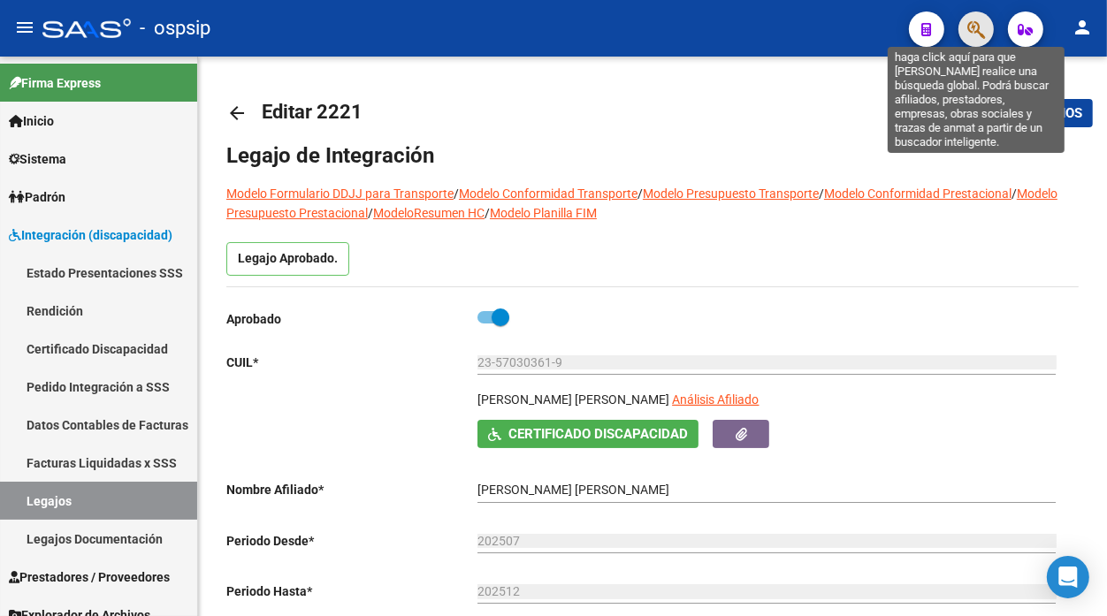
click at [969, 29] on icon "button" at bounding box center [977, 29] width 18 height 20
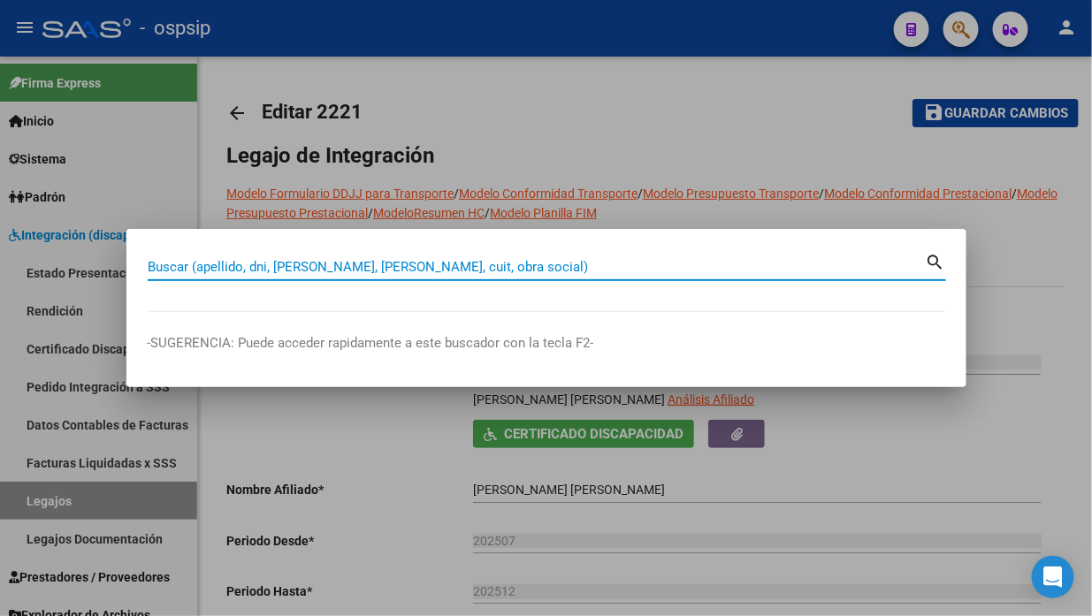
click at [164, 262] on input "Buscar (apellido, dni, cuil, nro traspaso, cuit, obra social)" at bounding box center [537, 267] width 778 height 16
type input "ABACA"
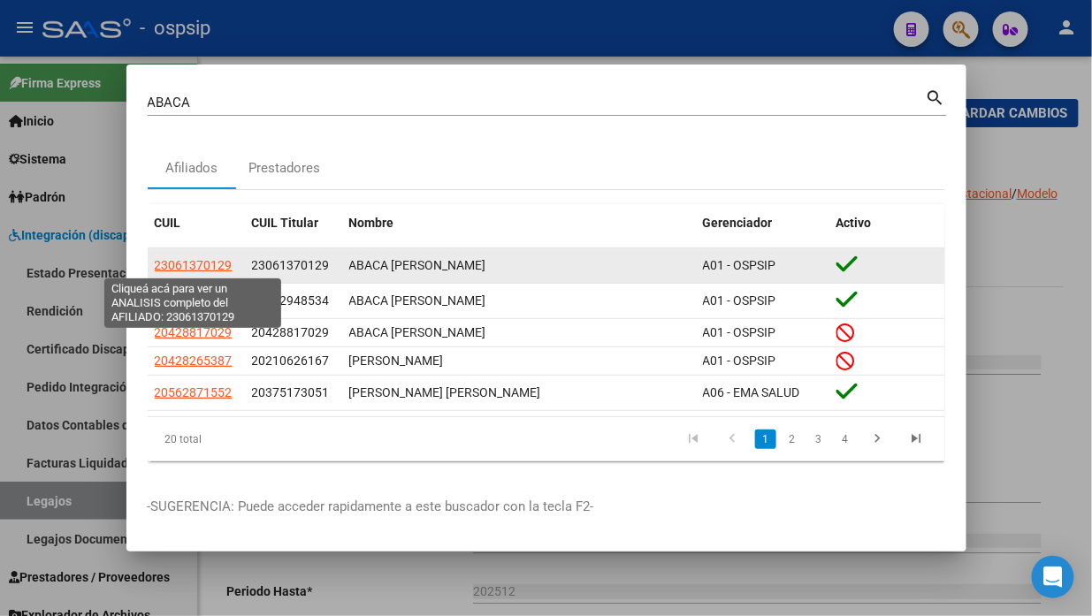
click at [169, 269] on span "23061370129" at bounding box center [194, 265] width 78 height 14
type textarea "23061370129"
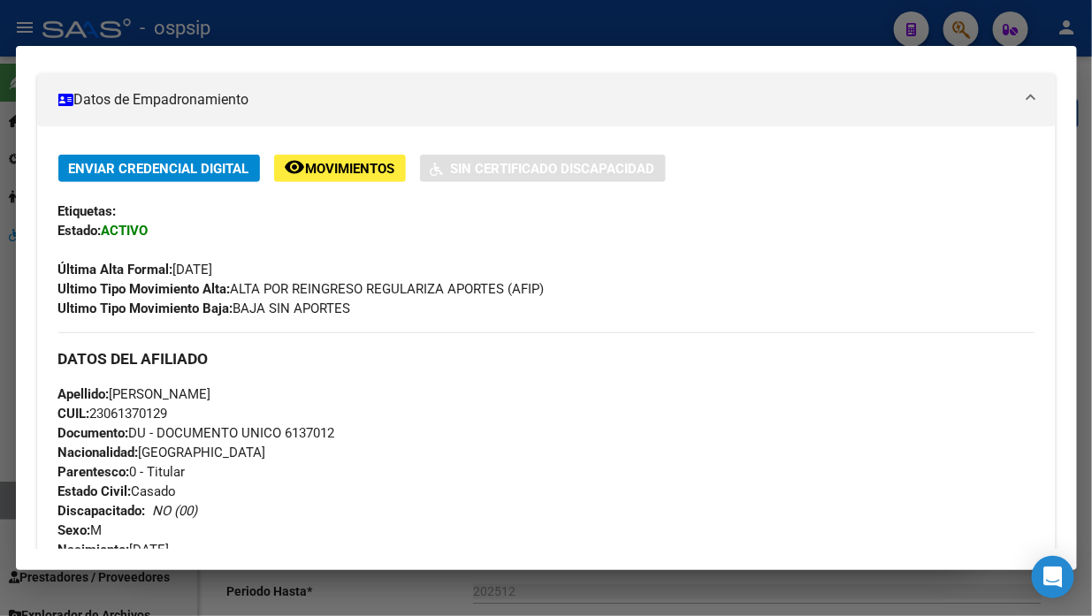
scroll to position [393, 0]
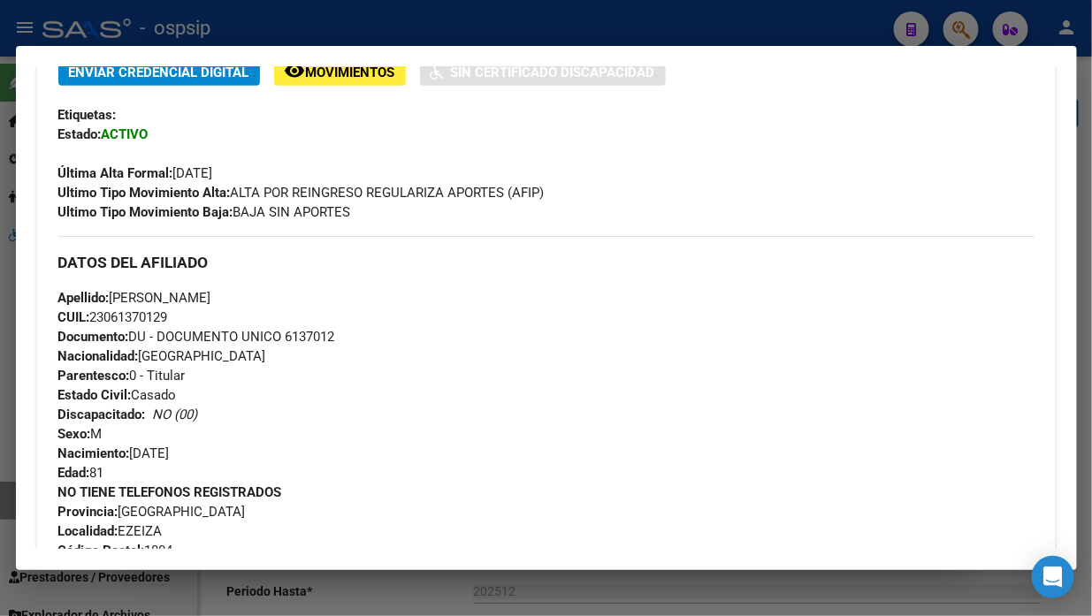
drag, startPoint x: 177, startPoint y: 315, endPoint x: 112, endPoint y: 292, distance: 68.5
click at [112, 292] on div "Apellido: ERNESTO JOSE ABACA CUIL: 23061370129 Documento: DU - DOCUMENTO UNICO …" at bounding box center [546, 385] width 976 height 195
copy div "ERNESTO JOSE ABACA CUIL: 23061370129"
